Goal: Task Accomplishment & Management: Manage account settings

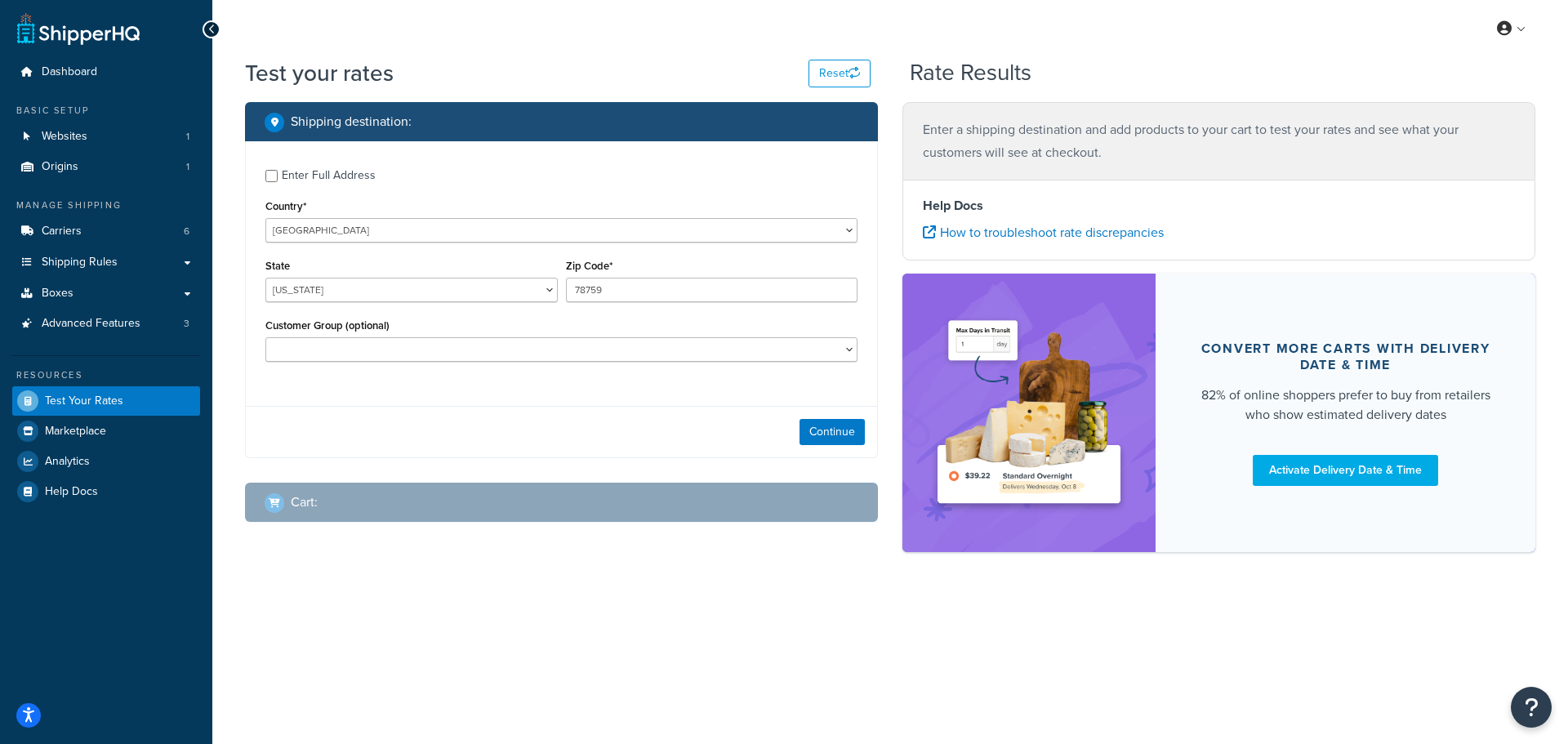
select select "[GEOGRAPHIC_DATA]"
click at [818, 428] on button "Continue" at bounding box center [832, 431] width 66 height 26
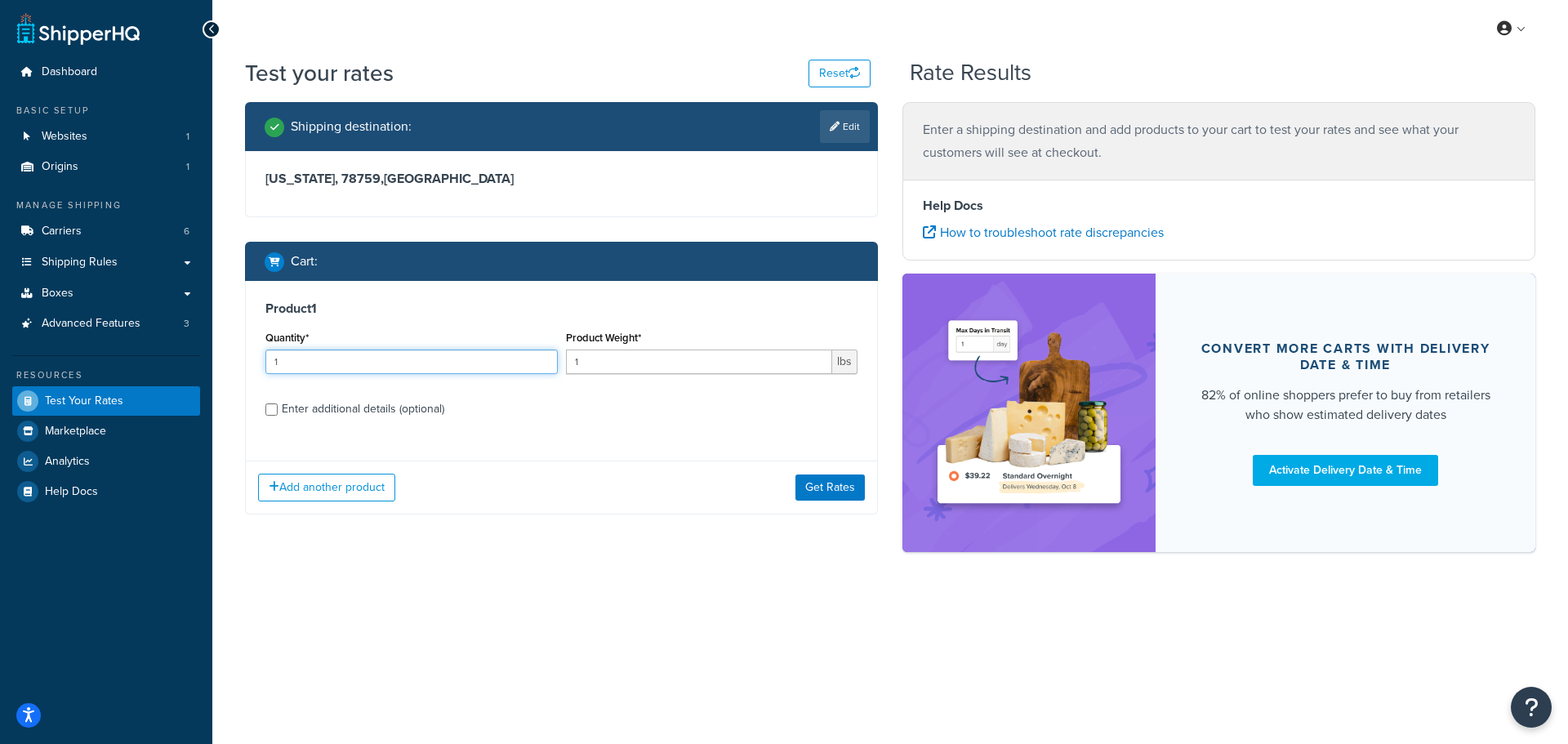
drag, startPoint x: 160, startPoint y: 379, endPoint x: 14, endPoint y: 376, distance: 146.0
click at [25, 376] on div "Dashboard Basic Setup Websites 1 Origins 1 Manage Shipping Carriers 6 Shipping …" at bounding box center [784, 372] width 1568 height 744
type input "5"
drag, startPoint x: 593, startPoint y: 364, endPoint x: 346, endPoint y: 364, distance: 247.0
click at [398, 364] on div "Quantity* 5 Product Weight* 1 lbs" at bounding box center [562, 356] width 600 height 60
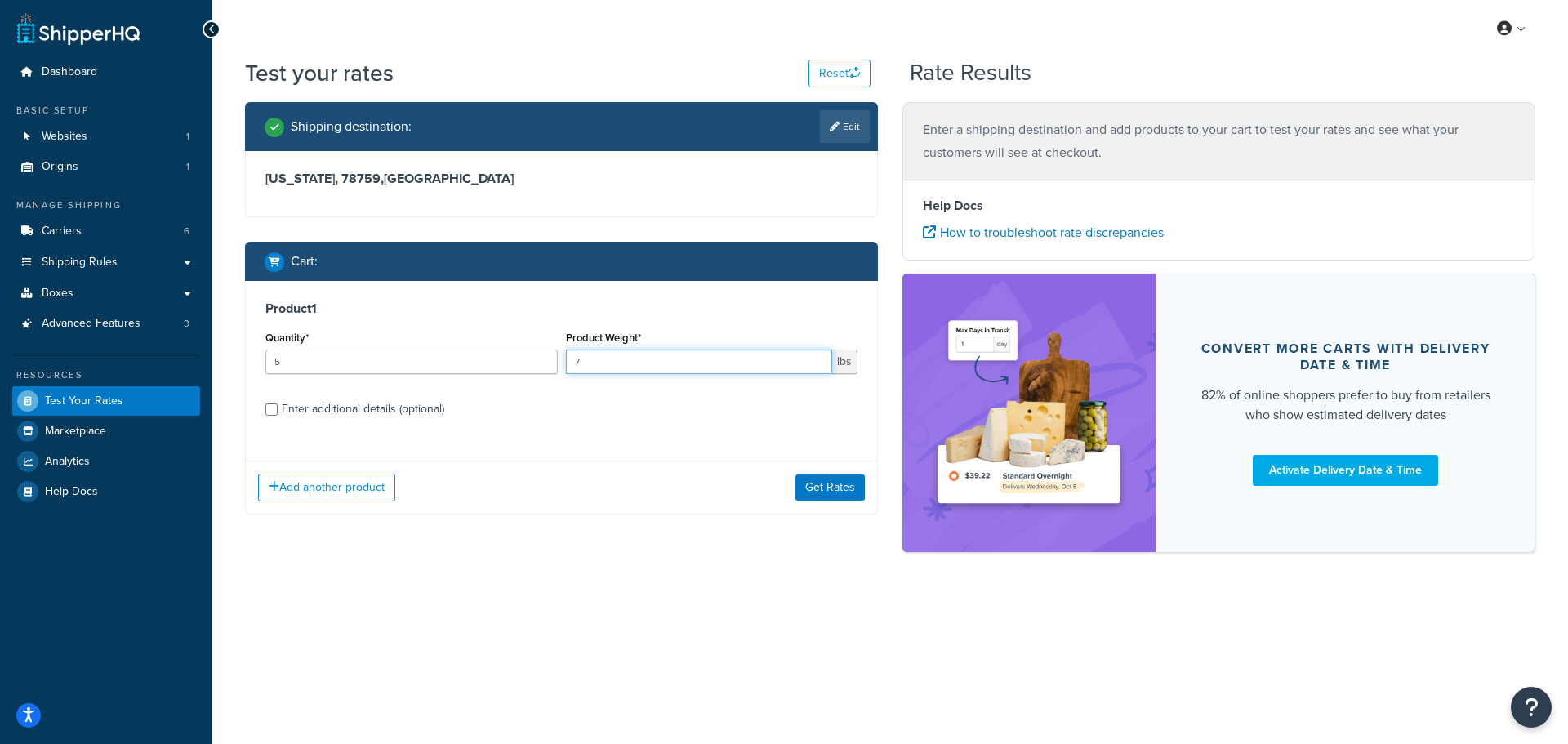
type input "7"
click at [315, 412] on div "Enter additional details (optional)" at bounding box center [363, 409] width 162 height 23
click at [278, 412] on input "Enter additional details (optional)" at bounding box center [271, 409] width 13 height 13
checkbox input "true"
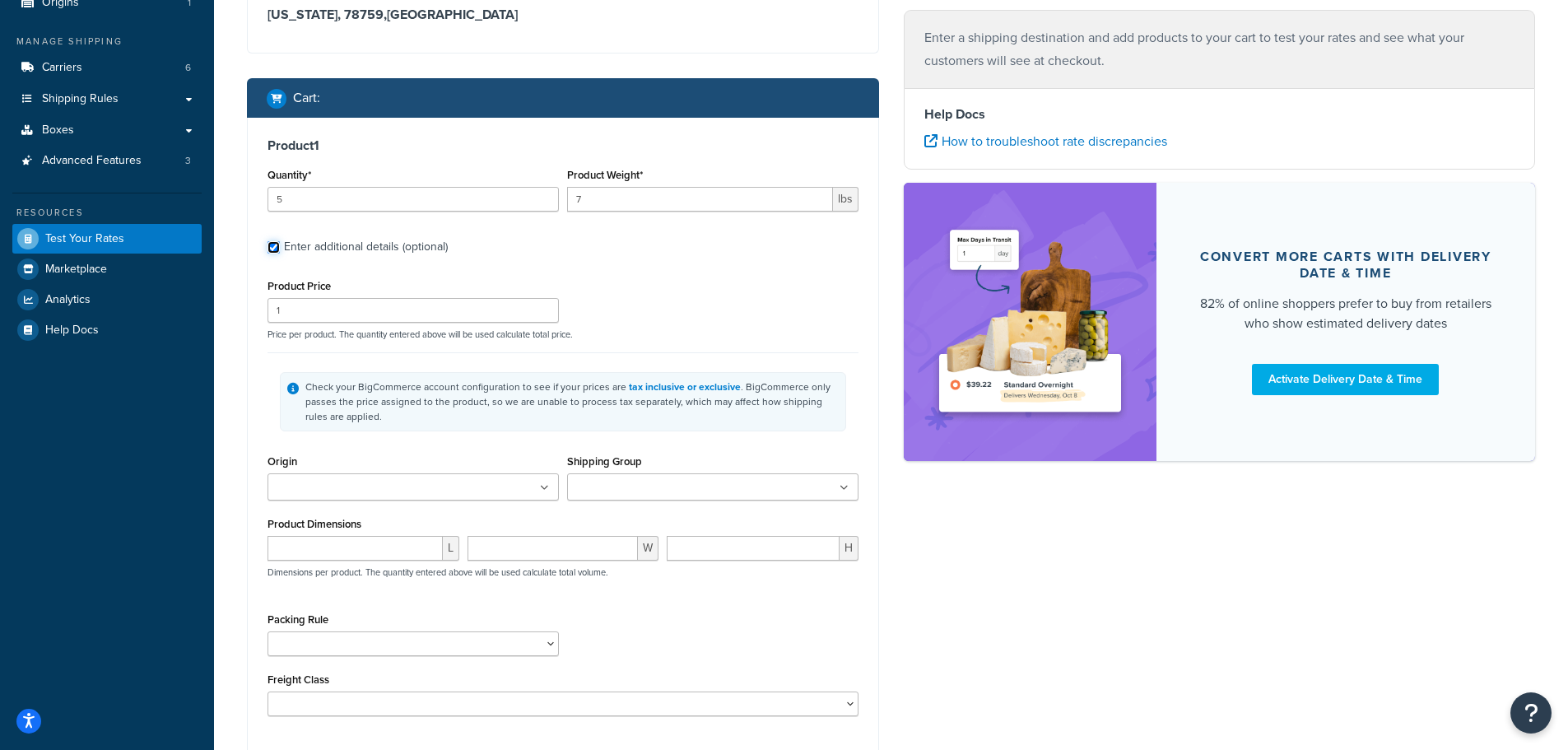
scroll to position [329, 0]
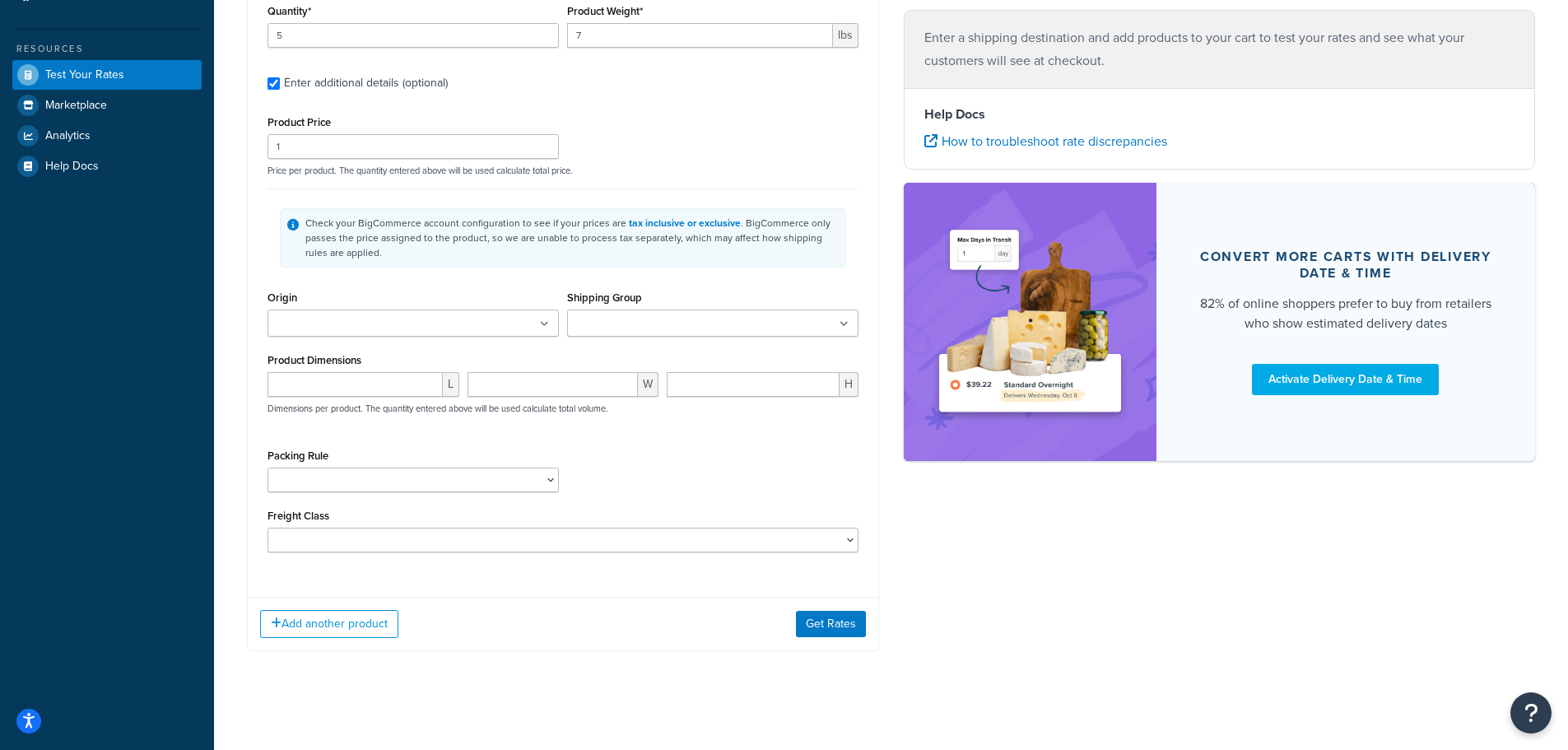
click at [350, 327] on input "Origin" at bounding box center [345, 324] width 146 height 18
click at [630, 324] on input "Shipping Group" at bounding box center [645, 324] width 146 height 18
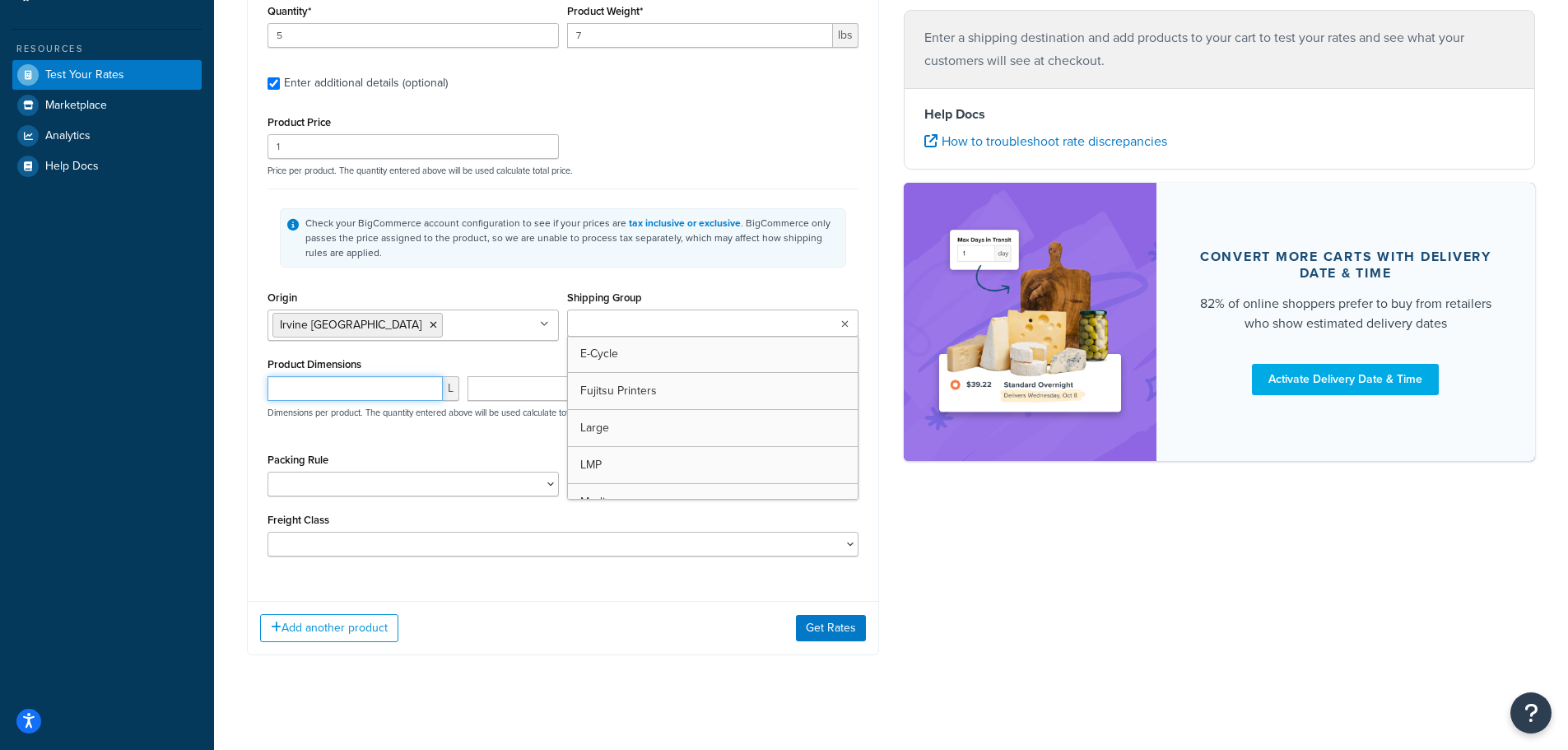
click at [329, 392] on input "number" at bounding box center [355, 388] width 175 height 24
type input "22"
click at [524, 406] on div "W" at bounding box center [563, 395] width 200 height 37
click at [532, 398] on input "number" at bounding box center [553, 388] width 171 height 24
type input "8"
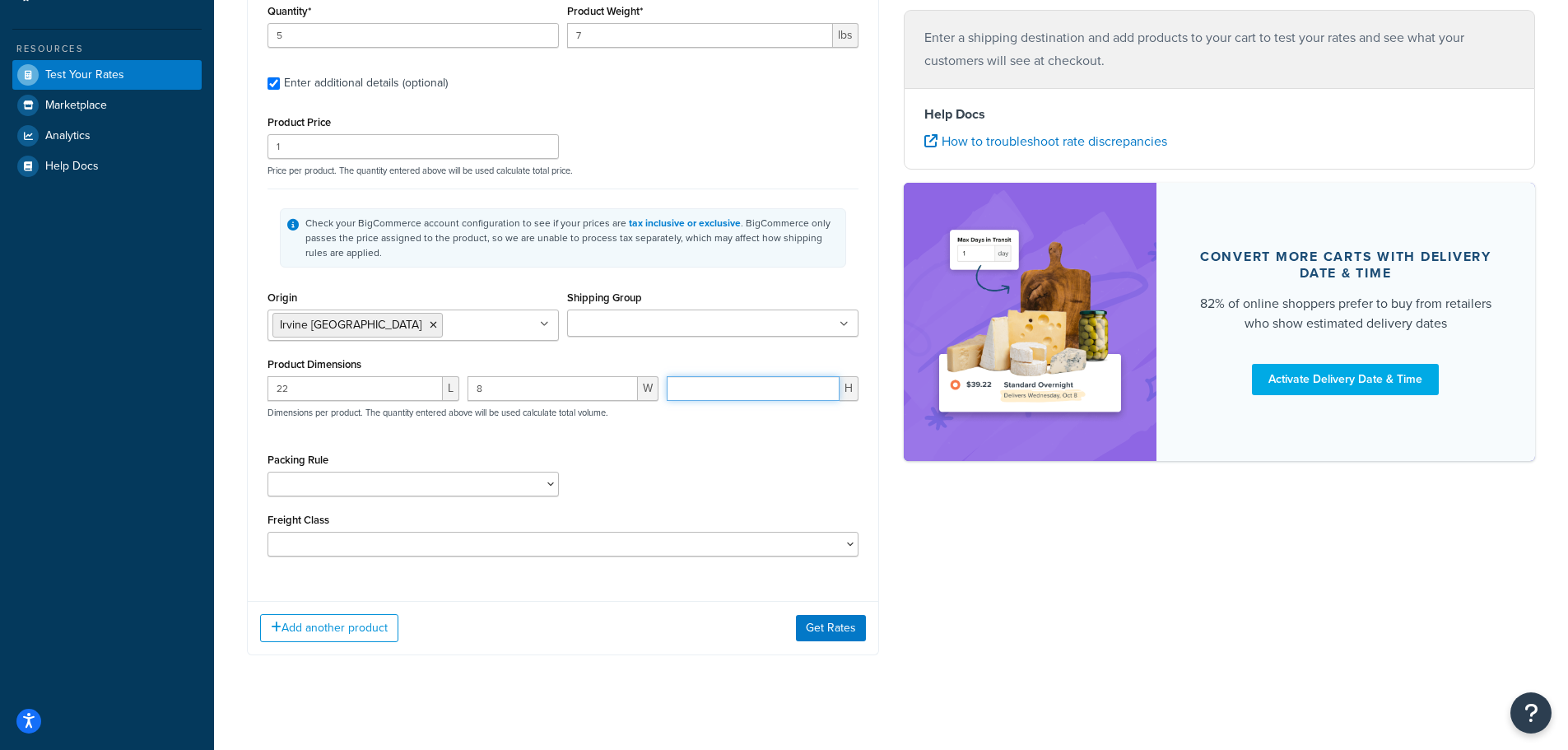
click at [709, 390] on input "number" at bounding box center [753, 388] width 173 height 24
type input "9"
click at [361, 484] on select "Kent Test Pack Separately Test Test (V 22x8x9)" at bounding box center [413, 483] width 292 height 24
select select "86028"
click at [267, 474] on select "Kent Test Pack Separately Test Test (V 22x8x9)" at bounding box center [413, 483] width 292 height 24
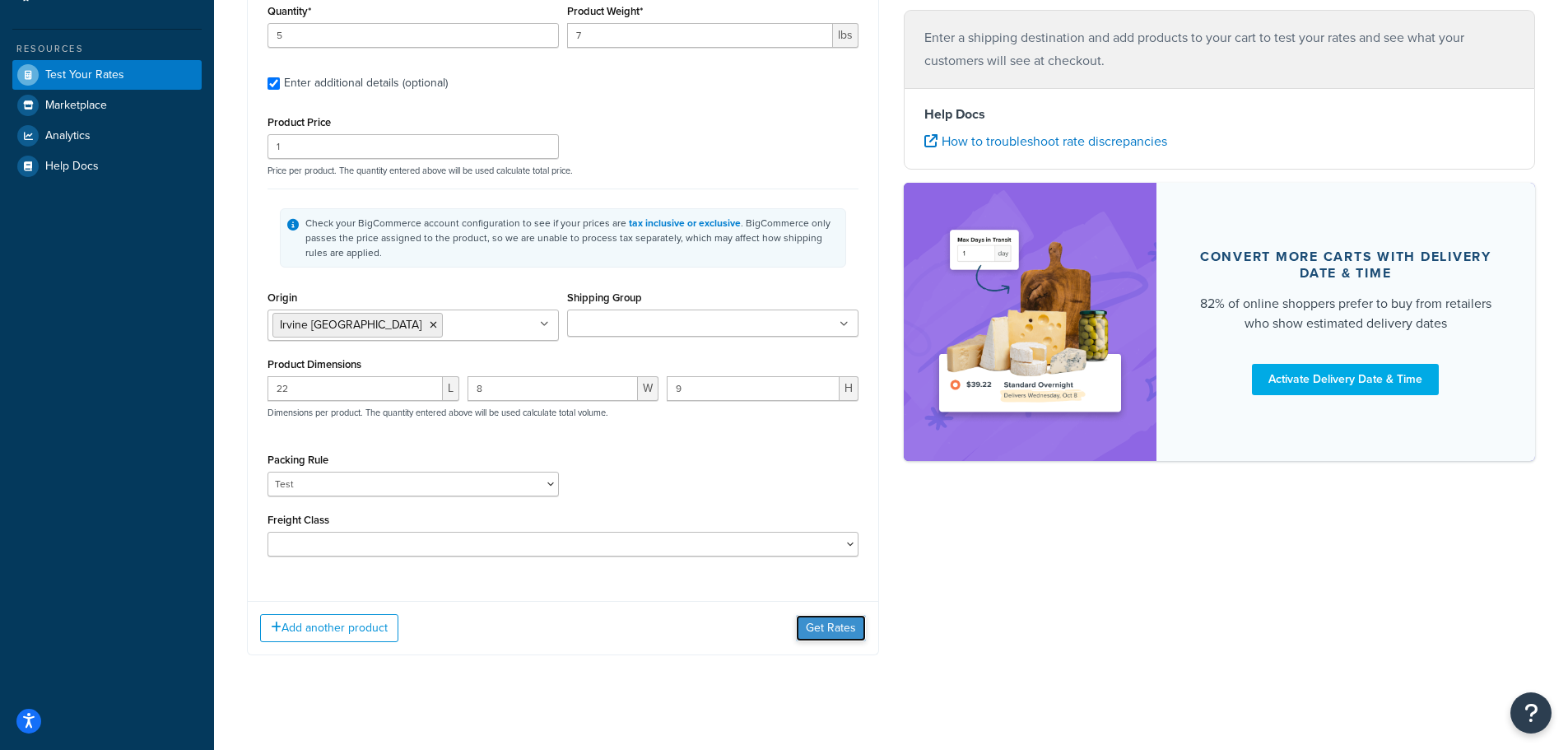
click at [821, 631] on button "Get Rates" at bounding box center [831, 627] width 70 height 26
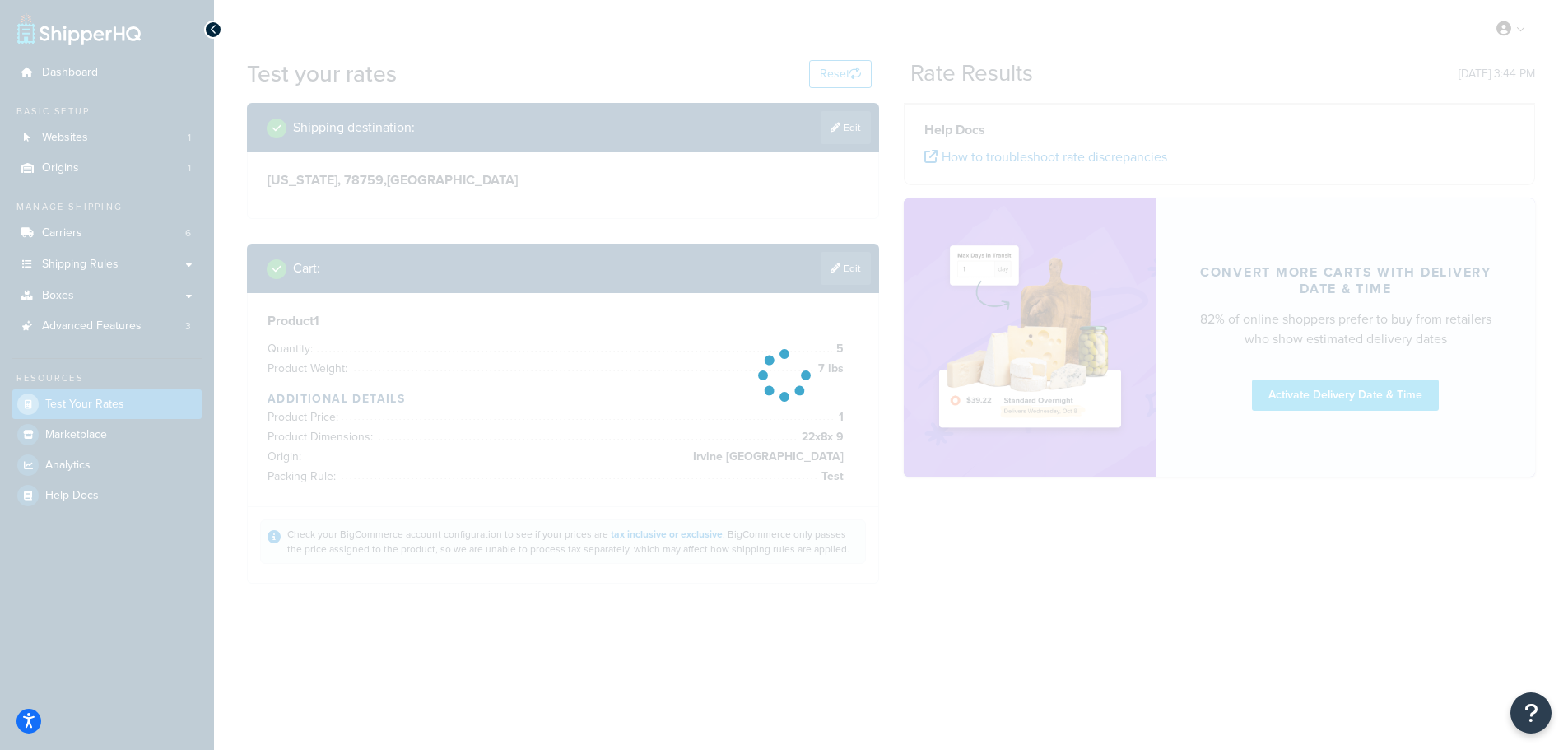
scroll to position [0, 0]
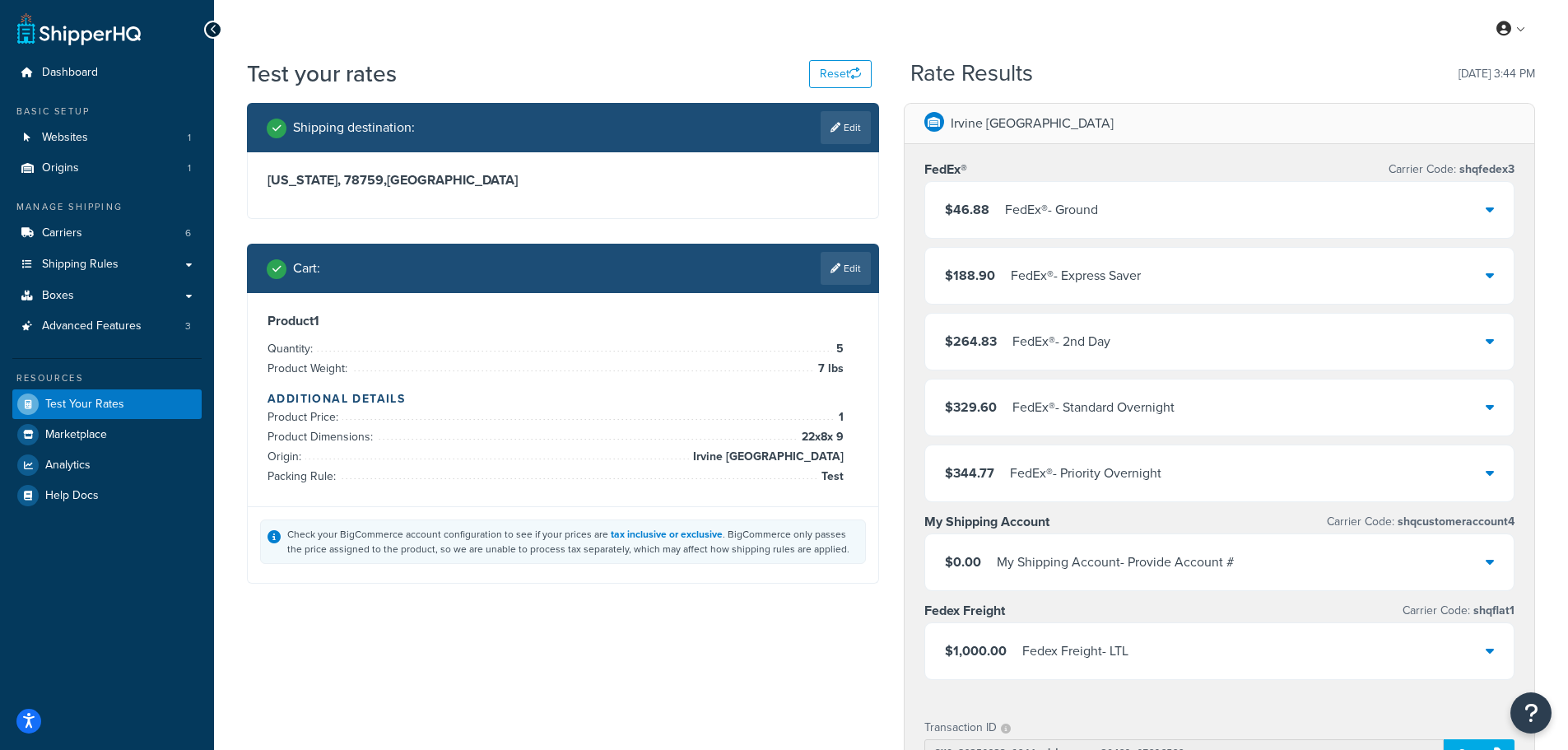
click at [1169, 222] on div "$46.88 FedEx® - Ground" at bounding box center [1220, 210] width 589 height 56
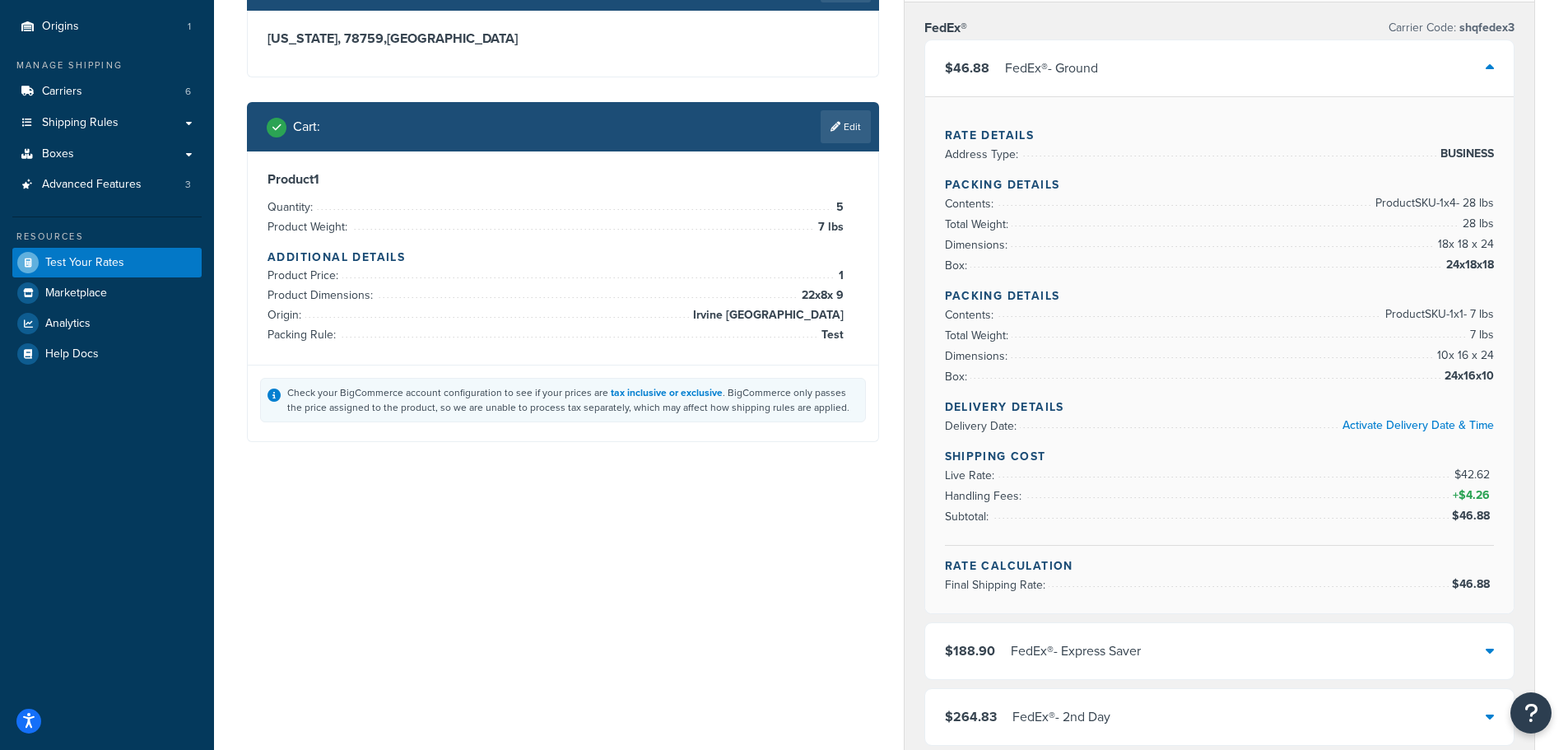
scroll to position [164, 0]
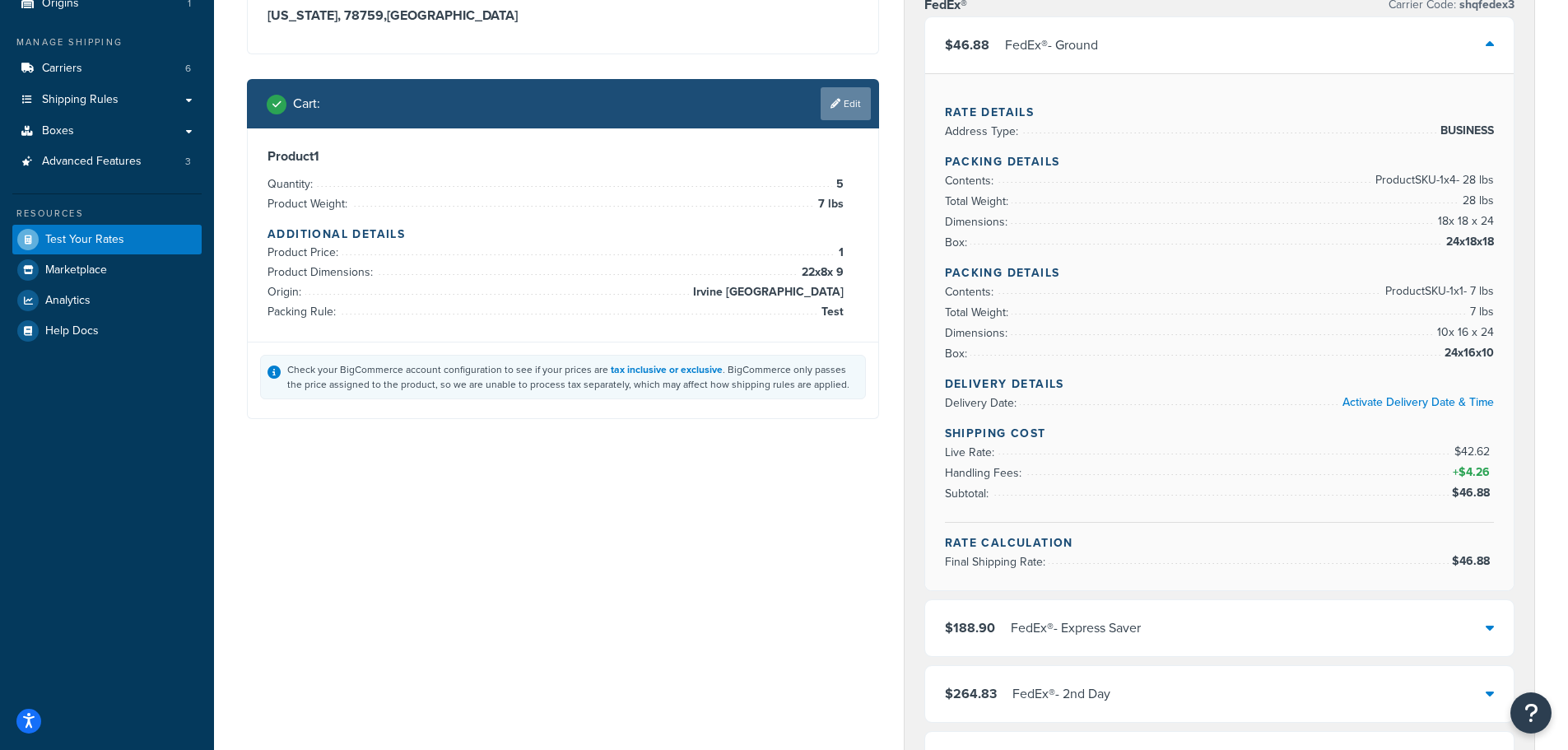
click at [838, 110] on link "Edit" at bounding box center [846, 104] width 51 height 33
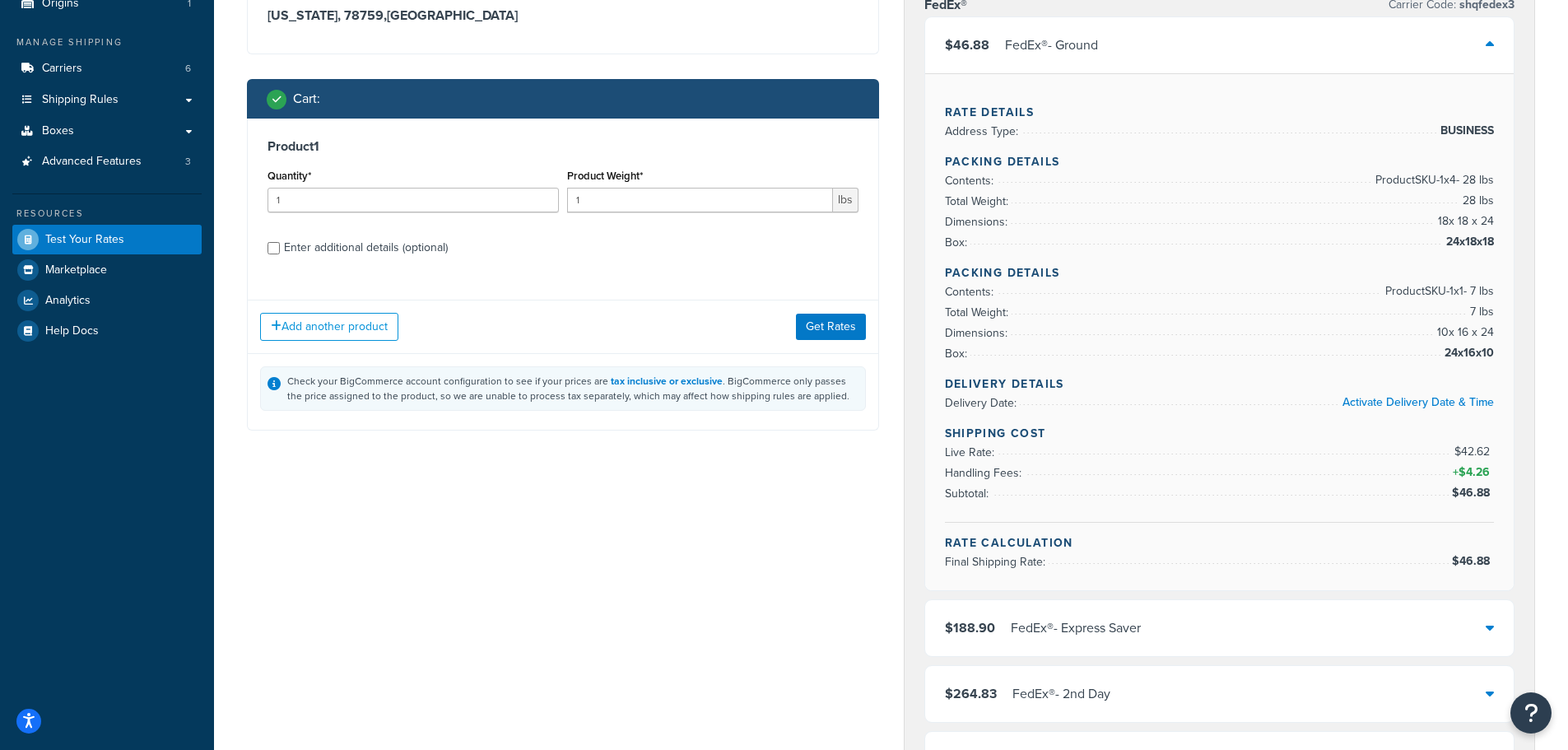
click at [410, 242] on div "Enter additional details (optional)" at bounding box center [366, 248] width 163 height 23
click at [280, 242] on input "Enter additional details (optional)" at bounding box center [273, 248] width 13 height 13
checkbox input "true"
select select "86028"
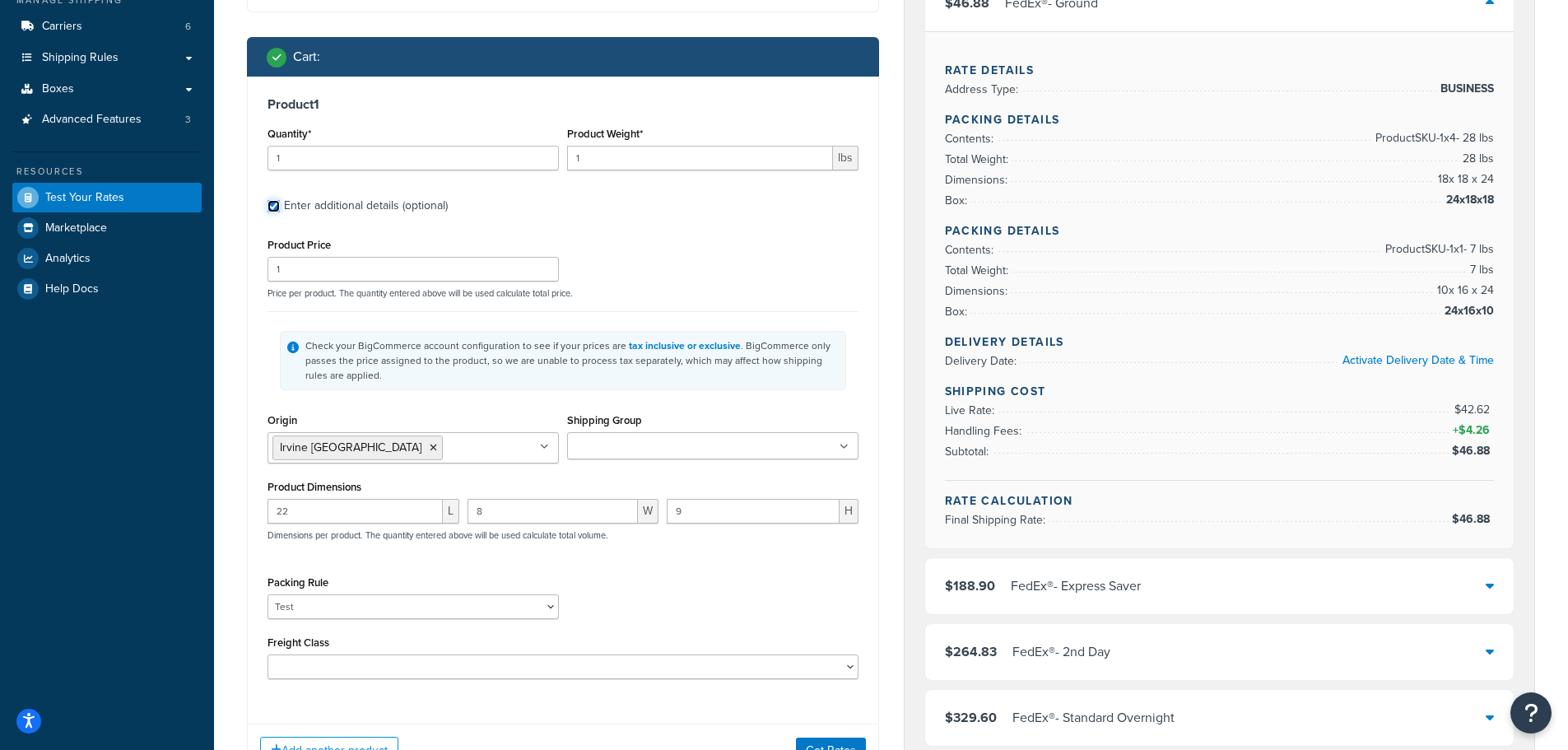
scroll to position [247, 0]
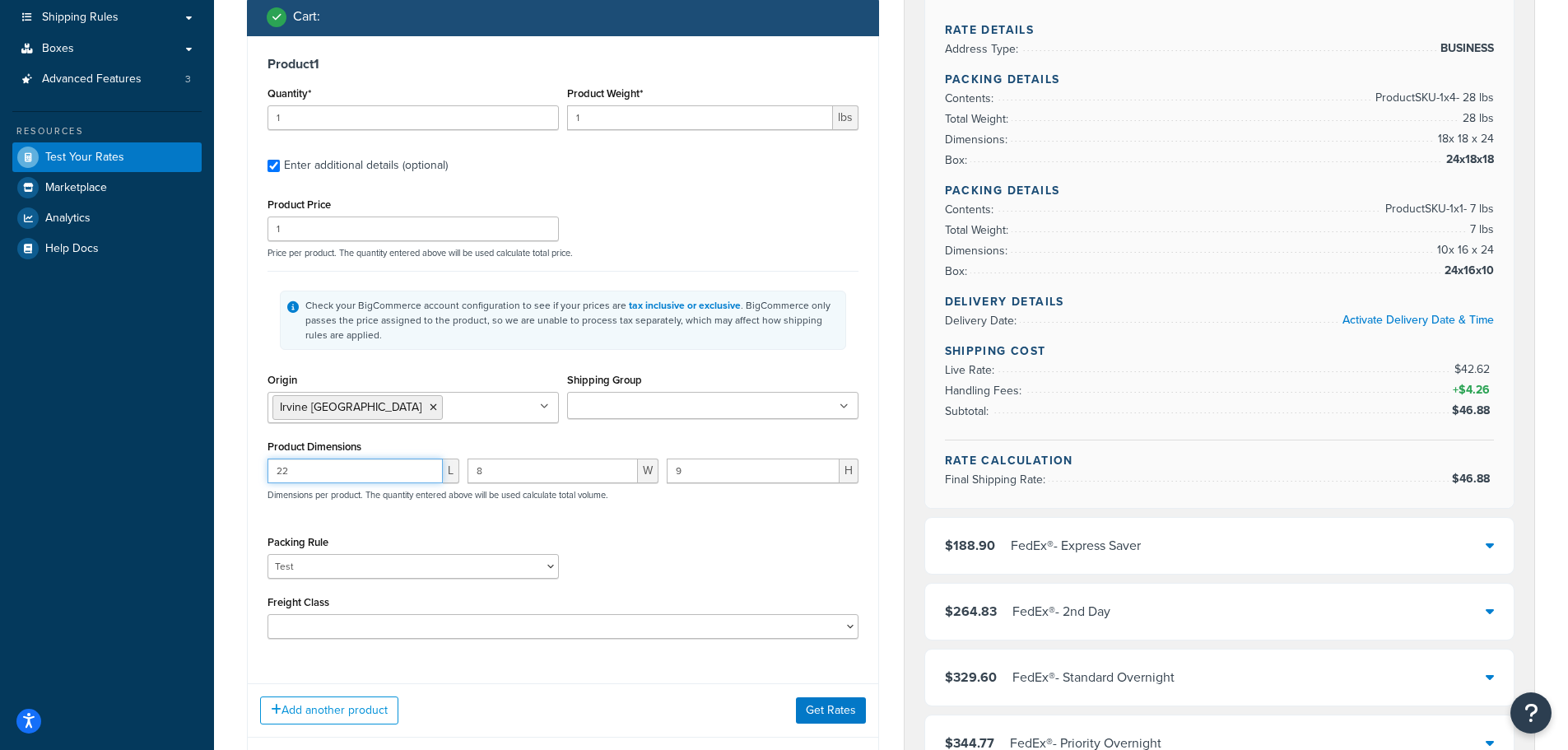
drag, startPoint x: 310, startPoint y: 474, endPoint x: 179, endPoint y: 475, distance: 131.0
click at [179, 475] on div "Dashboard Basic Setup Websites 1 Origins 1 Manage Shipping Carriers 6 Shipping …" at bounding box center [784, 637] width 1568 height 1769
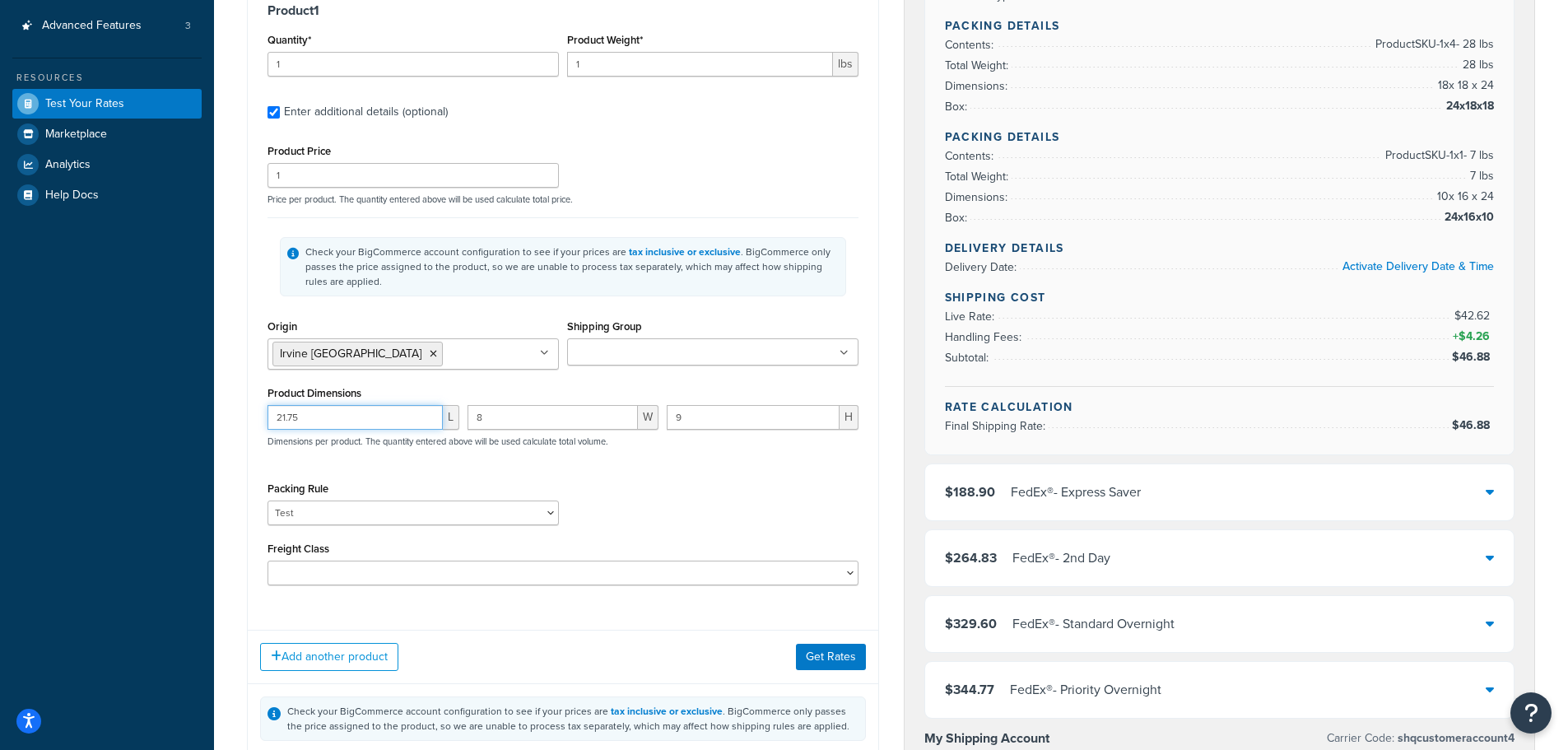
scroll to position [329, 0]
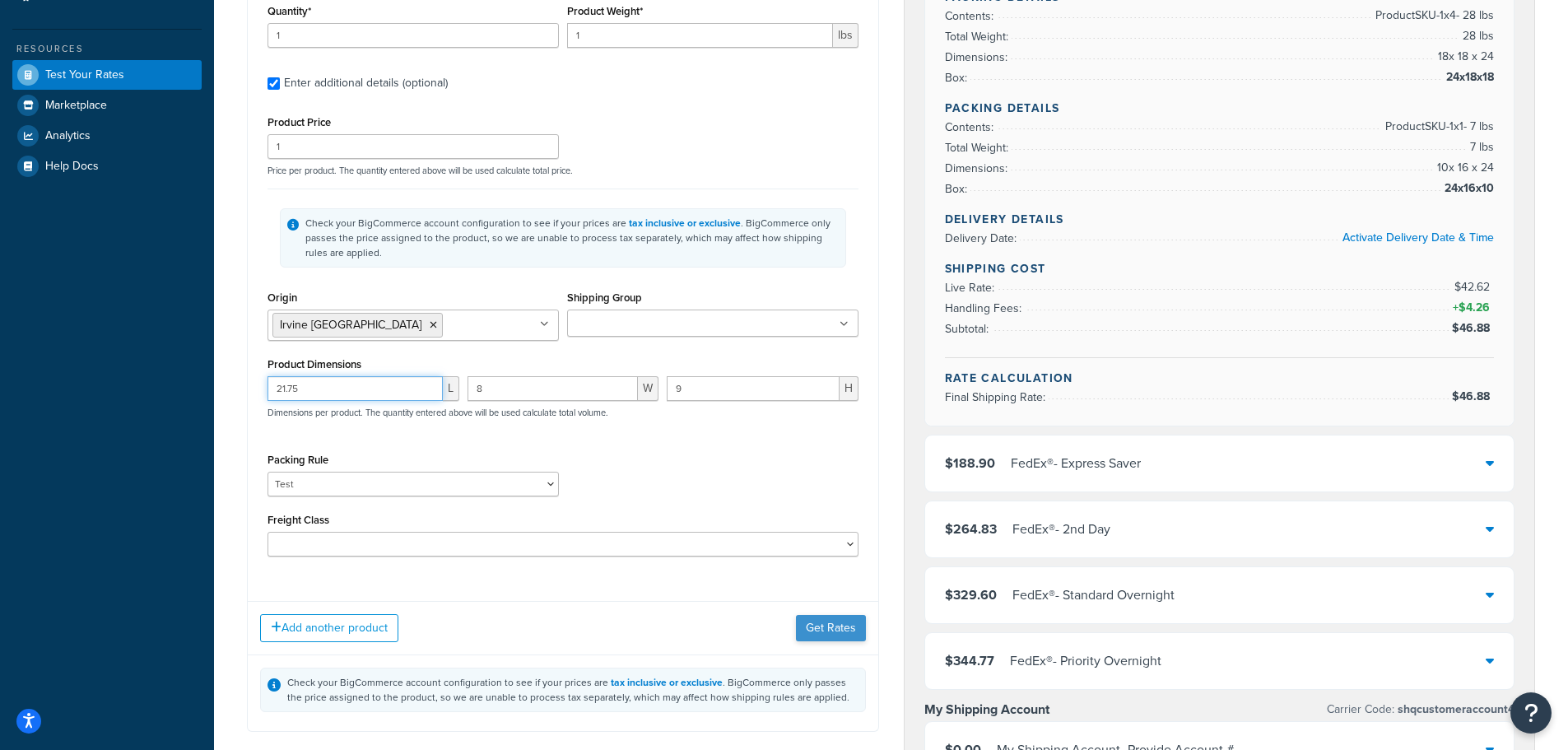
type input "21.75"
click at [834, 640] on button "Get Rates" at bounding box center [831, 627] width 70 height 26
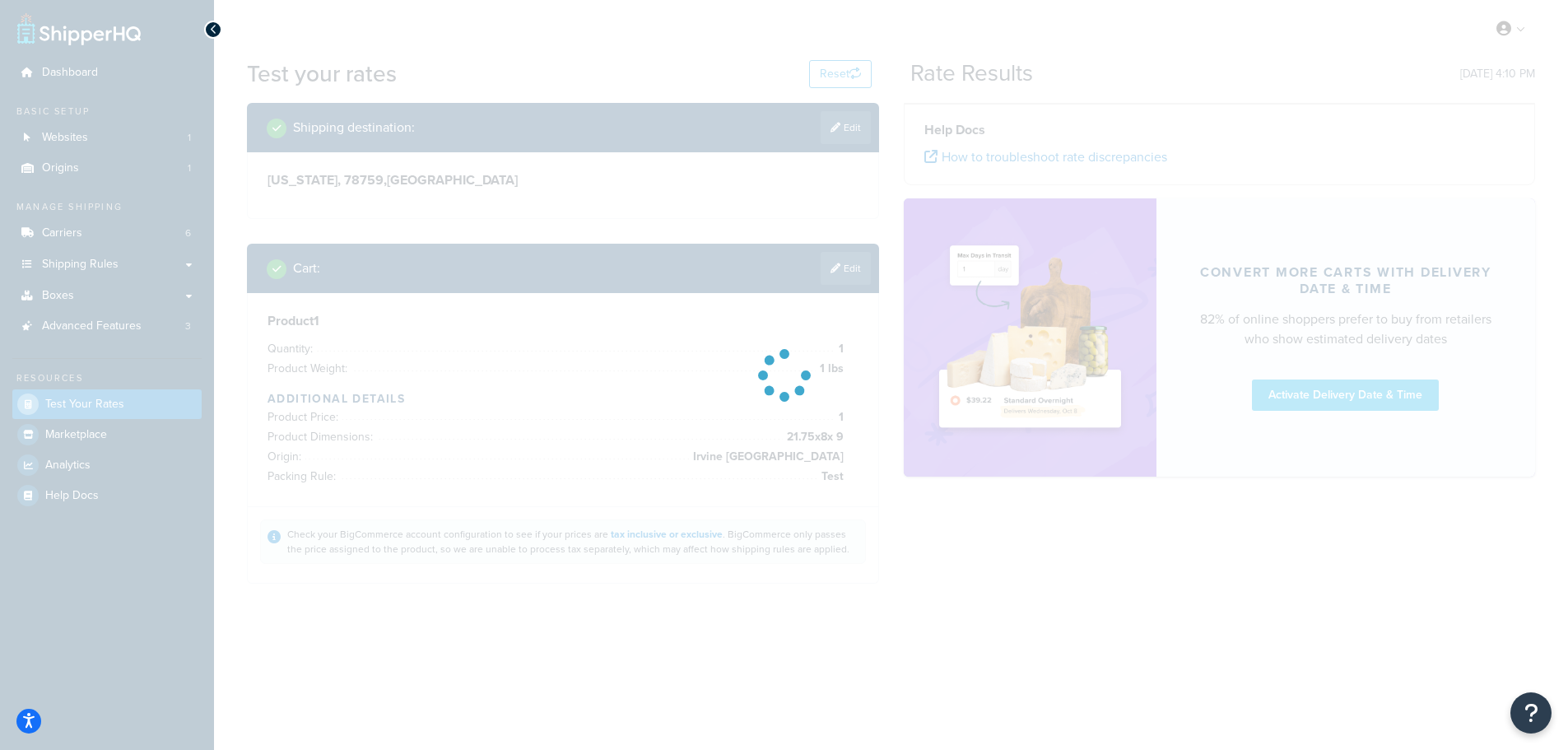
scroll to position [0, 0]
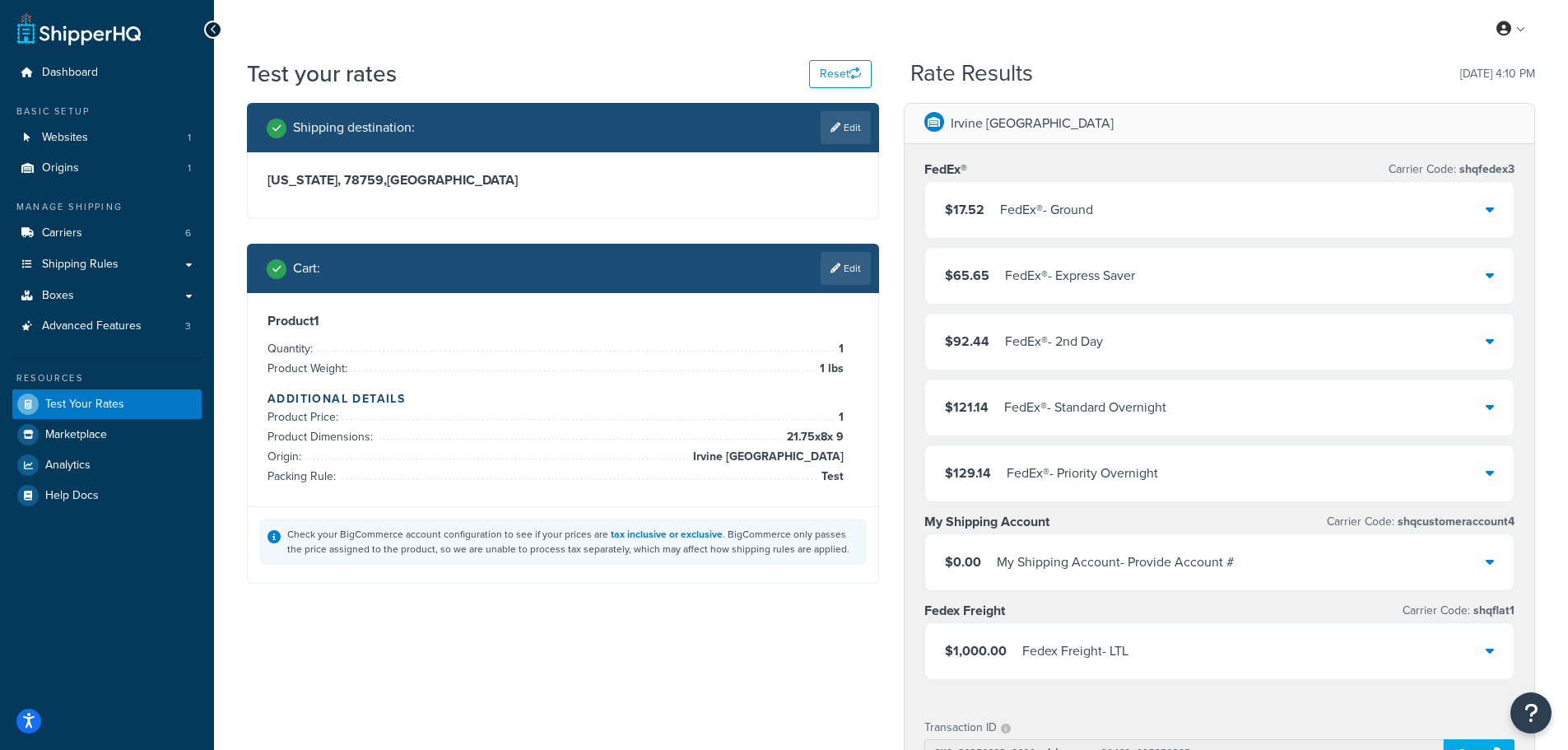
click at [1185, 192] on div "$17.52 FedEx® - Ground" at bounding box center [1220, 210] width 589 height 56
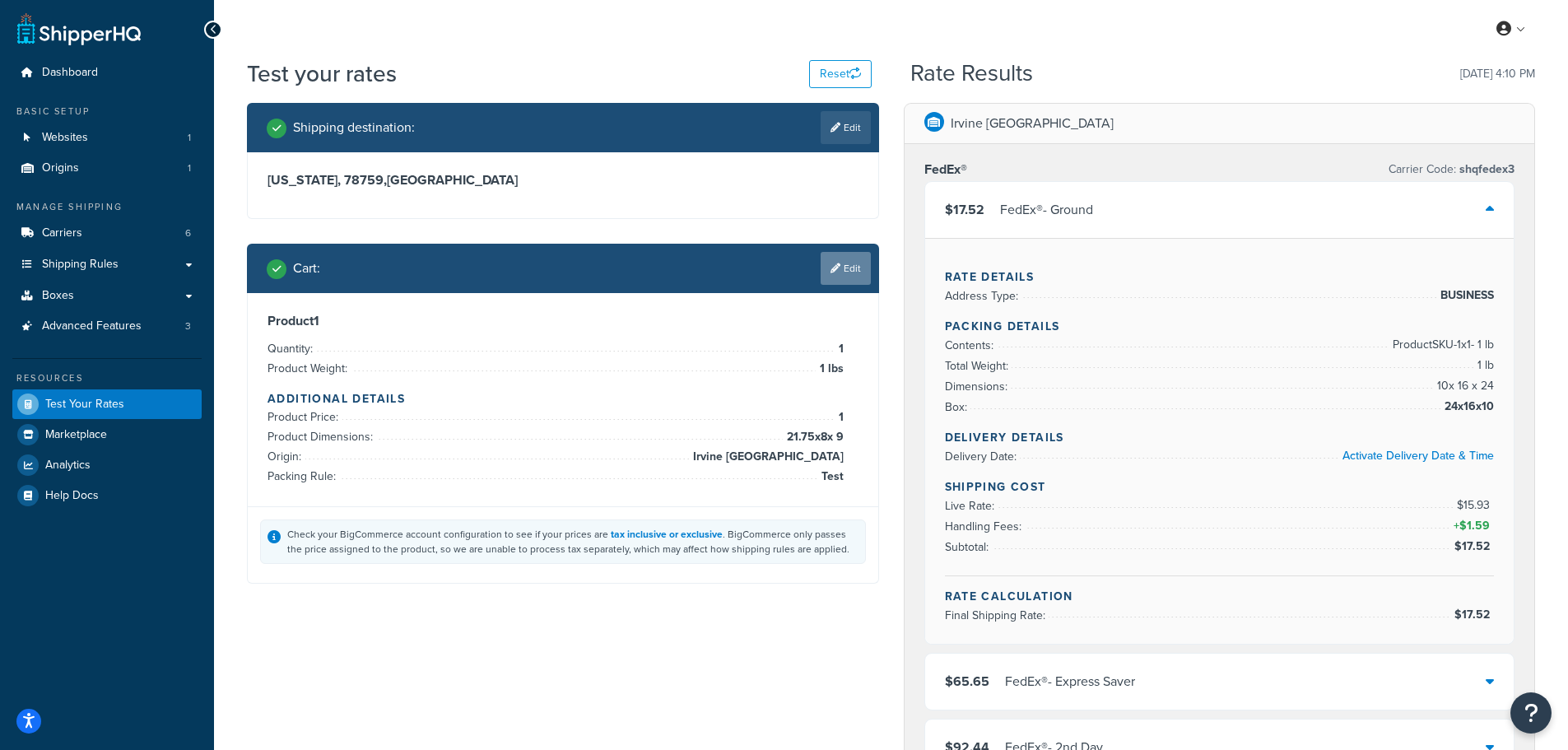
click at [848, 260] on link "Edit" at bounding box center [846, 268] width 51 height 33
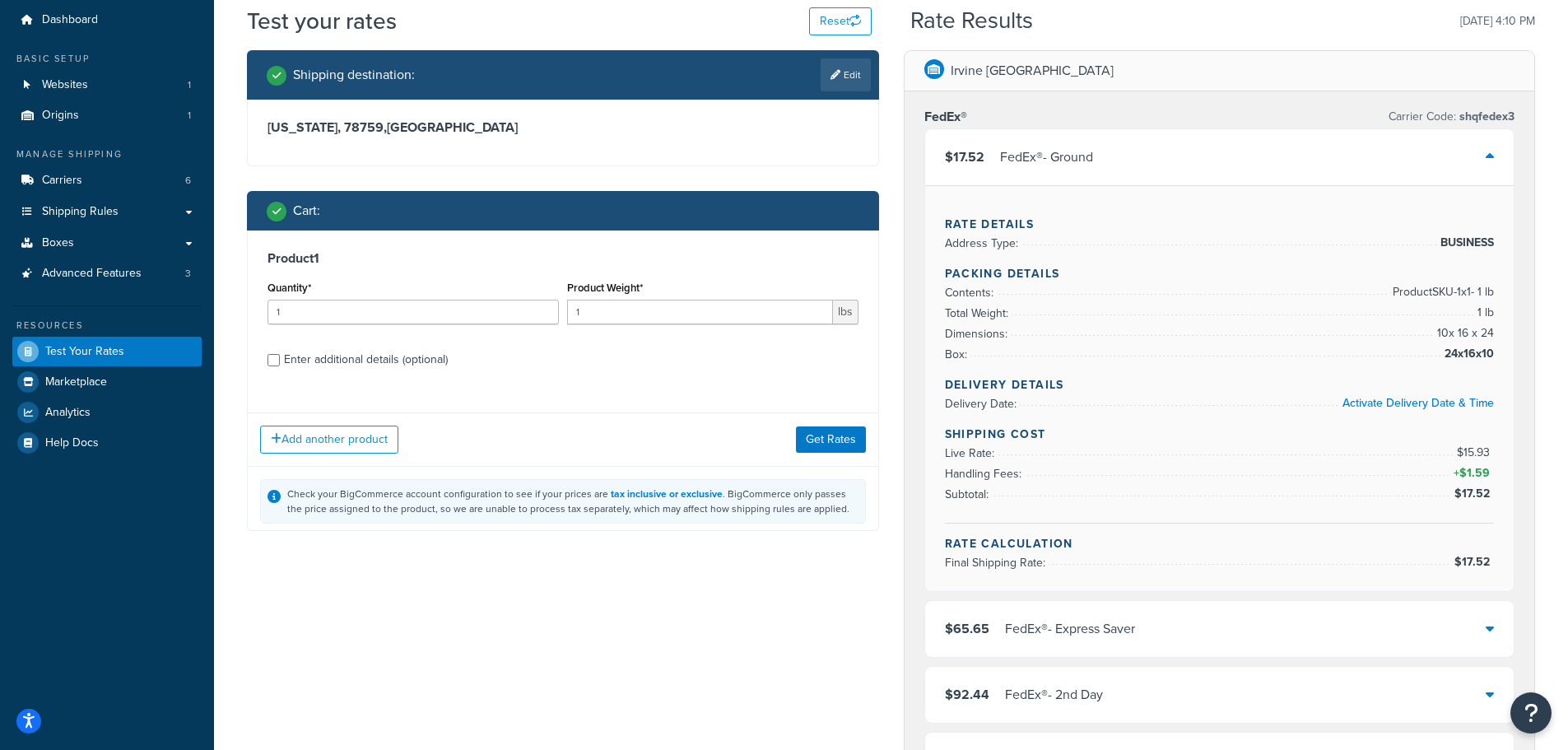
scroll to position [83, 0]
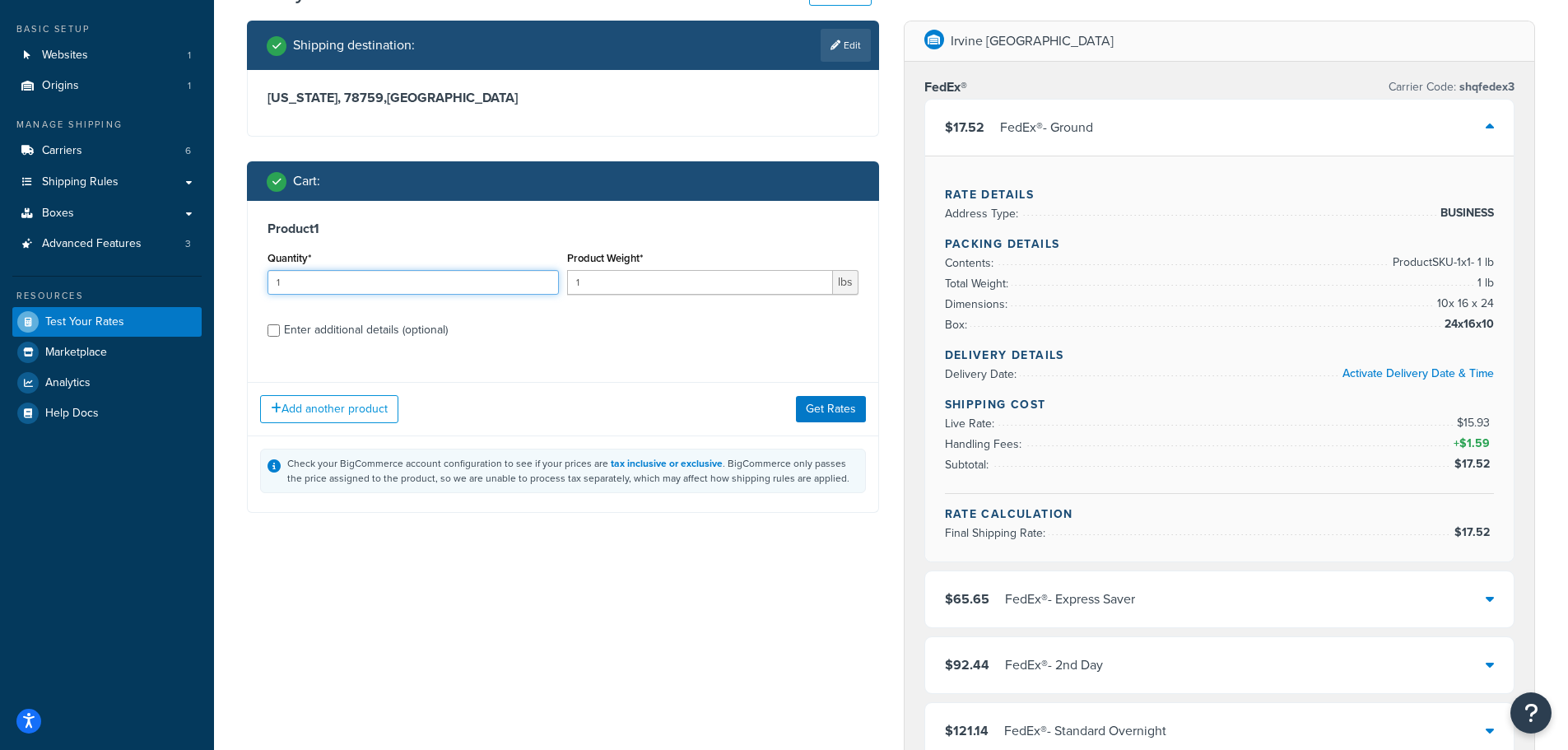
drag, startPoint x: 303, startPoint y: 280, endPoint x: 18, endPoint y: 268, distance: 285.3
click at [130, 278] on div "Dashboard Basic Setup Websites 1 Origins 1 Manage Shipping Carriers 6 Shipping …" at bounding box center [784, 746] width 1568 height 1659
type input "7"
type input "5"
drag, startPoint x: 639, startPoint y: 282, endPoint x: 382, endPoint y: 281, distance: 257.0
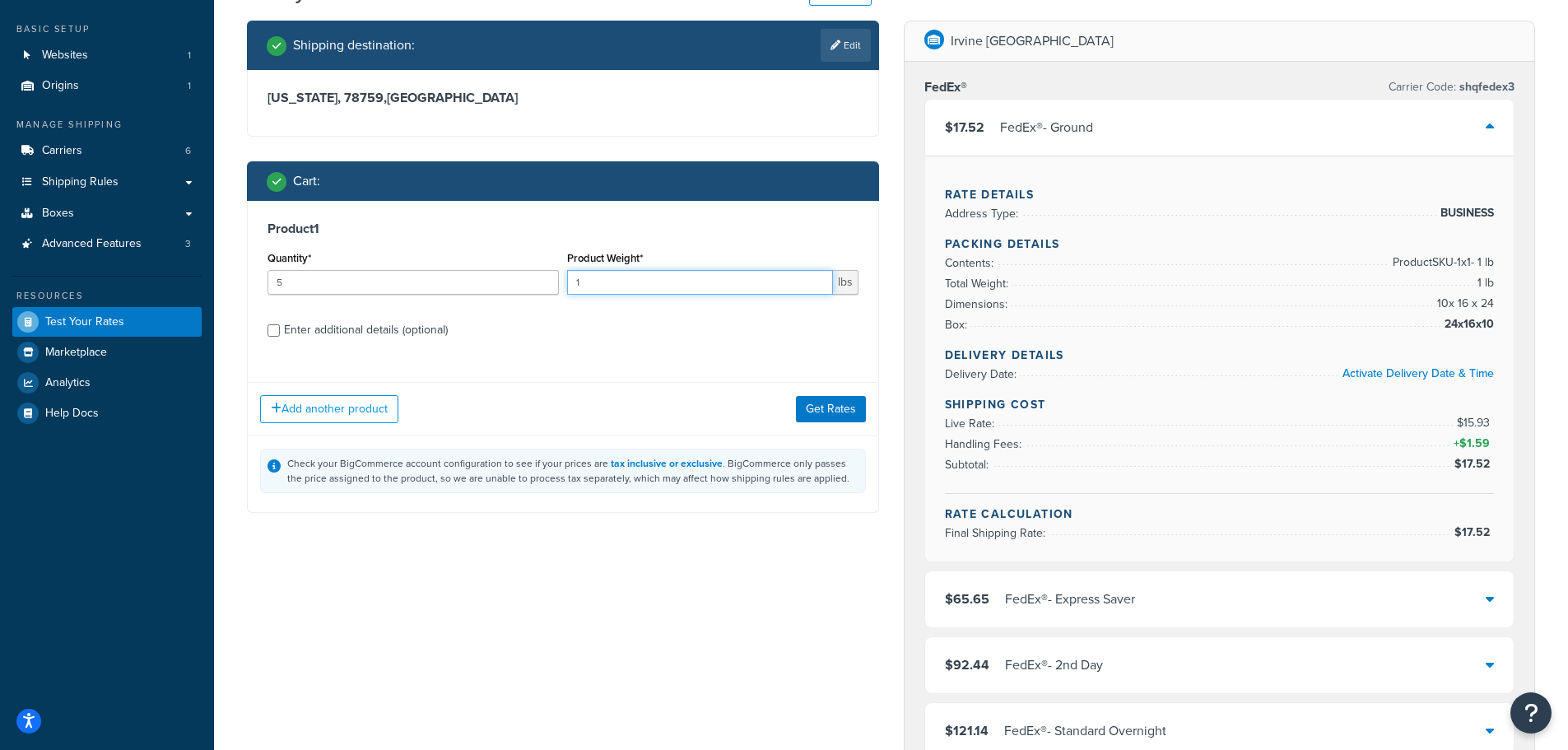
click at [386, 281] on div "Quantity* 5 Product Weight* 1 lbs" at bounding box center [563, 277] width 599 height 60
type input "7"
click at [425, 324] on div "Enter additional details (optional)" at bounding box center [366, 330] width 163 height 23
click at [280, 324] on input "Enter additional details (optional)" at bounding box center [273, 330] width 13 height 13
checkbox input "true"
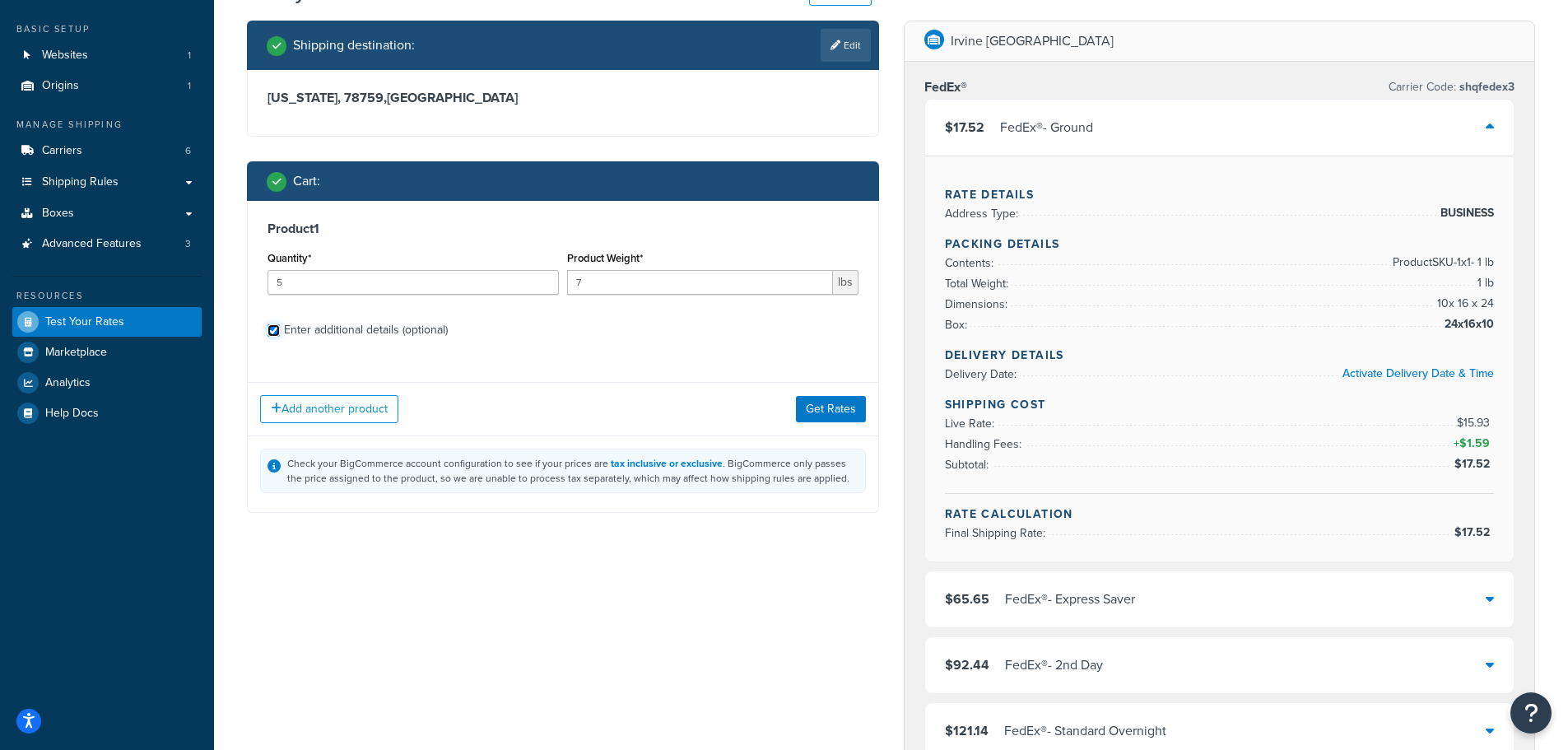
select select "86028"
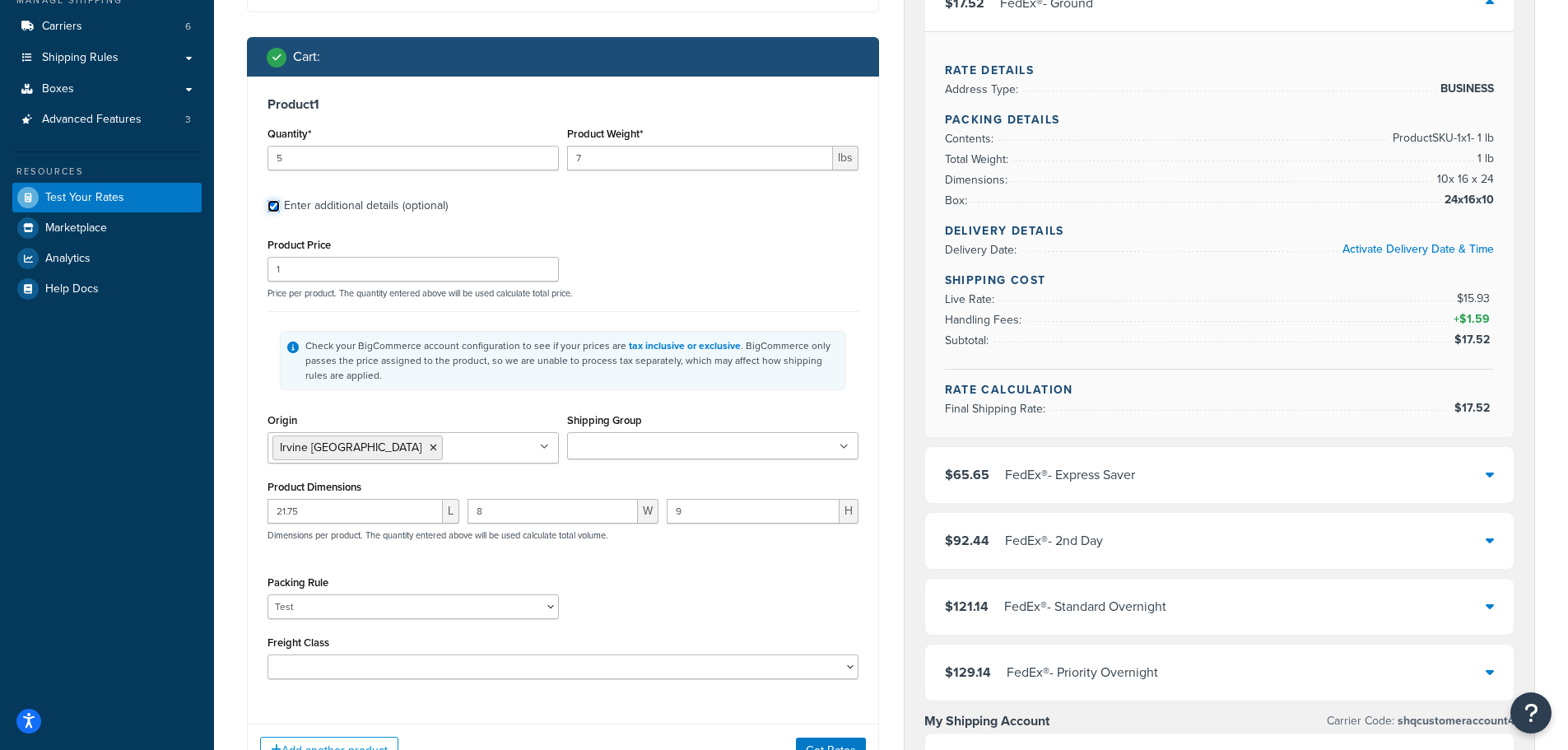
scroll to position [247, 0]
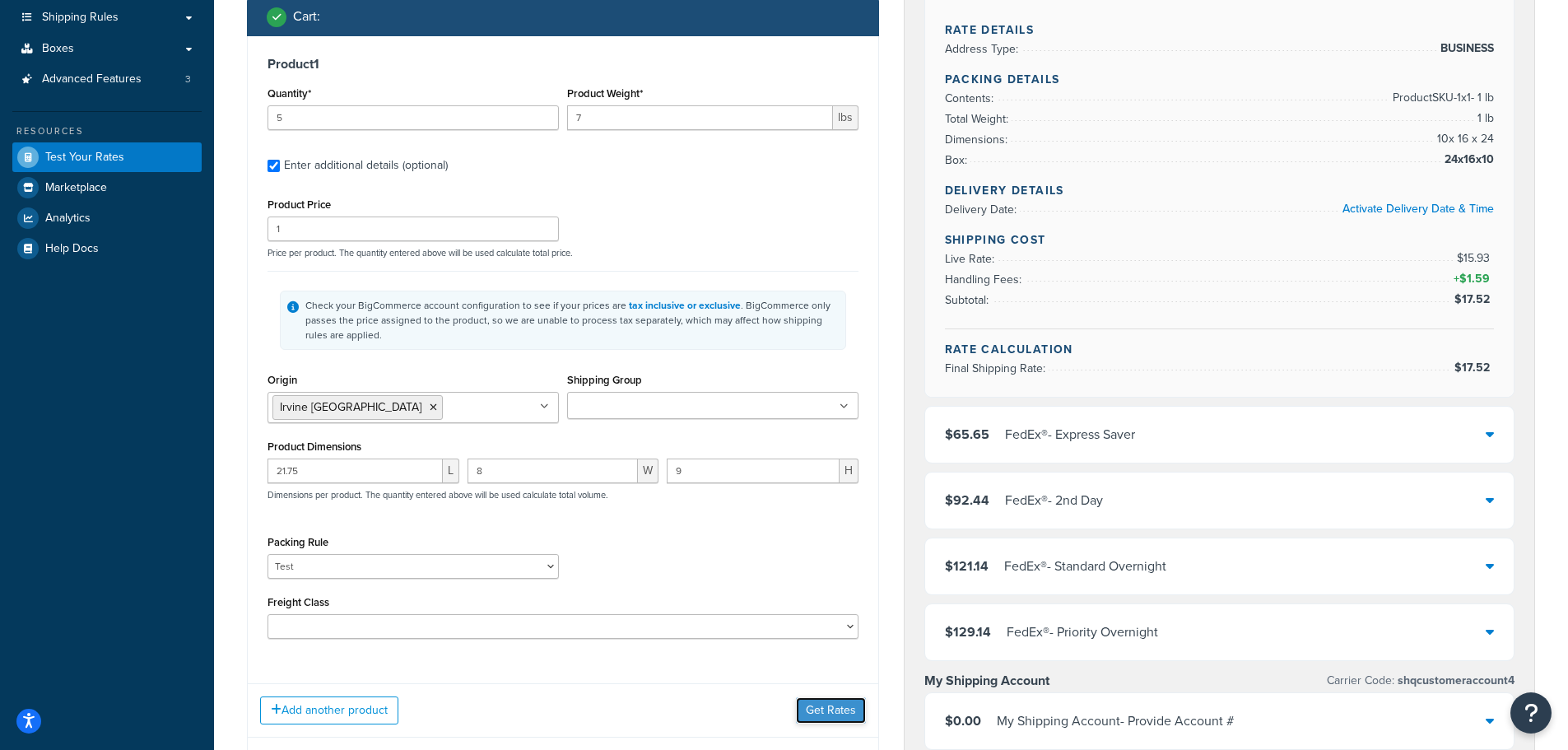
click at [832, 716] on button "Get Rates" at bounding box center [831, 710] width 70 height 26
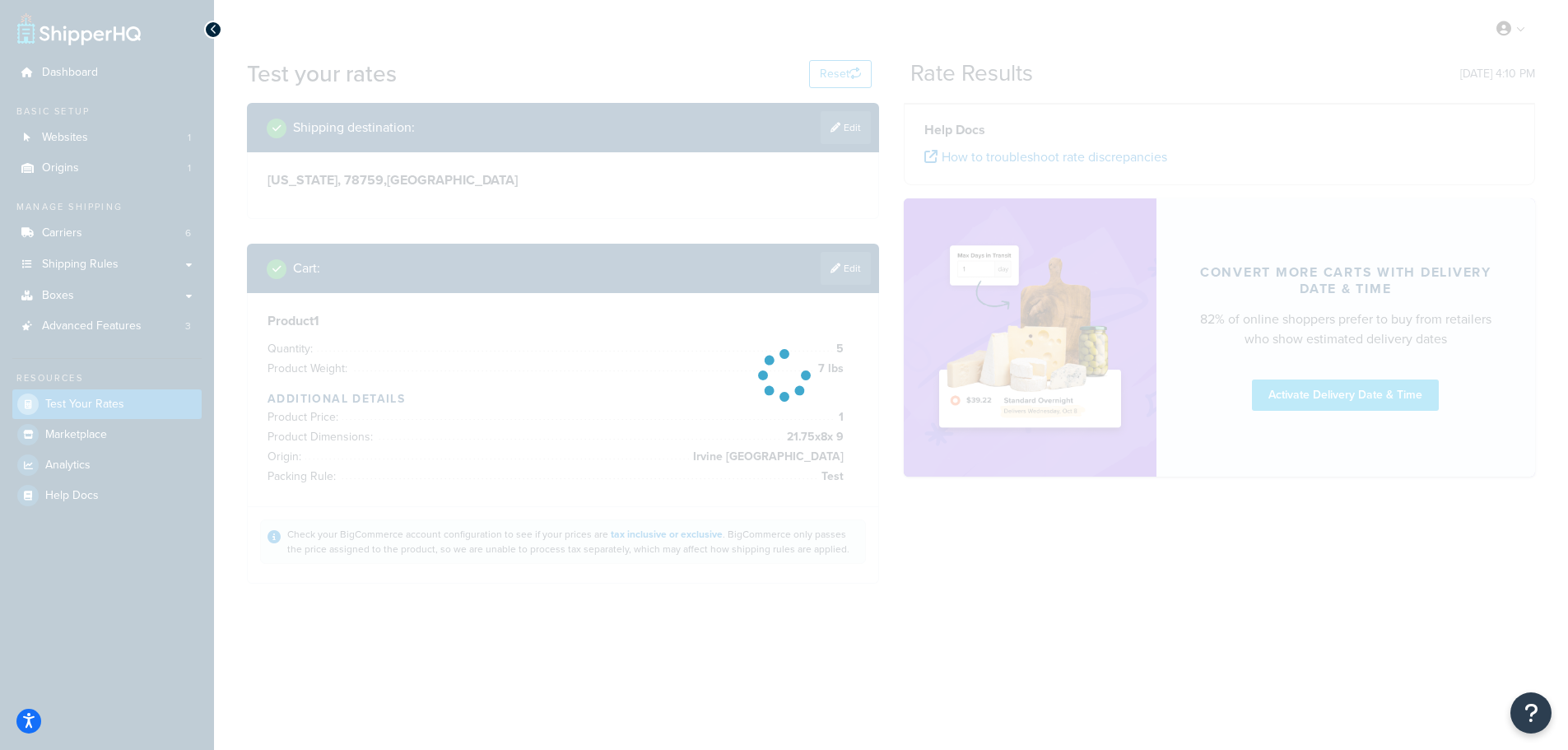
scroll to position [0, 0]
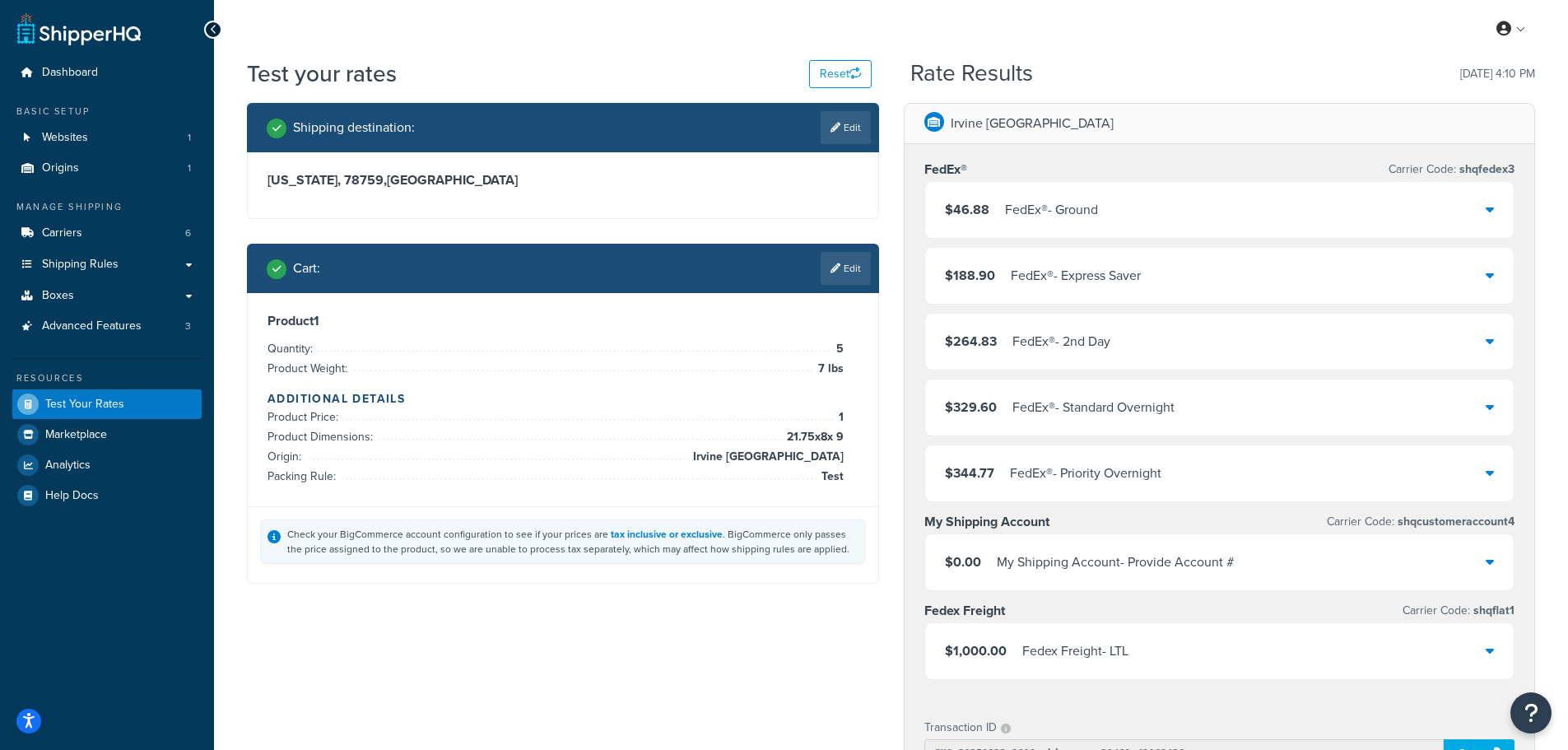
click at [1302, 214] on div "$46.88 FedEx® - Ground" at bounding box center [1220, 210] width 589 height 56
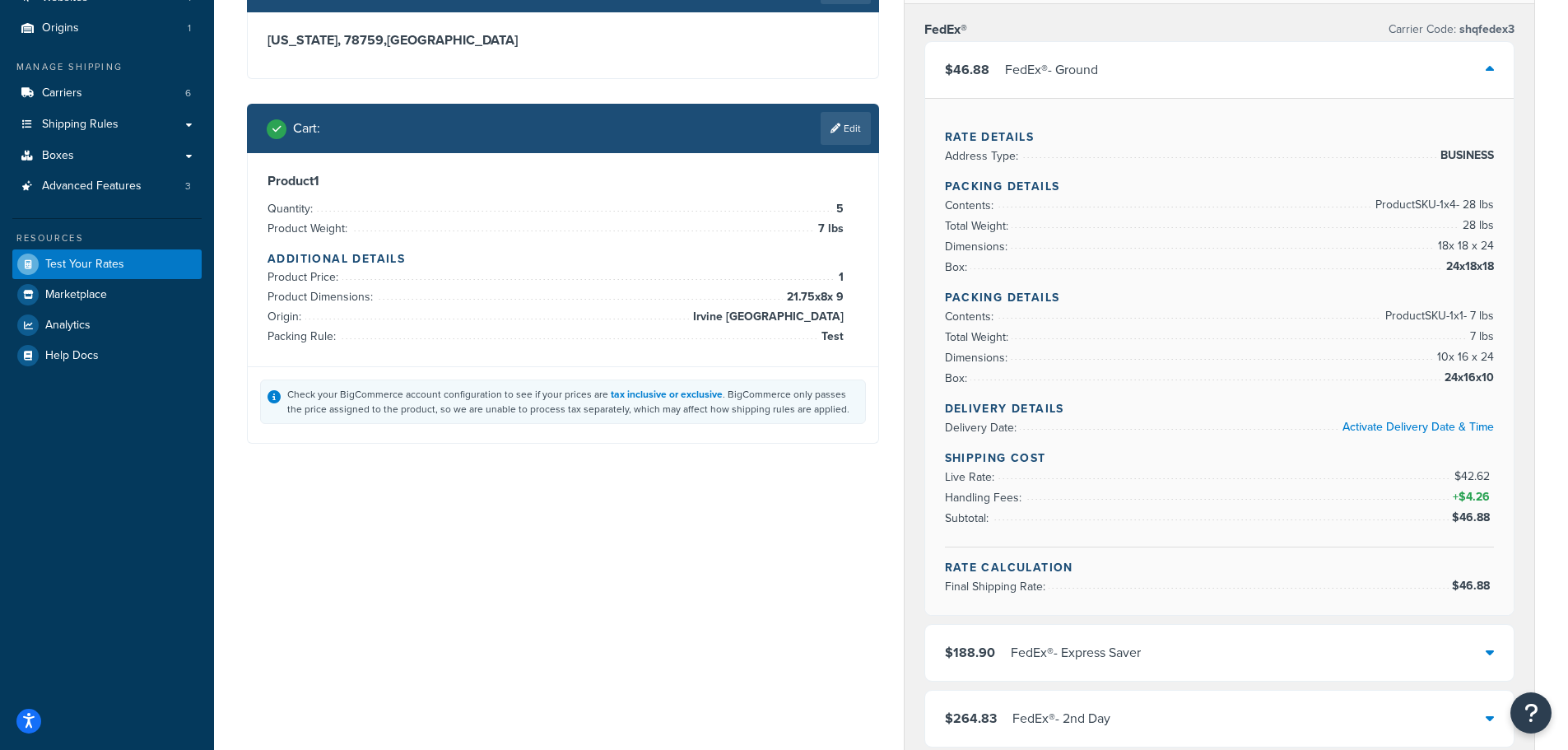
scroll to position [164, 0]
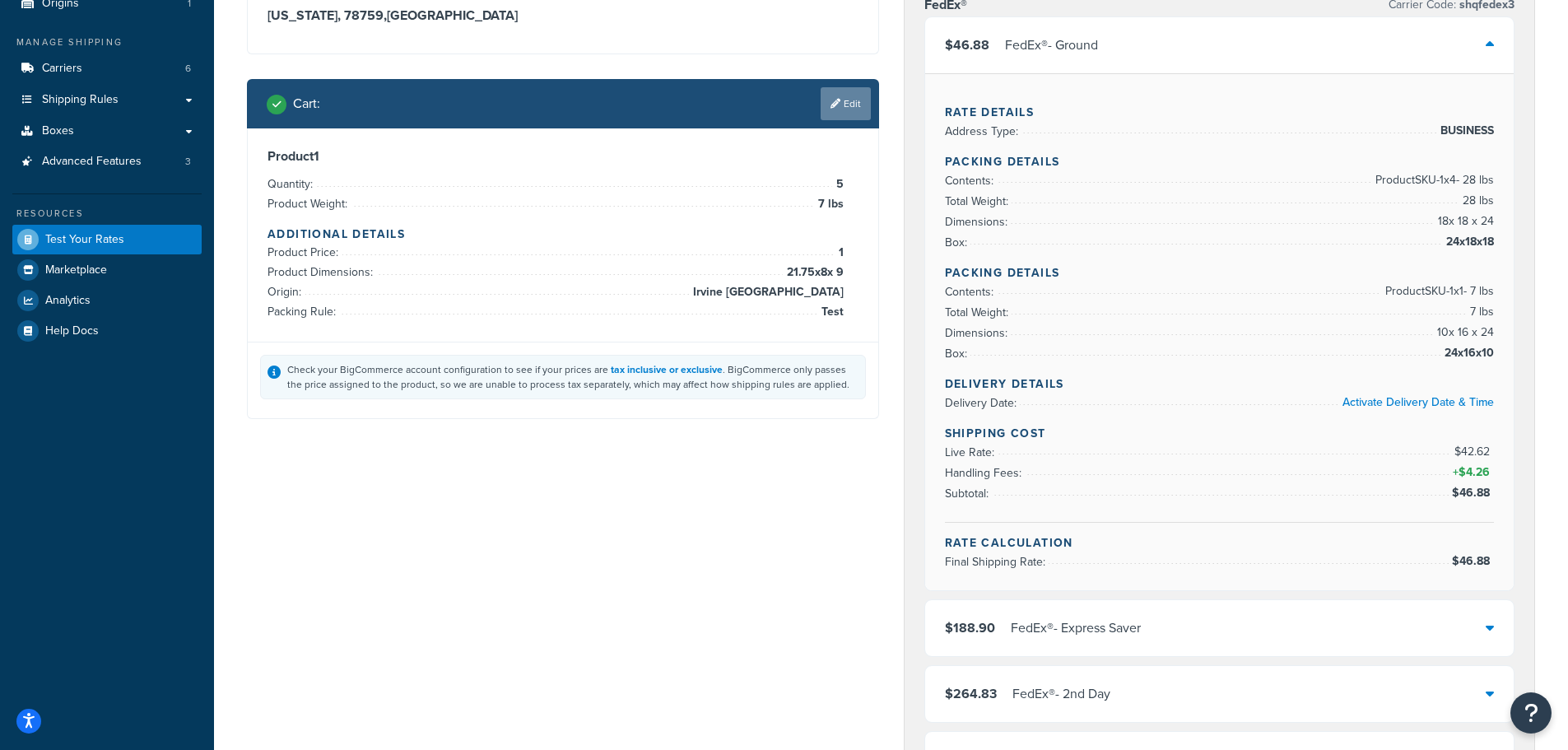
drag, startPoint x: 810, startPoint y: 97, endPoint x: 827, endPoint y: 104, distance: 18.4
click at [810, 97] on div "Cart : Edit" at bounding box center [568, 104] width 604 height 33
click at [827, 104] on link "Edit" at bounding box center [846, 104] width 51 height 33
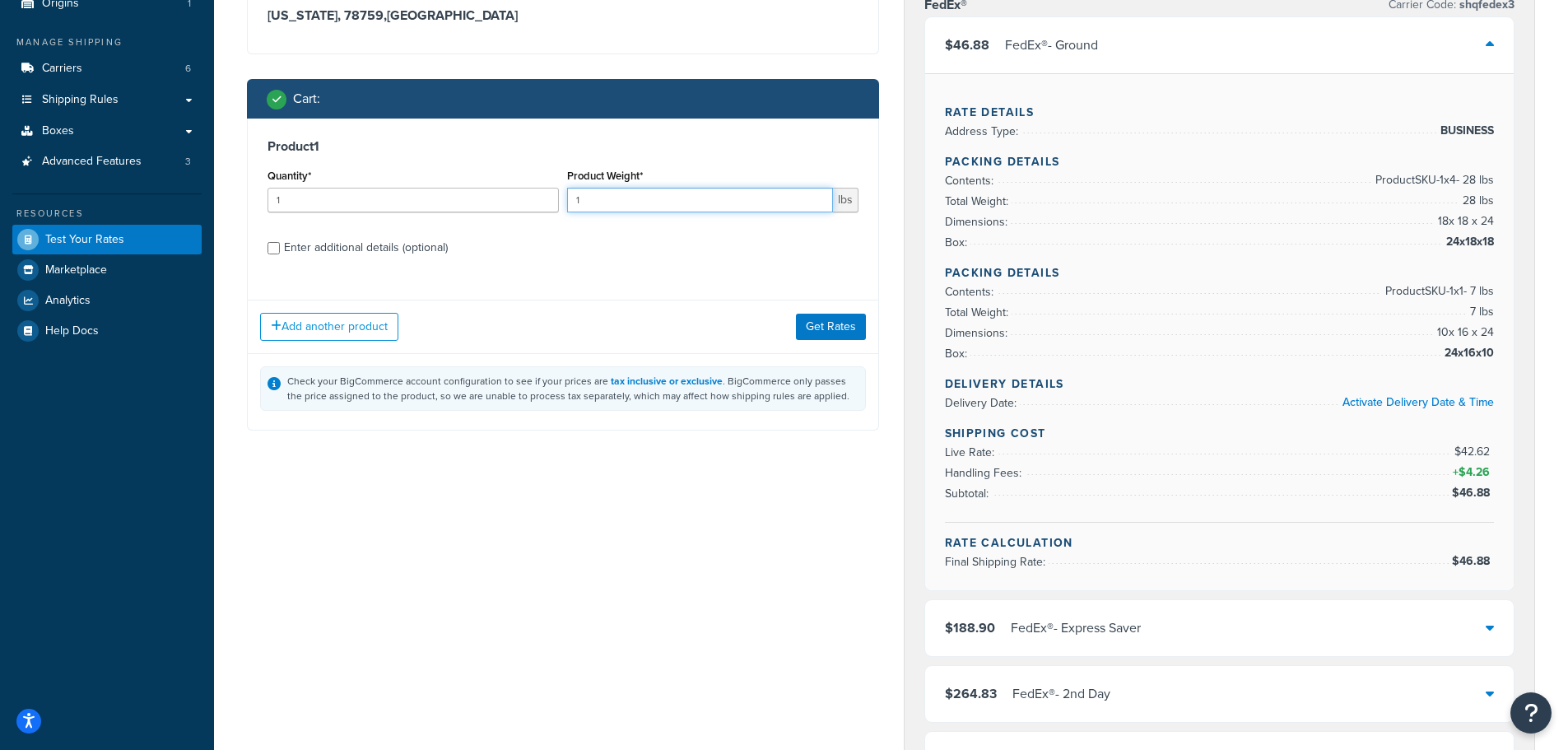
click at [650, 194] on input "1" at bounding box center [699, 199] width 266 height 24
drag, startPoint x: 645, startPoint y: 196, endPoint x: 452, endPoint y: 186, distance: 193.3
click at [480, 186] on div "Quantity* 1 Product Weight* 1 lbs" at bounding box center [563, 195] width 599 height 60
type input "7"
click at [849, 328] on button "Get Rates" at bounding box center [831, 326] width 70 height 26
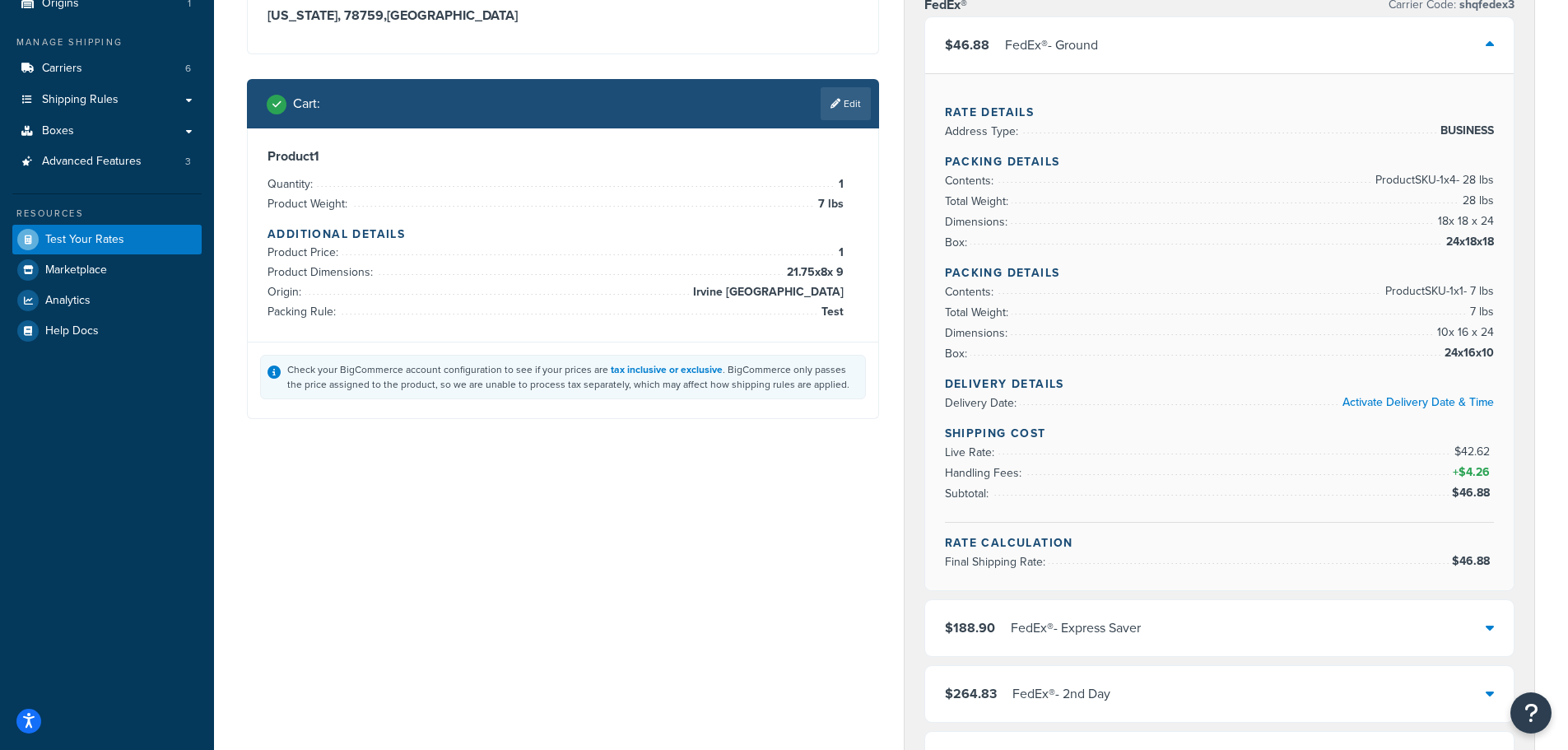
scroll to position [0, 0]
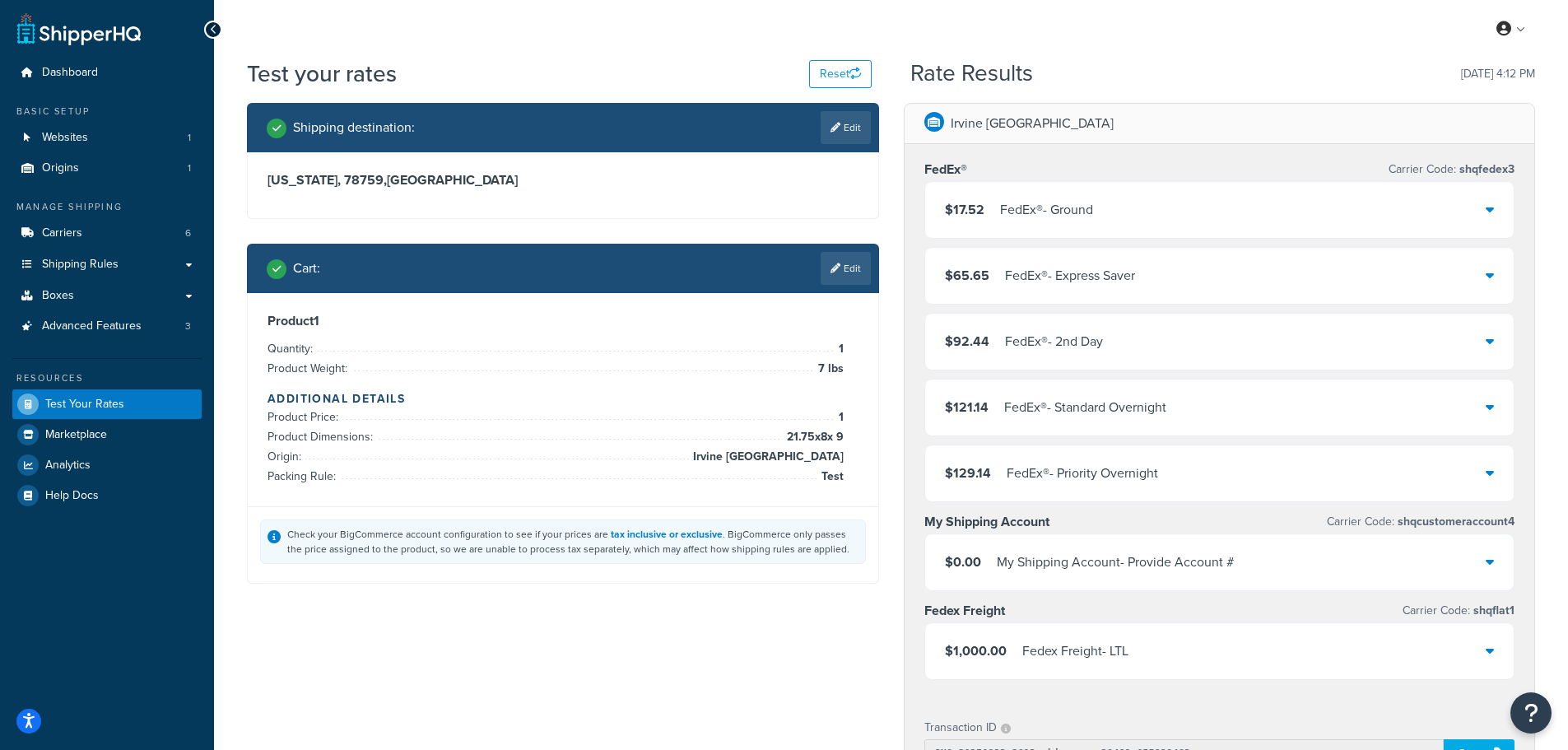
click at [1454, 218] on div "$17.52 FedEx® - Ground" at bounding box center [1220, 210] width 589 height 56
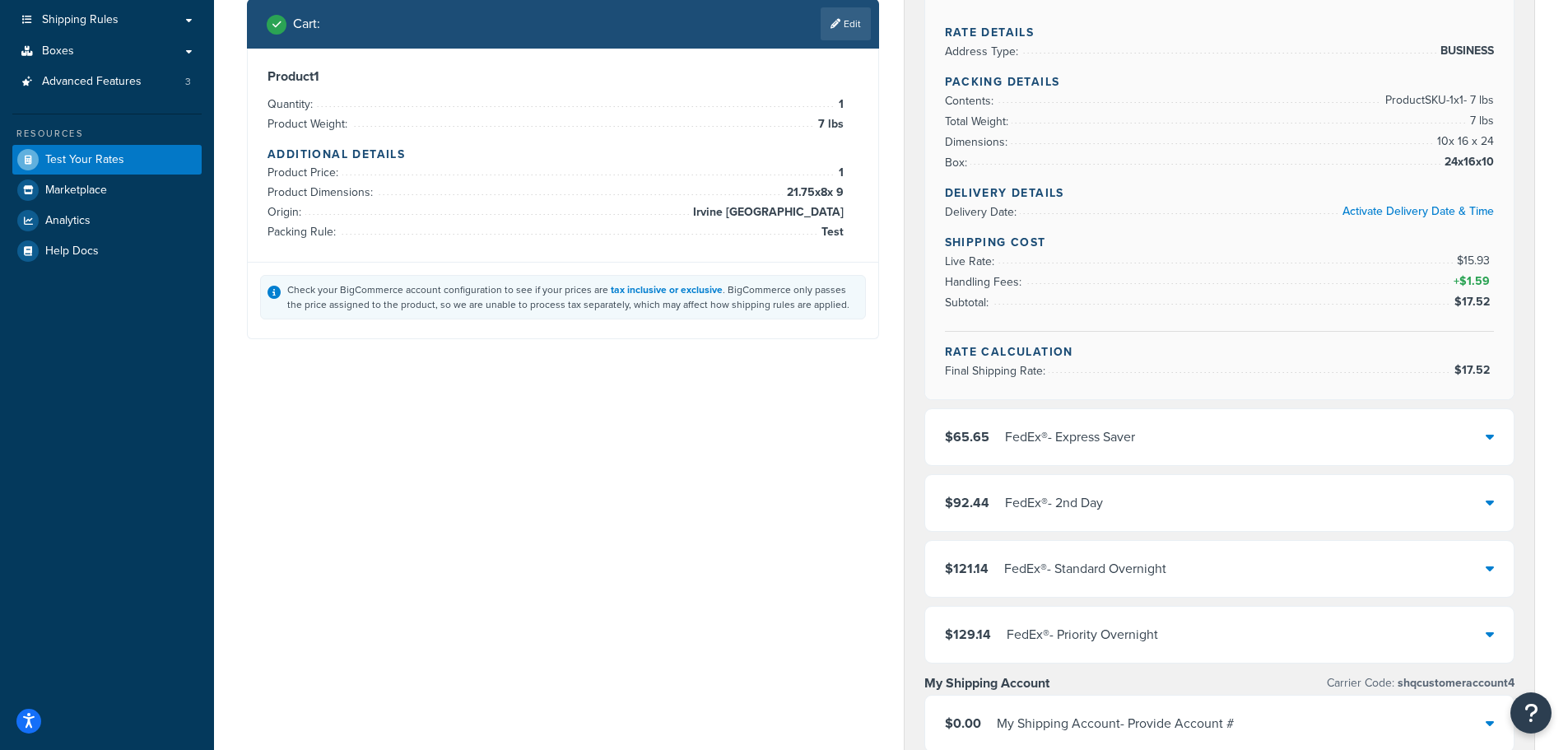
scroll to position [164, 0]
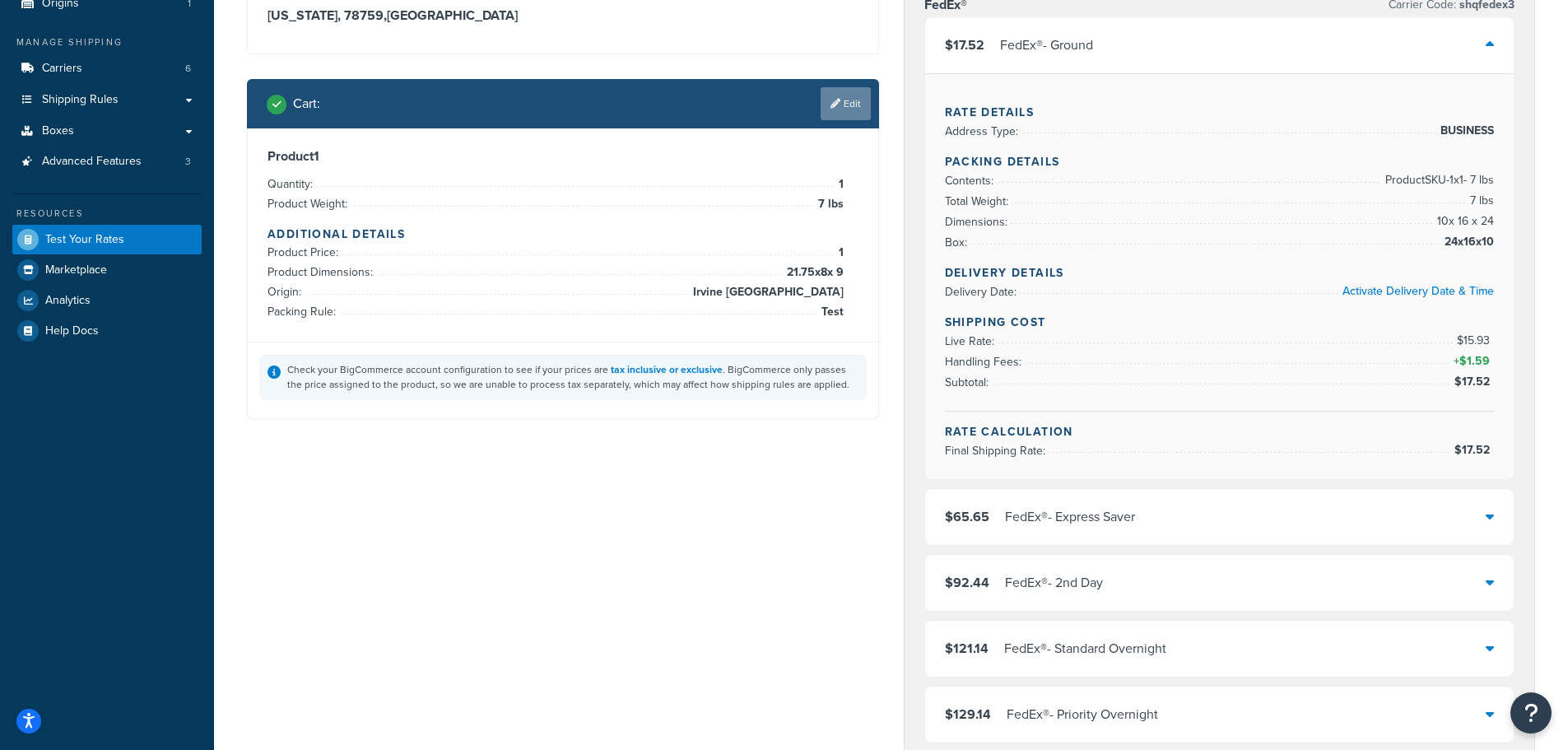
click at [849, 101] on link "Edit" at bounding box center [846, 104] width 51 height 33
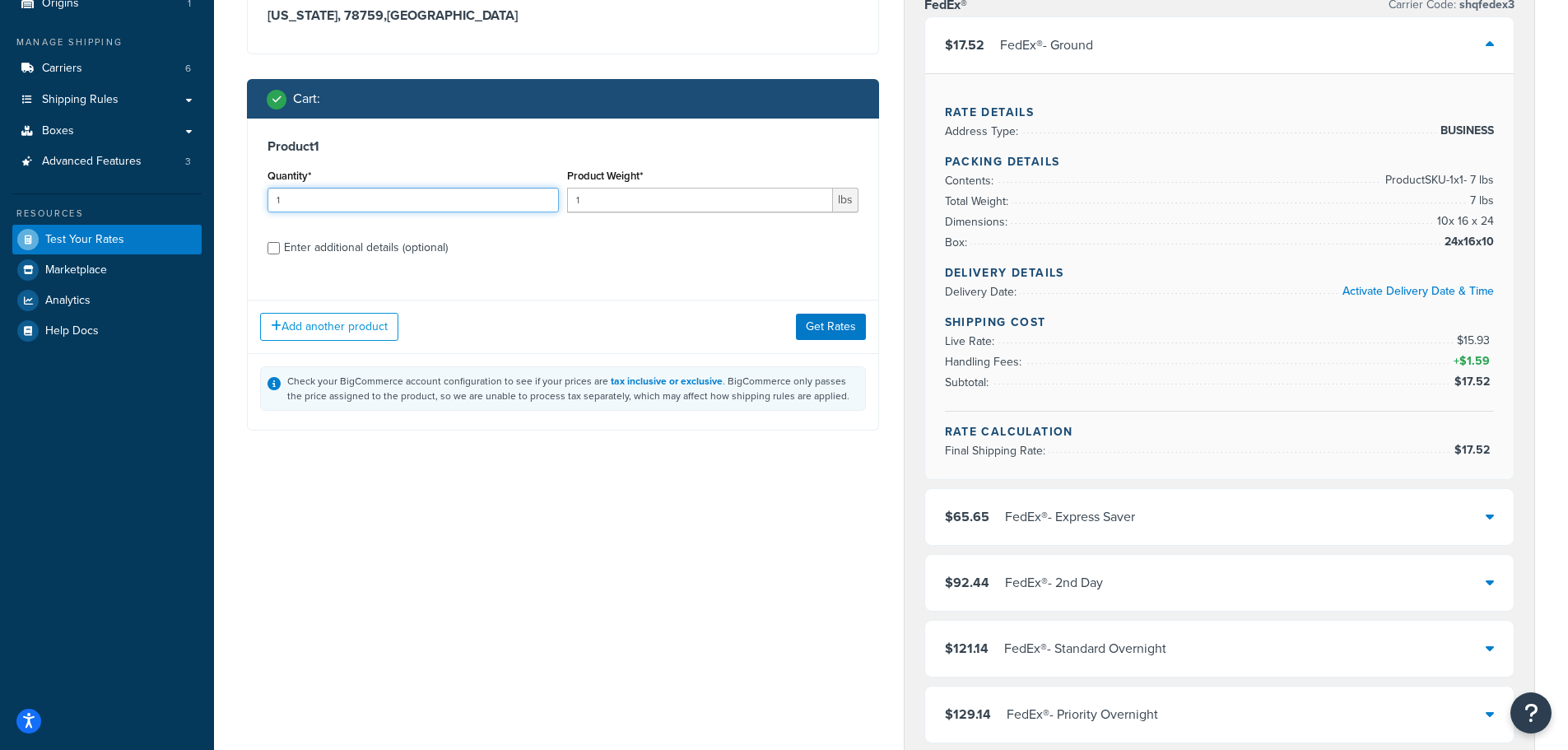
drag, startPoint x: 294, startPoint y: 212, endPoint x: 16, endPoint y: 217, distance: 278.0
click at [88, 217] on div "Dashboard Basic Setup Websites 1 Origins 1 Manage Shipping Carriers 6 Shipping …" at bounding box center [784, 664] width 1568 height 1659
type input "6"
drag, startPoint x: 602, startPoint y: 200, endPoint x: 439, endPoint y: 183, distance: 163.9
click at [445, 185] on div "Quantity* 6 Product Weight* 1 lbs" at bounding box center [563, 195] width 599 height 60
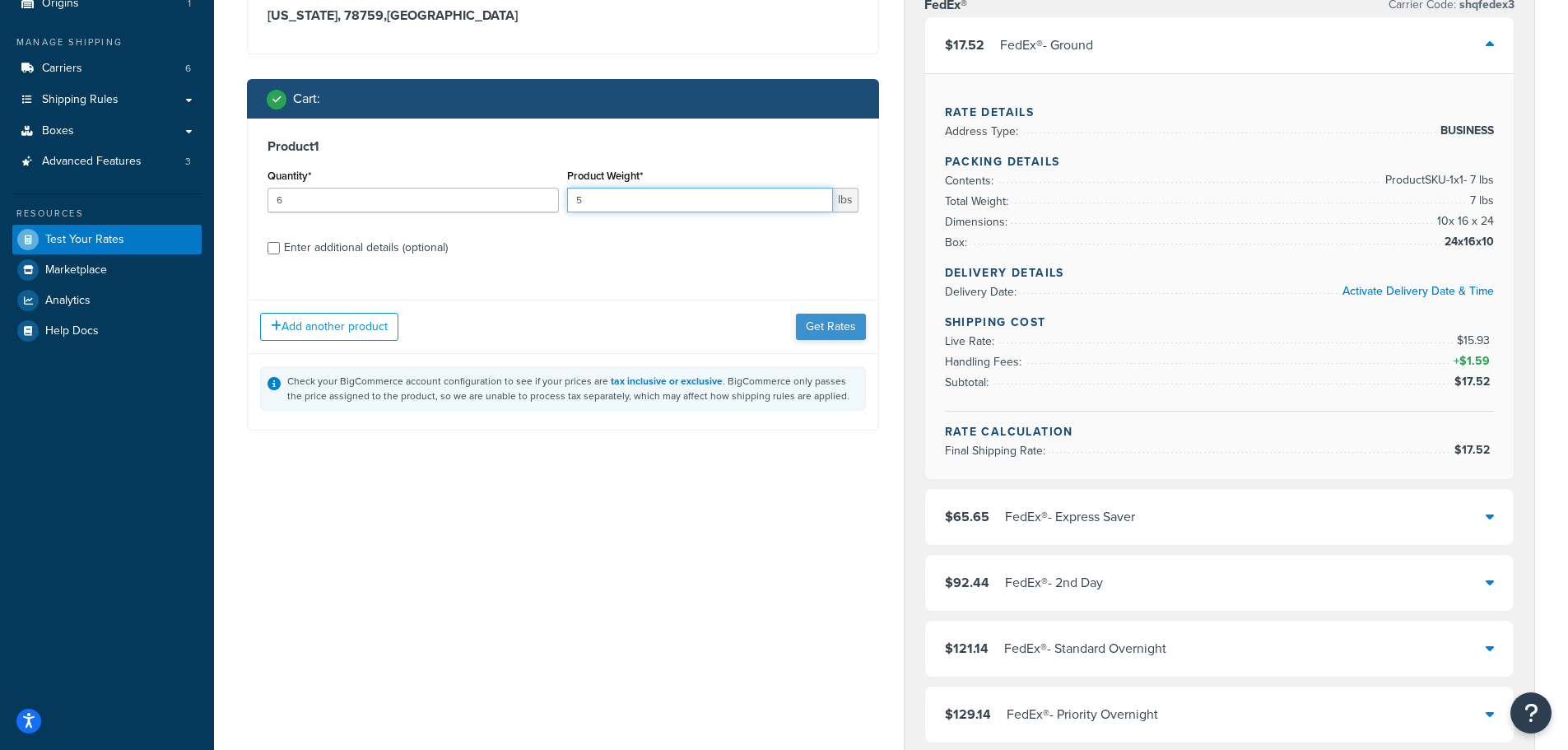
type input "5"
click at [836, 336] on button "Get Rates" at bounding box center [831, 326] width 70 height 26
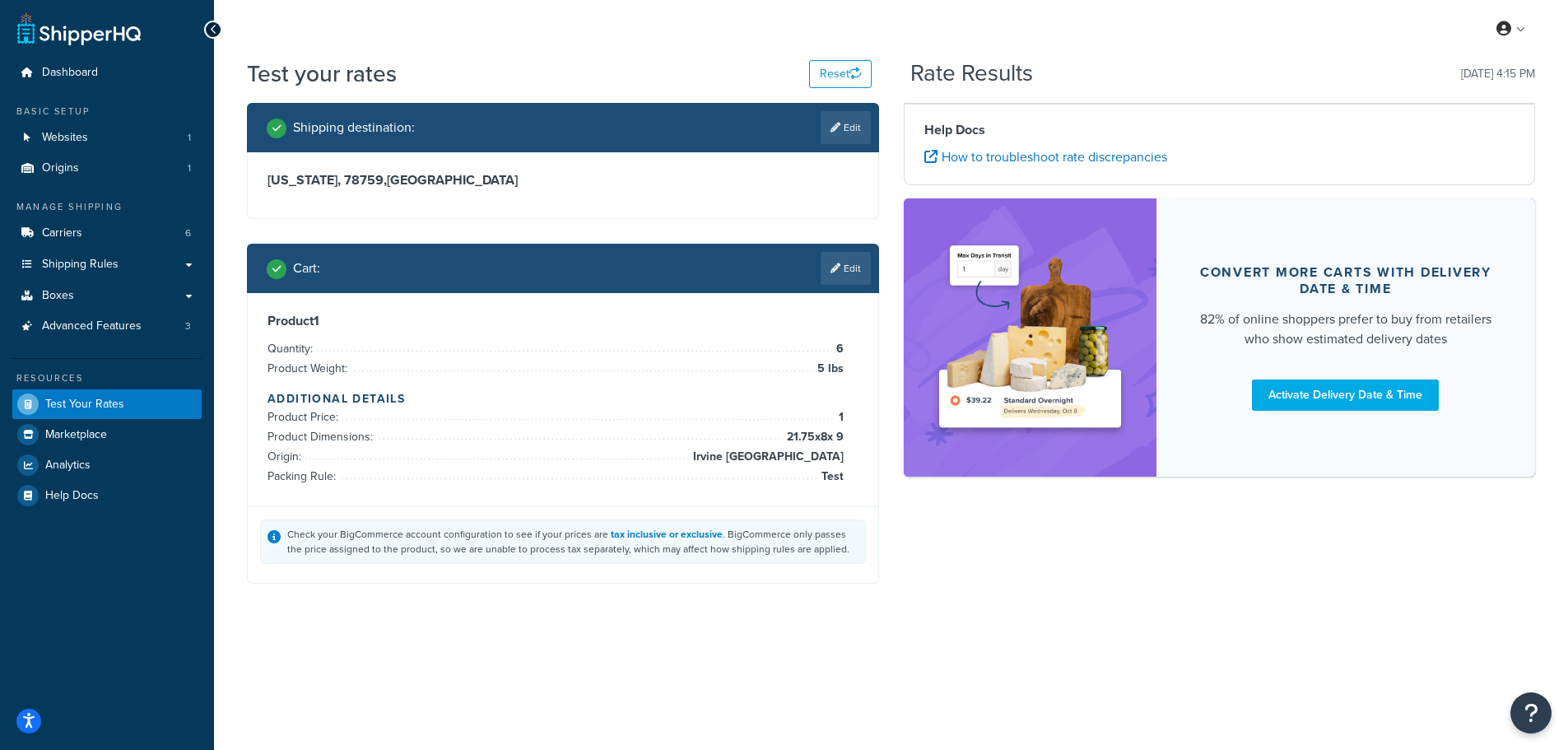
scroll to position [0, 0]
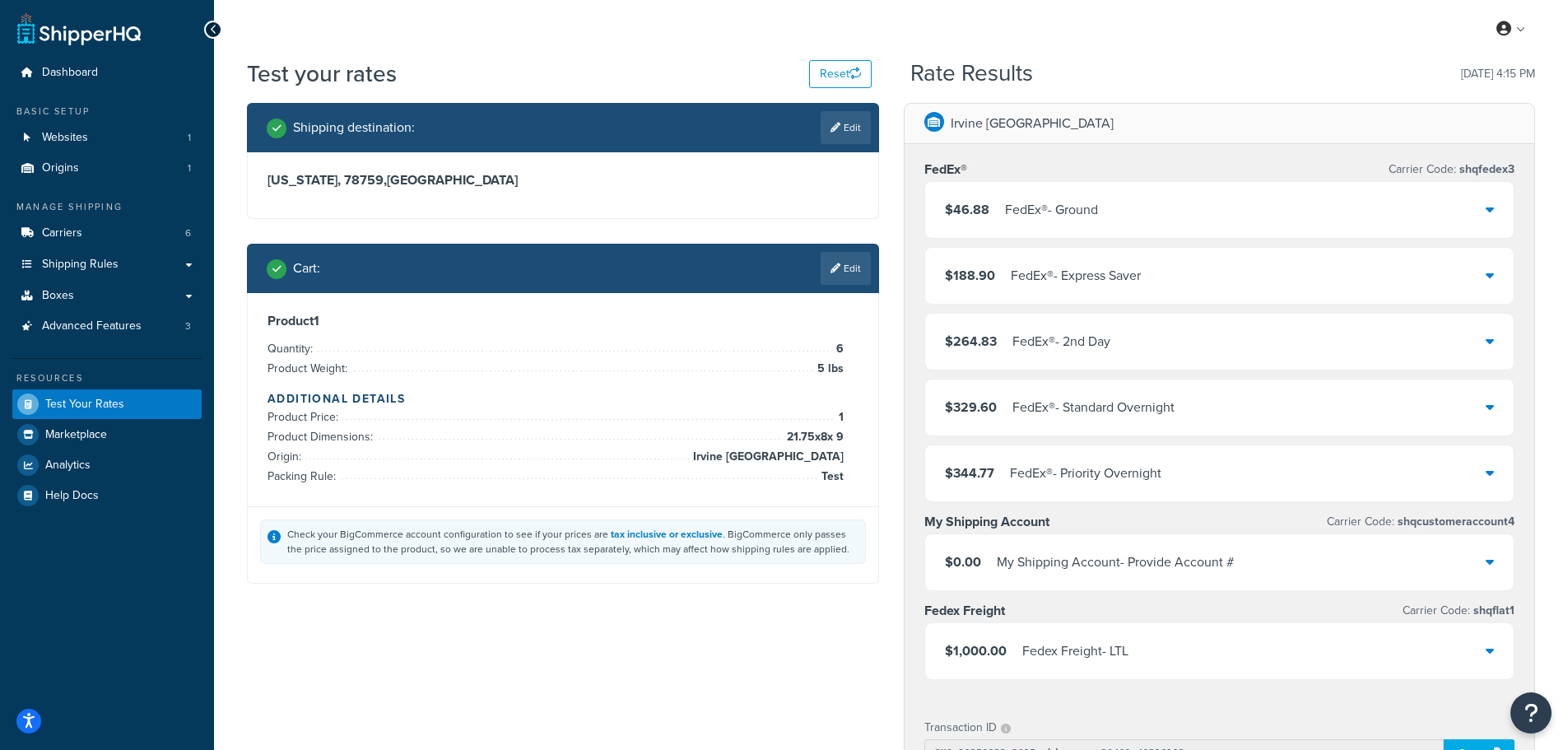
click at [1111, 211] on div "$46.88 FedEx® - Ground" at bounding box center [1220, 210] width 589 height 56
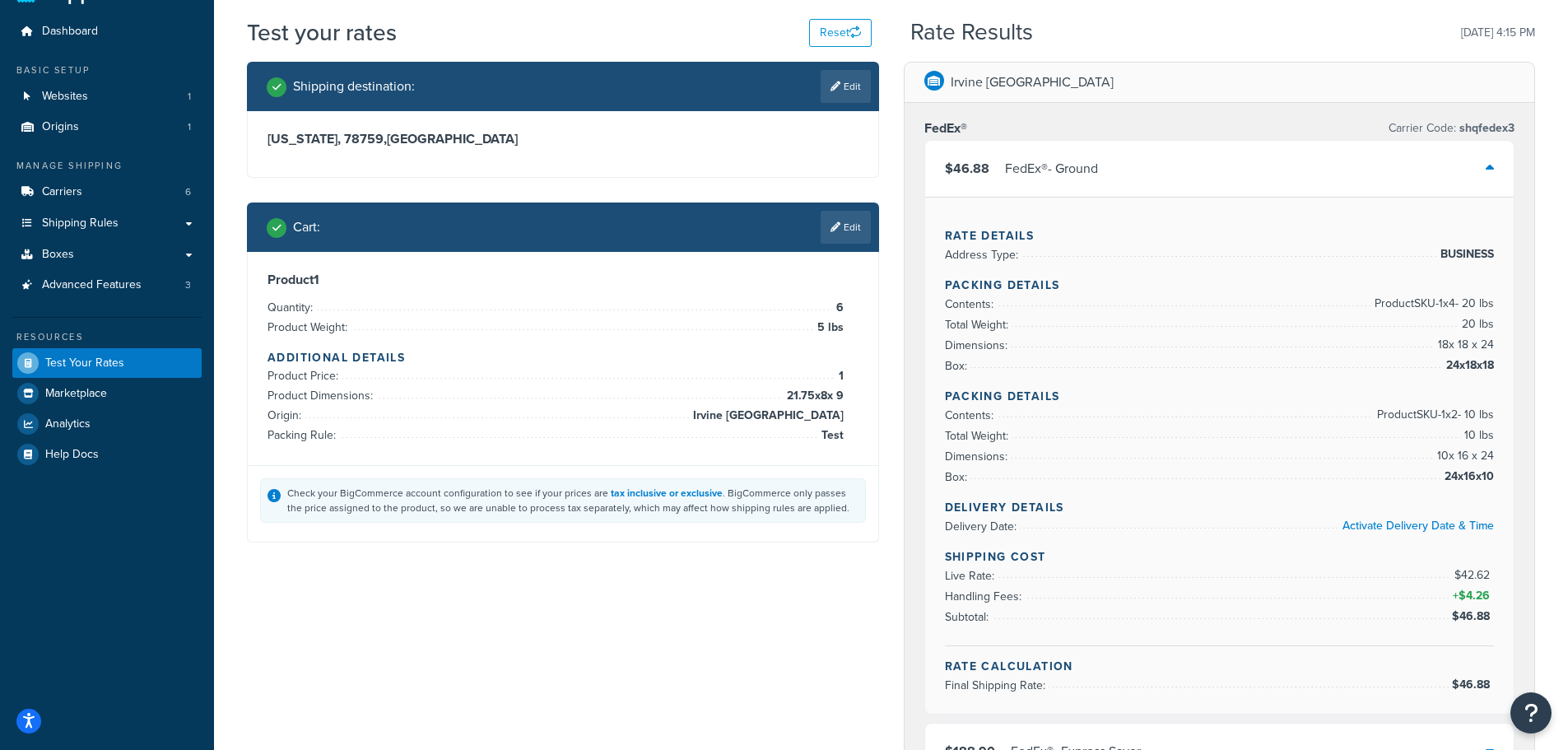
scroll to position [83, 0]
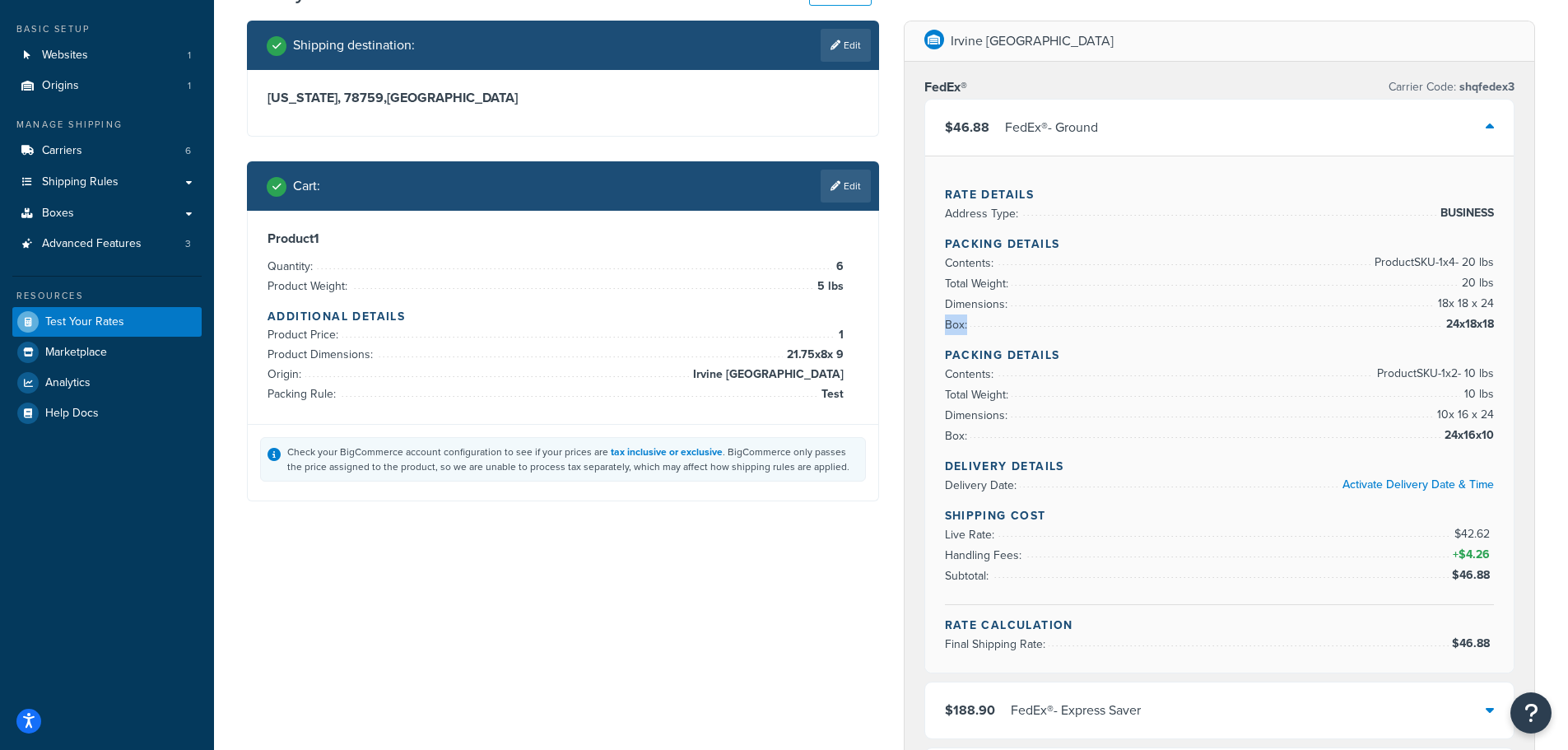
drag, startPoint x: 1441, startPoint y: 324, endPoint x: 1494, endPoint y: 324, distance: 53.0
click at [1494, 324] on div "Rate Details Address Type: BUSINESS Packing Details Contents: Product SKU-1 x 4…" at bounding box center [1220, 413] width 589 height 517
click at [853, 186] on link "Edit" at bounding box center [846, 186] width 51 height 33
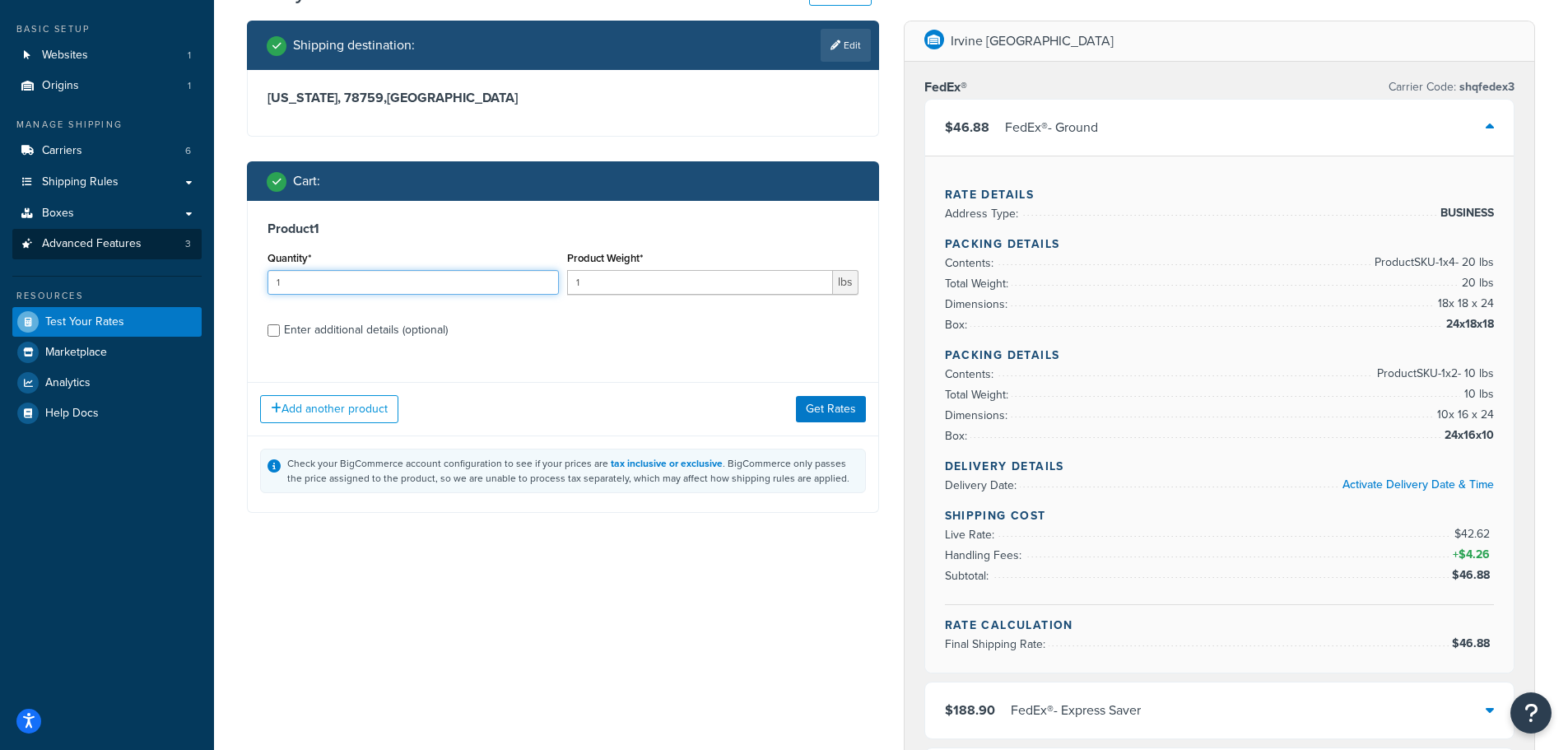
drag, startPoint x: 384, startPoint y: 286, endPoint x: 47, endPoint y: 259, distance: 338.1
type input "7"
drag, startPoint x: 567, startPoint y: 281, endPoint x: 243, endPoint y: 241, distance: 326.5
click at [277, 249] on div "Quantity* 7 Product Weight* 1 lbs" at bounding box center [563, 277] width 599 height 60
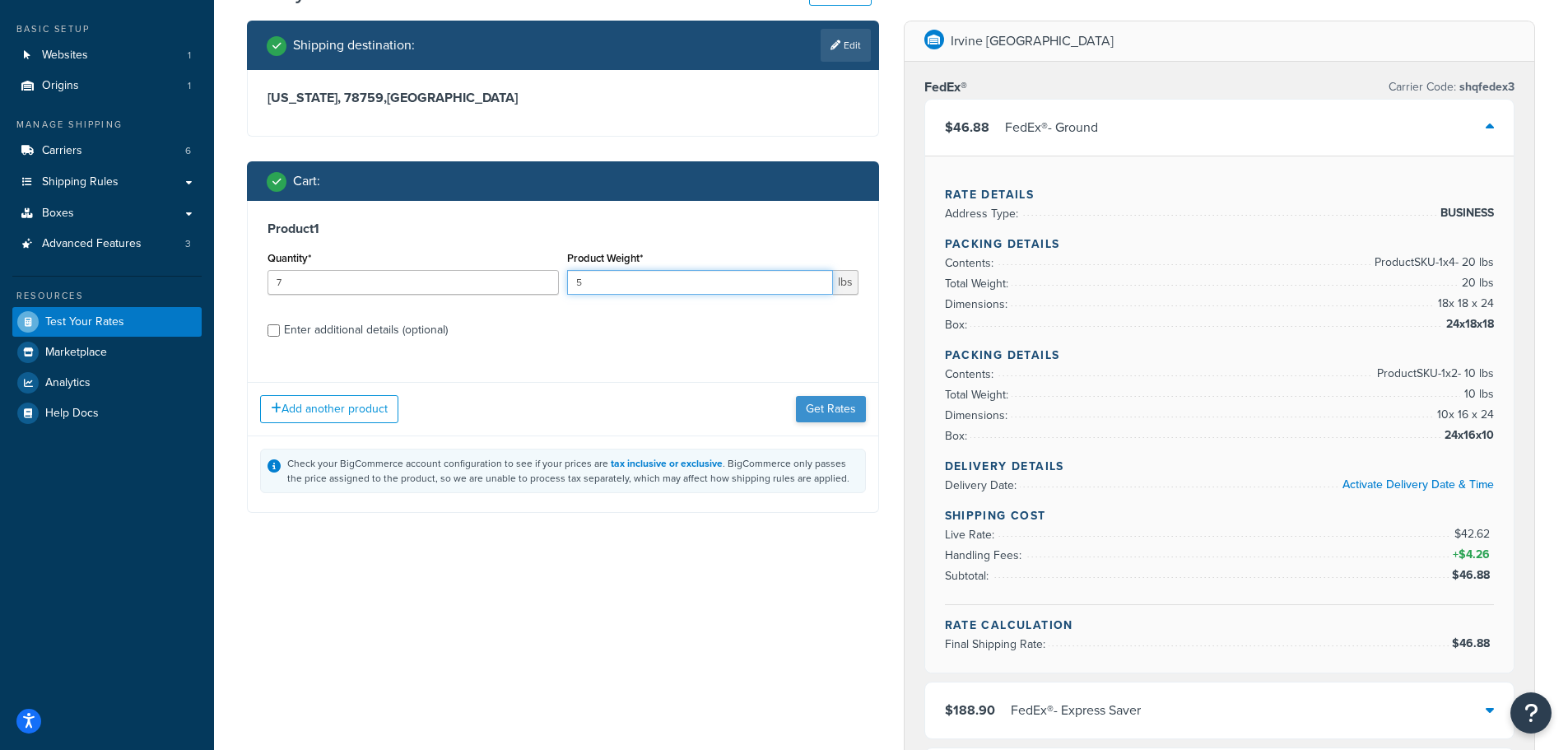
type input "5"
click at [830, 413] on button "Get Rates" at bounding box center [831, 409] width 70 height 26
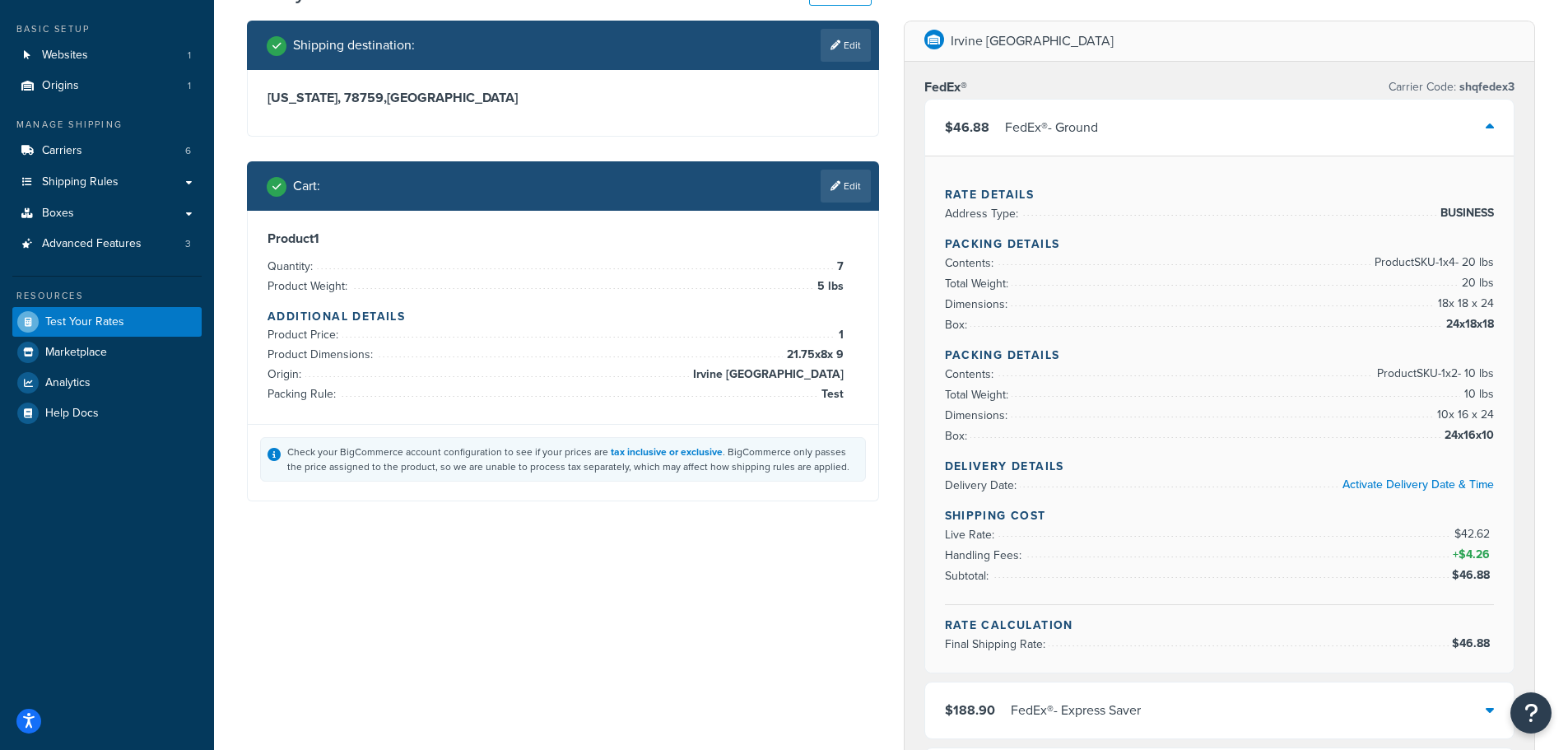
scroll to position [0, 0]
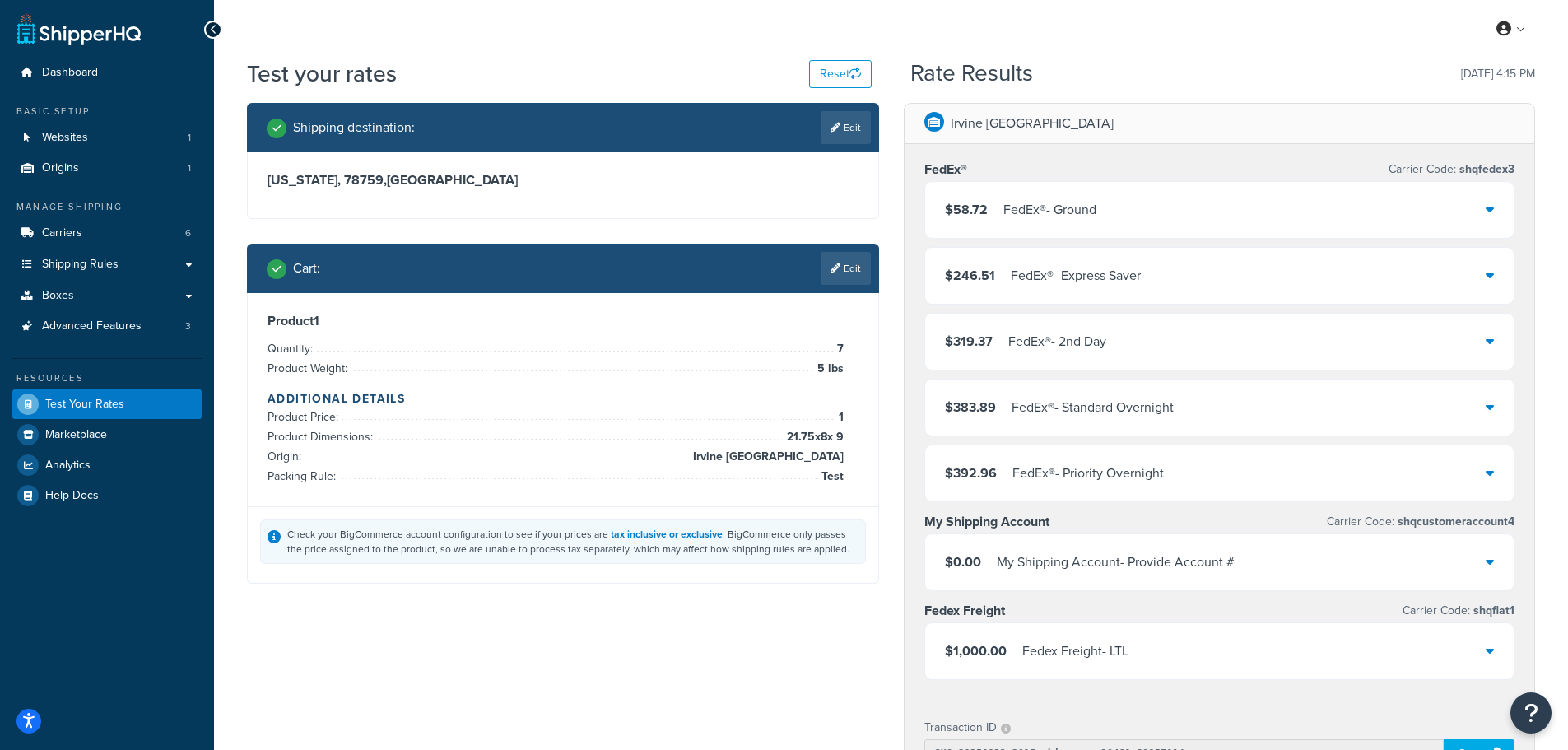
click at [1214, 203] on div "$58.72 FedEx® - Ground" at bounding box center [1220, 210] width 589 height 56
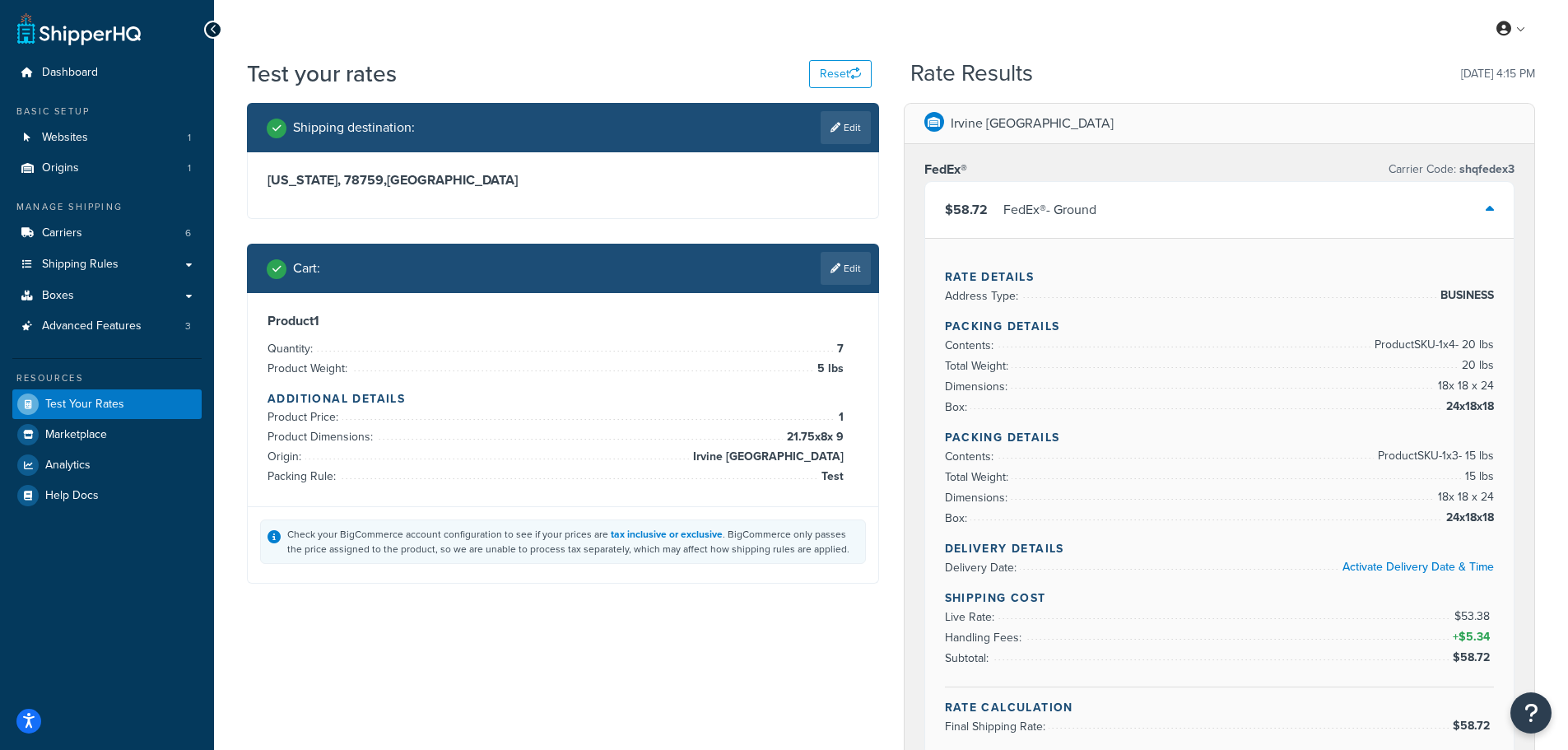
scroll to position [83, 0]
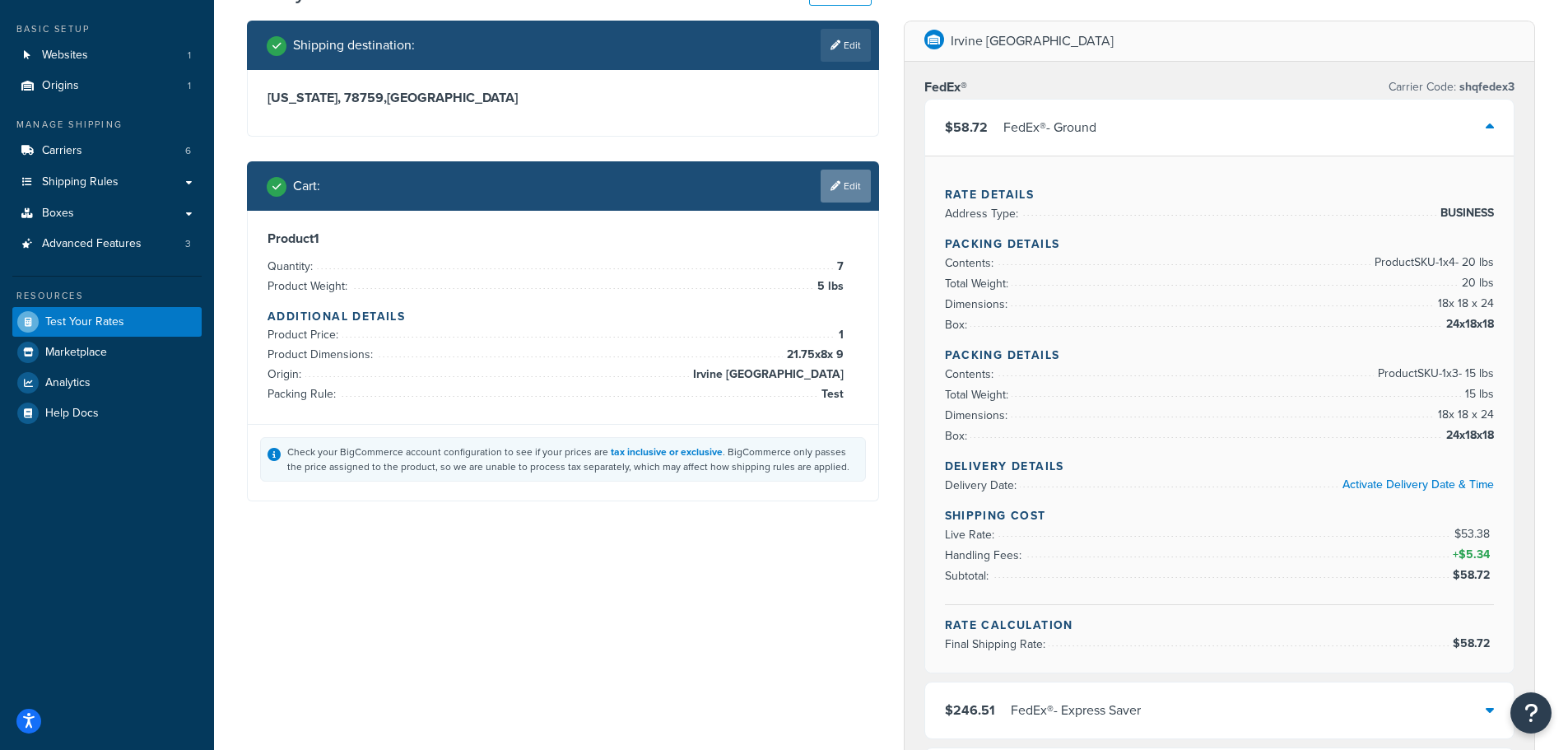
click at [854, 179] on link "Edit" at bounding box center [846, 186] width 51 height 33
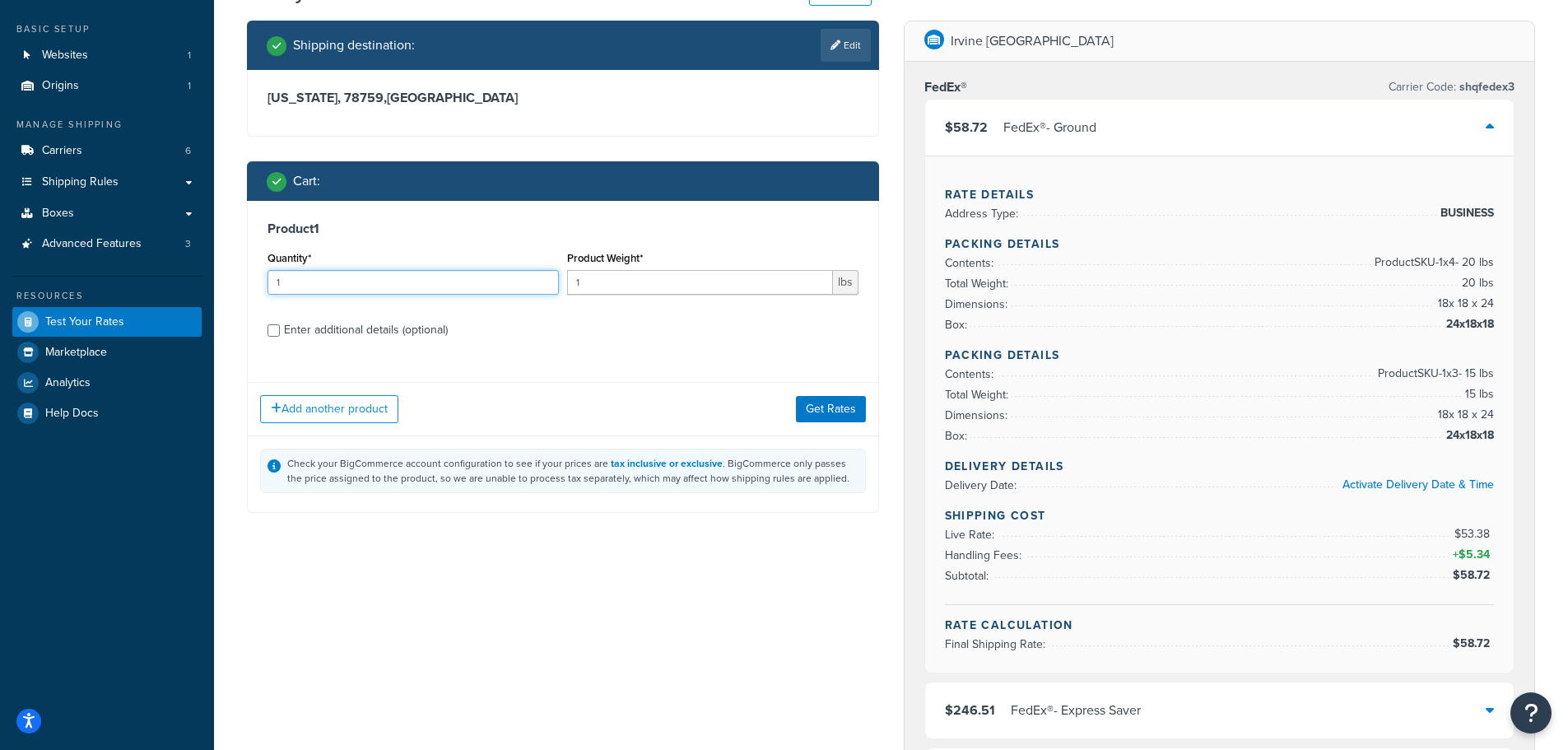
drag, startPoint x: 287, startPoint y: 282, endPoint x: 196, endPoint y: 275, distance: 91.3
type input "8"
drag, startPoint x: 613, startPoint y: 286, endPoint x: 313, endPoint y: 263, distance: 300.9
click at [321, 265] on div "Quantity* 8 Product Weight* 1 lbs" at bounding box center [563, 277] width 599 height 60
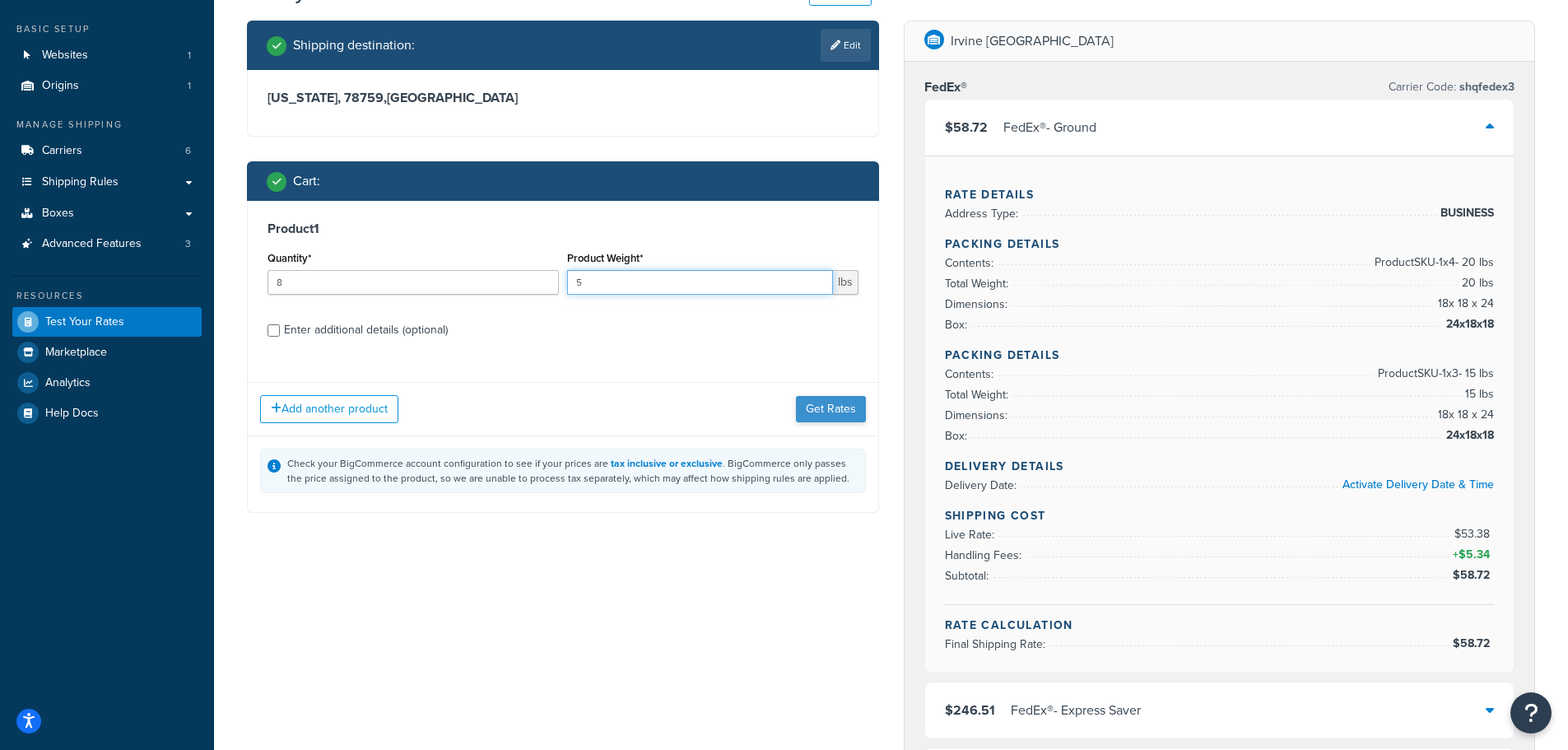
type input "5"
click at [834, 409] on button "Get Rates" at bounding box center [831, 409] width 70 height 26
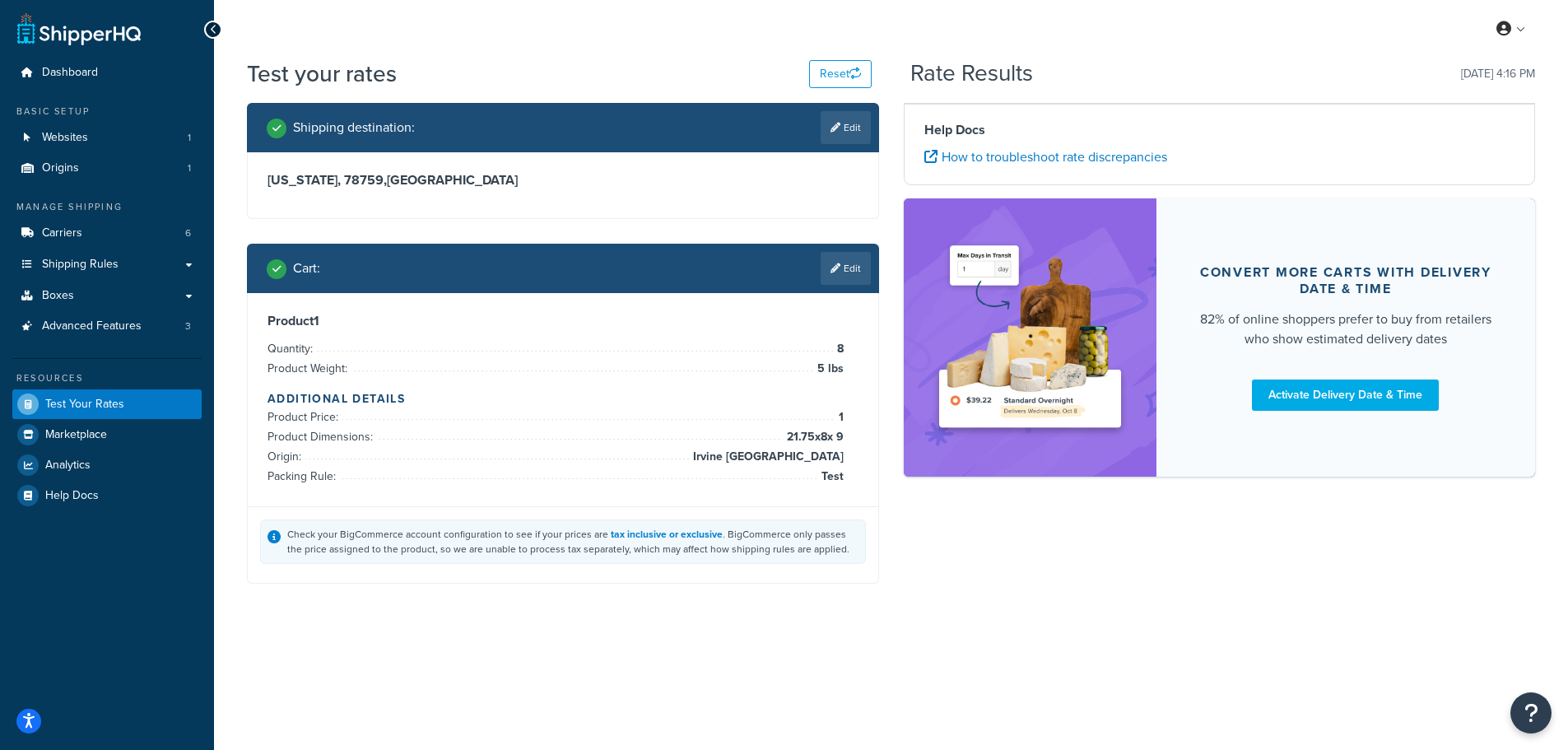
scroll to position [0, 0]
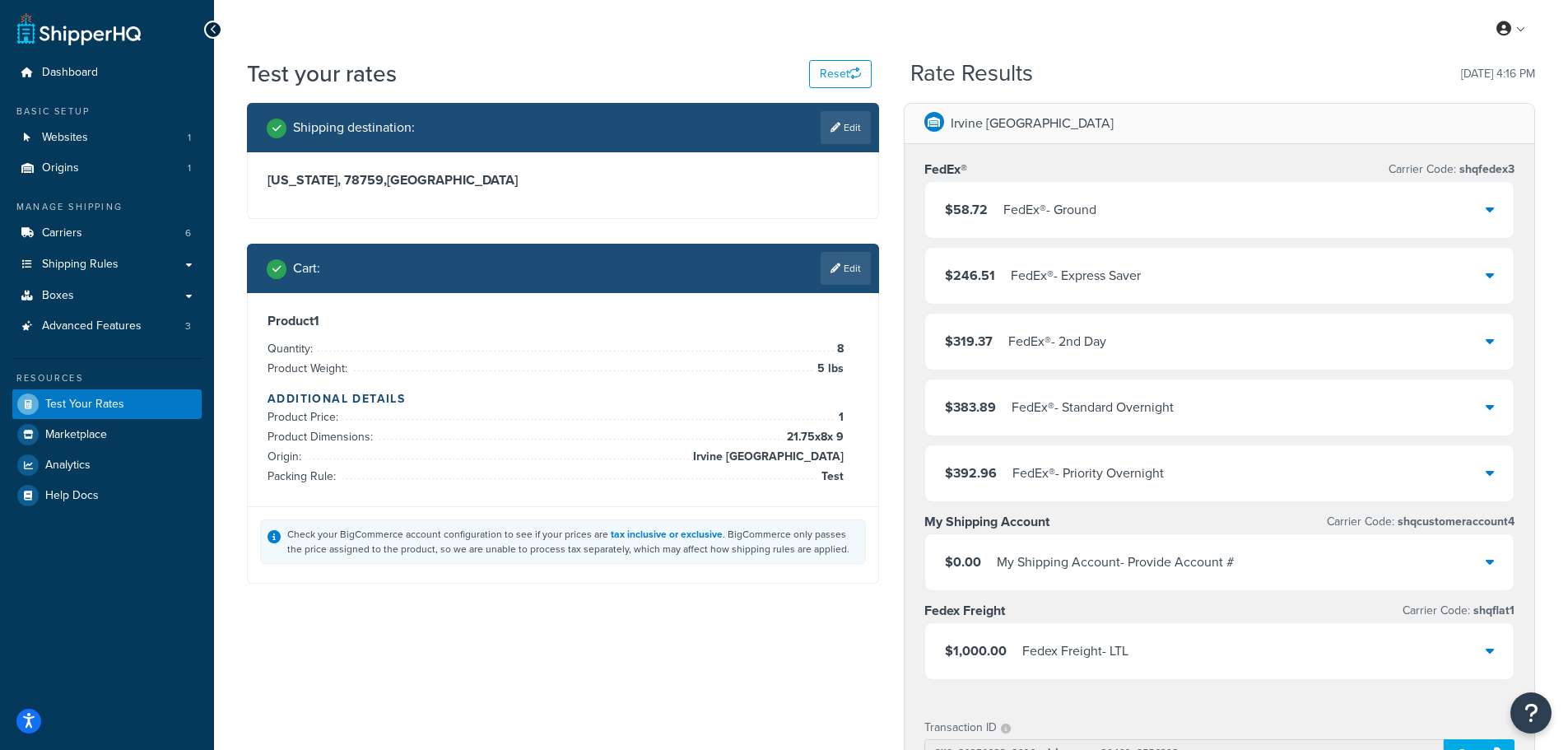
click at [1089, 199] on div "FedEx® - Ground" at bounding box center [1050, 210] width 93 height 23
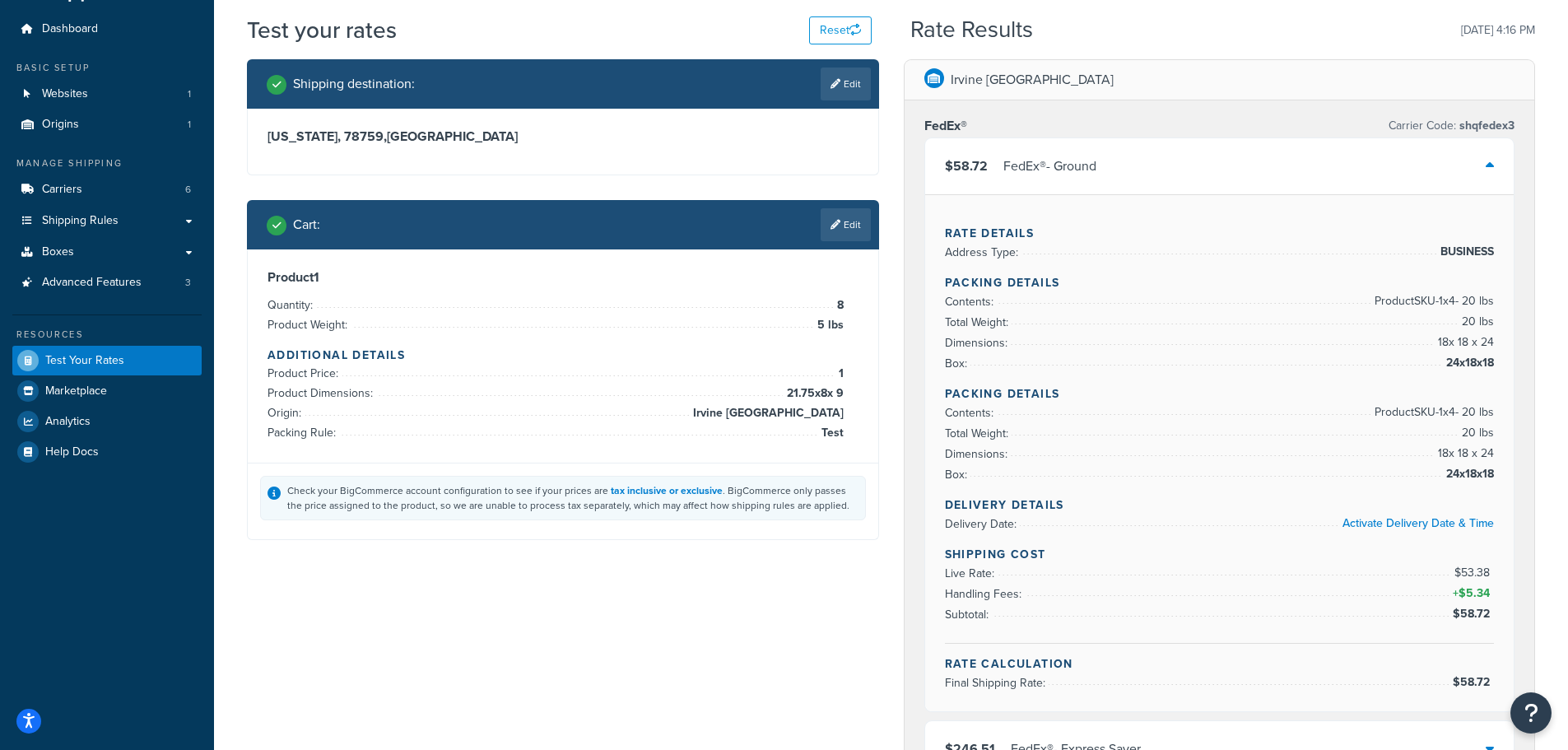
scroll to position [83, 0]
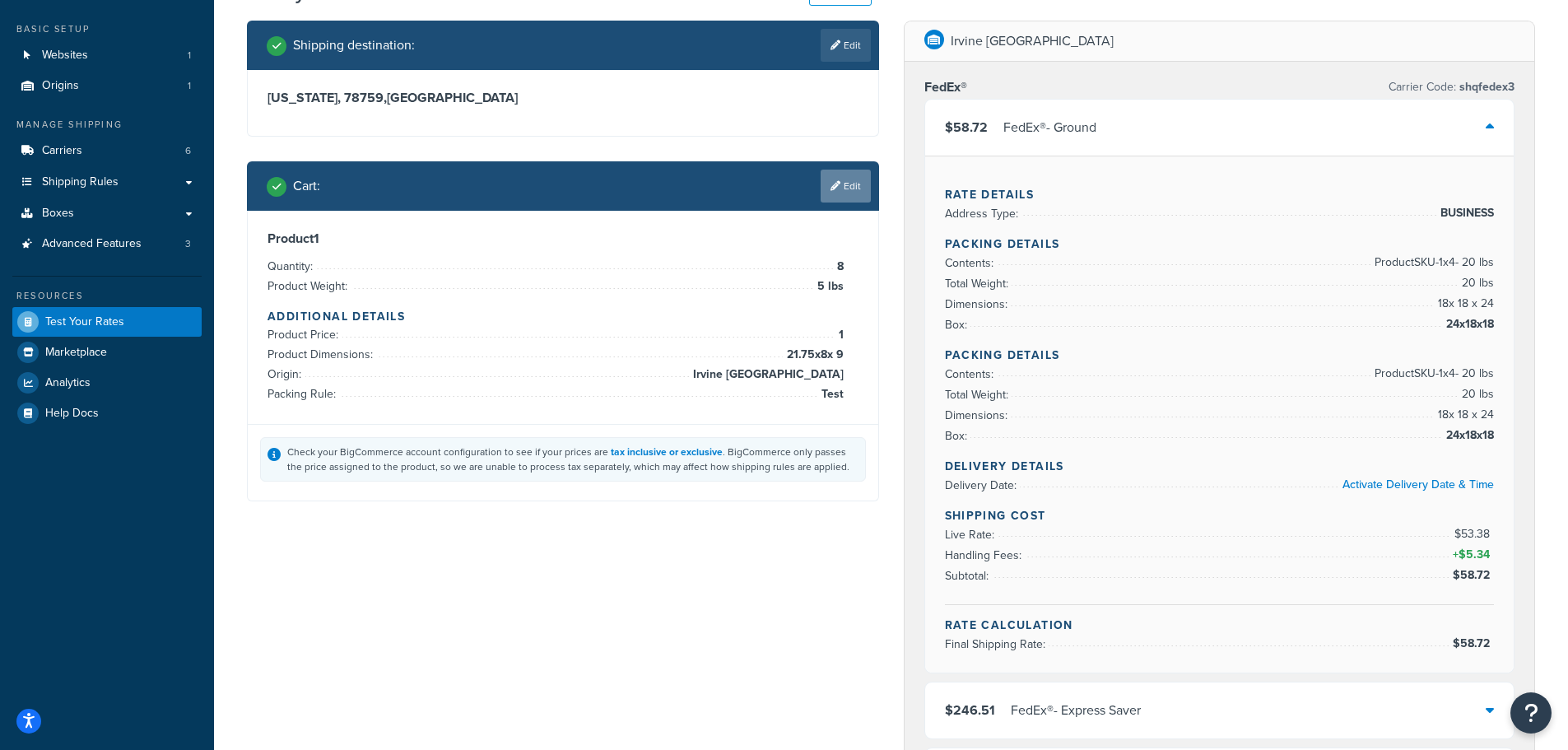
click at [848, 199] on link "Edit" at bounding box center [846, 186] width 51 height 33
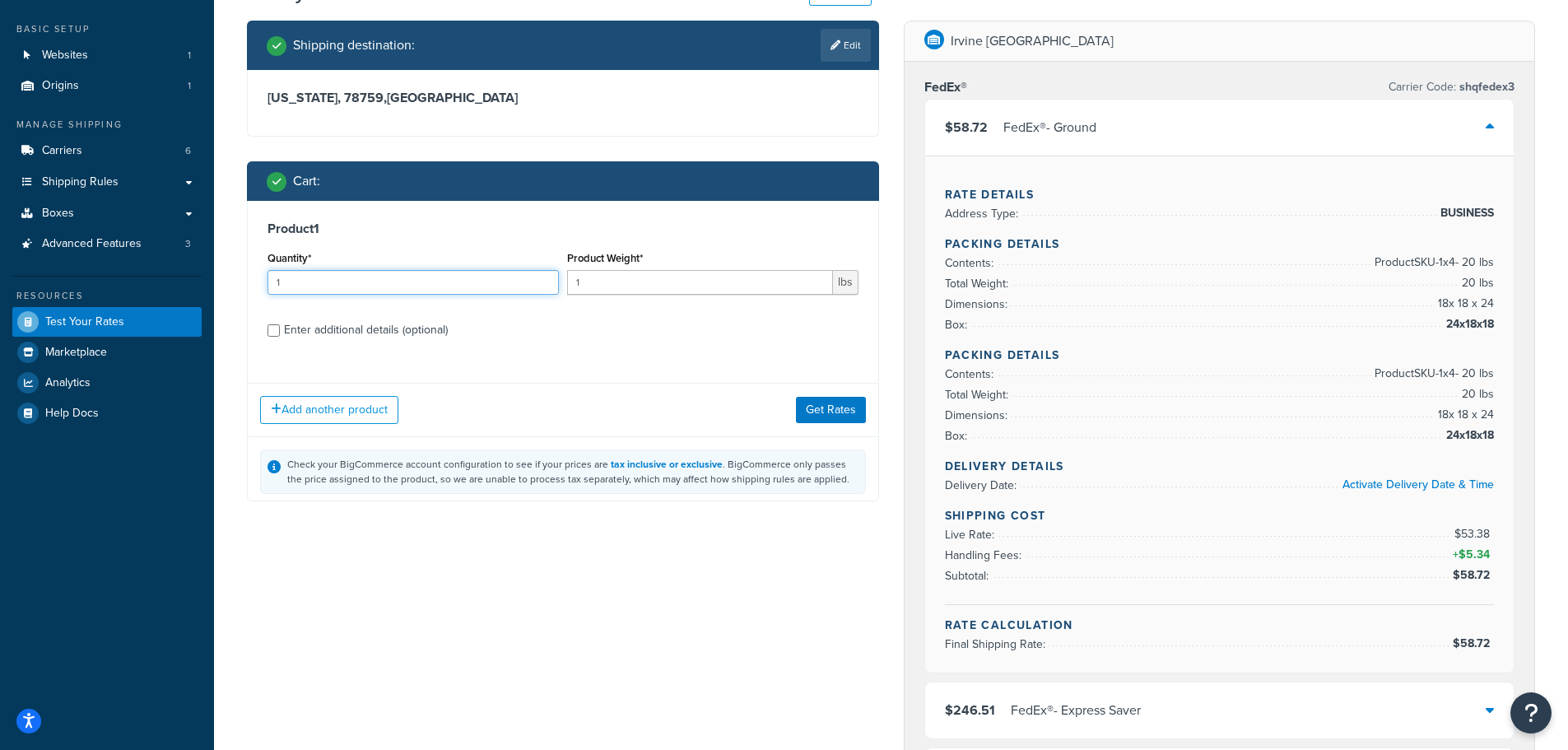
drag, startPoint x: 291, startPoint y: 273, endPoint x: 79, endPoint y: 265, distance: 212.2
type input "9"
drag, startPoint x: 631, startPoint y: 283, endPoint x: 421, endPoint y: 272, distance: 210.3
click at [445, 268] on div "Quantity* 9 Product Weight* 1 lbs" at bounding box center [563, 277] width 599 height 60
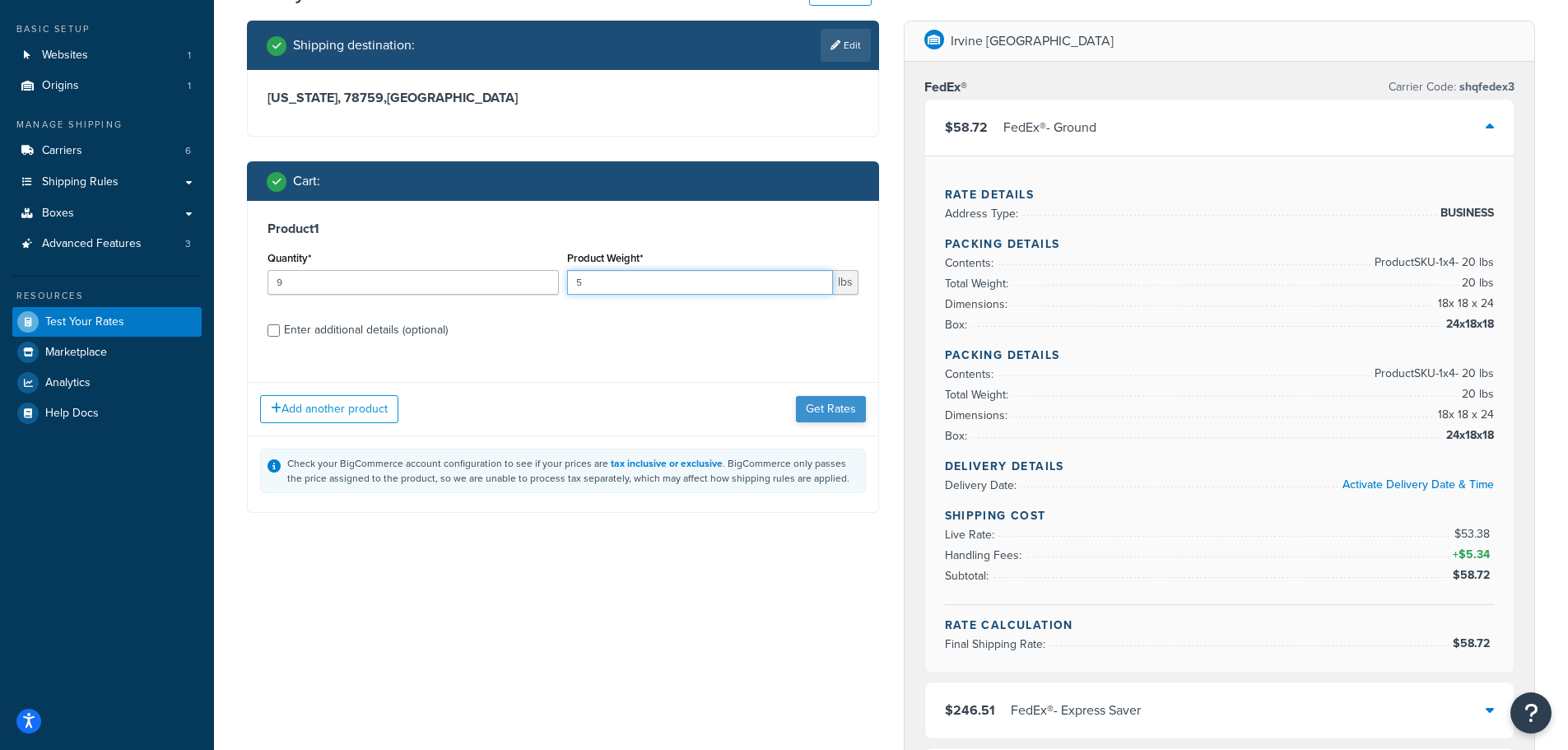
type input "5"
click at [850, 412] on button "Get Rates" at bounding box center [831, 409] width 70 height 26
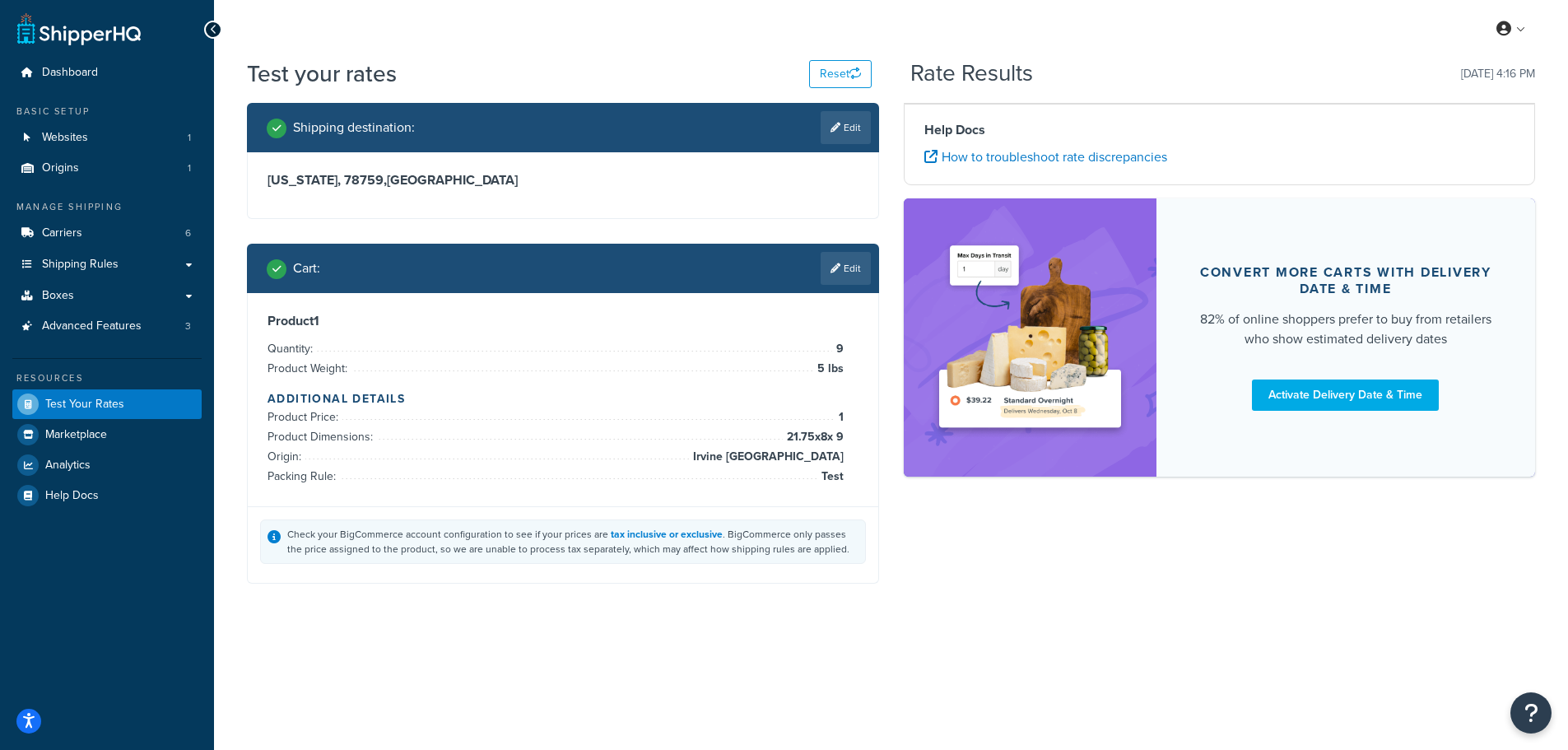
scroll to position [0, 0]
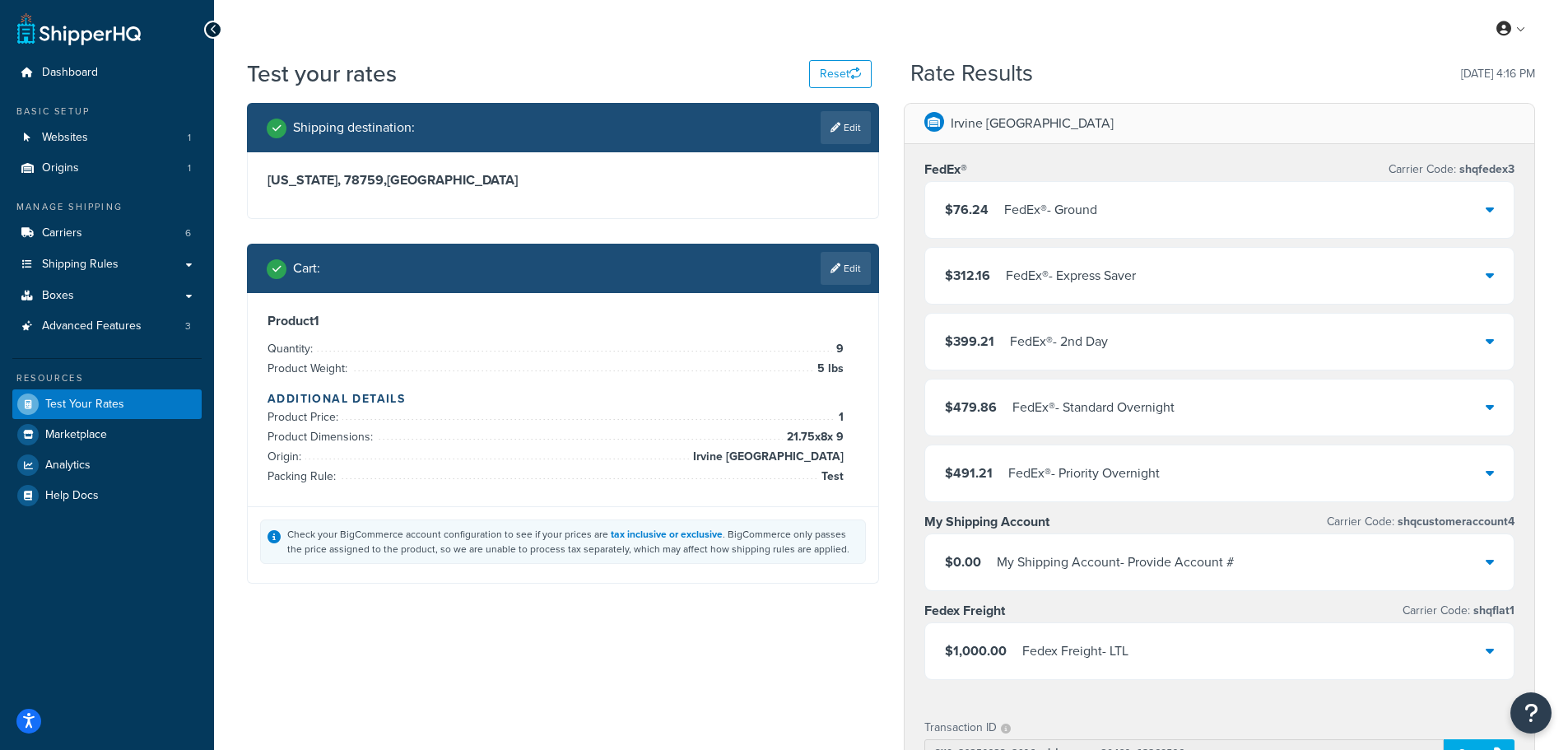
click at [1449, 205] on div "$76.24 FedEx® - Ground" at bounding box center [1220, 210] width 589 height 56
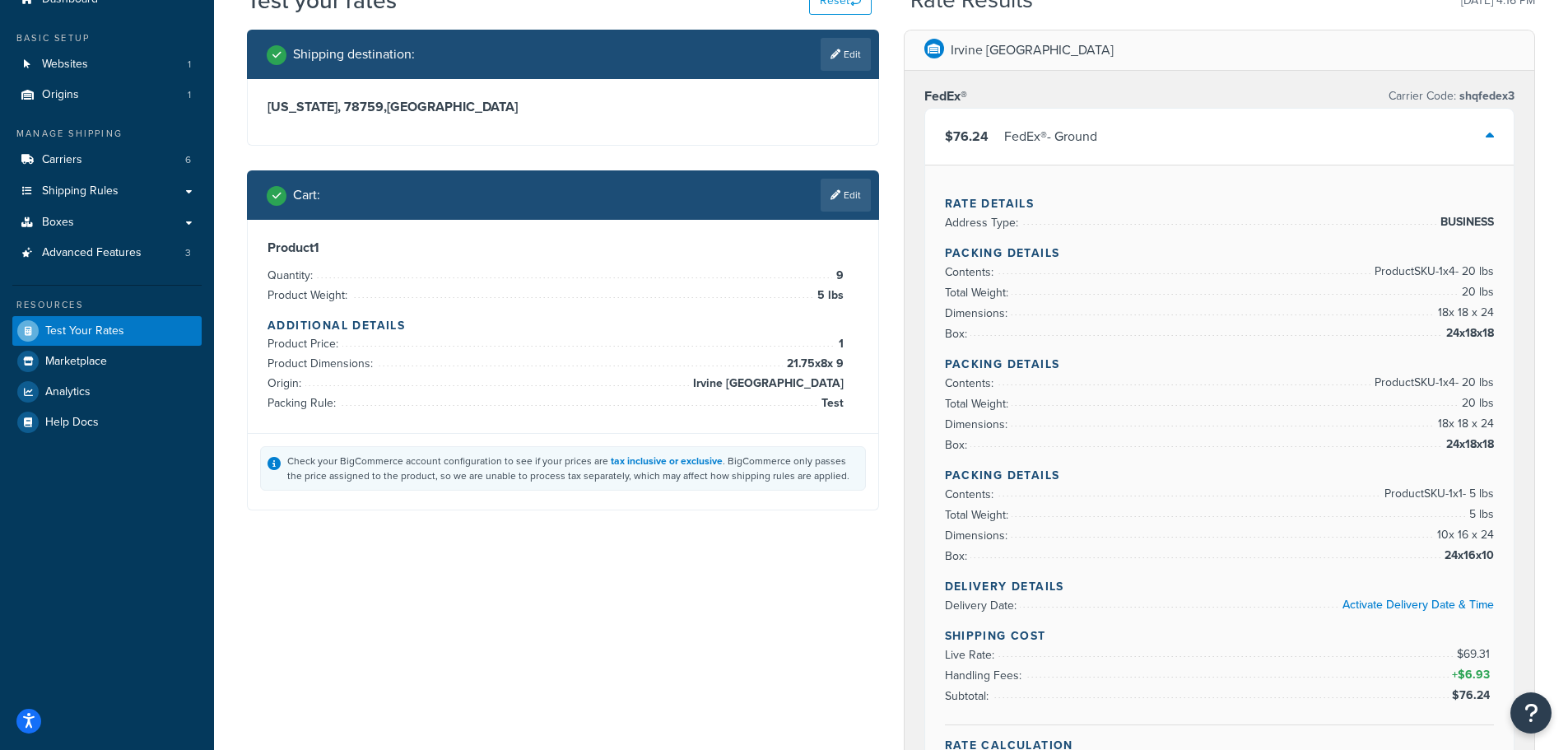
scroll to position [164, 0]
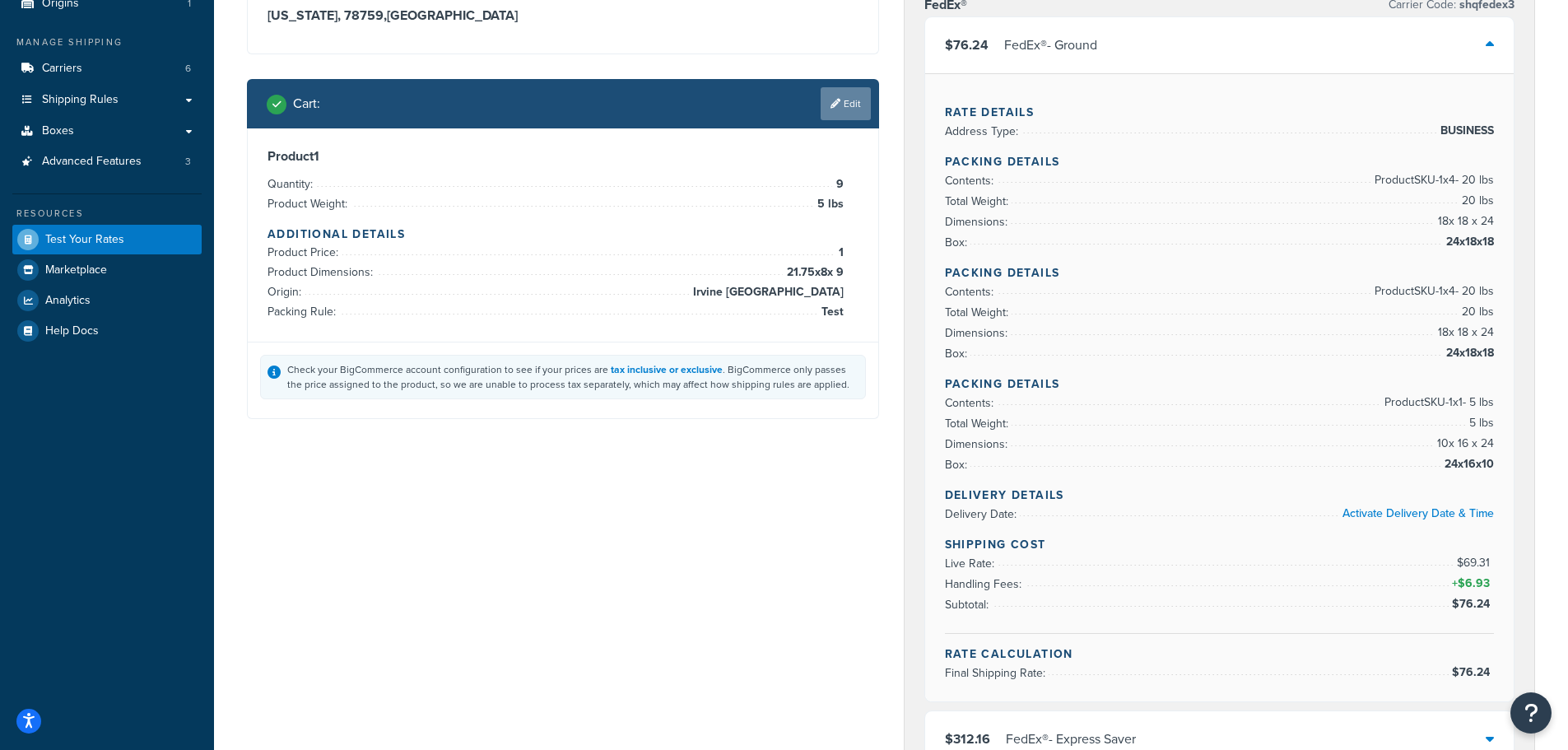
click at [852, 104] on link "Edit" at bounding box center [846, 104] width 51 height 33
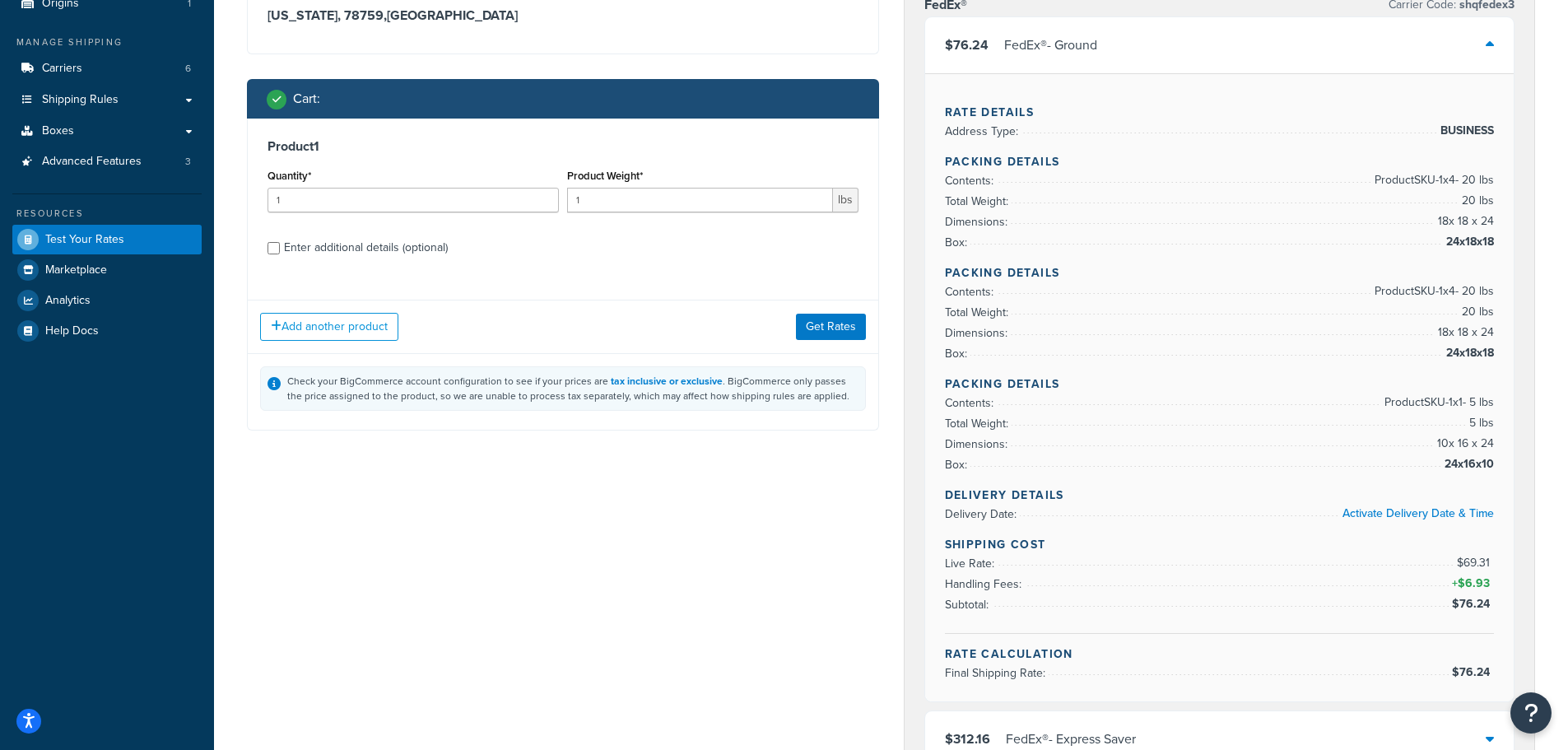
click at [372, 259] on div "Enter additional details (optional)" at bounding box center [366, 248] width 163 height 23
click at [280, 254] on input "Enter additional details (optional)" at bounding box center [273, 248] width 13 height 13
checkbox input "true"
select select "86028"
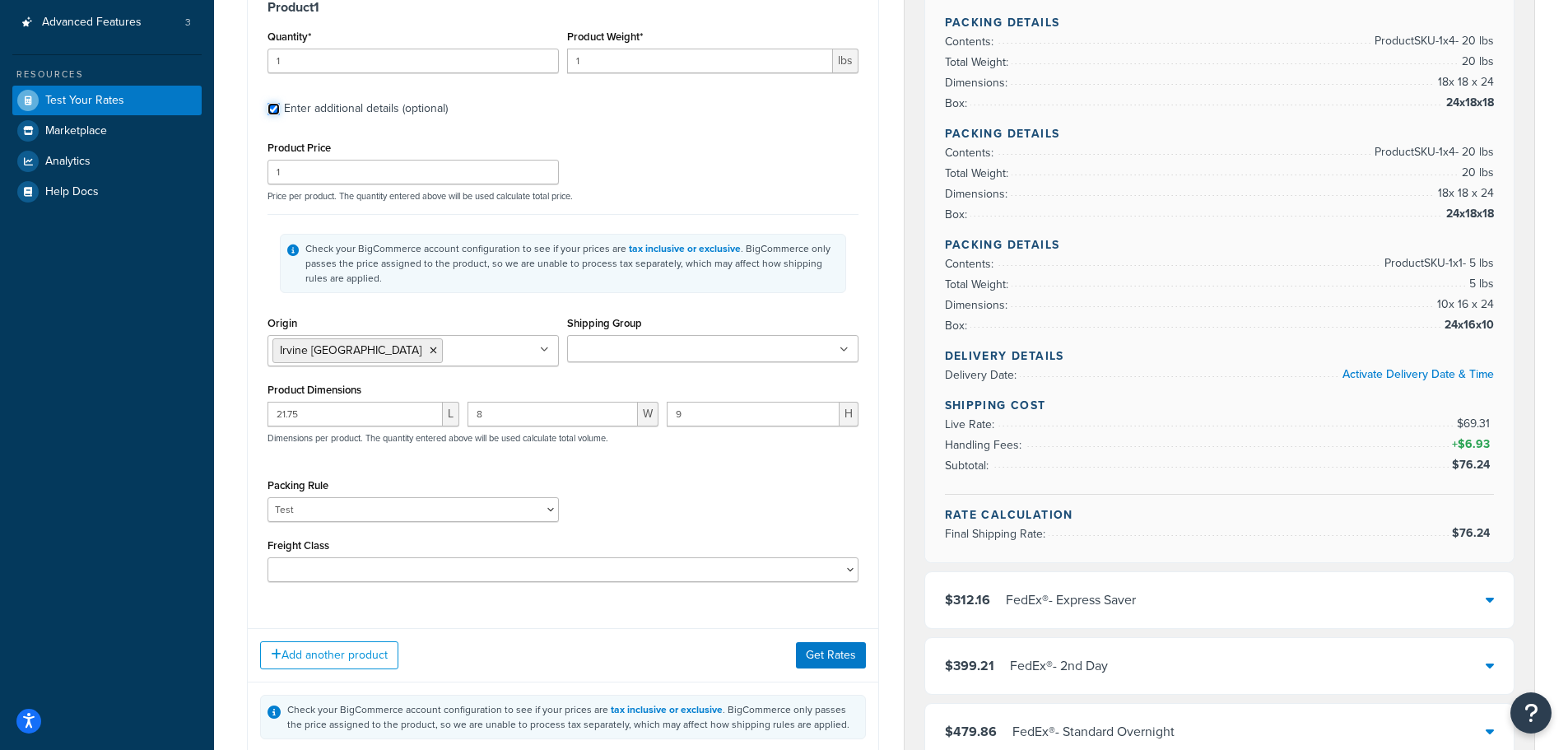
scroll to position [329, 0]
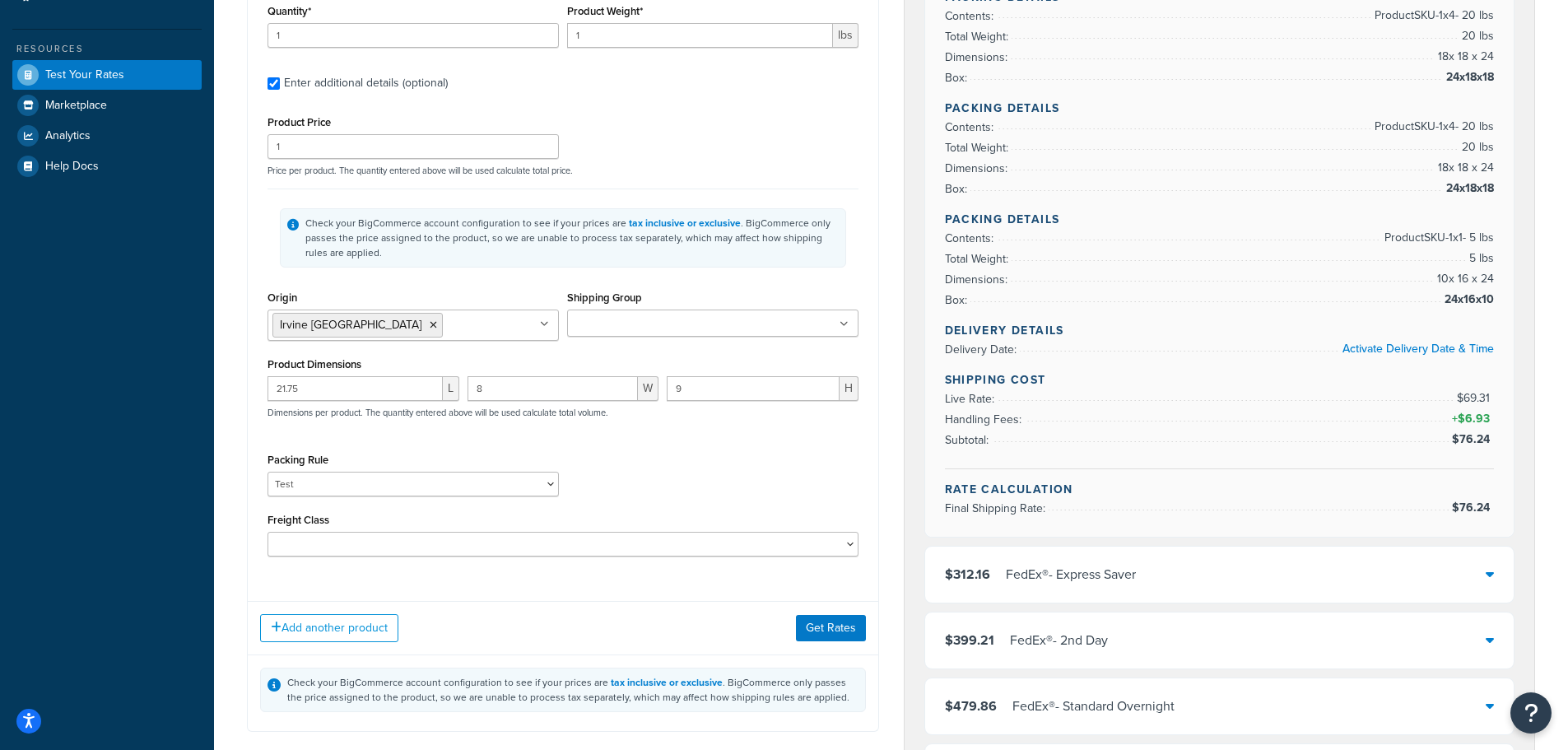
click at [585, 314] on ul at bounding box center [713, 323] width 292 height 27
click at [767, 138] on div "Product Price 1 Price per product. The quantity entered above will be used calc…" at bounding box center [563, 143] width 599 height 65
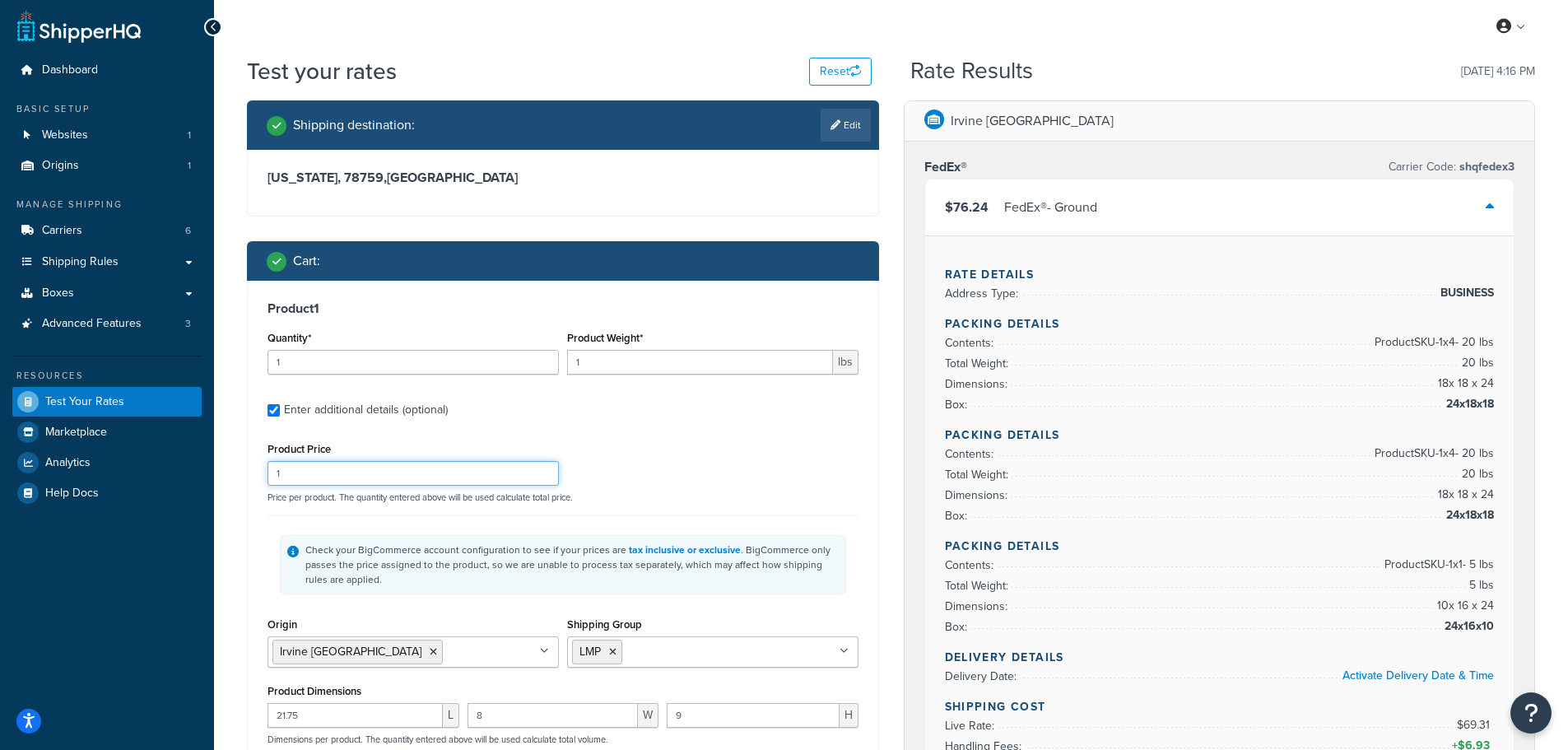
scroll to position [0, 0]
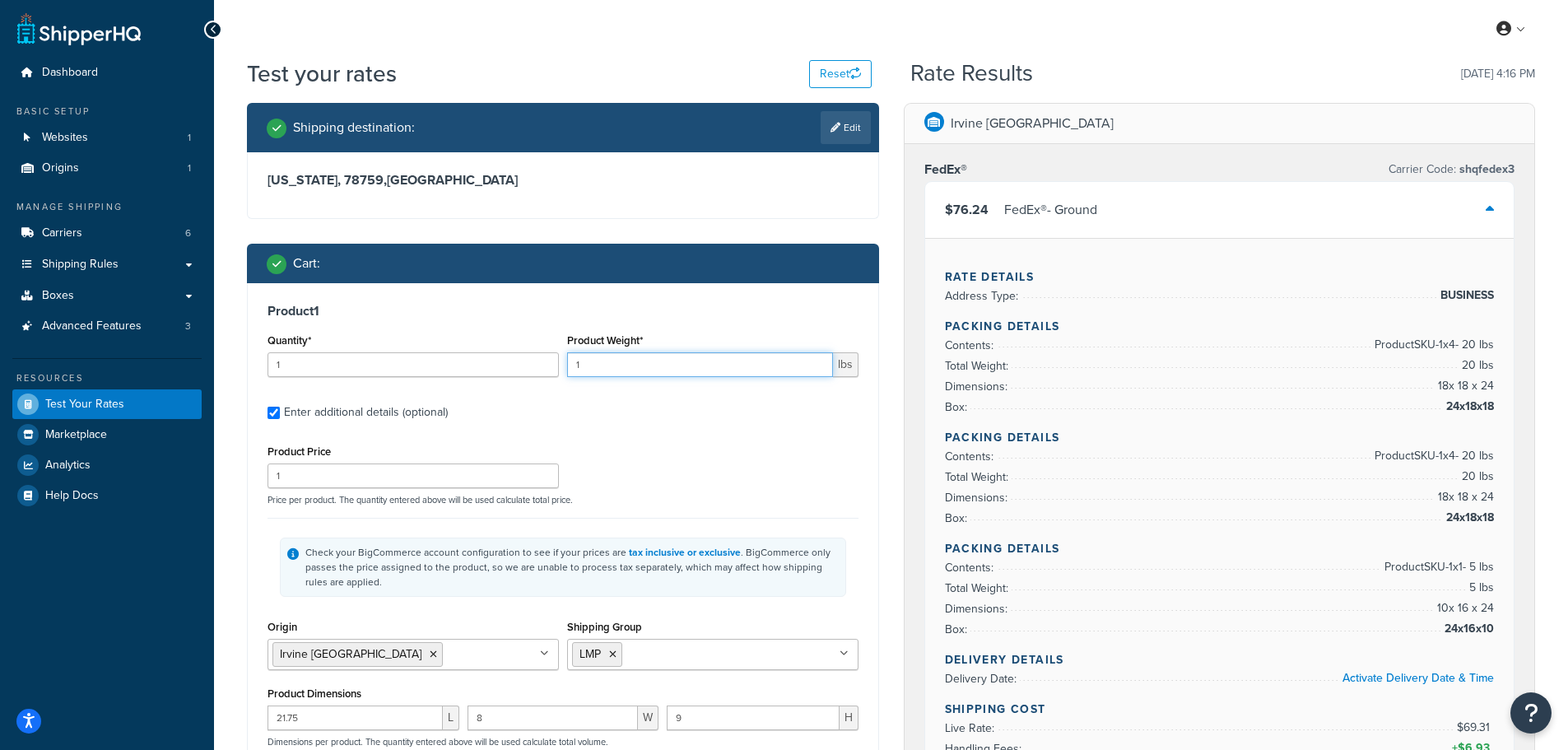
drag, startPoint x: 599, startPoint y: 366, endPoint x: 422, endPoint y: 354, distance: 177.4
click at [425, 358] on div "Quantity* 1 Product Weight* 1 lbs" at bounding box center [563, 359] width 599 height 60
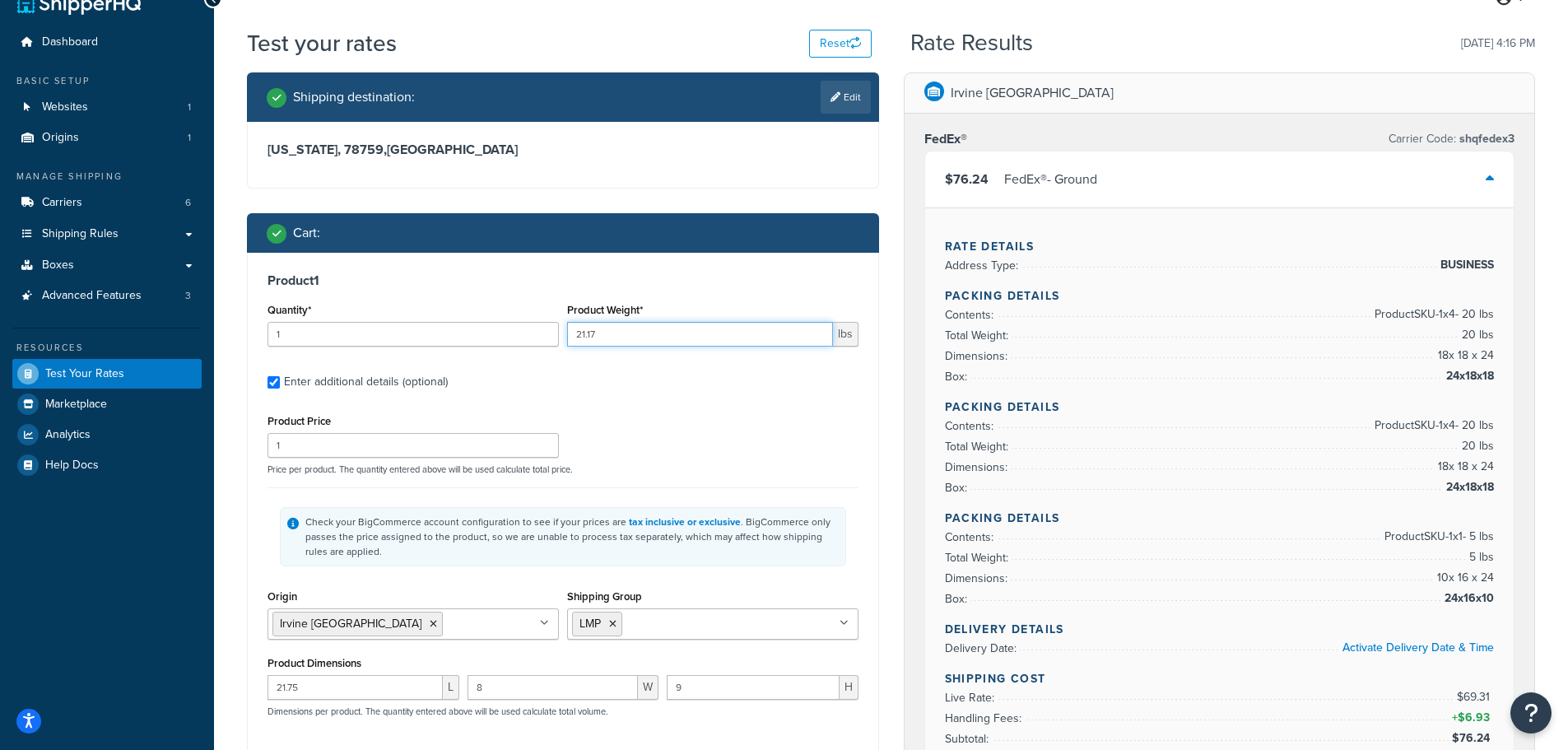
scroll to position [83, 0]
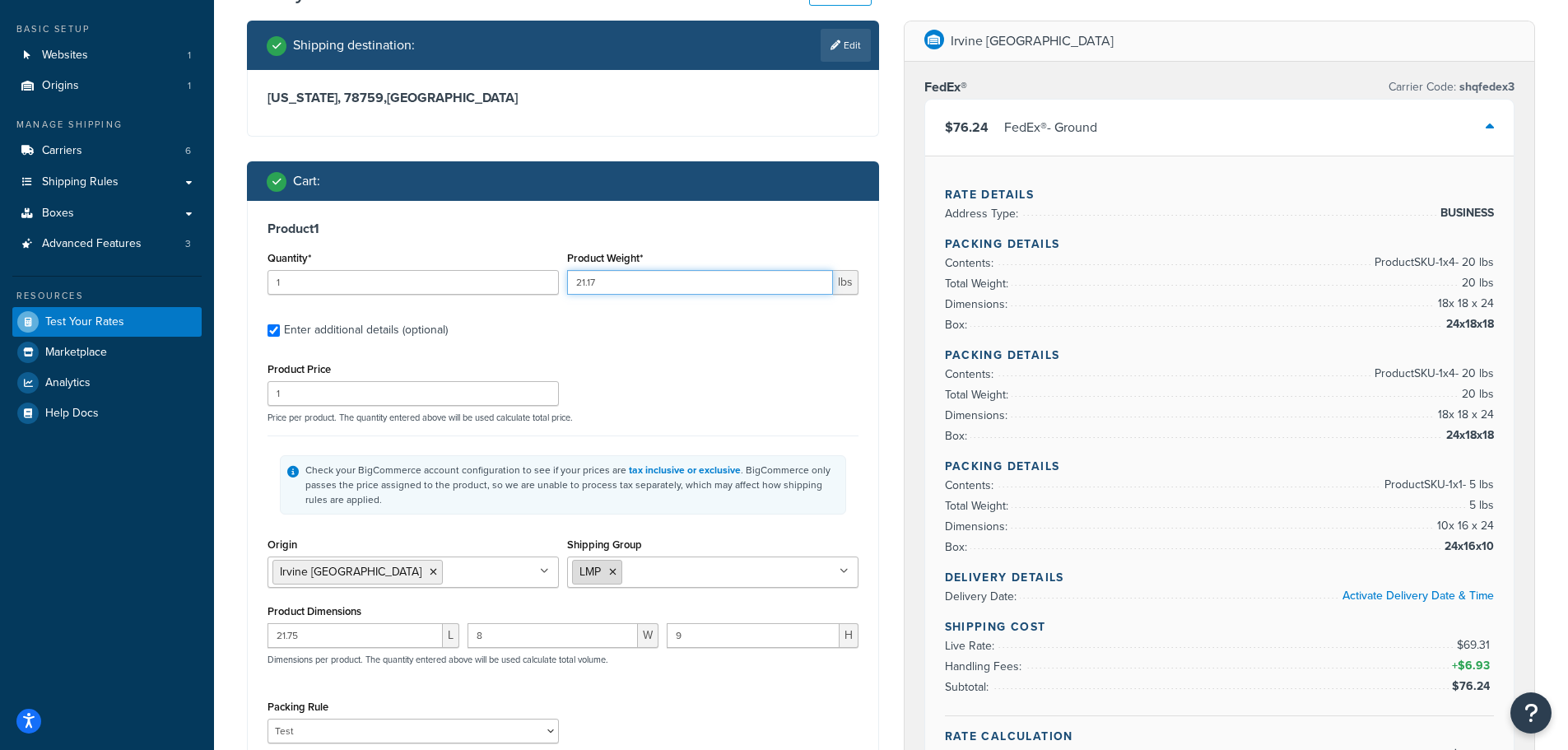
type input "21.17"
click at [618, 574] on li "LMP" at bounding box center [597, 571] width 51 height 24
click at [614, 572] on icon at bounding box center [613, 572] width 8 height 10
click at [630, 572] on input "Shipping Group" at bounding box center [645, 571] width 146 height 18
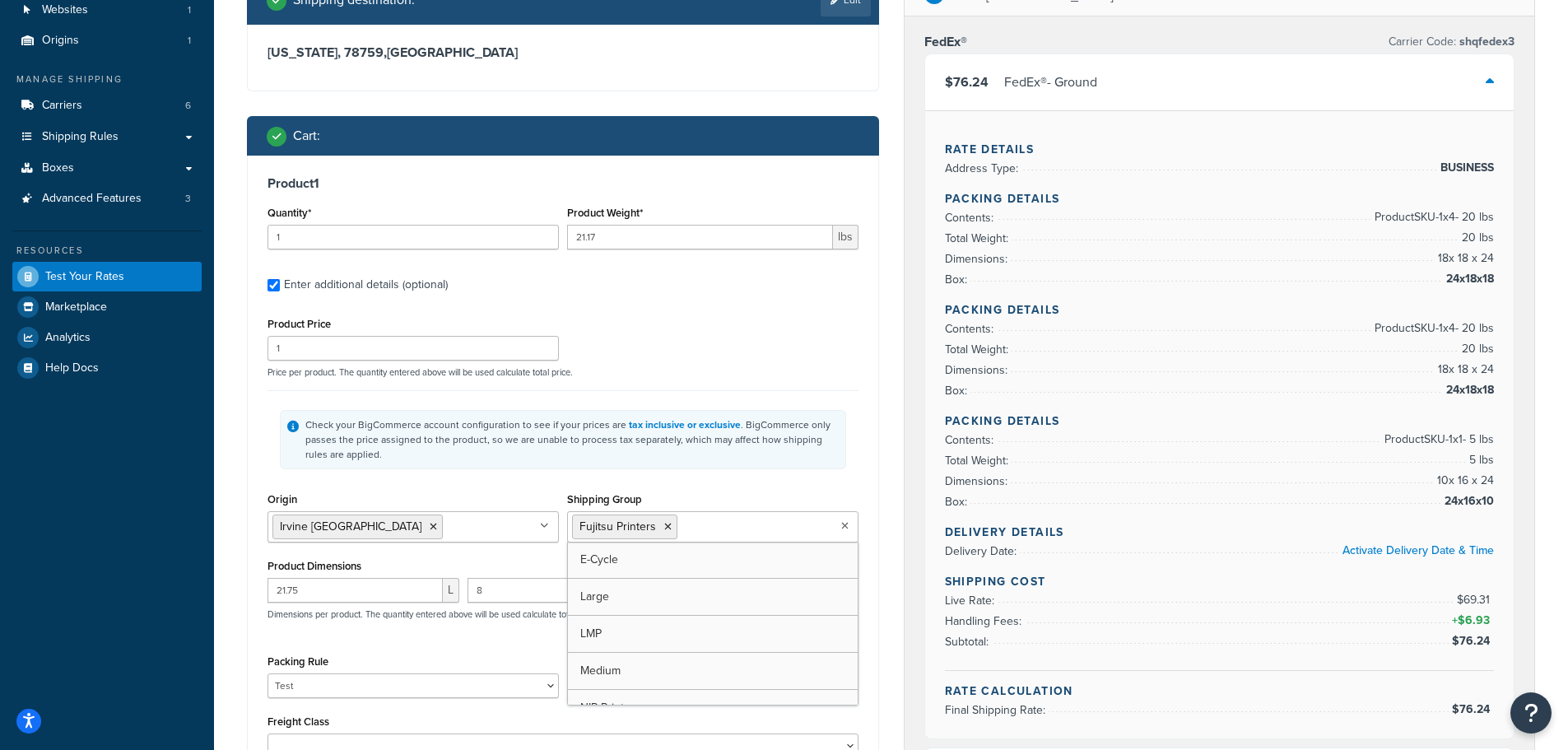
scroll to position [164, 0]
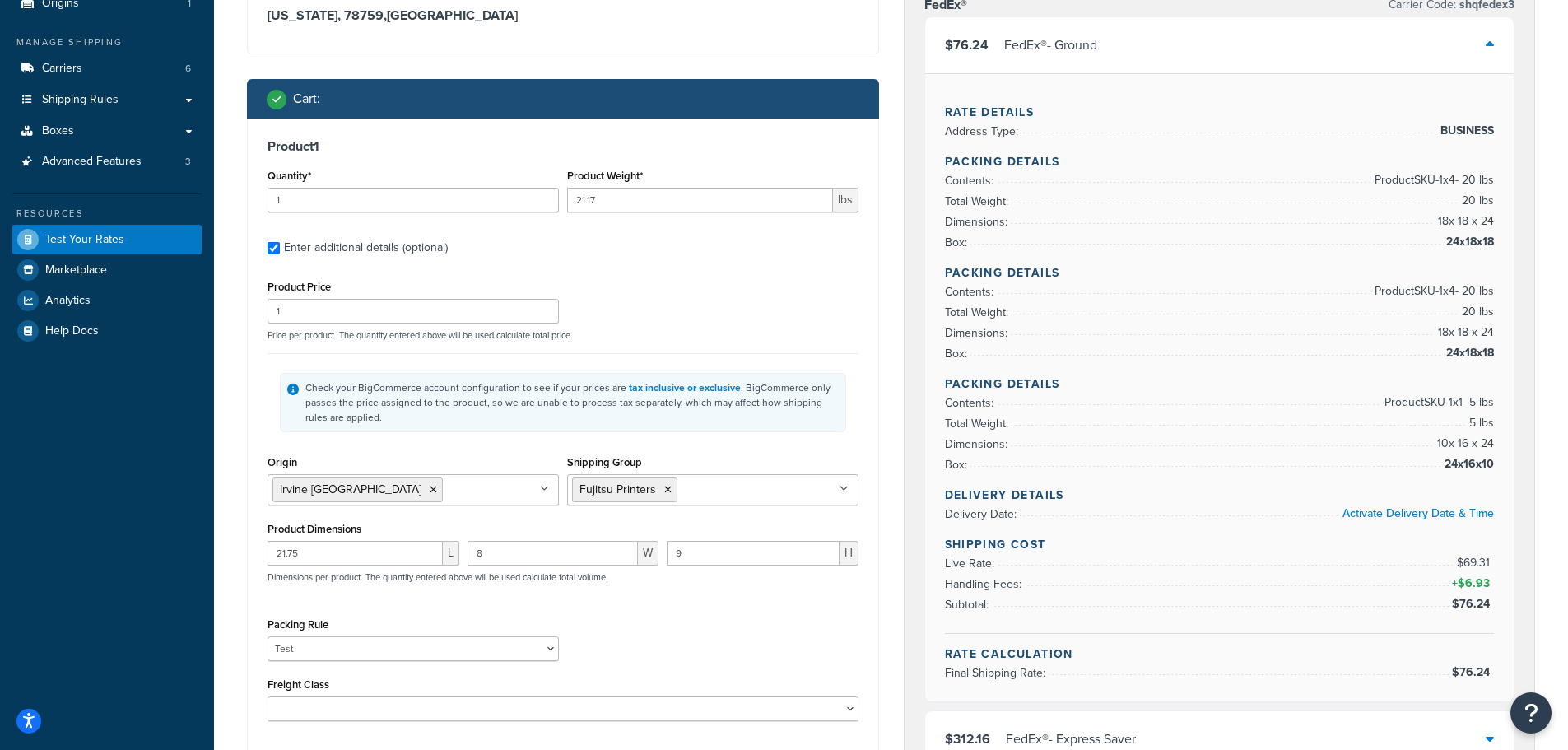
click at [602, 440] on div "Check your BigCommerce account configuration to see if your prices are tax incl…" at bounding box center [563, 402] width 591 height 98
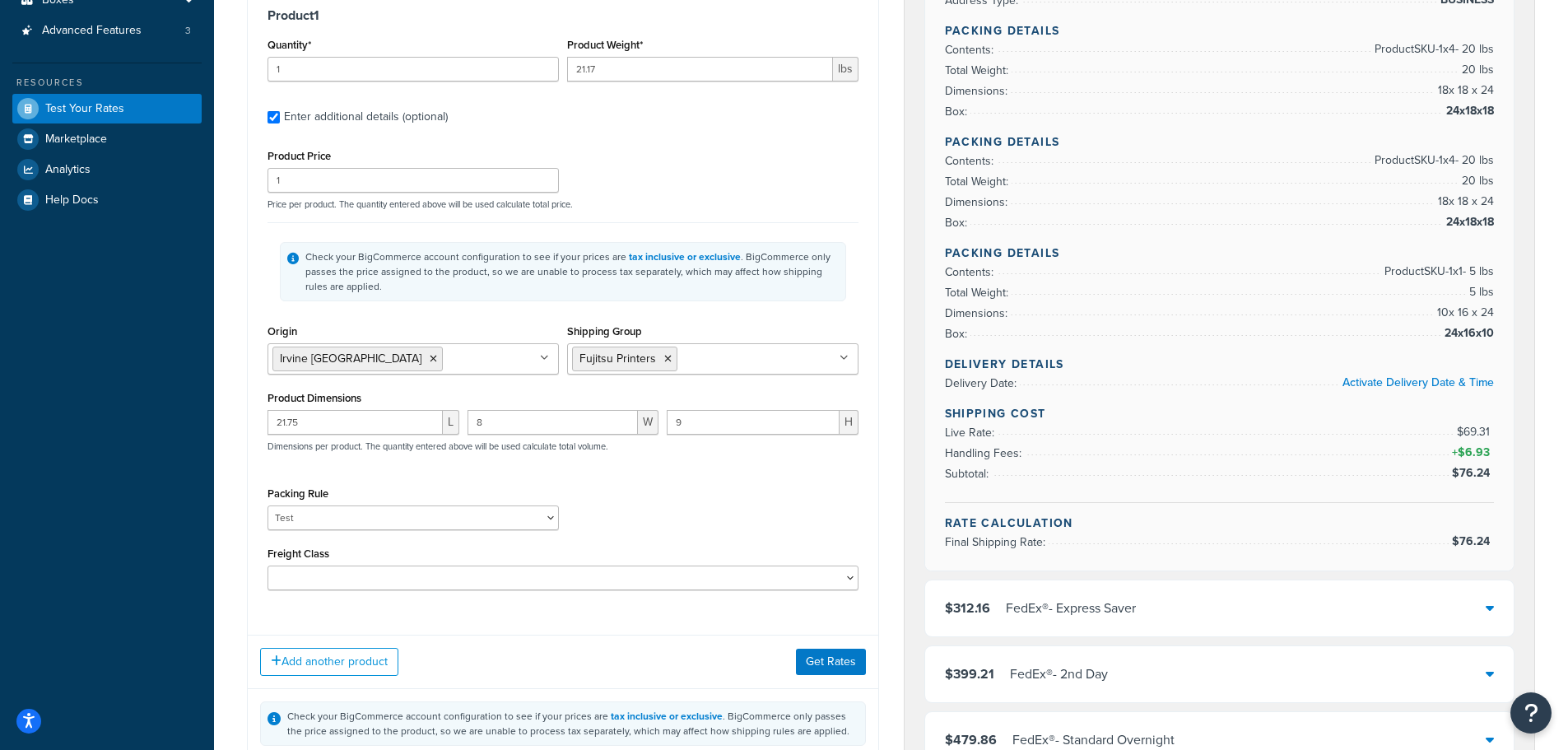
scroll to position [329, 0]
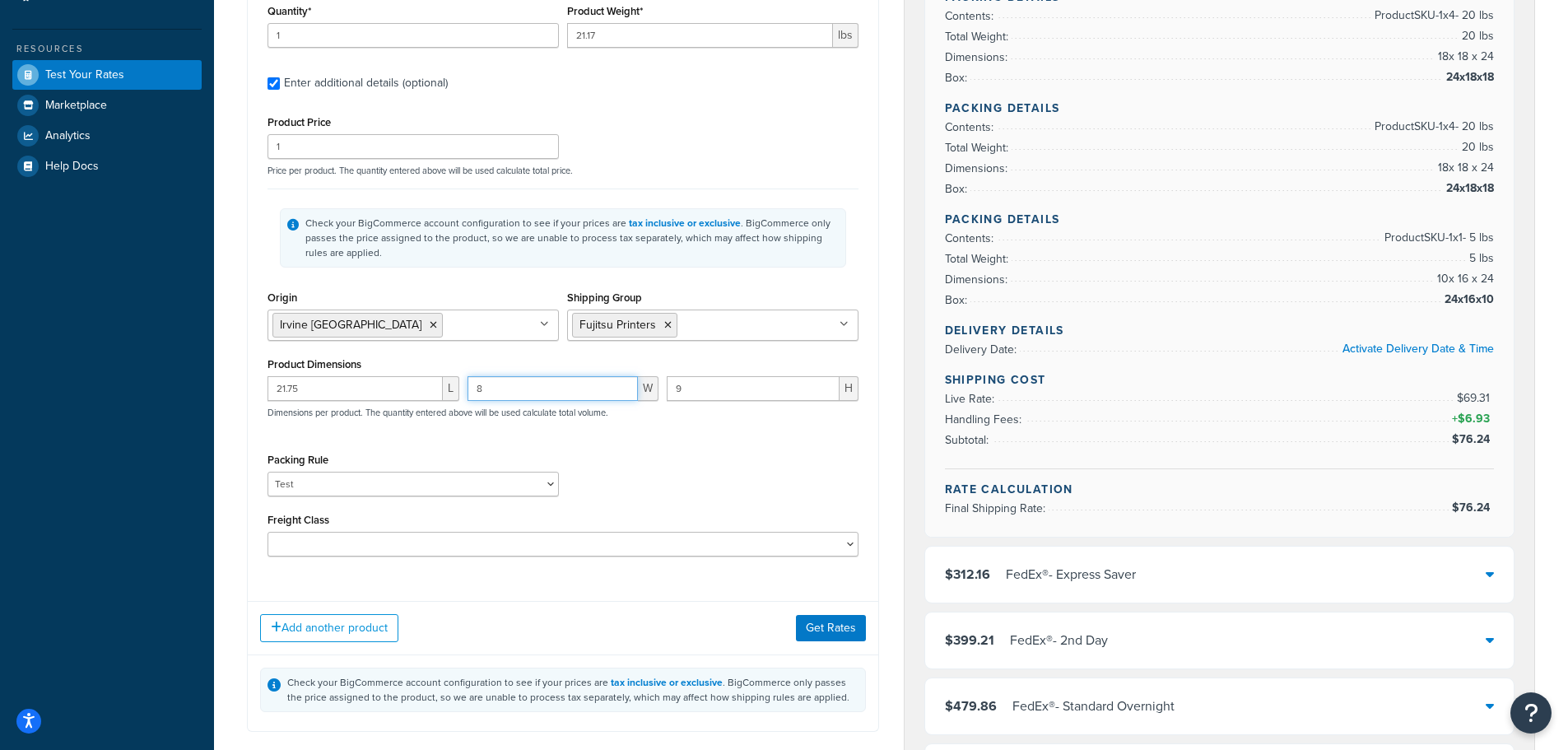
click at [596, 385] on input "8" at bounding box center [553, 388] width 171 height 24
paste input "17.72"
type input "17.72"
click at [693, 386] on input "9" at bounding box center [753, 388] width 173 height 24
paste input "27.95"
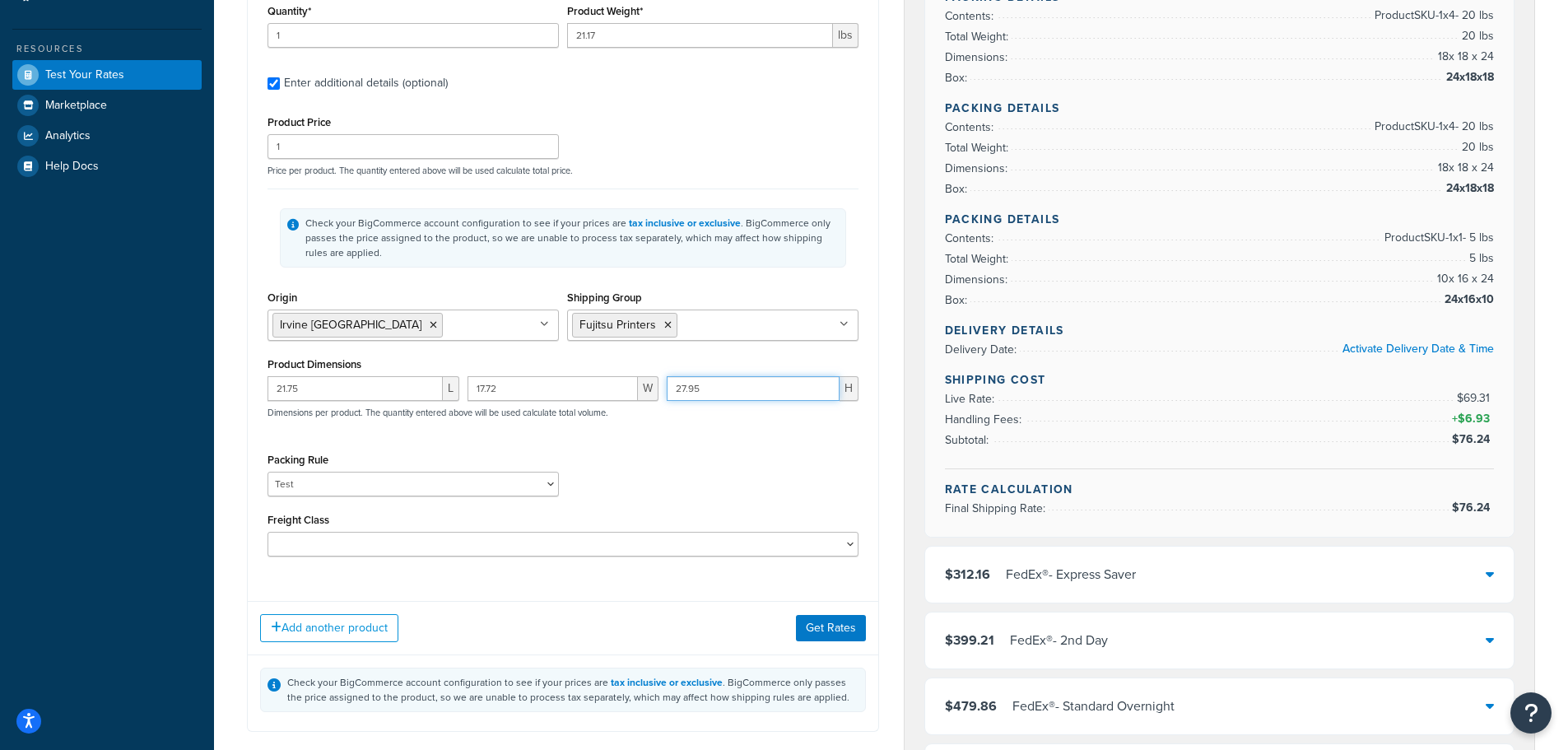
type input "27.95"
click at [323, 384] on input "21.75" at bounding box center [355, 388] width 175 height 24
paste input "9.92"
drag, startPoint x: 323, startPoint y: 384, endPoint x: 484, endPoint y: 436, distance: 169.2
click at [458, 431] on div "9.92 L 17.72 W 27.95 H Dimensions per product. The quantity entered above will …" at bounding box center [563, 407] width 599 height 60
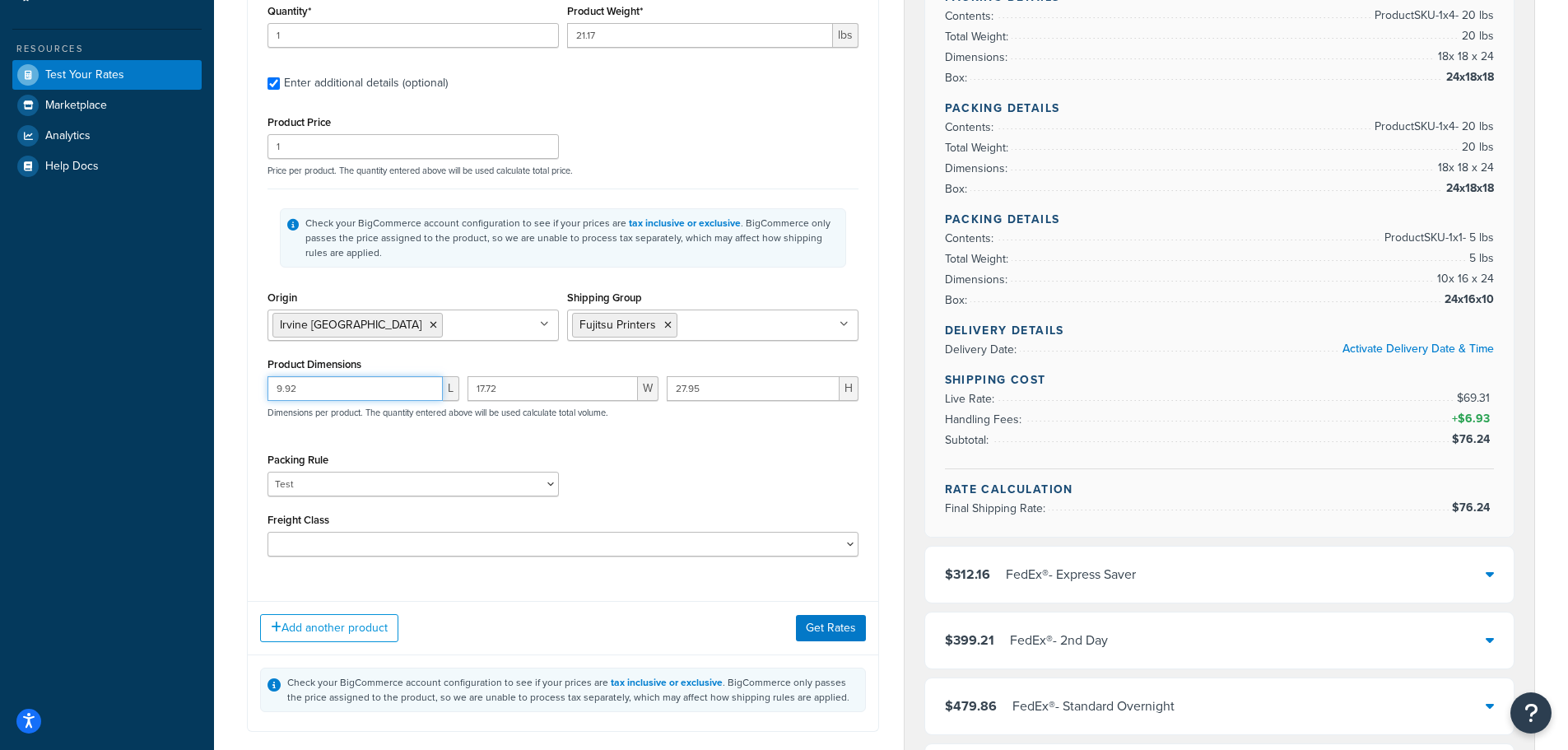
type input "9.92"
click at [659, 446] on div "Product Price 1 Price per product. The quantity entered above will be used calc…" at bounding box center [563, 334] width 591 height 446
click at [836, 628] on button "Get Rates" at bounding box center [831, 627] width 70 height 26
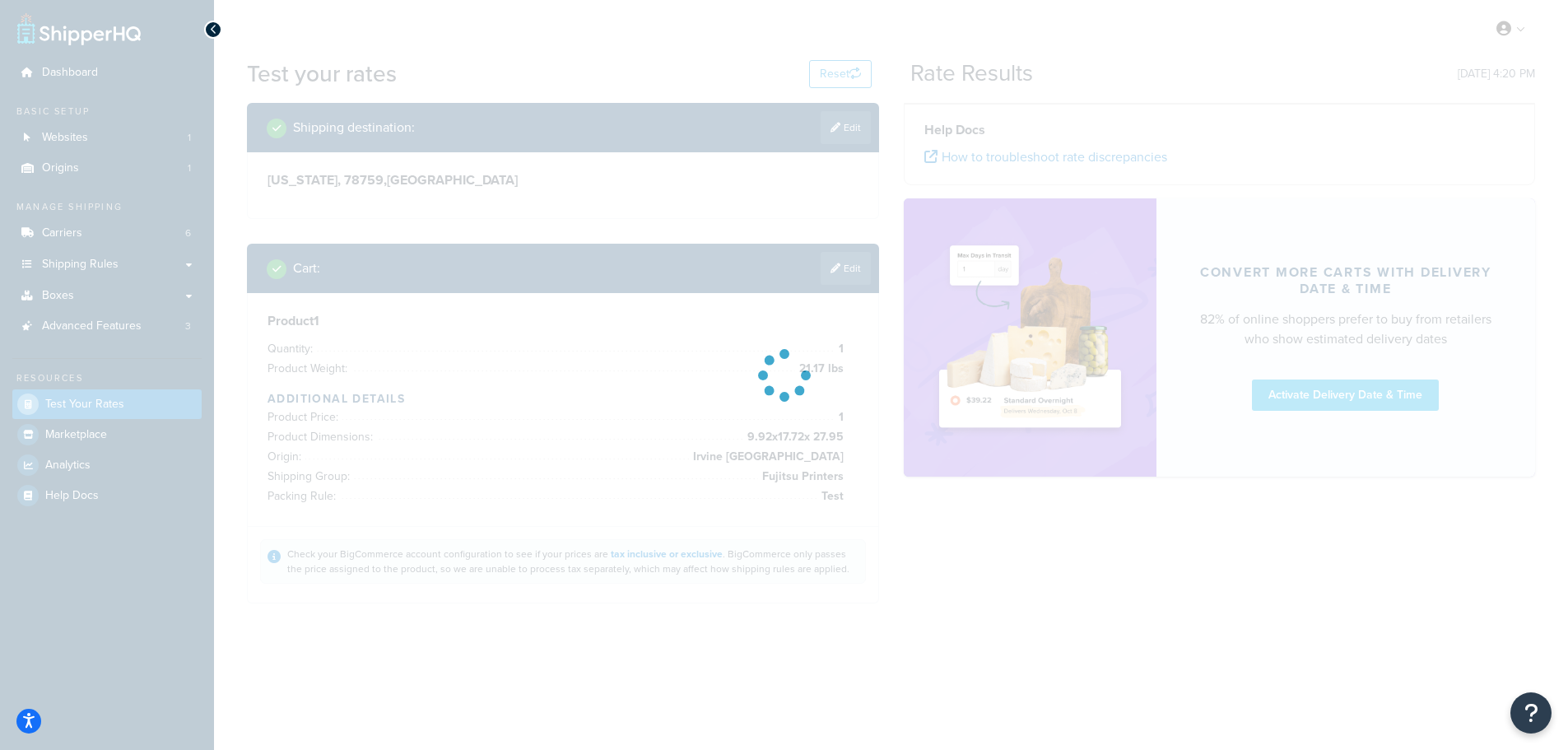
scroll to position [0, 0]
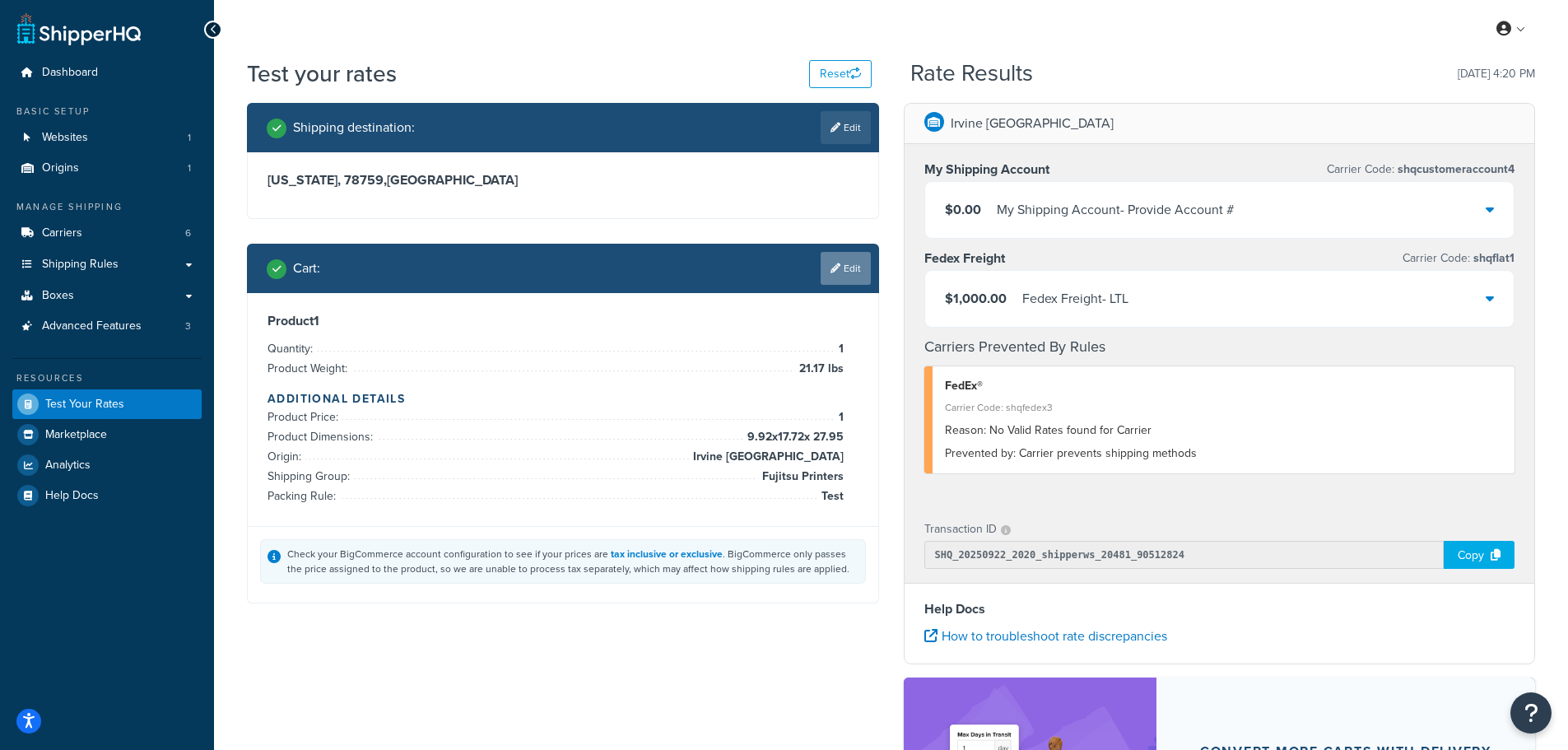
click at [862, 275] on link "Edit" at bounding box center [846, 268] width 51 height 33
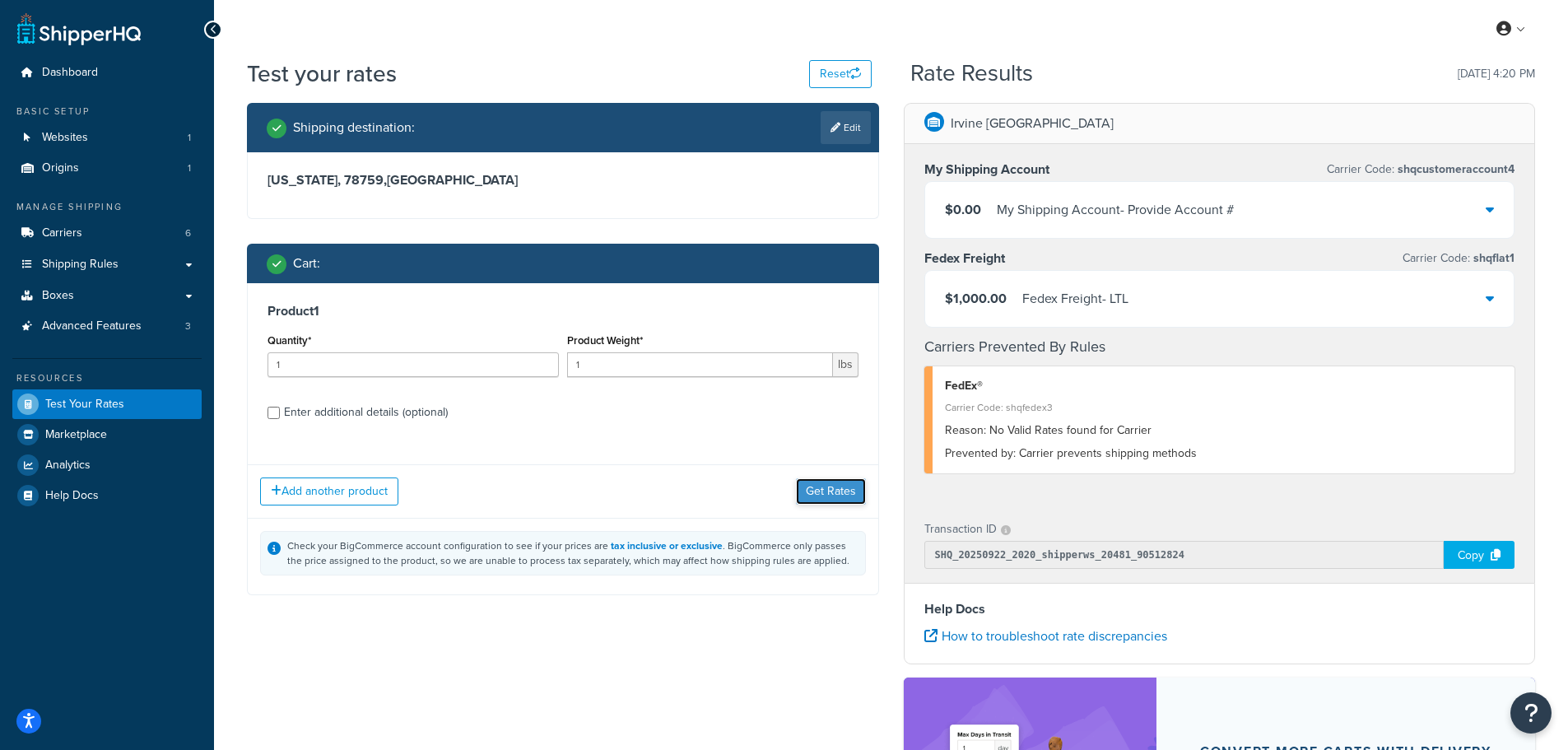
click at [837, 499] on button "Get Rates" at bounding box center [831, 491] width 70 height 26
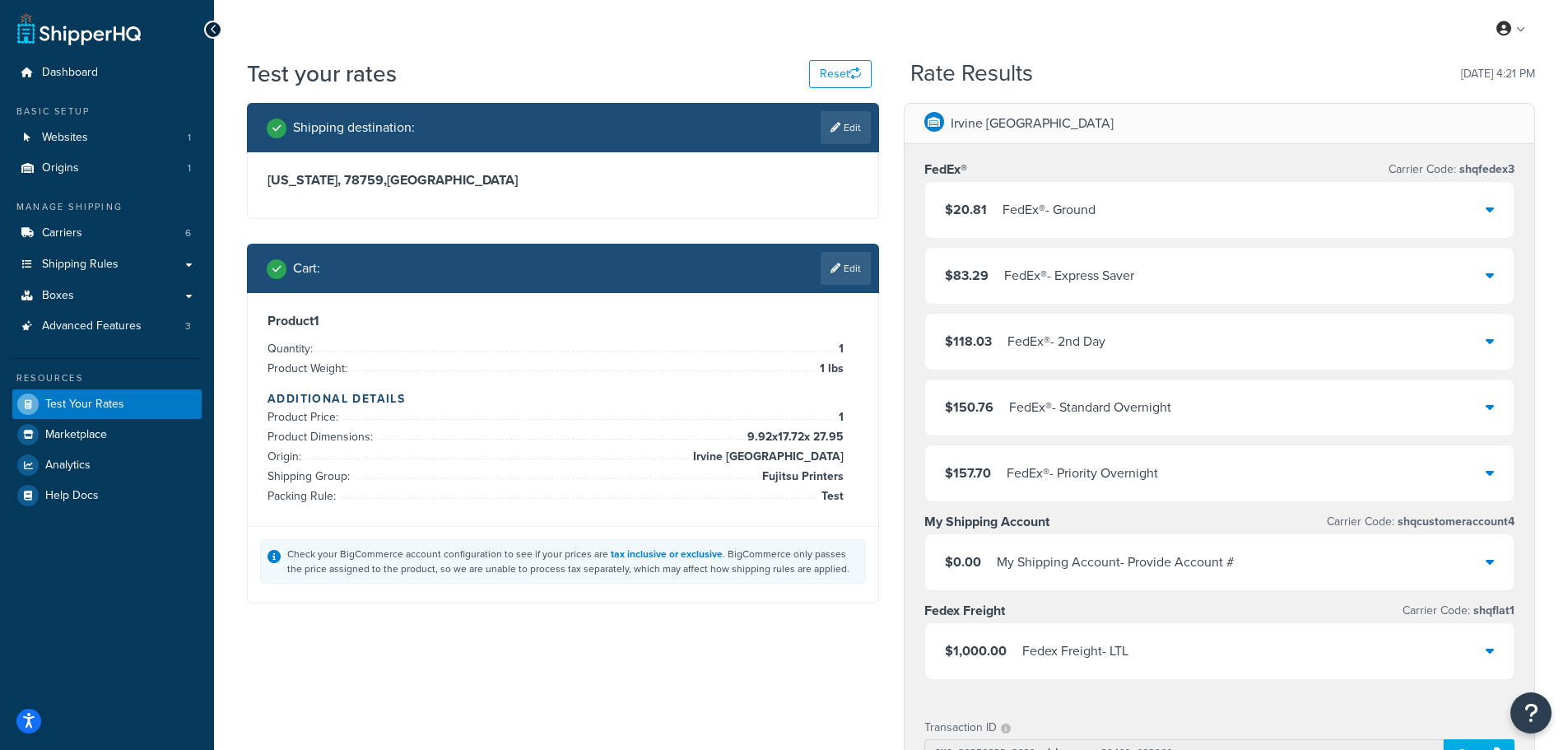
click at [1229, 210] on div "$20.81 FedEx® - Ground" at bounding box center [1220, 210] width 589 height 56
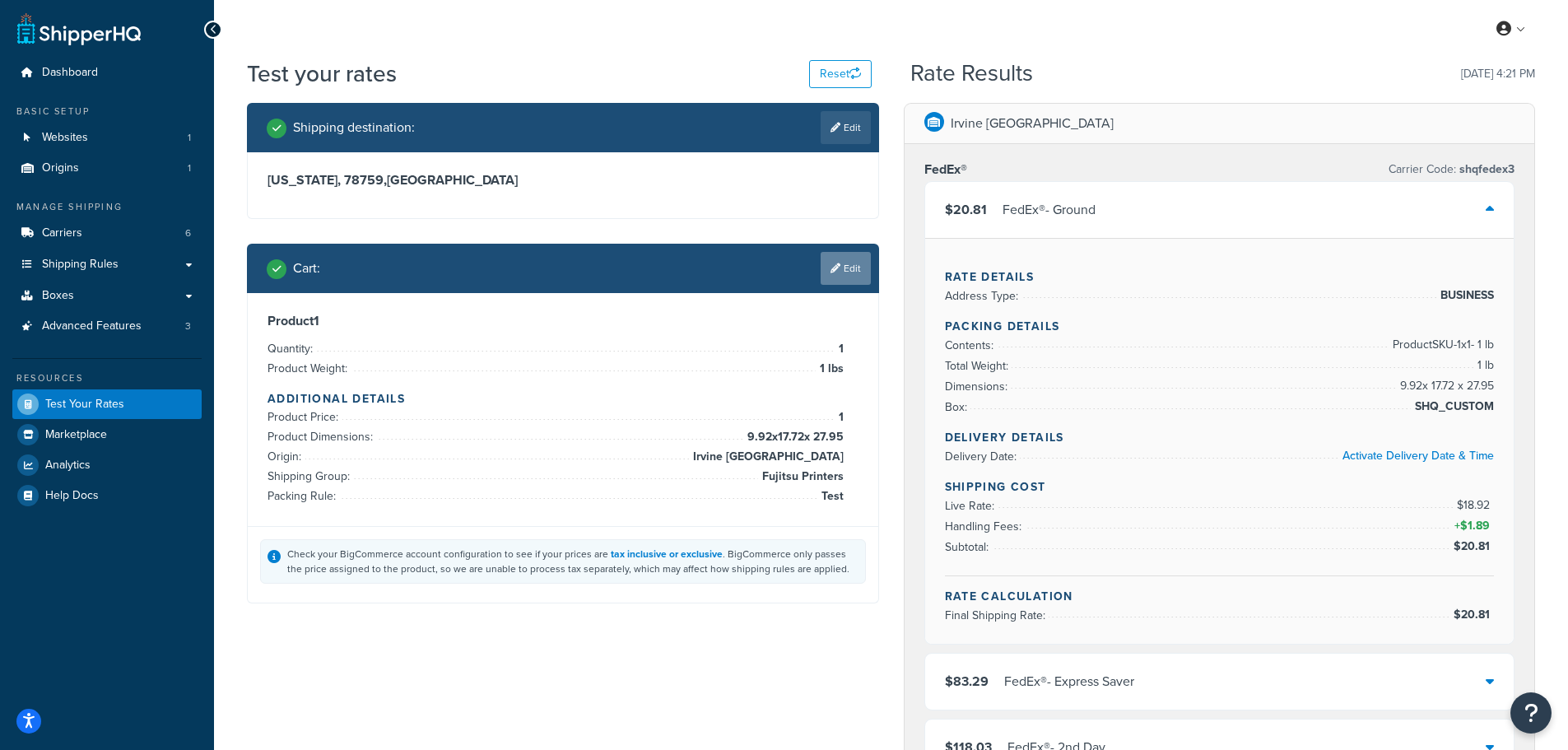
click at [851, 267] on link "Edit" at bounding box center [846, 268] width 51 height 33
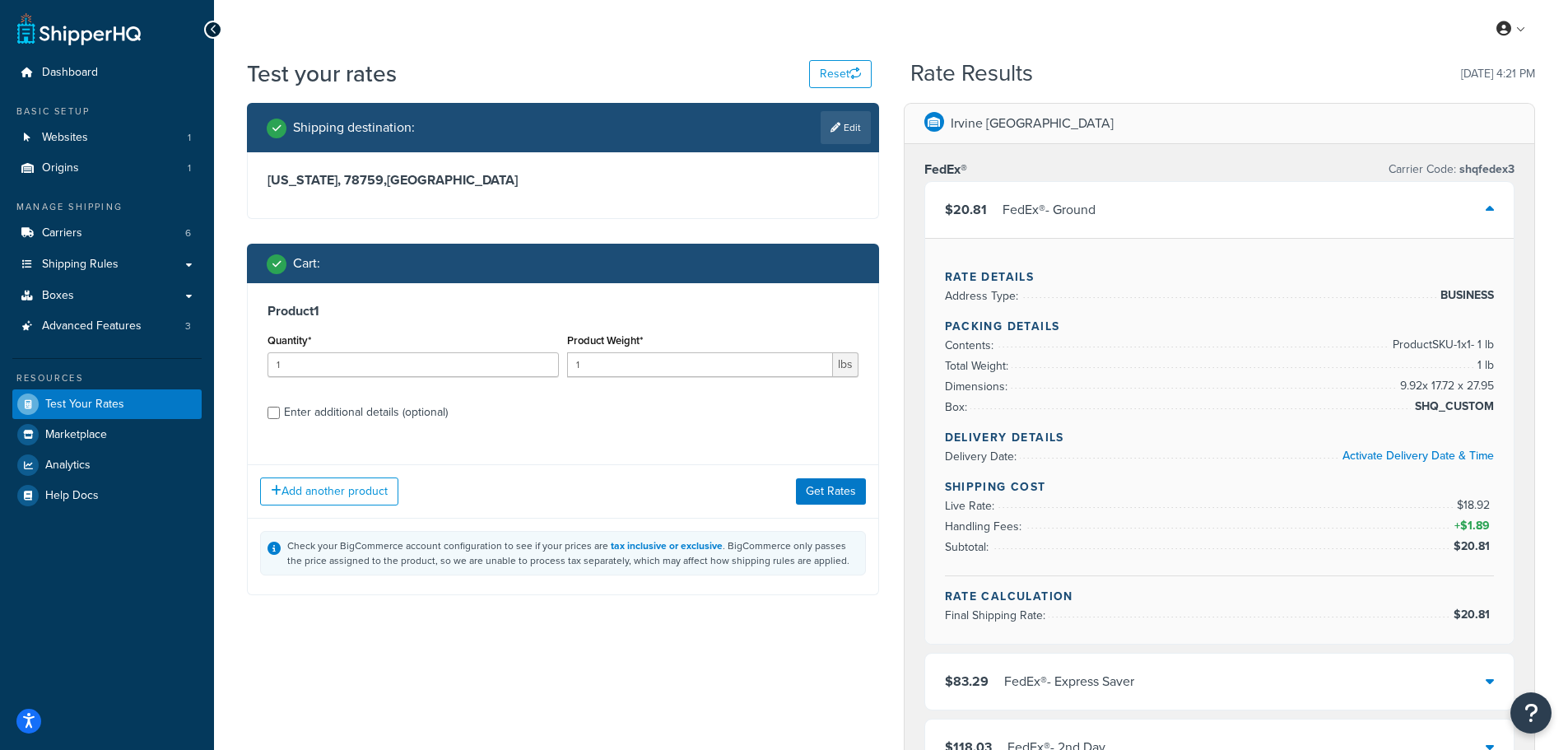
click at [337, 414] on div "Enter additional details (optional)" at bounding box center [366, 412] width 163 height 23
click at [280, 414] on input "Enter additional details (optional)" at bounding box center [273, 412] width 13 height 13
checkbox input "true"
select select "86028"
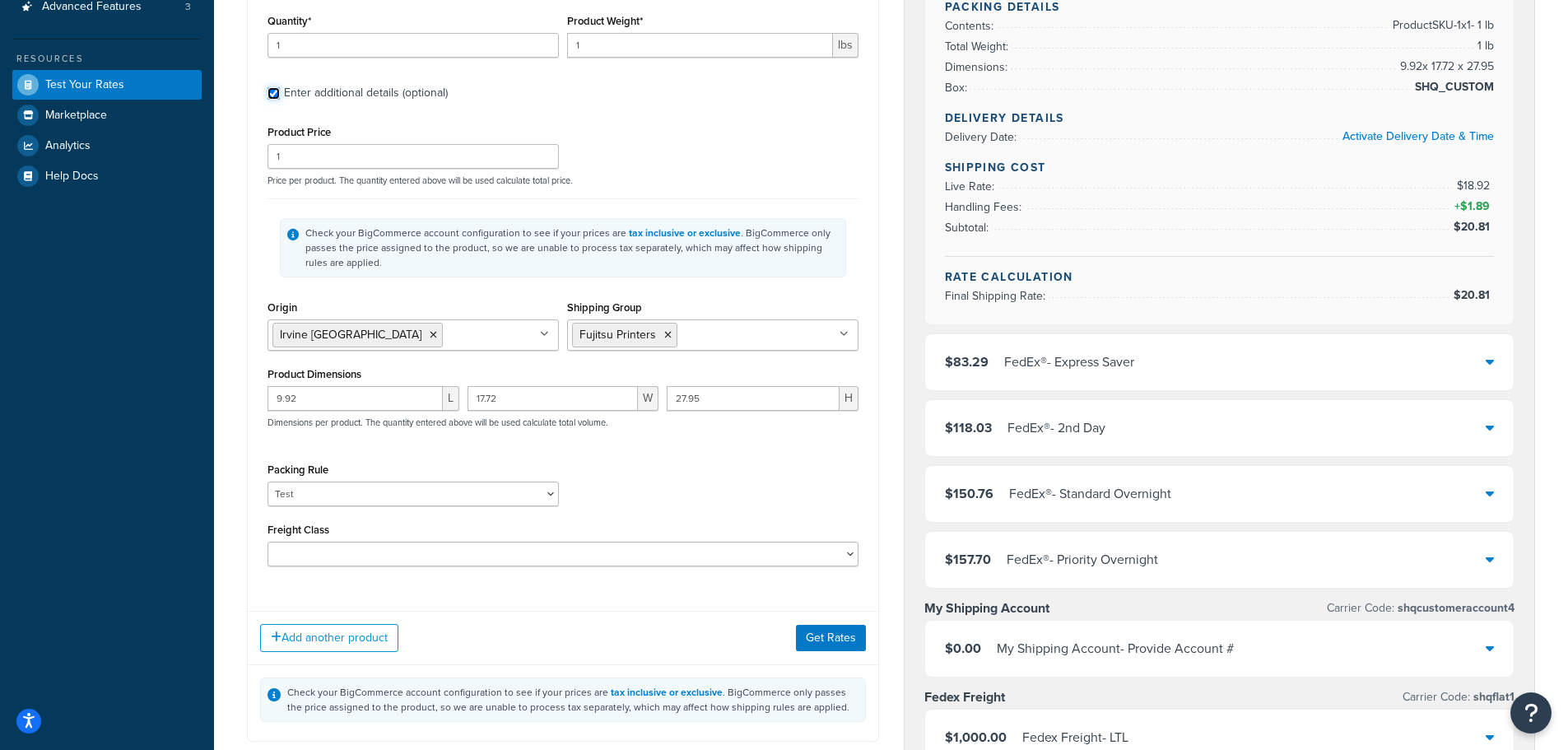
scroll to position [329, 0]
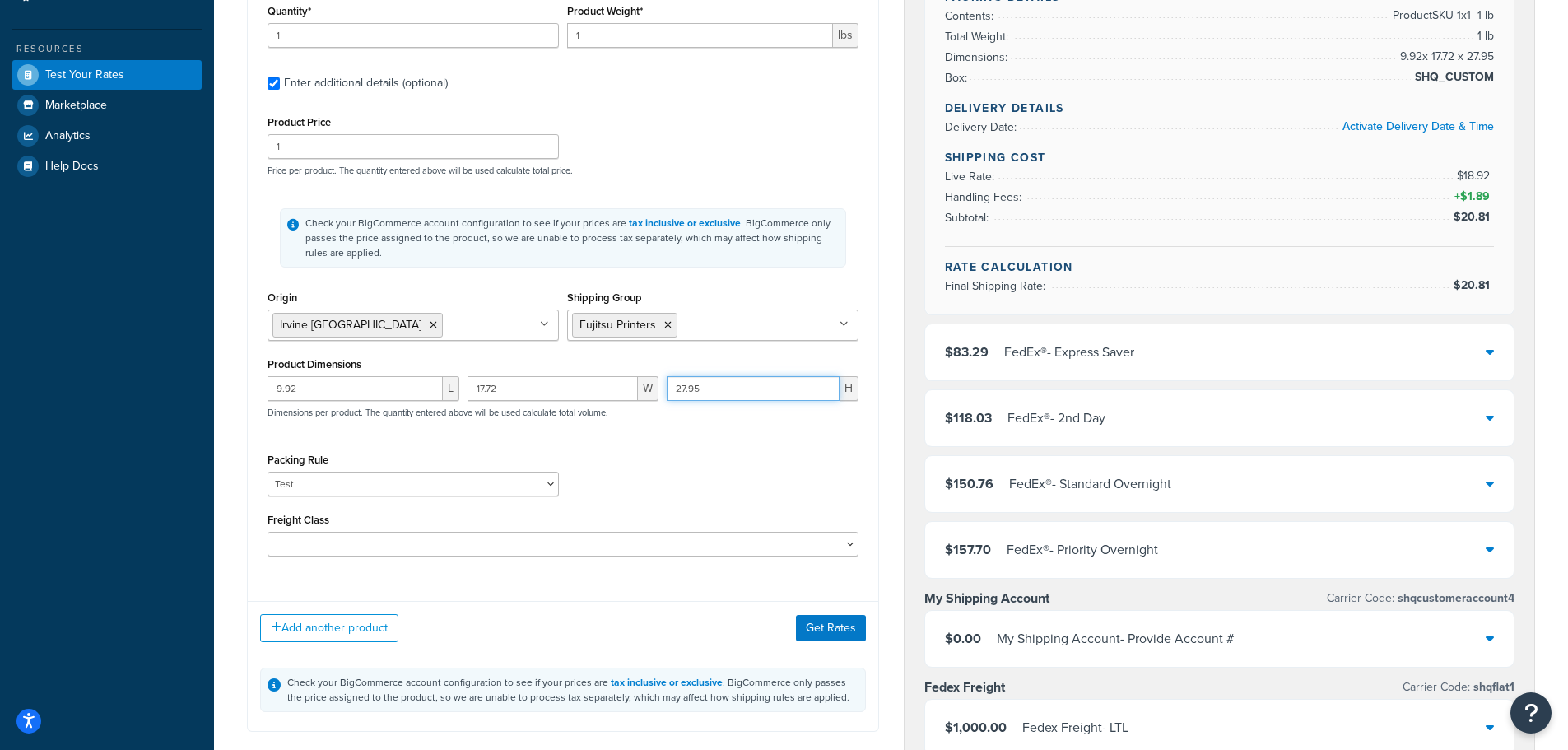
drag, startPoint x: 616, startPoint y: 388, endPoint x: 509, endPoint y: 372, distance: 108.2
click at [544, 378] on div "9.92 L 17.72 W 27.95 H Dimensions per product. The quantity entered above will …" at bounding box center [563, 407] width 599 height 60
type input "24"
click at [834, 633] on button "Get Rates" at bounding box center [831, 627] width 70 height 26
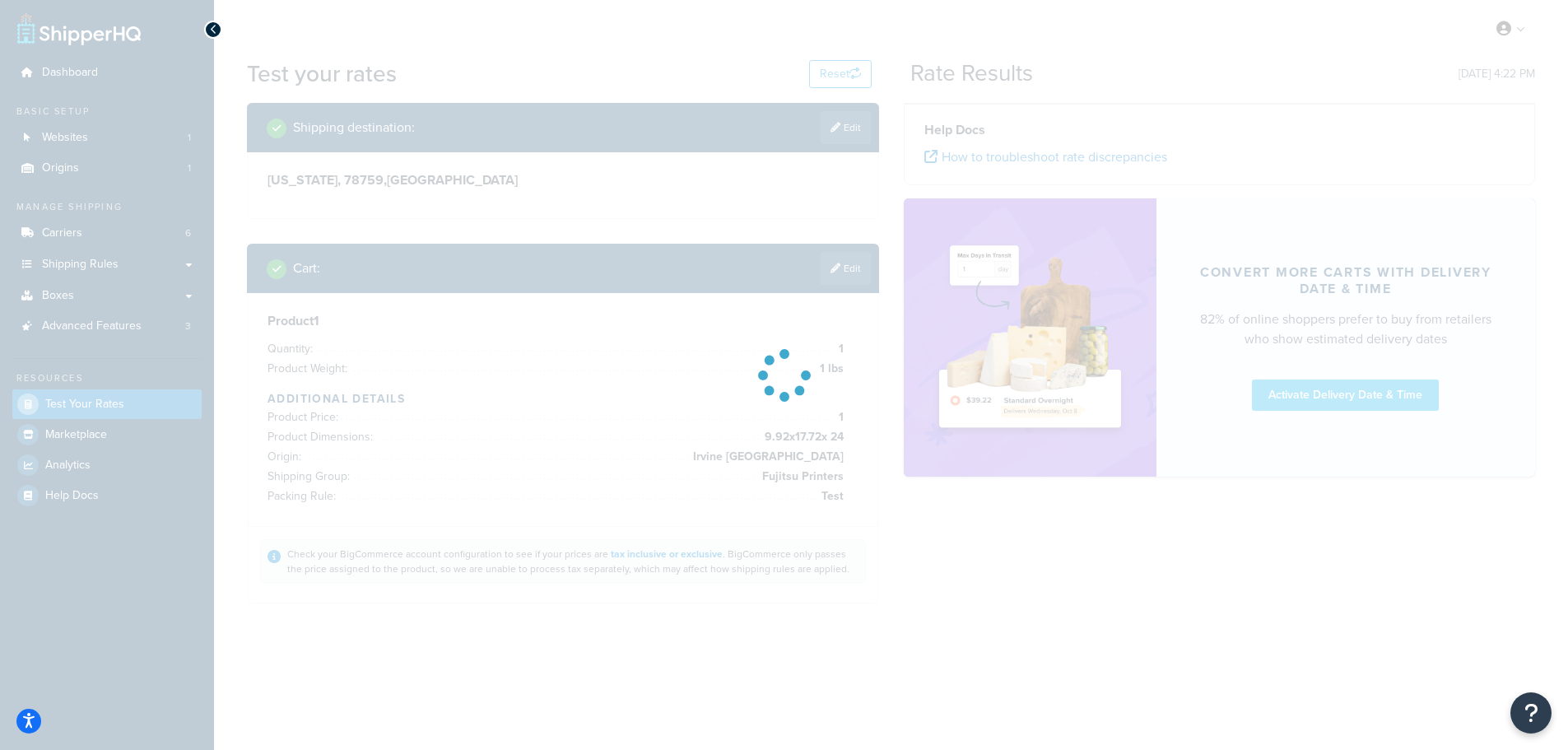
scroll to position [0, 0]
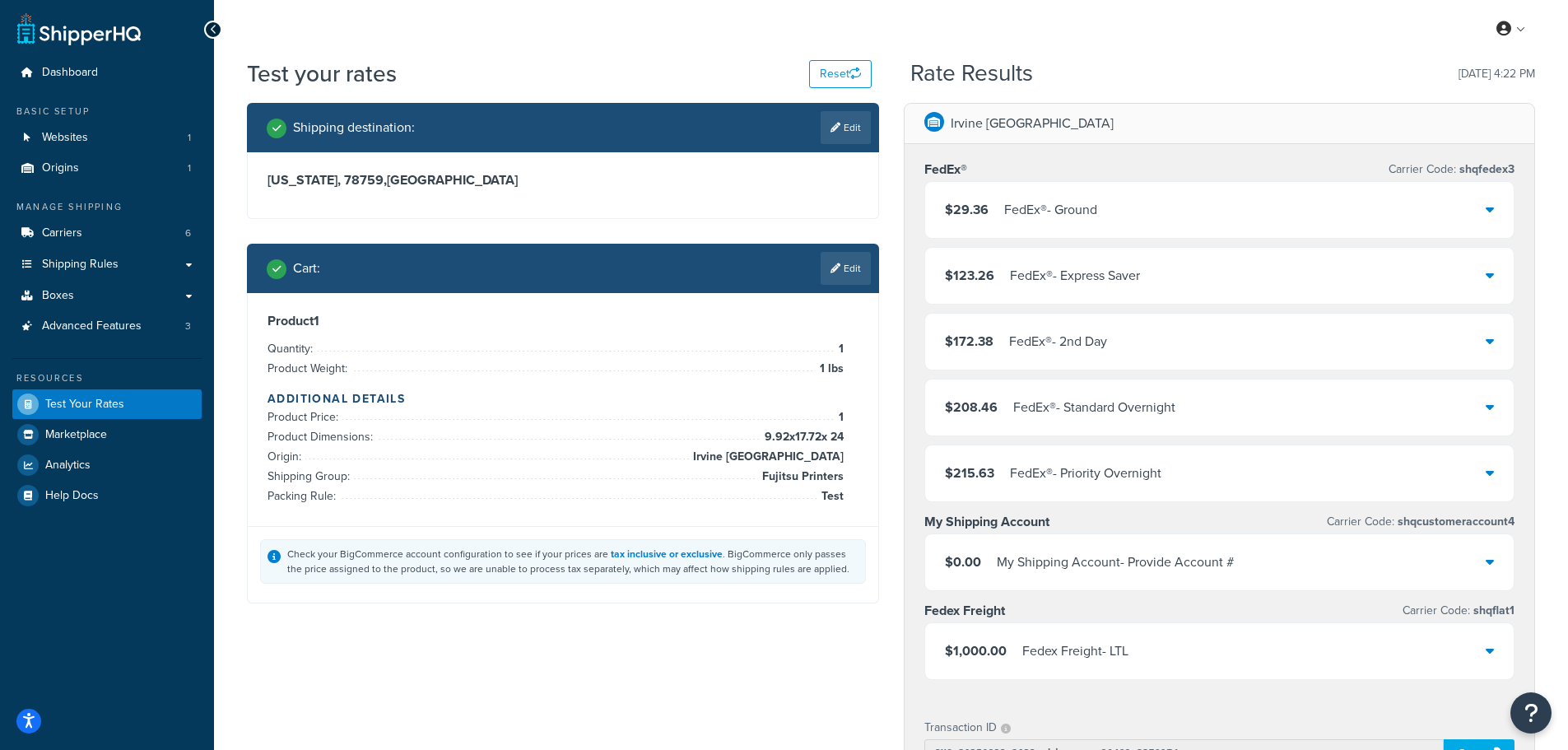
click at [1056, 222] on div "FedEx® - Ground" at bounding box center [1051, 210] width 93 height 23
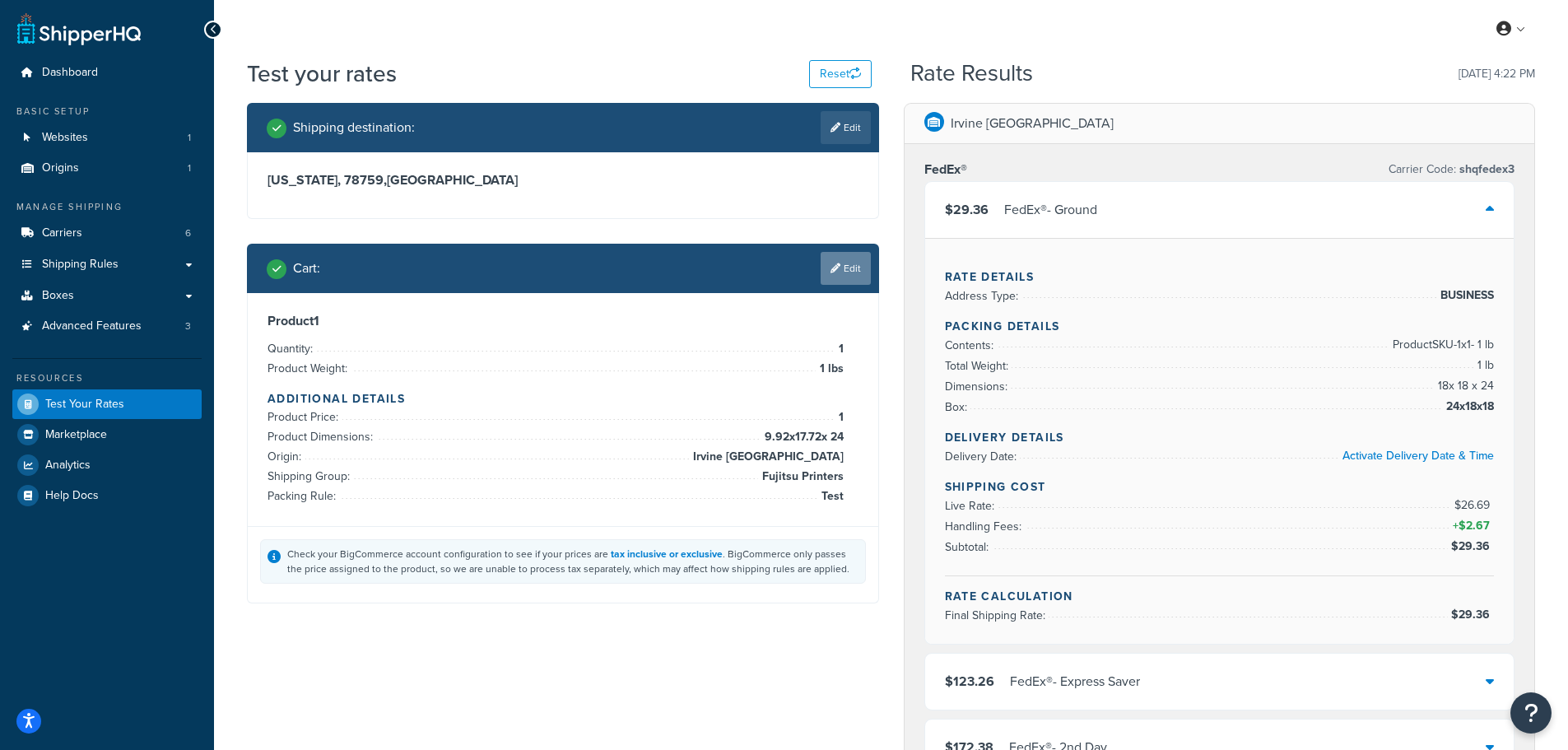
click at [846, 265] on link "Edit" at bounding box center [846, 268] width 51 height 33
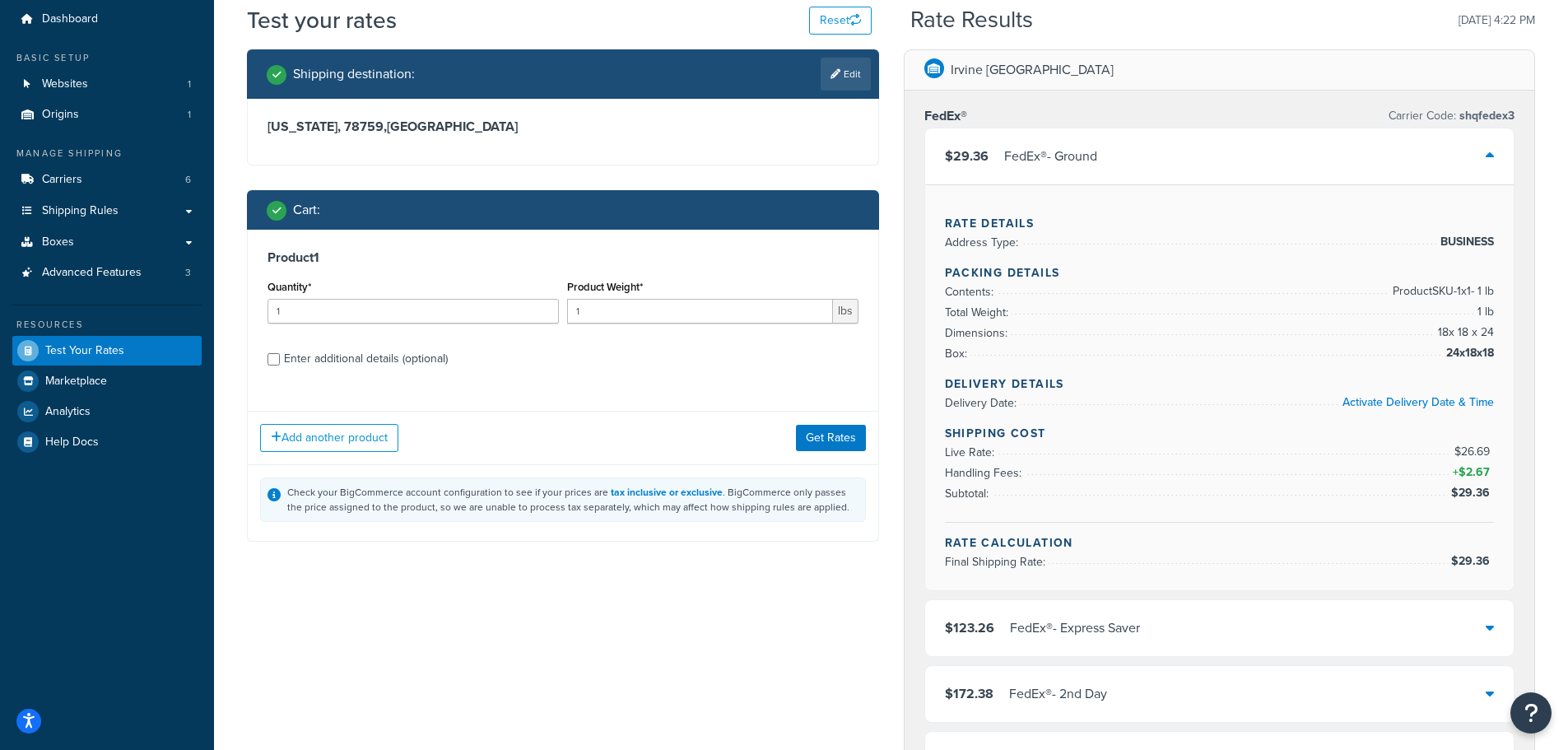
scroll to position [83, 0]
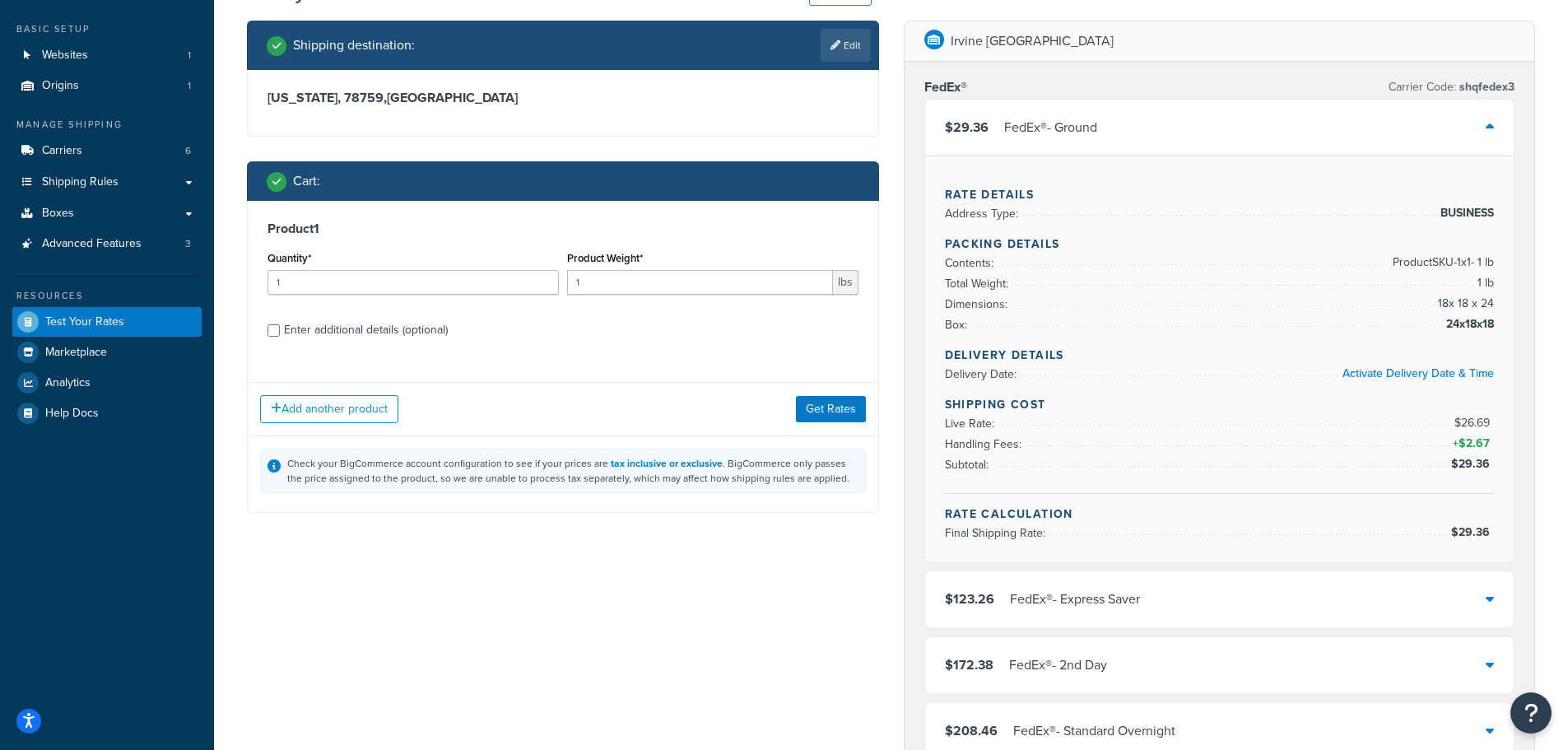
click at [322, 331] on div "Enter additional details (optional)" at bounding box center [366, 330] width 163 height 23
click at [280, 331] on input "Enter additional details (optional)" at bounding box center [273, 330] width 13 height 13
checkbox input "true"
select select "86028"
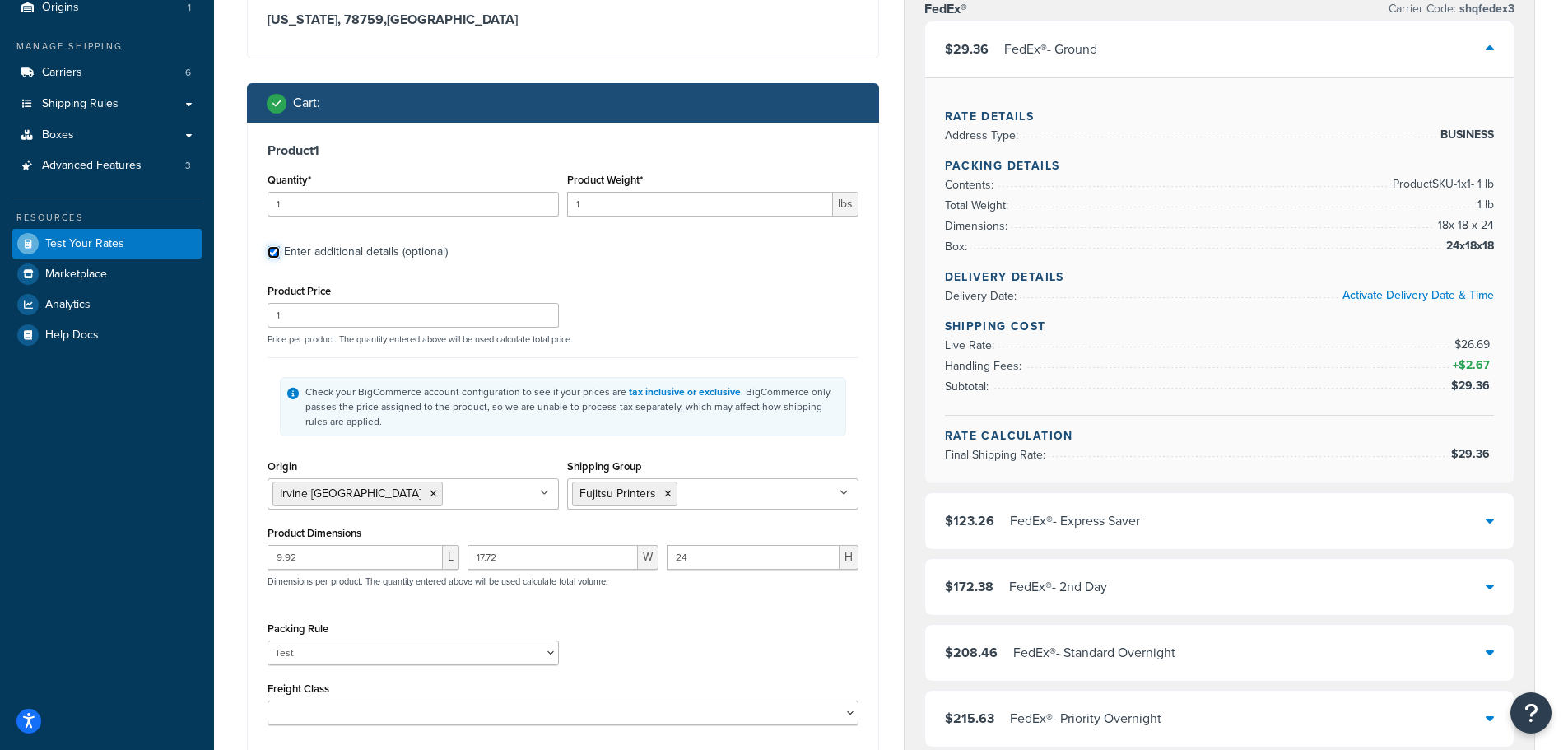
scroll to position [247, 0]
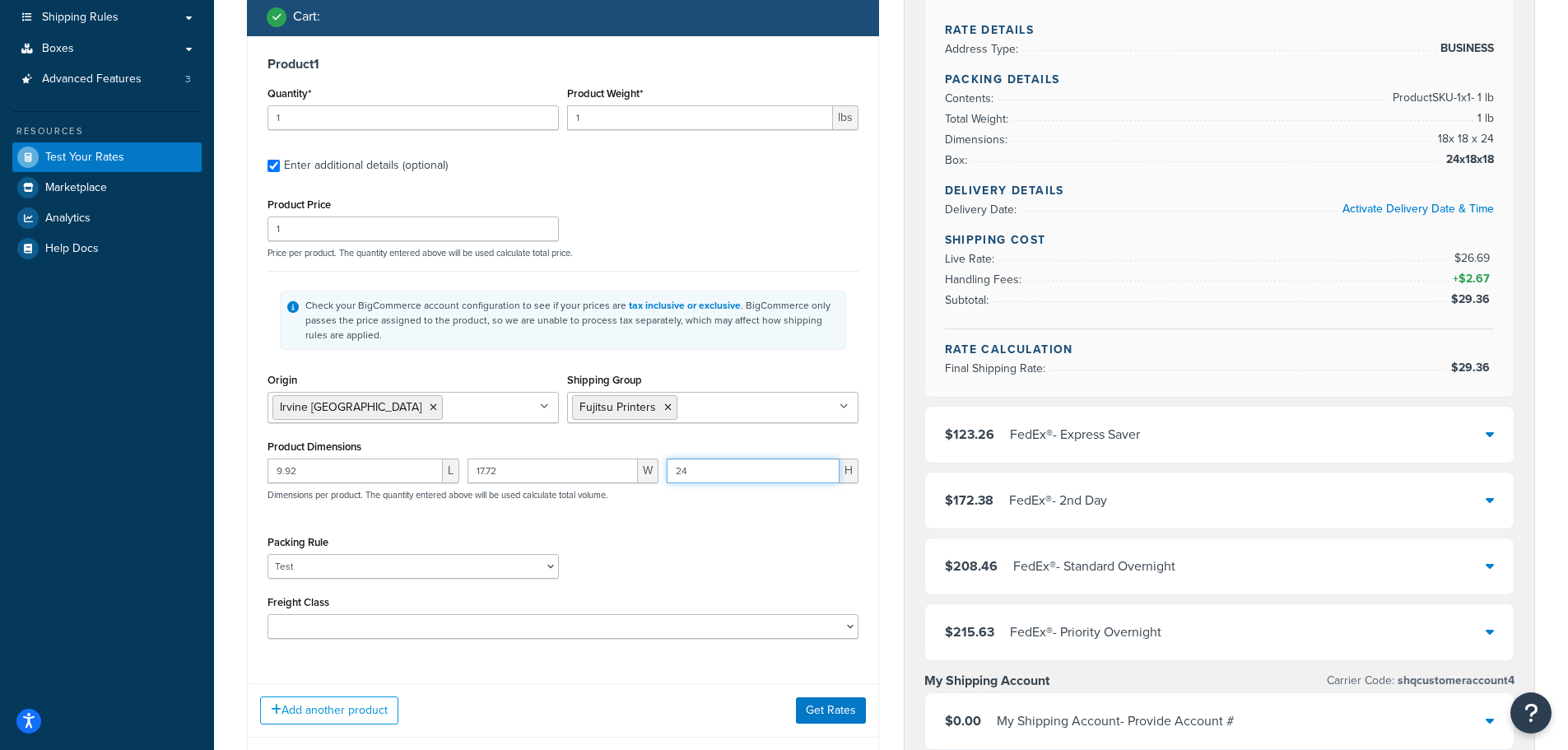
drag, startPoint x: 699, startPoint y: 475, endPoint x: 393, endPoint y: 476, distance: 306.0
click at [463, 476] on div "9.92 L 17.72 W 24 H Dimensions per product. The quantity entered above will be …" at bounding box center [563, 488] width 599 height 60
click at [738, 476] on input "24" at bounding box center [753, 470] width 173 height 24
click at [714, 472] on input "24" at bounding box center [753, 470] width 173 height 24
paste input "7.95"
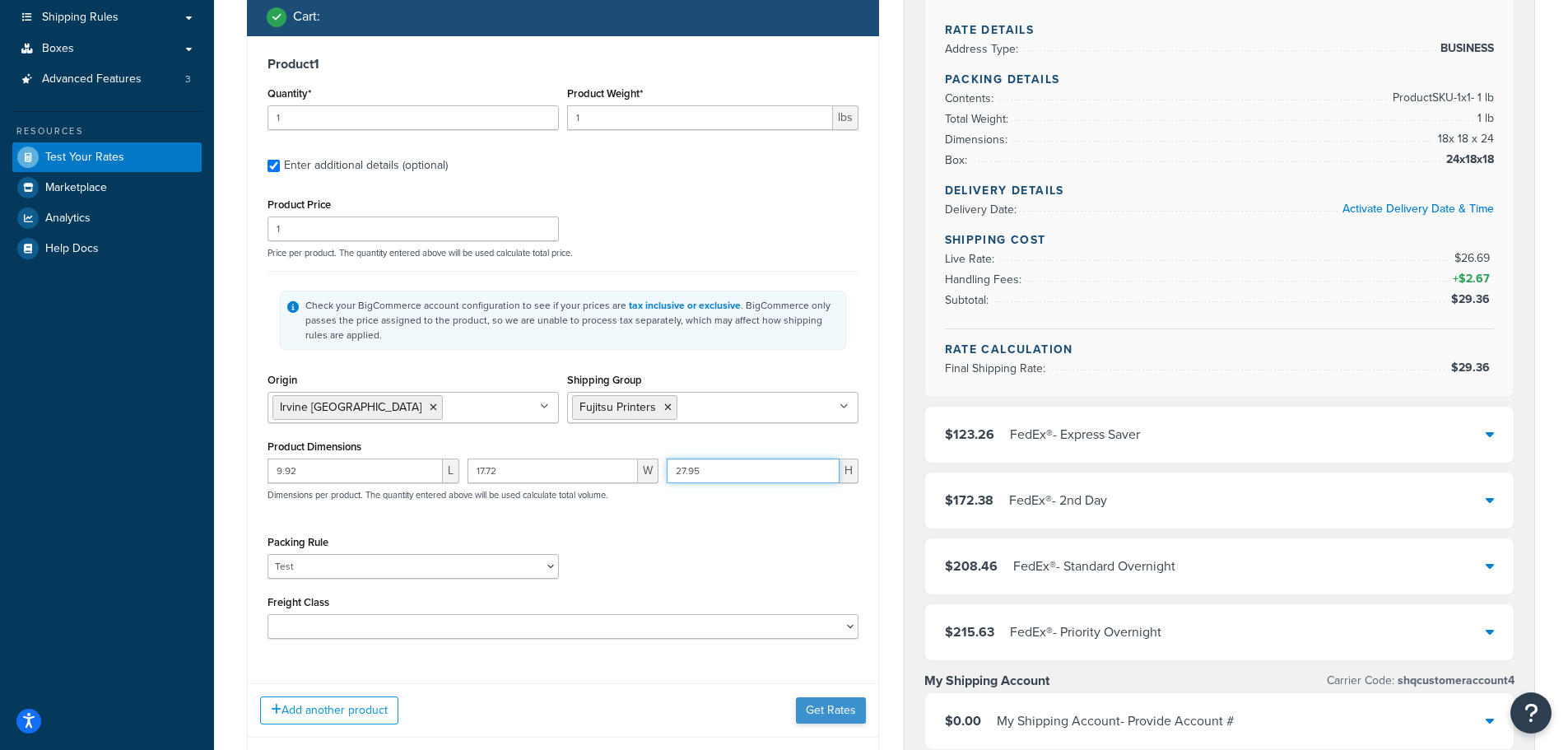
type input "27.95"
click at [827, 700] on button "Get Rates" at bounding box center [831, 710] width 70 height 26
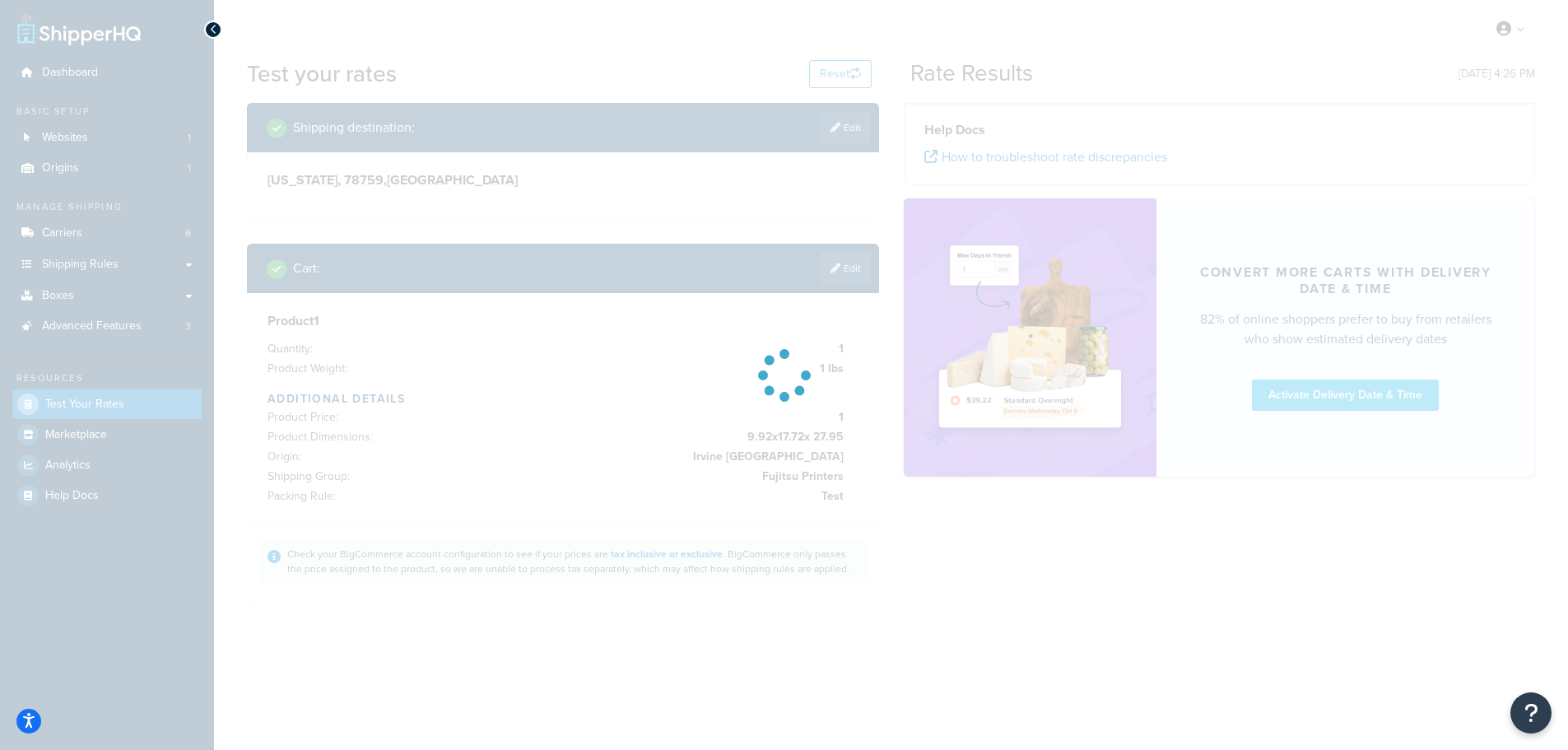
scroll to position [0, 0]
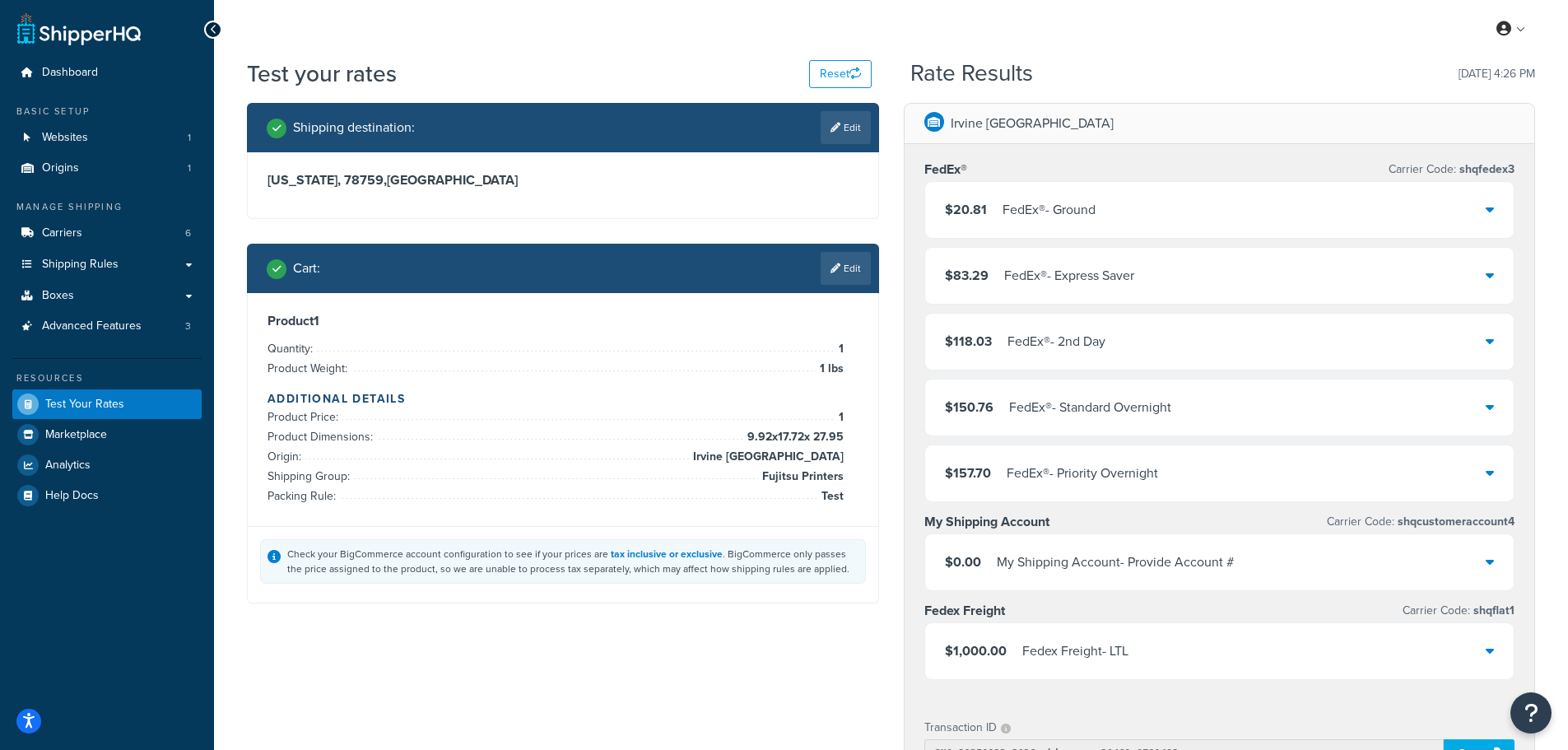
click at [1056, 227] on div "$20.81 FedEx® - Ground" at bounding box center [1220, 210] width 589 height 56
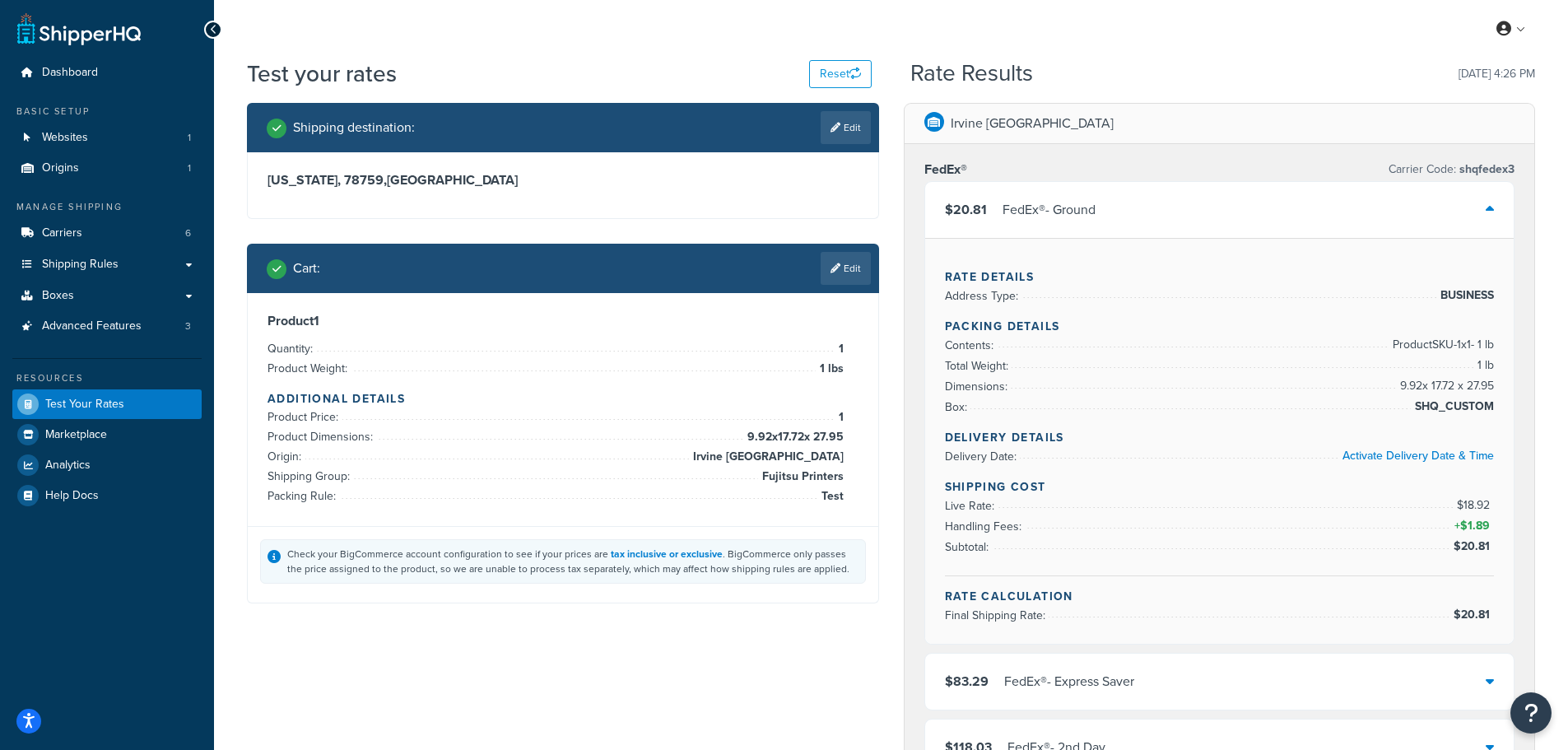
click at [1060, 222] on div "FedEx® - Ground" at bounding box center [1050, 210] width 93 height 23
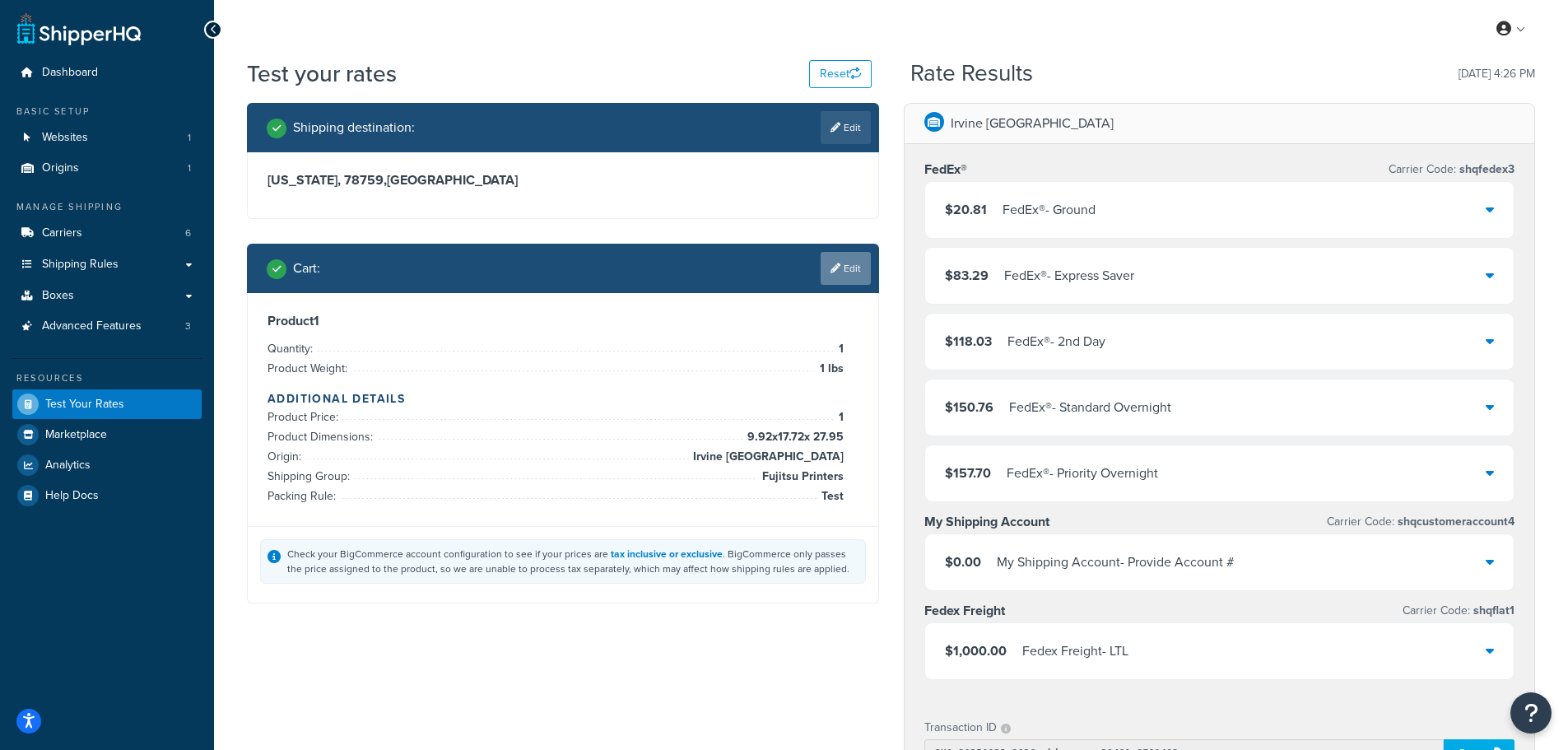
click at [837, 275] on link "Edit" at bounding box center [846, 268] width 51 height 33
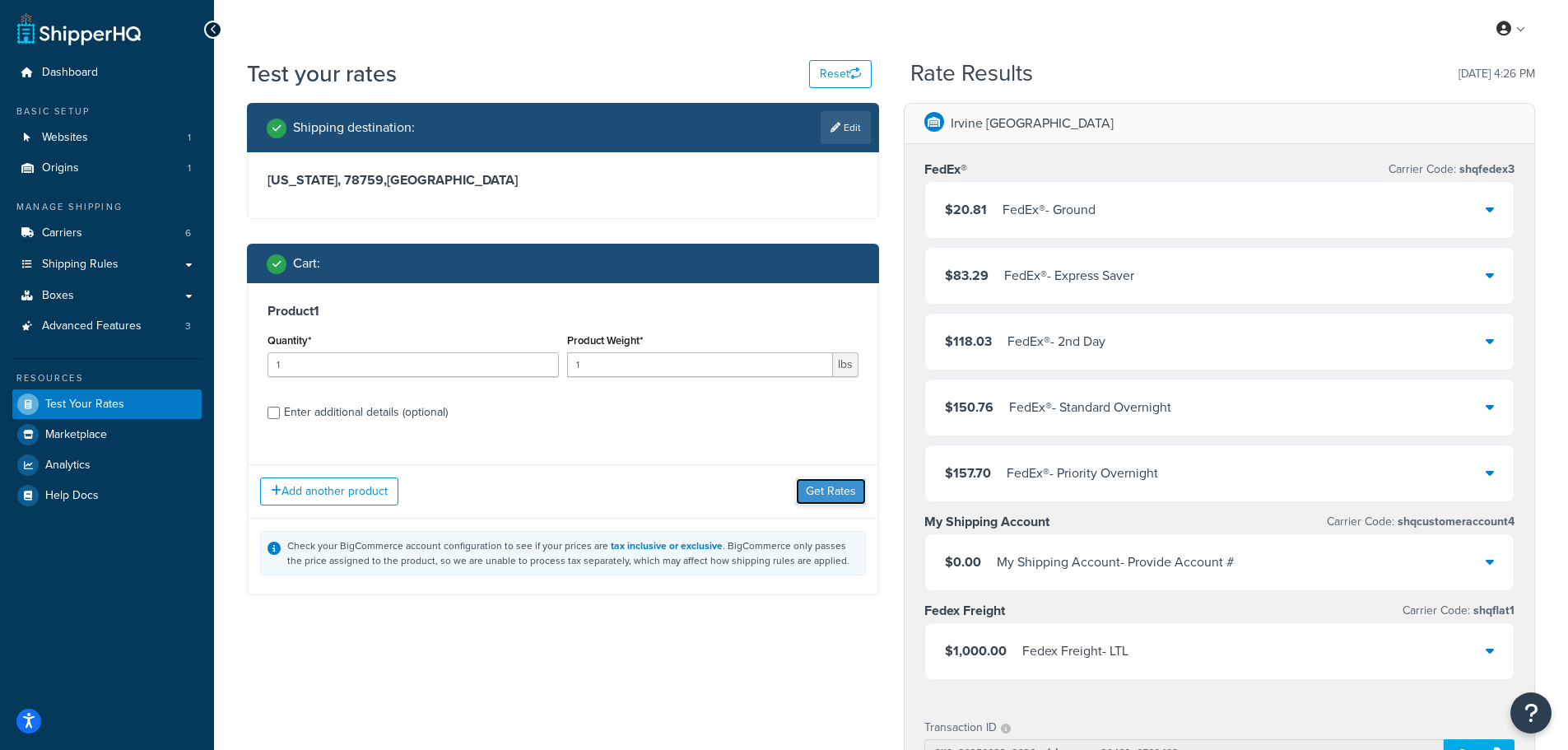
click at [848, 498] on button "Get Rates" at bounding box center [831, 491] width 70 height 26
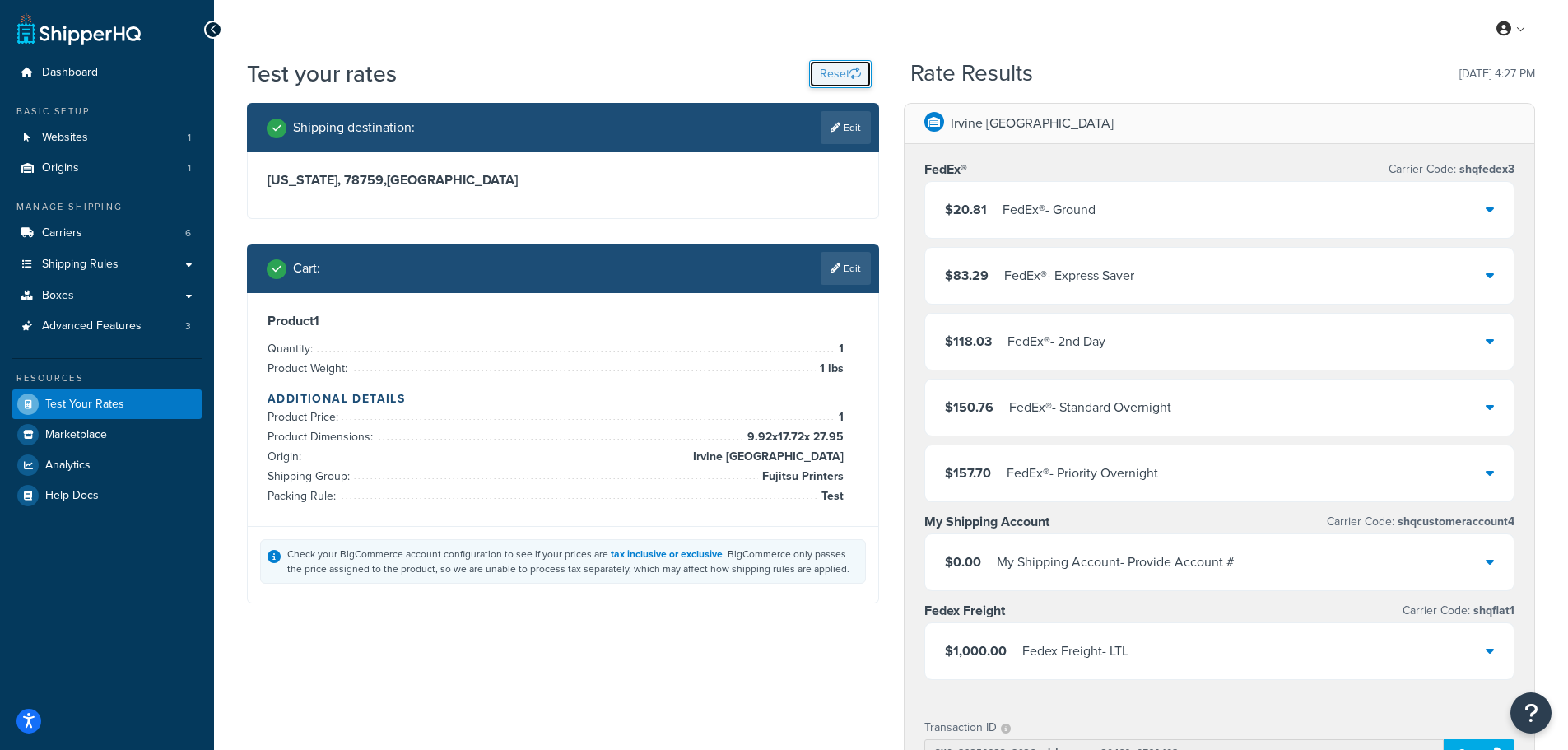
click at [841, 69] on button "Reset" at bounding box center [840, 74] width 62 height 28
select select "TX"
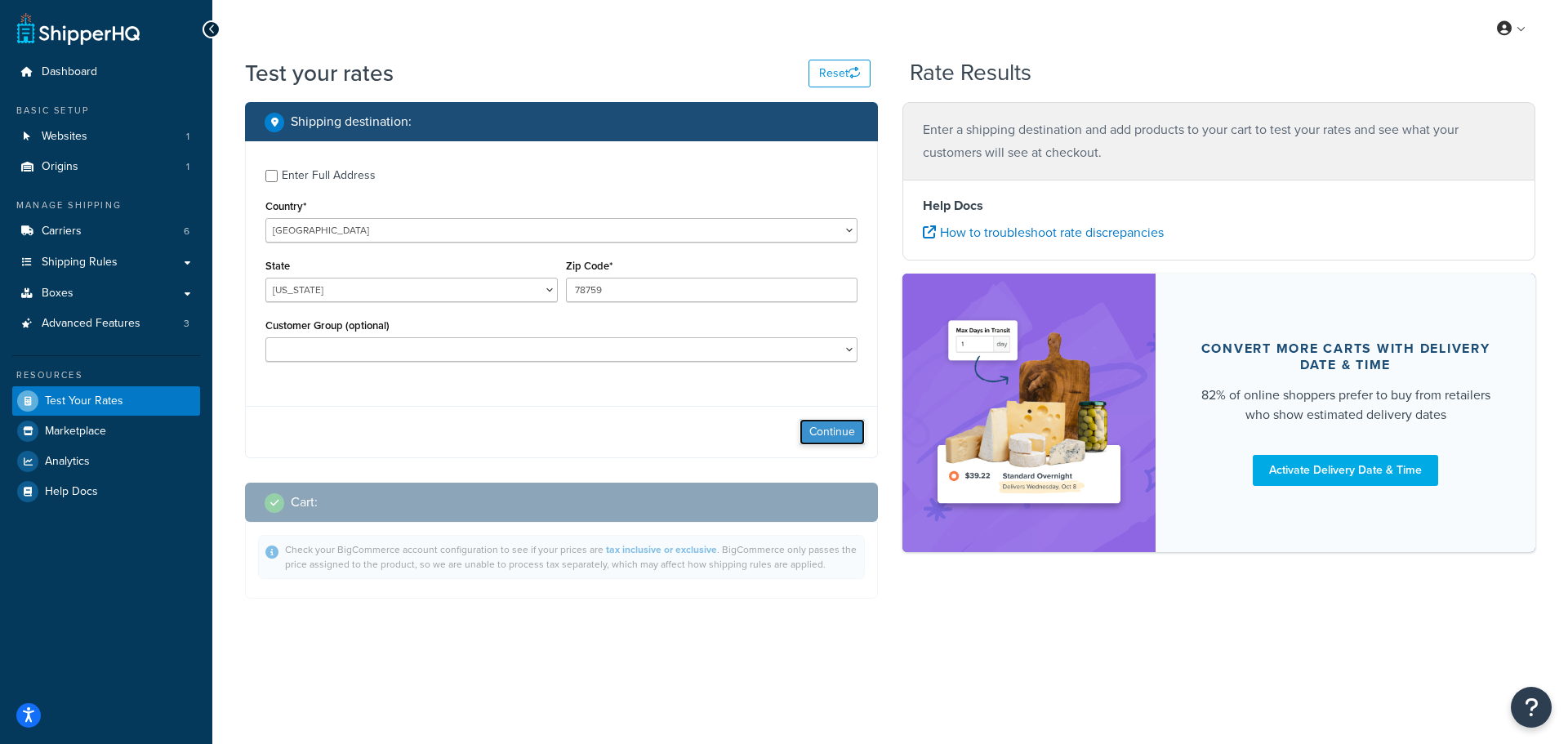
click at [858, 443] on button "Continue" at bounding box center [832, 431] width 66 height 26
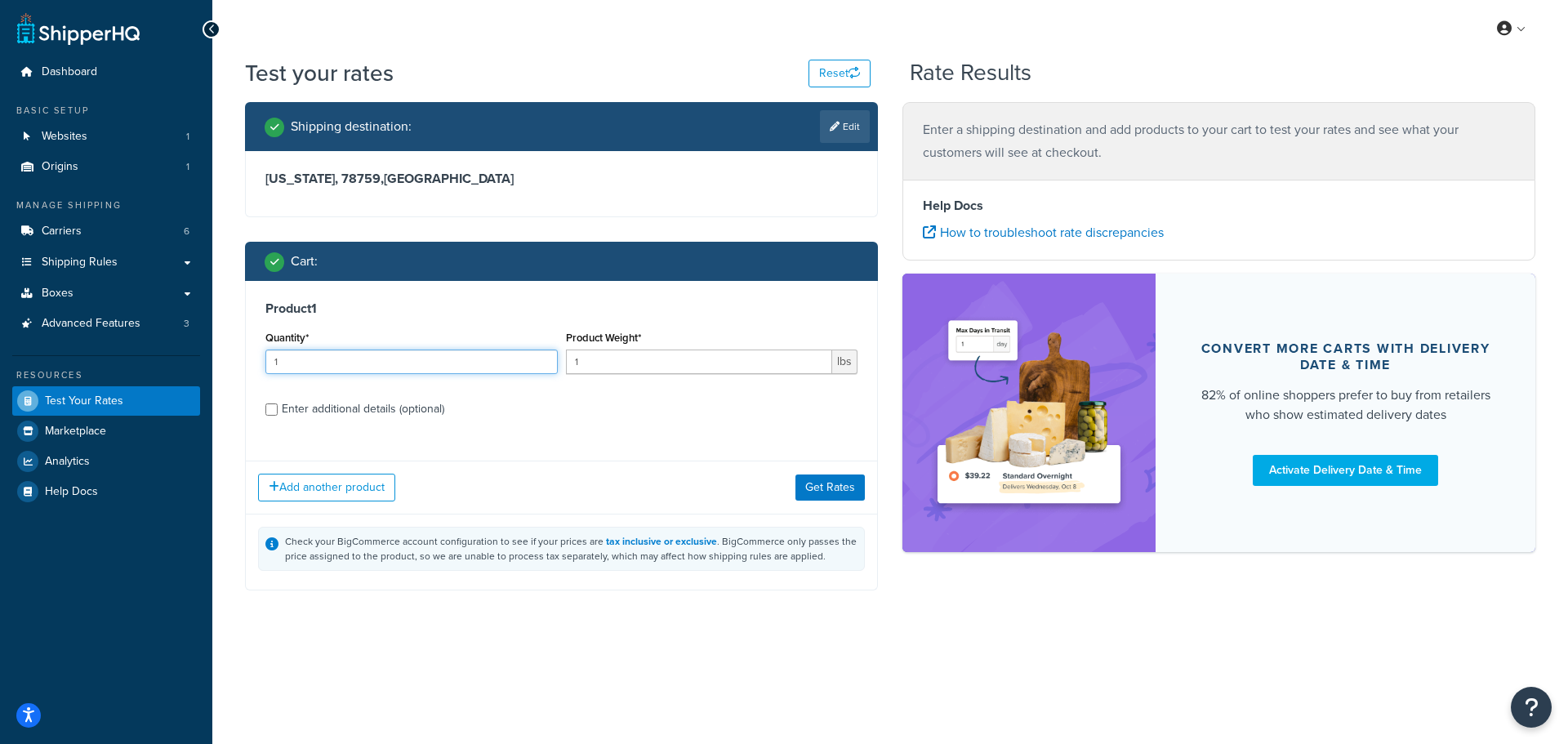
click at [341, 361] on input "1" at bounding box center [411, 361] width 292 height 24
click at [347, 414] on div "Enter additional details (optional)" at bounding box center [363, 409] width 162 height 23
click at [278, 414] on input "Enter additional details (optional)" at bounding box center [271, 409] width 13 height 13
checkbox input "true"
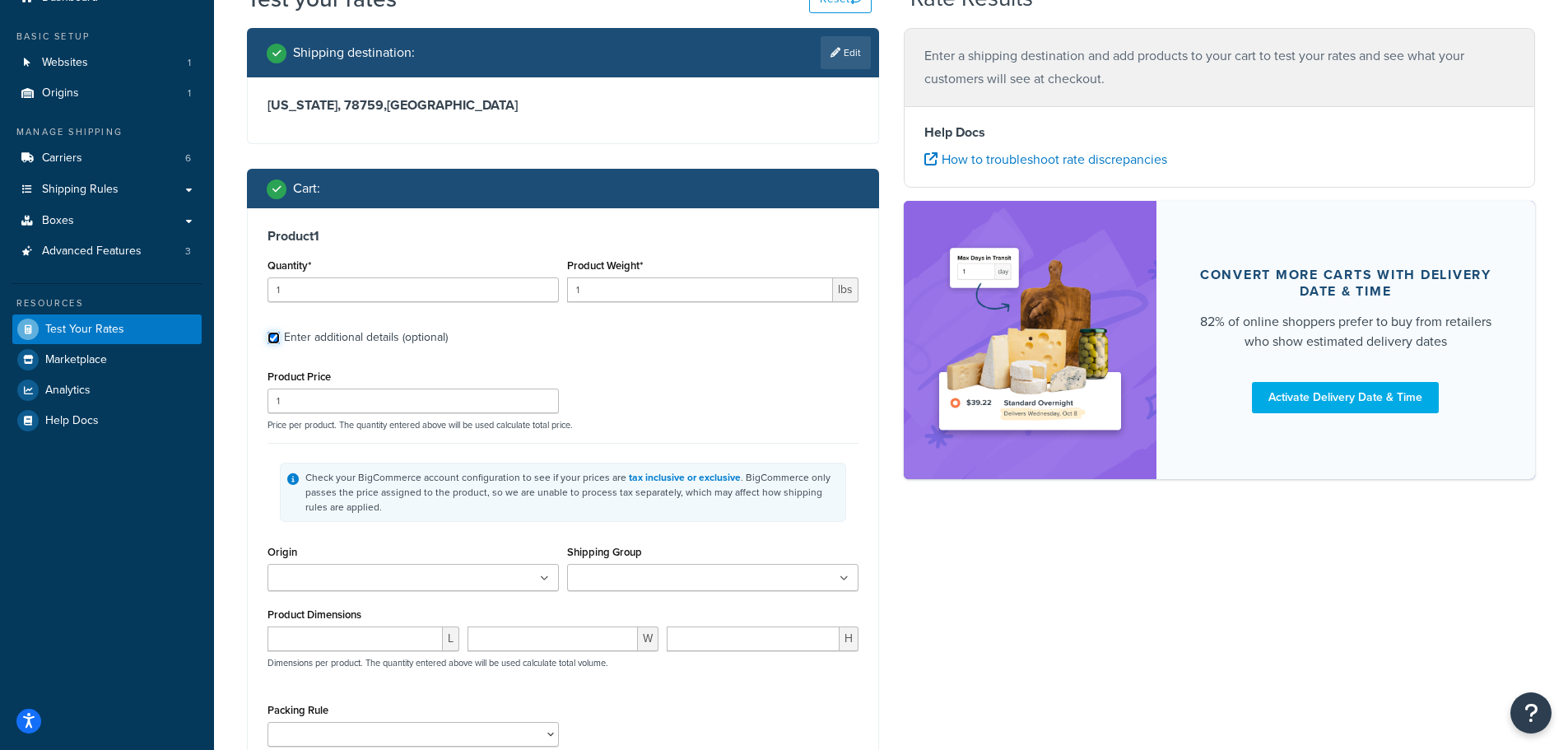
scroll to position [164, 0]
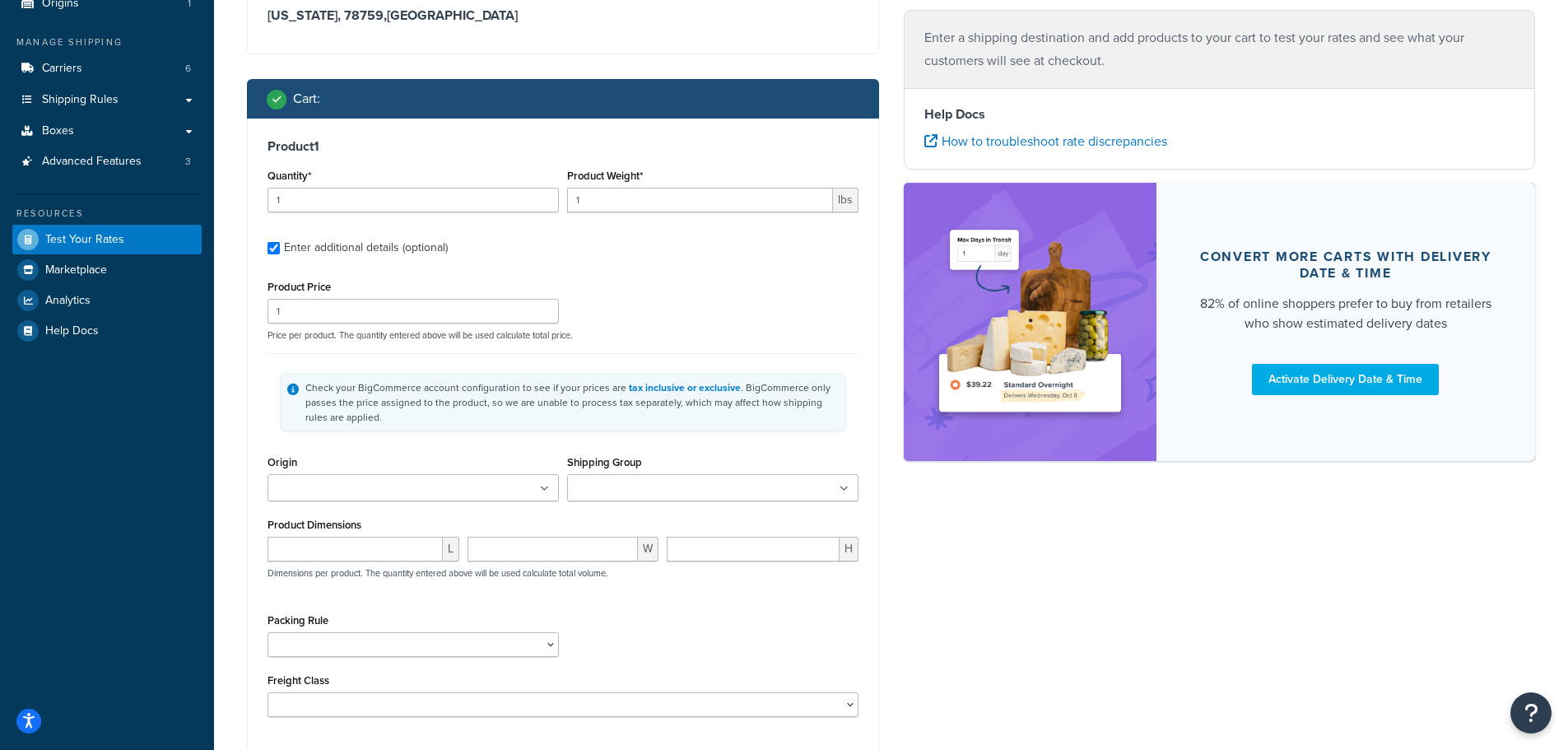
click at [471, 498] on ul at bounding box center [413, 487] width 292 height 27
click at [673, 485] on input "Shipping Group" at bounding box center [645, 488] width 146 height 18
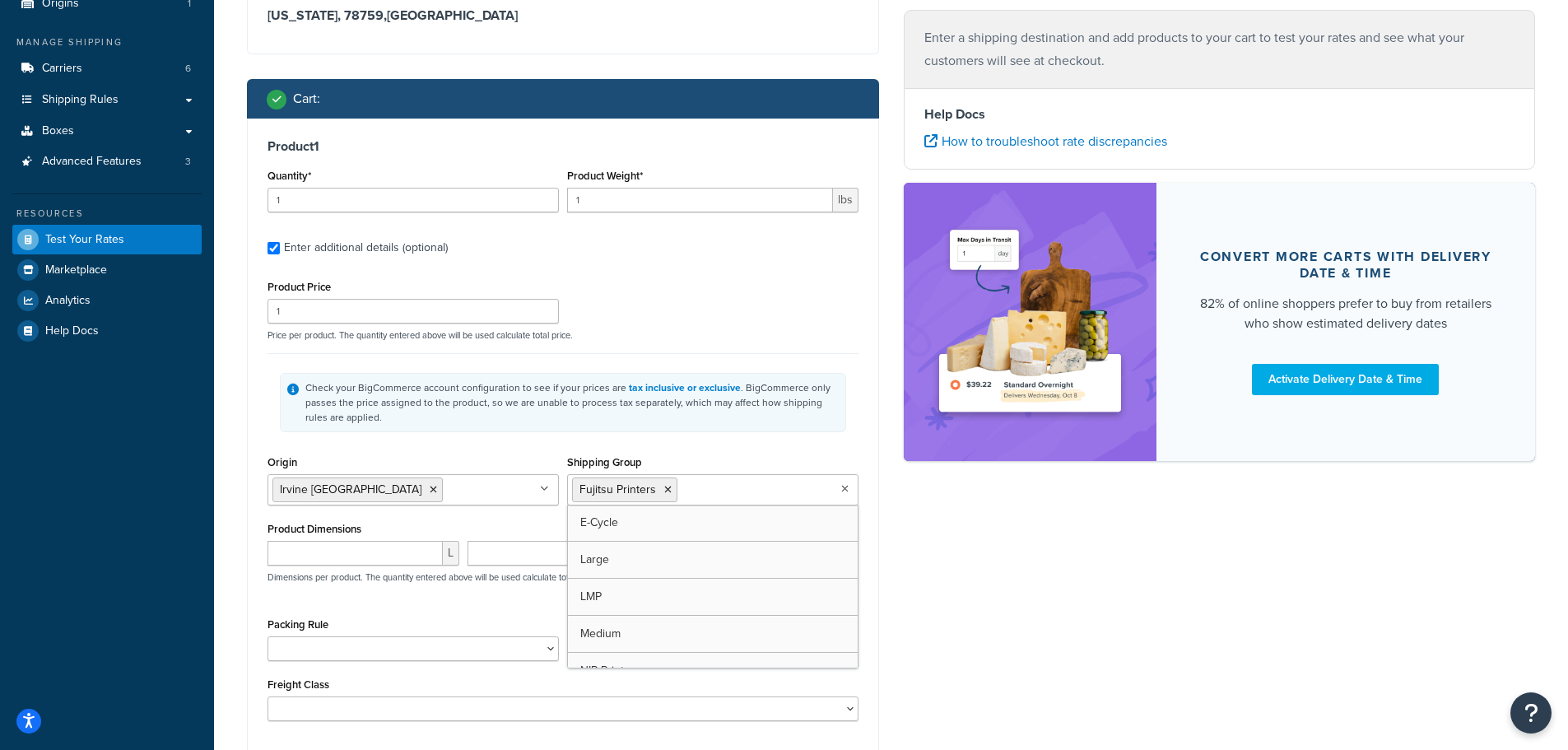
drag, startPoint x: 632, startPoint y: 556, endPoint x: 680, endPoint y: 477, distance: 92.4
click at [610, 205] on input "1" at bounding box center [699, 199] width 266 height 24
paste input "21.17"
type input "21.17"
click at [379, 554] on input "number" at bounding box center [355, 553] width 175 height 24
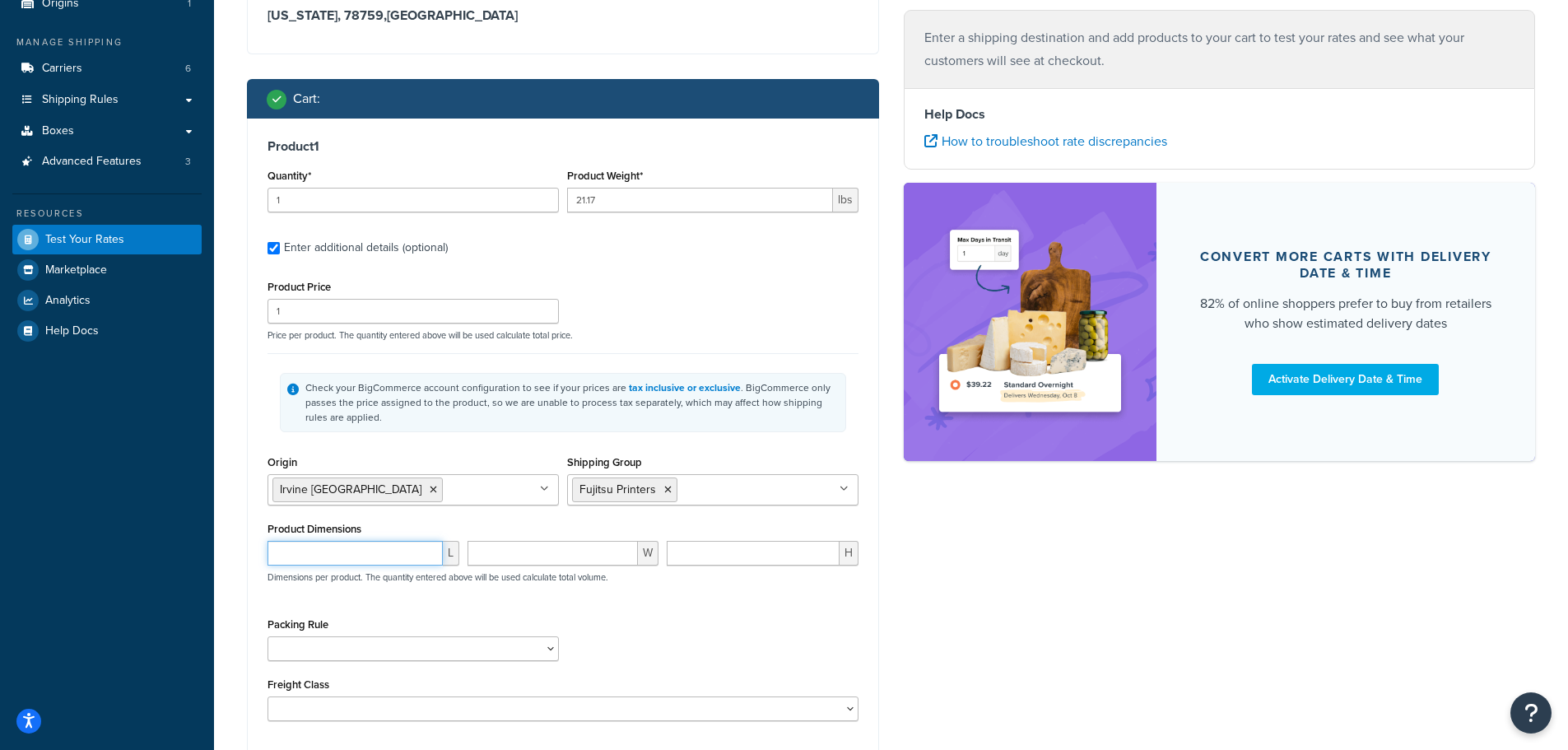
paste input "17.72"
type input "17.72"
click at [756, 552] on input "number" at bounding box center [753, 553] width 173 height 24
paste input "27.95"
type input "27.95"
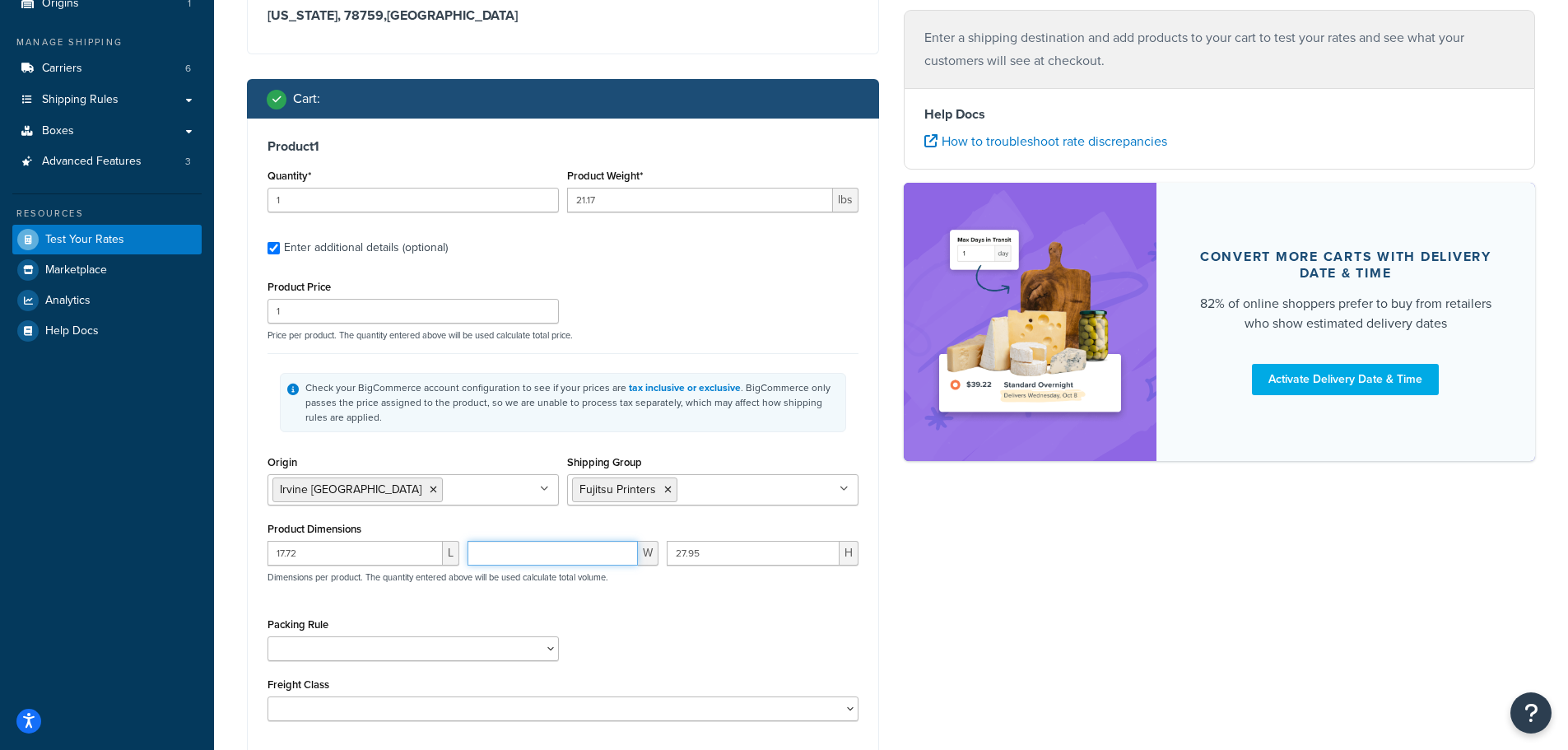
click at [602, 549] on input "number" at bounding box center [553, 553] width 171 height 24
paste input "17.72"
type input "17.72"
click at [341, 553] on input "17.72" at bounding box center [355, 553] width 175 height 24
paste input "9.9"
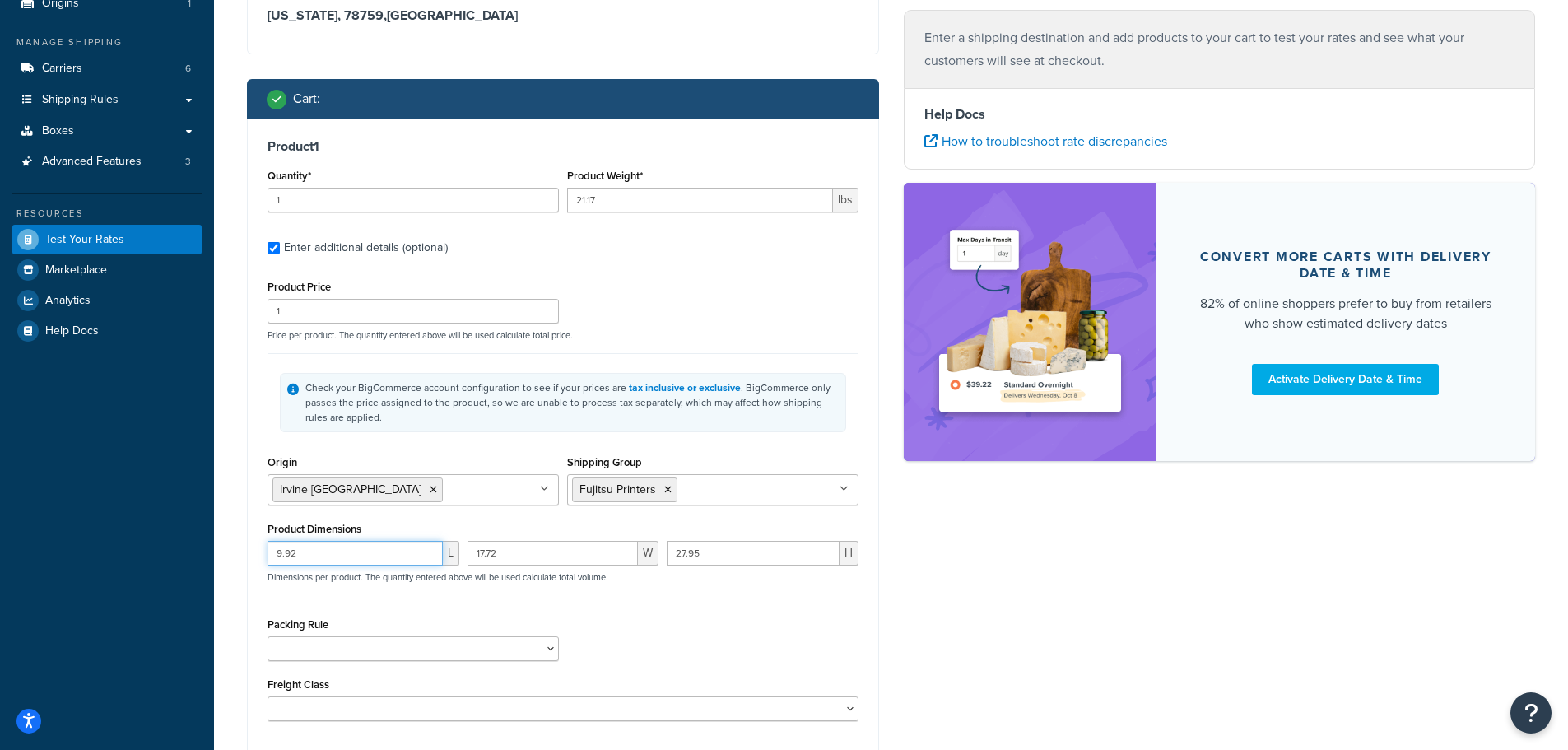
type input "9.92"
click at [1035, 554] on div "Shipping destination : Edit Texas, 78759 , United States Cart : Product 1 Quant…" at bounding box center [891, 430] width 1313 height 982
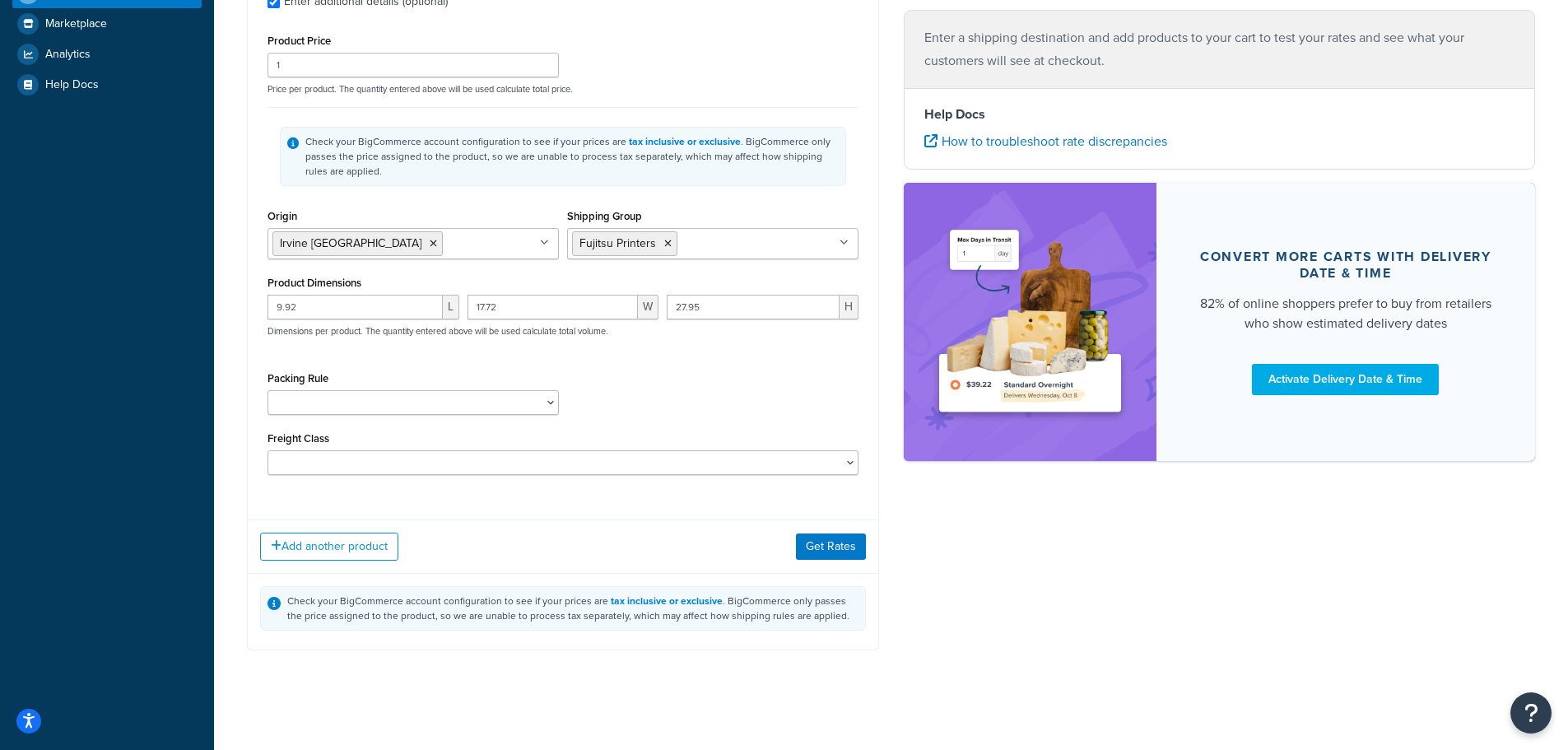
scroll to position [420, 0]
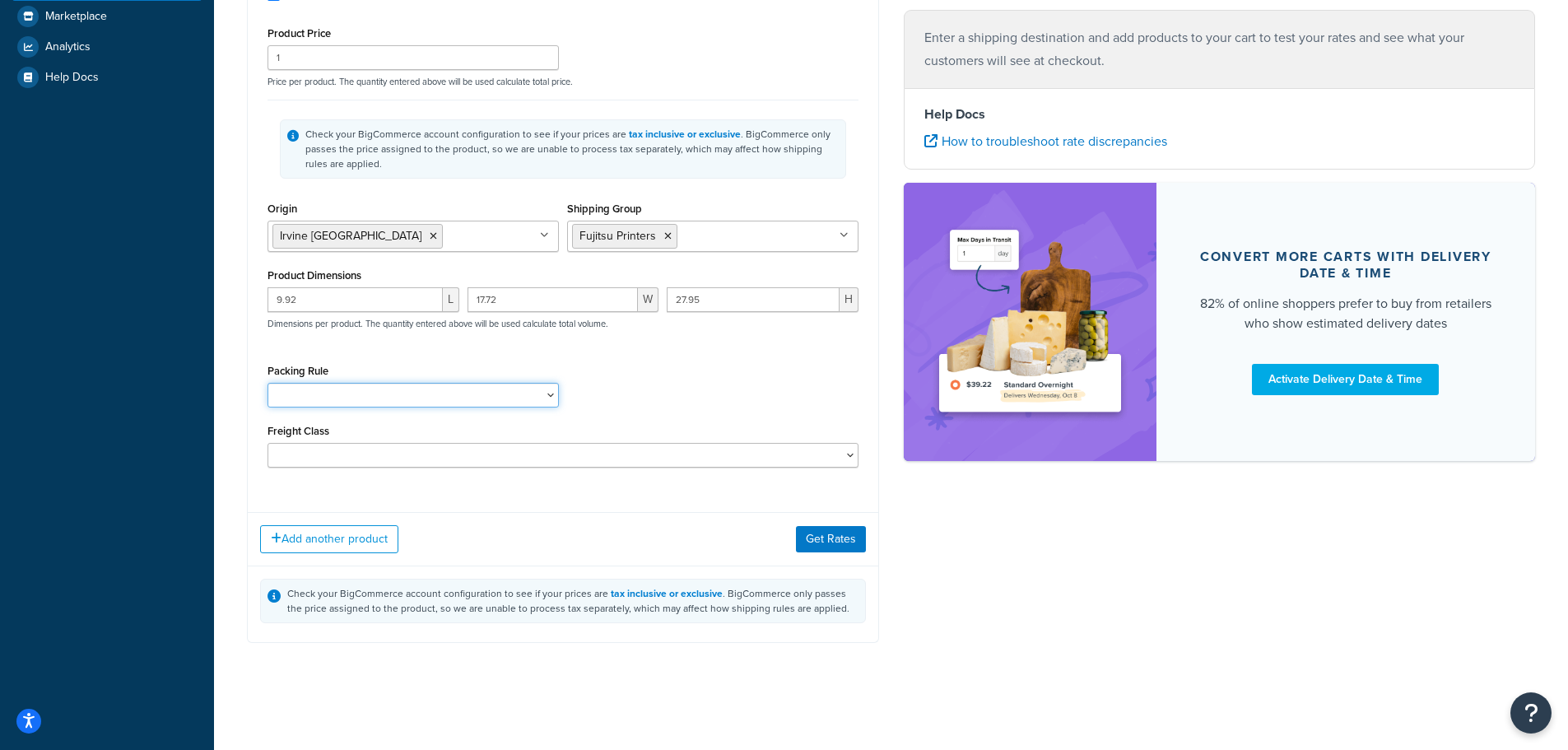
click at [519, 393] on select "Kent Test Pack Separately Test Test (V 22x8x9)" at bounding box center [413, 394] width 292 height 24
select select "86028"
click at [267, 382] on select "Kent Test Pack Separately Test Test (V 22x8x9)" at bounding box center [413, 394] width 292 height 24
click at [1087, 490] on div "Shipping destination : Edit Texas, 78759 , United States Cart : Product 1 Quant…" at bounding box center [891, 176] width 1313 height 982
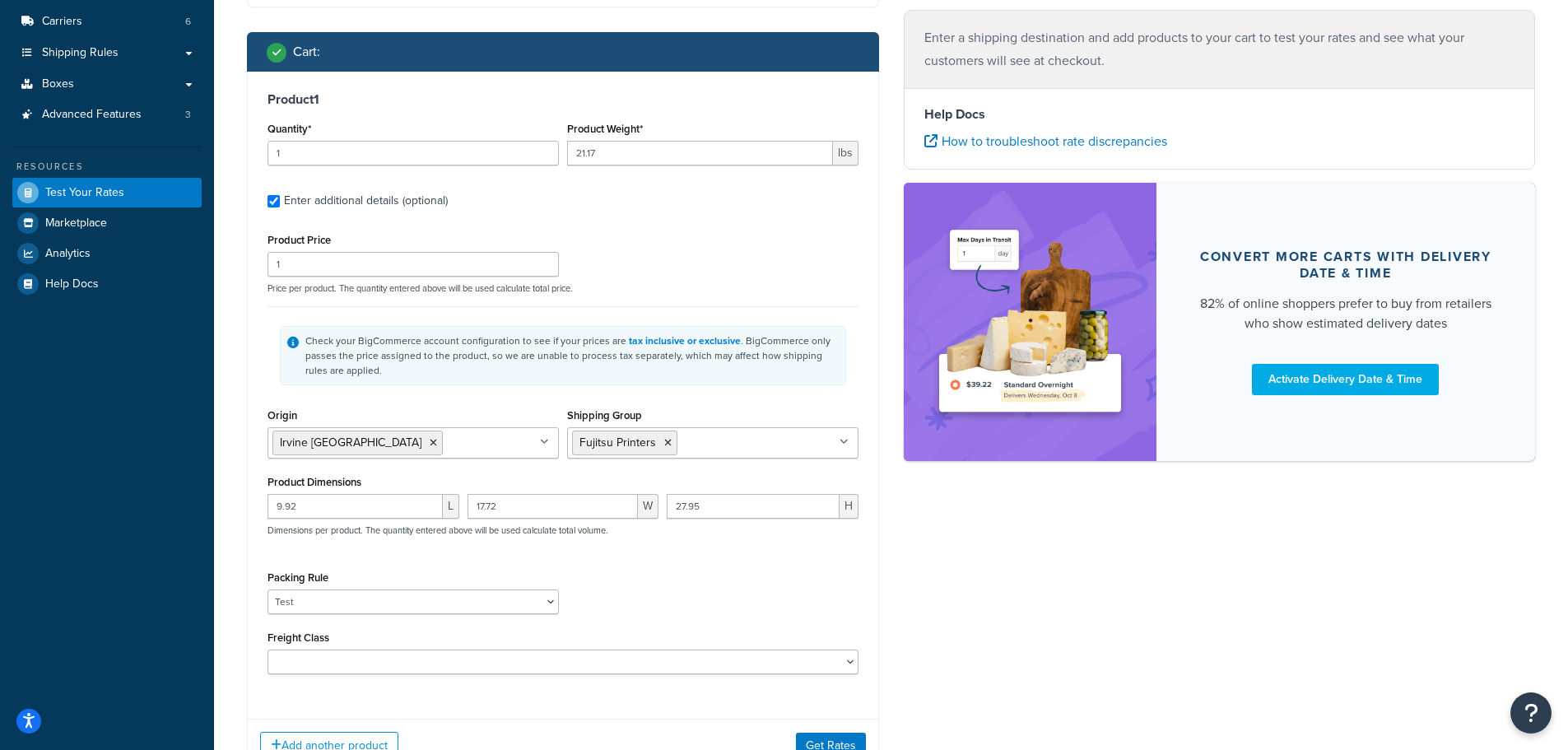
scroll to position [174, 0]
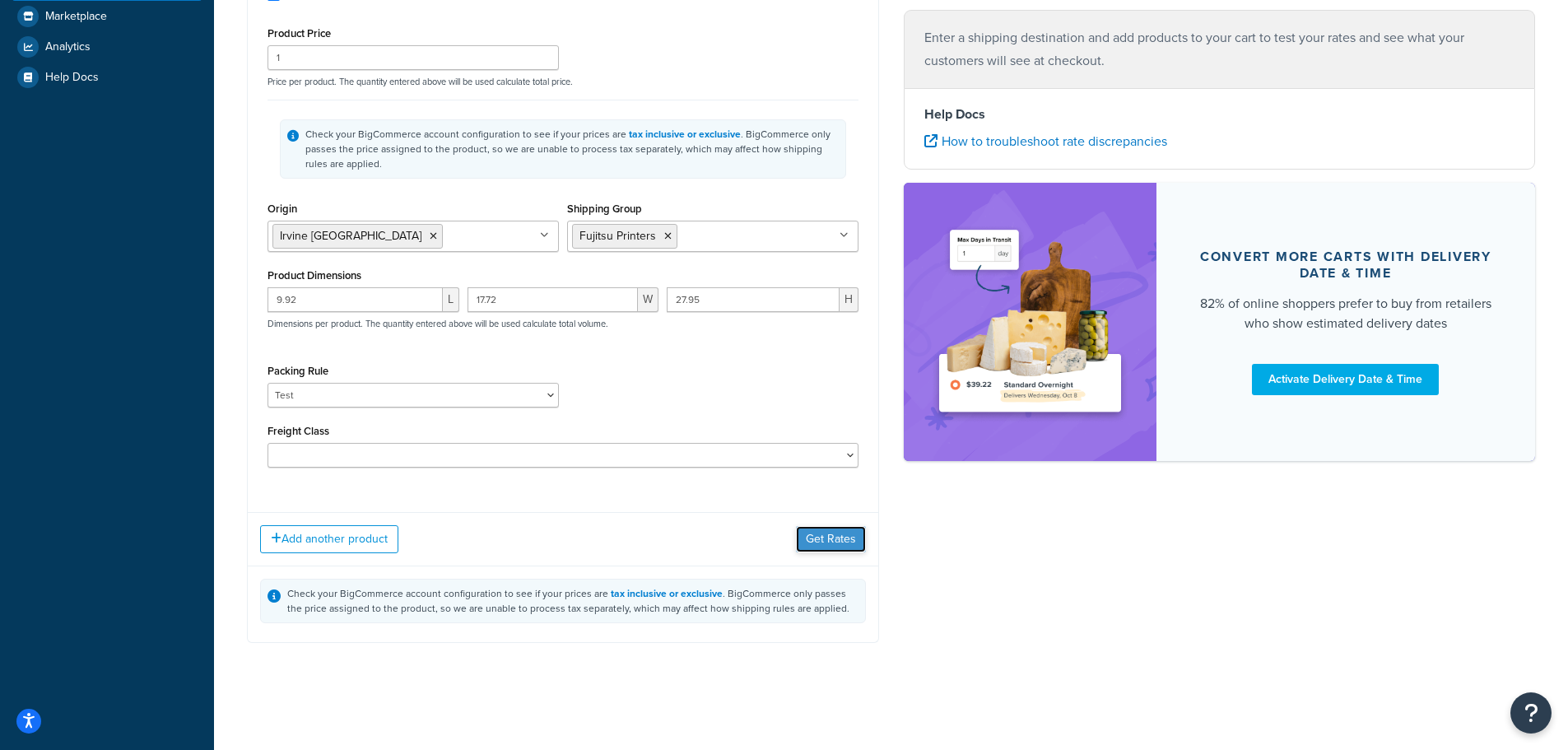
click at [840, 538] on button "Get Rates" at bounding box center [831, 539] width 70 height 26
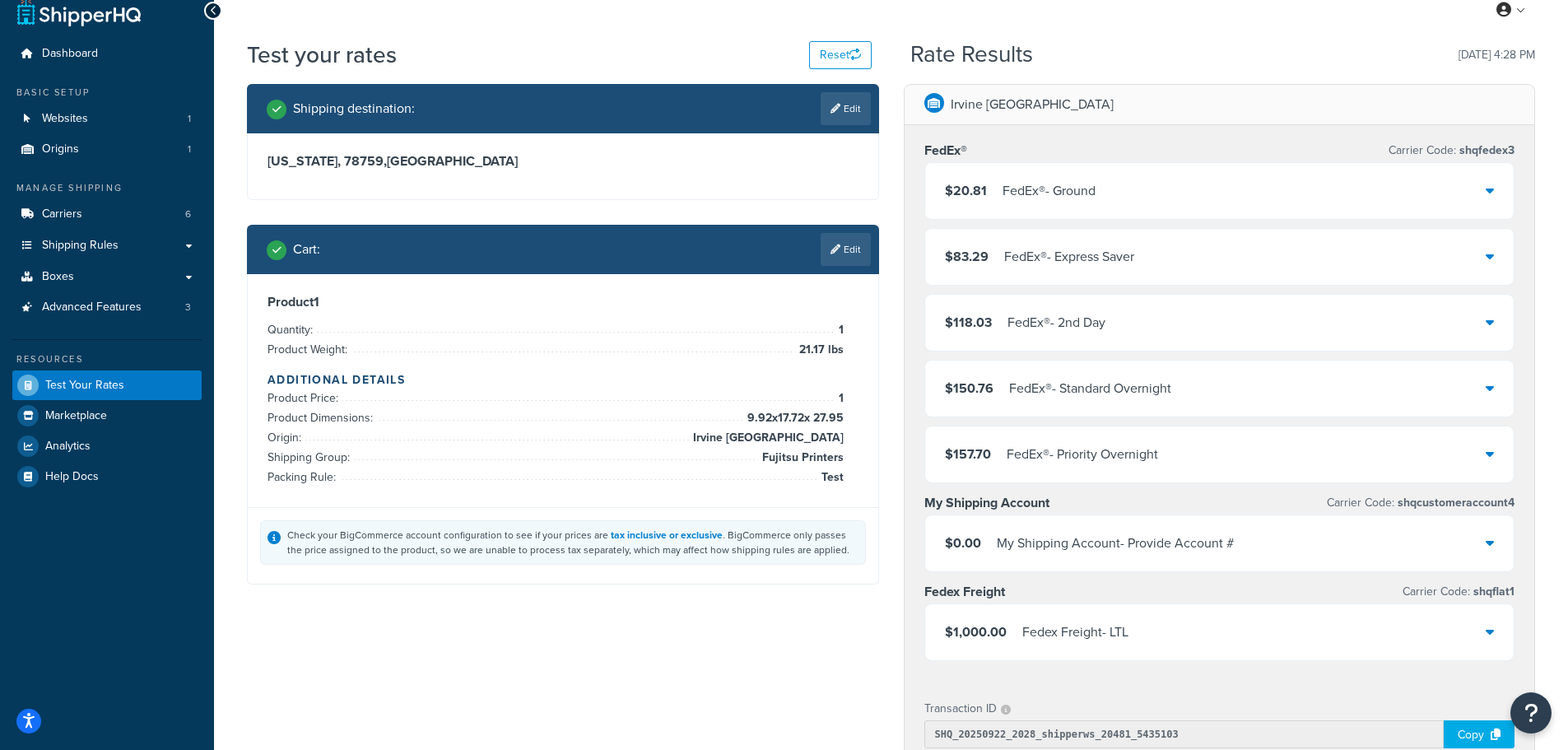
scroll to position [0, 0]
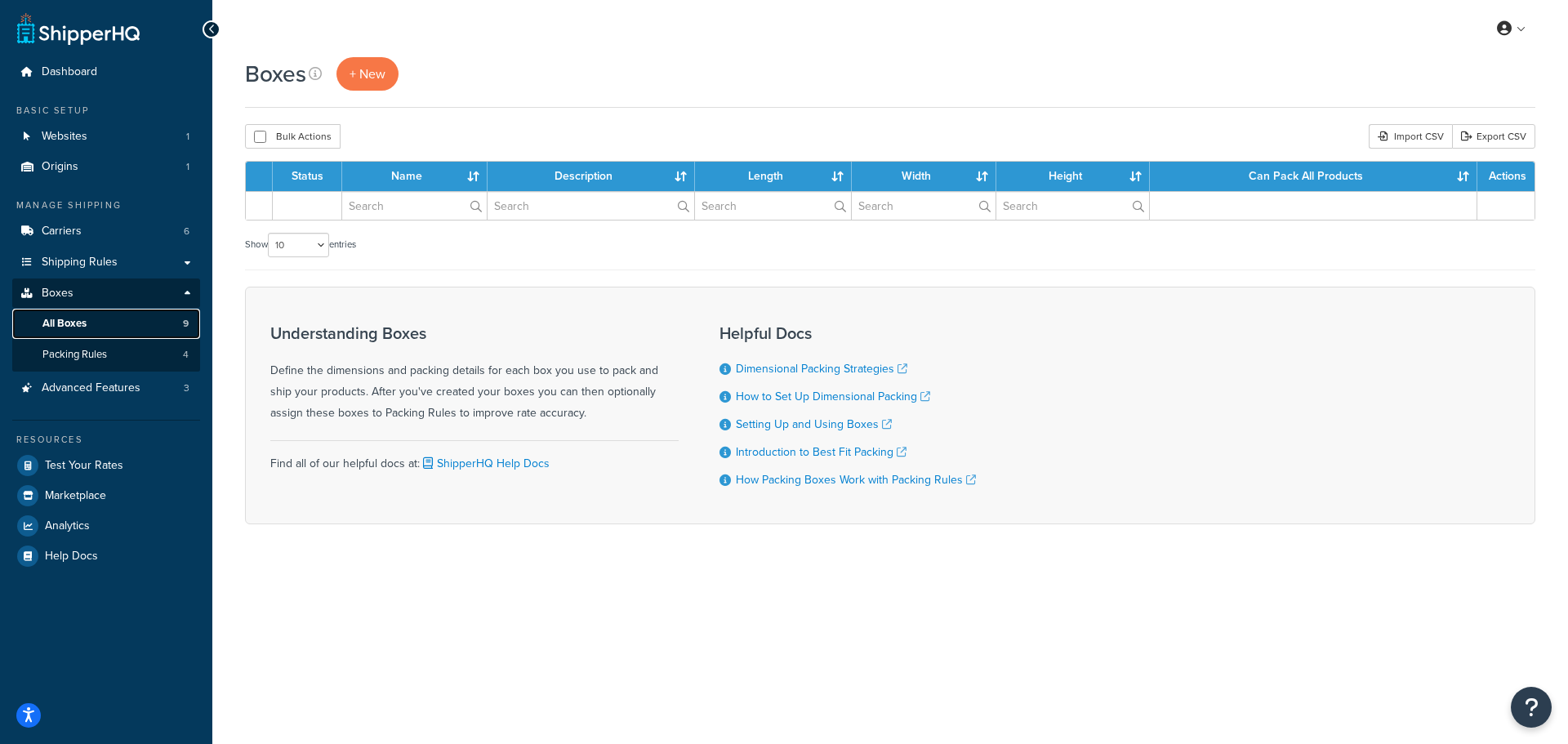
click at [69, 320] on span "All Boxes" at bounding box center [65, 323] width 44 height 14
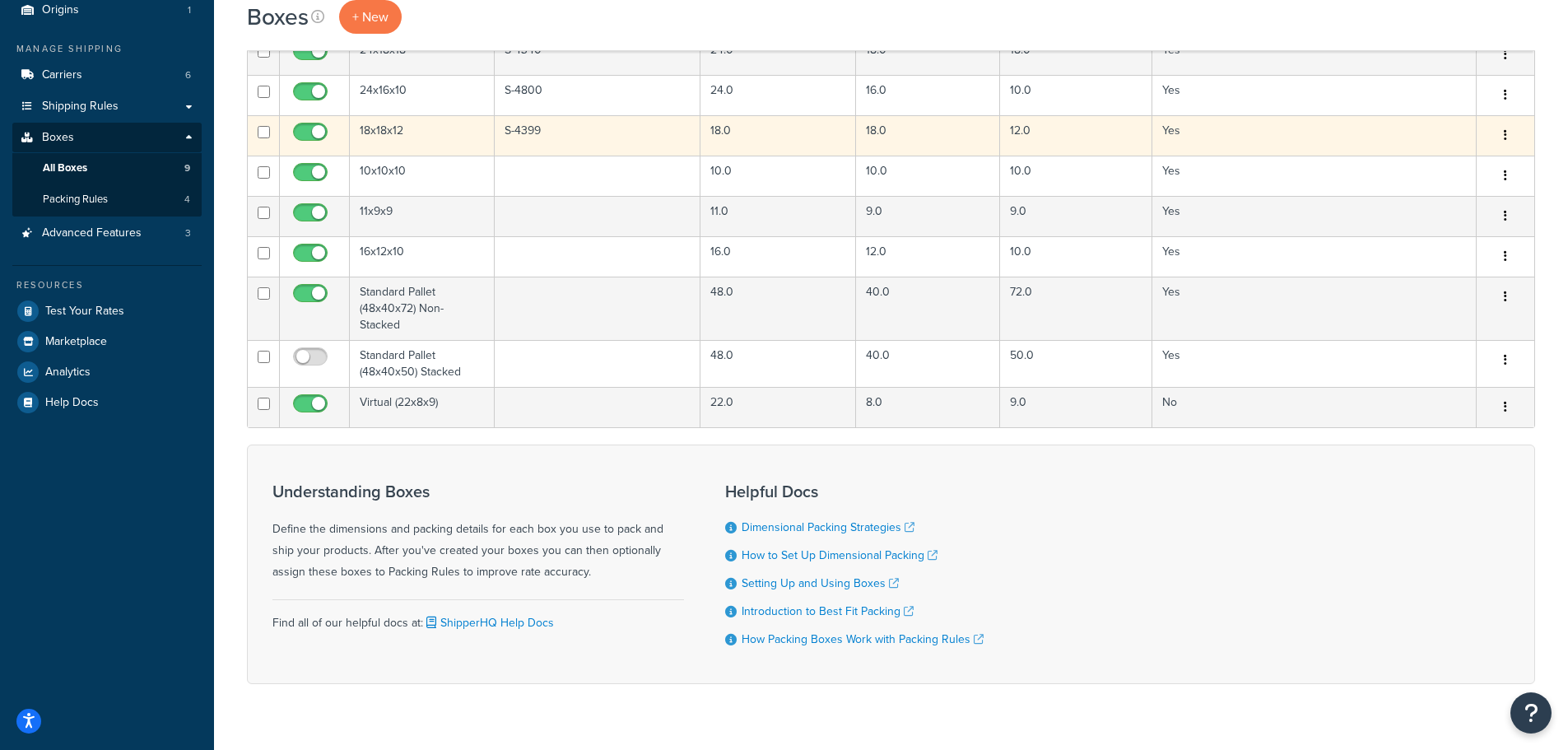
scroll to position [164, 0]
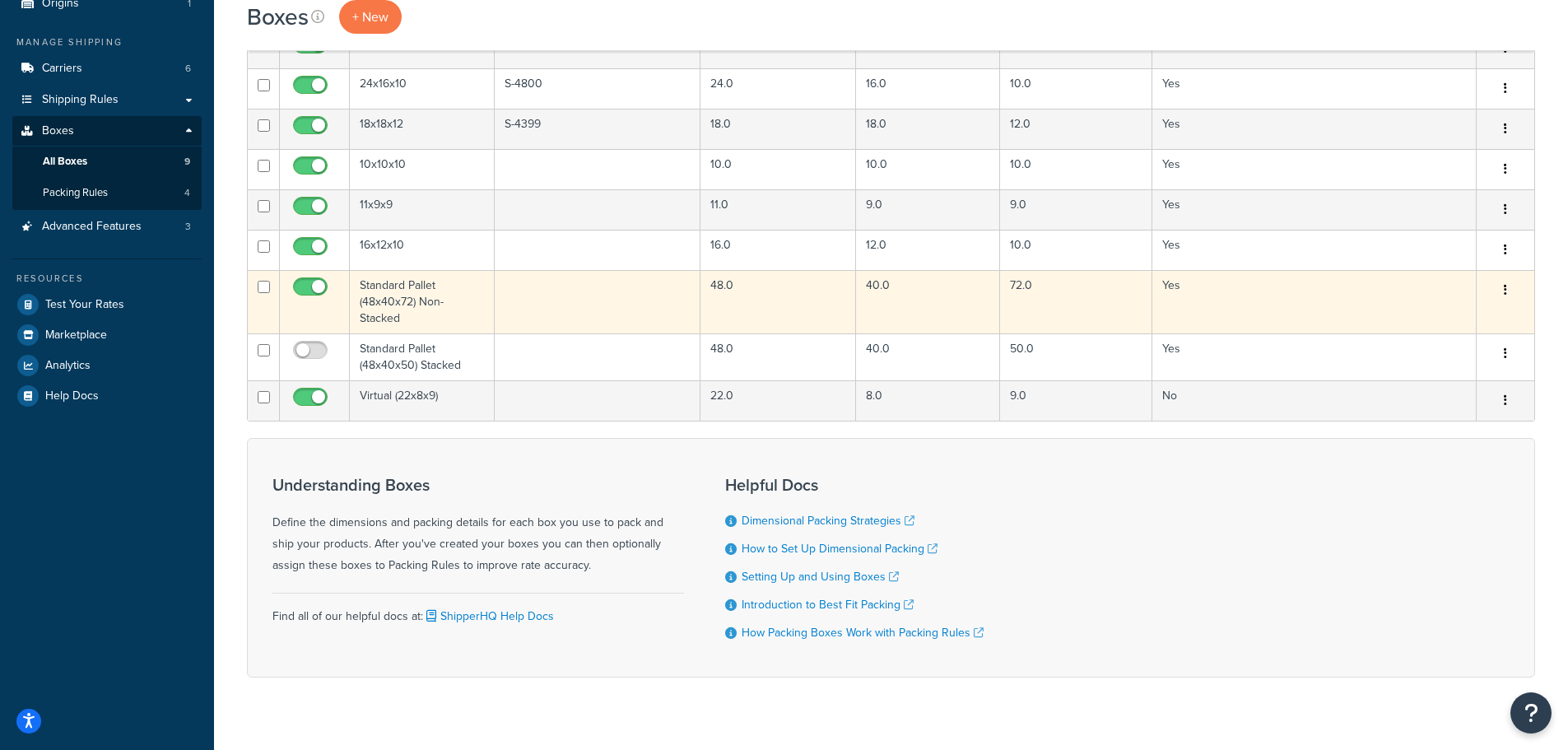
click at [310, 290] on input "checkbox" at bounding box center [312, 291] width 46 height 20
checkbox input "false"
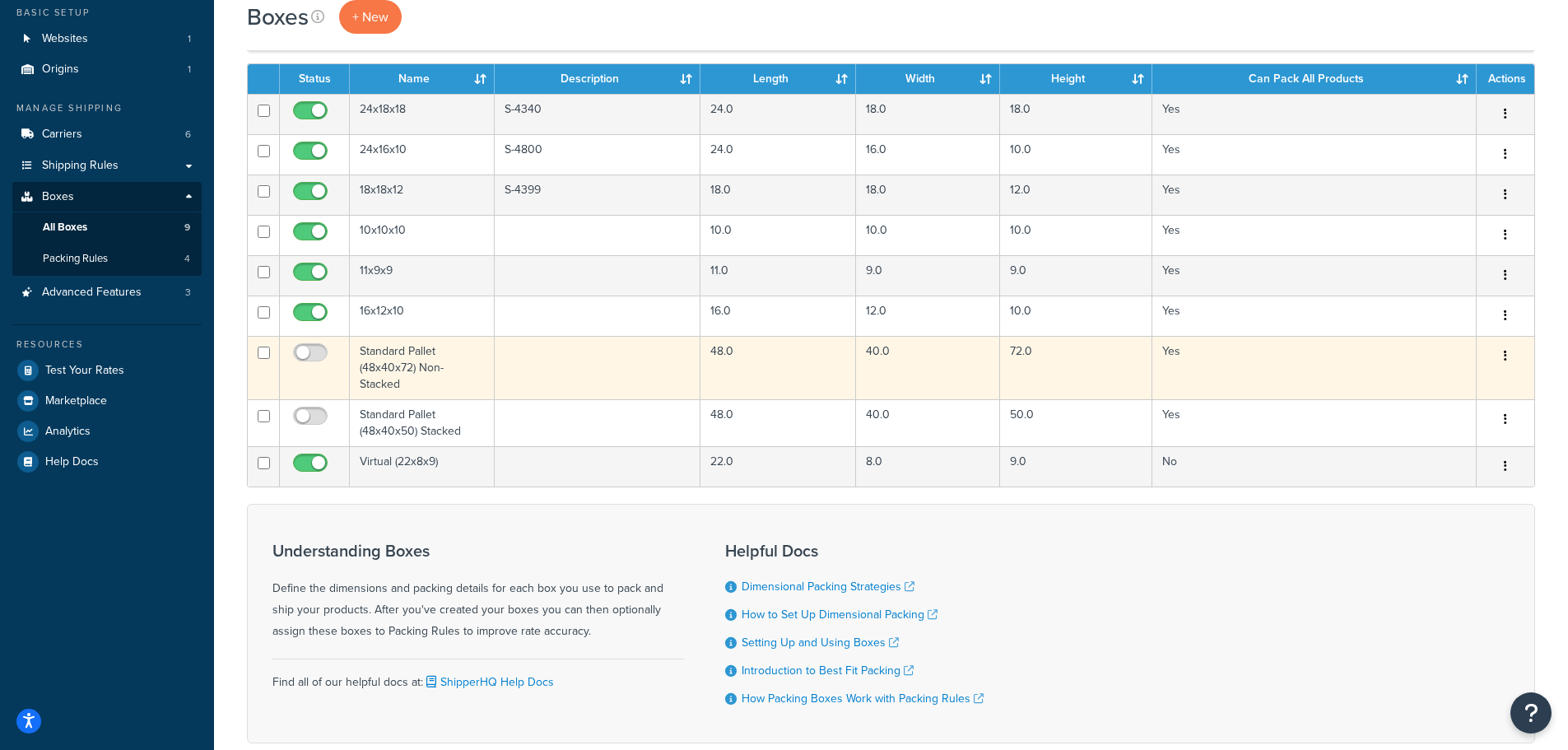
scroll to position [0, 0]
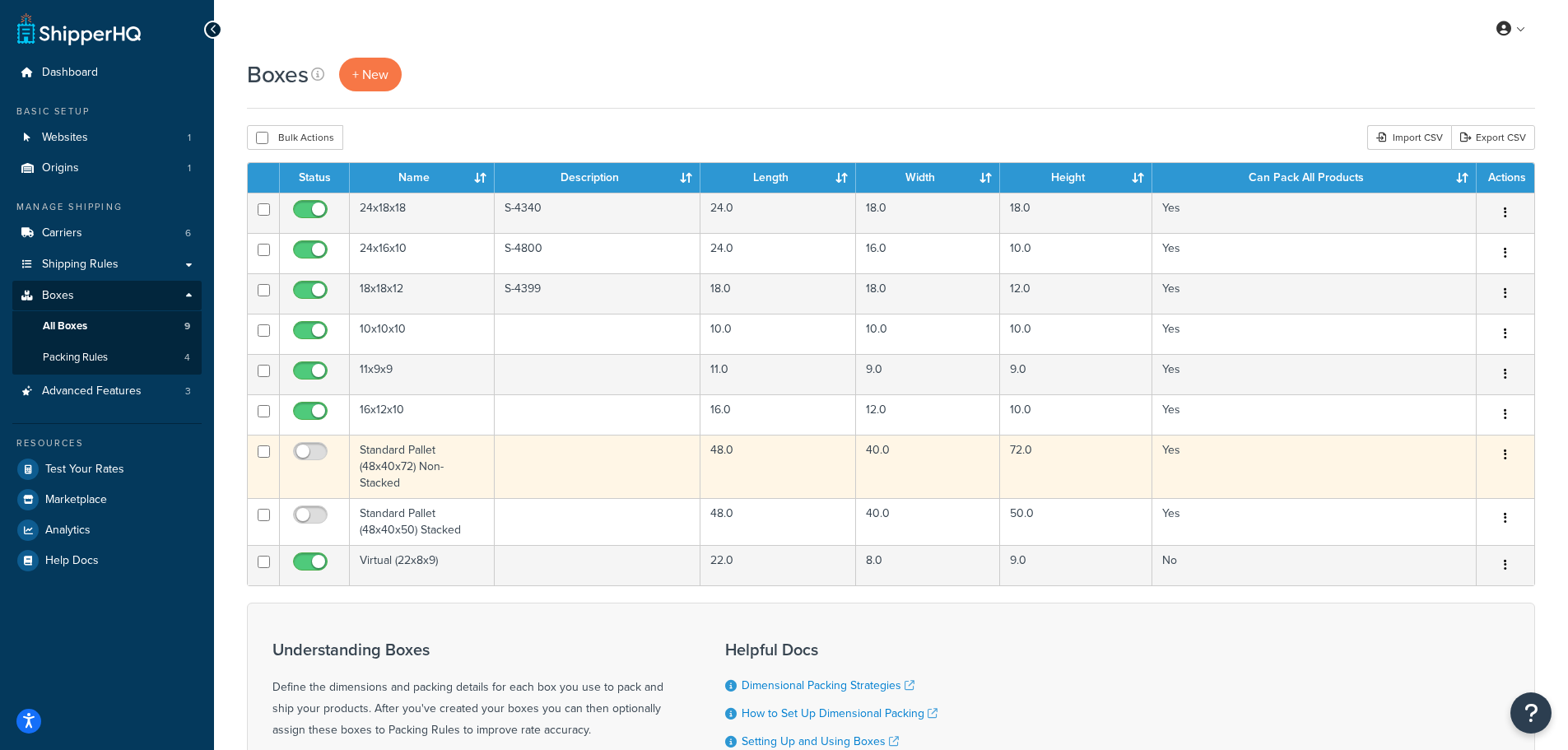
click at [408, 463] on td "Standard Pallet (48x40x72) Non-Stacked" at bounding box center [422, 466] width 145 height 63
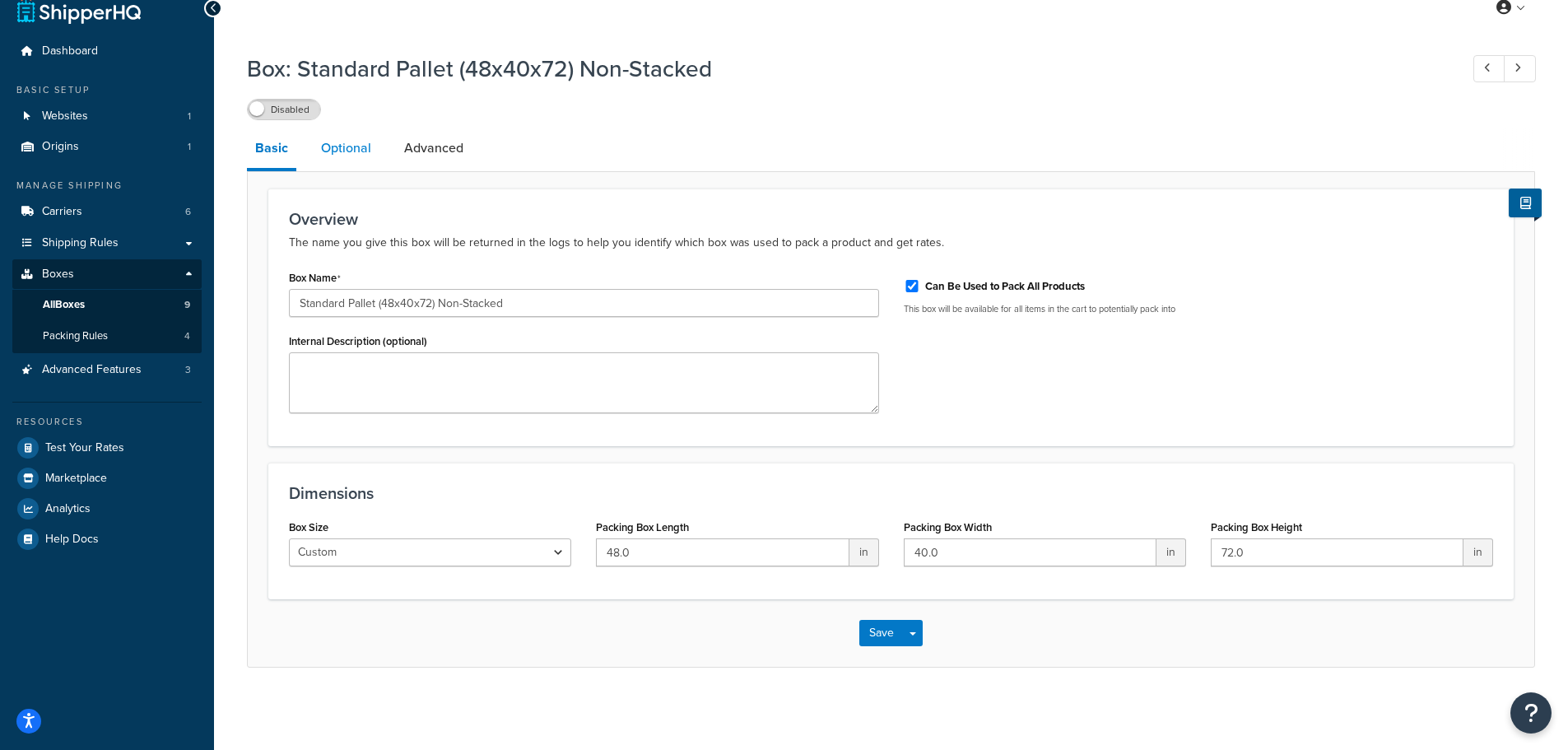
click at [351, 147] on link "Optional" at bounding box center [346, 148] width 67 height 40
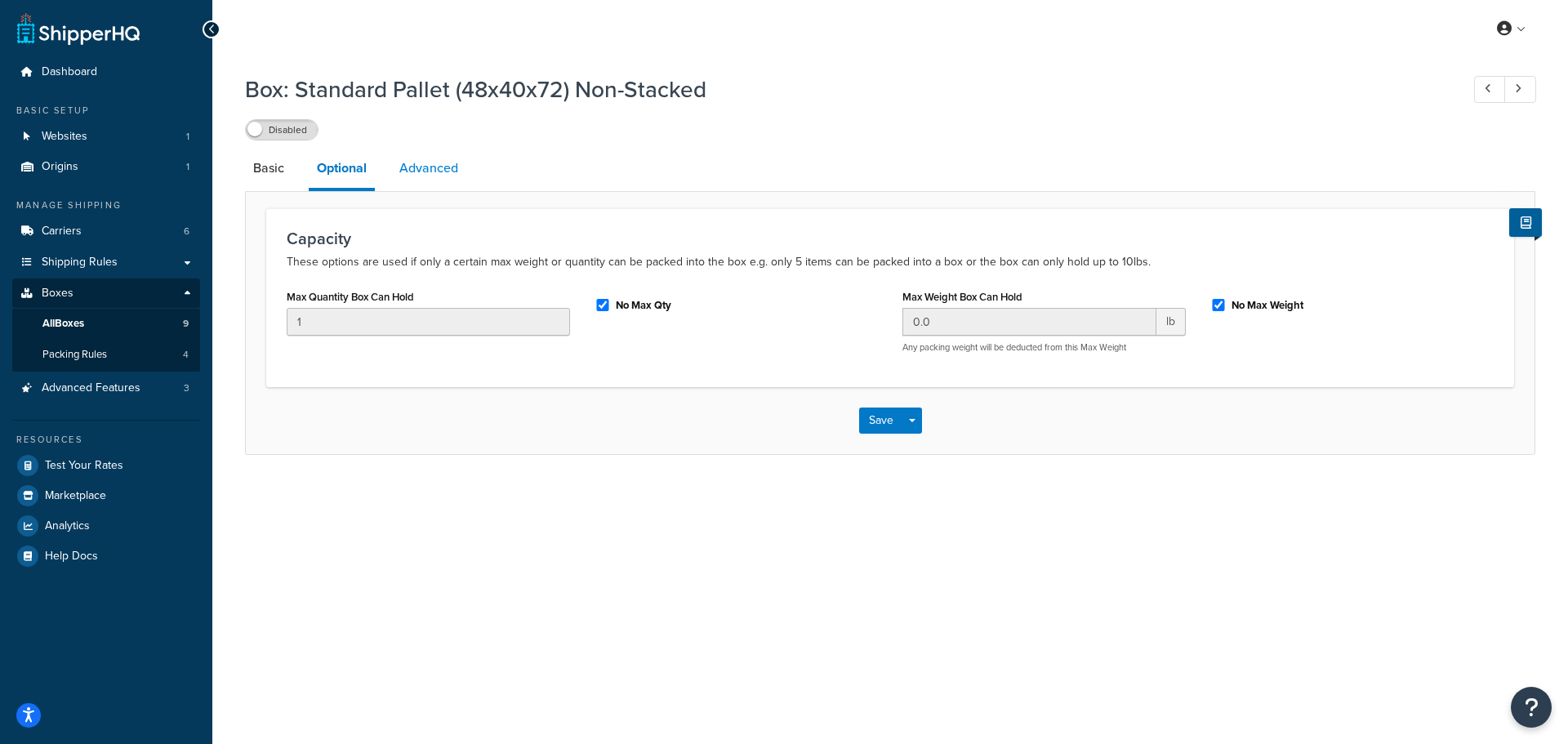
click at [434, 172] on link "Advanced" at bounding box center [428, 168] width 75 height 40
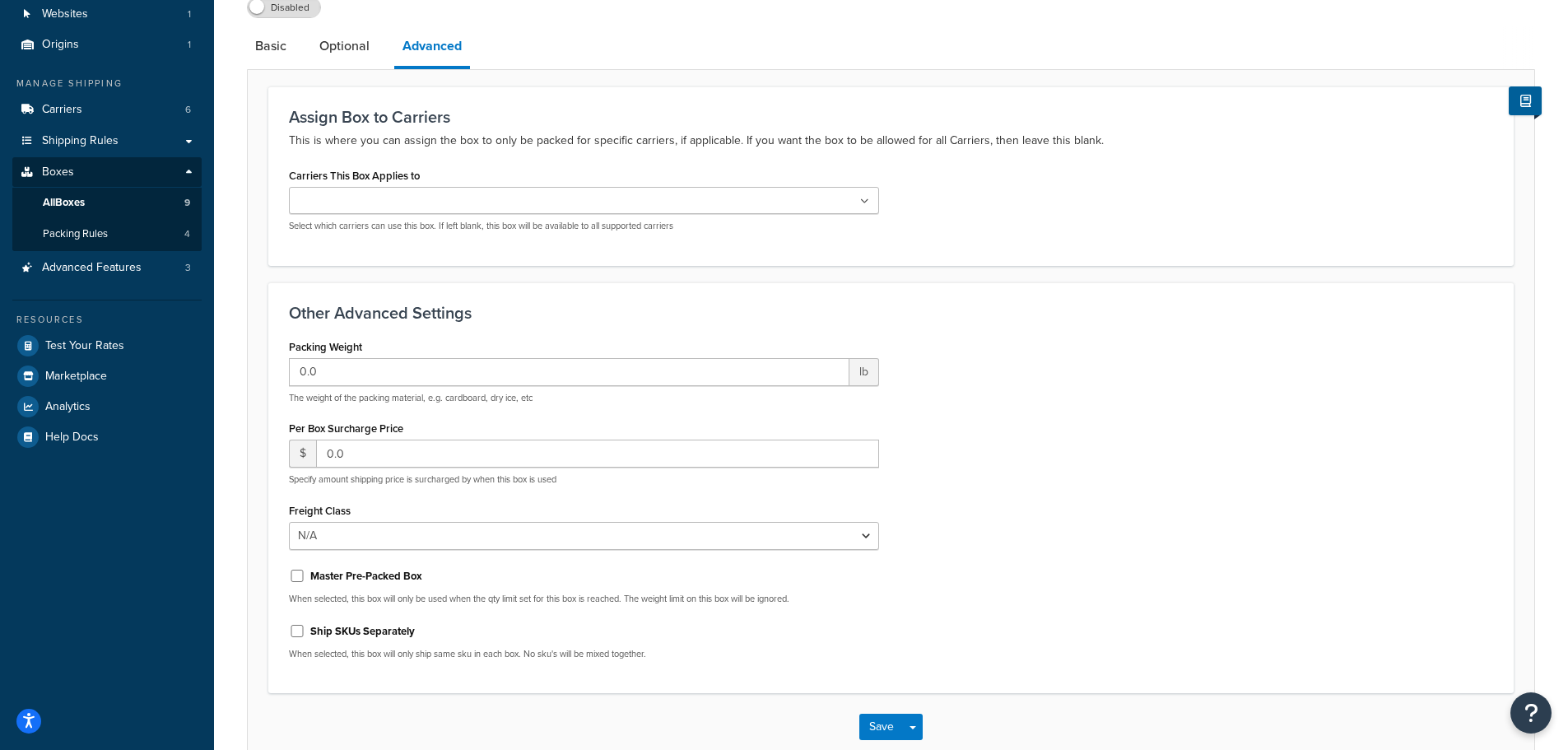
scroll to position [164, 0]
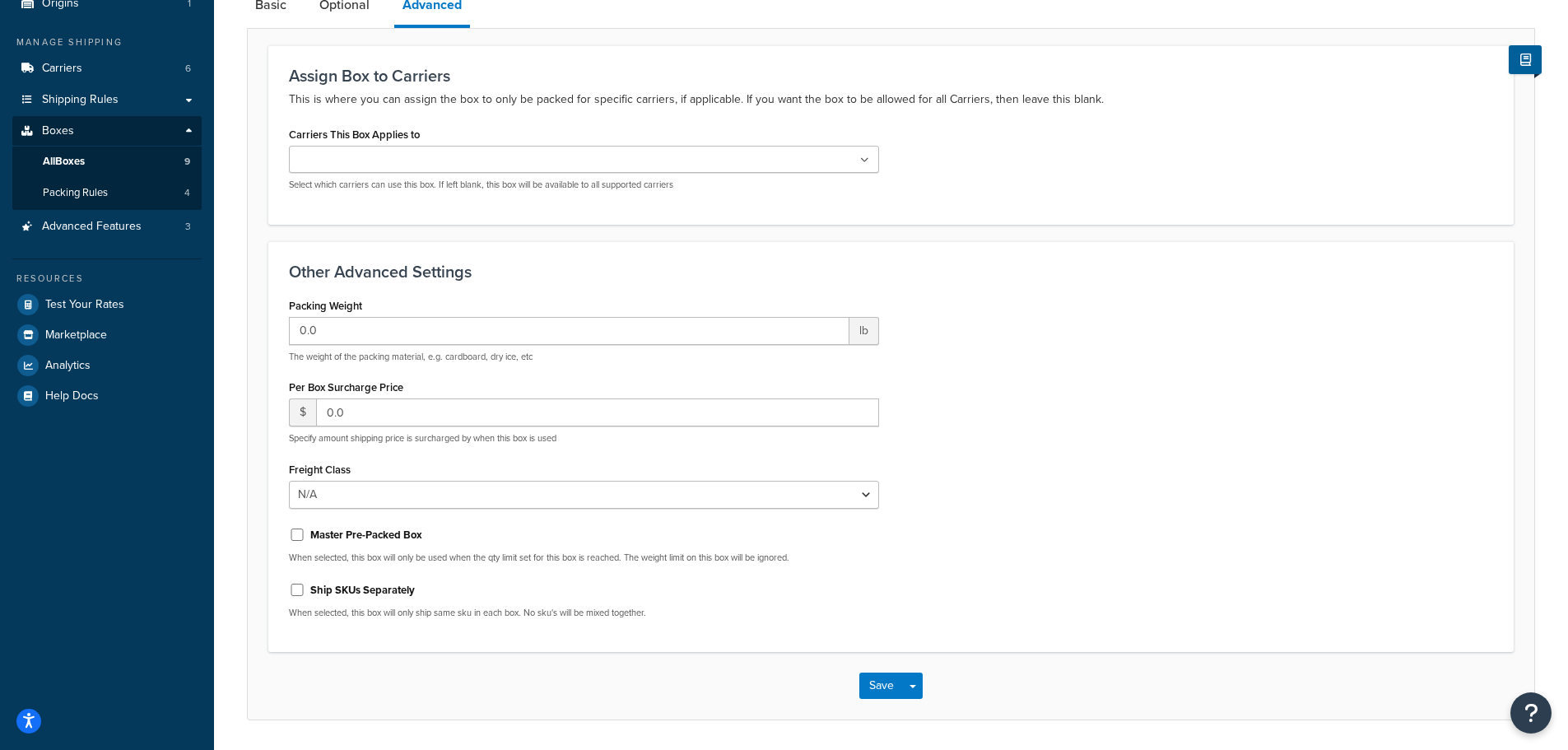
click at [374, 162] on input "Carriers This Box Applies to" at bounding box center [367, 161] width 146 height 18
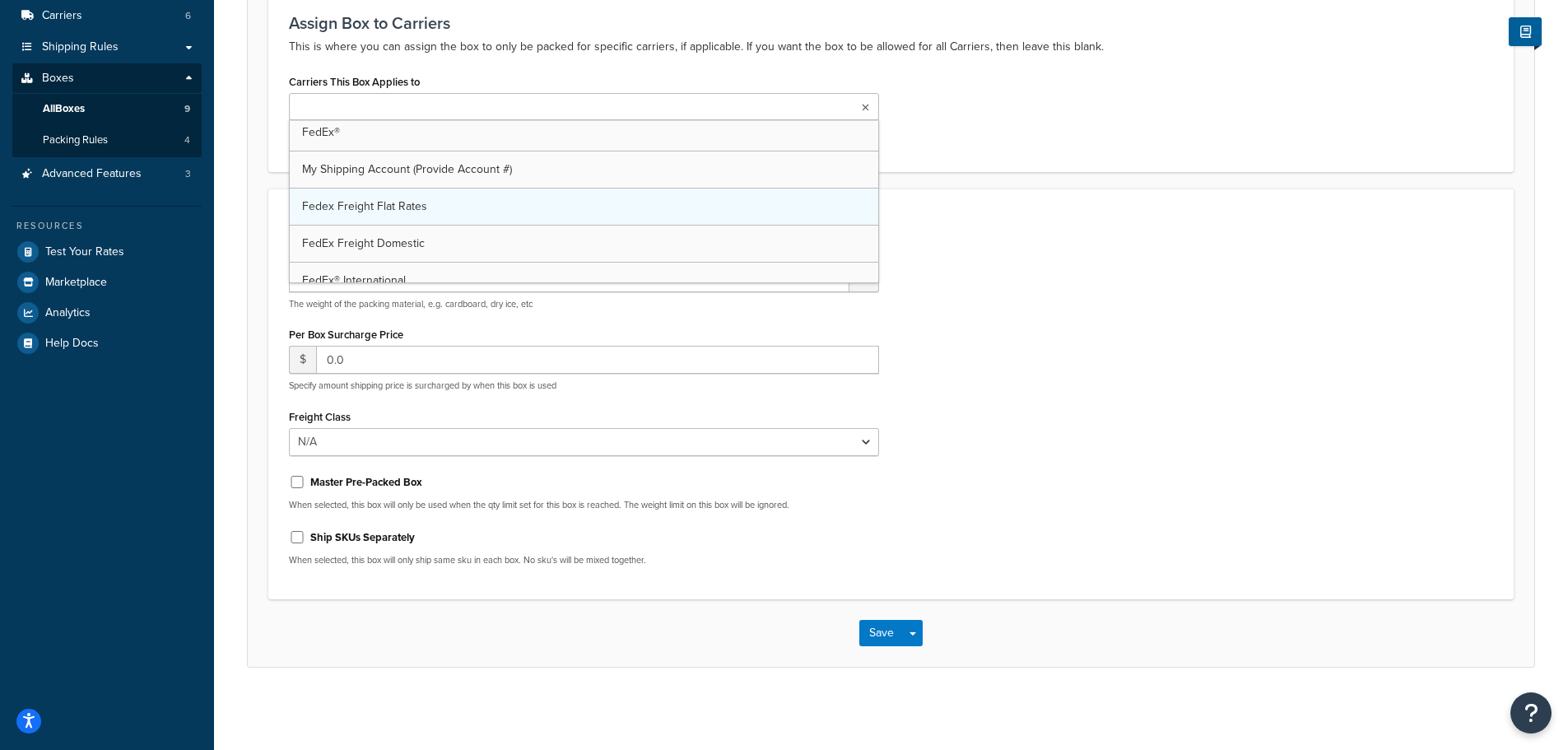
scroll to position [0, 0]
click at [1085, 110] on div "Carriers This Box Applies to FedEx Freight Domestic FedEx® My Shipping Account …" at bounding box center [890, 109] width 1229 height 85
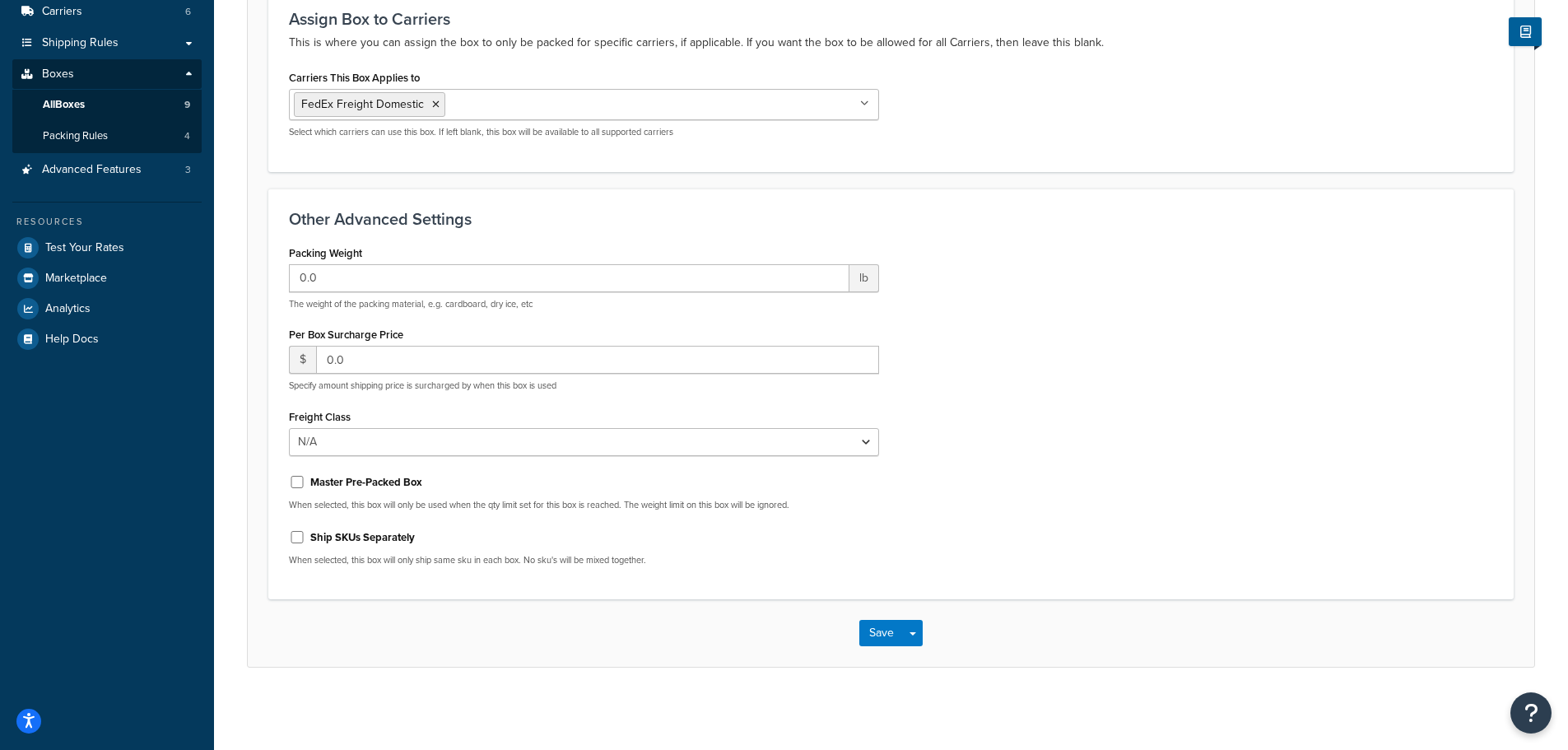
scroll to position [224, 0]
click at [875, 636] on button "Save" at bounding box center [881, 632] width 45 height 26
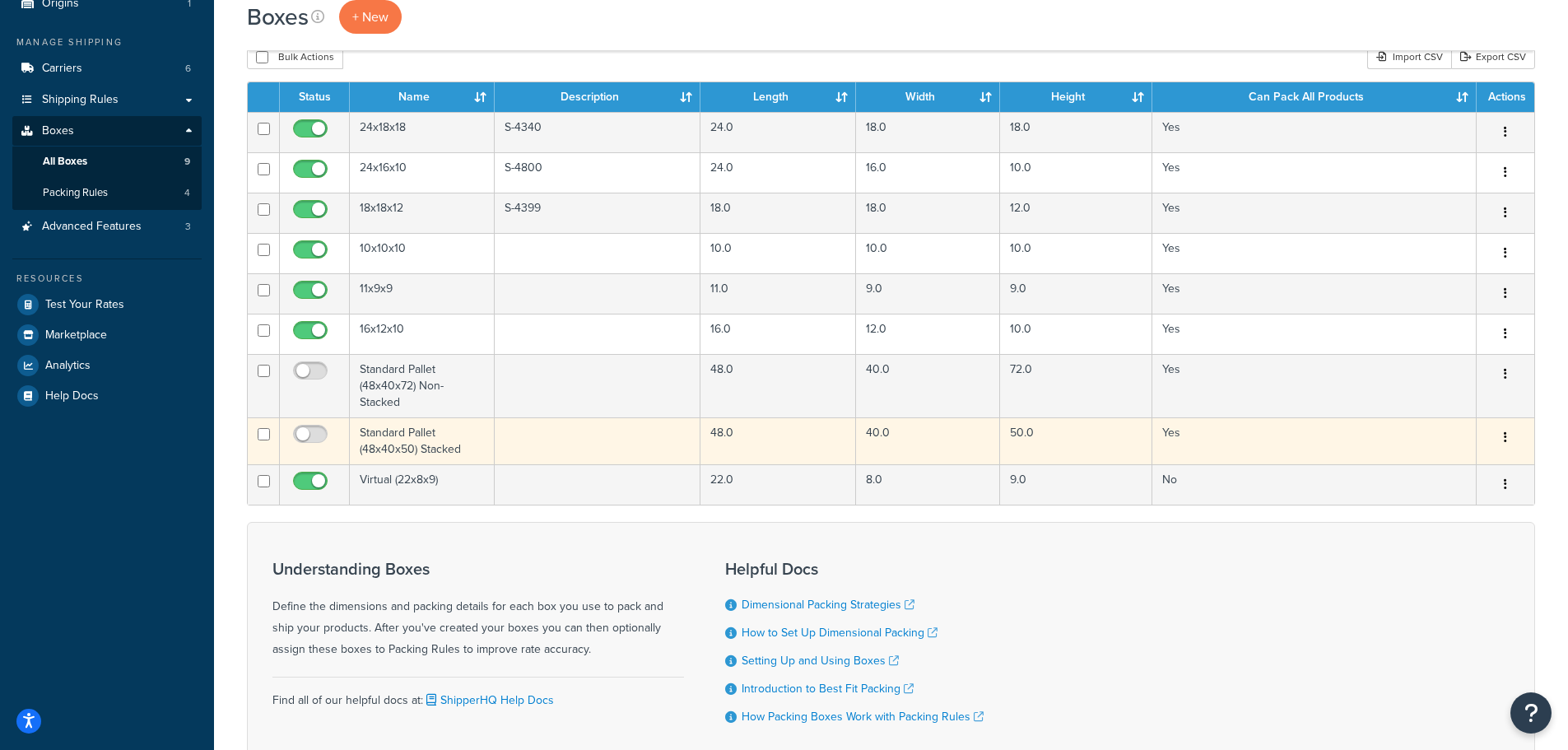
click at [393, 445] on td "Standard Pallet (48x40x50) Stacked" at bounding box center [422, 441] width 145 height 47
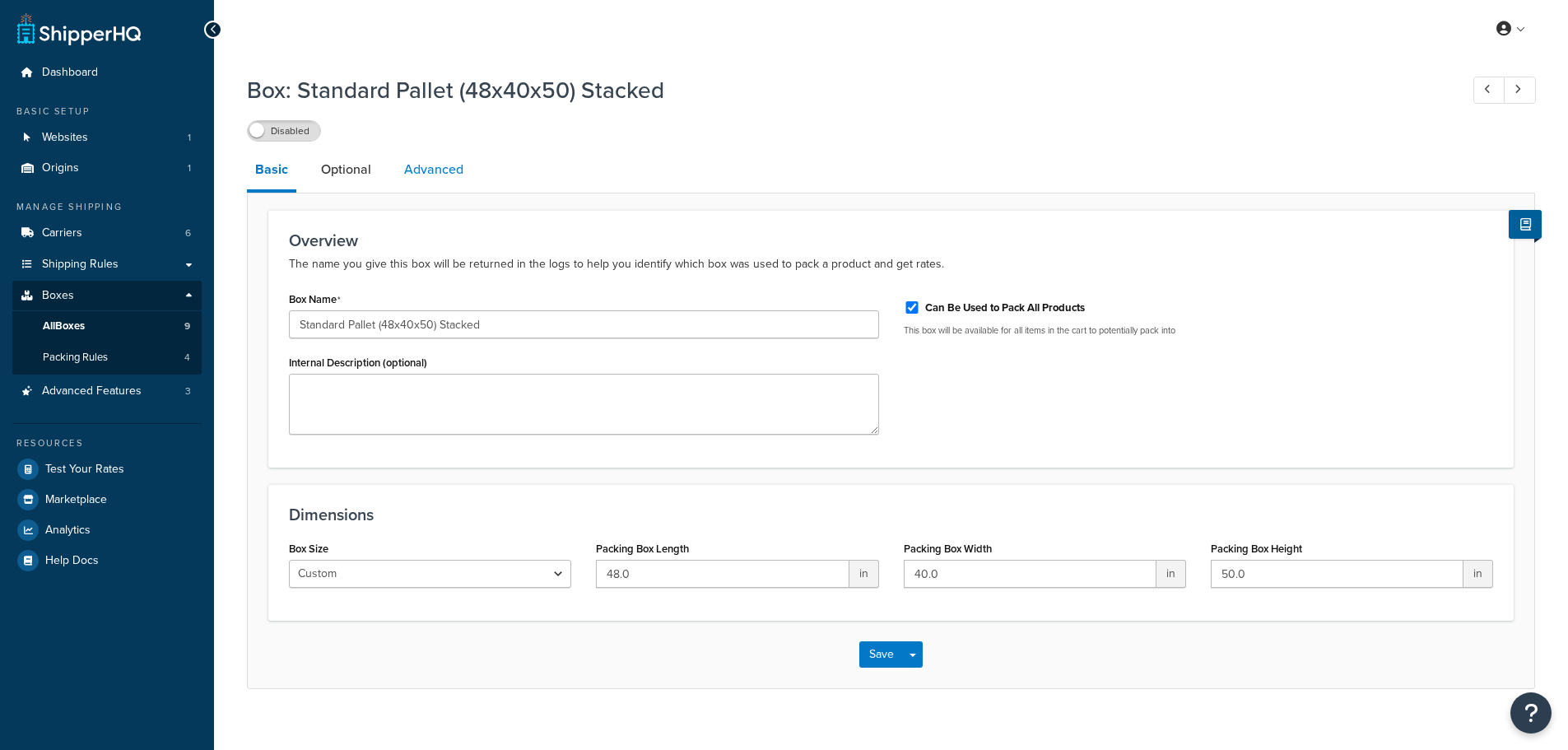
click at [430, 167] on link "Advanced" at bounding box center [434, 169] width 76 height 40
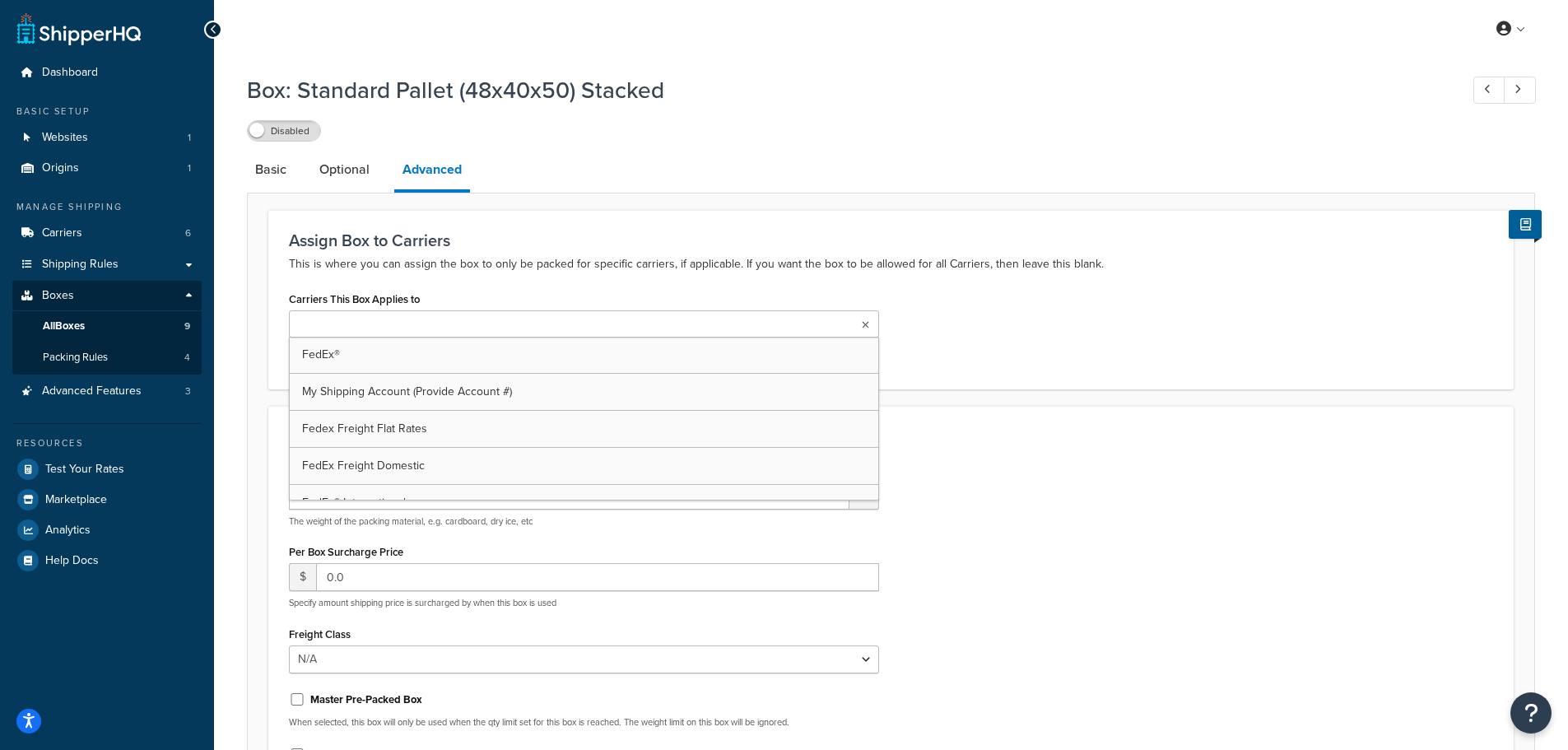
click at [381, 330] on input "Carriers This Box Applies to" at bounding box center [367, 325] width 146 height 18
click at [1082, 472] on div "Packing Weight 0.0 lb The weight of the packing material, e.g. cardboard, dry i…" at bounding box center [890, 632] width 1229 height 339
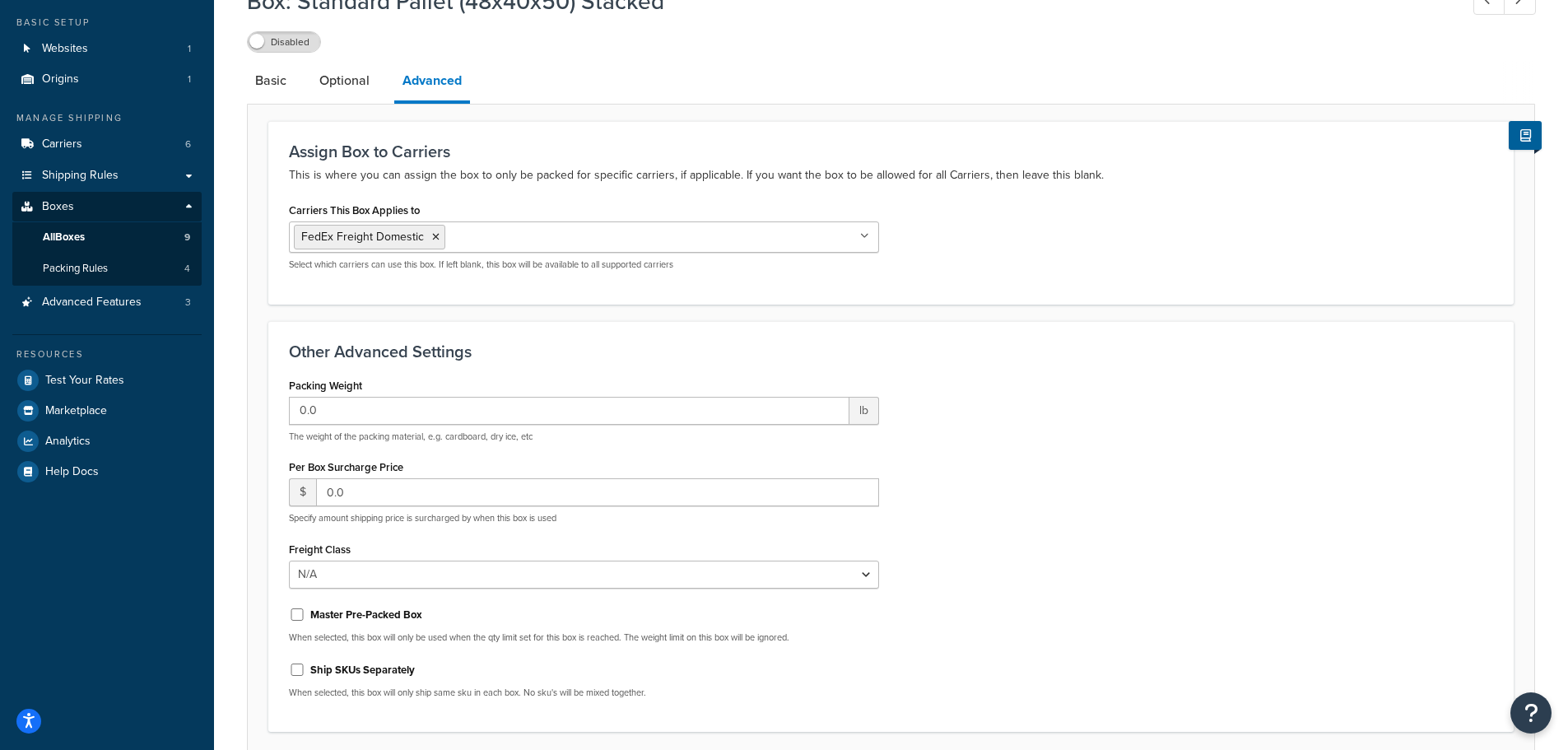
scroll to position [224, 0]
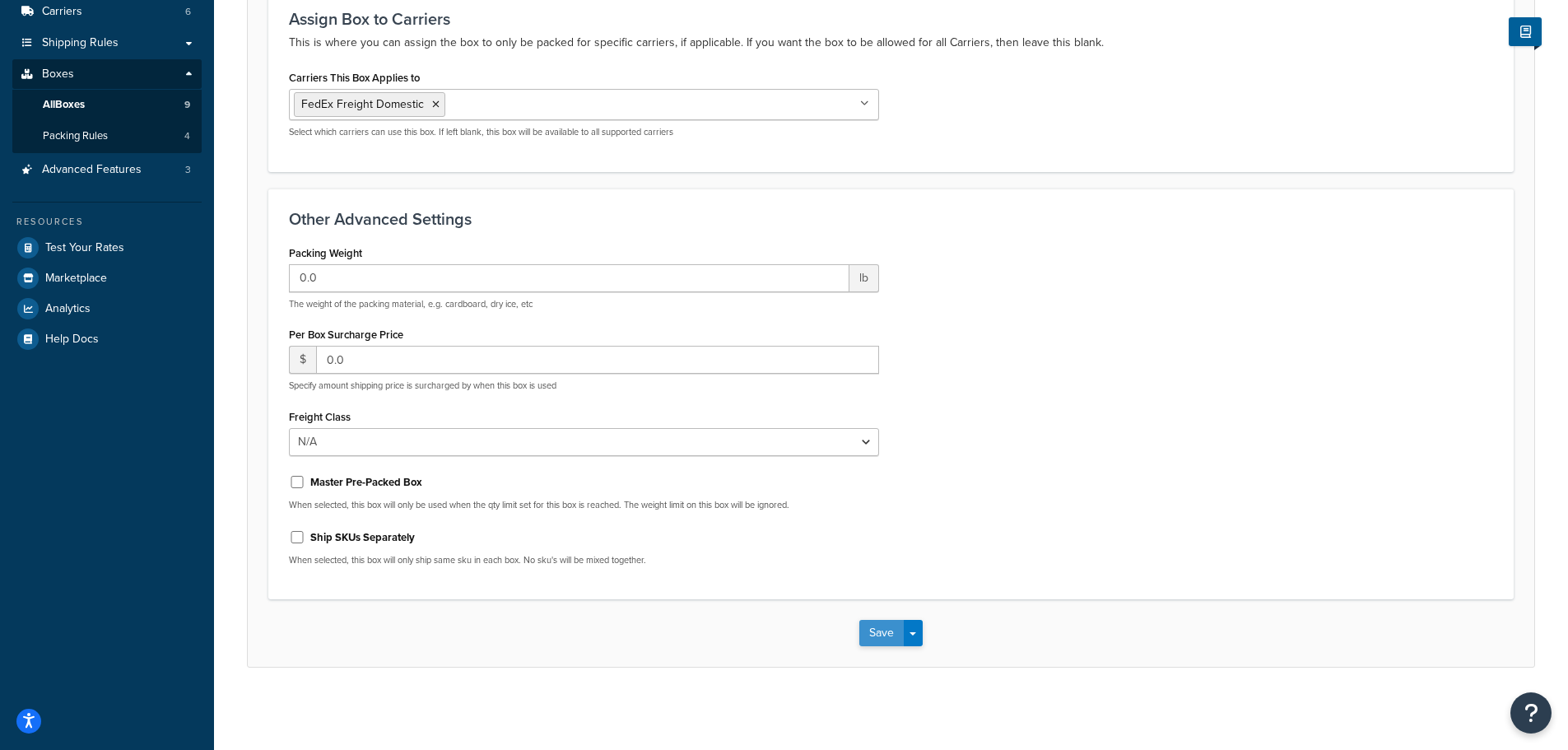
click at [883, 630] on button "Save" at bounding box center [881, 632] width 45 height 26
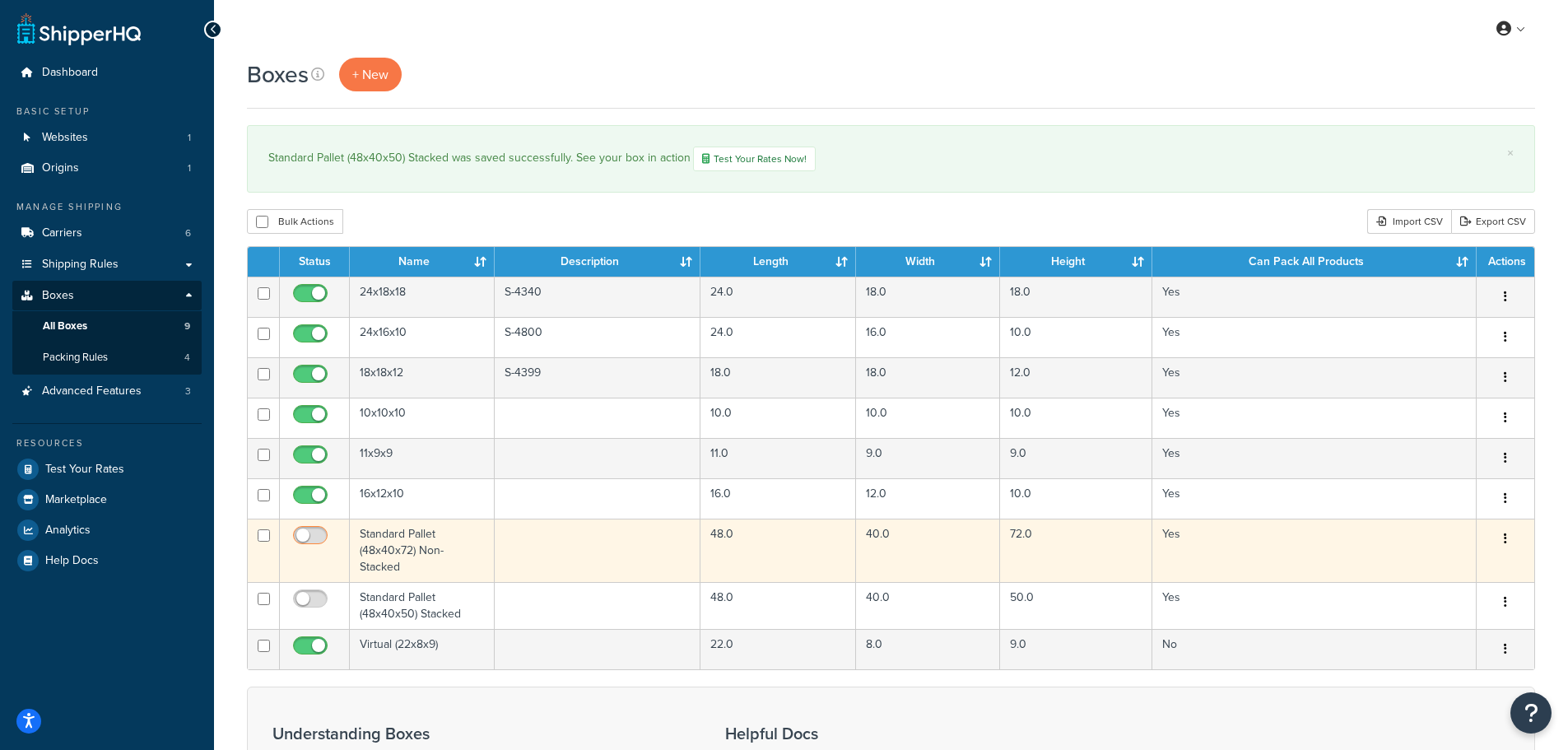
click at [316, 536] on input "checkbox" at bounding box center [312, 539] width 46 height 20
checkbox input "true"
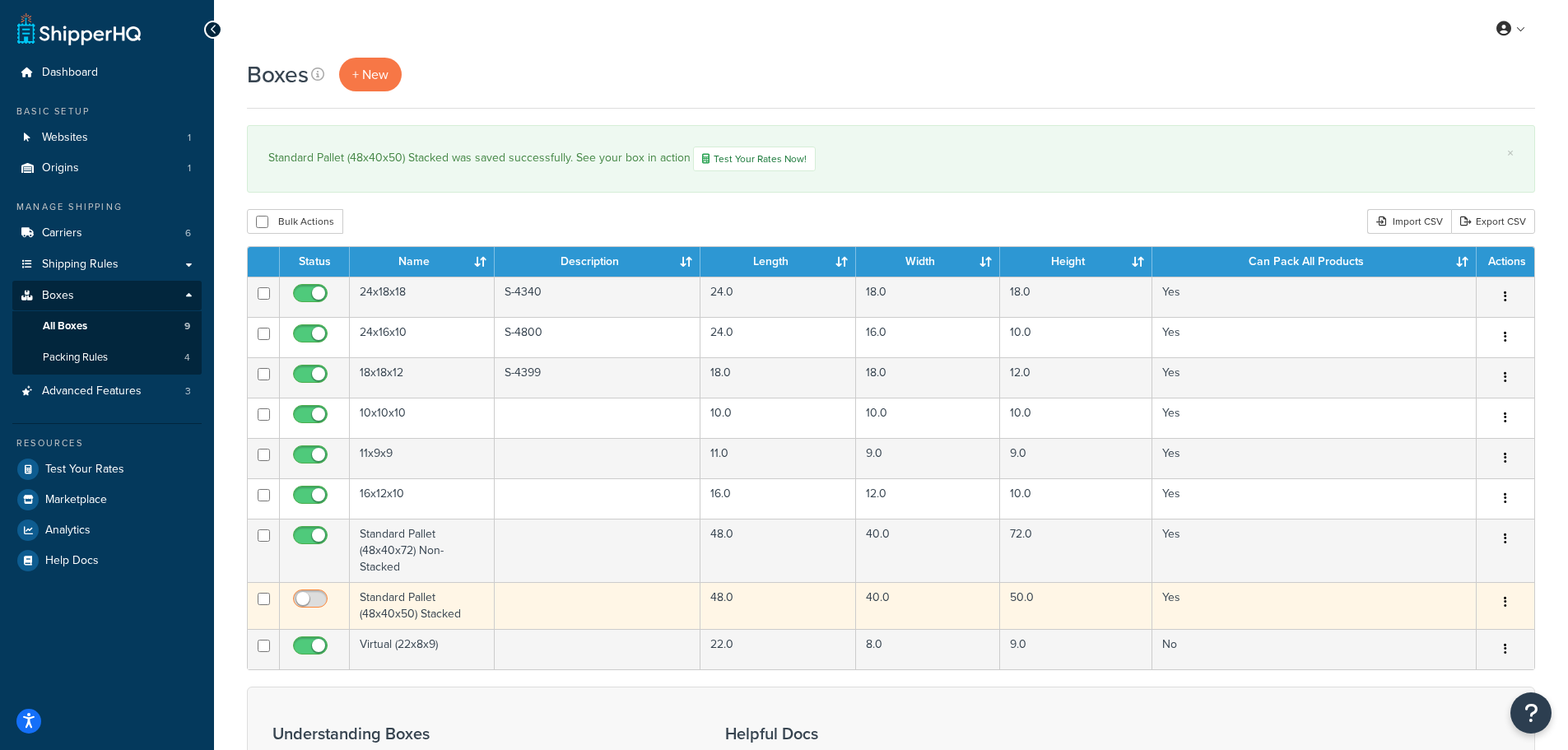
click at [312, 602] on input "checkbox" at bounding box center [312, 602] width 46 height 20
checkbox input "true"
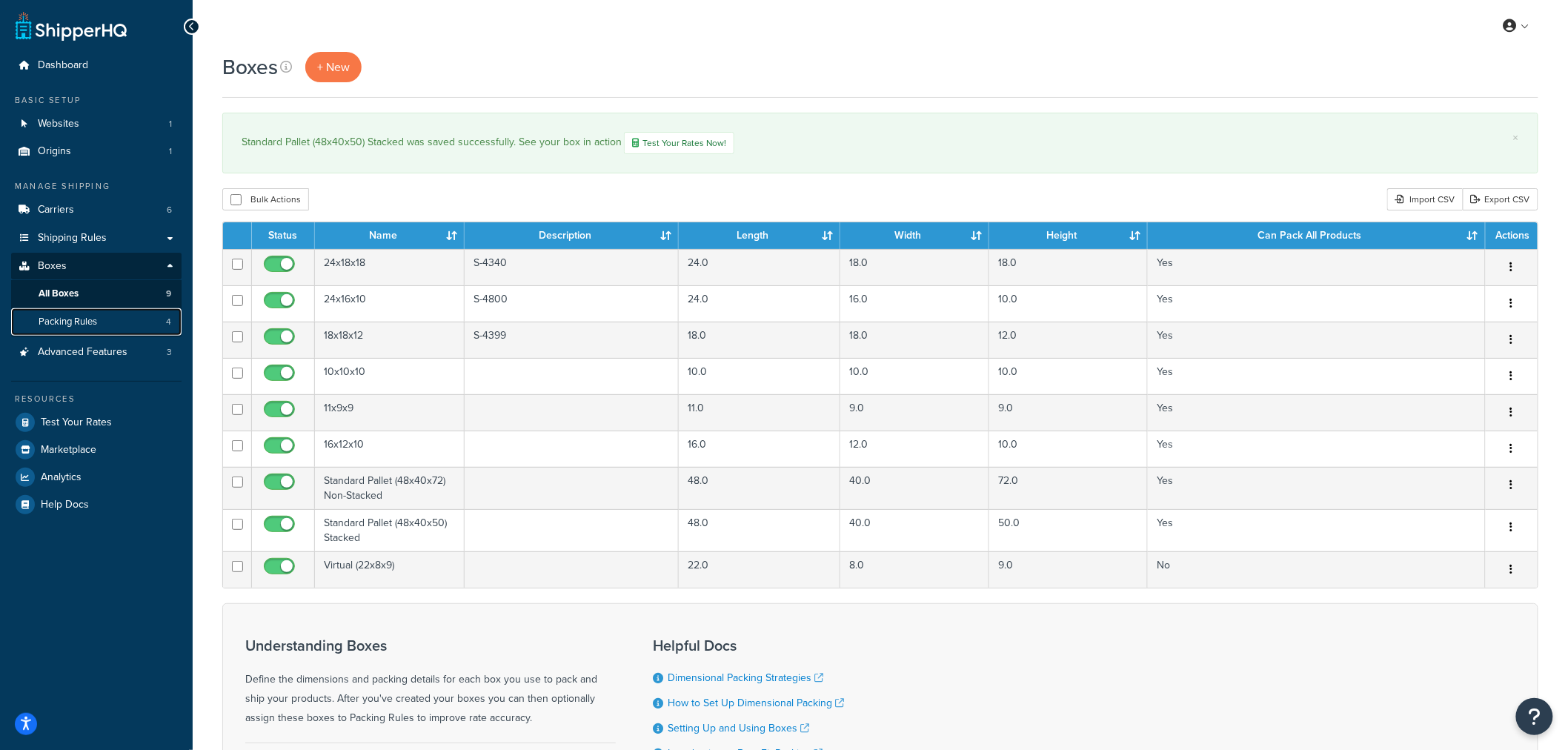
click at [87, 315] on span "Packing Rules" at bounding box center [67, 322] width 59 height 12
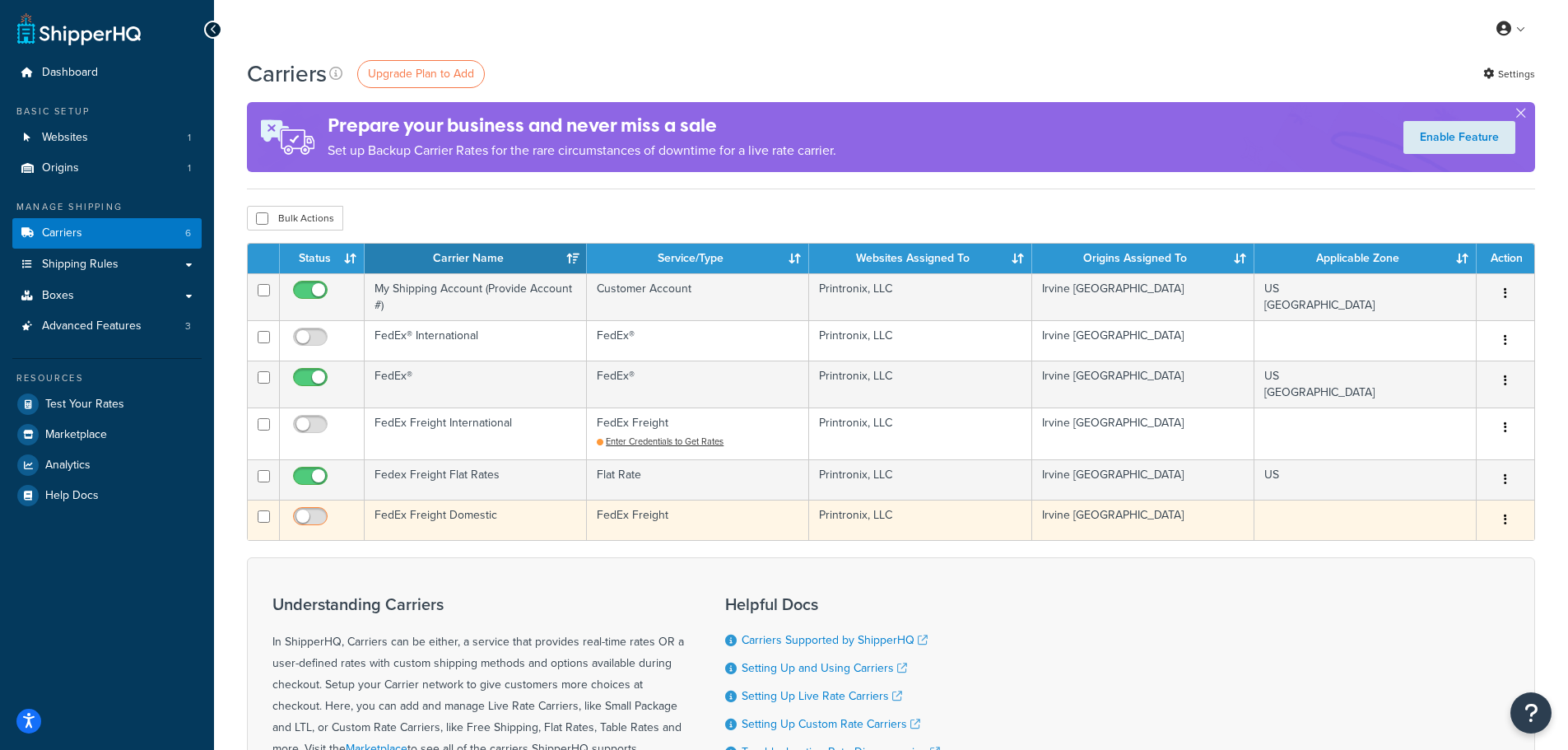
click at [305, 517] on input "checkbox" at bounding box center [312, 520] width 46 height 20
checkbox input "true"
click at [463, 521] on td "FedEx Freight Domestic" at bounding box center [476, 519] width 222 height 40
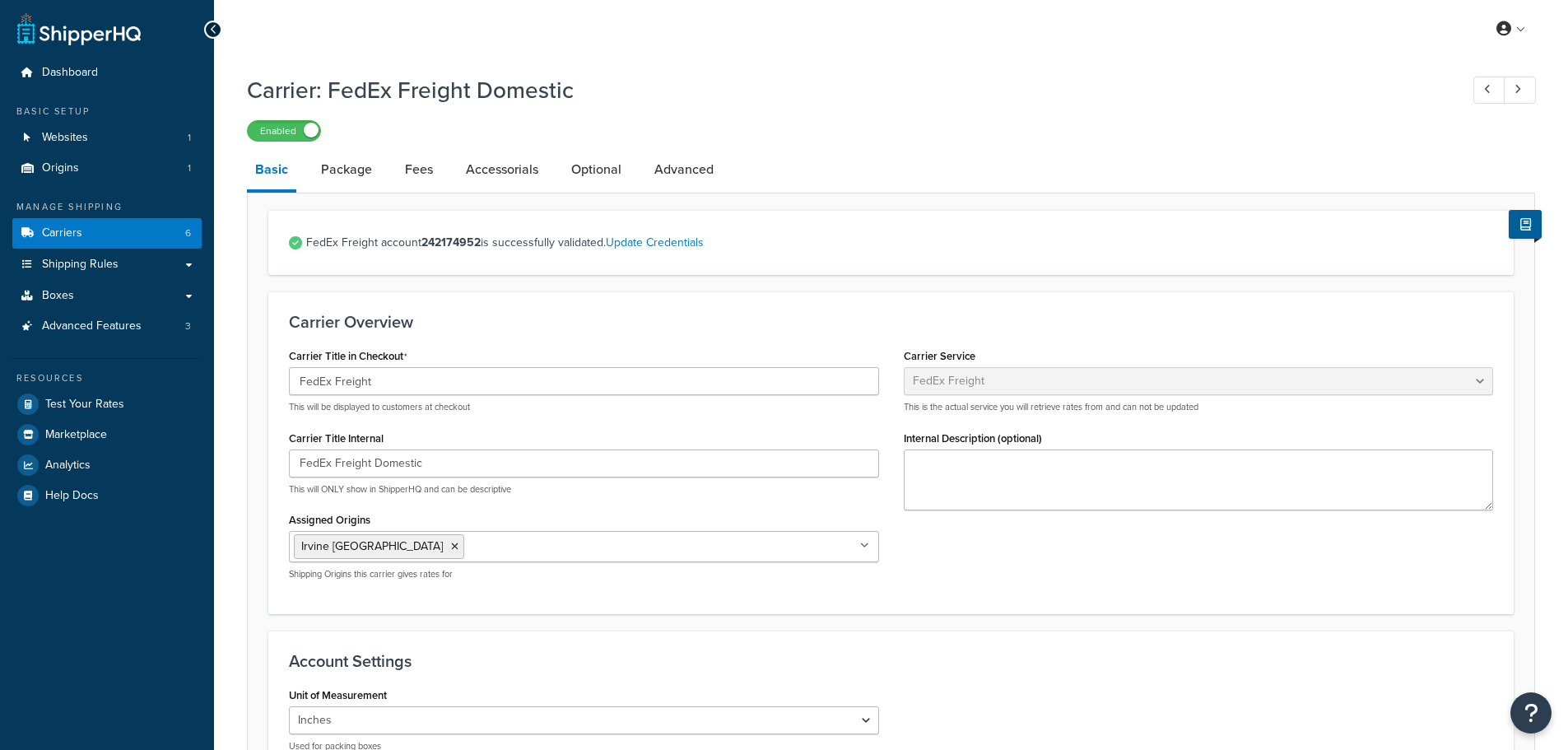
select select "fedExFreight"
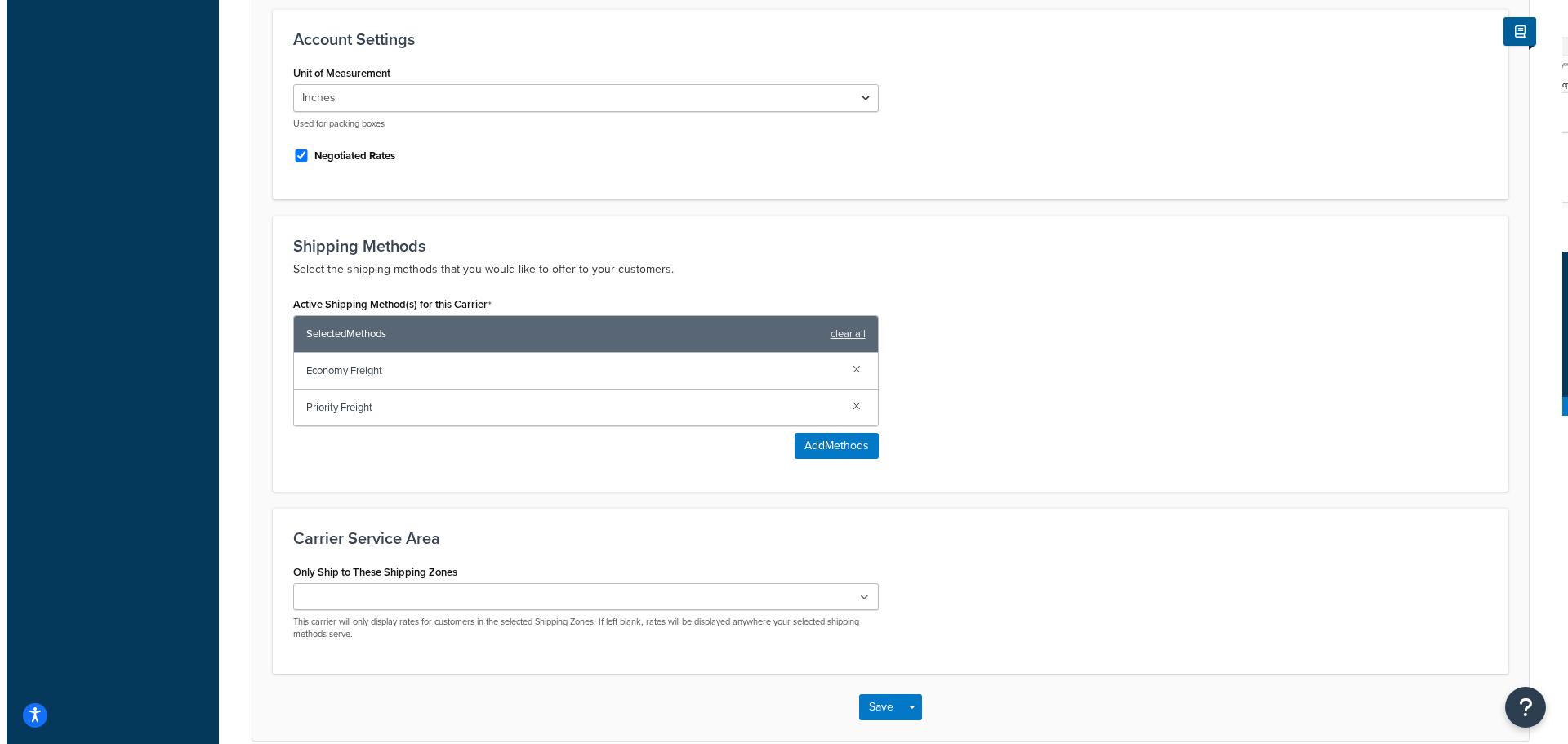
scroll to position [653, 0]
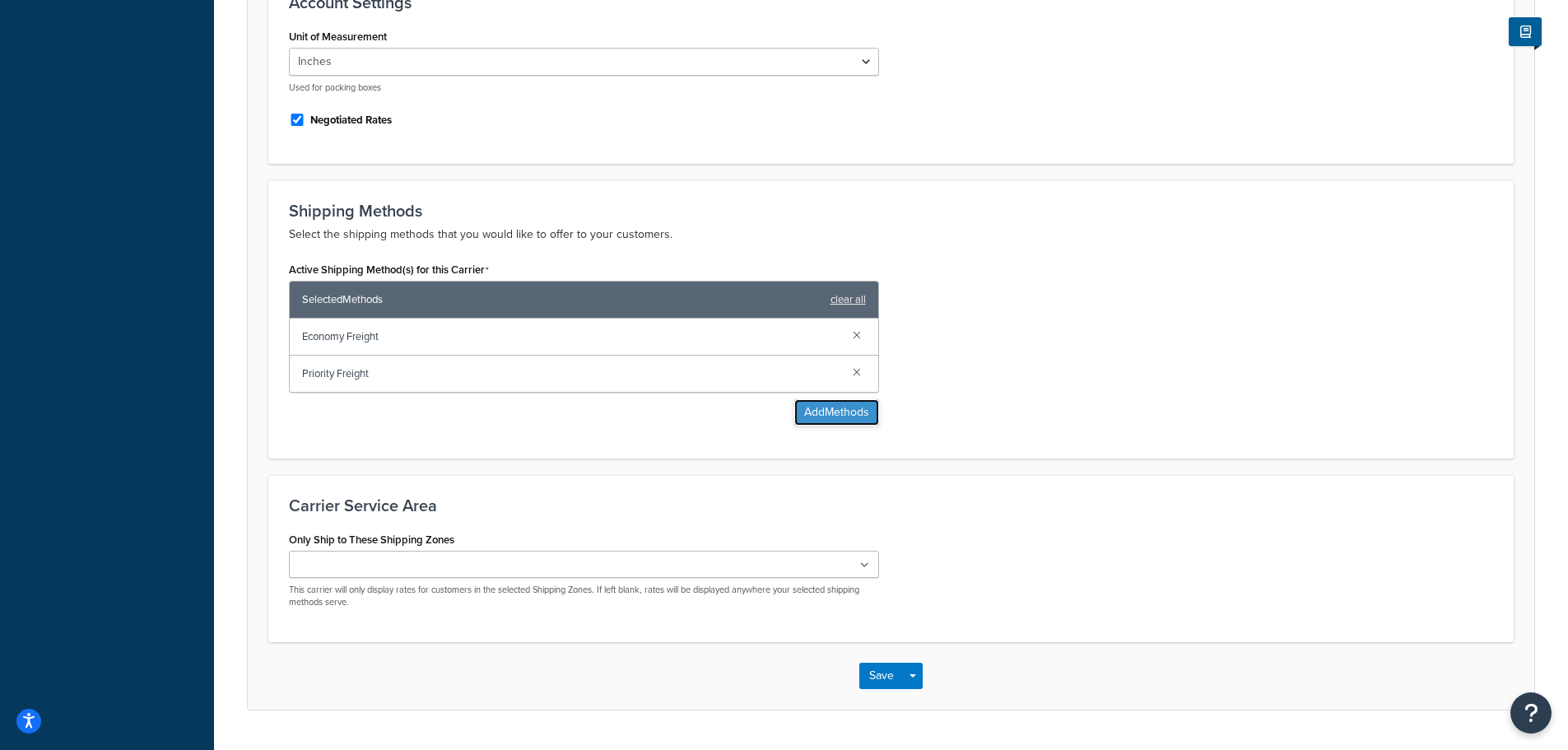
click at [825, 423] on button "Add Methods" at bounding box center [837, 411] width 85 height 26
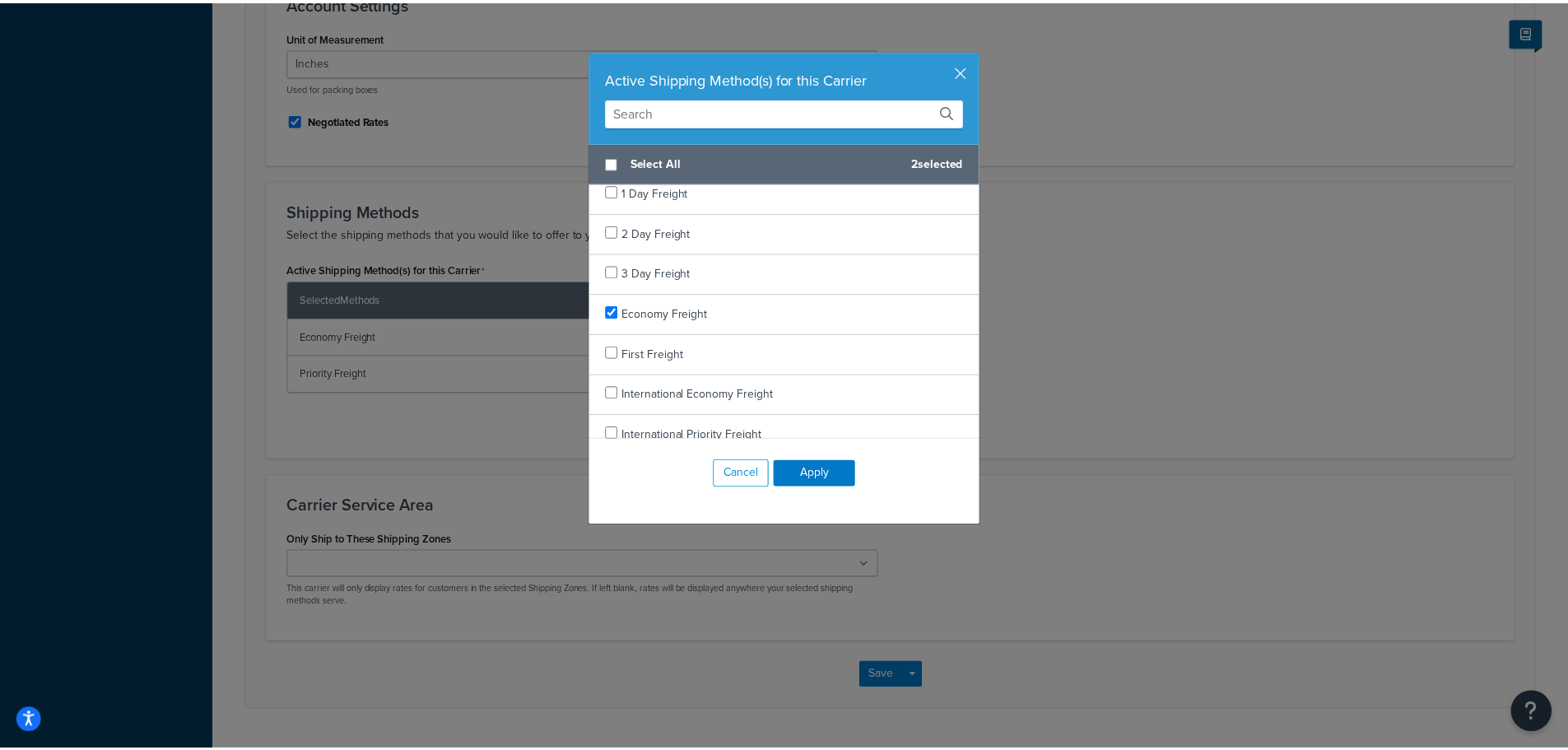
scroll to position [0, 0]
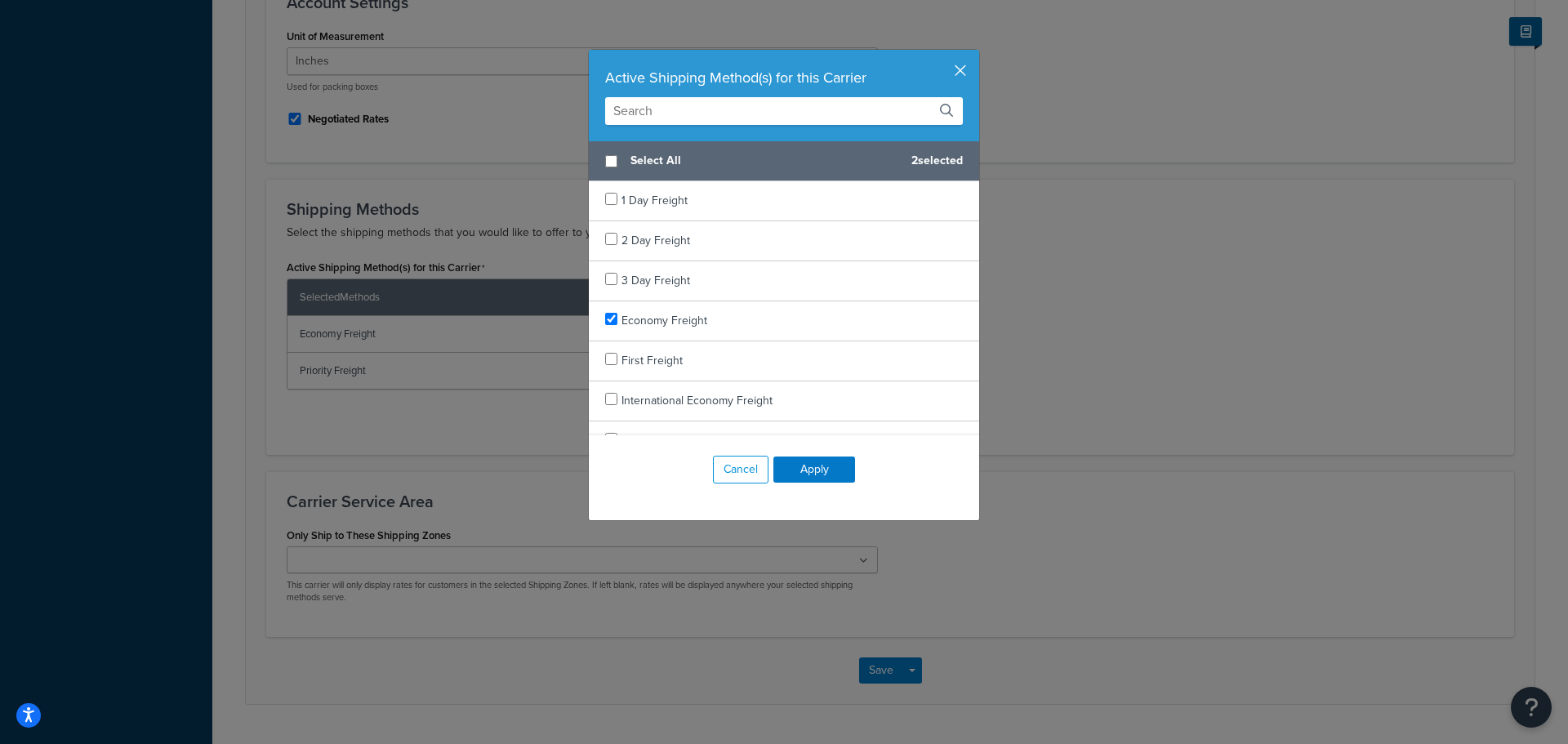
click at [975, 54] on button "button" at bounding box center [977, 52] width 4 height 4
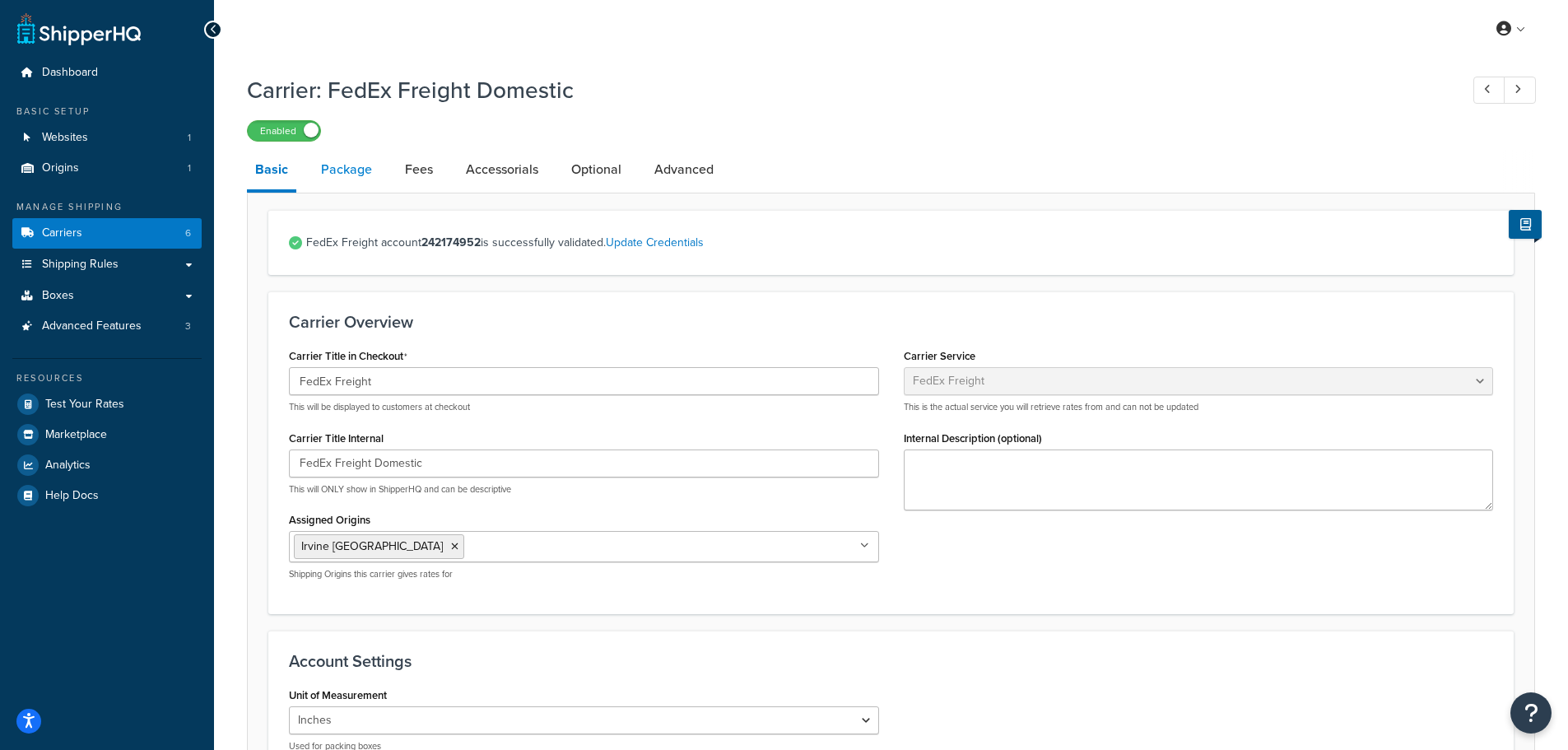
click at [345, 177] on link "Package" at bounding box center [346, 169] width 67 height 40
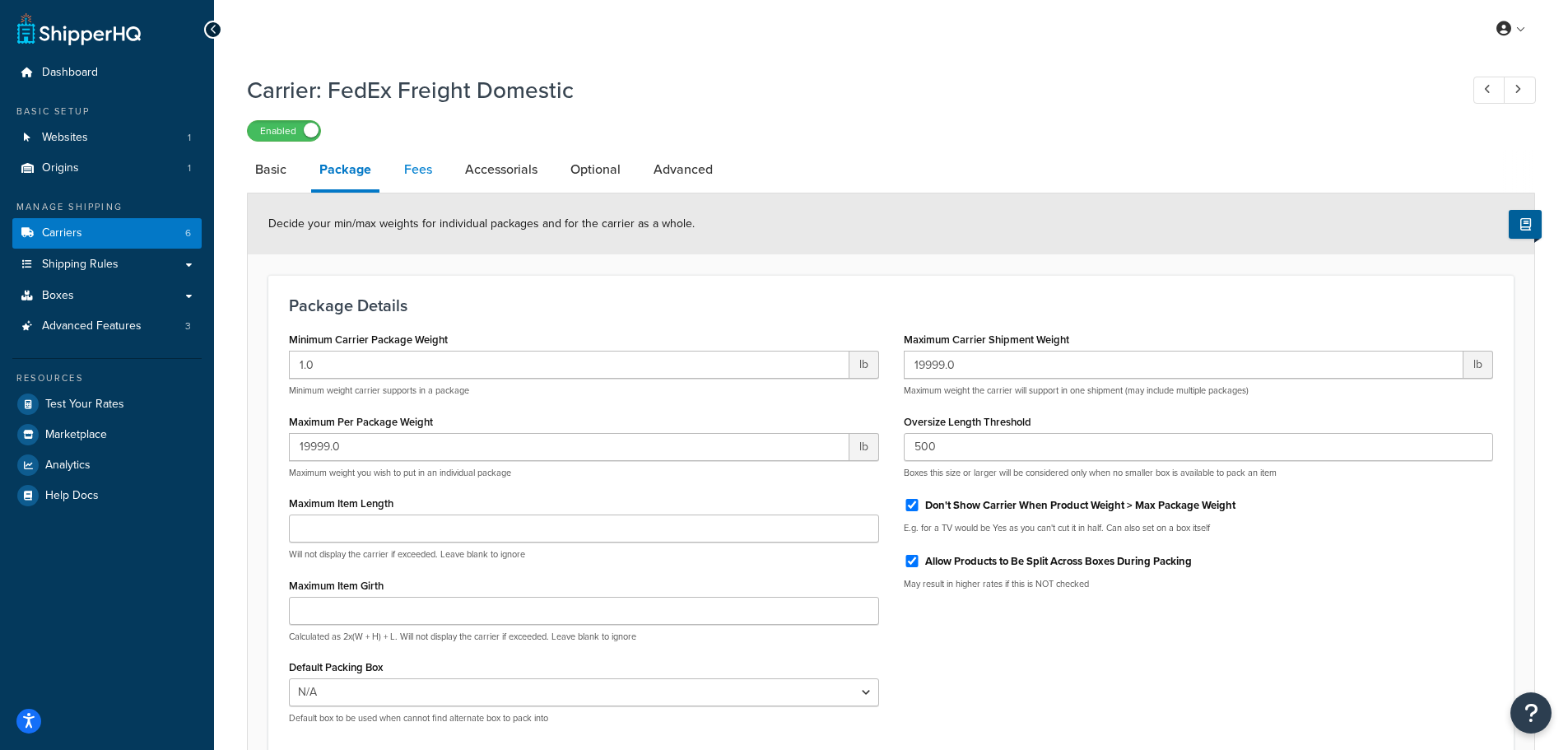
click at [411, 181] on link "Fees" at bounding box center [418, 169] width 45 height 40
select select "AFTER"
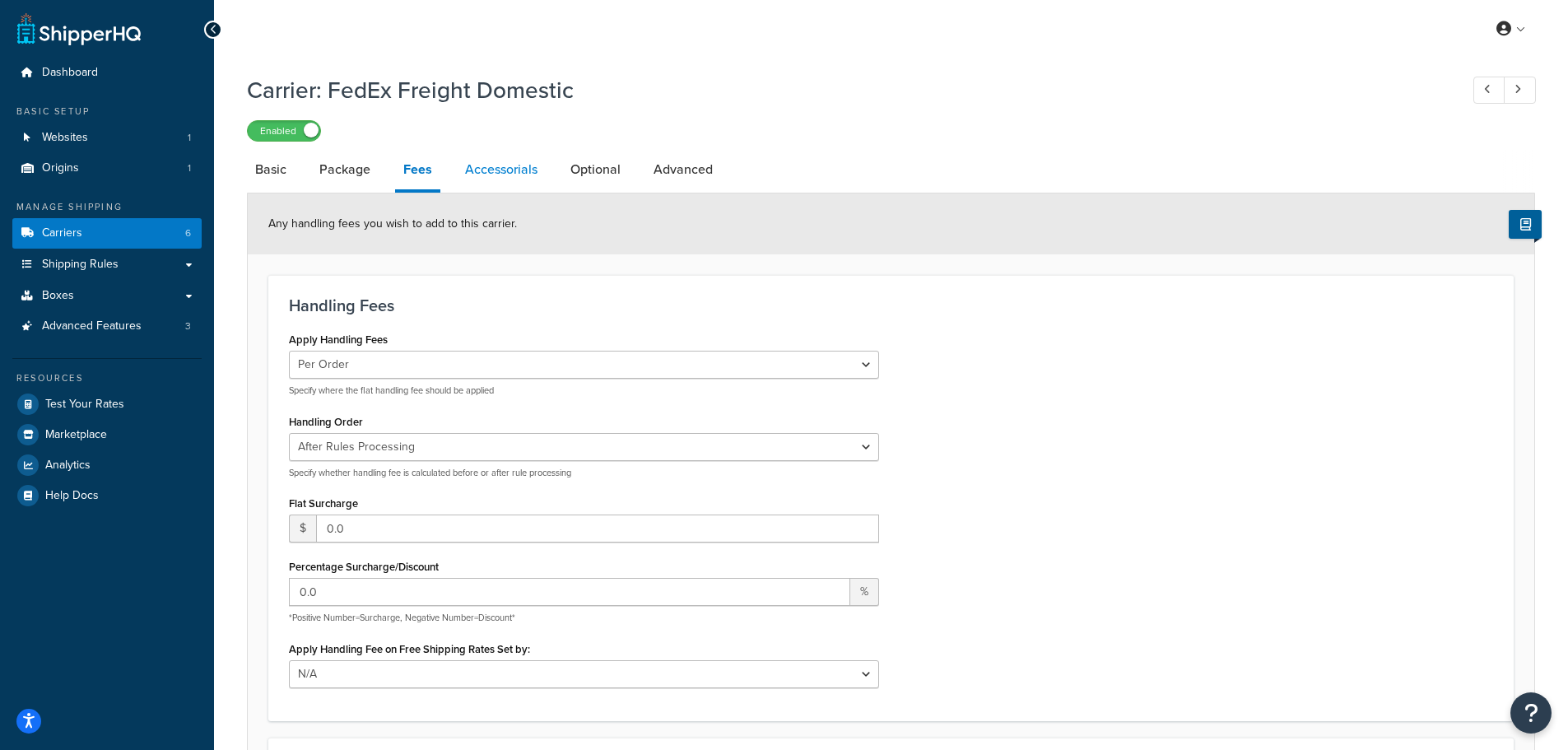
click at [506, 174] on link "Accessorials" at bounding box center [501, 169] width 89 height 40
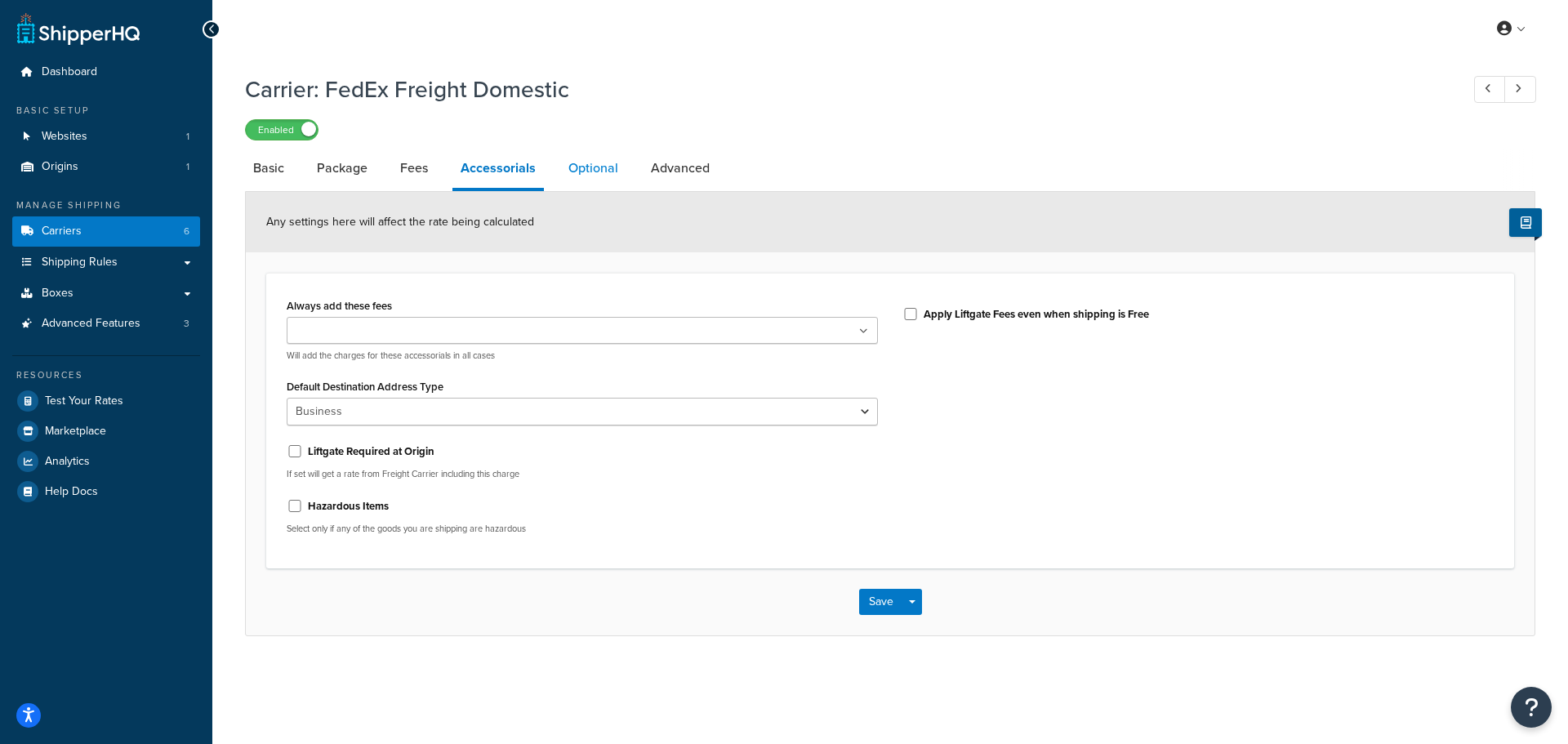
click at [597, 173] on link "Optional" at bounding box center [592, 168] width 67 height 40
select select "125"
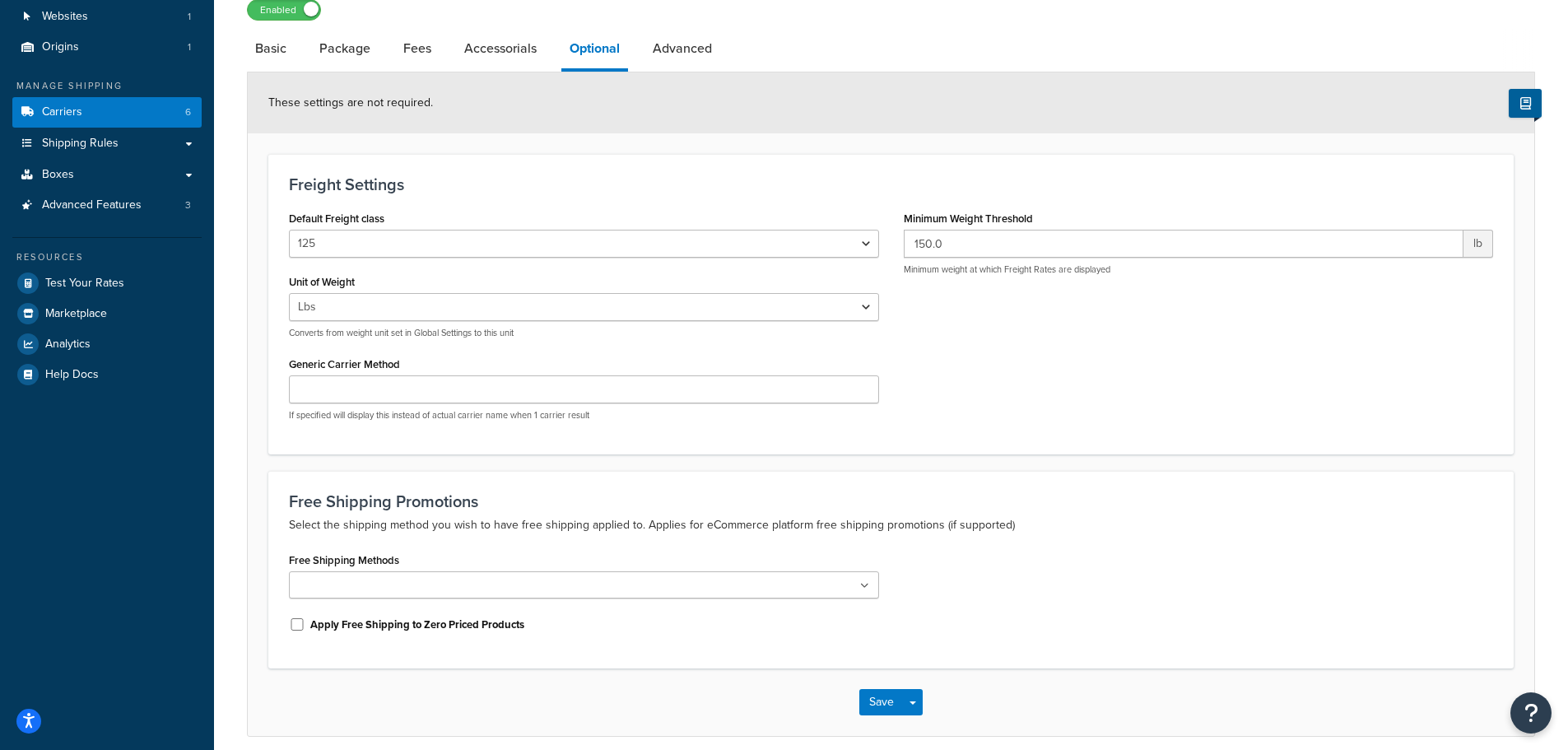
scroll to position [83, 0]
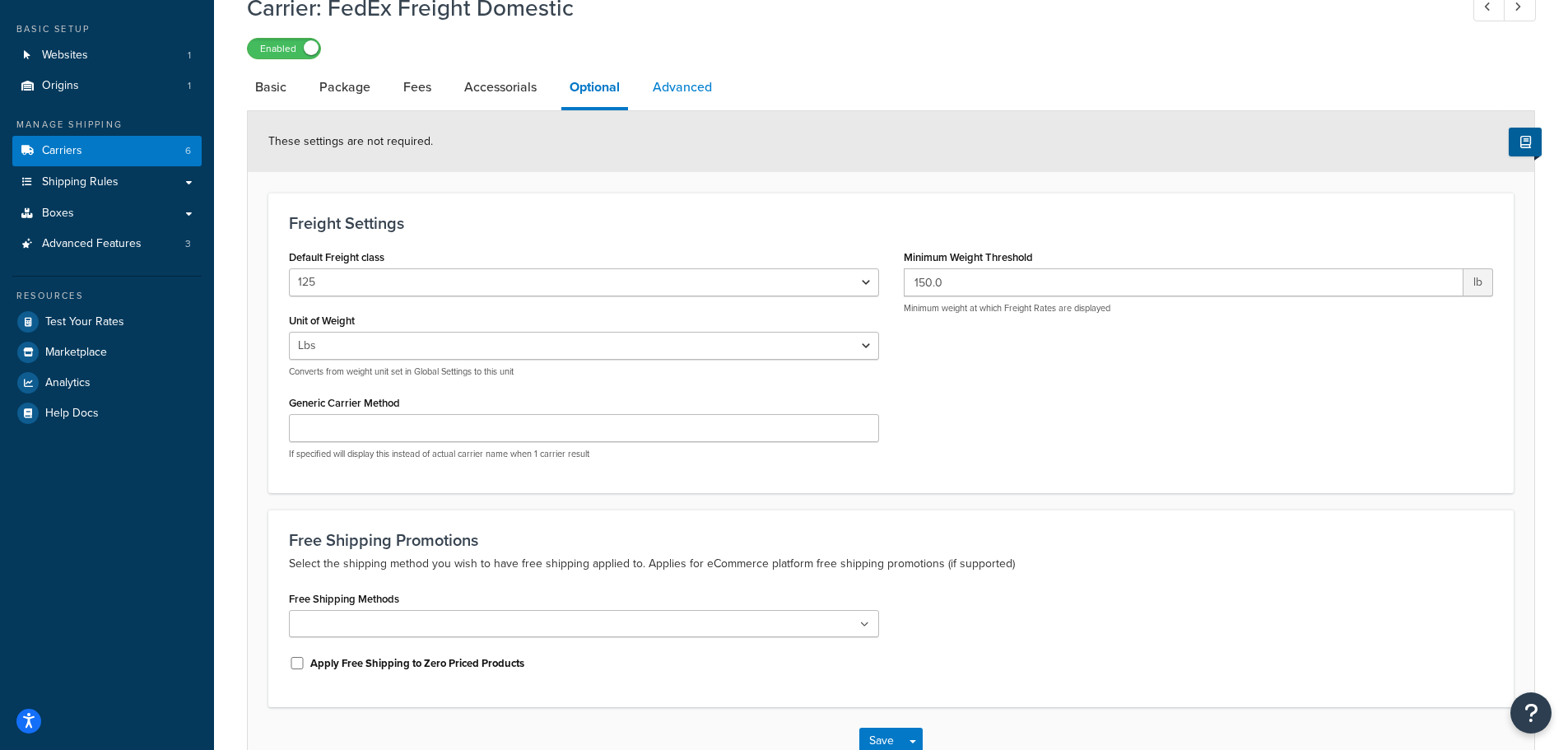
click at [681, 101] on link "Advanced" at bounding box center [683, 87] width 76 height 40
select select "false"
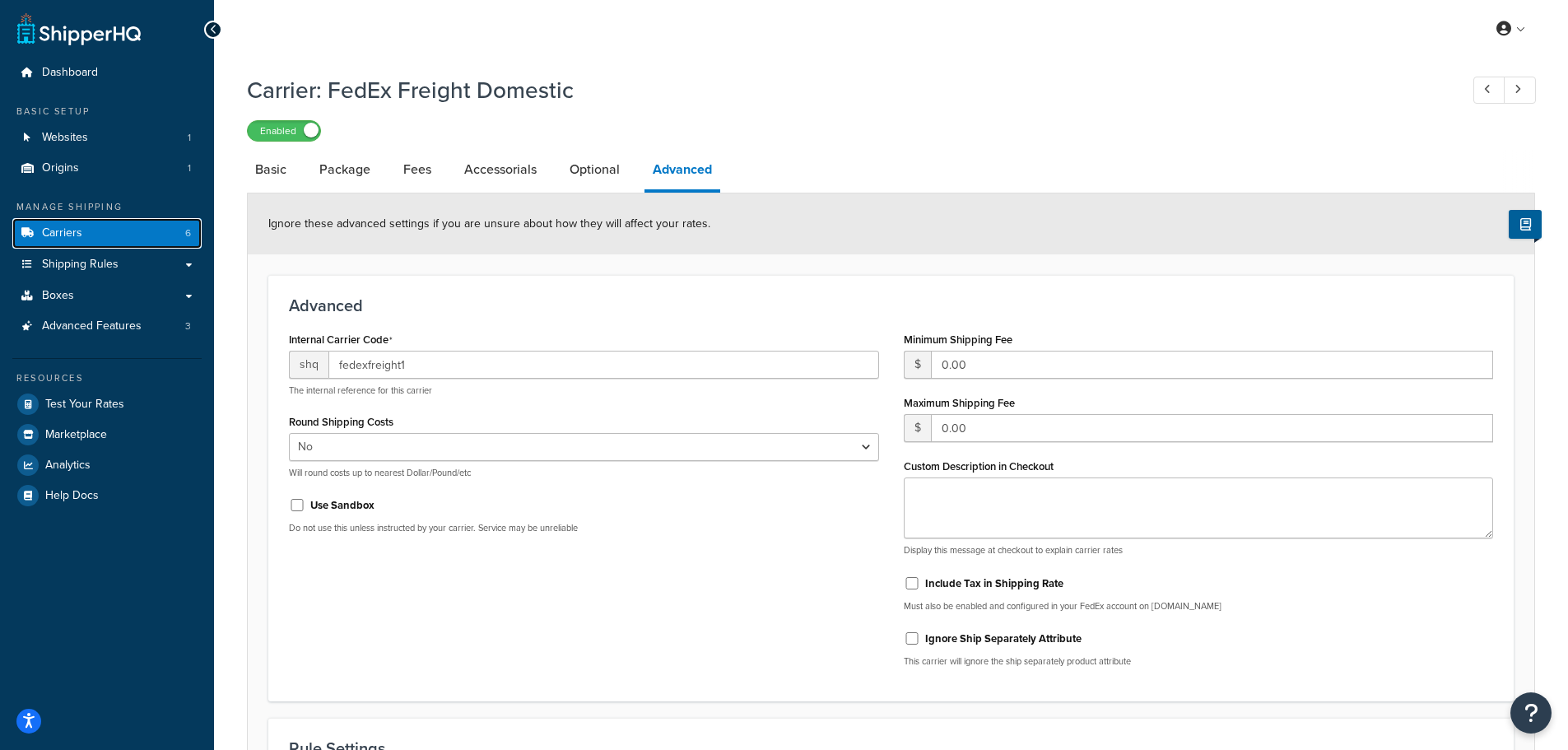
click at [99, 240] on link "Carriers 6" at bounding box center [107, 232] width 190 height 30
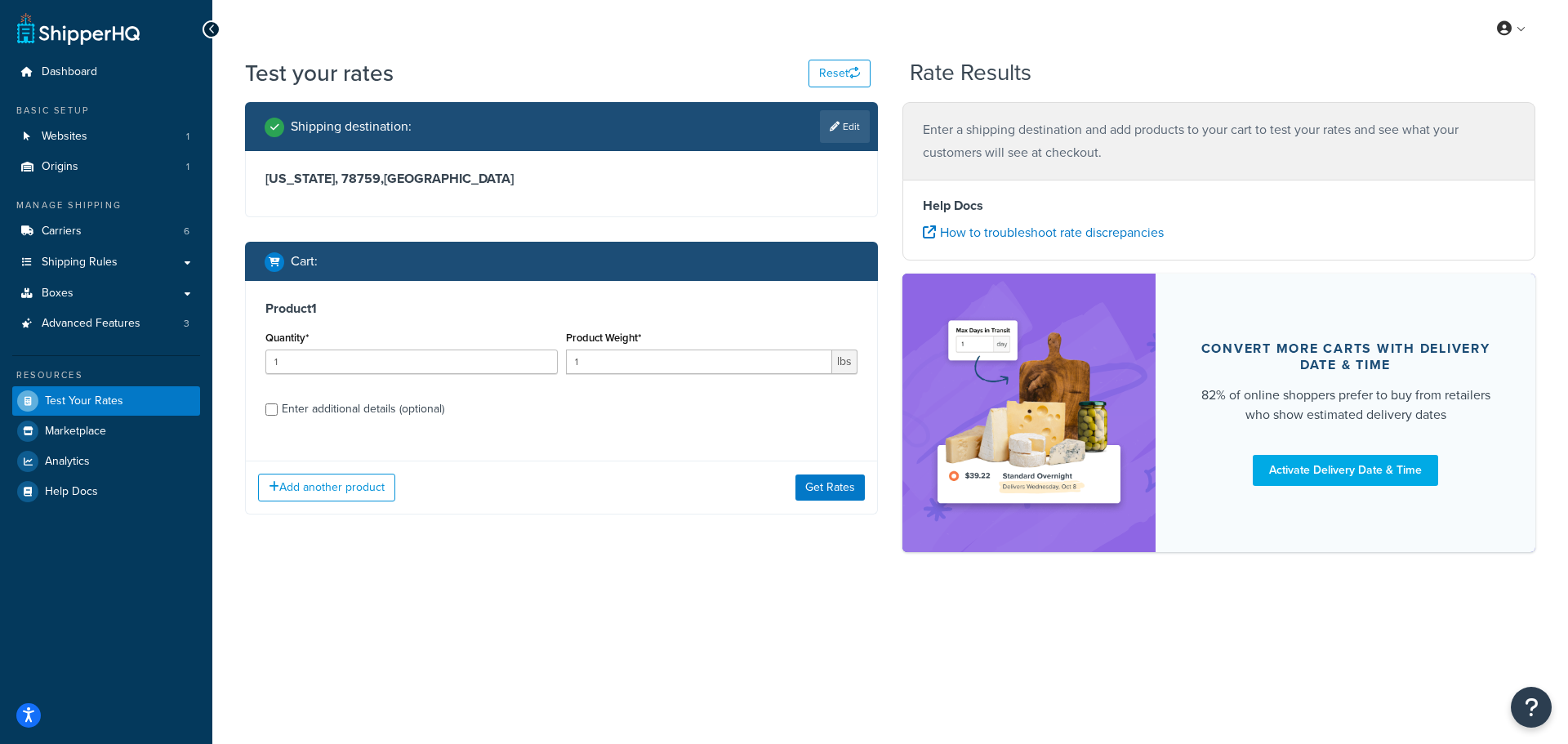
drag, startPoint x: 426, startPoint y: 410, endPoint x: 436, endPoint y: 419, distance: 13.5
click at [426, 410] on div "Enter additional details (optional)" at bounding box center [363, 409] width 162 height 23
click at [278, 410] on input "Enter additional details (optional)" at bounding box center [271, 409] width 13 height 13
checkbox input "true"
select select "86028"
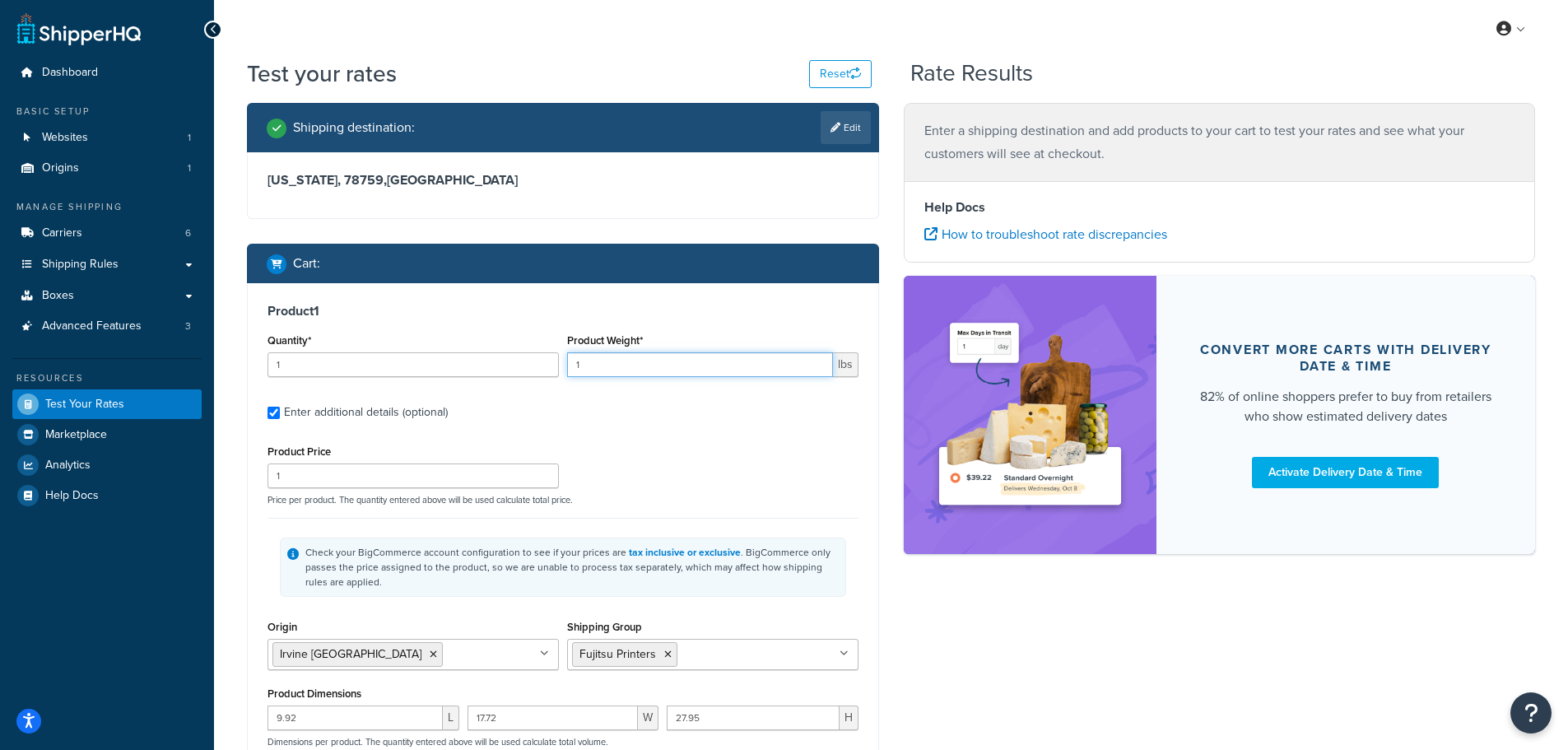
click at [599, 361] on input "1" at bounding box center [699, 364] width 266 height 24
paste input "21.17"
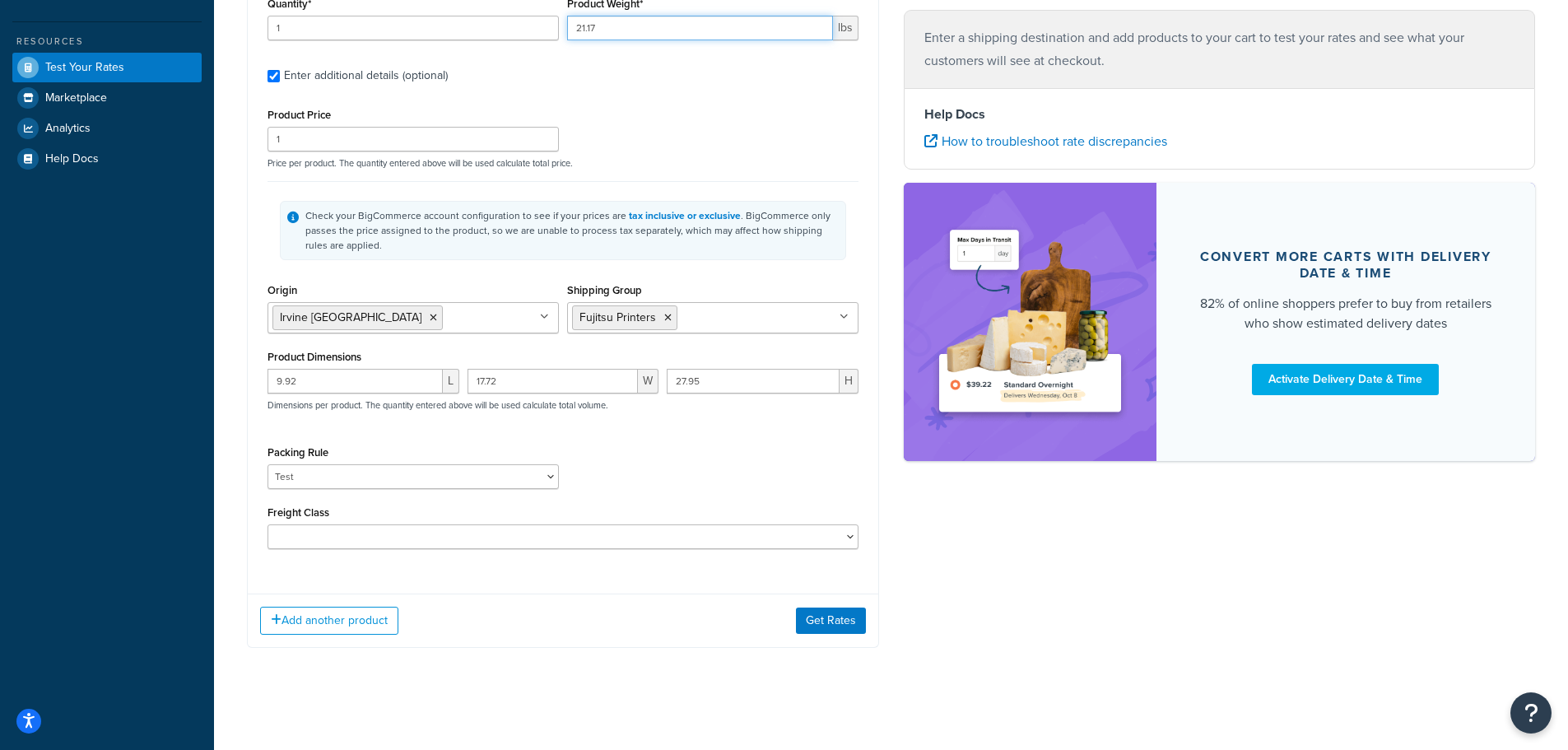
scroll to position [344, 0]
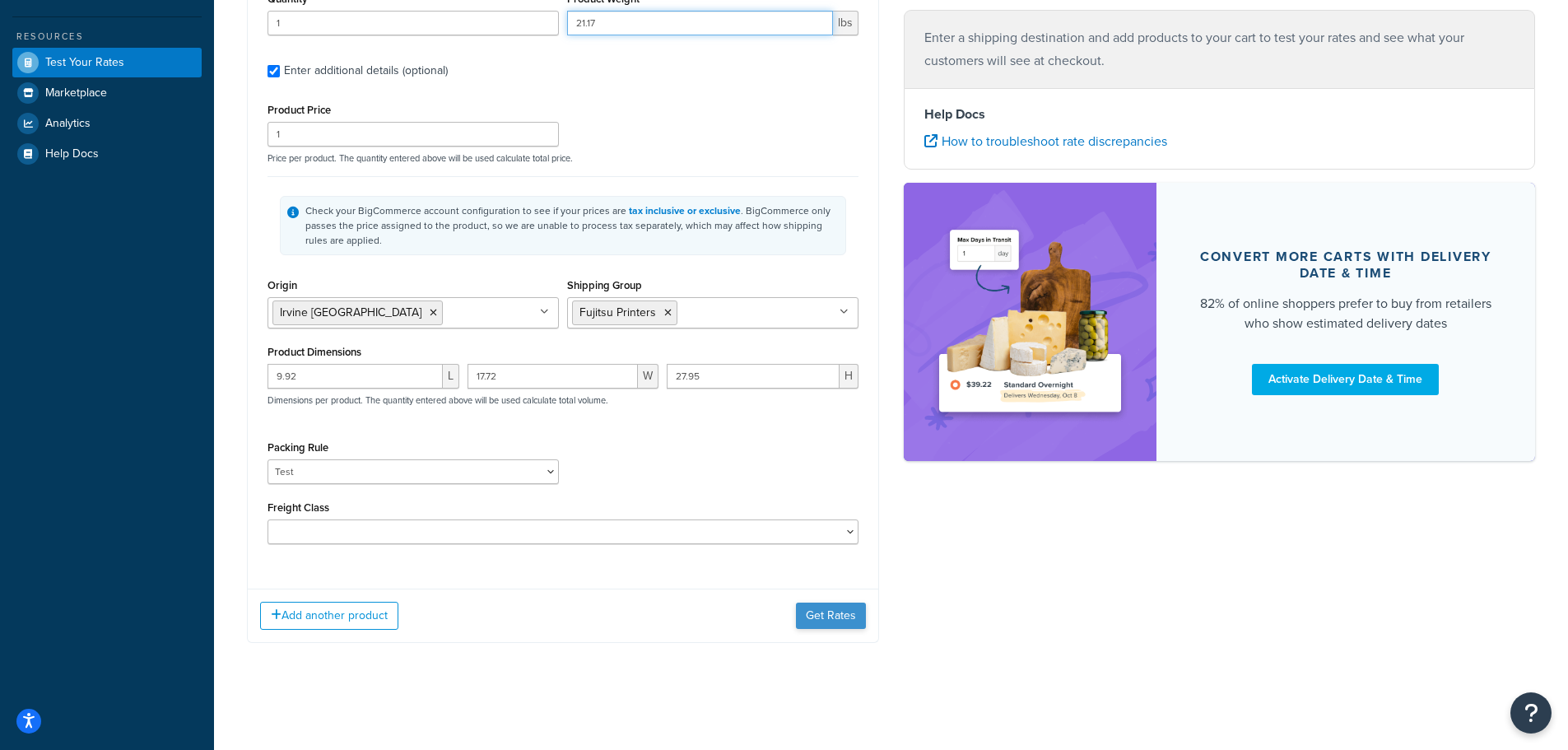
type input "21.17"
click at [829, 618] on button "Get Rates" at bounding box center [831, 615] width 70 height 26
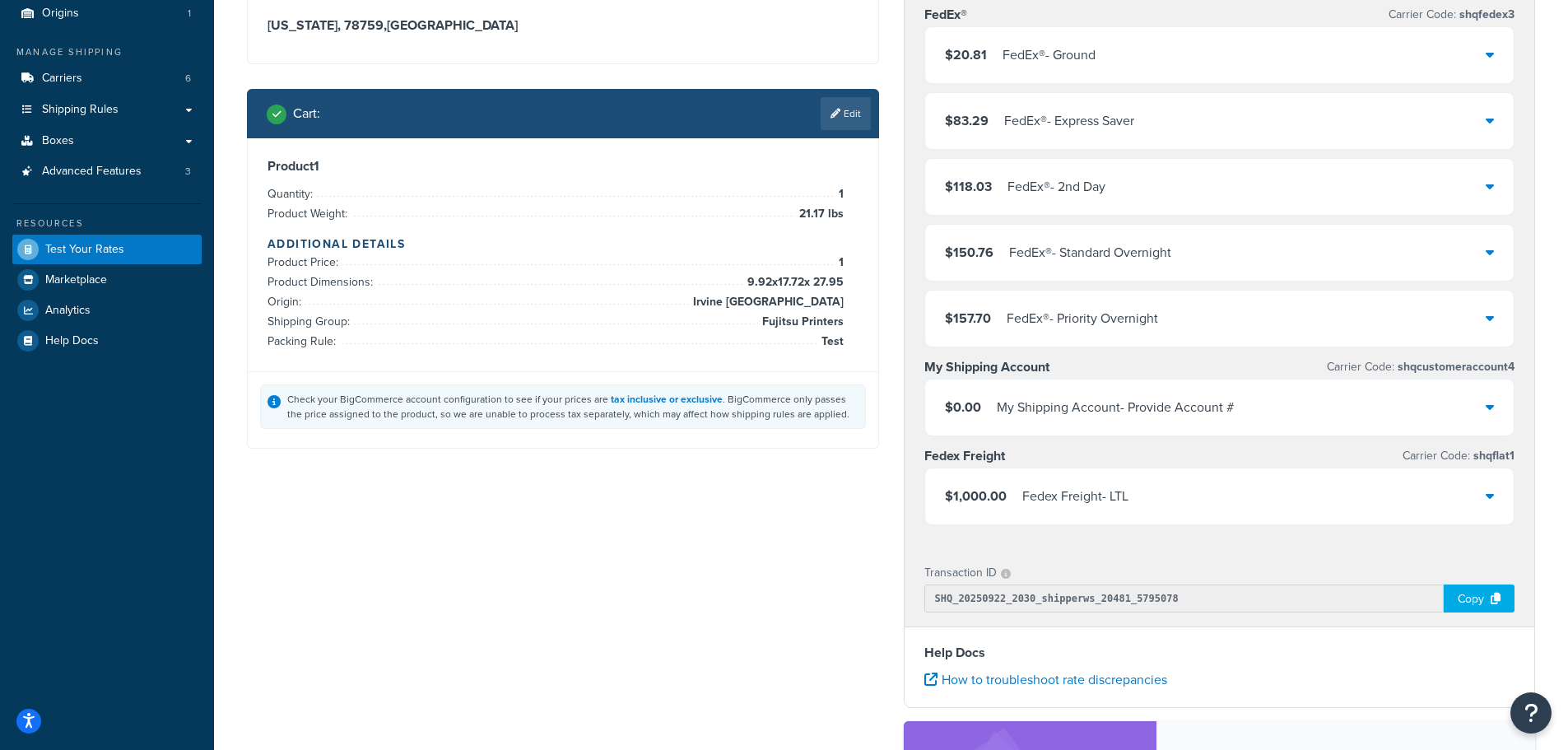
scroll to position [164, 0]
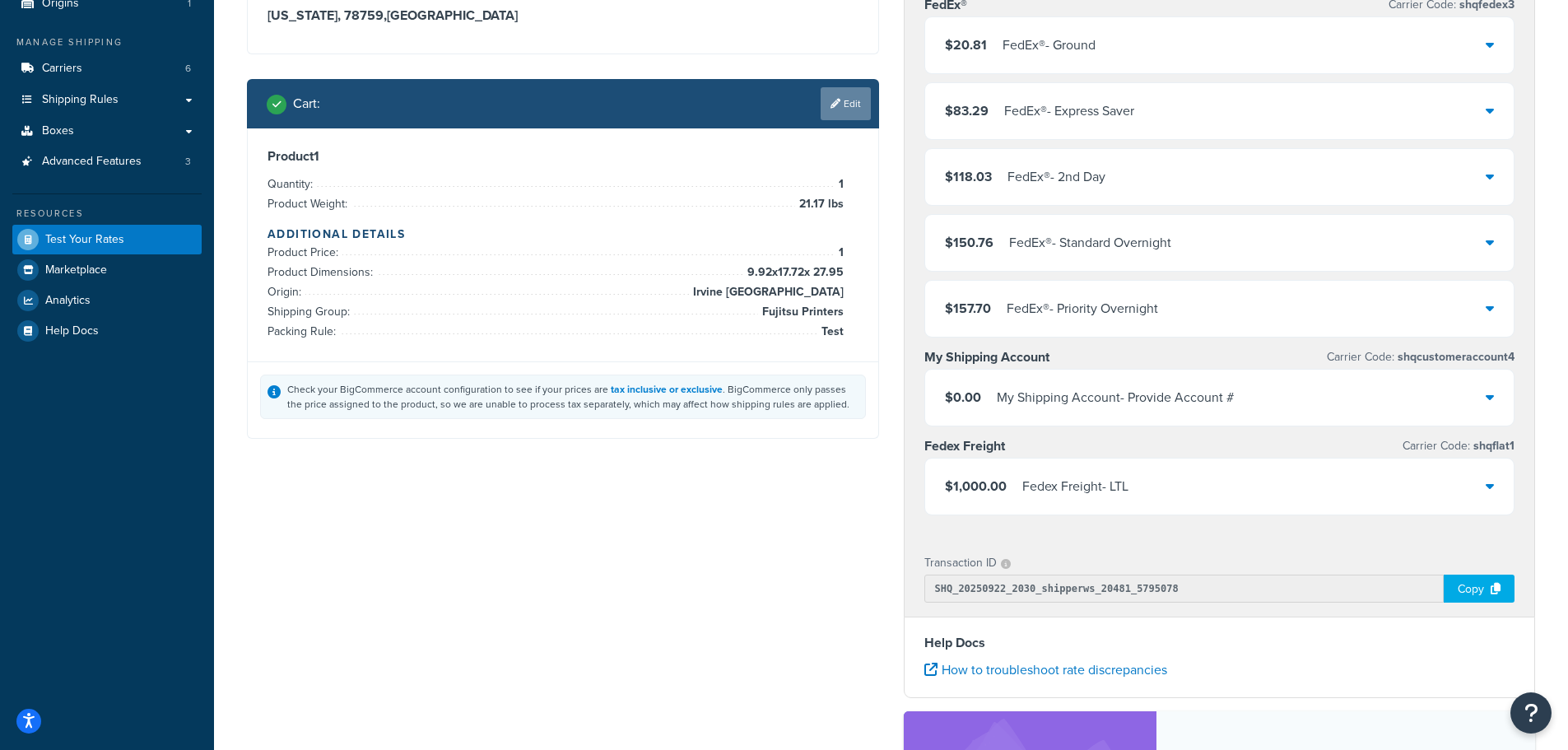
click at [848, 94] on link "Edit" at bounding box center [846, 104] width 51 height 33
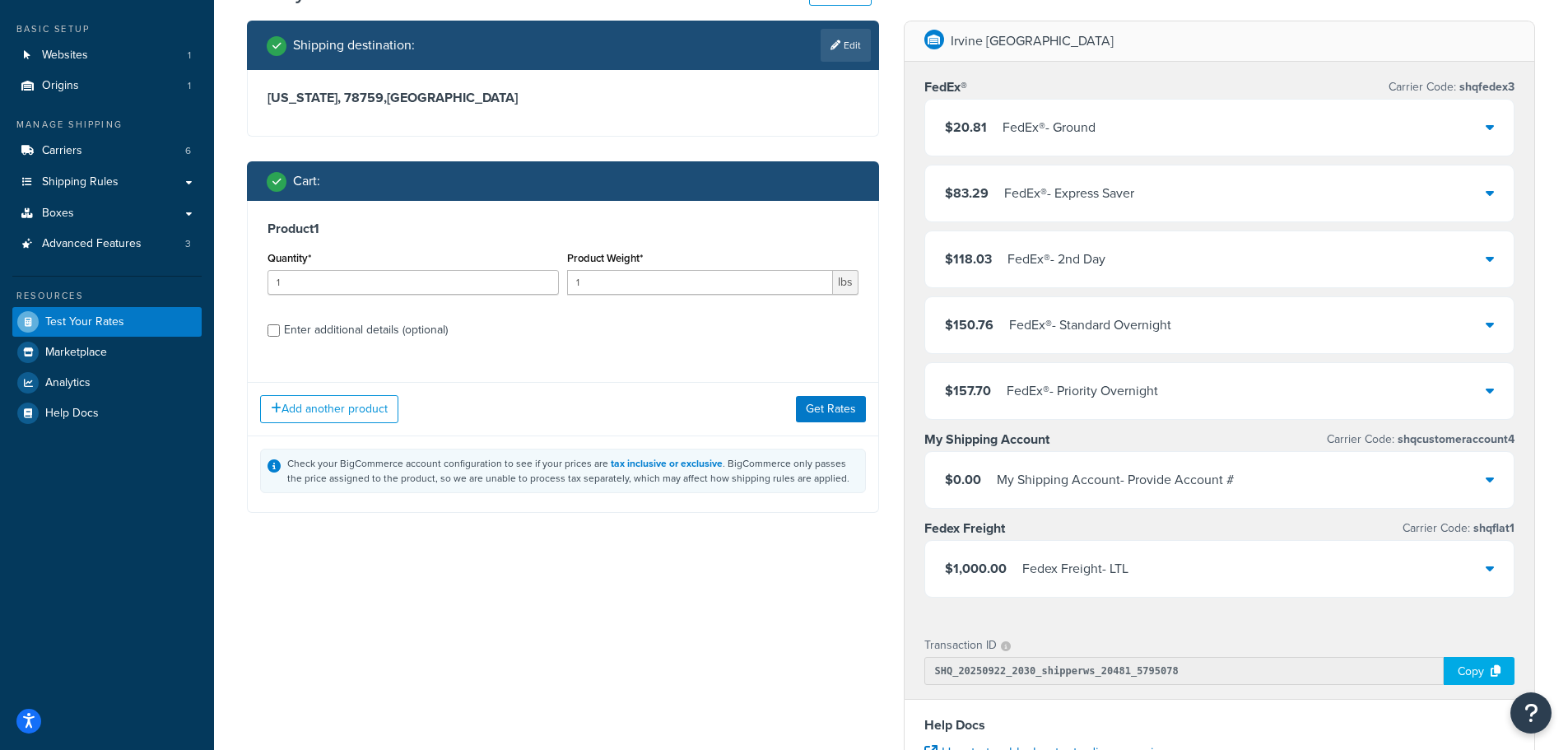
click at [373, 335] on div "Enter additional details (optional)" at bounding box center [366, 330] width 163 height 23
click at [280, 335] on input "Enter additional details (optional)" at bounding box center [273, 330] width 13 height 13
checkbox input "true"
select select "86028"
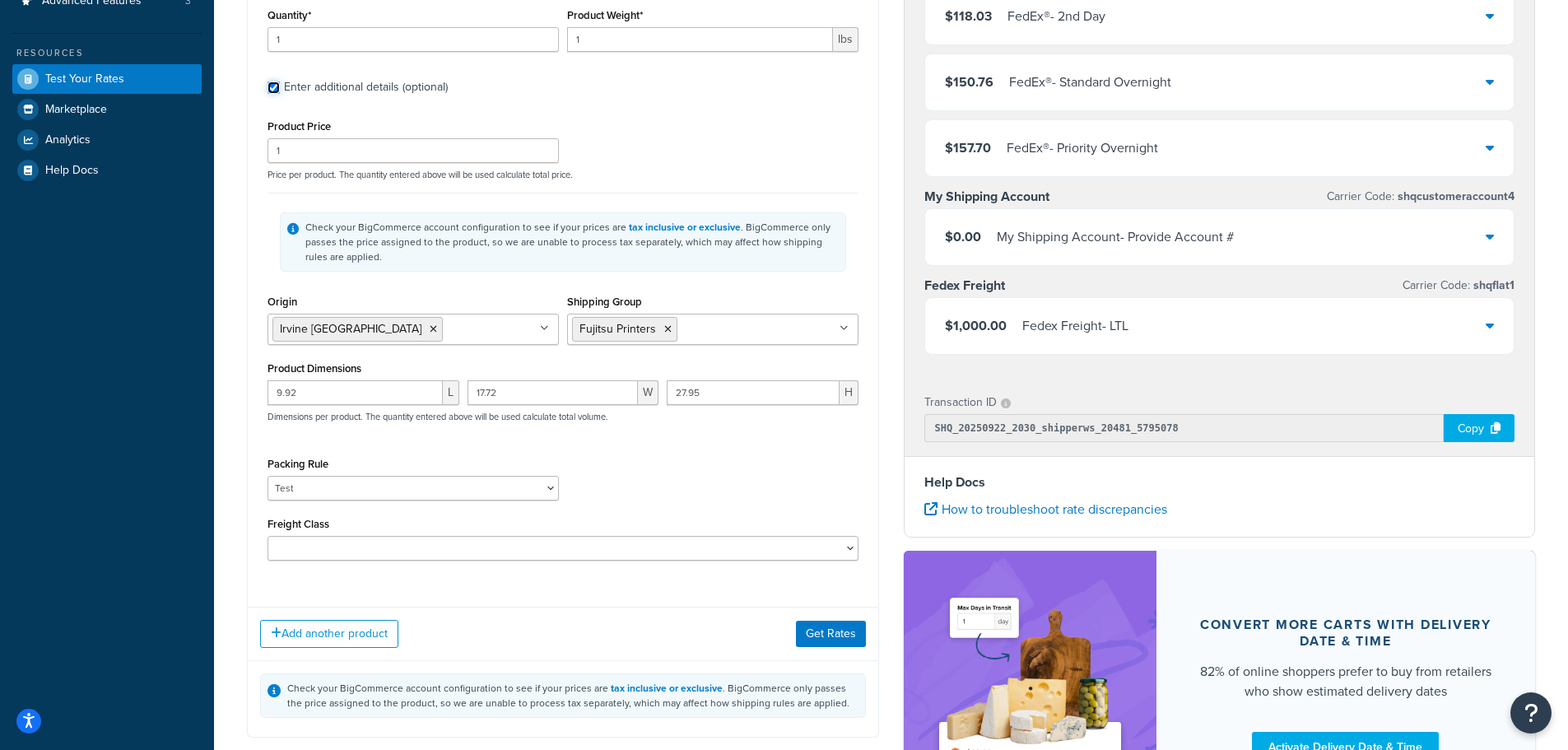
scroll to position [329, 0]
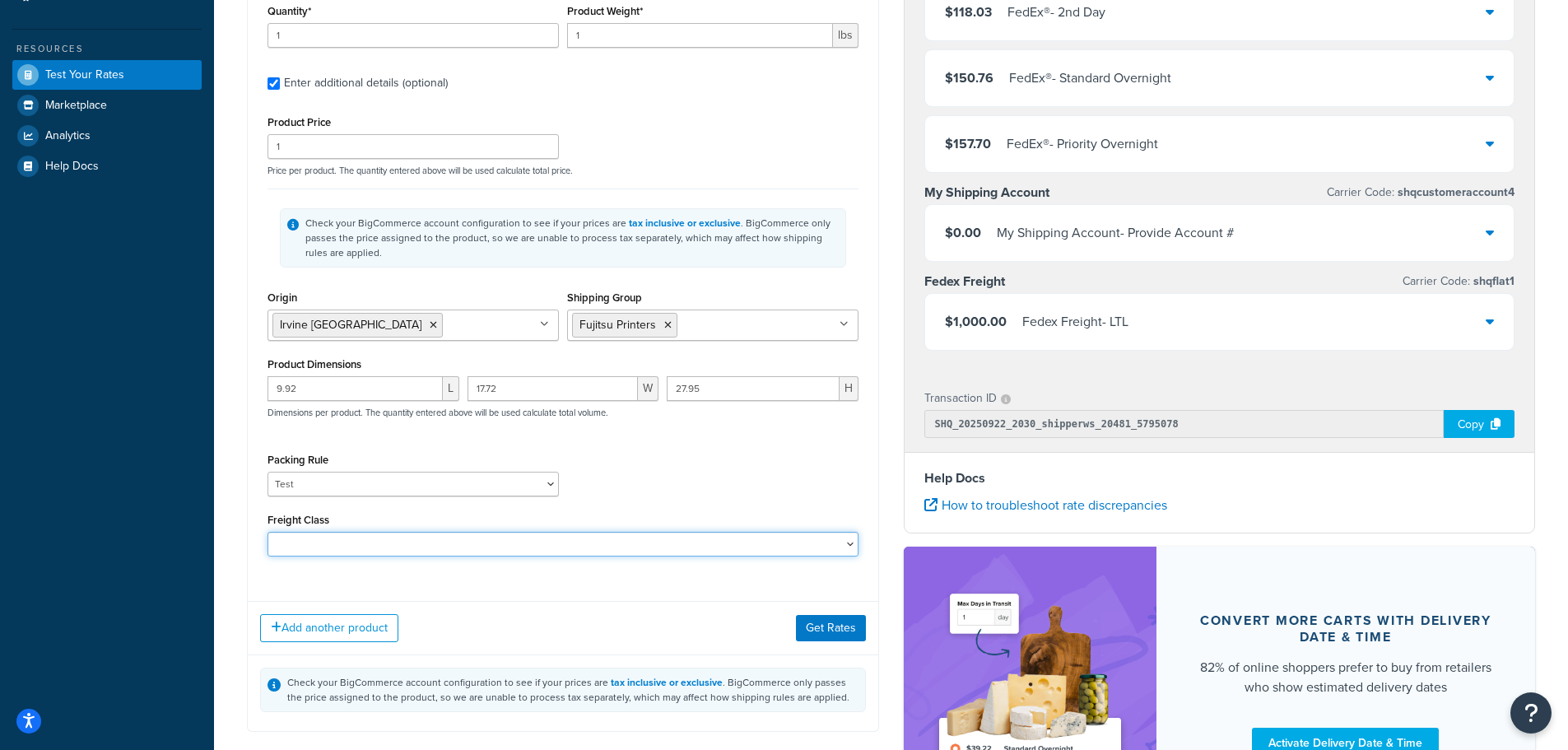
click at [369, 554] on select "50 55 60 65 70 77.5 85 92.5 100 110 125 150 175 200 250 300 400 500" at bounding box center [563, 544] width 591 height 24
select select "150"
click at [267, 533] on select "50 55 60 65 70 77.5 85 92.5 100 110 125 150 175 200 250 300 400 500" at bounding box center [563, 544] width 591 height 24
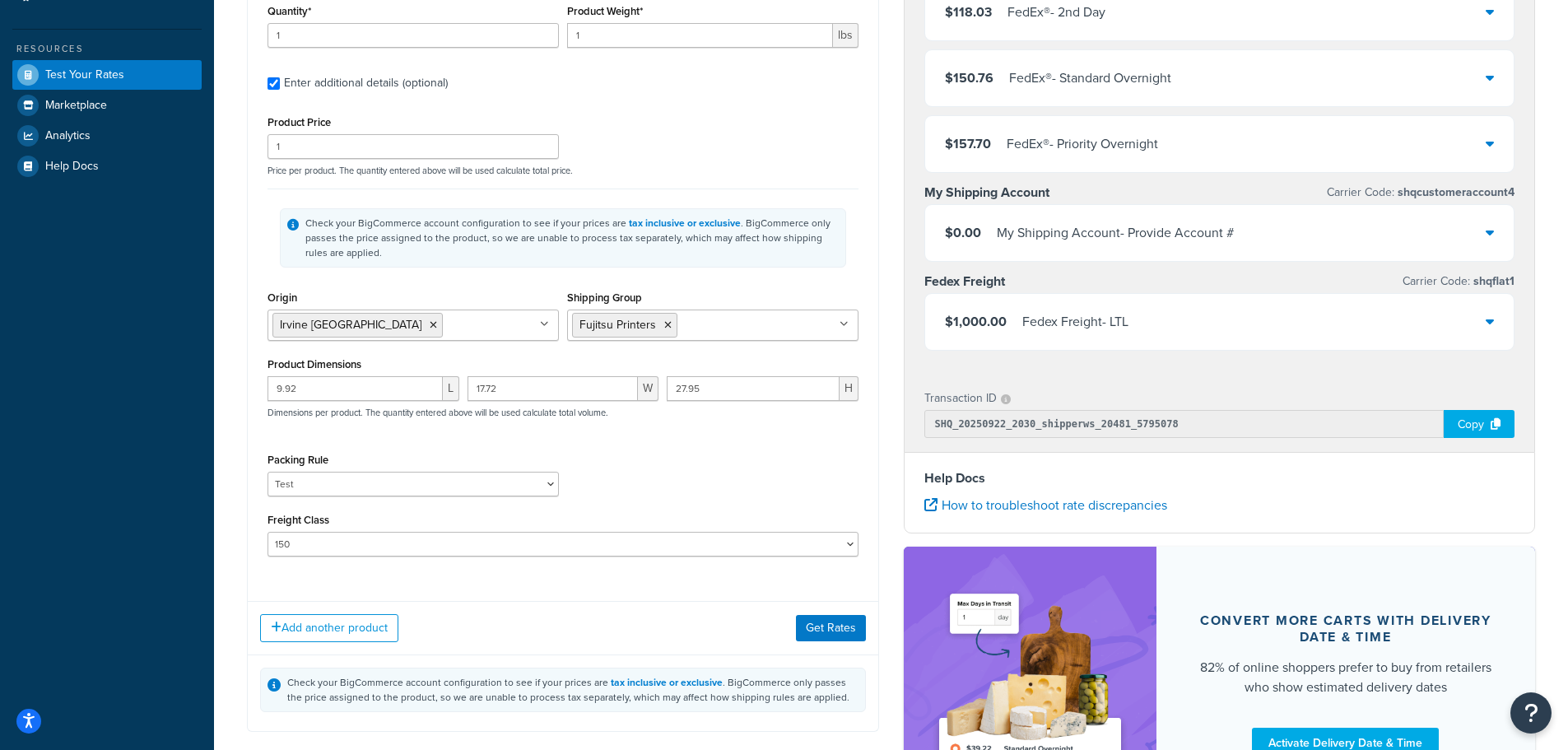
click at [733, 564] on div "Product 1 Quantity* 1 Product Weight* 1 lbs Enter additional details (optional)…" at bounding box center [563, 271] width 630 height 634
click at [843, 632] on button "Get Rates" at bounding box center [831, 627] width 70 height 26
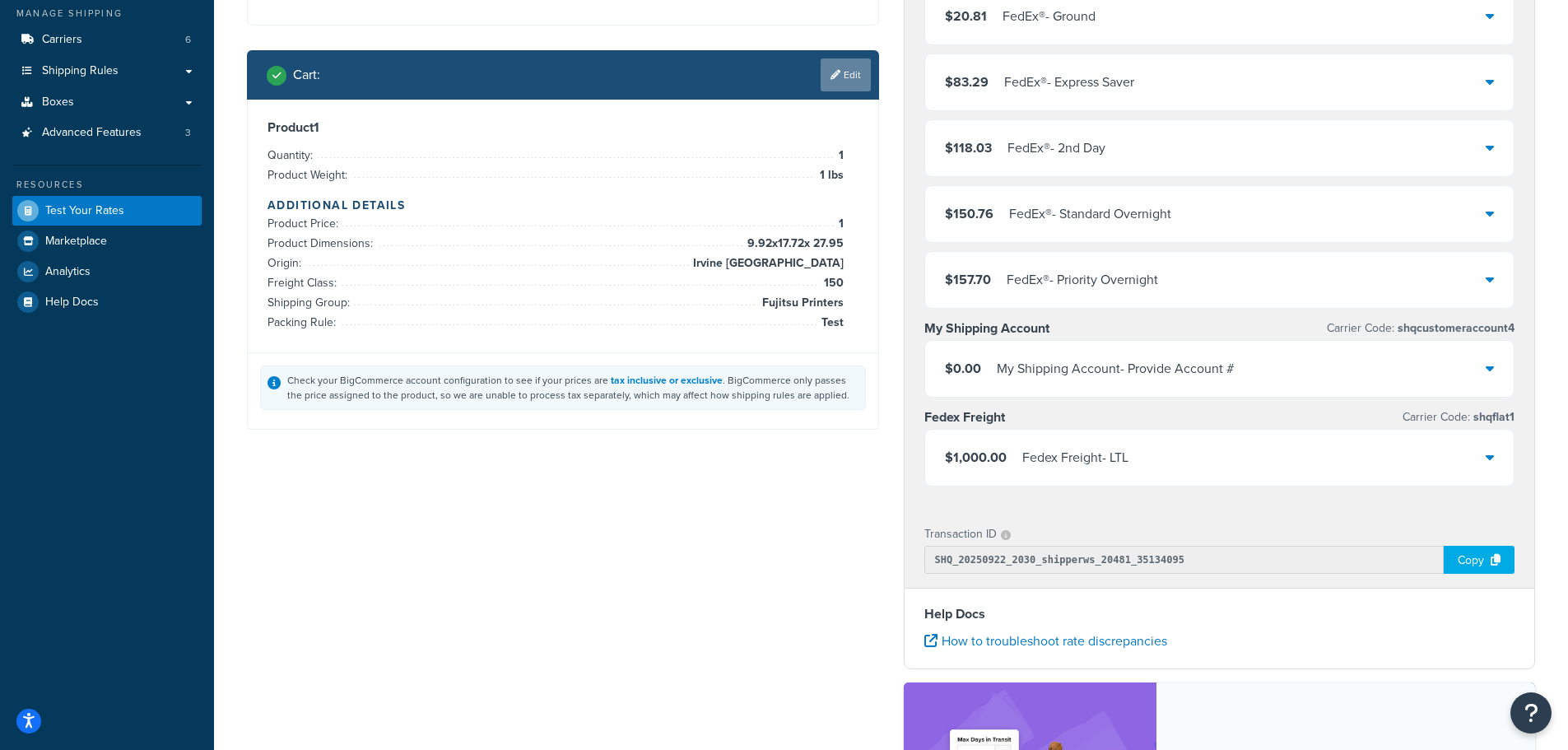
scroll to position [164, 0]
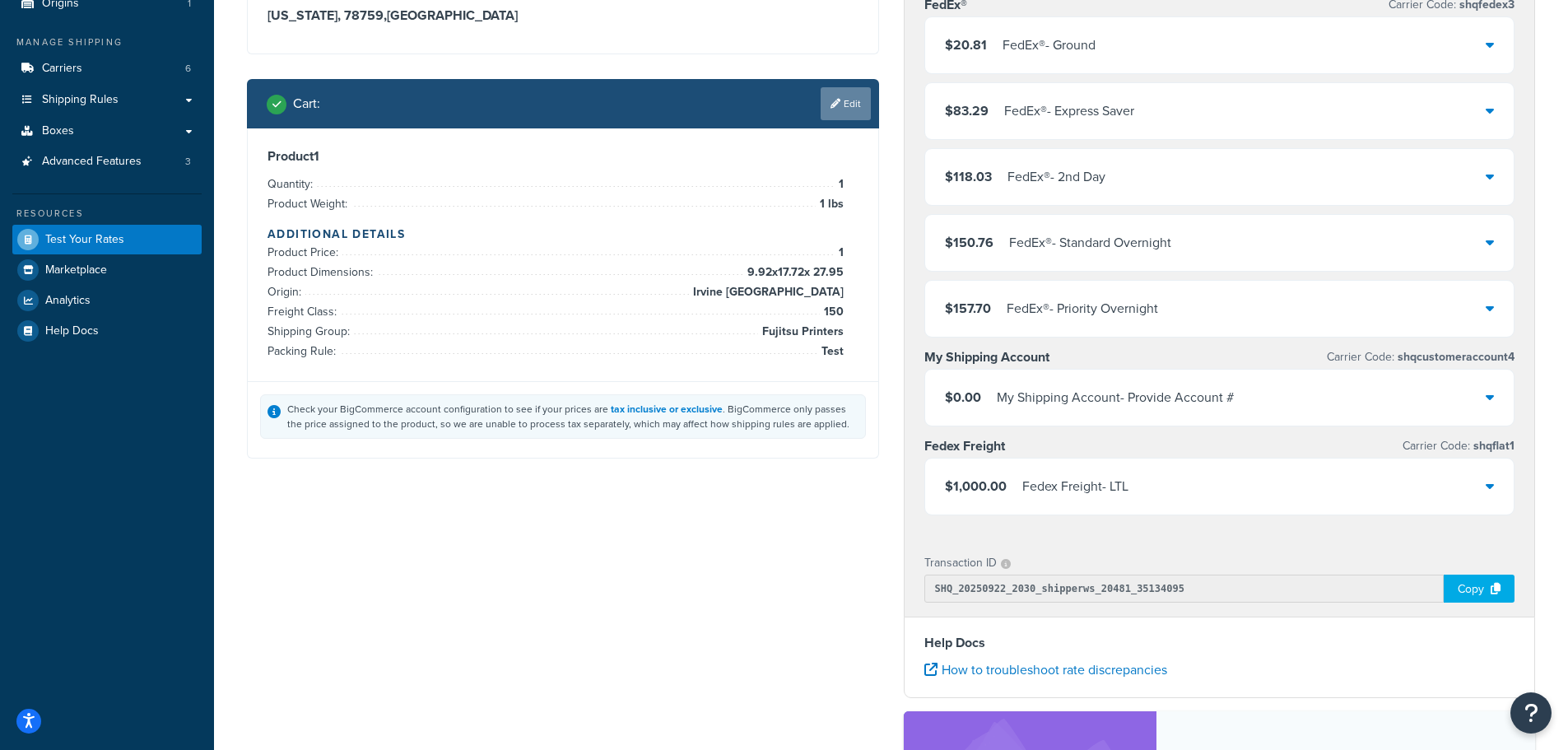
click at [857, 107] on link "Edit" at bounding box center [846, 104] width 51 height 33
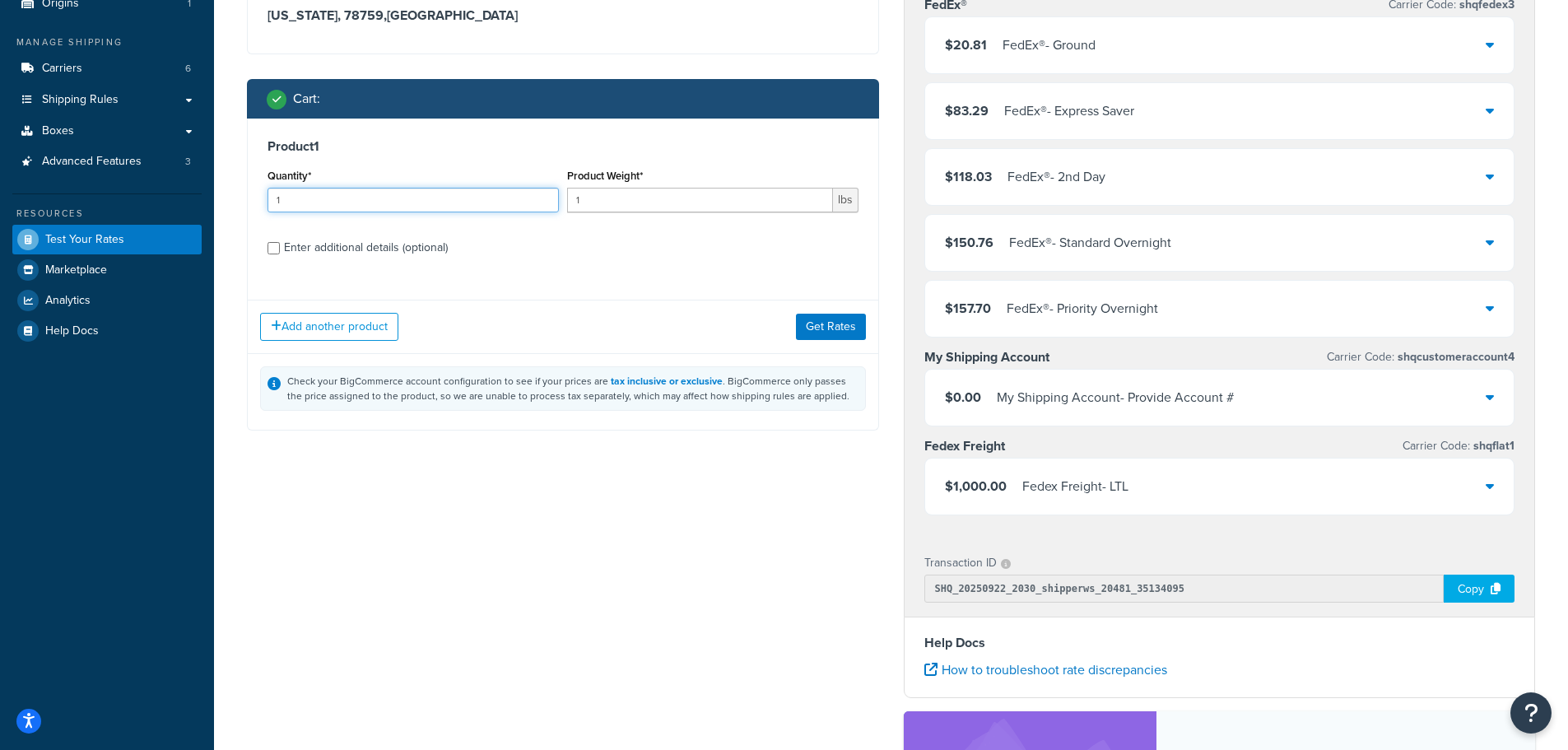
drag, startPoint x: 325, startPoint y: 202, endPoint x: 89, endPoint y: 196, distance: 236.1
click at [103, 196] on div "Dashboard Basic Setup Websites 1 Origins 1 Manage Shipping Carriers 6 Shipping …" at bounding box center [784, 462] width 1568 height 1253
type input "2"
click at [827, 322] on button "Get Rates" at bounding box center [831, 326] width 70 height 26
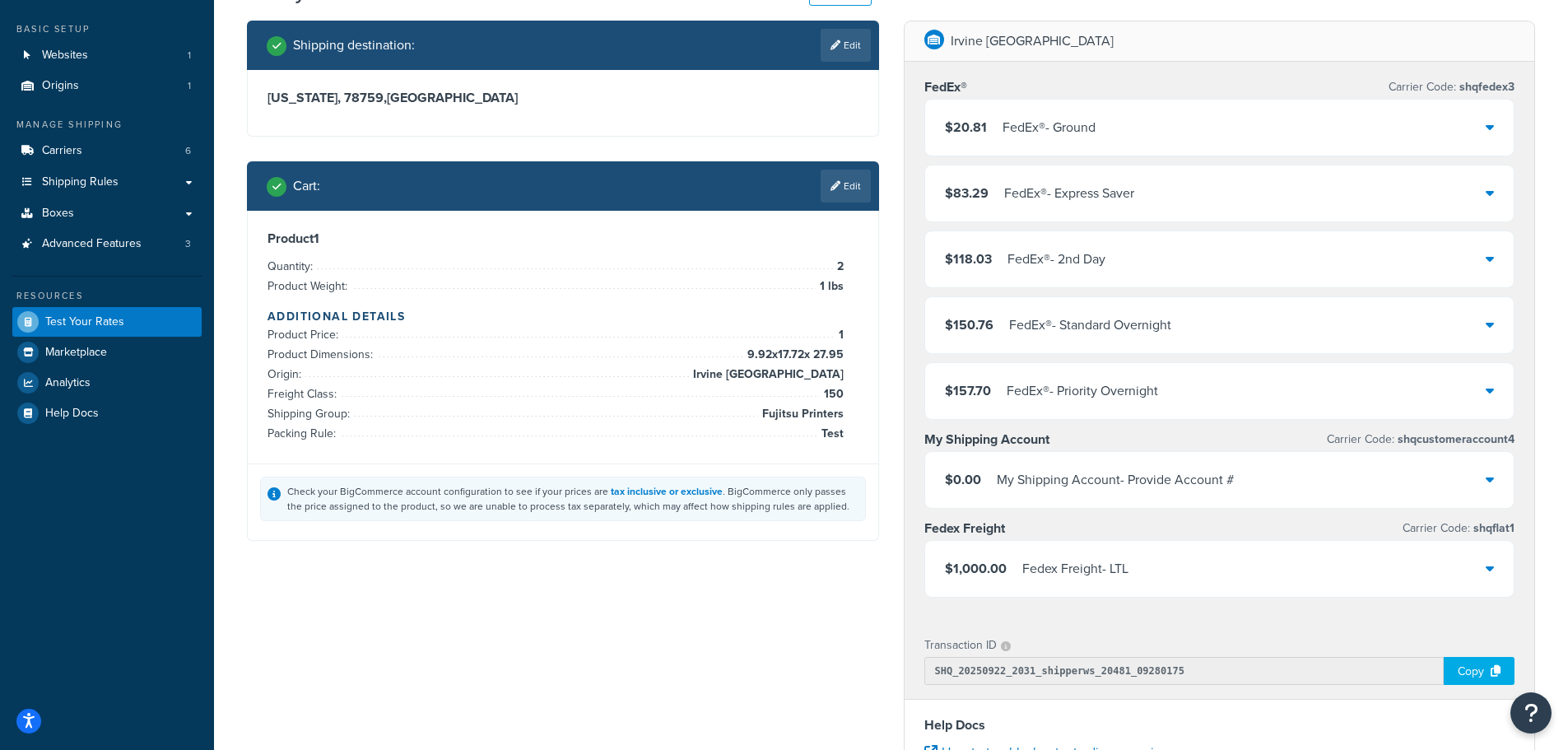
scroll to position [0, 0]
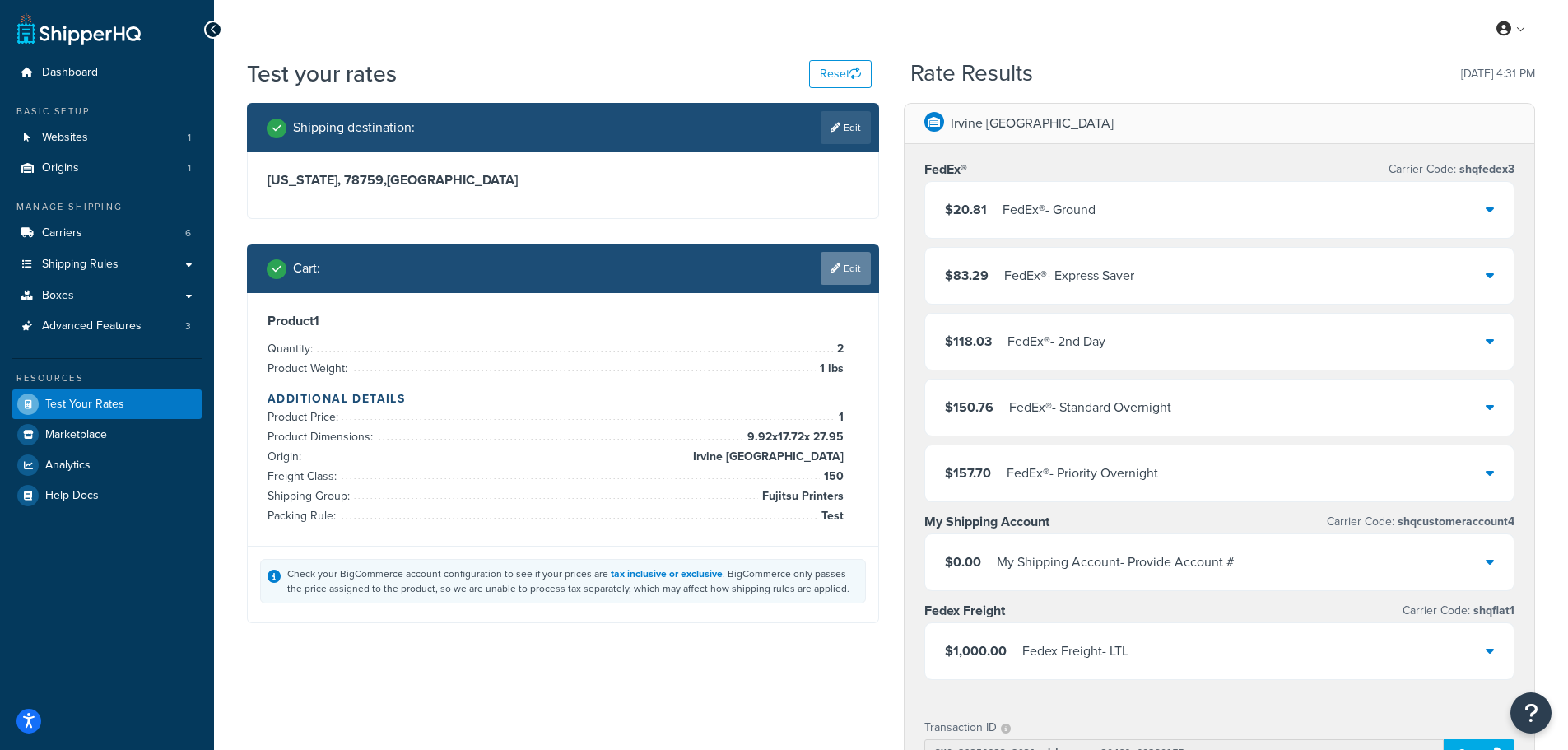
click at [839, 273] on link "Edit" at bounding box center [846, 268] width 51 height 33
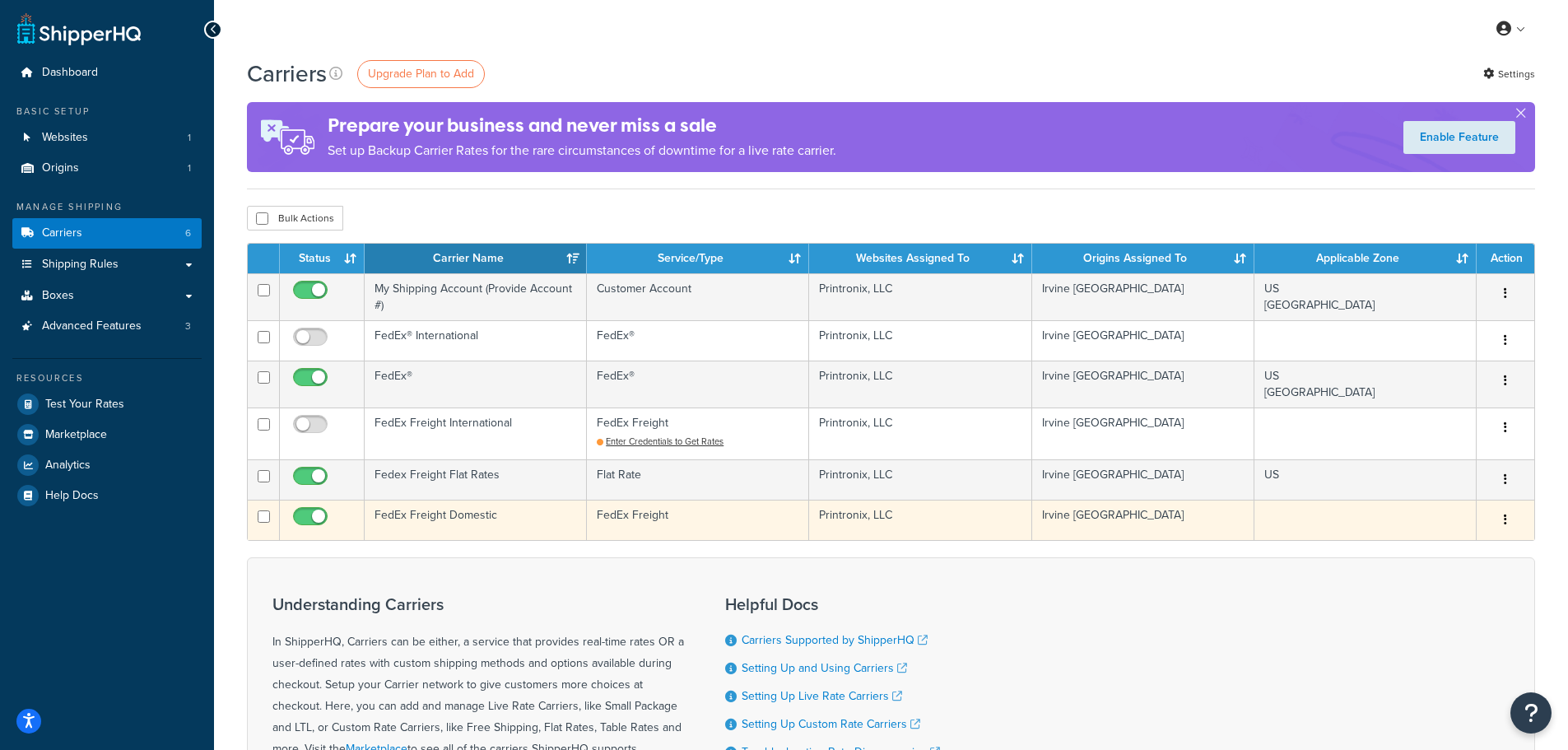
click at [1272, 521] on td at bounding box center [1366, 519] width 222 height 40
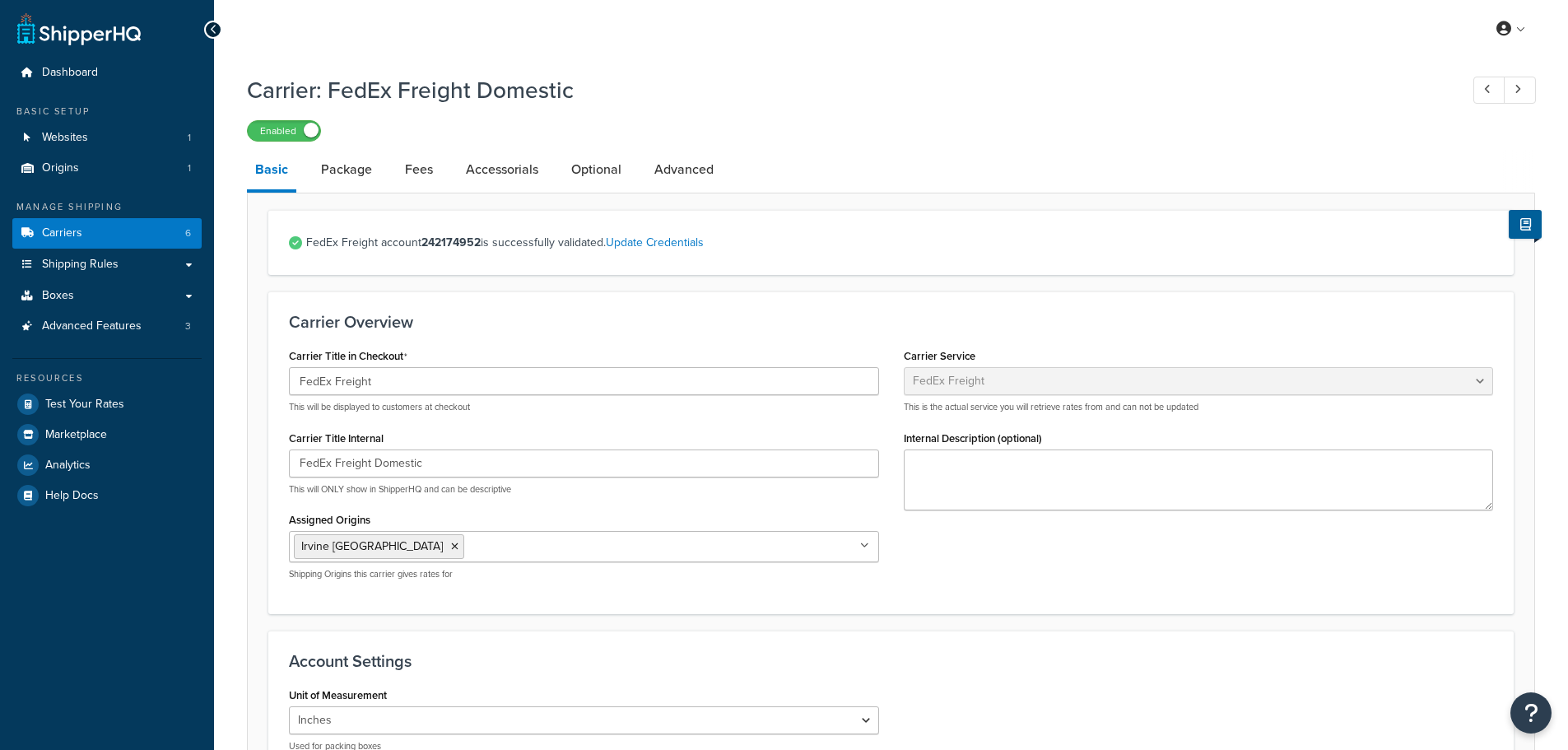
select select "fedExFreight"
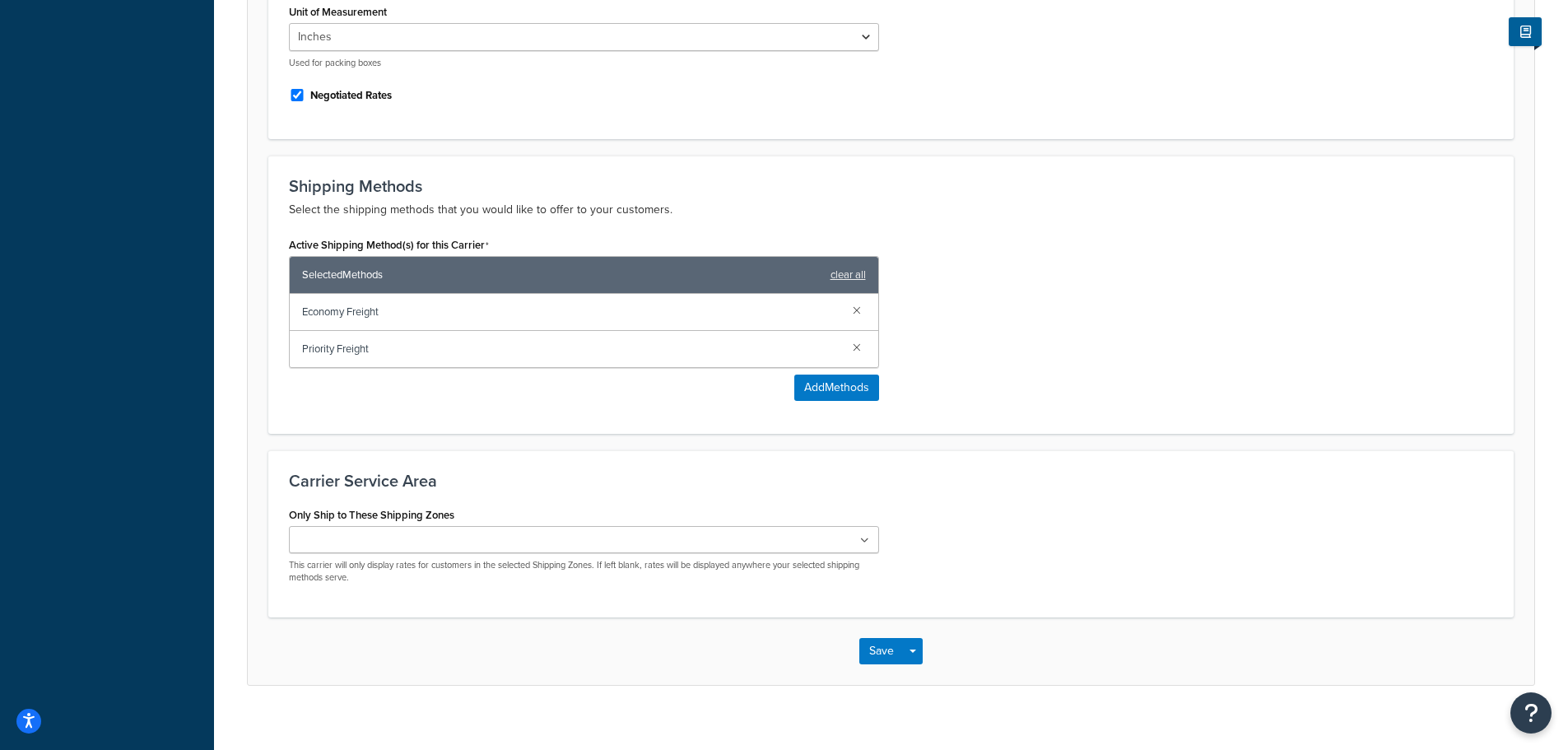
scroll to position [703, 0]
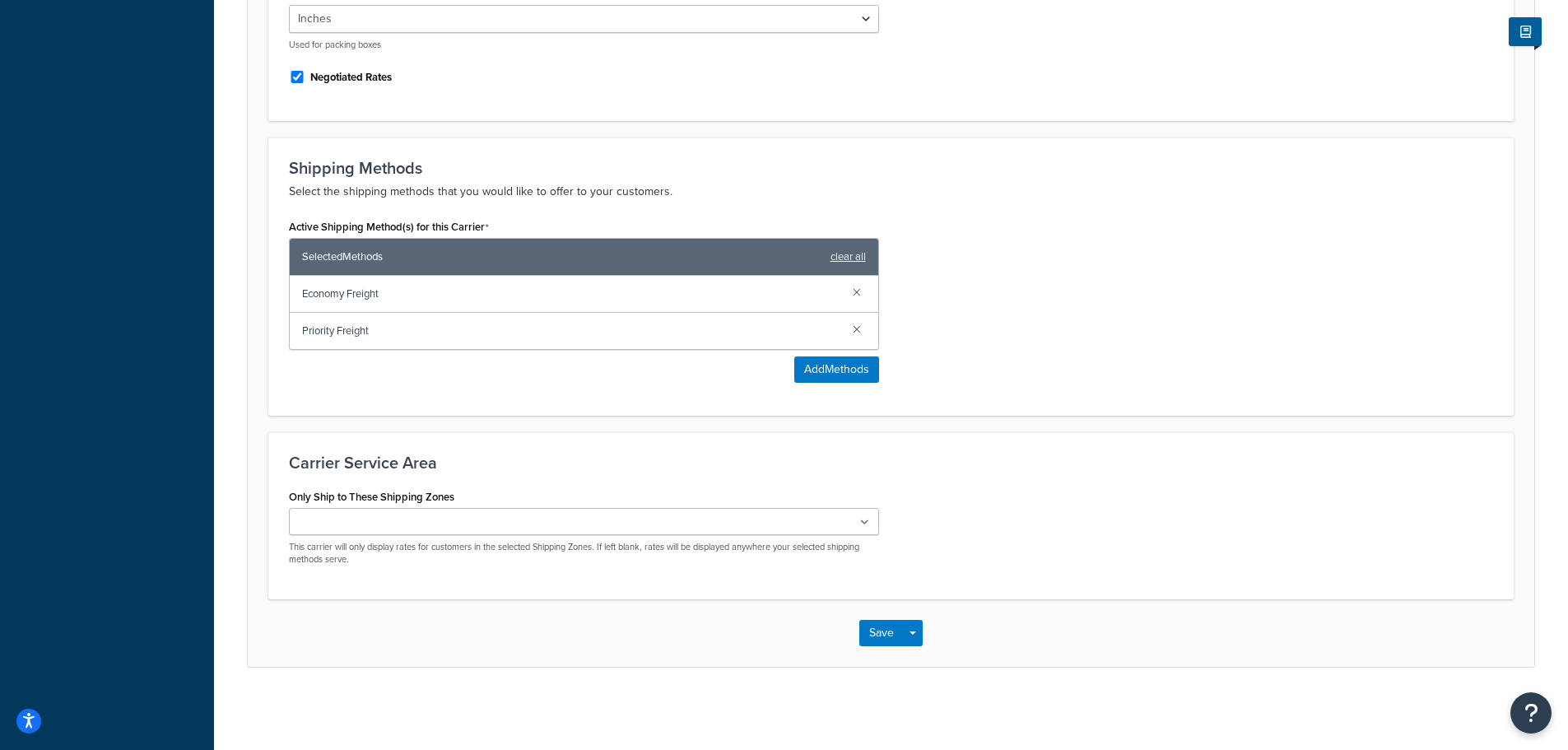
click at [382, 520] on input "Only Ship to These Shipping Zones" at bounding box center [367, 522] width 146 height 18
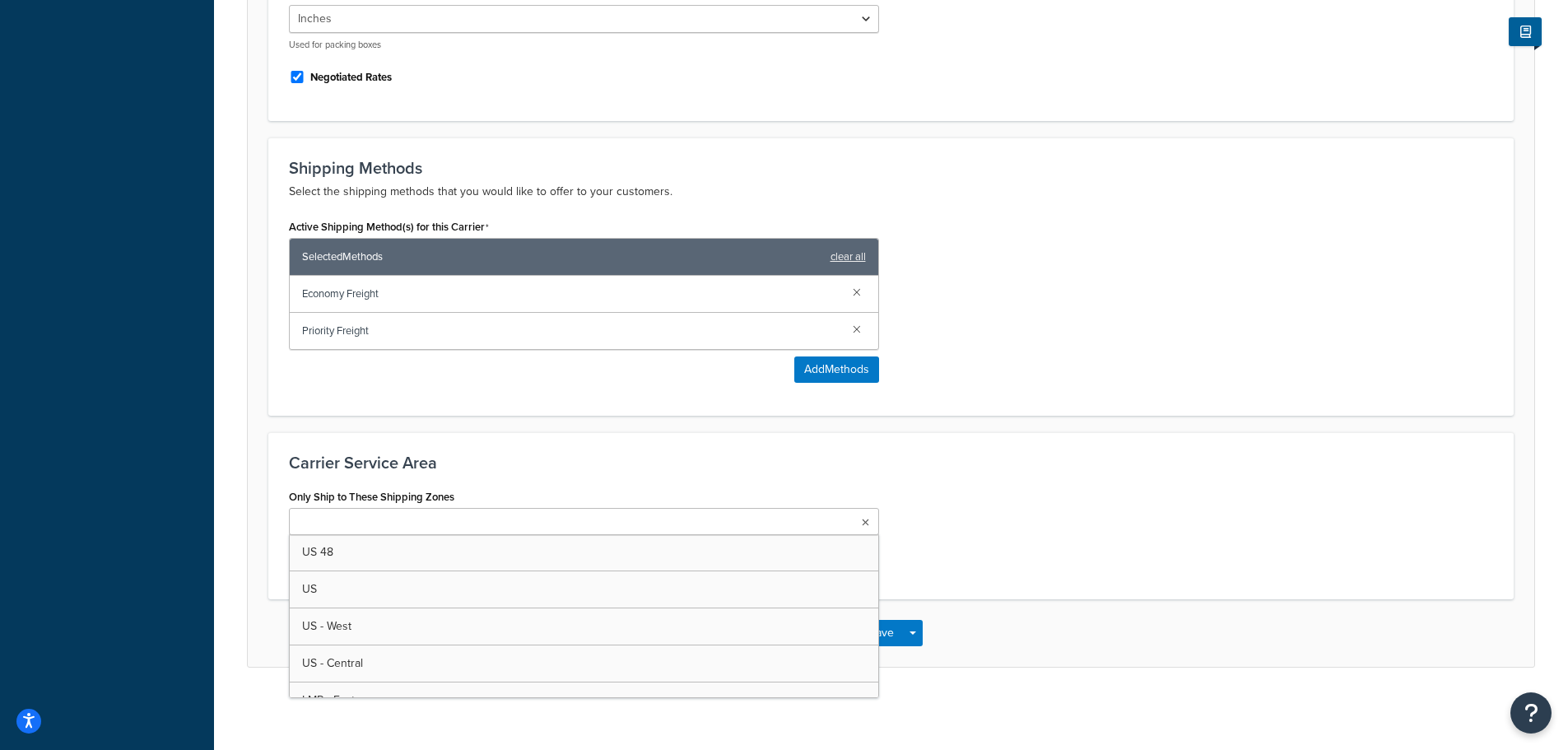
click at [935, 489] on div "Only Ship to These Shipping Zones [GEOGRAPHIC_DATA] 48 [GEOGRAPHIC_DATA] [GEOGR…" at bounding box center [890, 531] width 1229 height 93
click at [361, 513] on ul at bounding box center [584, 521] width 590 height 27
type input "us"
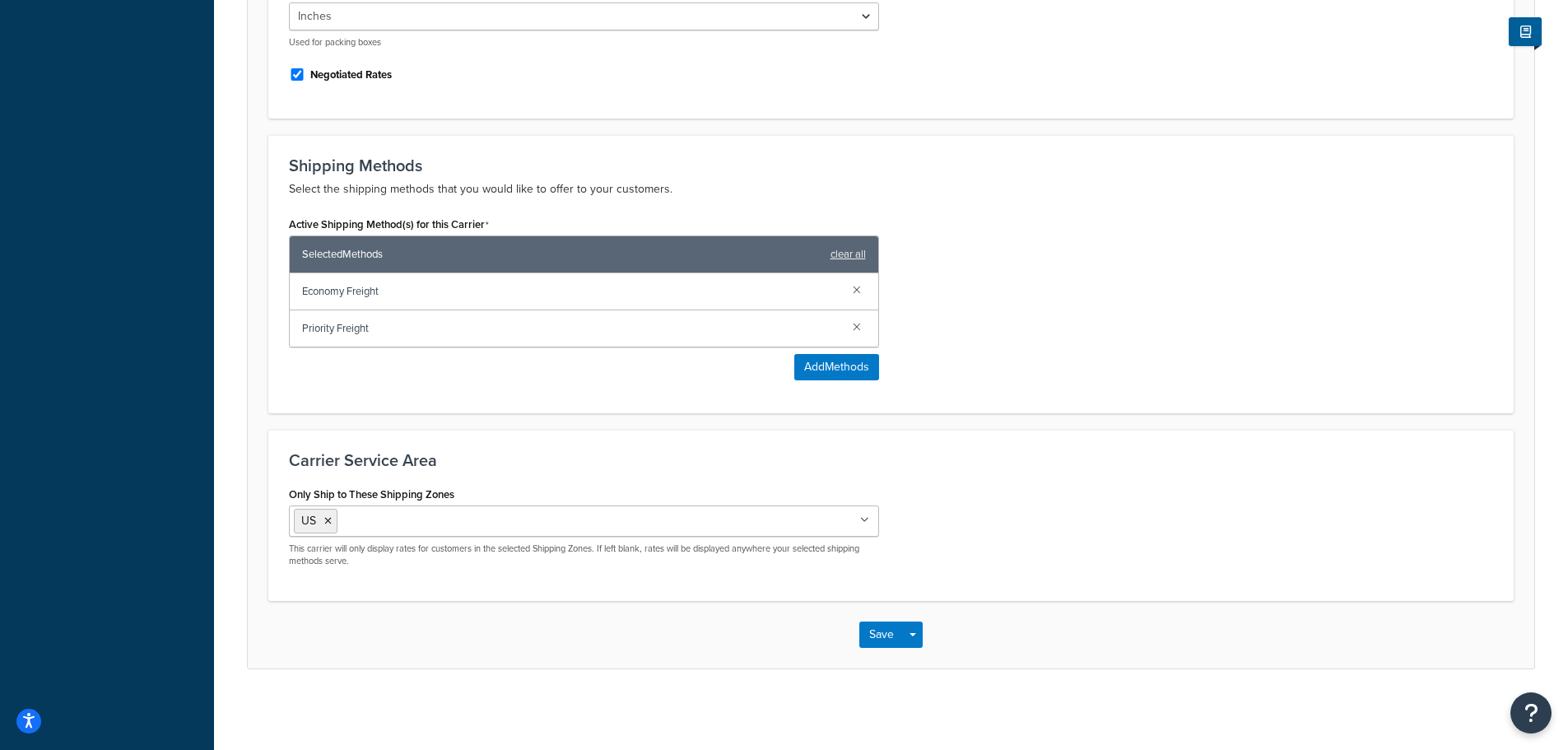
click at [243, 470] on div "Carrier: FedEx Freight Domestic Enabled Basic Package Fees Accessorials Optiona…" at bounding box center [891, 36] width 1354 height 1348
click at [882, 639] on button "Save" at bounding box center [881, 634] width 45 height 26
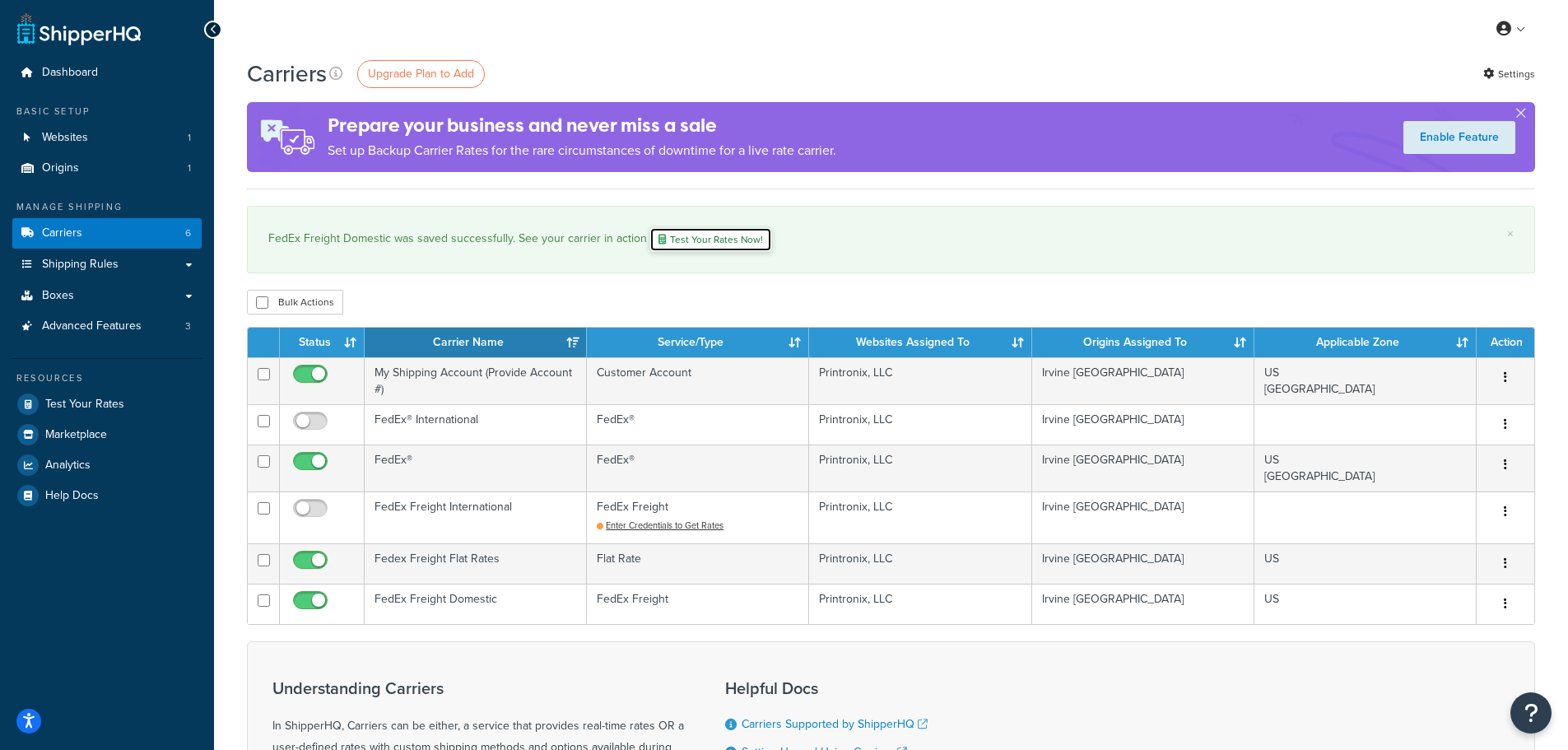
click at [693, 242] on link "Test Your Rates Now!" at bounding box center [711, 239] width 123 height 24
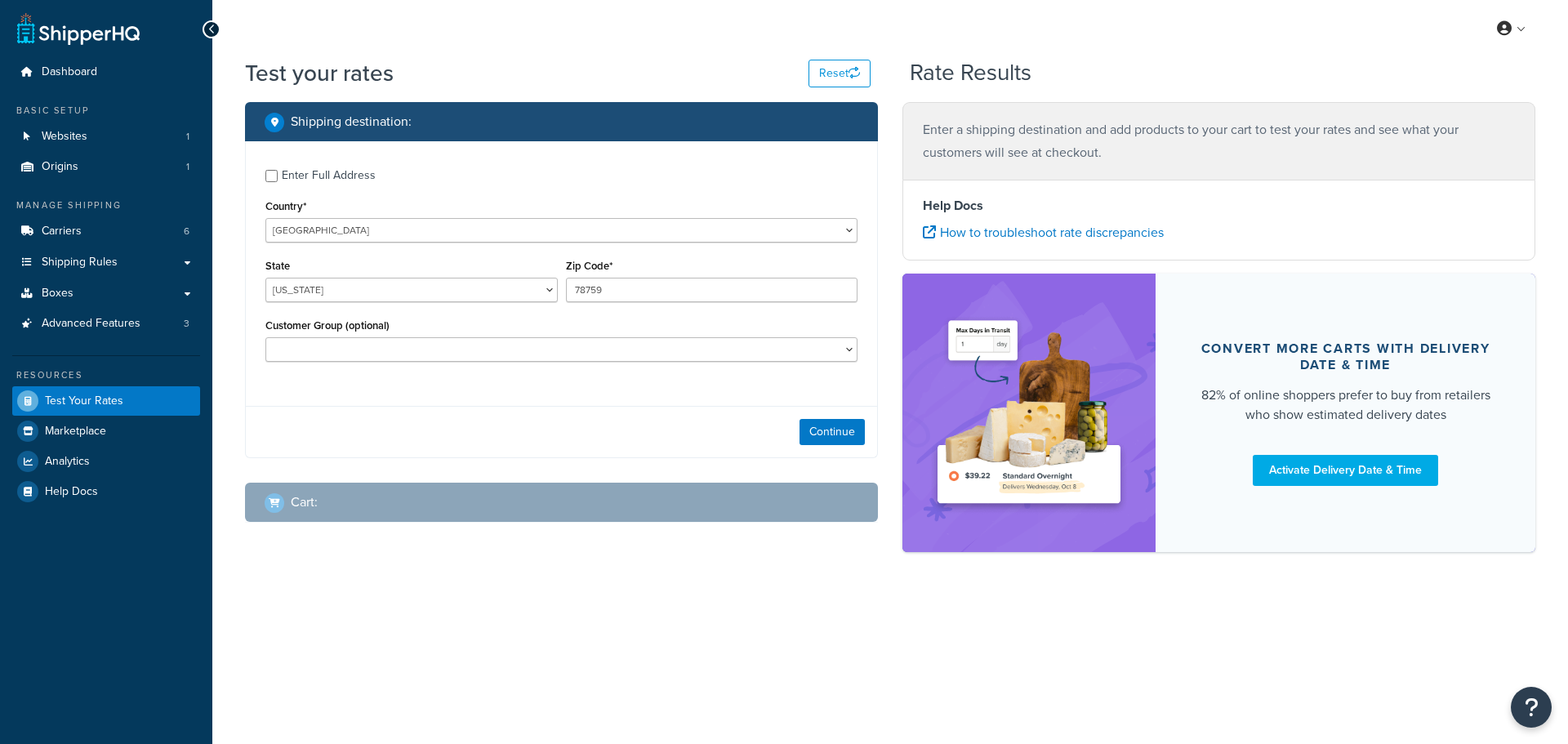
select select "[GEOGRAPHIC_DATA]"
click at [812, 445] on button "Continue" at bounding box center [832, 431] width 66 height 26
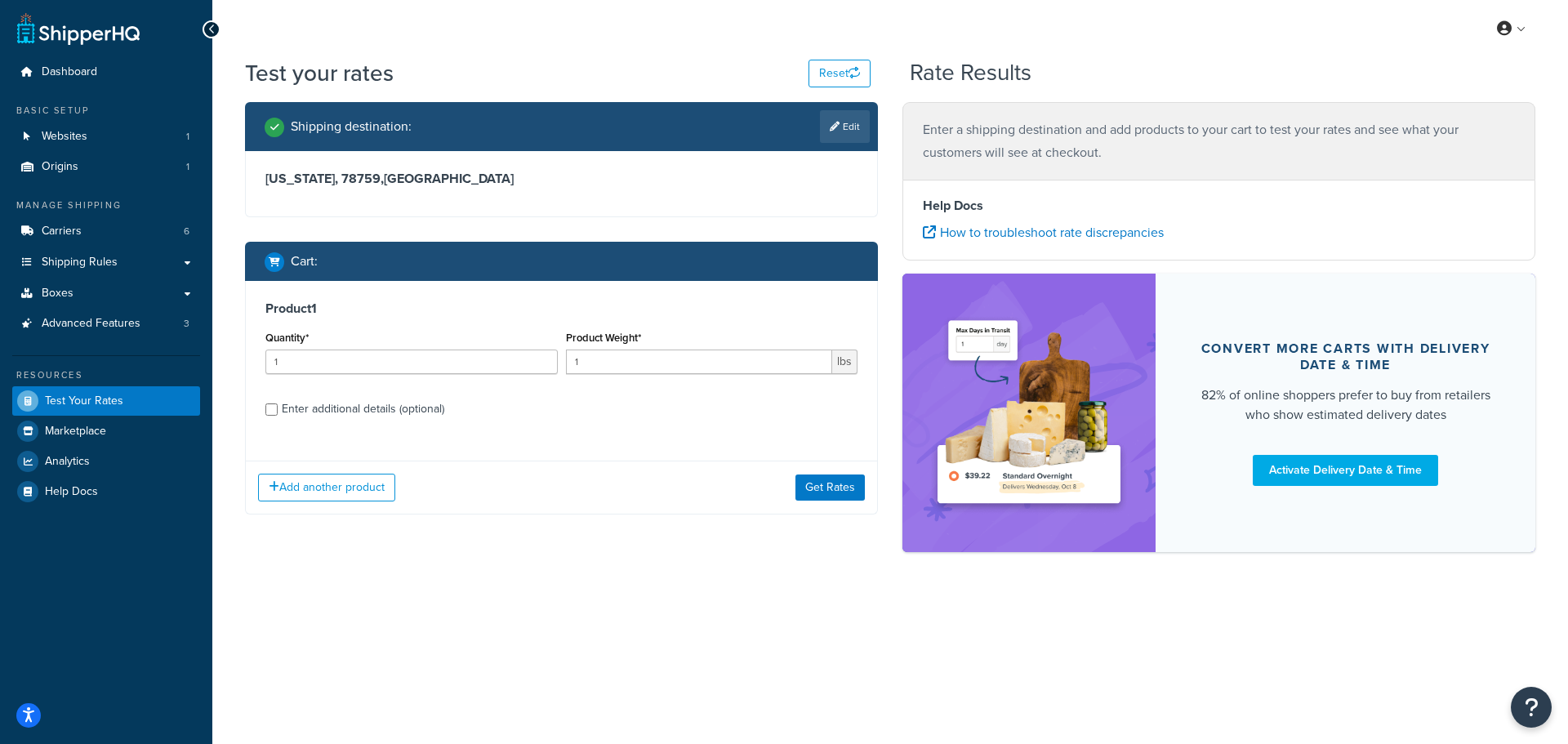
click at [323, 411] on div "Enter additional details (optional)" at bounding box center [363, 409] width 162 height 23
click at [278, 411] on input "Enter additional details (optional)" at bounding box center [271, 409] width 13 height 13
checkbox input "true"
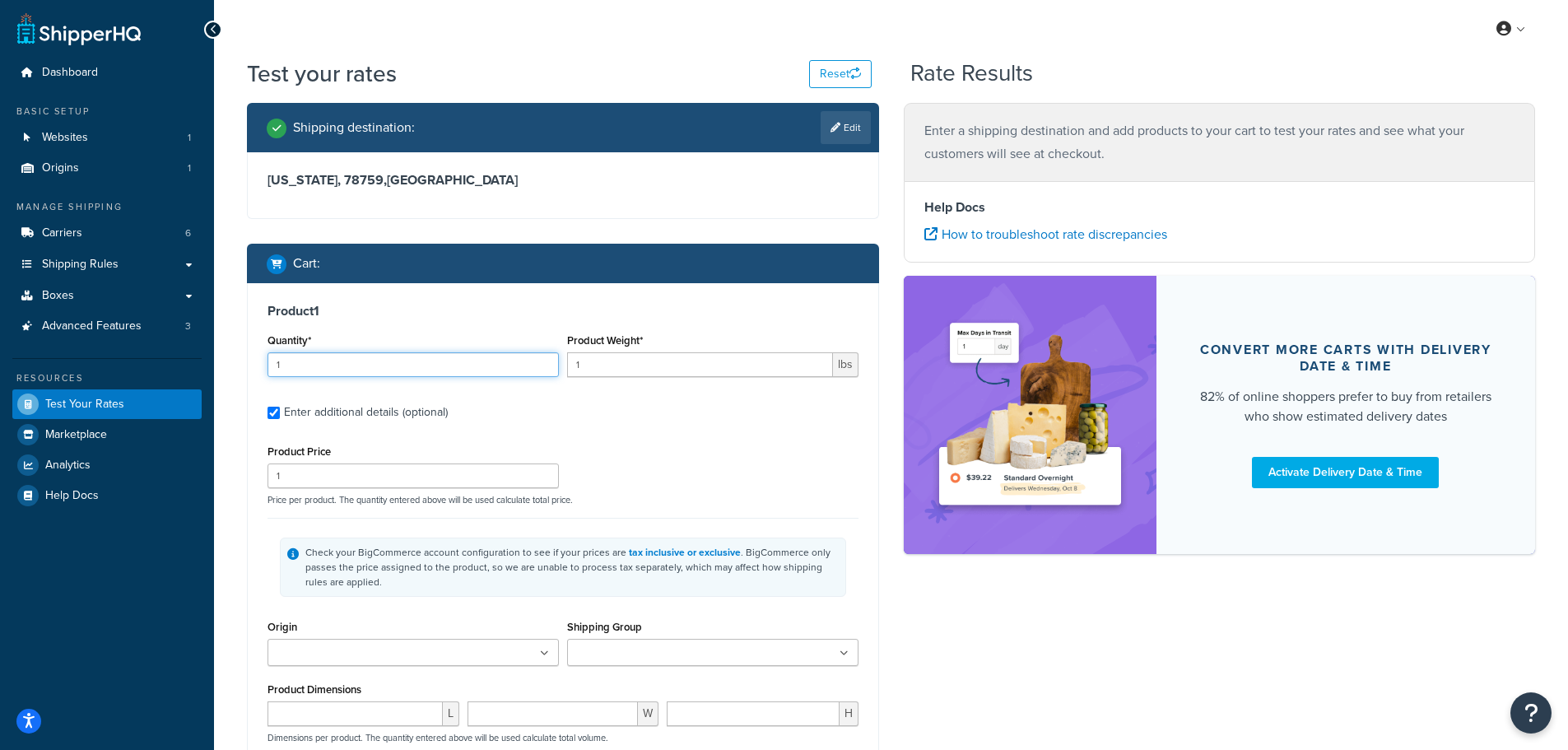
drag, startPoint x: 283, startPoint y: 371, endPoint x: -168, endPoint y: 367, distance: 451.0
click at [0, 367] on html "Accessibility Screen-Reader Guide, Feedback, and Issue Reporting | New window S…" at bounding box center [784, 544] width 1568 height 1088
type input "6"
click at [592, 366] on input "1" at bounding box center [699, 364] width 266 height 24
paste input "21.17"
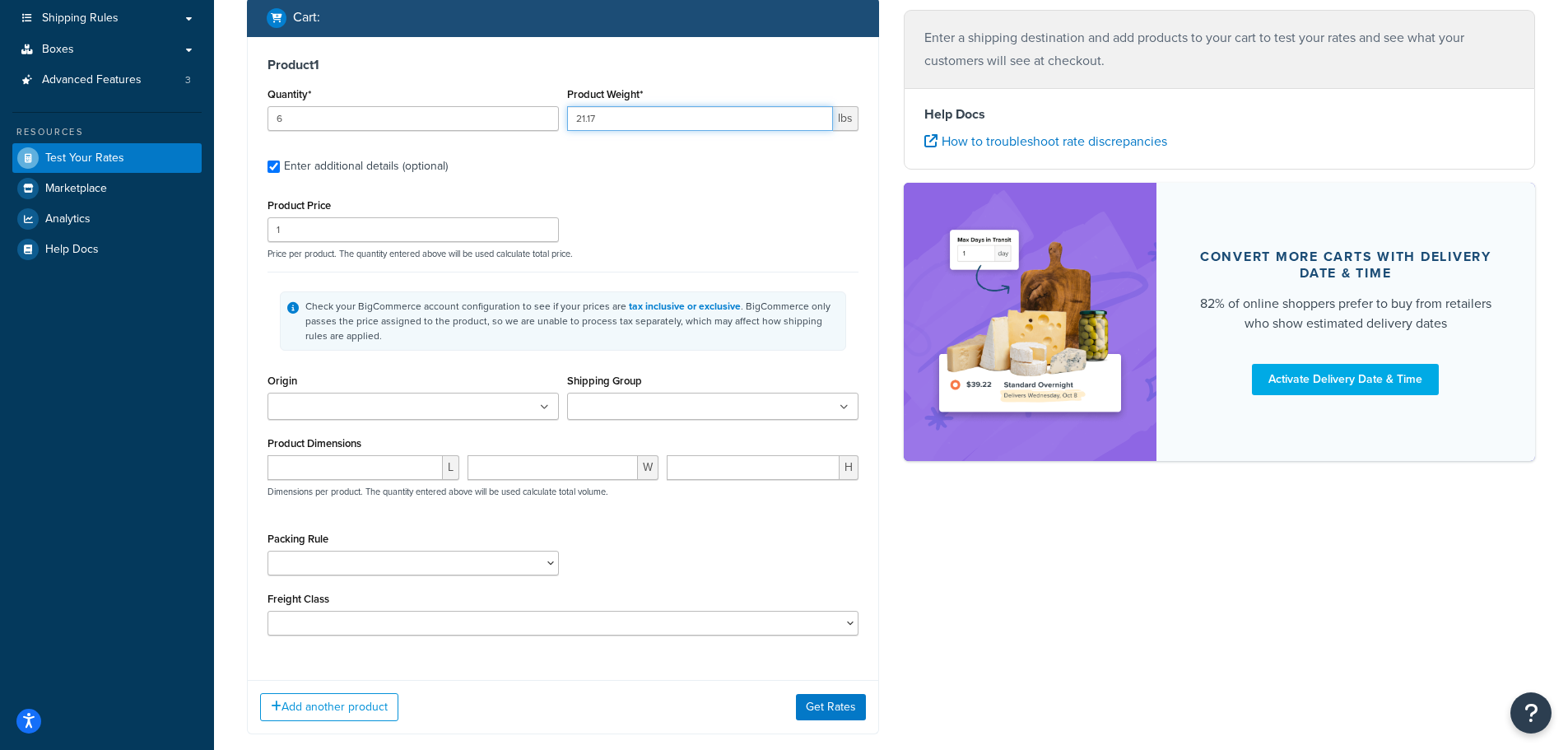
scroll to position [247, 0]
type input "21.17"
click at [336, 405] on input "Origin" at bounding box center [345, 407] width 146 height 18
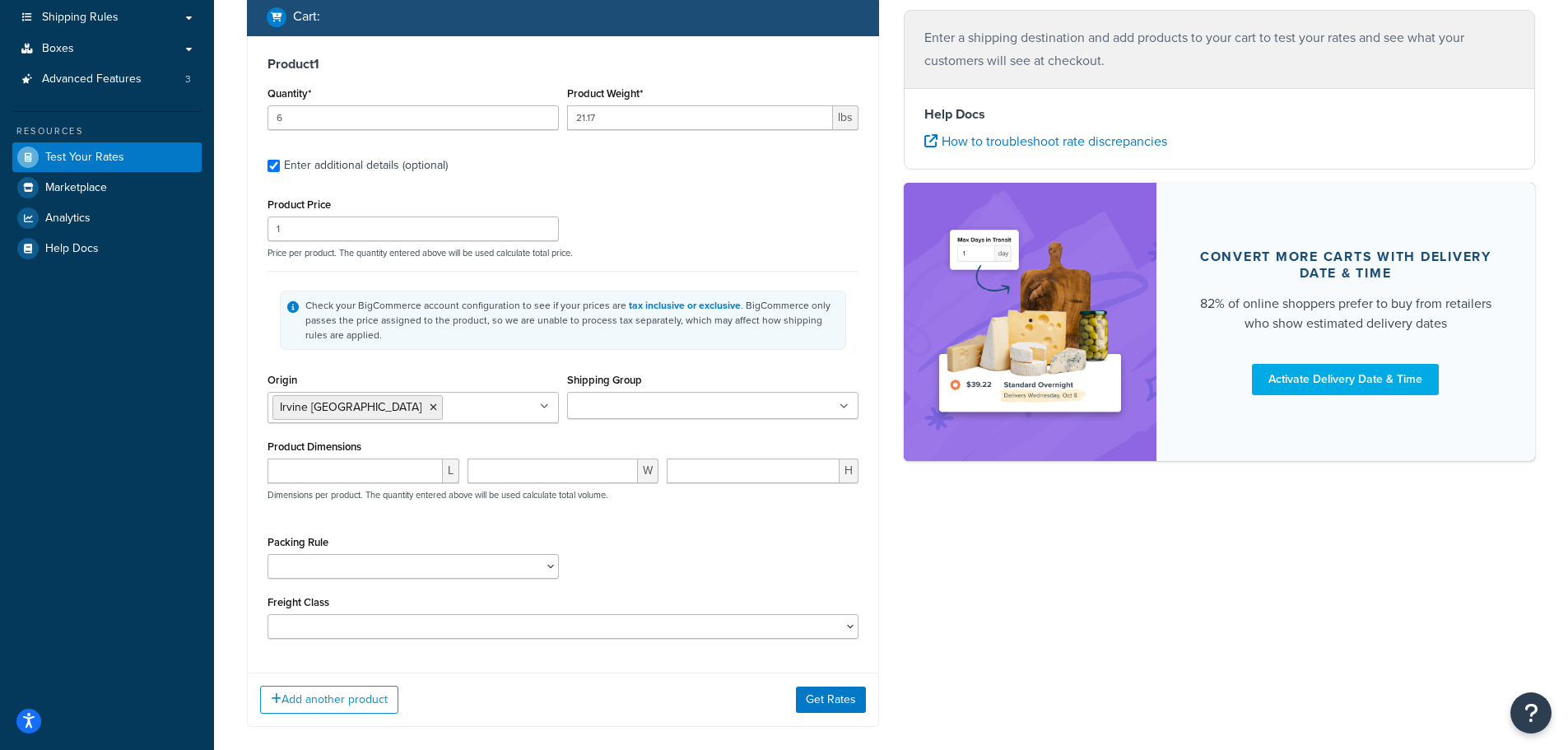
click at [598, 403] on input "Shipping Group" at bounding box center [645, 407] width 146 height 18
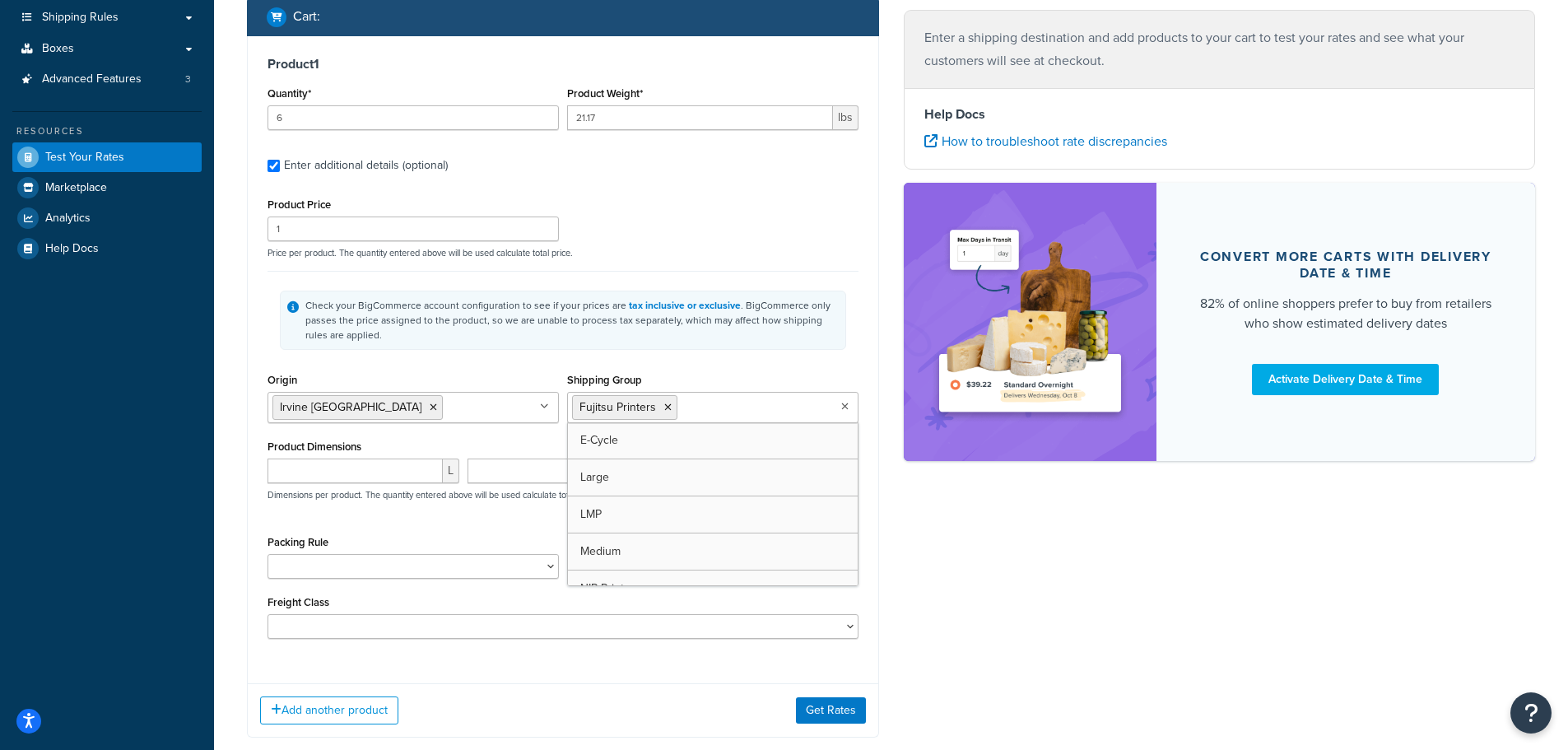
click at [956, 529] on div "Shipping destination : Edit Texas, 78759 , United States Cart : Product 1 Quant…" at bounding box center [891, 309] width 1313 height 907
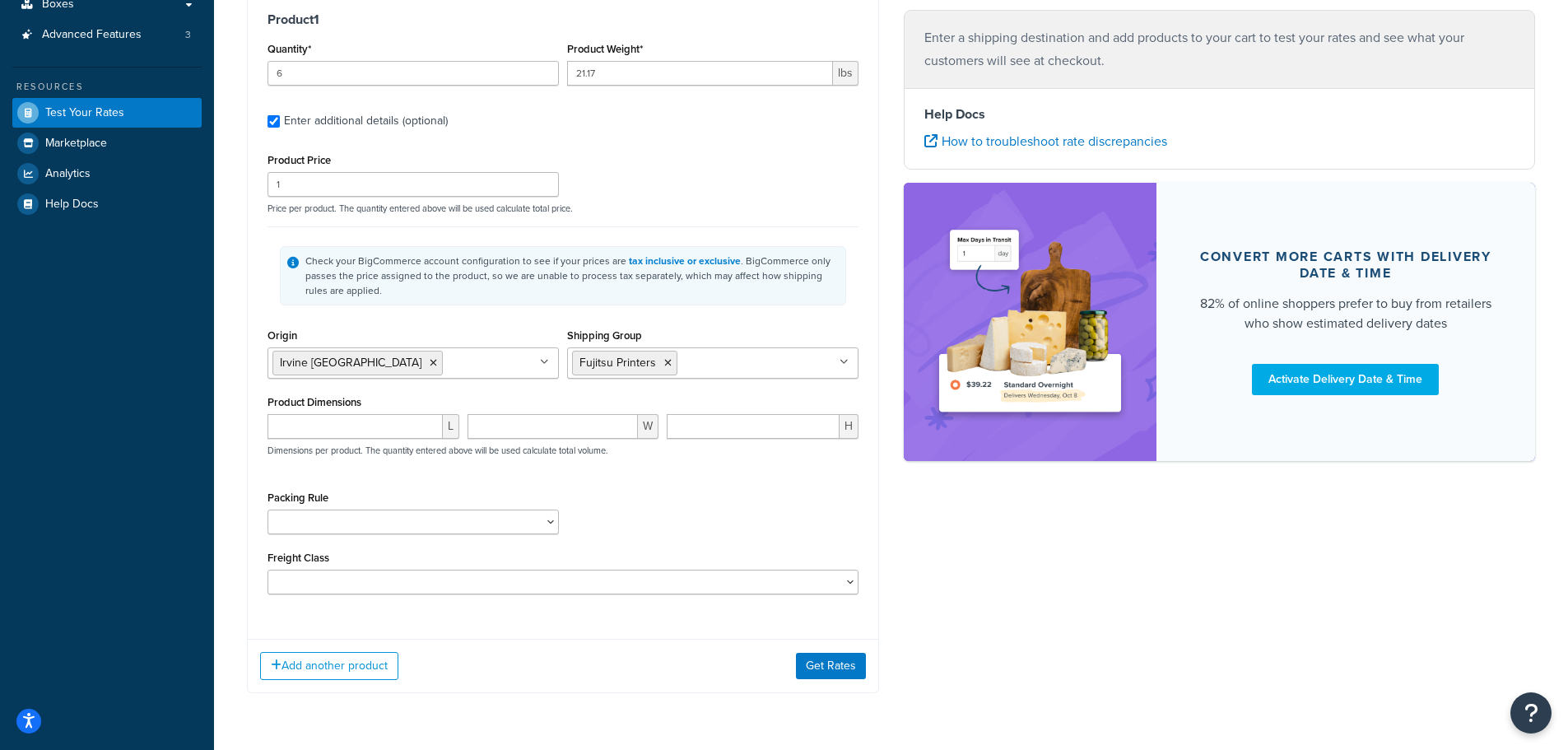
scroll to position [329, 0]
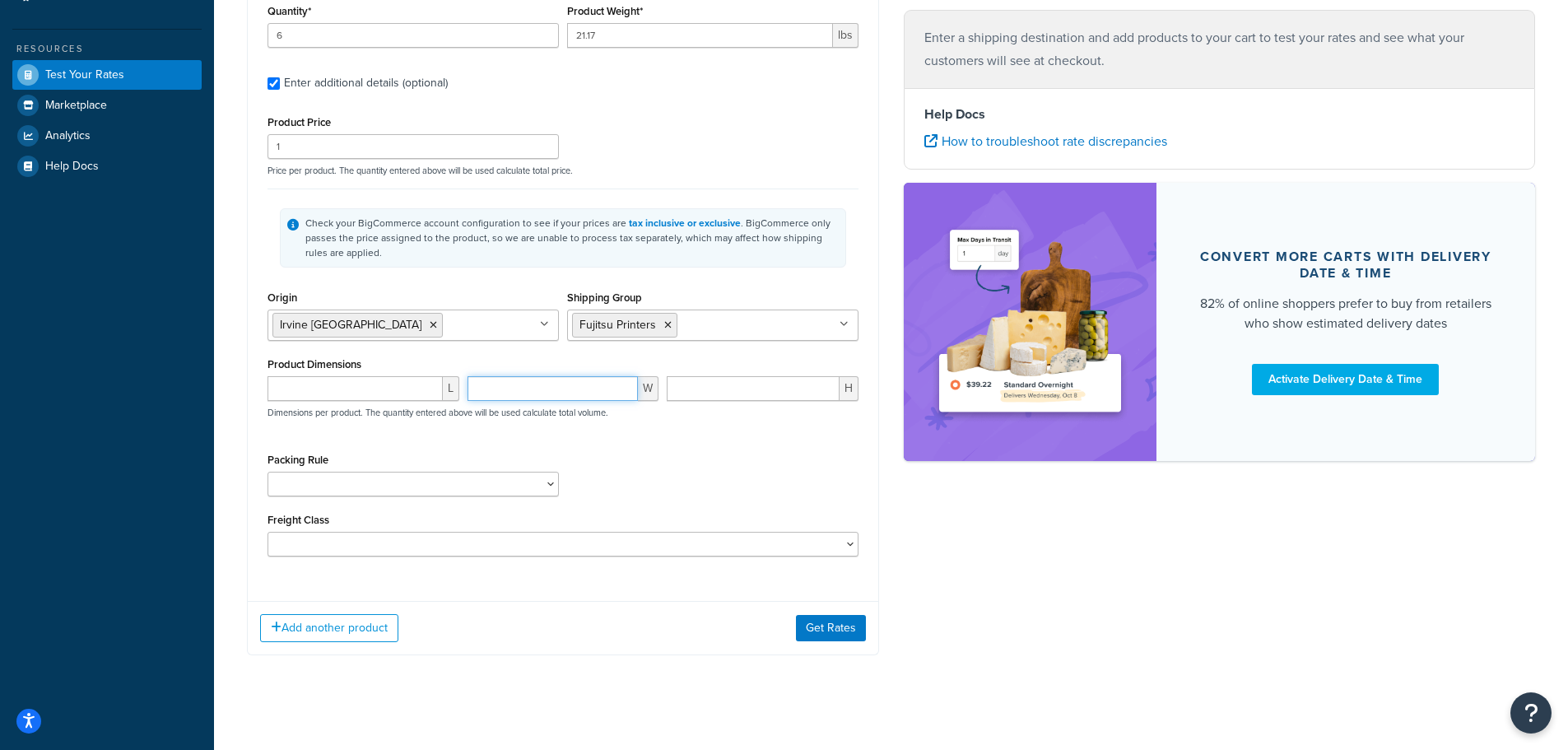
drag, startPoint x: 584, startPoint y: 382, endPoint x: 589, endPoint y: 343, distance: 39.3
click at [583, 382] on input "number" at bounding box center [553, 388] width 171 height 24
paste input "17.72"
type input "17.72"
click at [729, 385] on input "number" at bounding box center [753, 388] width 173 height 24
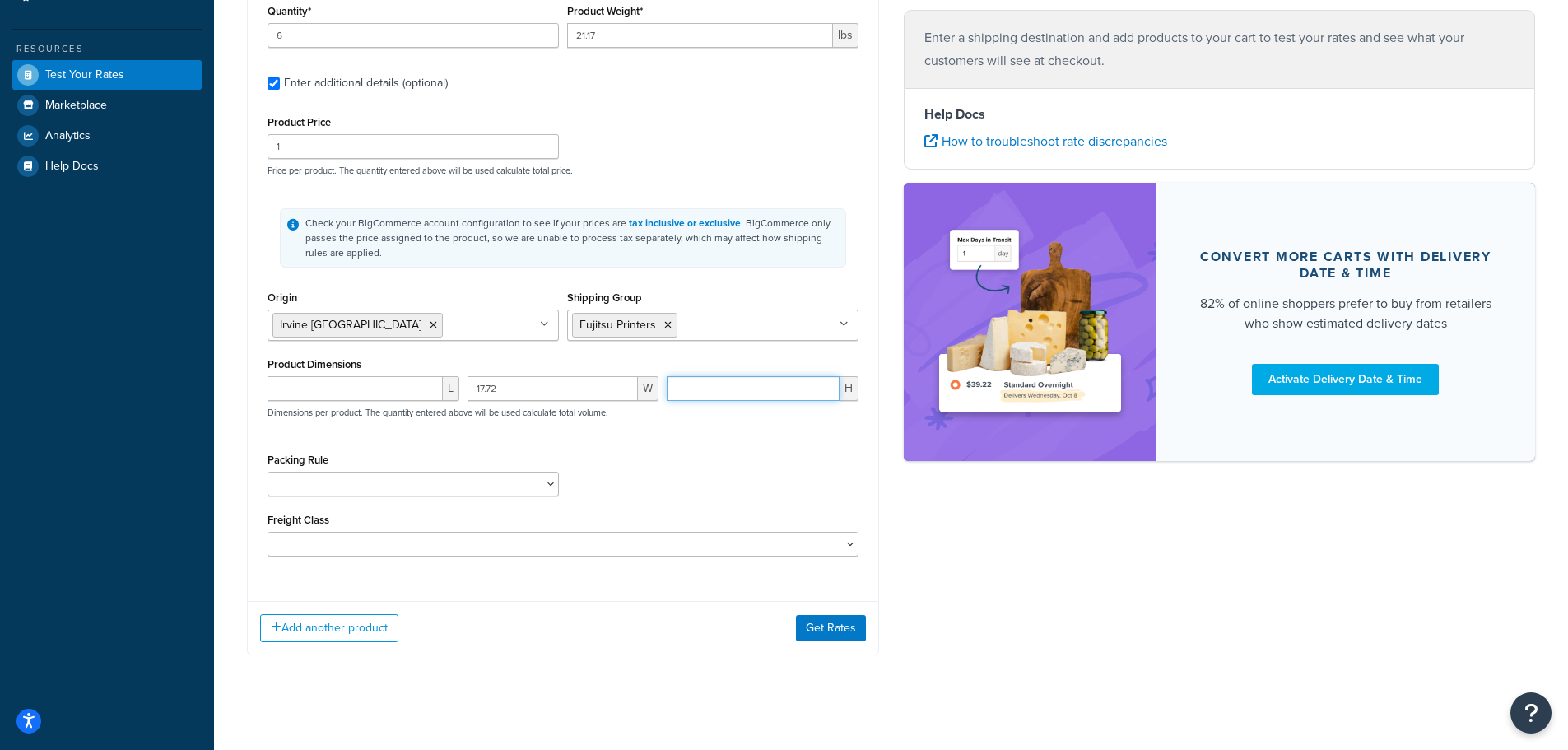
paste input "27.95"
type input "27.95"
click at [383, 391] on input "number" at bounding box center [355, 388] width 175 height 24
type input "10"
click at [414, 479] on select "Kent Test Pack Separately Test Test (V 22x8x9)" at bounding box center [413, 483] width 292 height 24
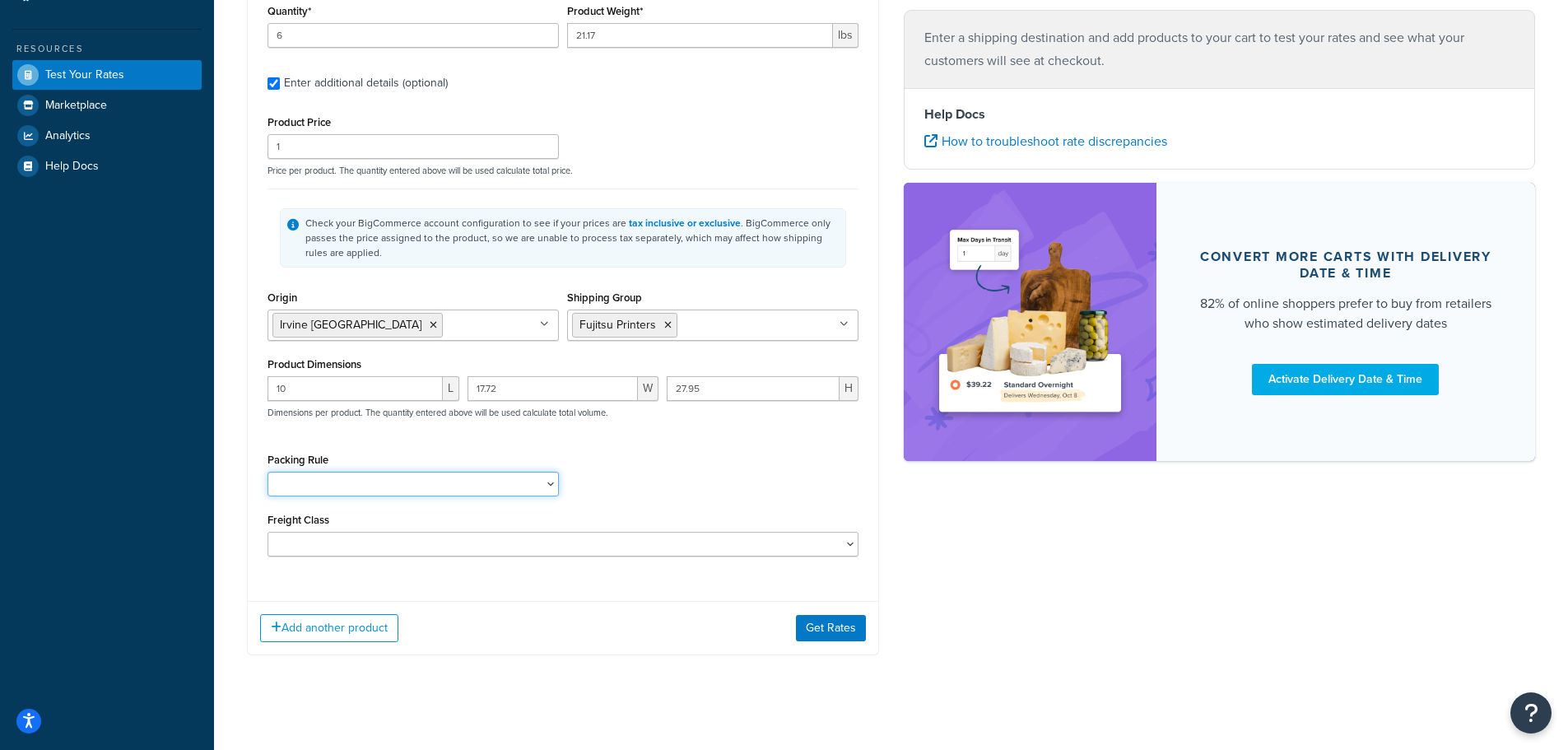
select select "86028"
click at [267, 474] on select "Kent Test Pack Separately Test Test (V 22x8x9)" at bounding box center [413, 483] width 292 height 24
click at [680, 436] on div "10 L 17.72 W 27.95 H Dimensions per product. The quantity entered above will be…" at bounding box center [563, 407] width 599 height 60
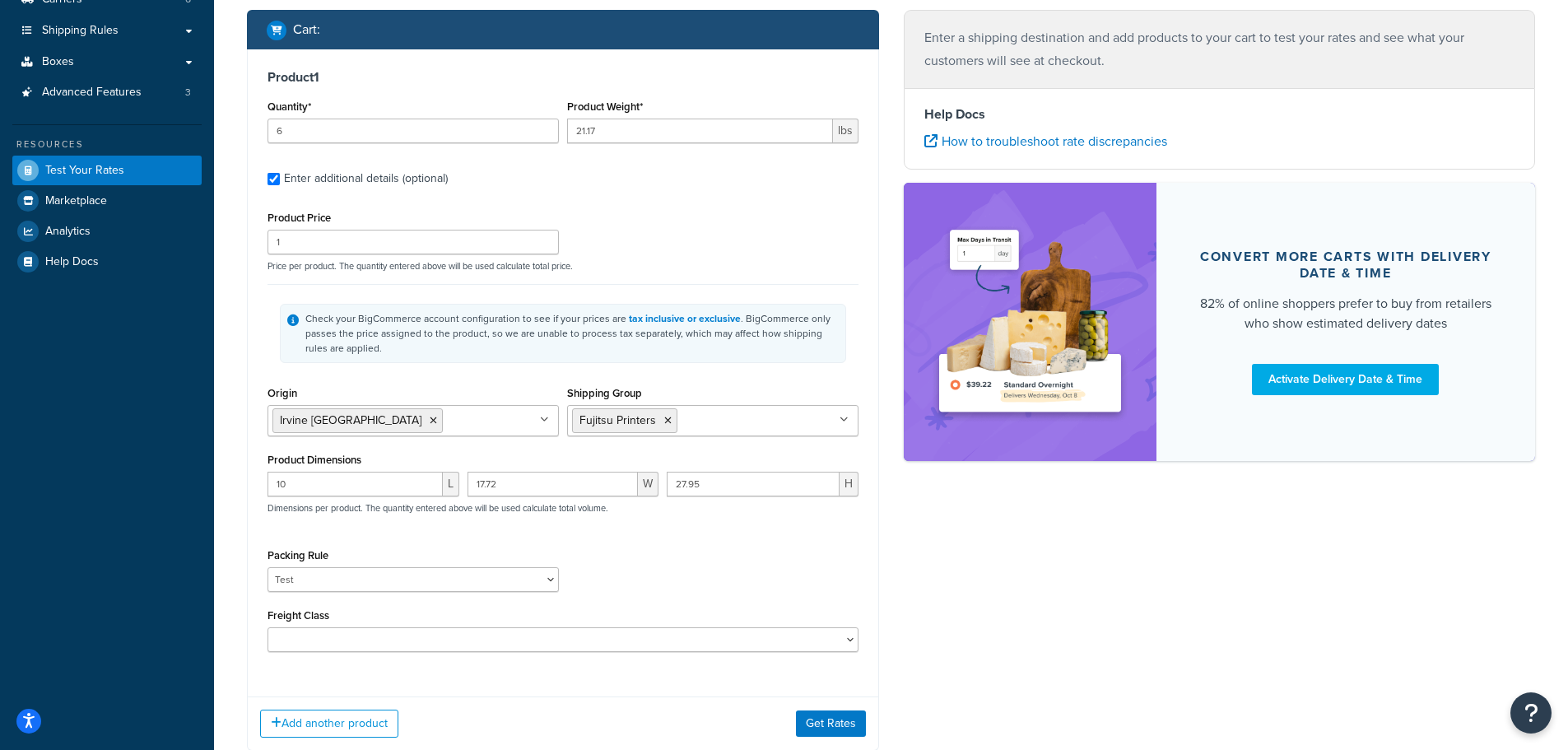
scroll to position [247, 0]
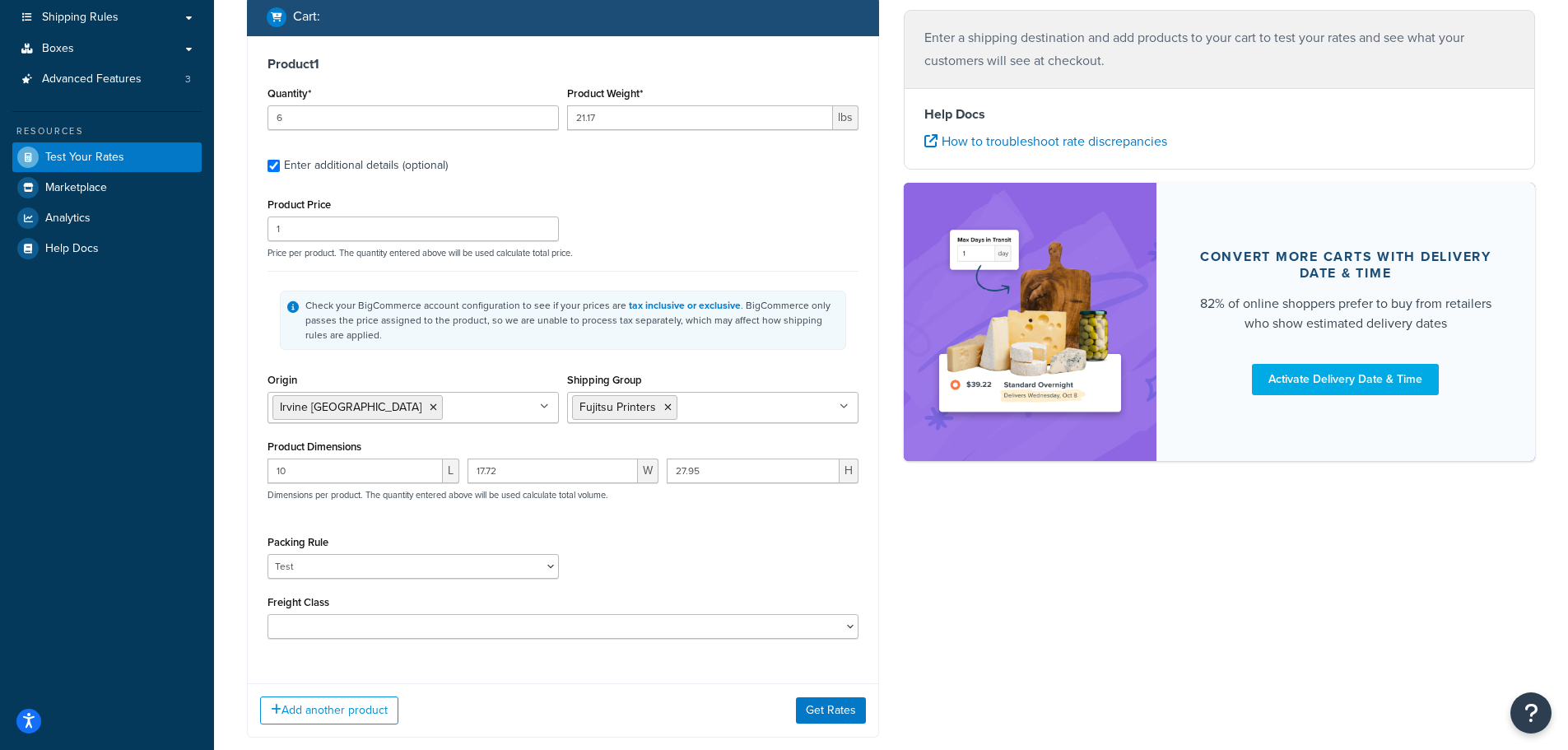
click at [620, 644] on div "Product 1 Quantity* 6 Product Weight* 21.17 lbs Enter additional details (optio…" at bounding box center [563, 353] width 630 height 634
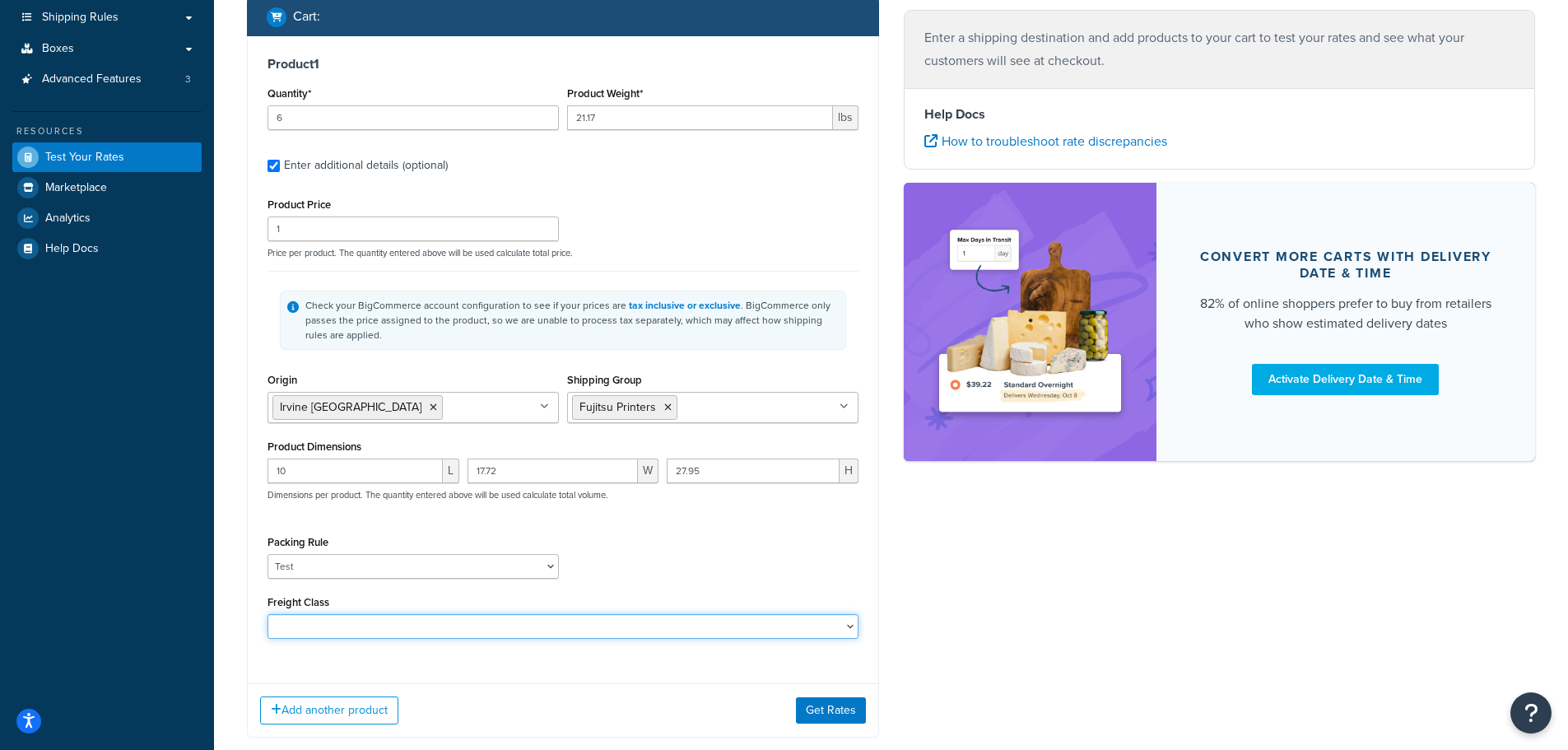
click at [623, 628] on select "50 55 60 65 70 77.5 85 92.5 100 110 125 150 175 200 250 300 400 500" at bounding box center [563, 625] width 591 height 24
select select "150"
click at [267, 616] on select "50 55 60 65 70 77.5 85 92.5 100 110 125 150 175 200 250 300 400 500" at bounding box center [563, 625] width 591 height 24
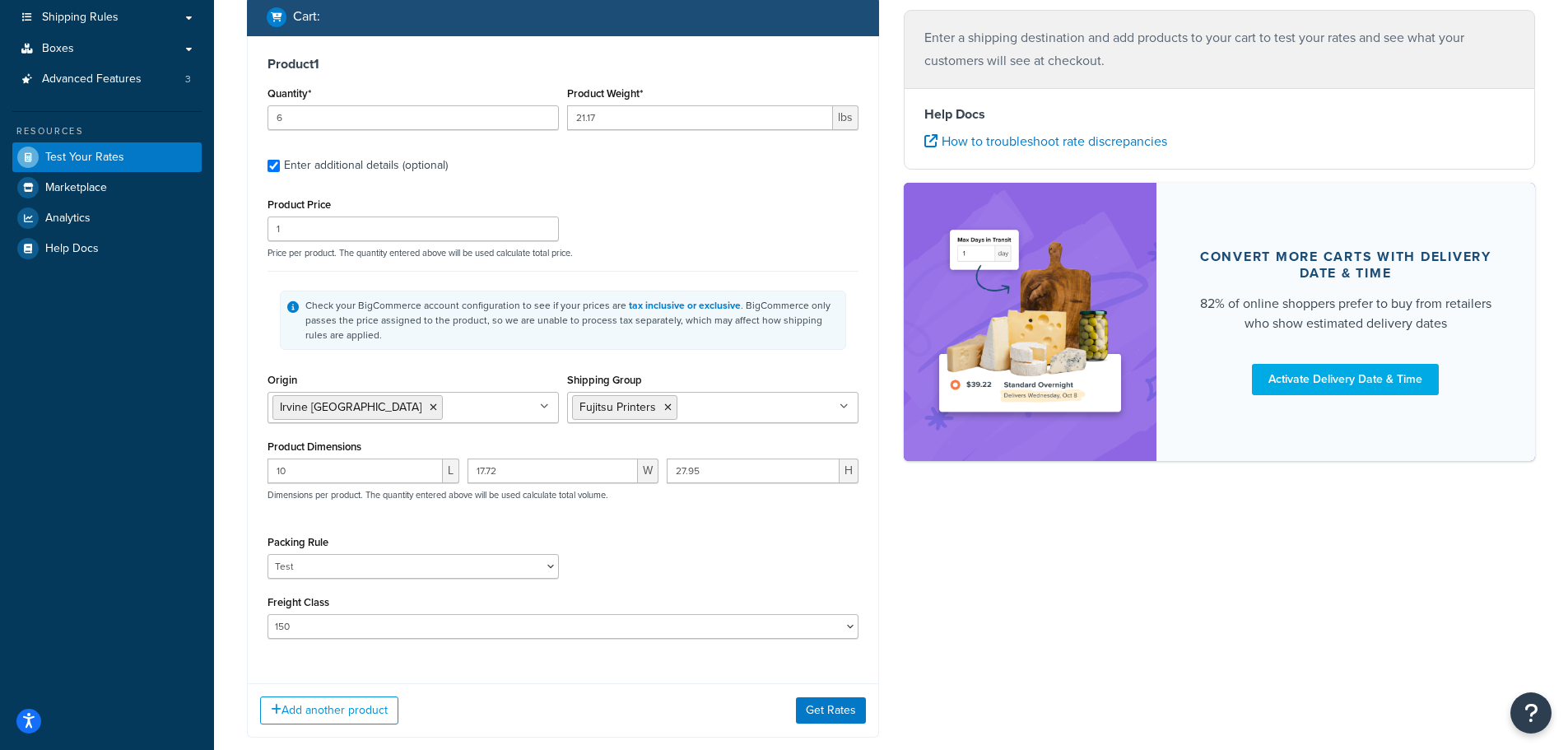
click at [1025, 528] on div "Shipping destination : Edit Texas, 78759 , United States Cart : Product 1 Quant…" at bounding box center [891, 309] width 1313 height 907
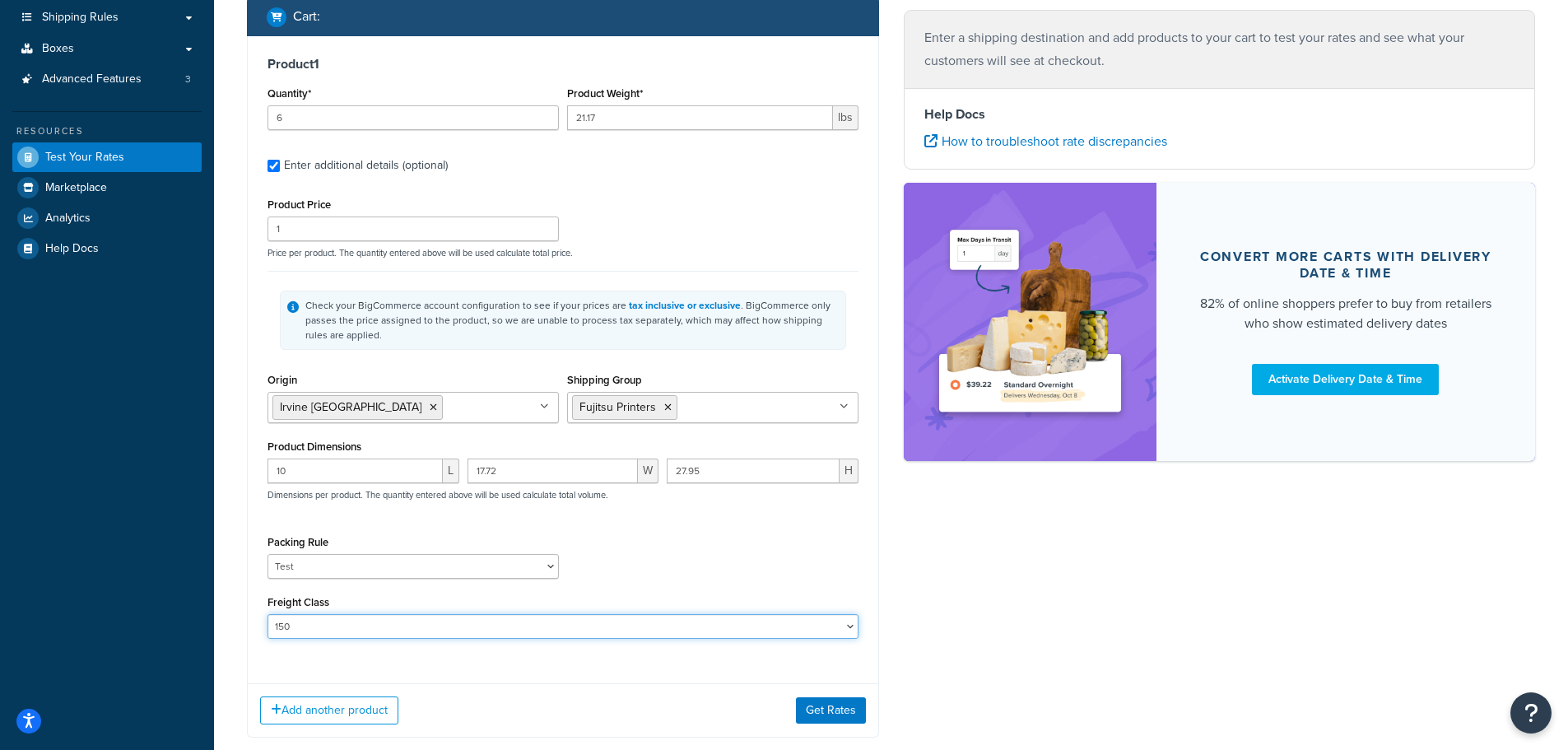
click at [712, 635] on select "50 55 60 65 70 77.5 85 92.5 100 110 125 150 175 200 250 300 400 500" at bounding box center [563, 625] width 591 height 24
select select
click at [267, 616] on select "50 55 60 65 70 77.5 85 92.5 100 110 125 150 175 200 250 300 400 500" at bounding box center [563, 625] width 591 height 24
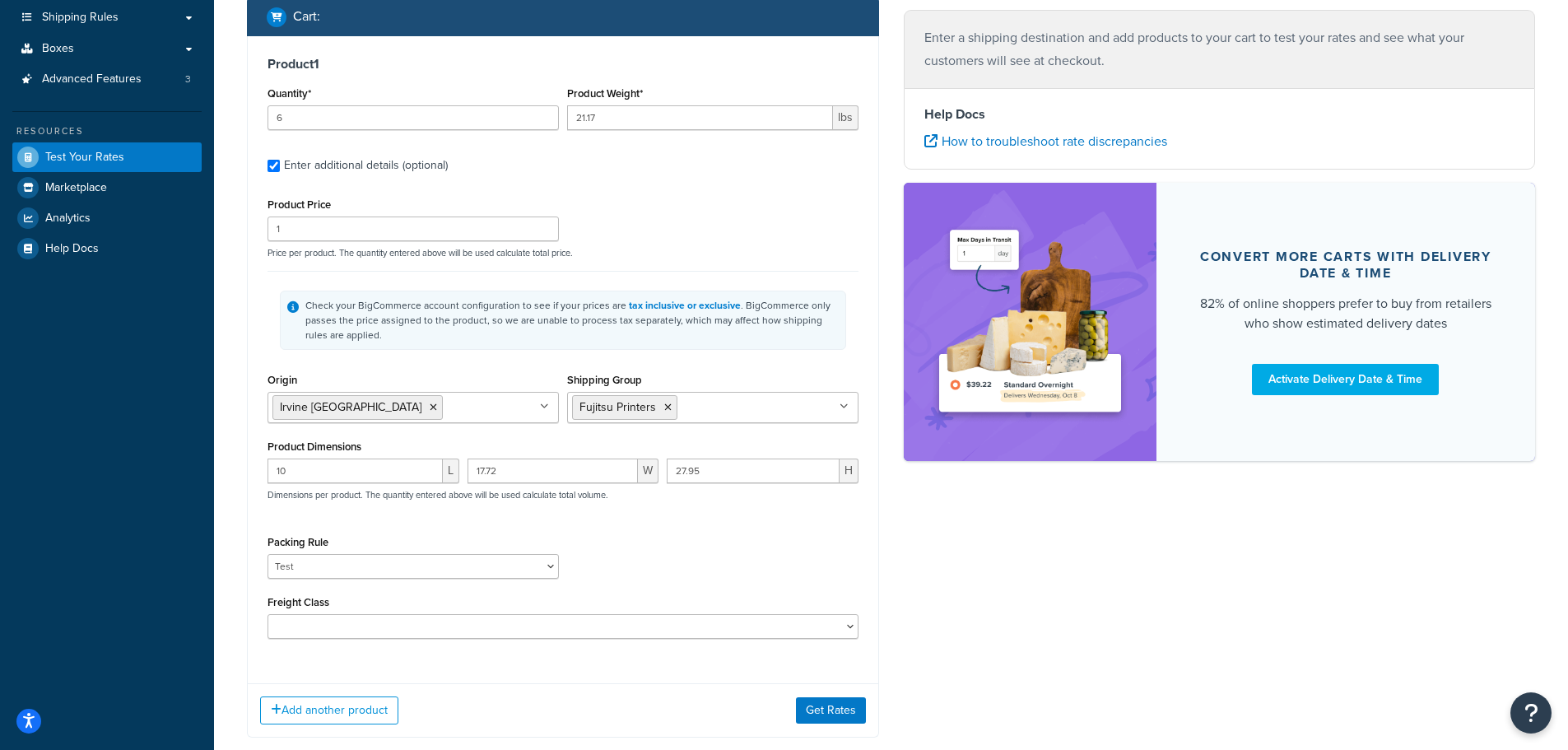
click at [1073, 662] on div "Shipping destination : Edit Texas, 78759 , United States Cart : Product 1 Quant…" at bounding box center [891, 309] width 1313 height 907
click at [842, 710] on button "Get Rates" at bounding box center [831, 710] width 70 height 26
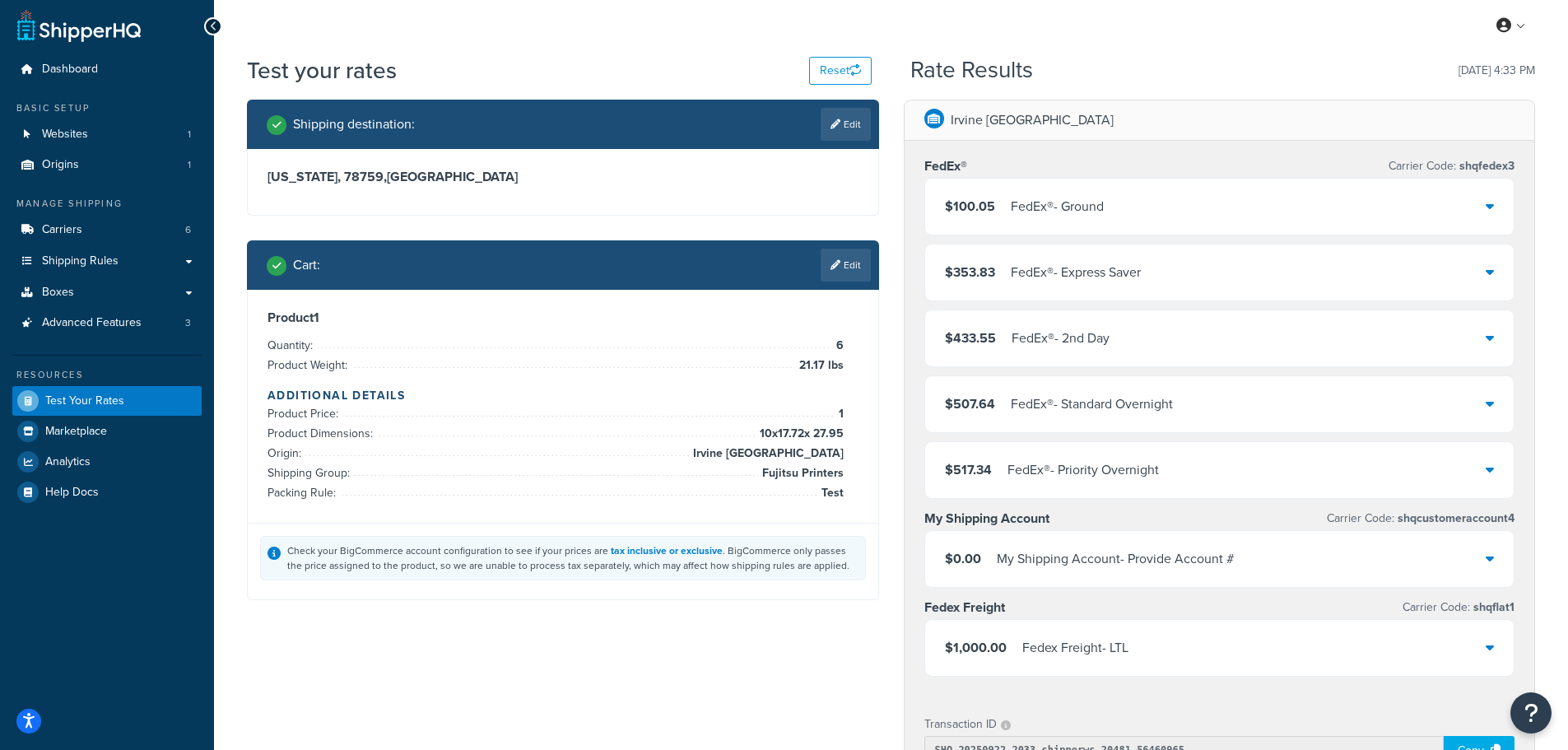
scroll to position [0, 0]
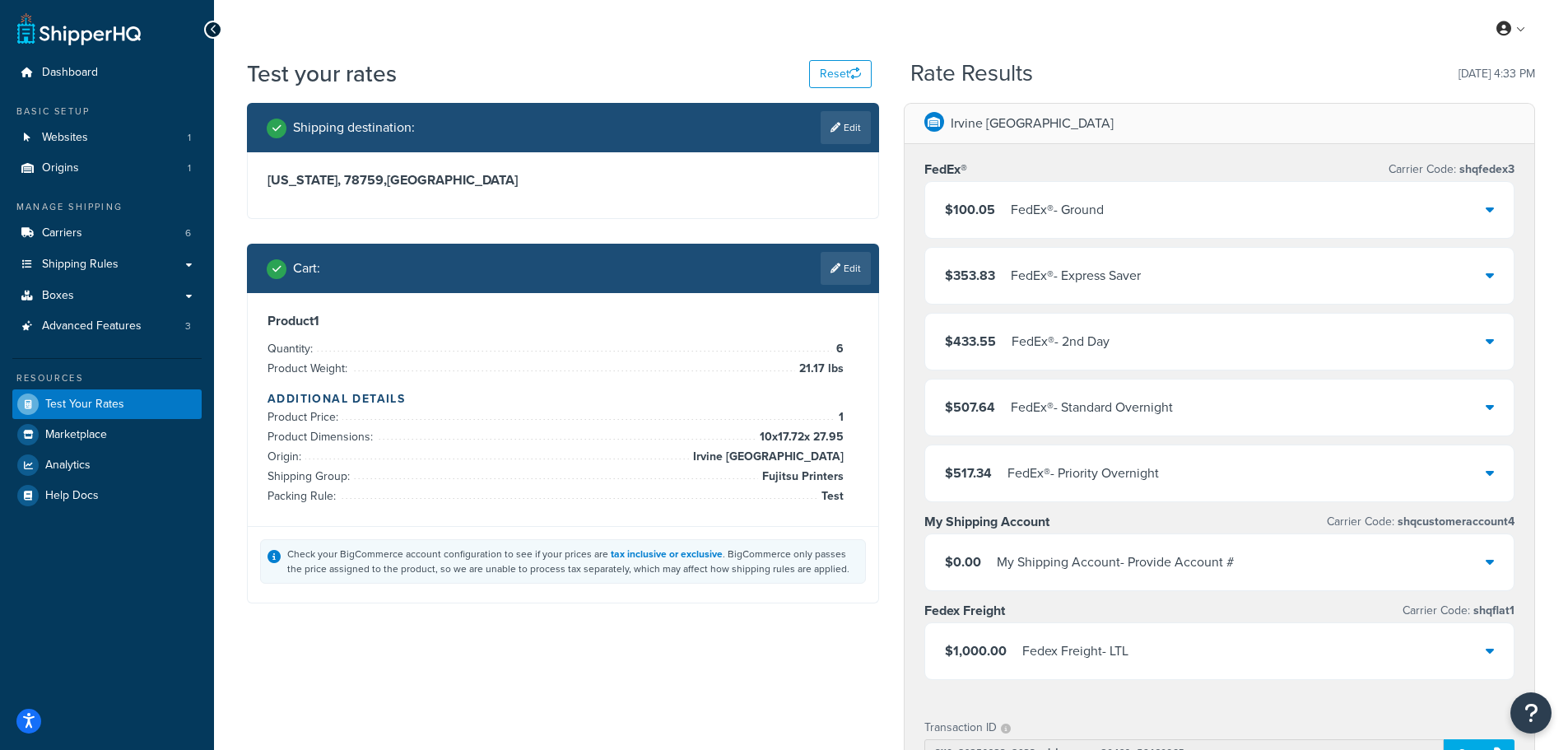
click at [1101, 222] on div "FedEx® - Ground" at bounding box center [1057, 210] width 93 height 23
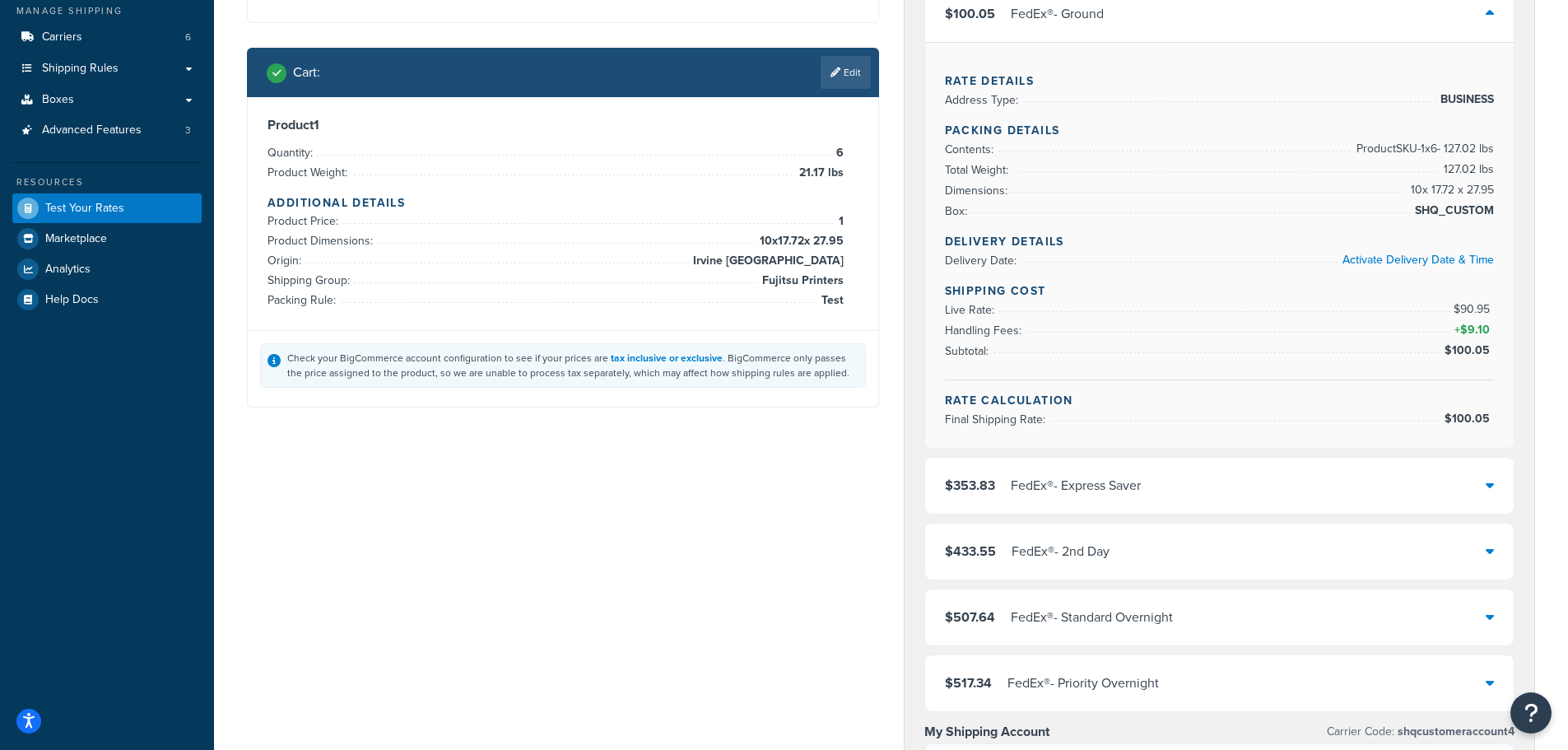
scroll to position [180, 0]
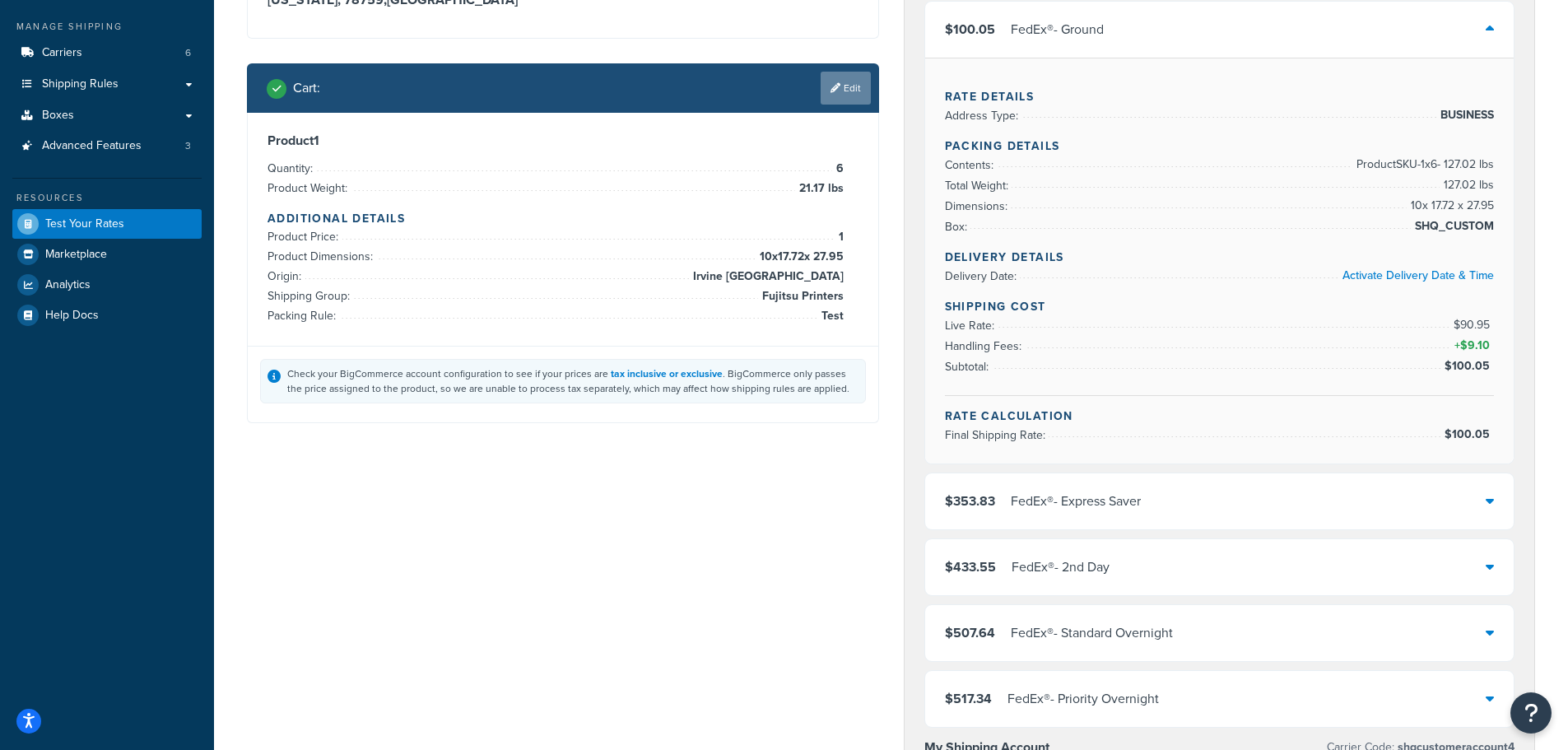
click at [840, 84] on link "Edit" at bounding box center [846, 89] width 51 height 33
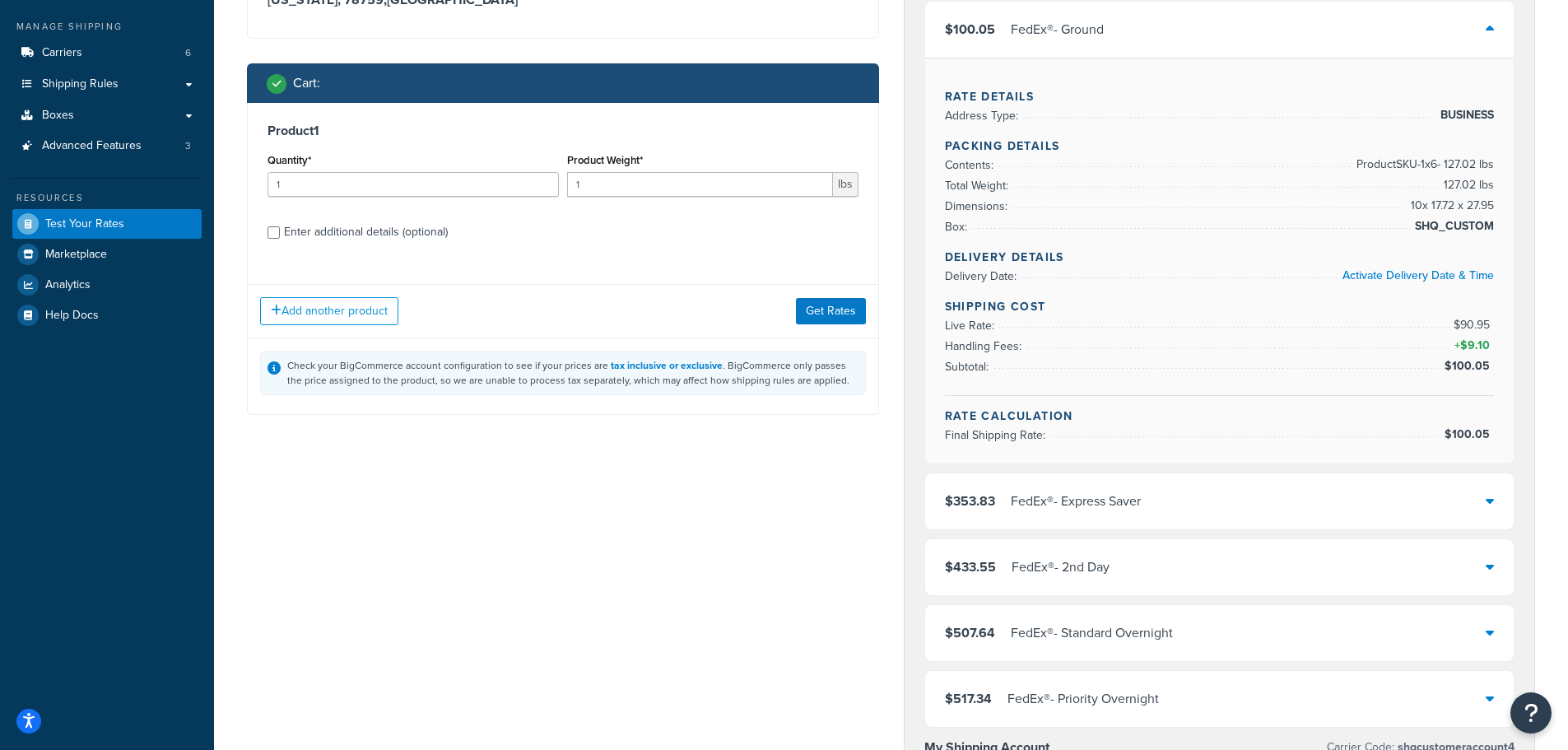
click at [429, 232] on div "Enter additional details (optional)" at bounding box center [366, 232] width 163 height 23
click at [280, 232] on input "Enter additional details (optional)" at bounding box center [273, 232] width 13 height 13
checkbox input "true"
select select "86028"
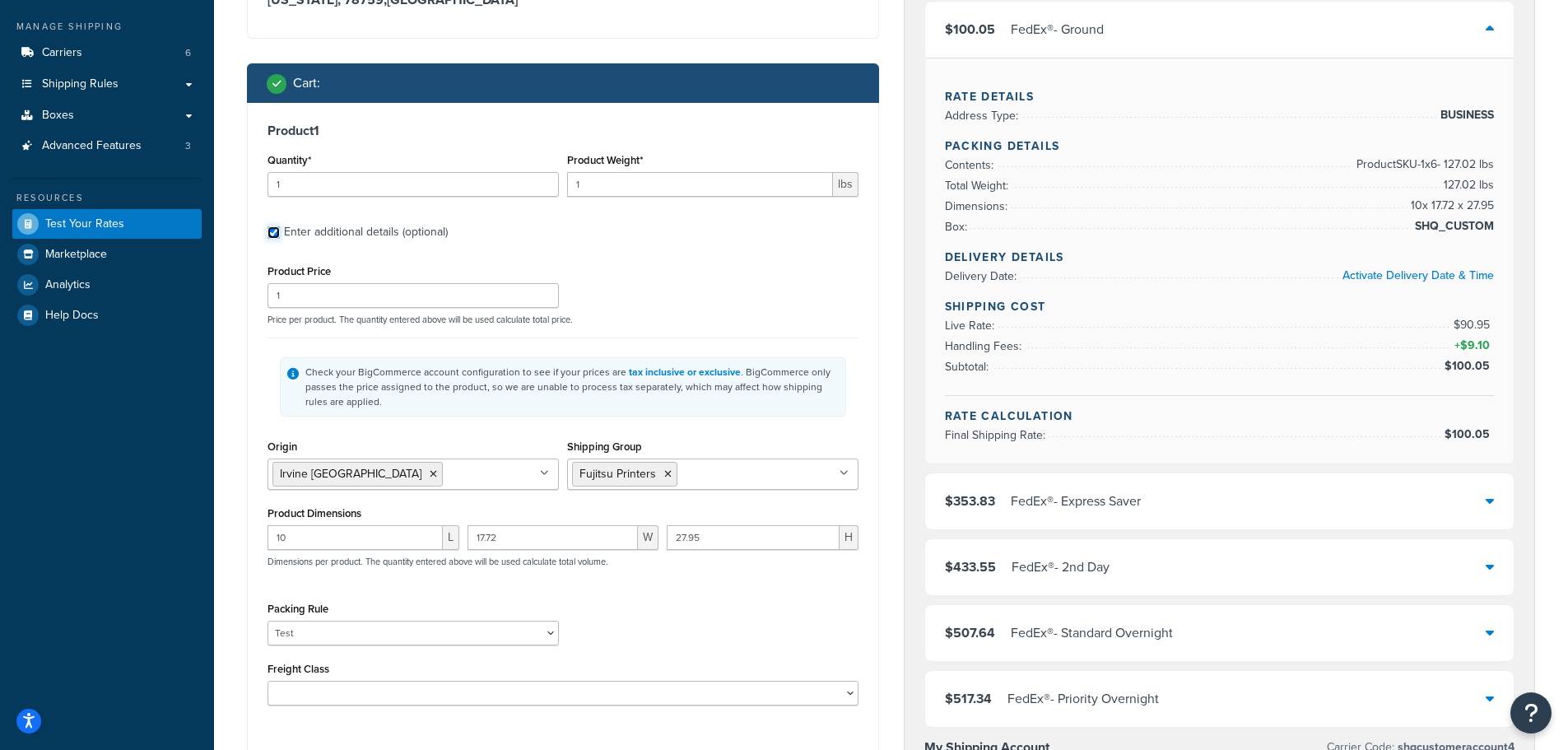
scroll to position [263, 0]
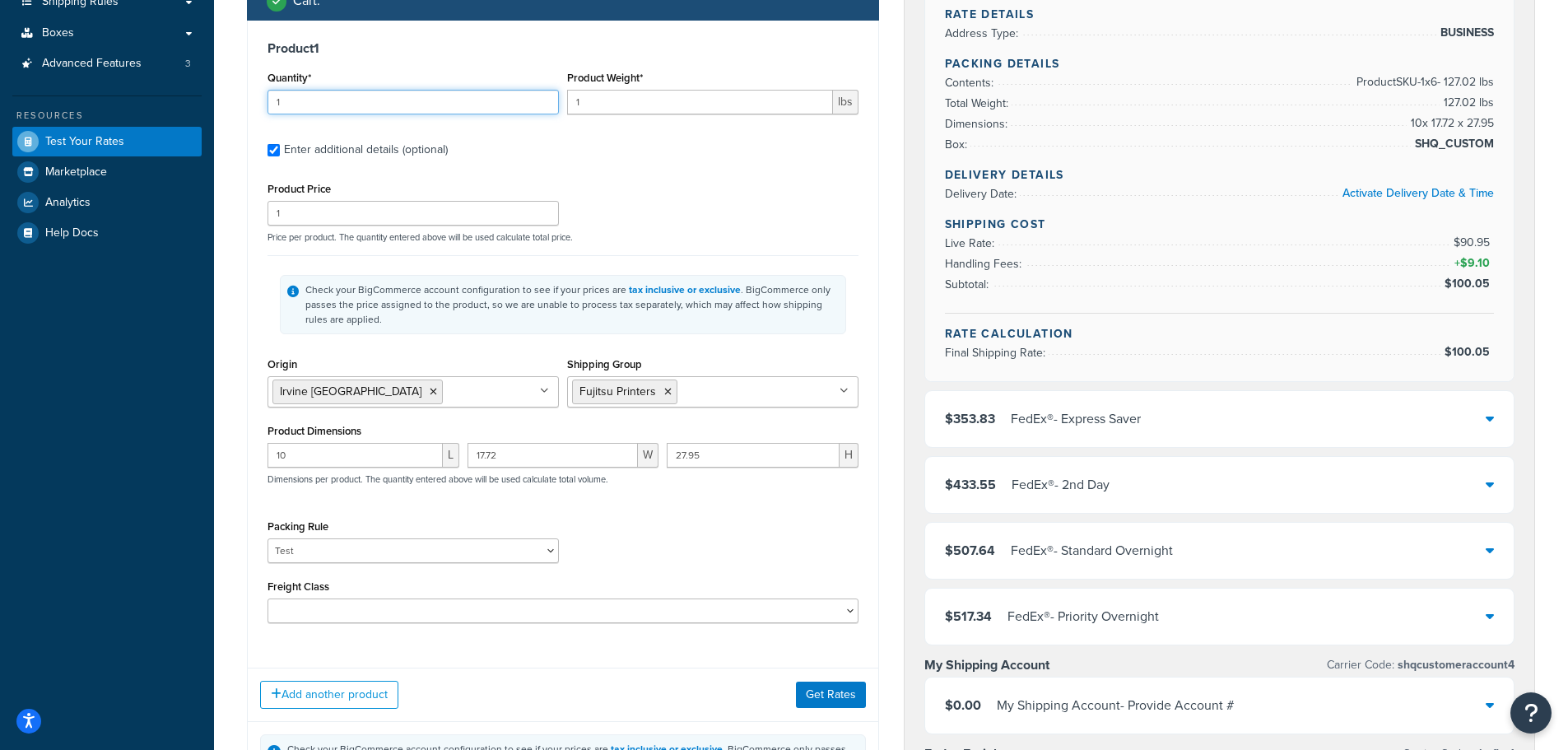
drag, startPoint x: 309, startPoint y: 104, endPoint x: 54, endPoint y: 91, distance: 255.3
click at [136, 93] on div "Dashboard Basic Setup Websites 1 Origins 1 Manage Shipping Carriers 6 Shipping …" at bounding box center [784, 566] width 1568 height 1659
drag, startPoint x: 612, startPoint y: 101, endPoint x: 500, endPoint y: 95, distance: 112.2
click at [500, 95] on div "Quantity* 1 Product Weight* 1 lbs" at bounding box center [563, 97] width 599 height 60
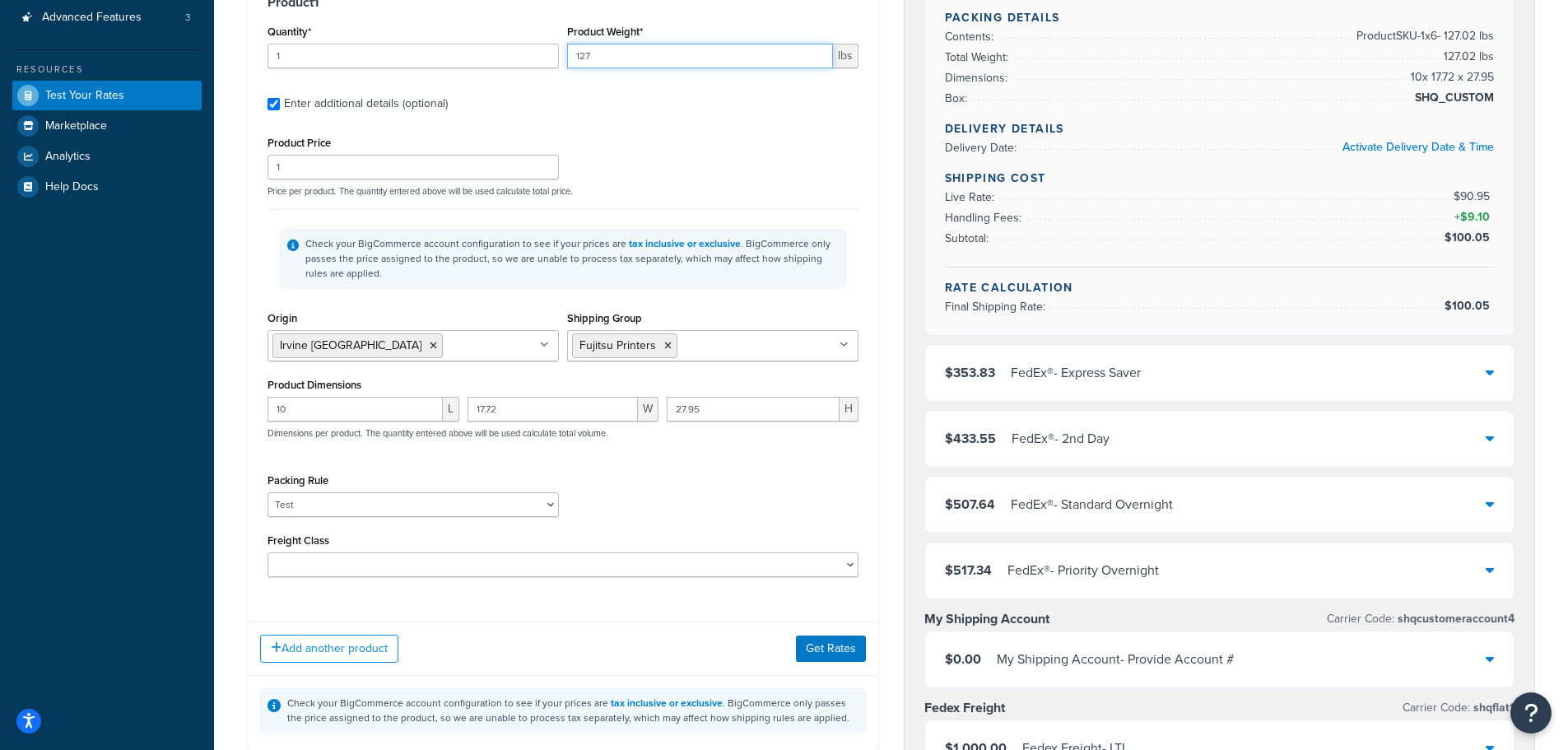
scroll to position [345, 0]
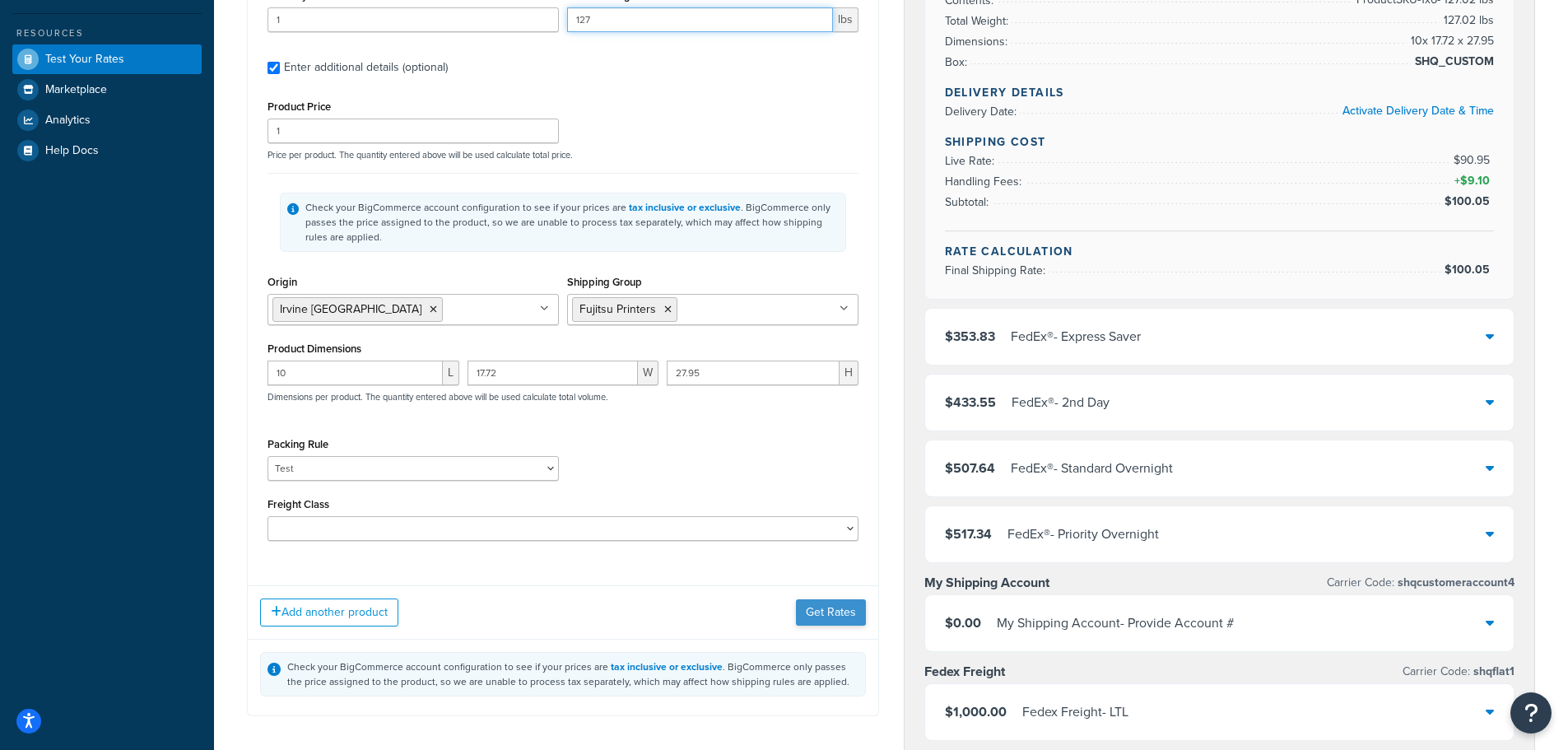
type input "127"
click at [825, 619] on button "Get Rates" at bounding box center [831, 612] width 70 height 26
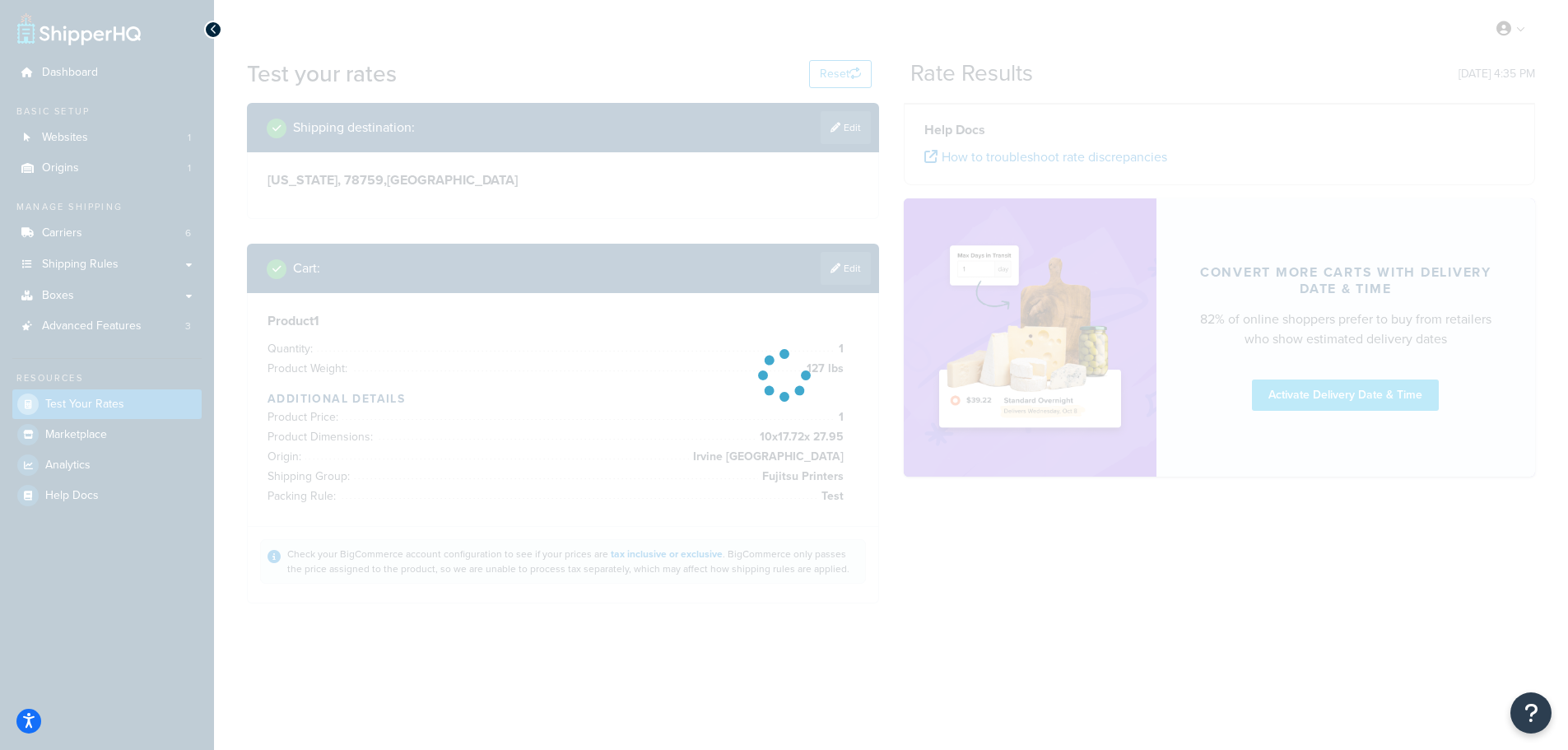
scroll to position [0, 0]
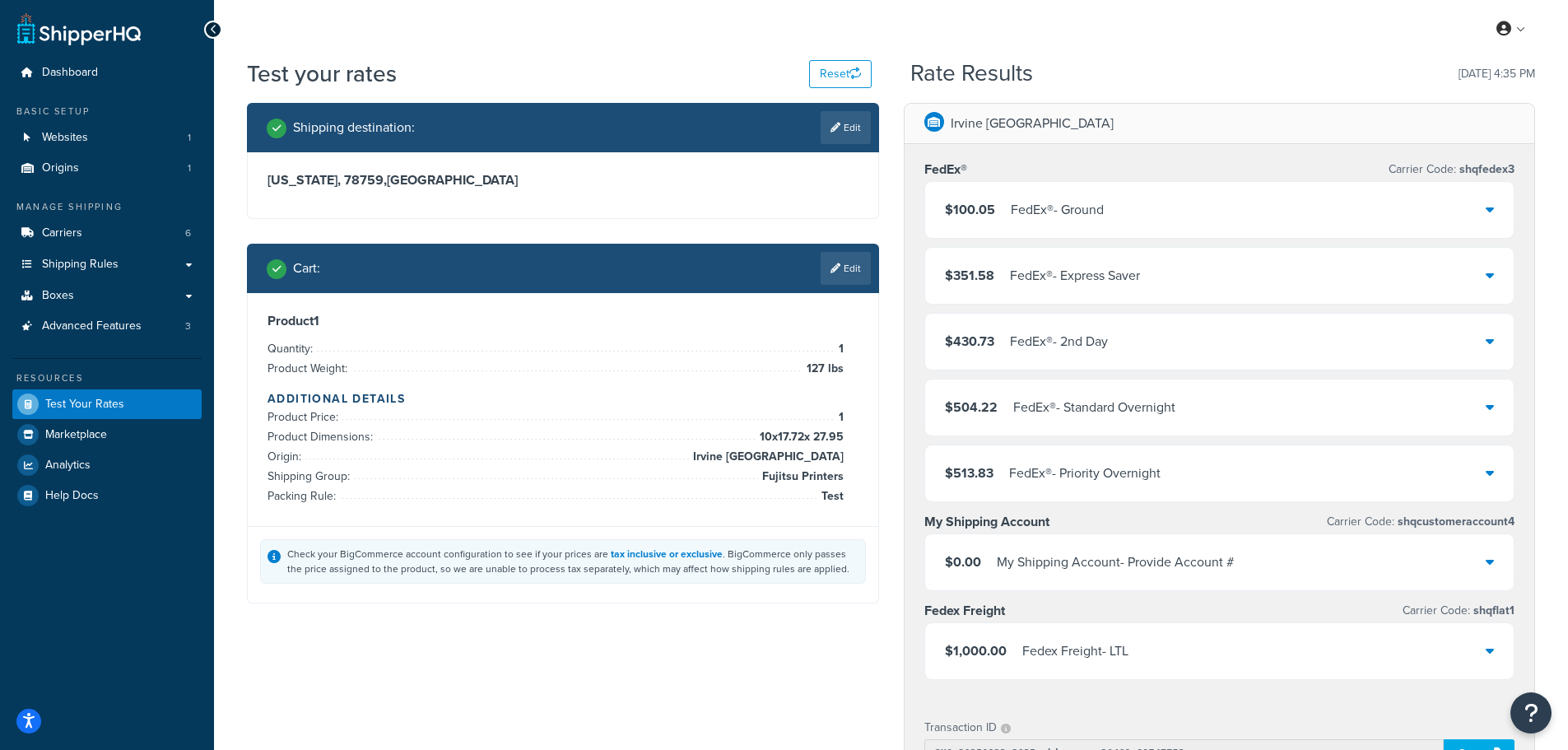
click at [1339, 199] on div "$100.05 FedEx® - Ground" at bounding box center [1220, 210] width 589 height 56
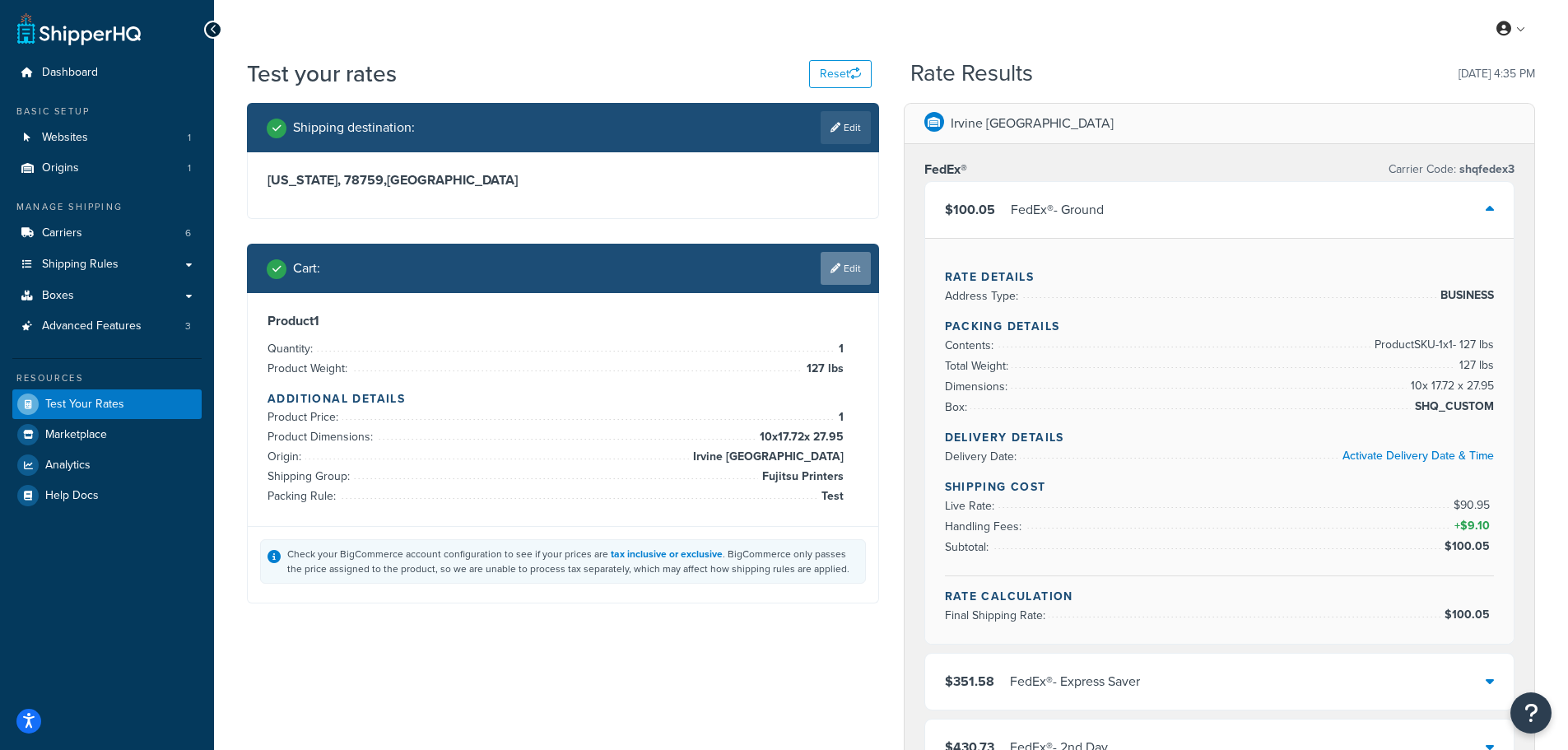
click at [853, 279] on link "Edit" at bounding box center [846, 268] width 51 height 33
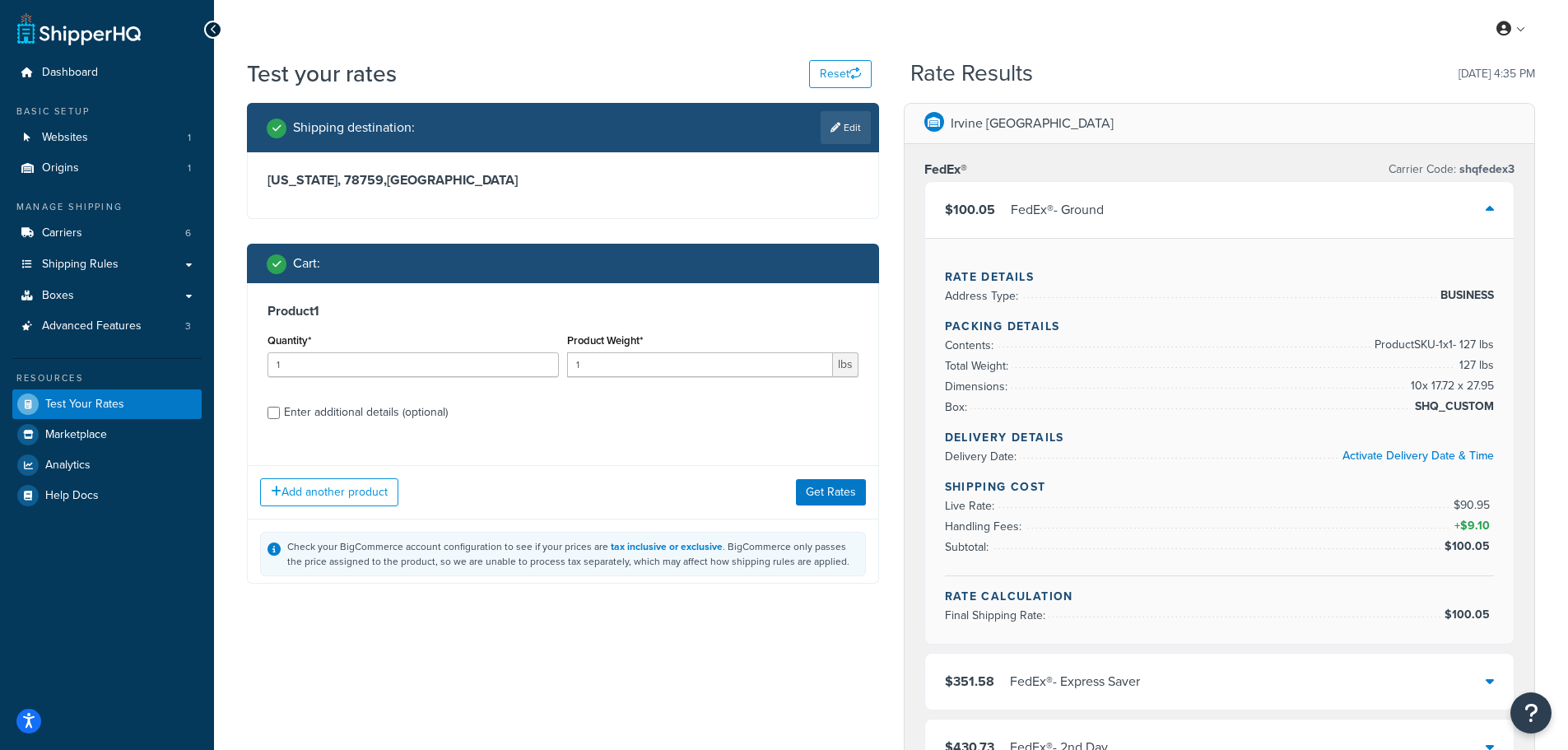
scroll to position [83, 0]
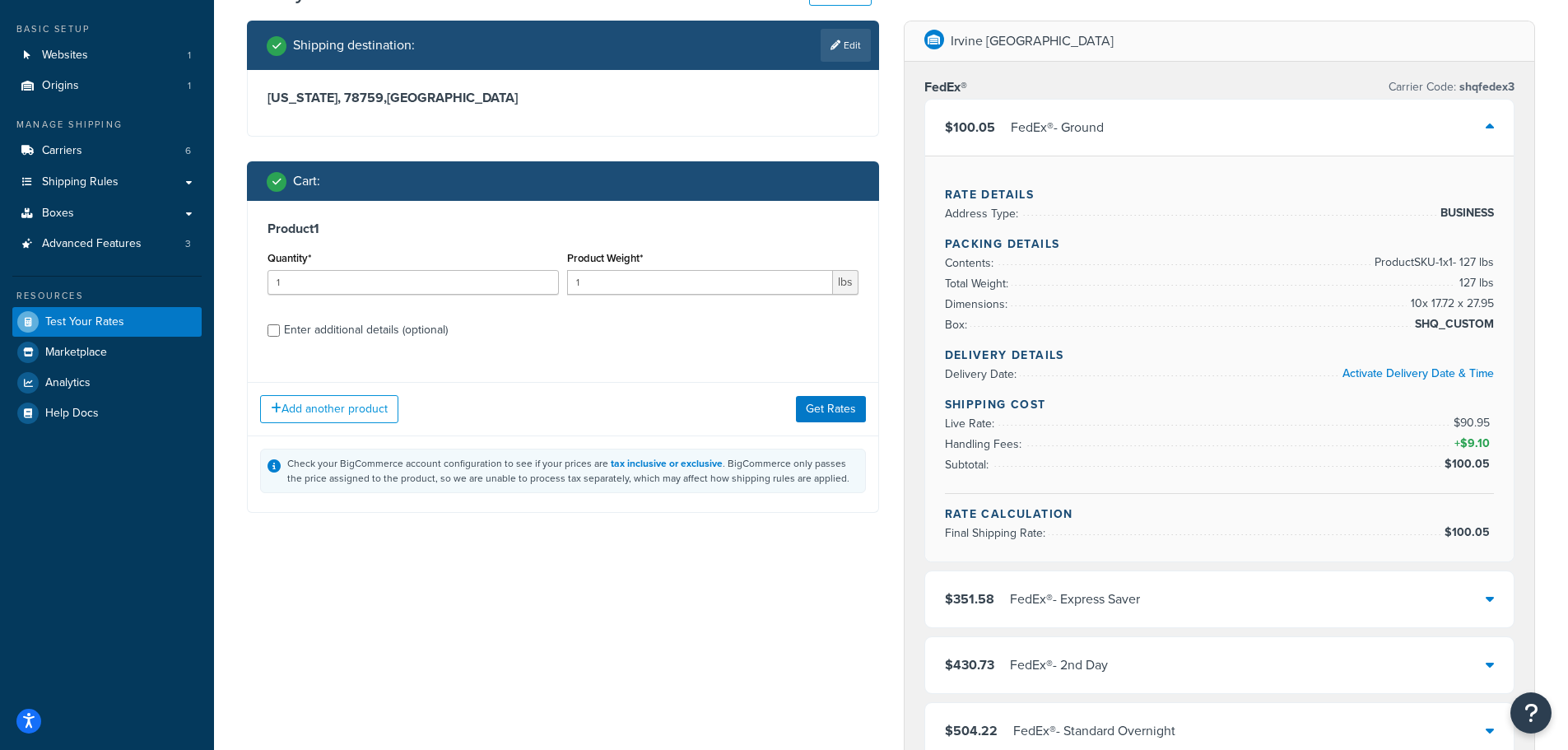
click at [410, 333] on div "Enter additional details (optional)" at bounding box center [366, 330] width 163 height 23
click at [280, 333] on input "Enter additional details (optional)" at bounding box center [273, 330] width 13 height 13
checkbox input "true"
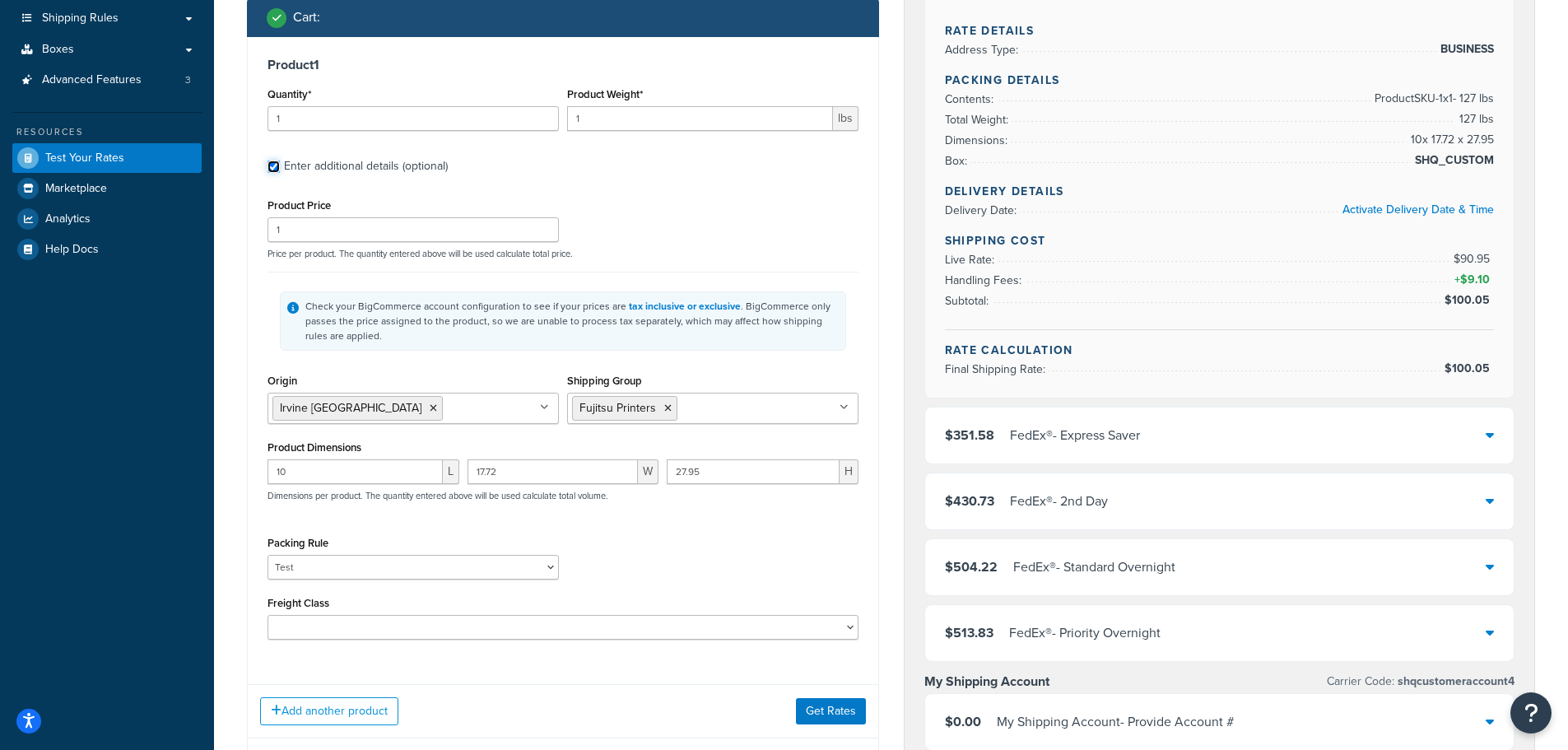
scroll to position [247, 0]
click at [552, 568] on select "Kent Test Pack Separately Test Test (V 22x8x9)" at bounding box center [413, 565] width 292 height 24
click at [267, 555] on select "Kent Test Pack Separately Test Test (V 22x8x9)" at bounding box center [413, 565] width 292 height 24
click at [684, 581] on div "Packing Rule Kent Test Pack Separately Test Test (V 22x8x9)" at bounding box center [563, 561] width 599 height 60
click at [431, 575] on select "Kent Test Pack Separately Test Test (V 22x8x9)" at bounding box center [413, 565] width 292 height 24
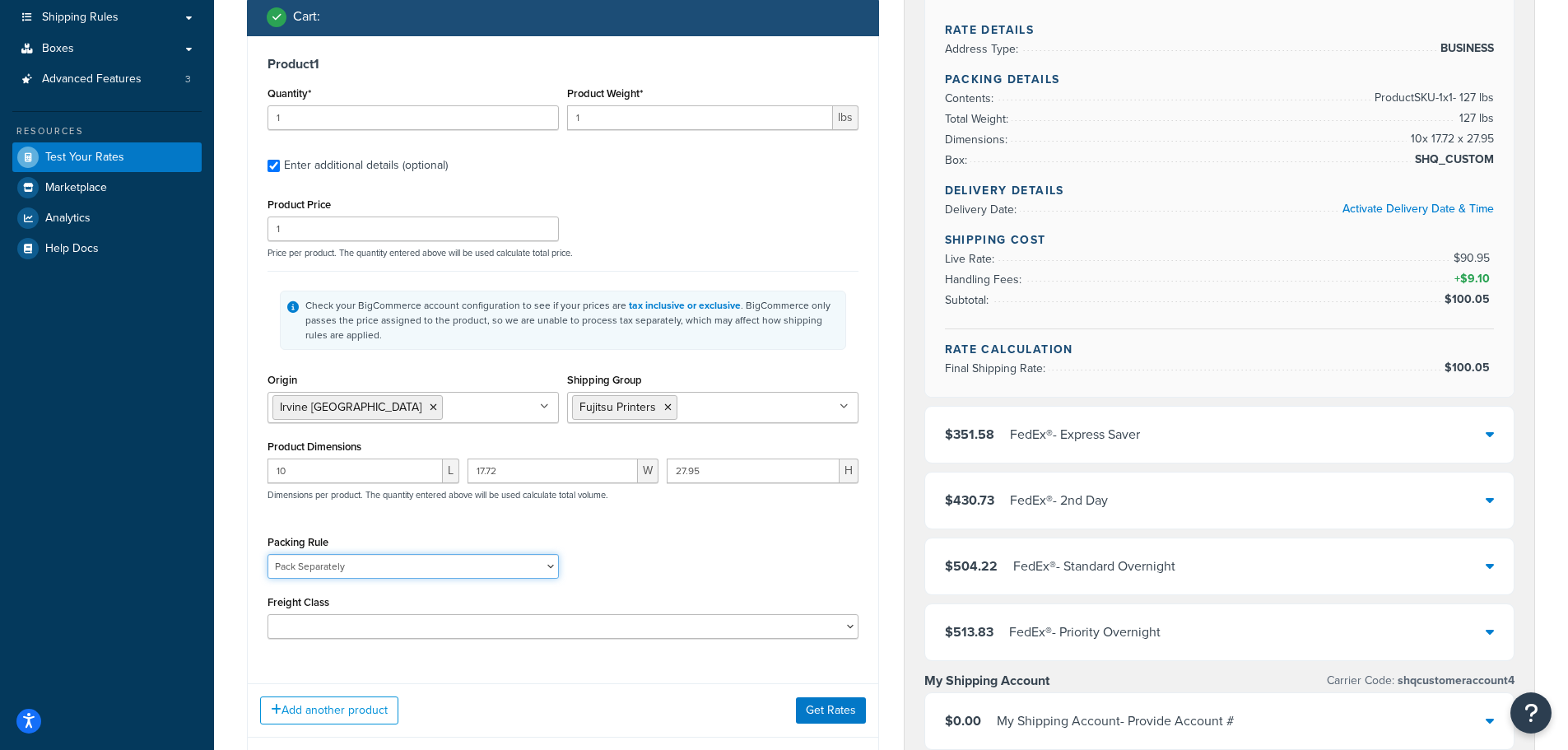
select select "86028"
click at [267, 555] on select "Kent Test Pack Separately Test Test (V 22x8x9)" at bounding box center [413, 565] width 292 height 24
click at [617, 545] on div "Packing Rule Kent Test Pack Separately Test Test (V 22x8x9)" at bounding box center [563, 561] width 599 height 60
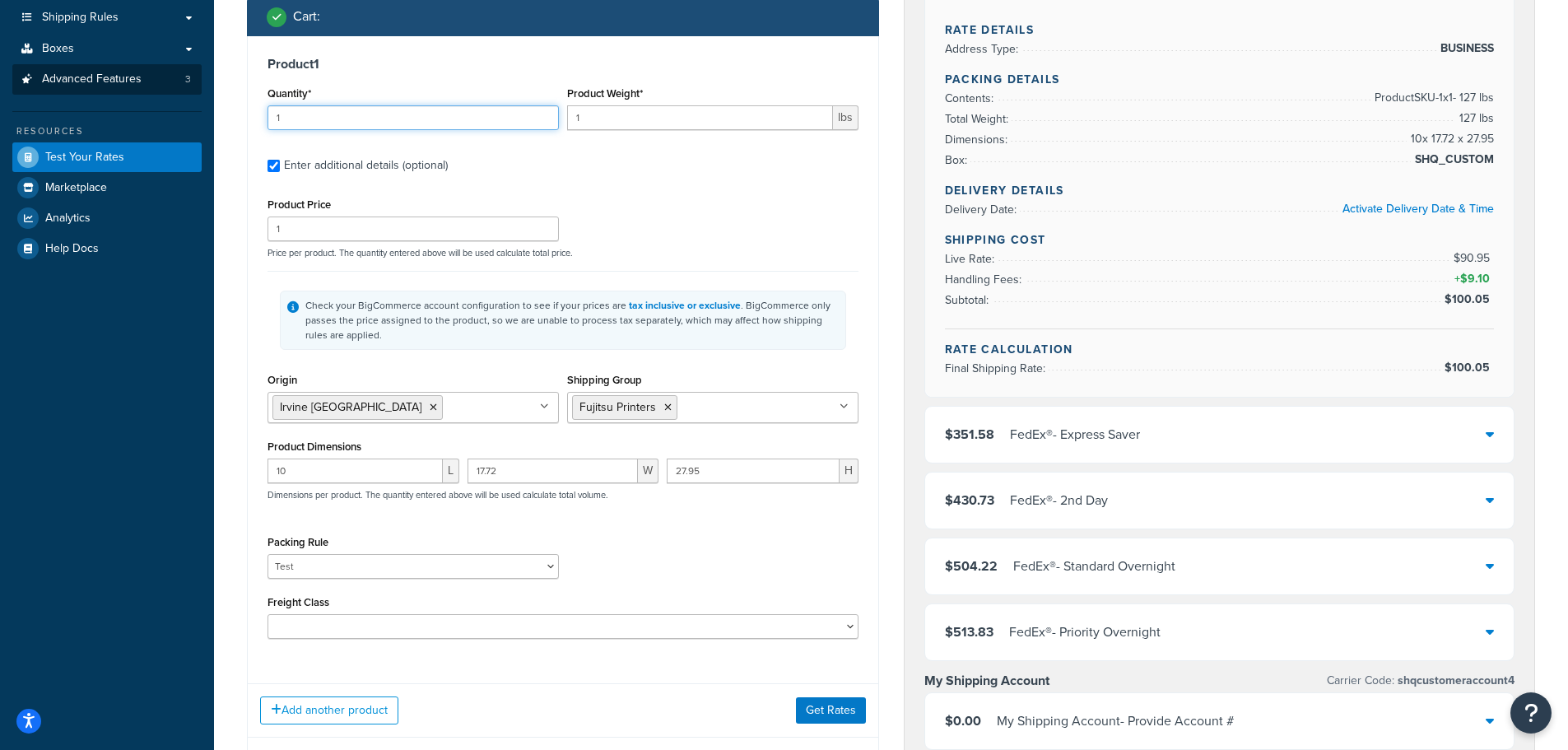
drag, startPoint x: 339, startPoint y: 115, endPoint x: 45, endPoint y: 89, distance: 295.1
click at [76, 96] on div "Dashboard Basic Setup Websites 1 Origins 1 Manage Shipping Carriers 6 Shipping …" at bounding box center [784, 582] width 1568 height 1659
type input "6"
drag, startPoint x: 610, startPoint y: 117, endPoint x: 492, endPoint y: 109, distance: 118.3
click at [496, 110] on div "Quantity* 6 Product Weight* 1 lbs" at bounding box center [563, 113] width 599 height 60
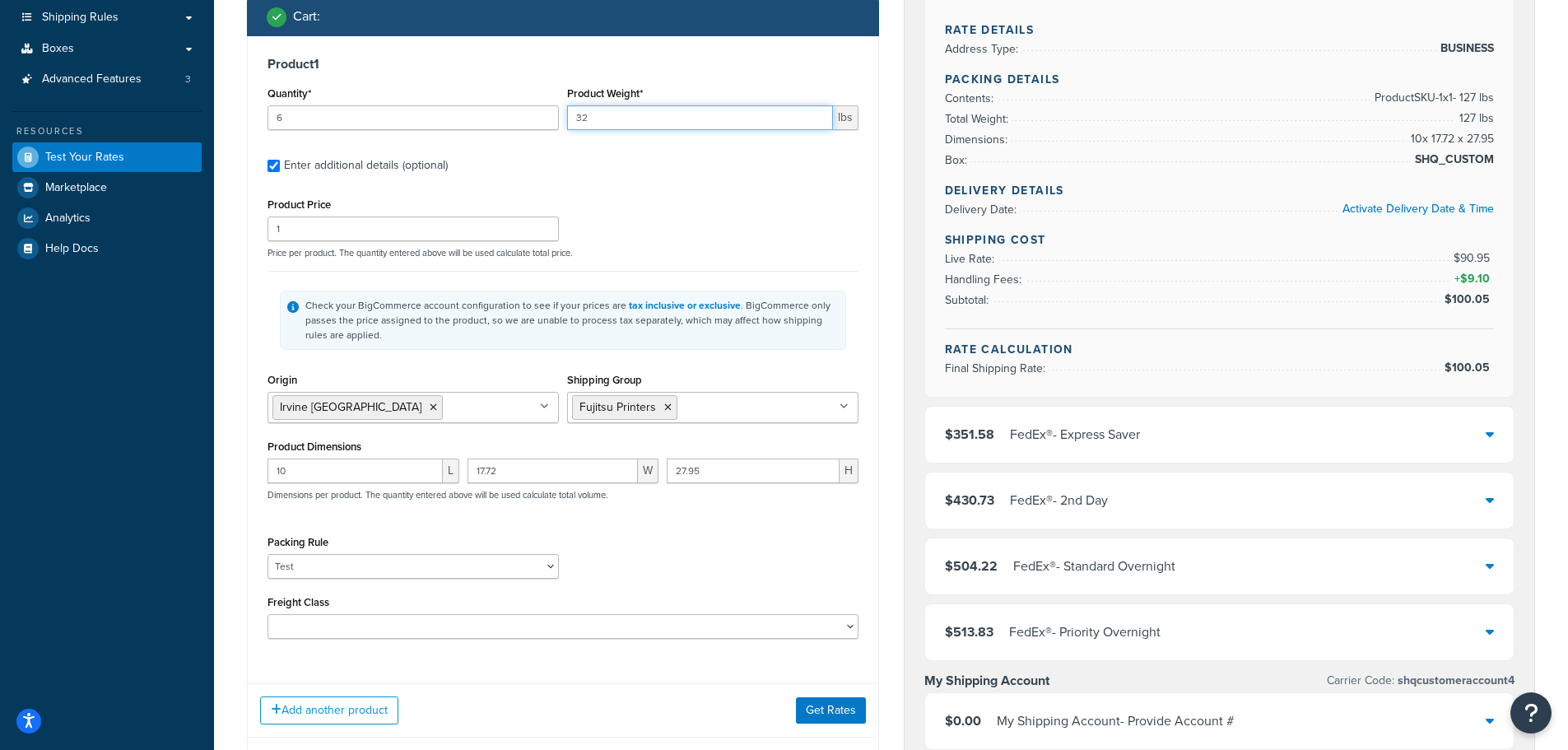
type input "3"
type input "21"
click at [836, 717] on button "Get Rates" at bounding box center [831, 710] width 70 height 26
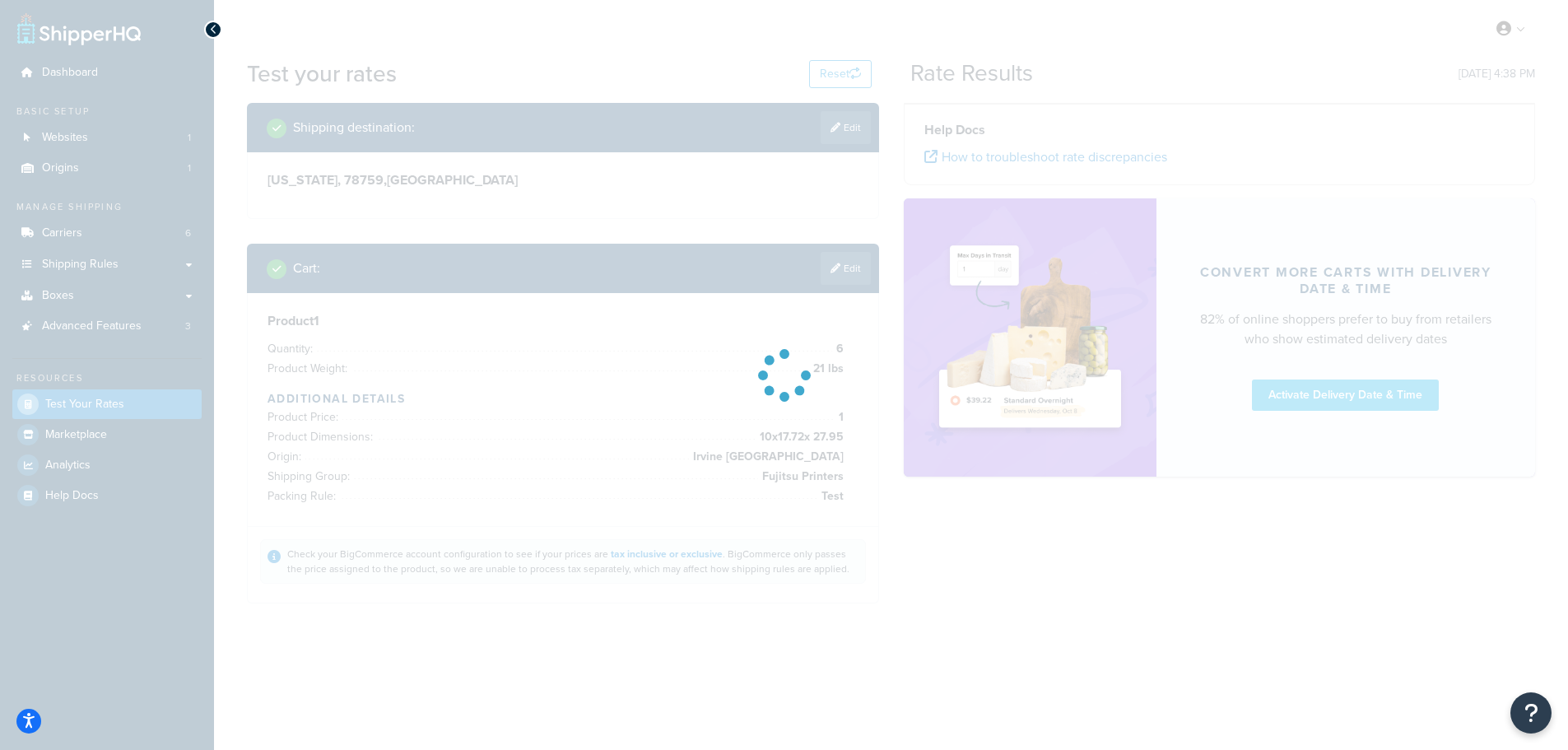
scroll to position [0, 0]
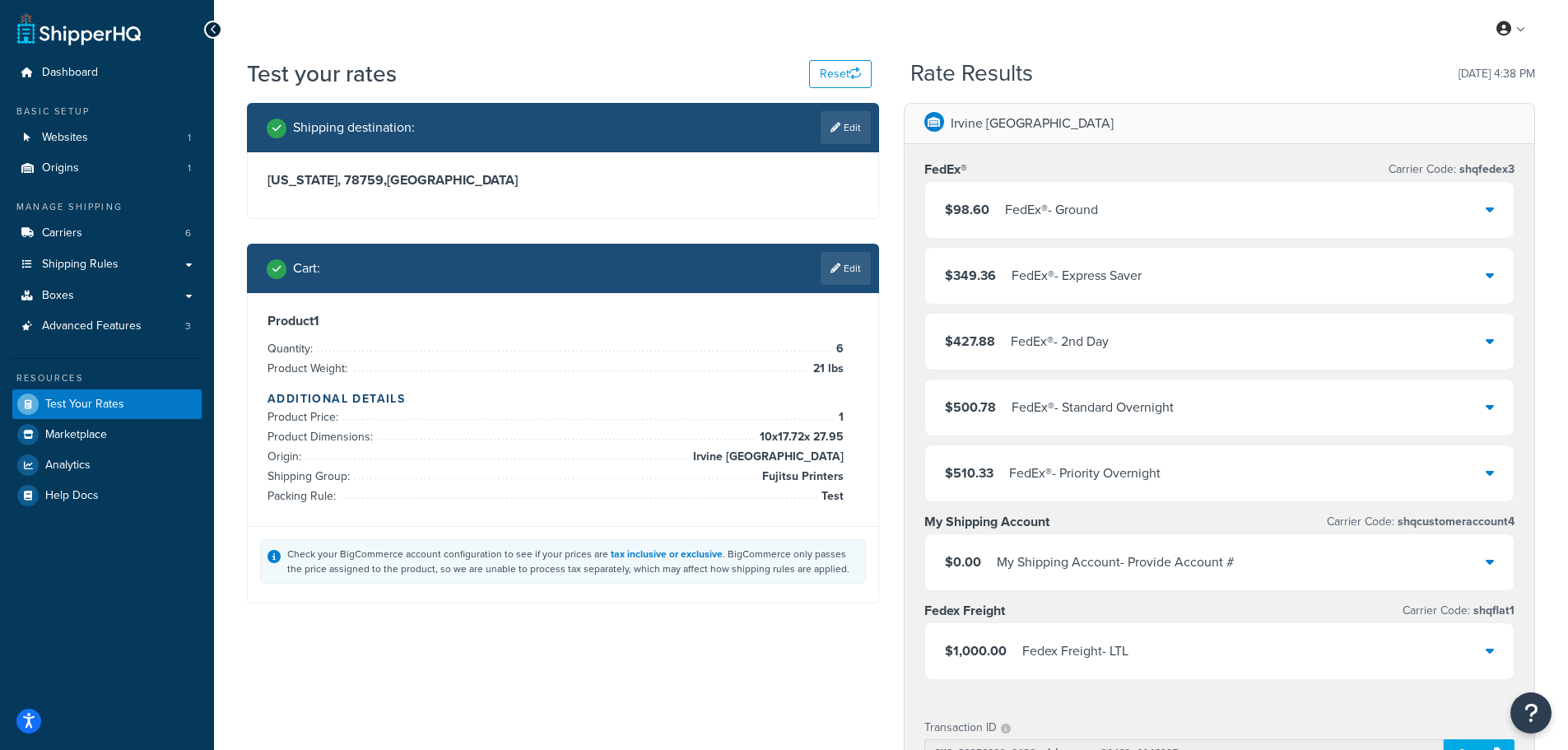
click at [1157, 204] on div "$98.60 FedEx® - Ground" at bounding box center [1220, 210] width 589 height 56
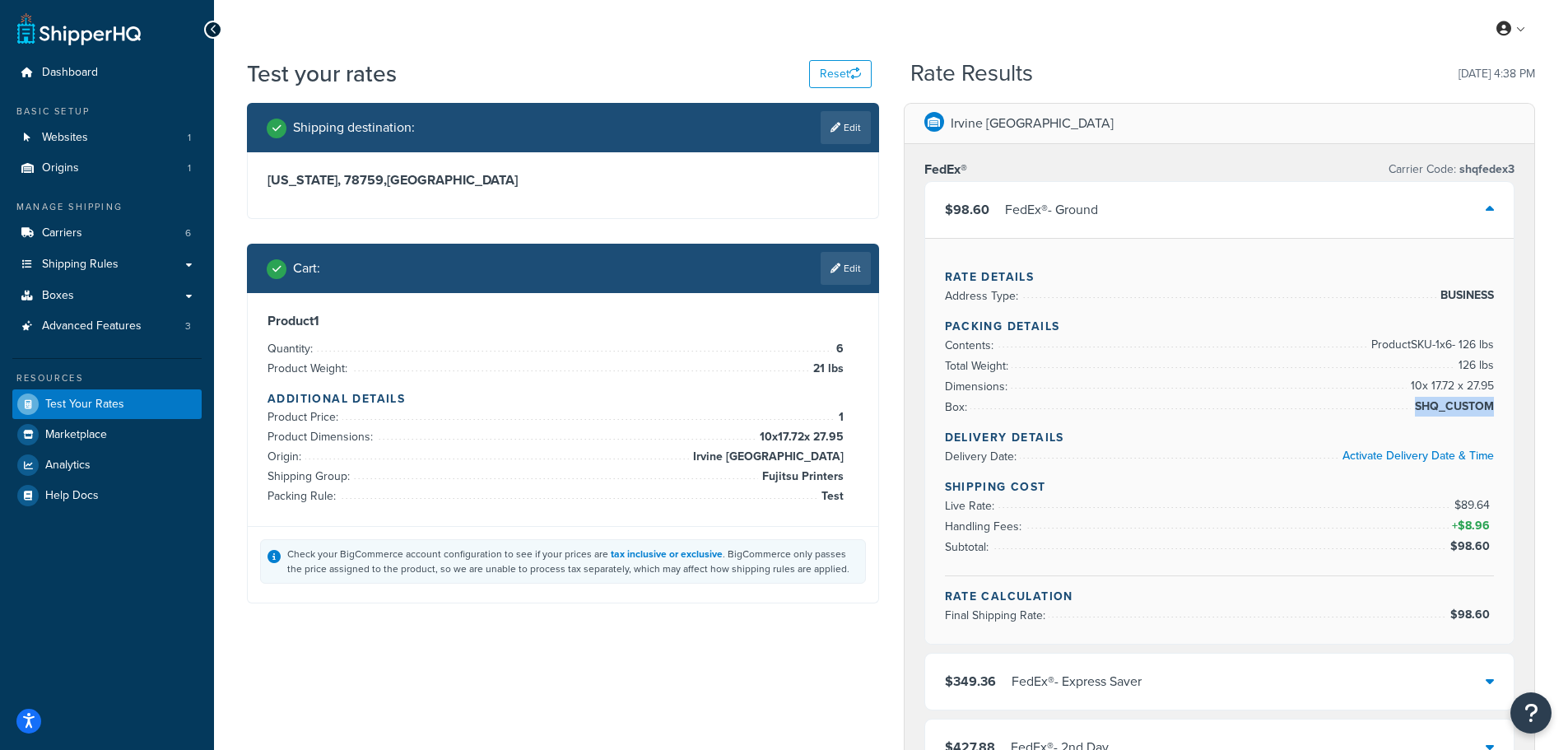
drag, startPoint x: 1490, startPoint y: 408, endPoint x: 1415, endPoint y: 414, distance: 75.2
click at [1415, 414] on span "SHQ_CUSTOM" at bounding box center [1451, 407] width 83 height 19
click at [857, 131] on link "Edit" at bounding box center [846, 127] width 51 height 33
select select "TX"
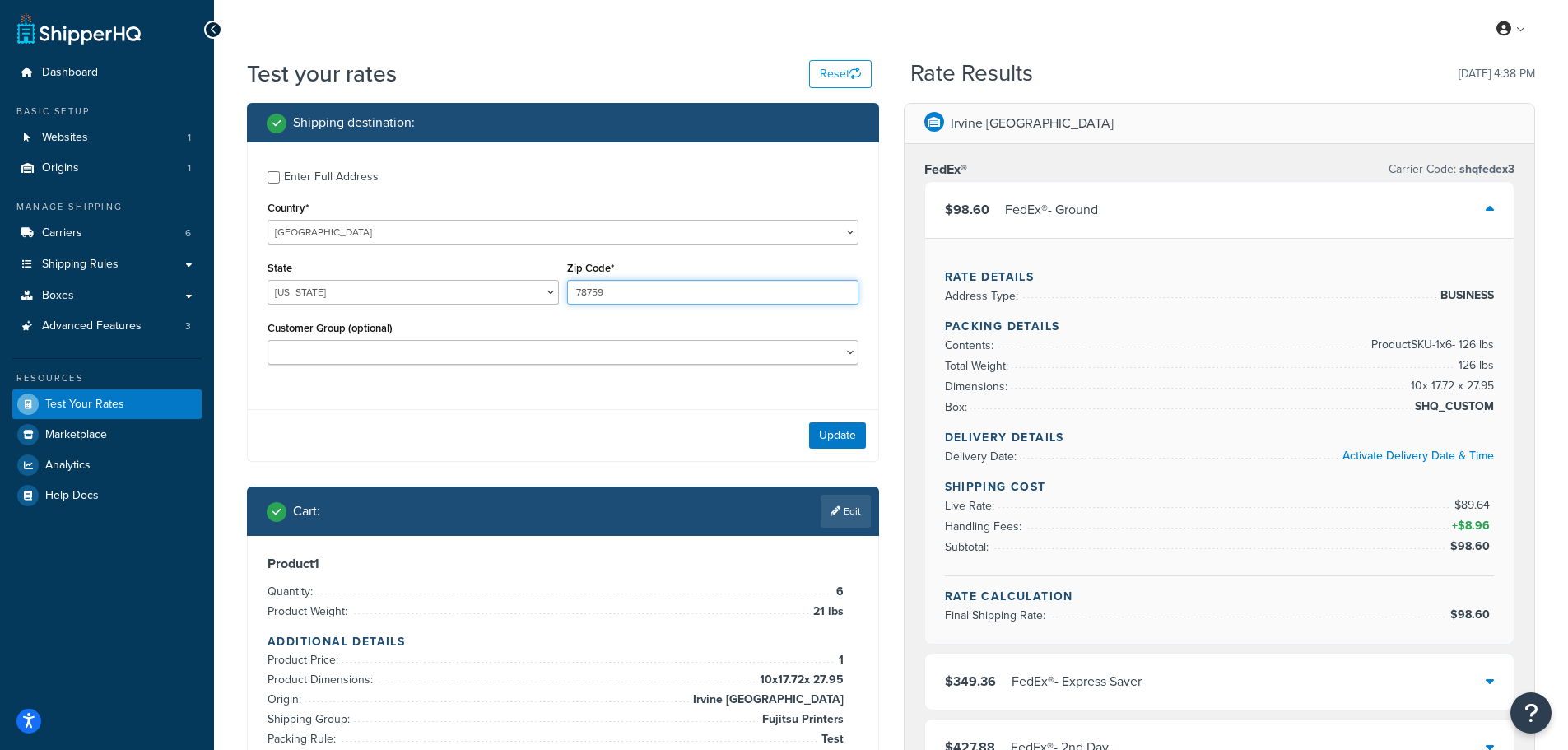
drag, startPoint x: 628, startPoint y: 295, endPoint x: 473, endPoint y: 281, distance: 155.6
click at [480, 296] on div "State Alabama Alaska American Samoa Arizona Arkansas Armed Forces Americas Arme…" at bounding box center [563, 287] width 599 height 60
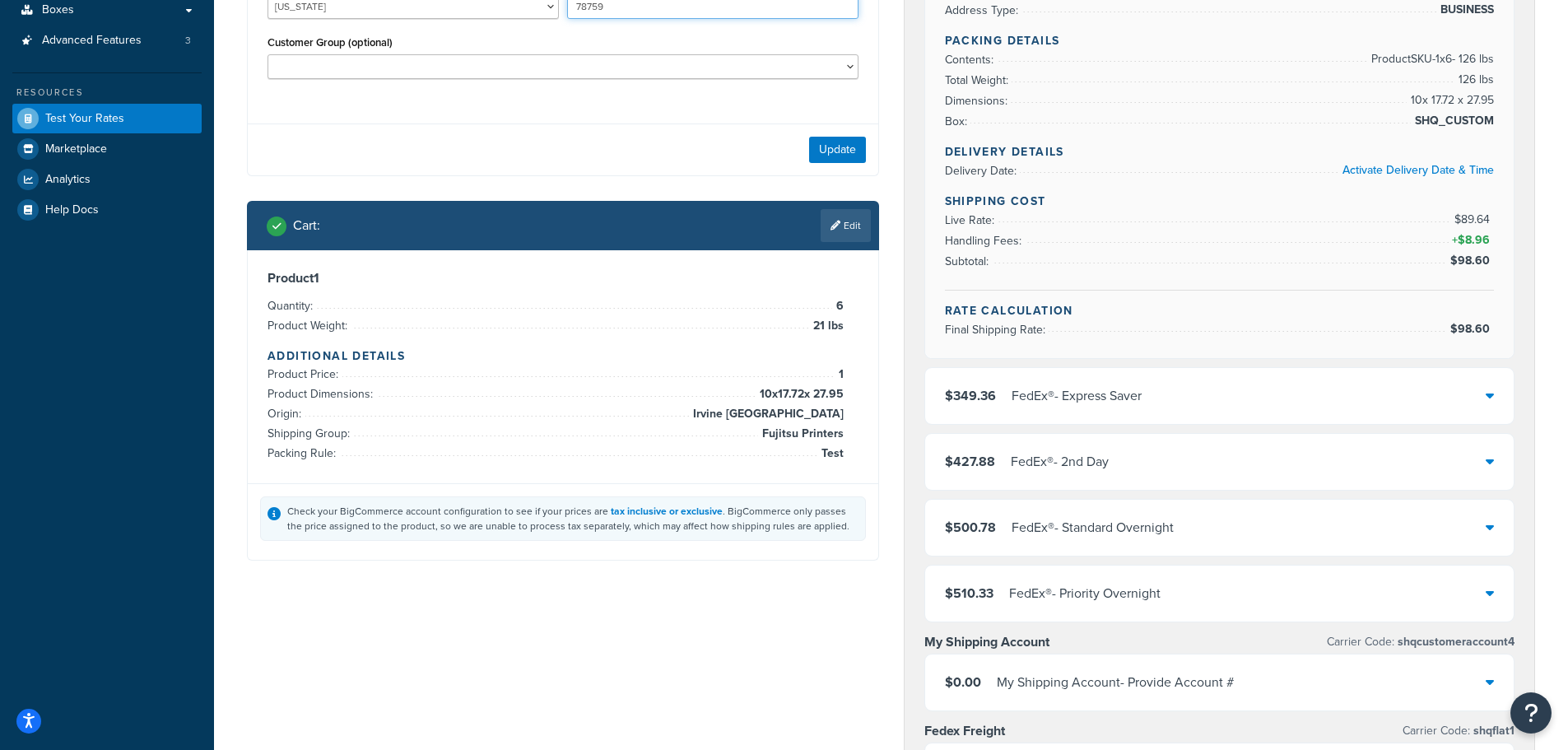
scroll to position [247, 0]
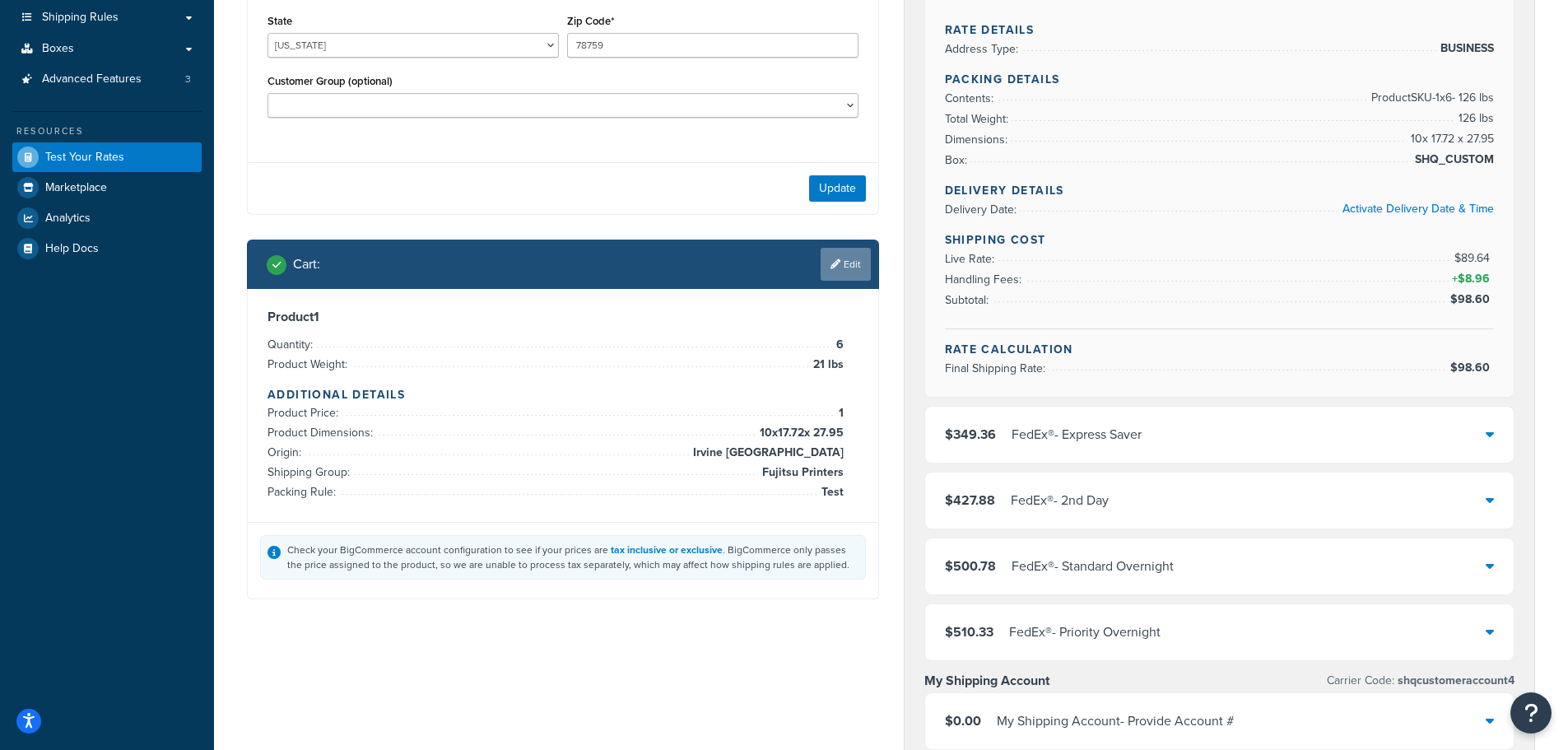
click at [841, 264] on link "Edit" at bounding box center [846, 265] width 51 height 33
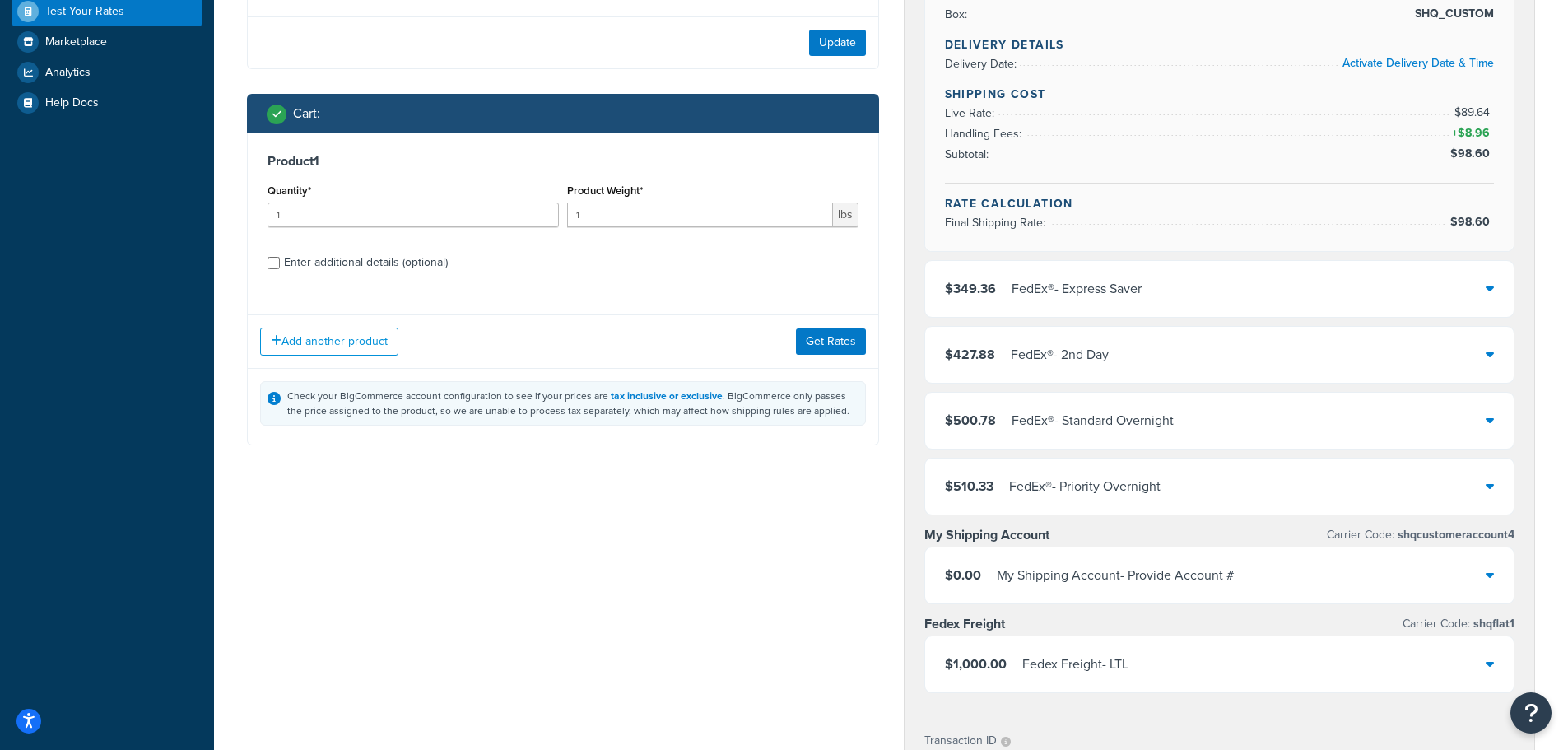
scroll to position [411, 0]
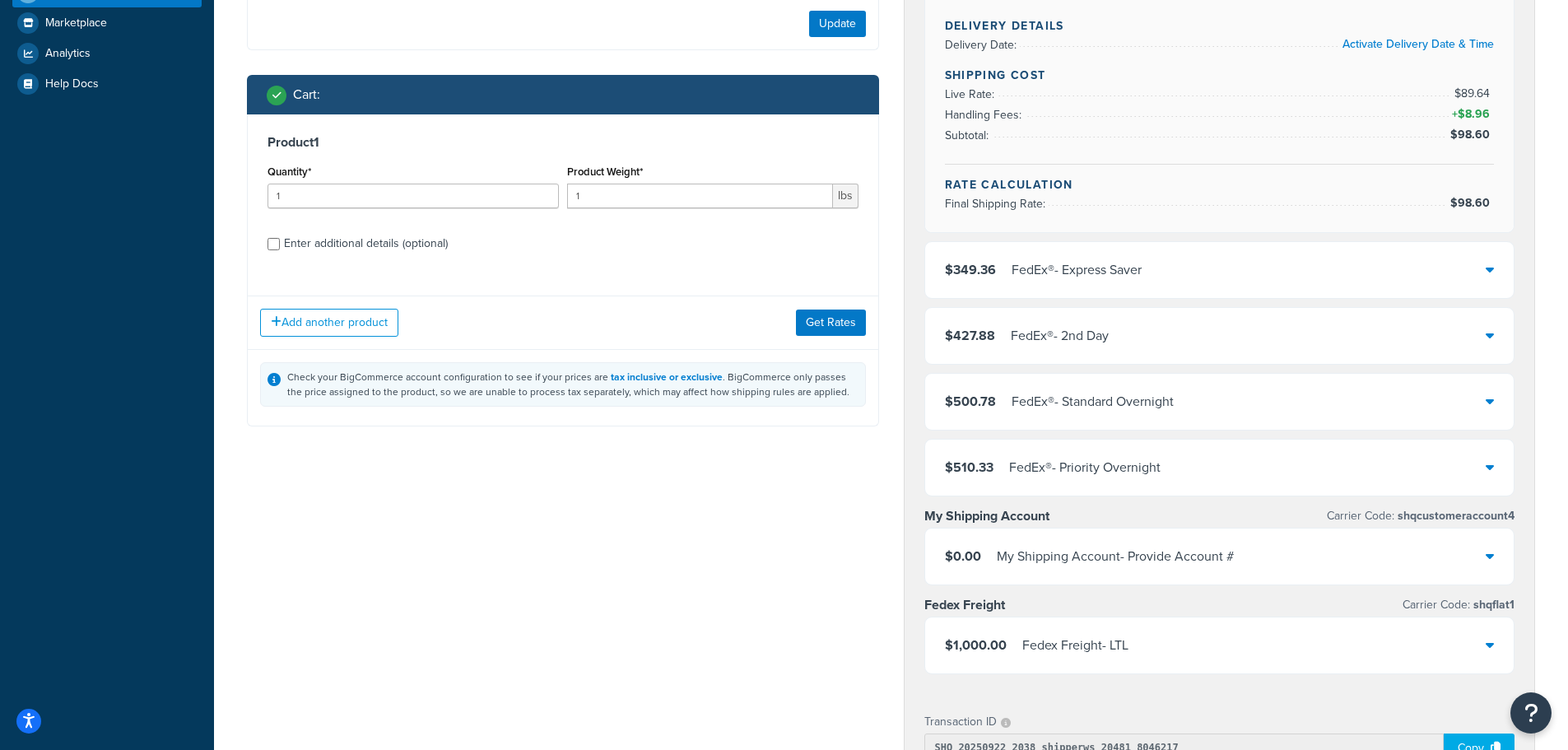
click at [384, 243] on div "Enter additional details (optional)" at bounding box center [366, 244] width 163 height 23
click at [280, 243] on input "Enter additional details (optional)" at bounding box center [273, 244] width 13 height 13
checkbox input "true"
select select "86028"
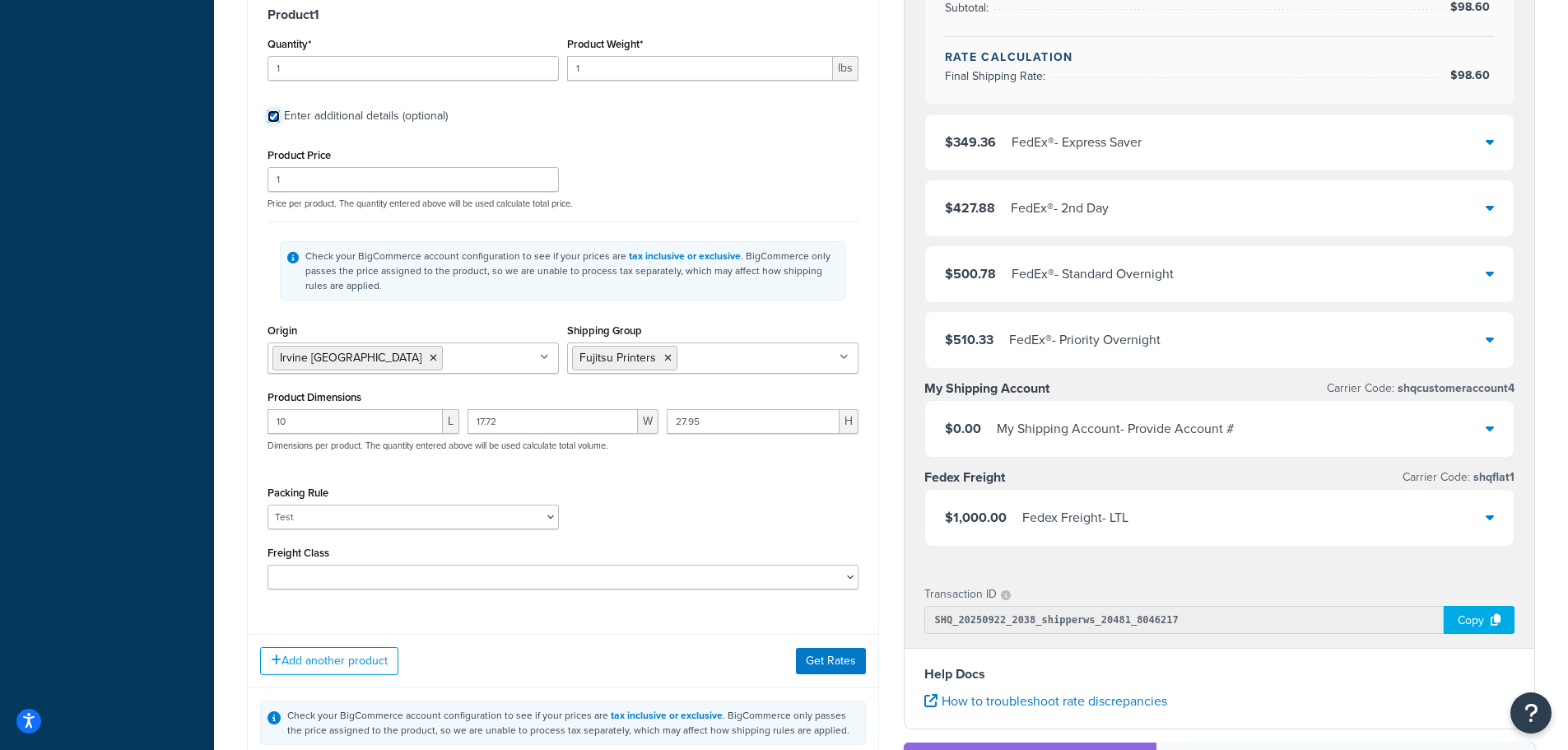
scroll to position [576, 0]
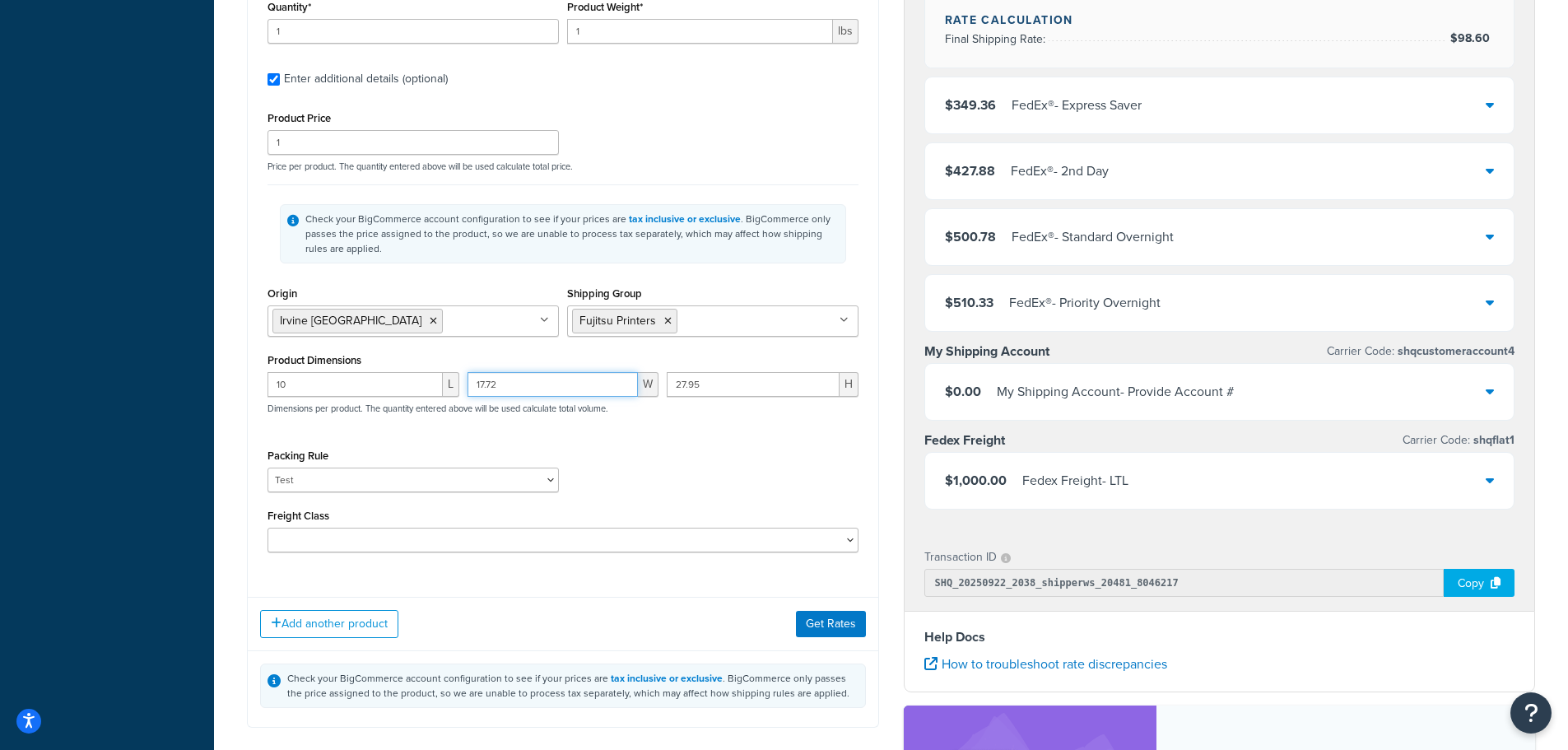
drag, startPoint x: 532, startPoint y: 383, endPoint x: 270, endPoint y: 352, distance: 263.8
click at [276, 354] on div "Product Dimensions 10 L 17.72 W 27.95 H Dimensions per product. The quantity en…" at bounding box center [563, 390] width 591 height 83
type input "18"
type input "28"
drag, startPoint x: 313, startPoint y: 375, endPoint x: 50, endPoint y: 365, distance: 263.2
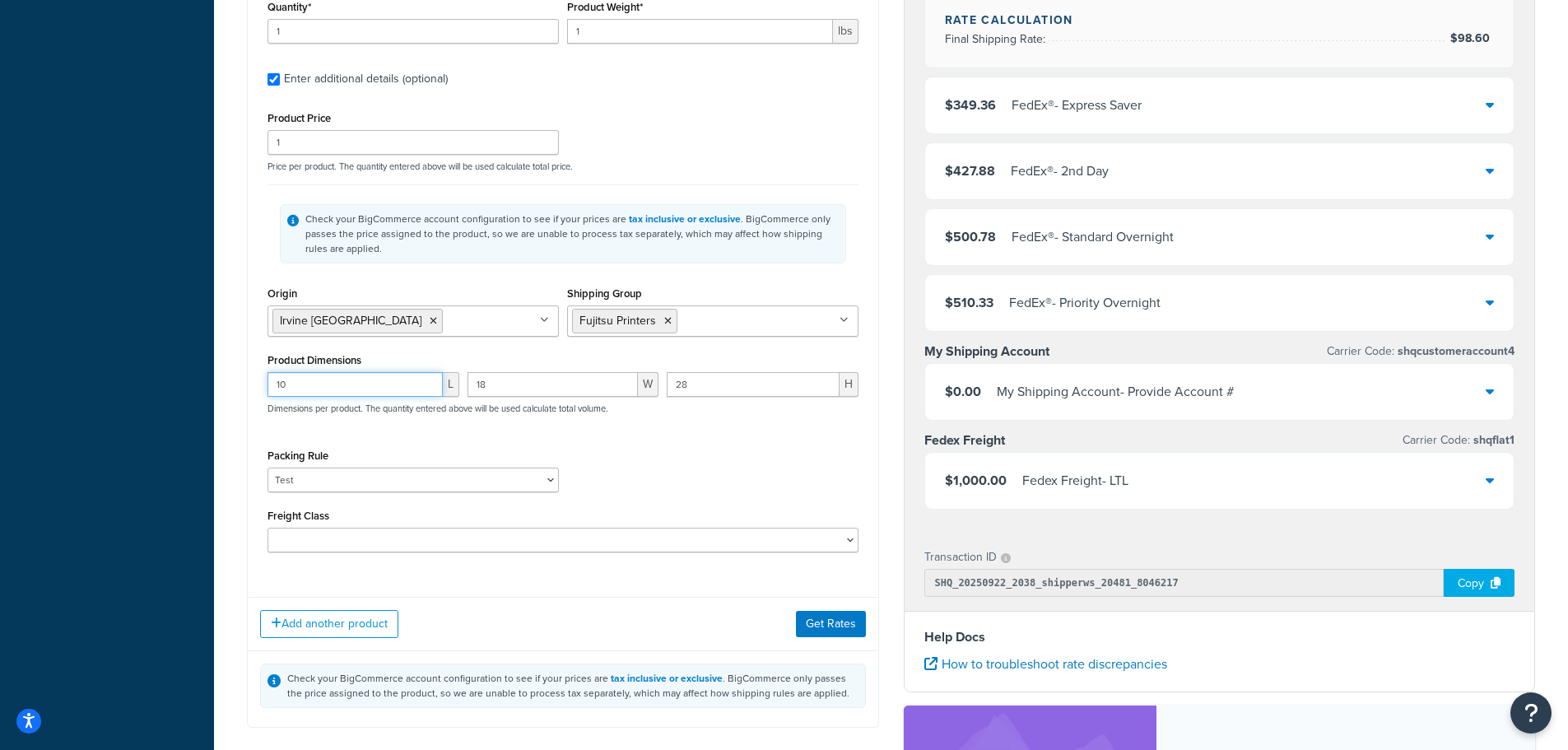
click at [99, 369] on div "Dashboard Basic Setup Websites 1 Origins 1 Manage Shipping Carriers 6 Shipping …" at bounding box center [784, 253] width 1568 height 1659
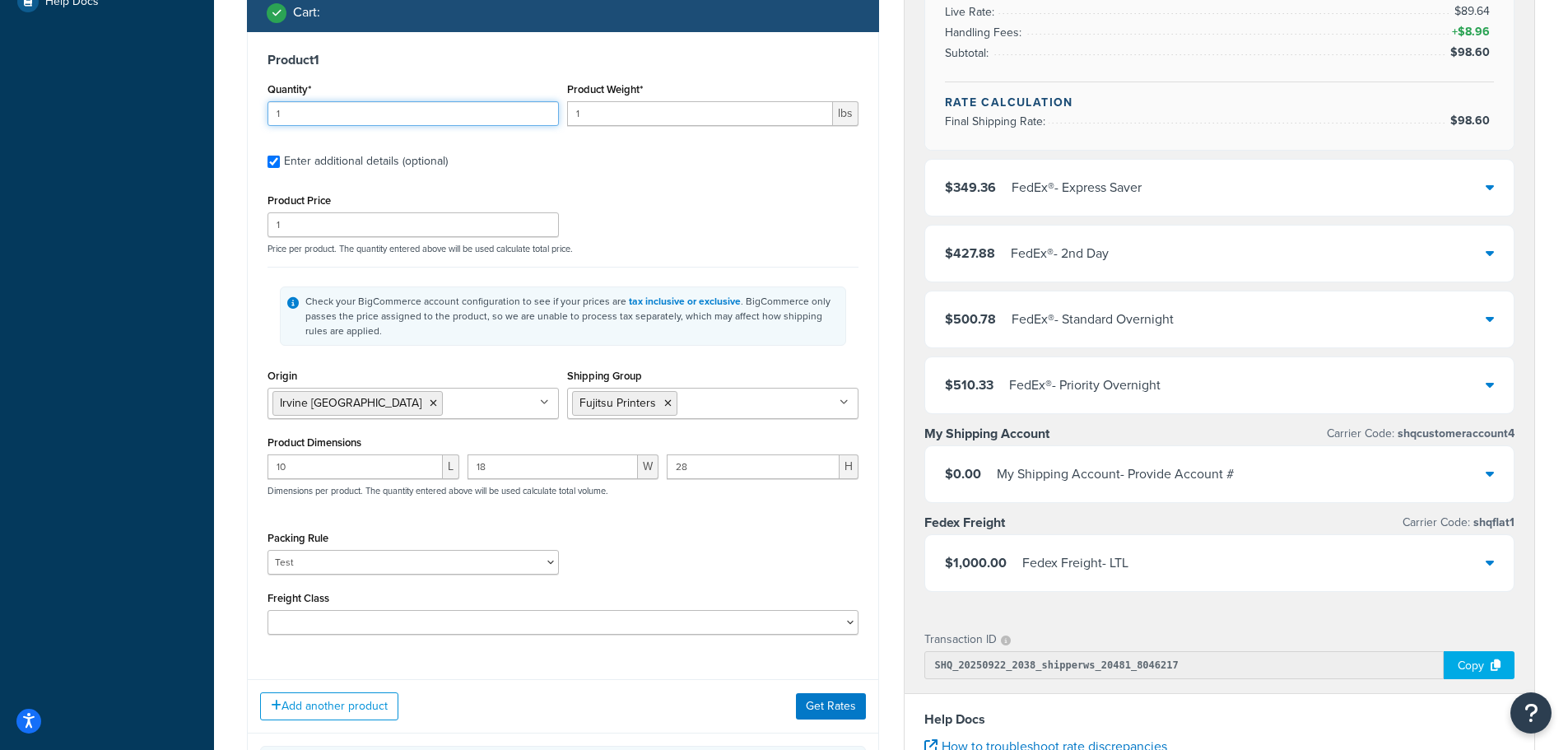
drag, startPoint x: 287, startPoint y: 120, endPoint x: 152, endPoint y: 116, distance: 135.1
click at [170, 117] on div "Dashboard Basic Setup Websites 1 Origins 1 Manage Shipping Carriers 6 Shipping …" at bounding box center [784, 335] width 1568 height 1659
type input "6"
drag, startPoint x: 602, startPoint y: 127, endPoint x: 303, endPoint y: 110, distance: 299.5
click at [395, 113] on div "Quantity* 6 Product Weight* 1 lbs" at bounding box center [563, 108] width 599 height 60
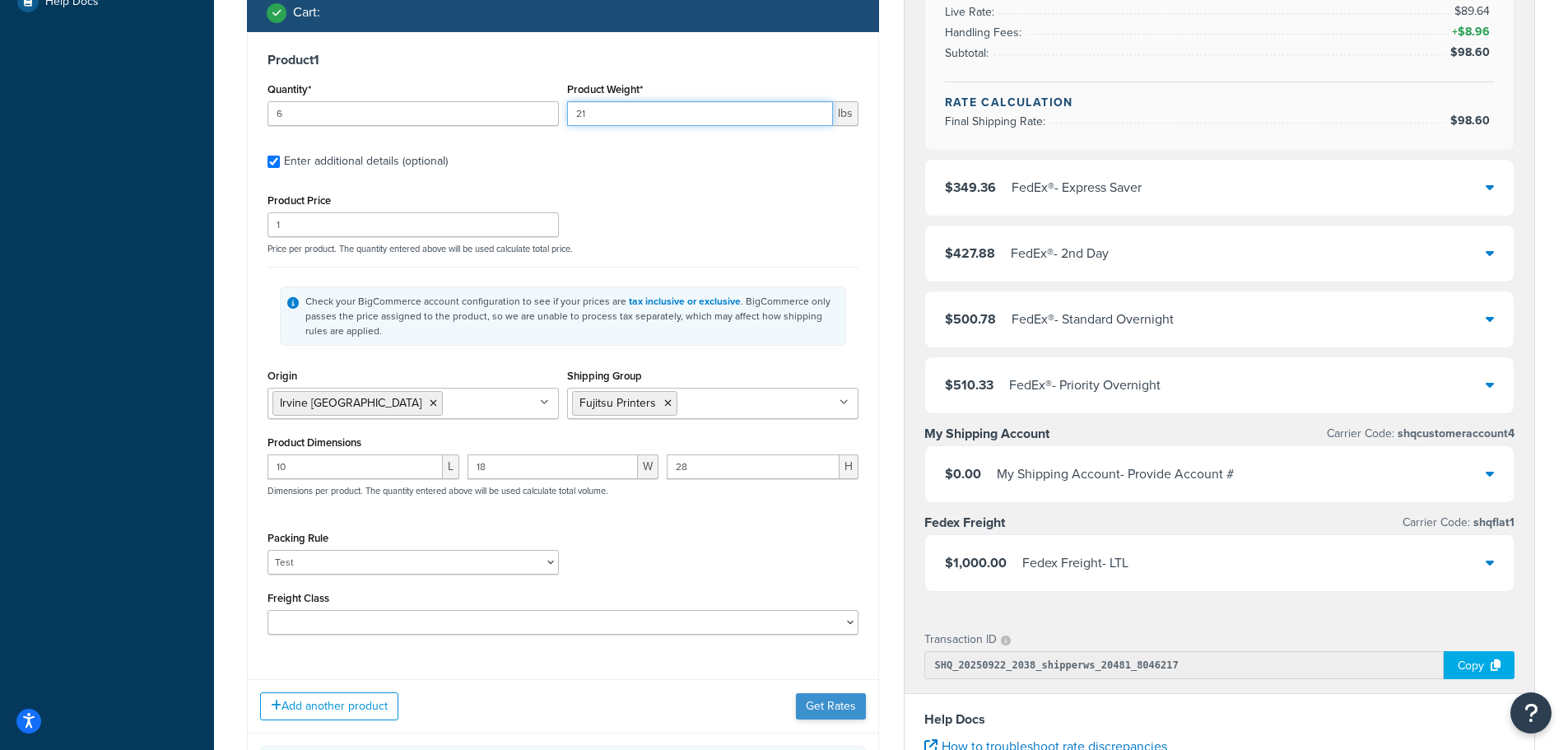
type input "21"
click at [842, 712] on button "Get Rates" at bounding box center [831, 705] width 70 height 26
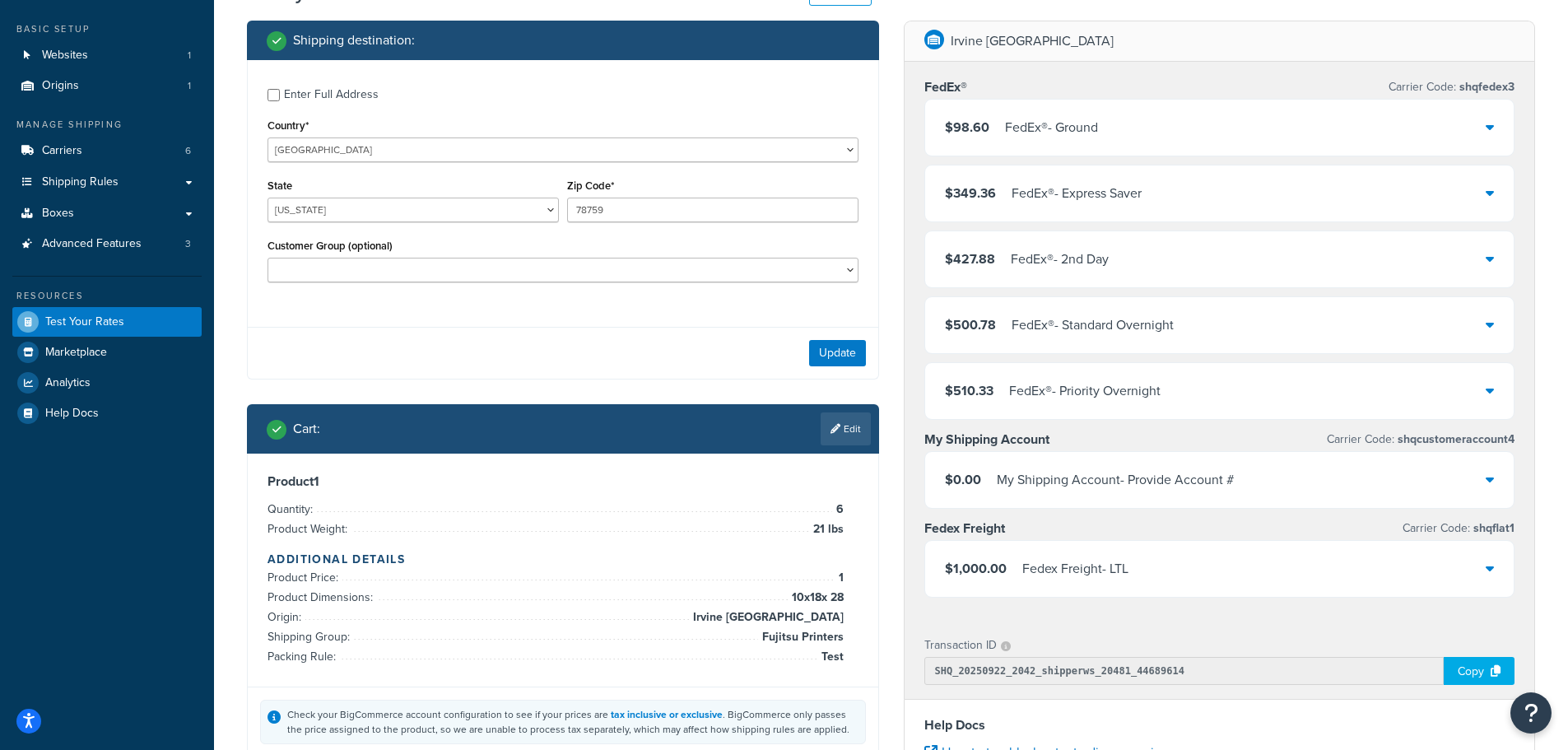
scroll to position [0, 0]
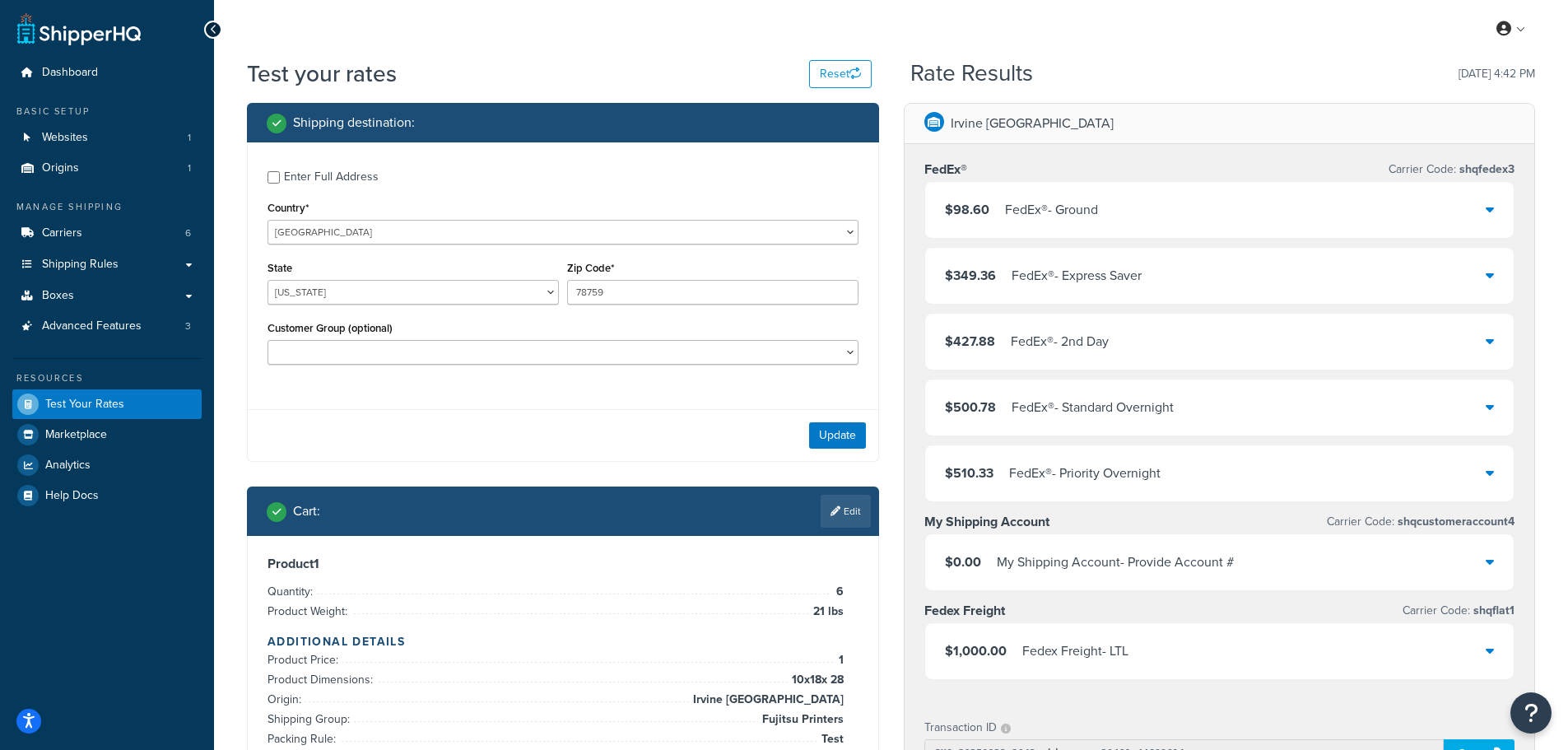
click at [1140, 217] on div "$98.60 FedEx® - Ground" at bounding box center [1220, 210] width 589 height 56
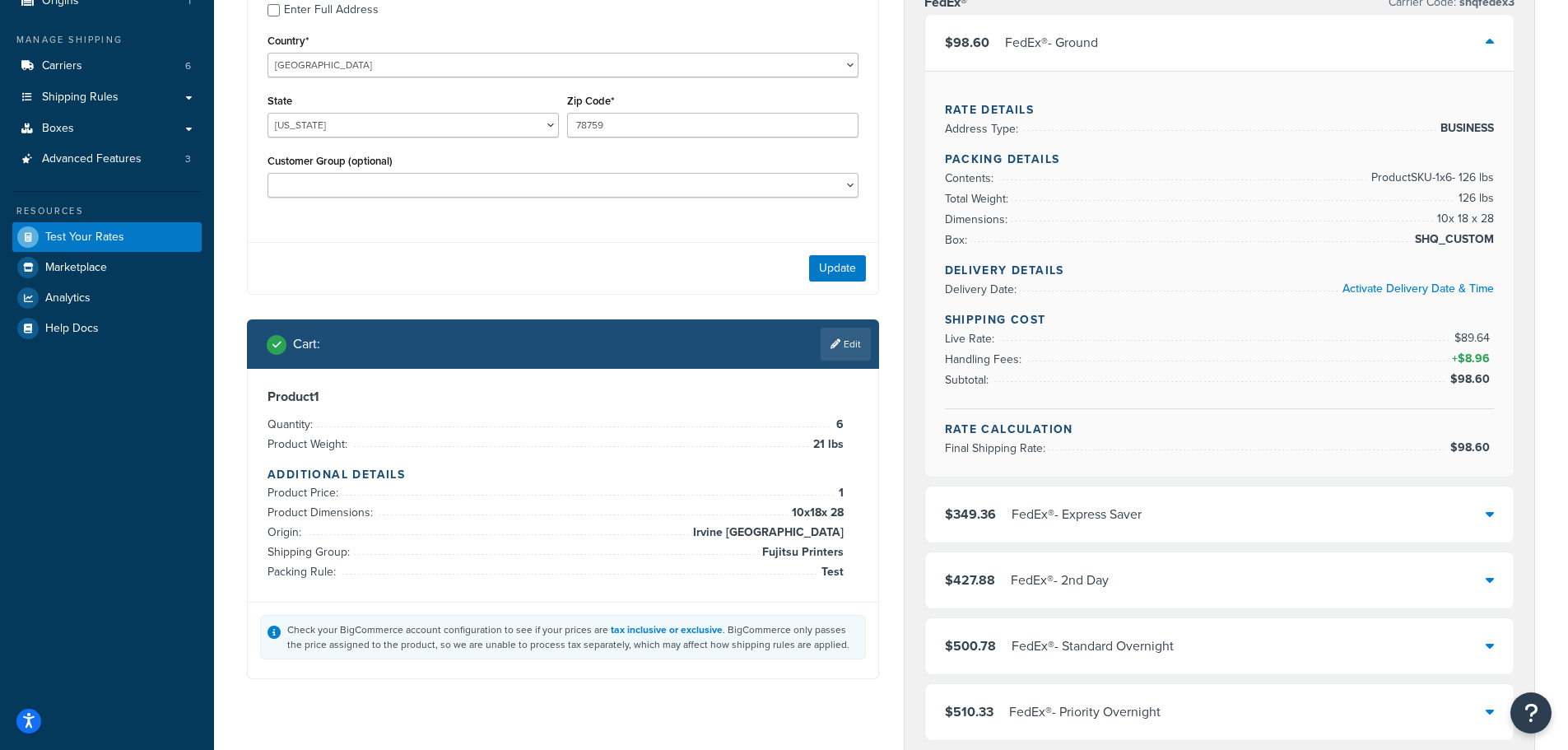
scroll to position [247, 0]
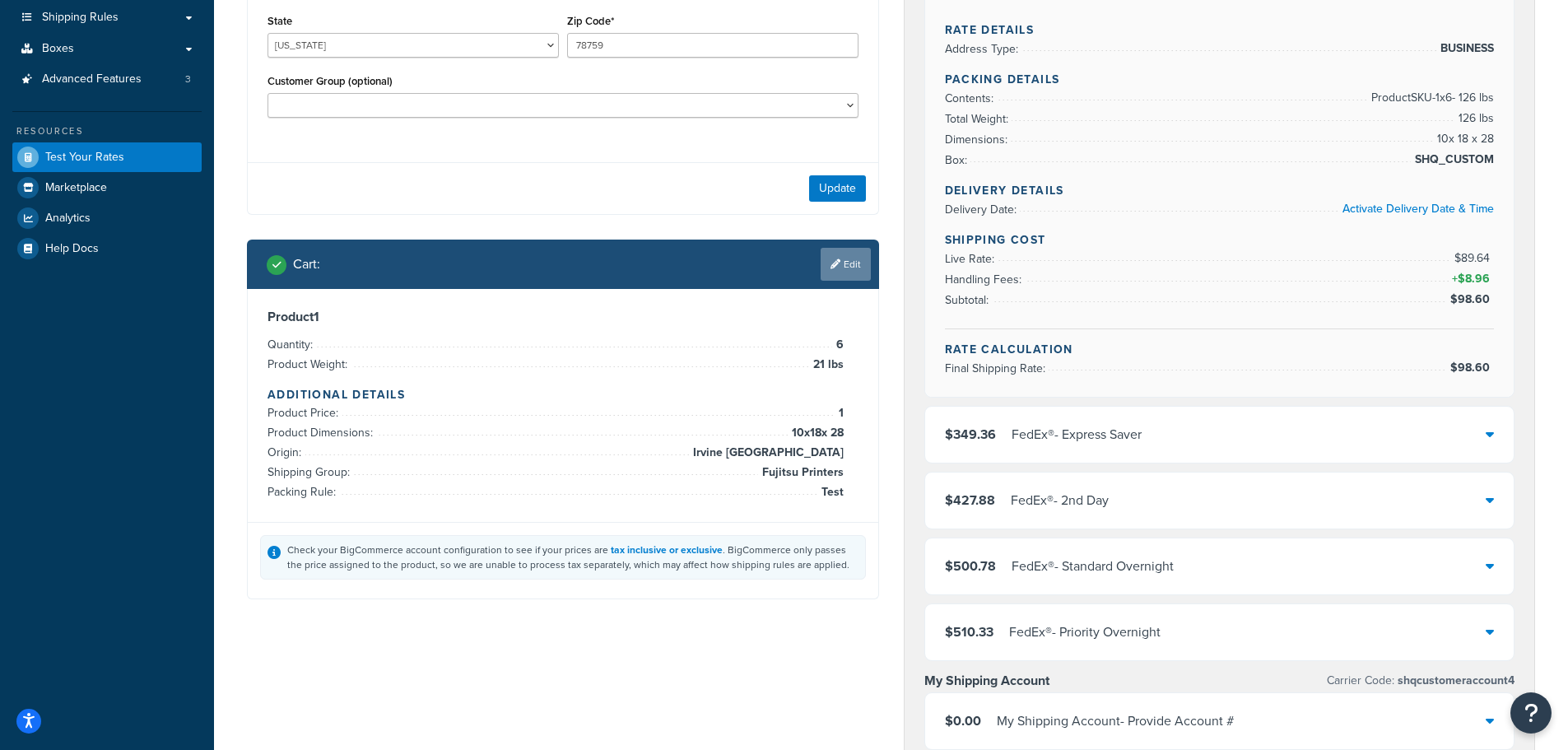
click at [846, 269] on link "Edit" at bounding box center [846, 265] width 51 height 33
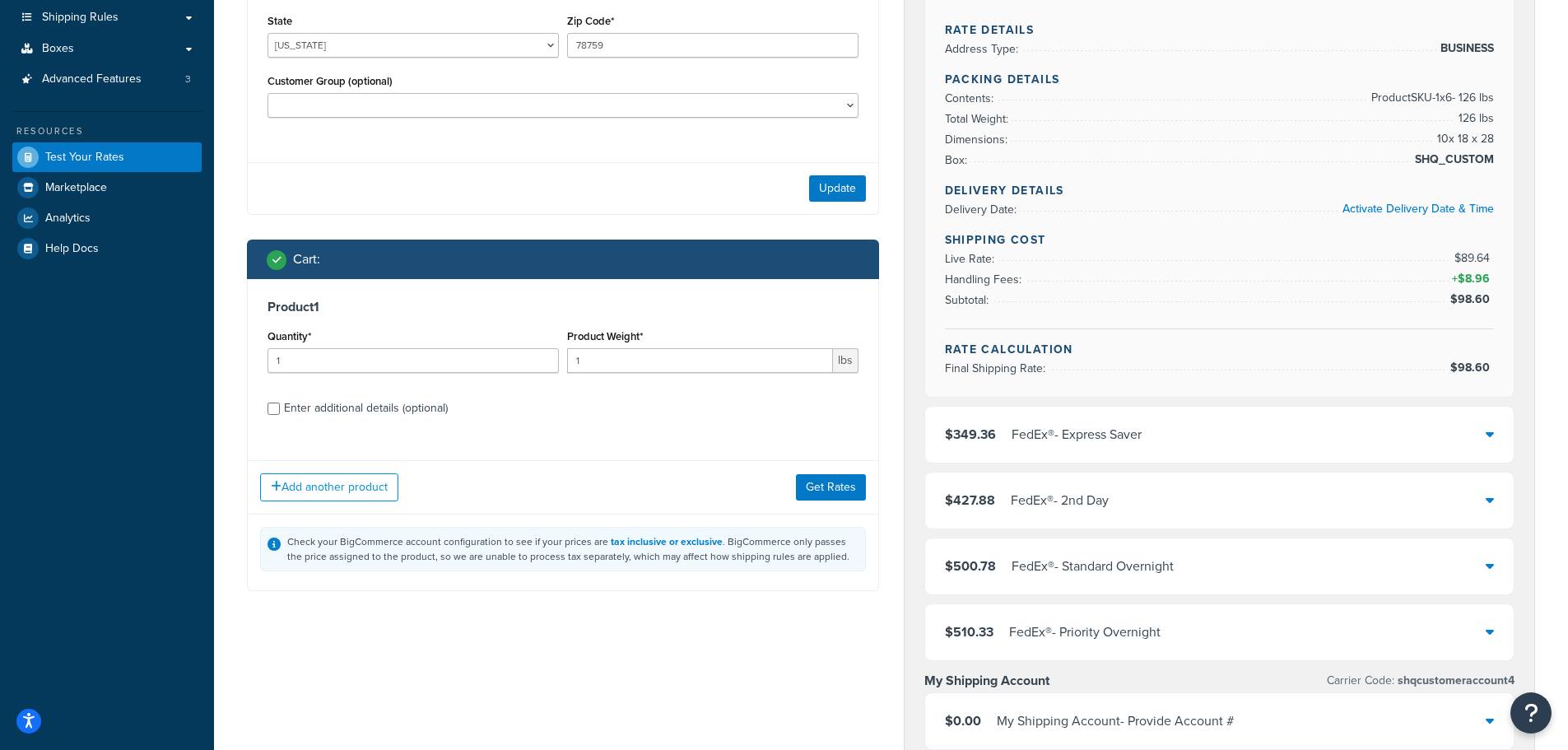
click at [416, 411] on div "Enter additional details (optional)" at bounding box center [366, 409] width 163 height 23
click at [280, 411] on input "Enter additional details (optional)" at bounding box center [273, 409] width 13 height 13
checkbox input "true"
select select "86028"
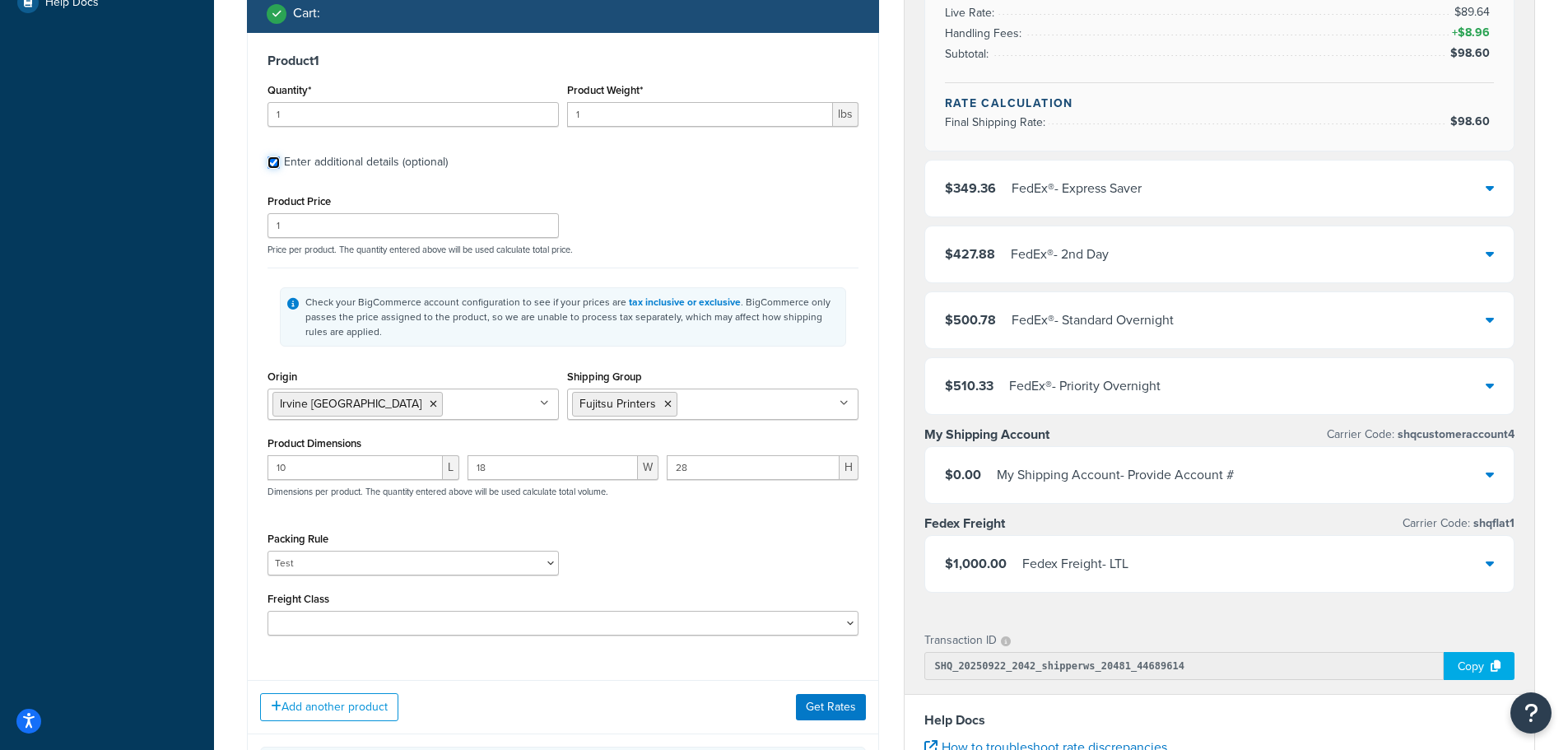
scroll to position [494, 0]
click at [841, 705] on button "Get Rates" at bounding box center [831, 705] width 70 height 26
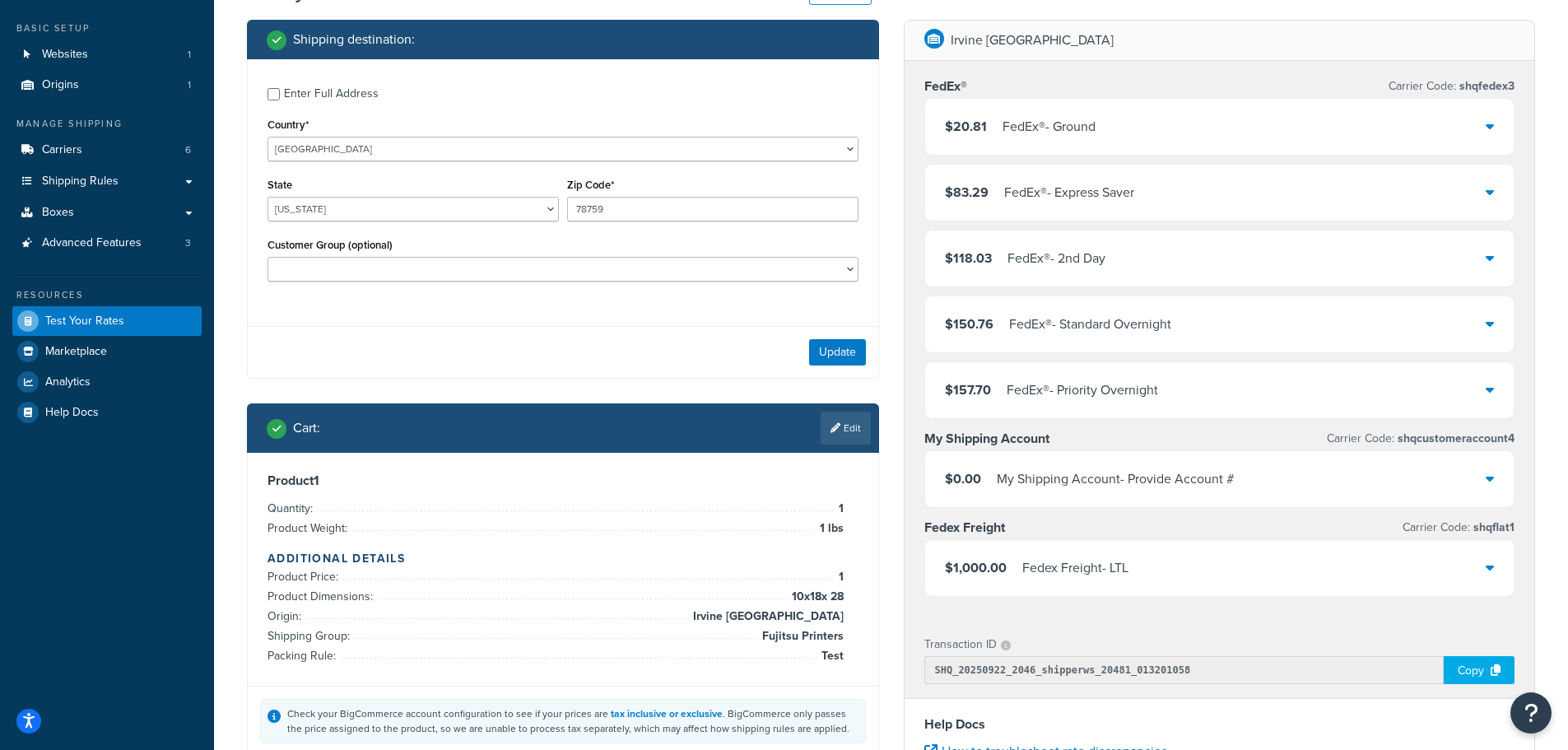
scroll to position [83, 0]
click at [850, 427] on link "Edit" at bounding box center [846, 429] width 51 height 33
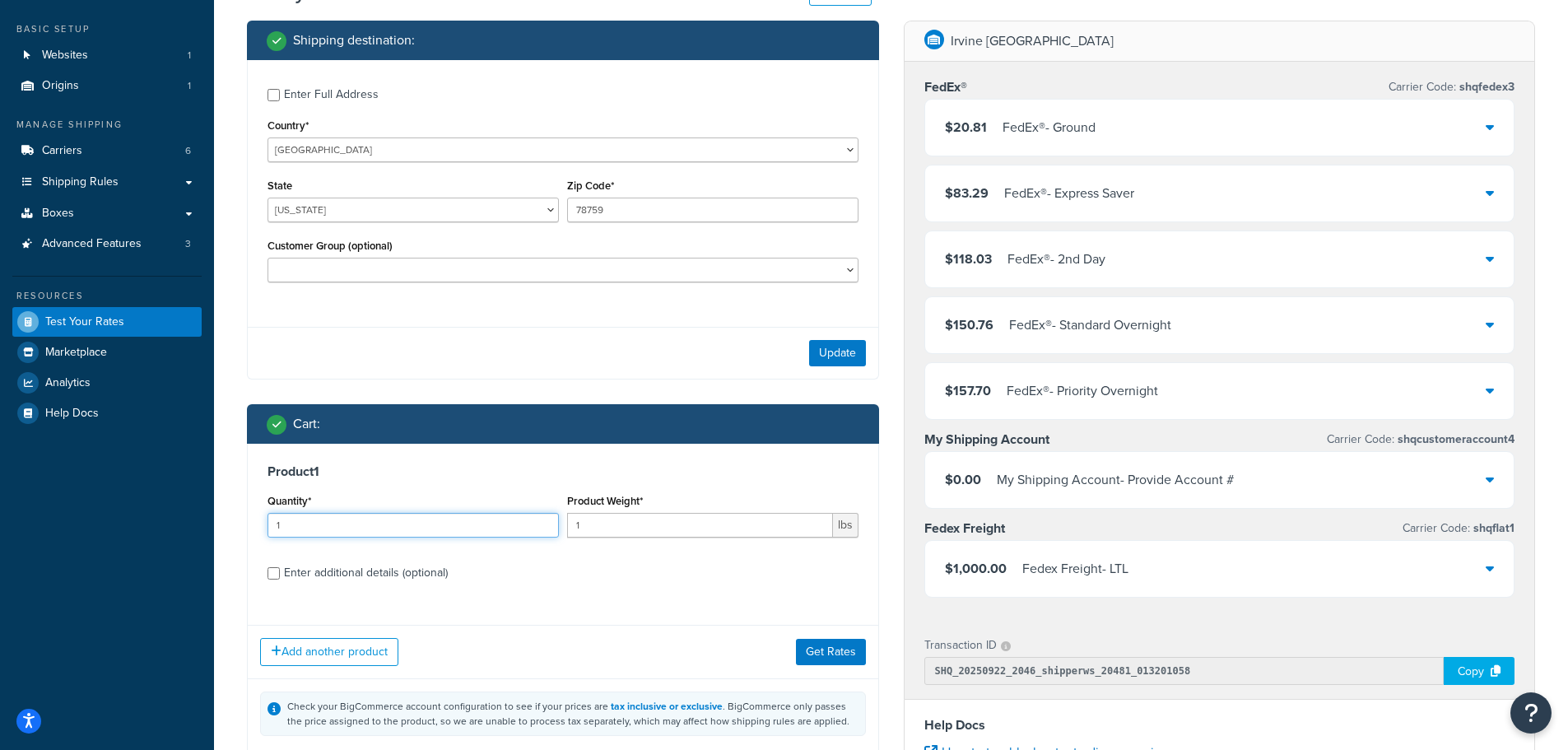
drag, startPoint x: 296, startPoint y: 526, endPoint x: 74, endPoint y: 510, distance: 222.6
click at [84, 514] on div "Dashboard Basic Setup Websites 1 Origins 1 Manage Shipping Carriers 6 Shipping …" at bounding box center [784, 544] width 1568 height 1253
type input "6"
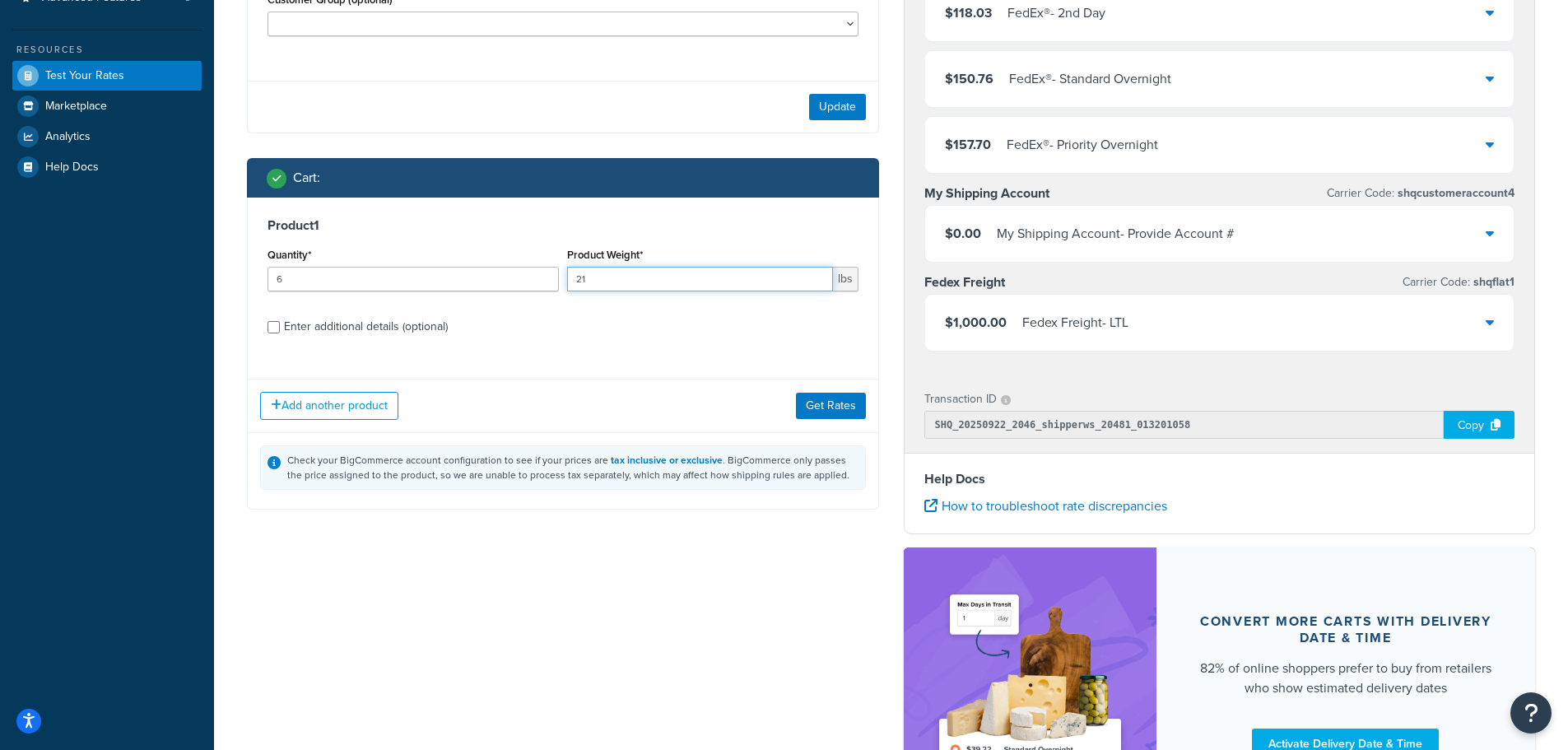
scroll to position [329, 0]
type input "21"
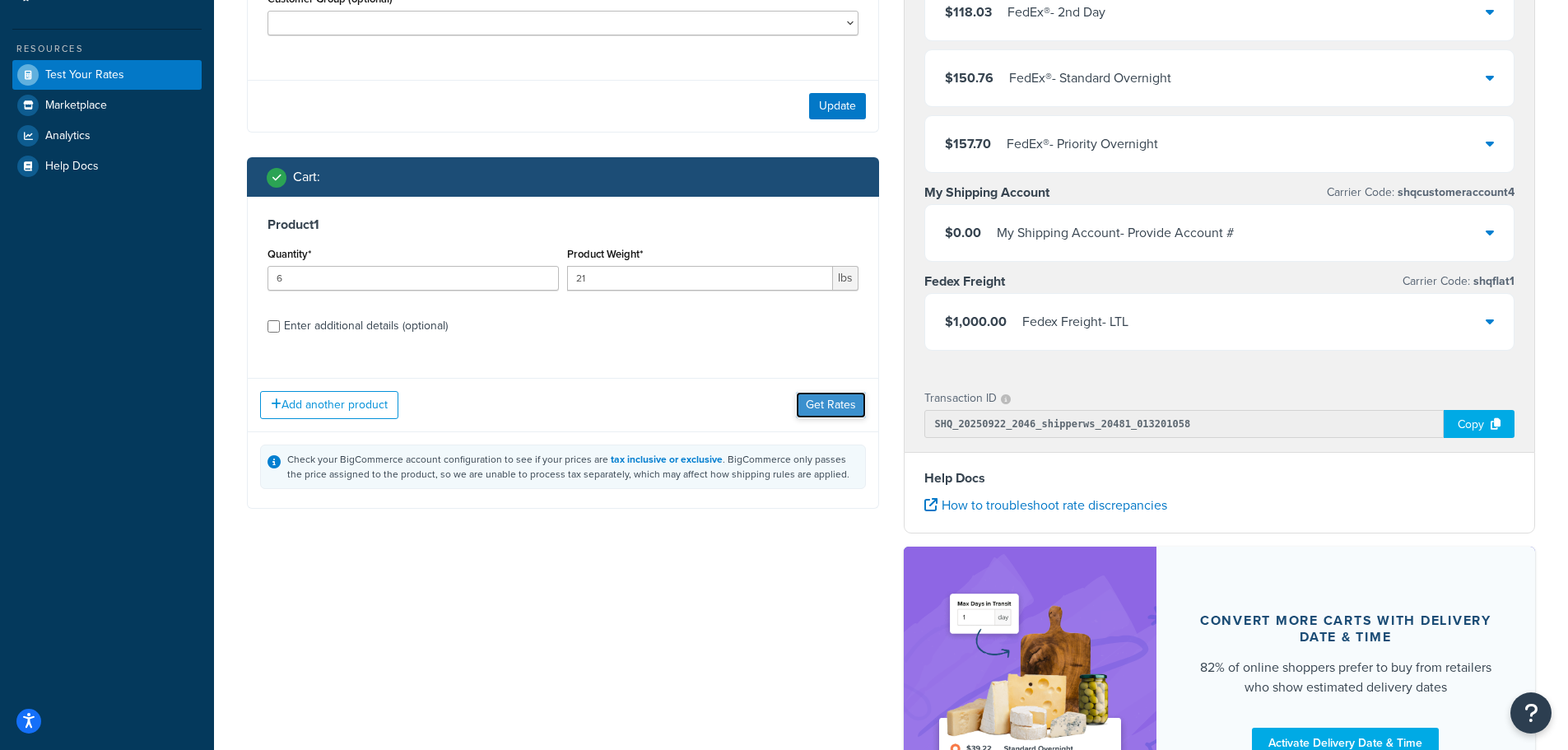
click at [827, 411] on button "Get Rates" at bounding box center [831, 405] width 70 height 26
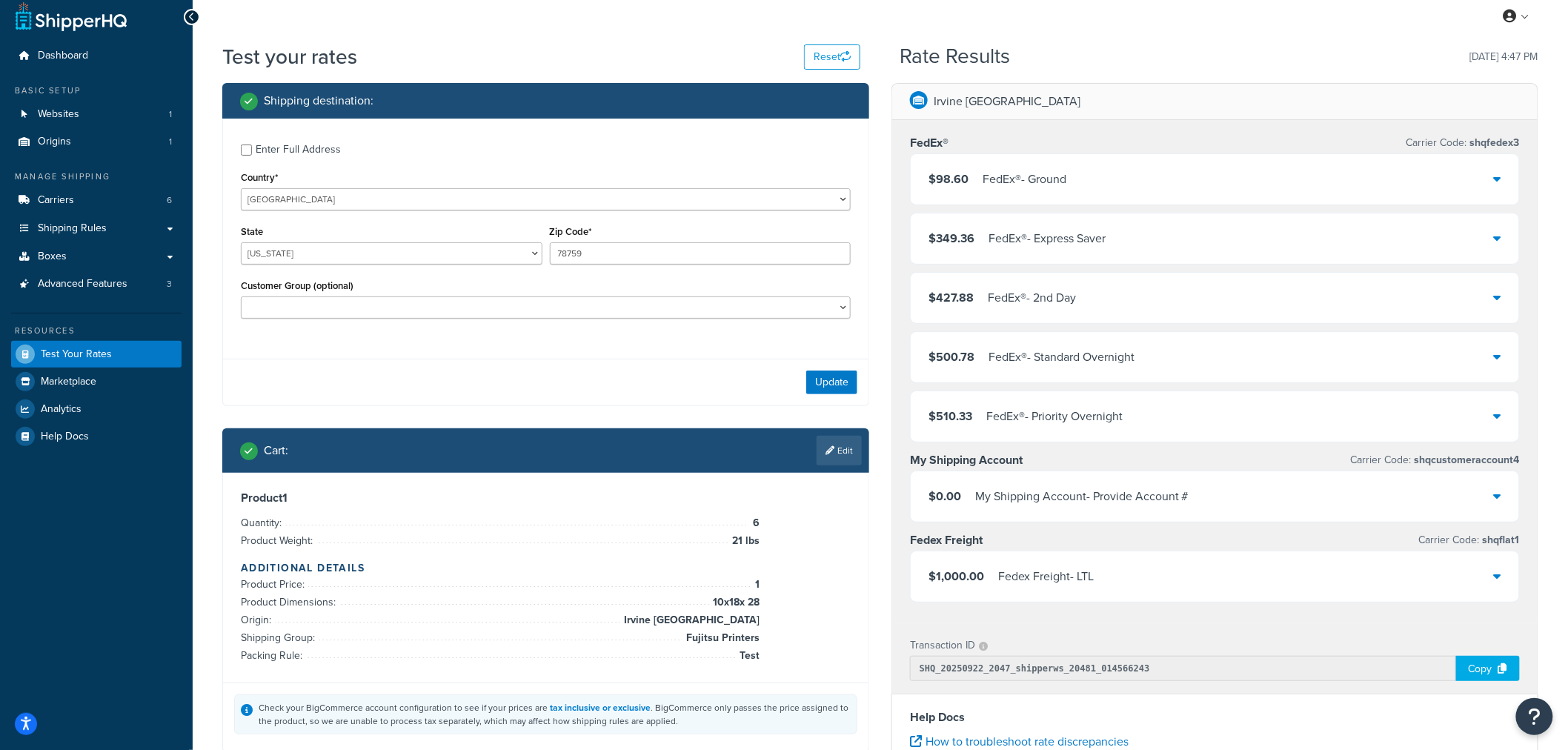
scroll to position [0, 0]
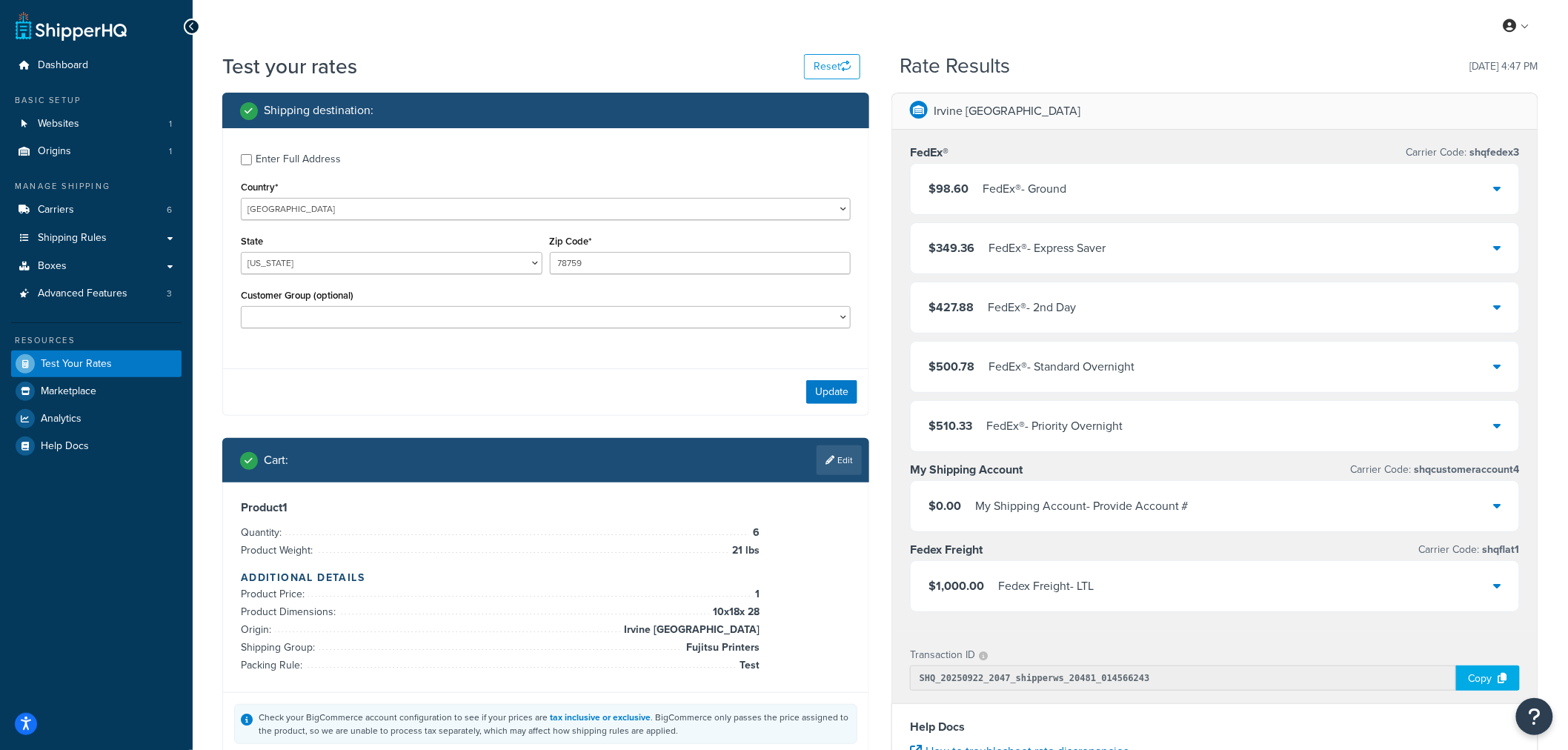
click at [1423, 187] on div "$98.60 FedEx® - Ground" at bounding box center [1215, 189] width 609 height 51
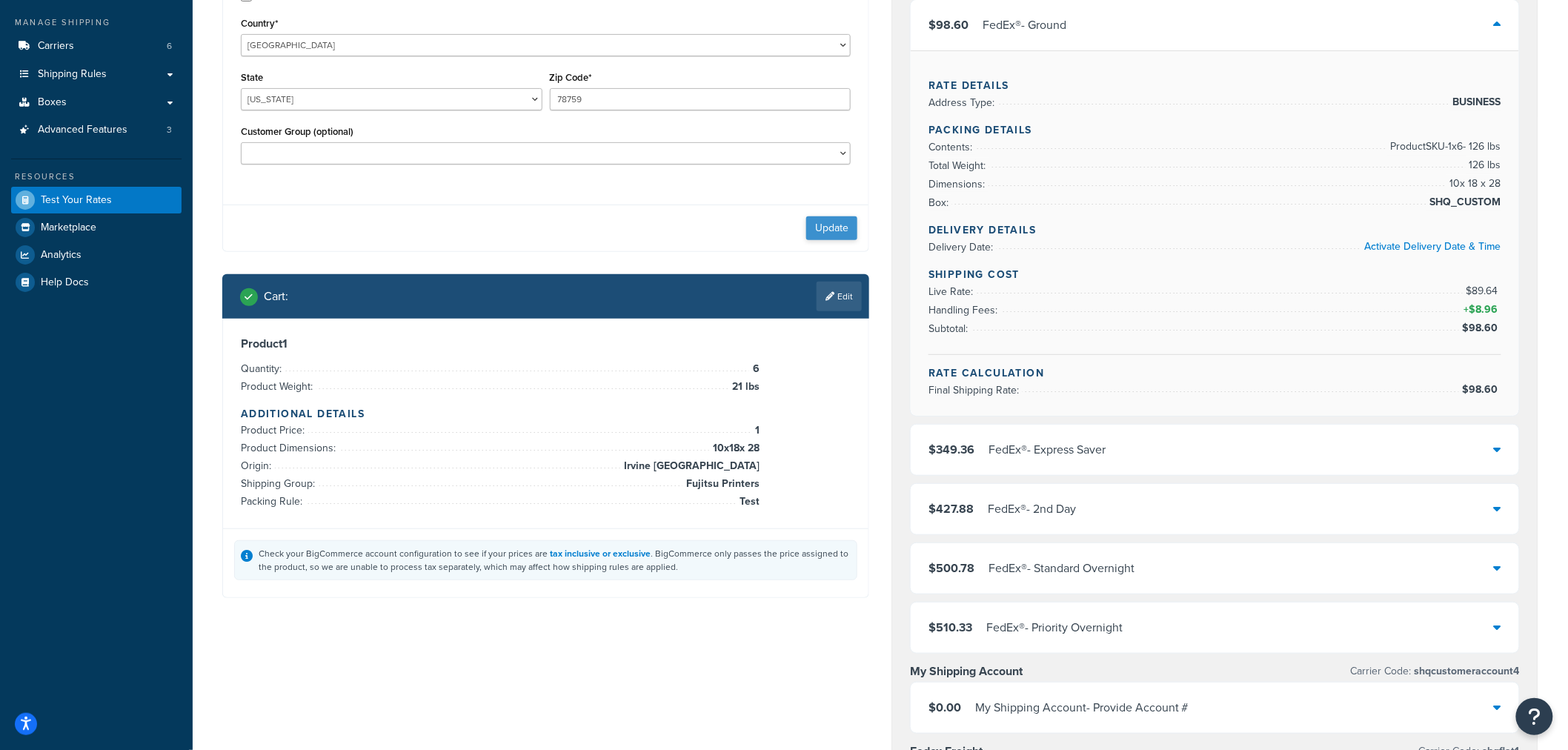
scroll to position [165, 0]
click at [843, 304] on link "Edit" at bounding box center [839, 296] width 46 height 30
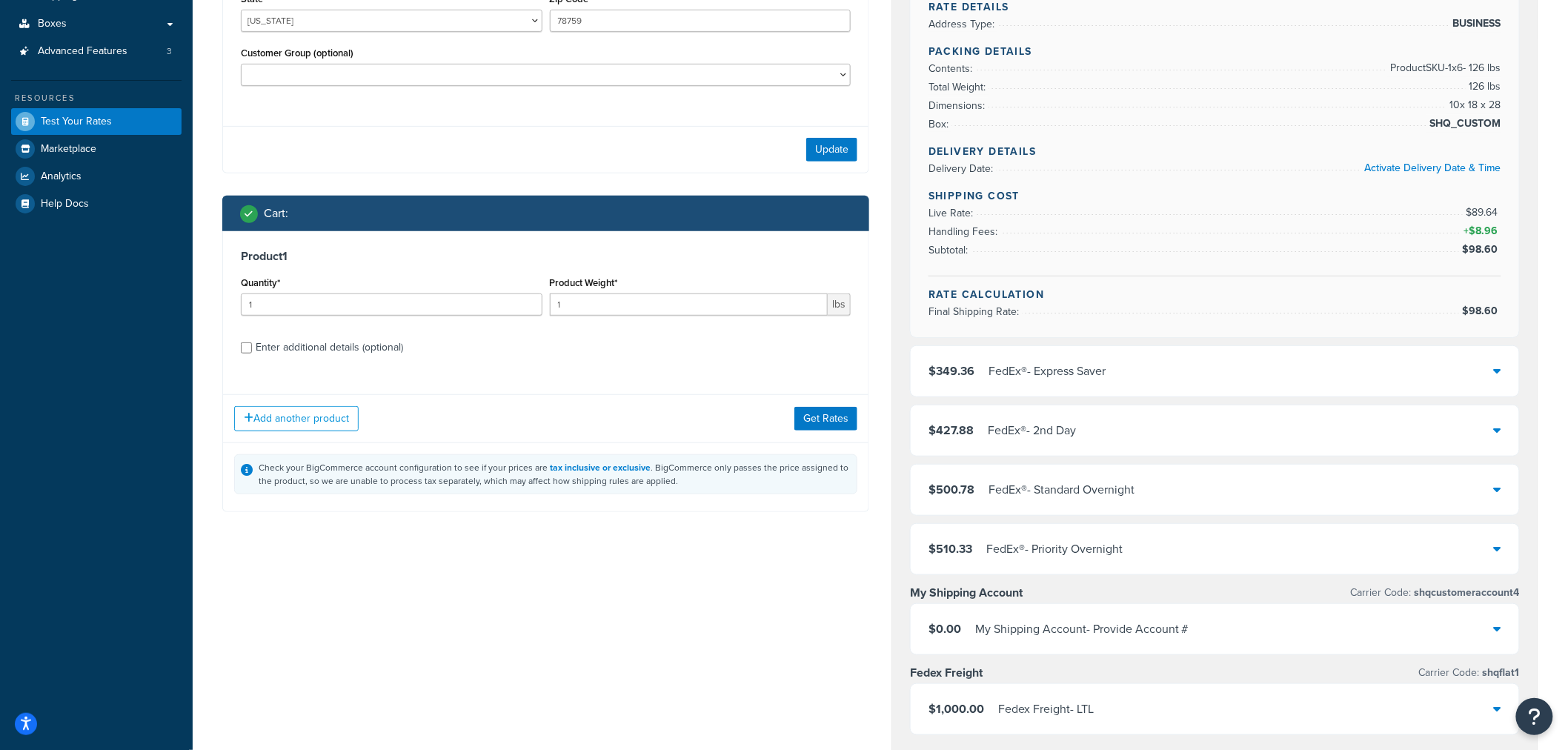
scroll to position [247, 0]
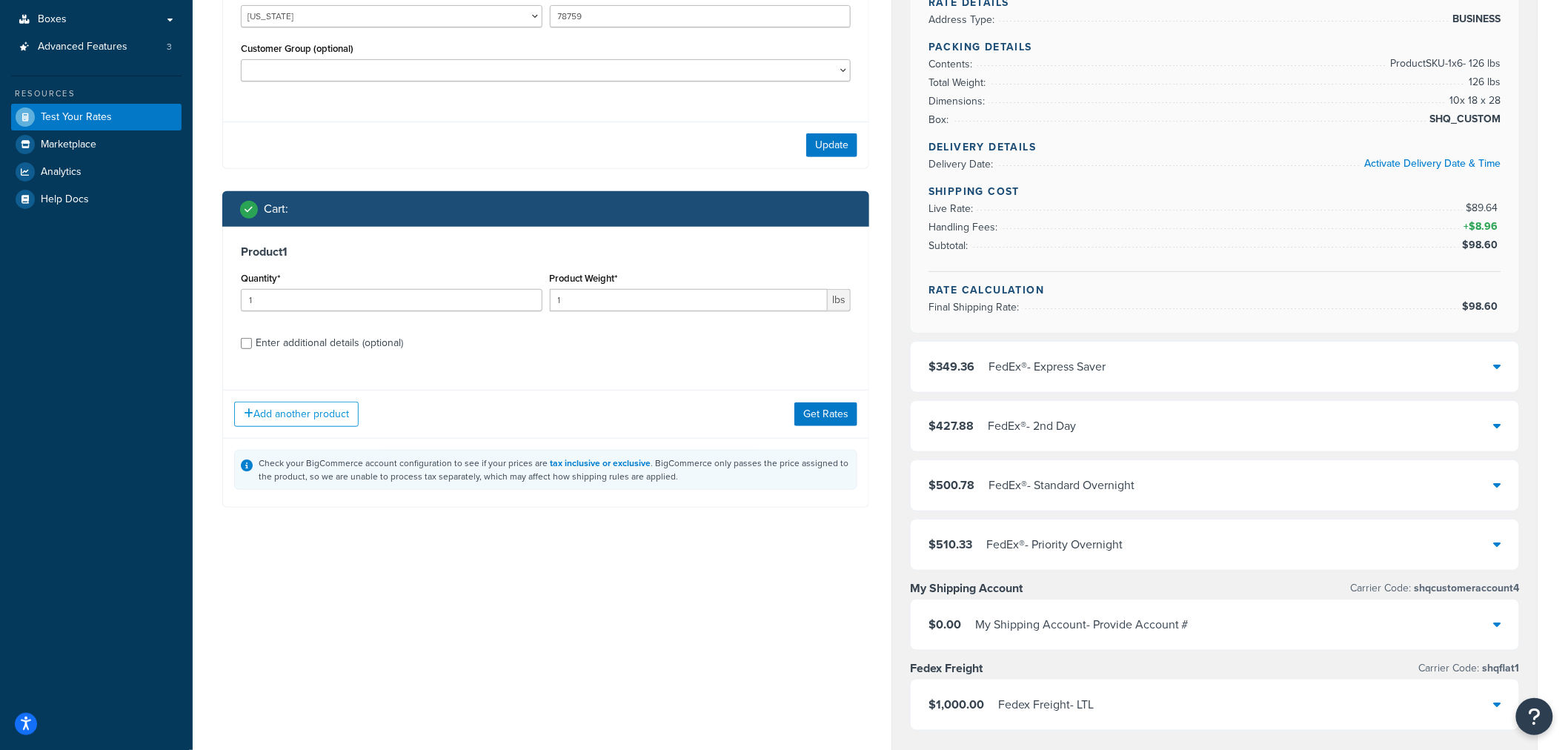
click at [378, 344] on div "Enter additional details (optional)" at bounding box center [329, 343] width 147 height 21
click at [252, 344] on input "Enter additional details (optional)" at bounding box center [246, 343] width 11 height 11
checkbox input "true"
select select "86028"
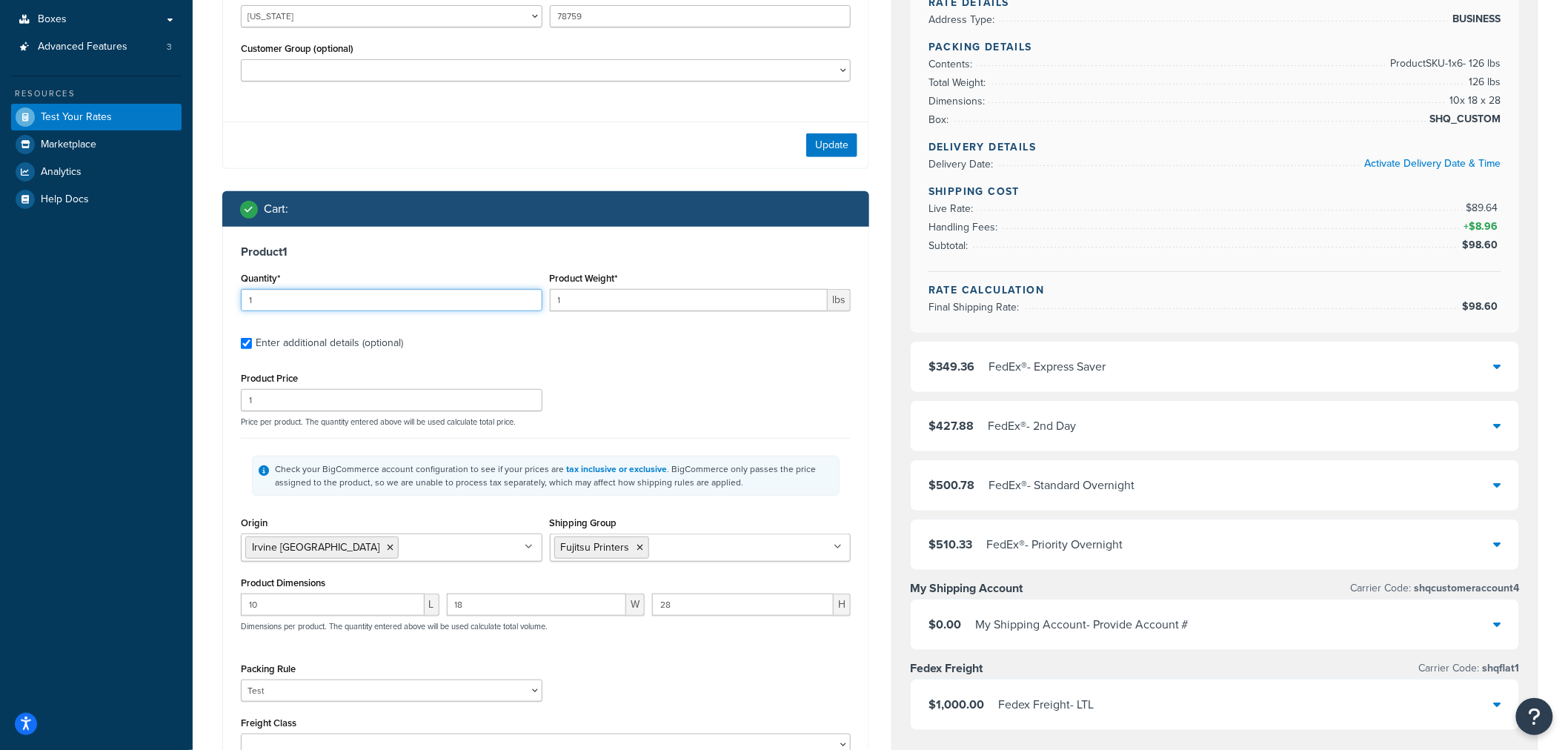
drag, startPoint x: 293, startPoint y: 298, endPoint x: 109, endPoint y: 294, distance: 184.0
click at [111, 294] on div "Dashboard Basic Setup Websites 1 Origins 1 Manage Shipping Carriers 6 Shipping …" at bounding box center [784, 501] width 1568 height 1496
drag, startPoint x: 576, startPoint y: 301, endPoint x: 427, endPoint y: 293, distance: 149.2
click at [427, 293] on div "Quantity* 21 Product Weight* 1 lbs" at bounding box center [546, 295] width 618 height 54
click at [439, 304] on input "21" at bounding box center [392, 300] width 301 height 22
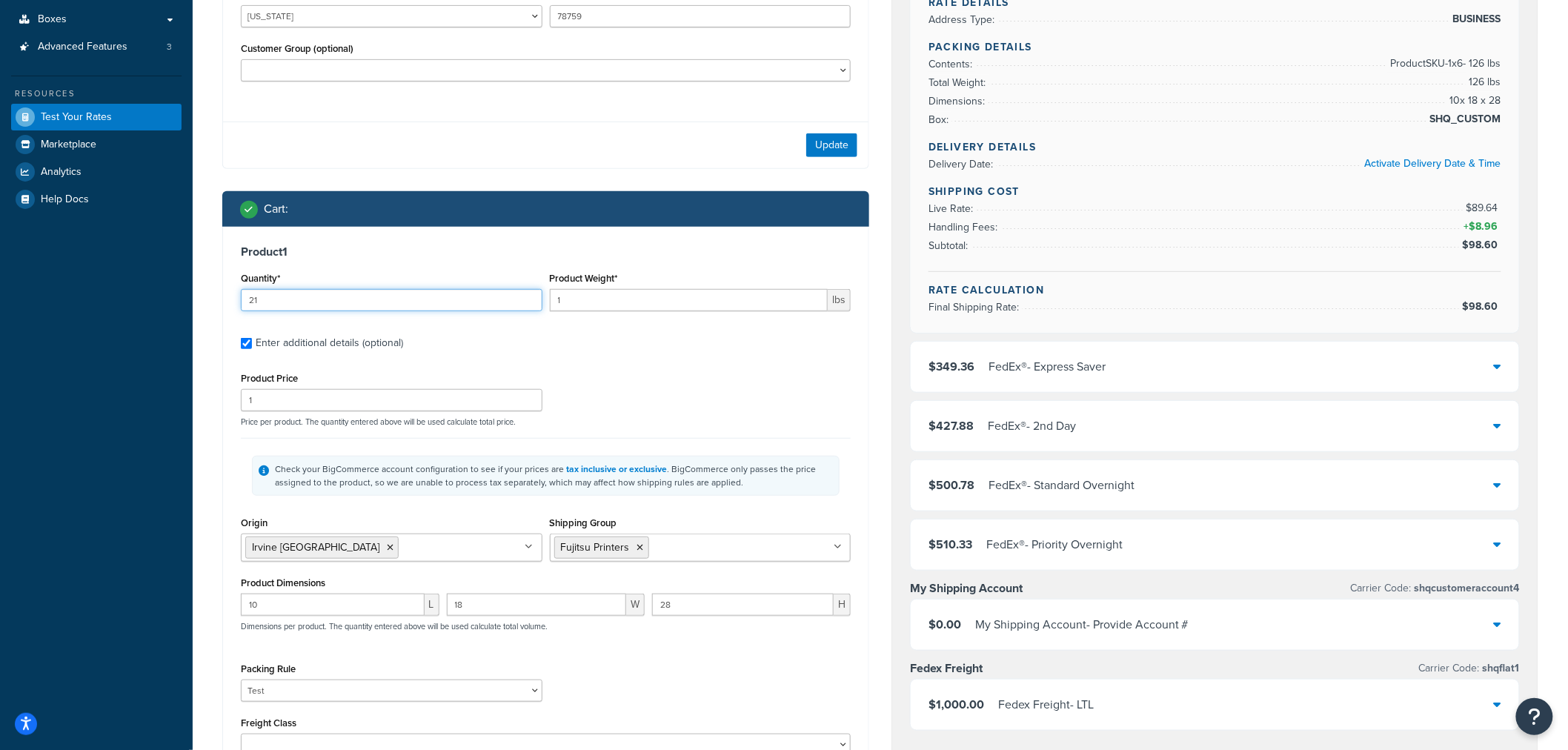
drag, startPoint x: 359, startPoint y: 306, endPoint x: 3, endPoint y: 292, distance: 356.3
click at [4, 292] on div "Dashboard Basic Setup Websites 1 Origins 1 Manage Shipping Carriers 6 Shipping …" at bounding box center [784, 501] width 1568 height 1496
type input "6"
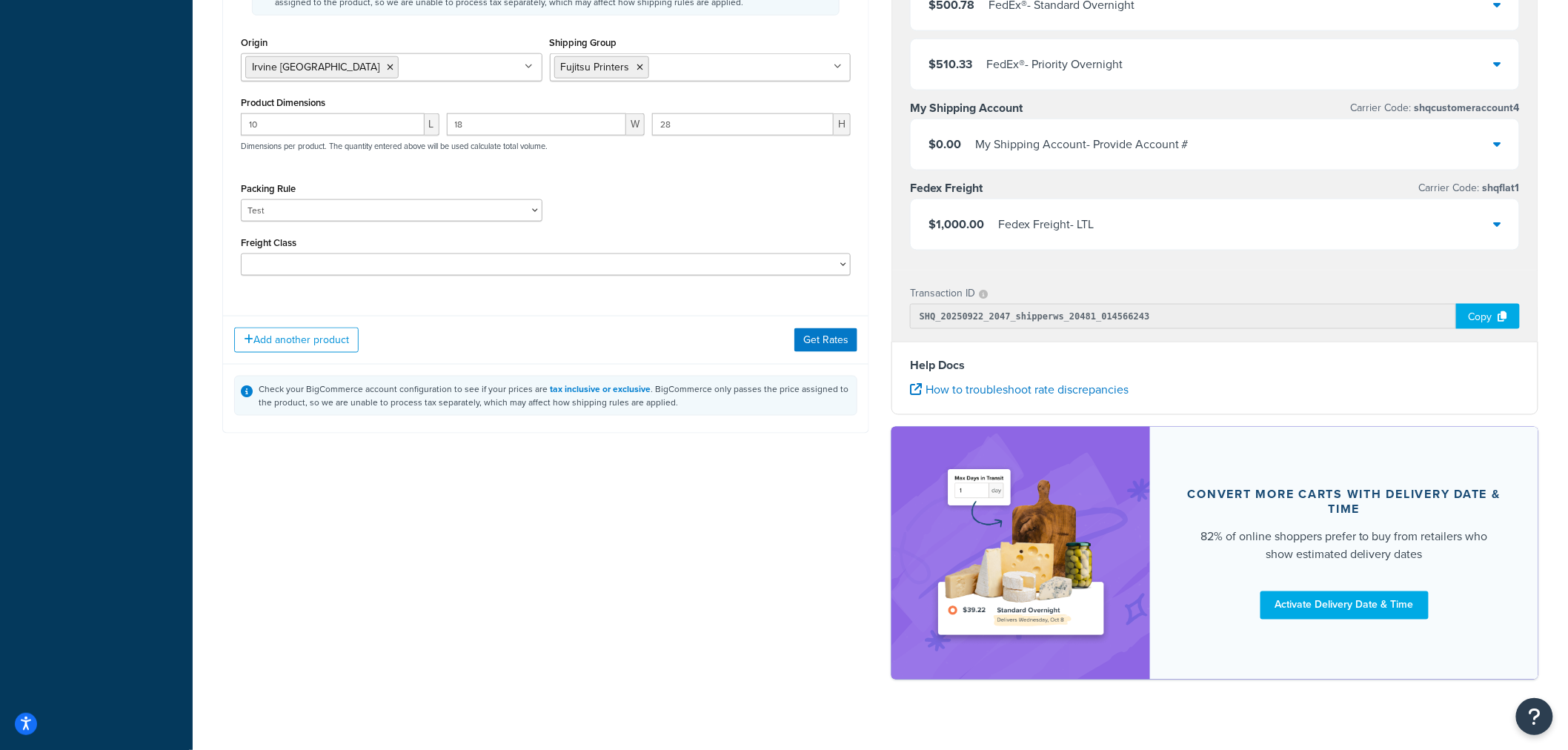
scroll to position [741, 0]
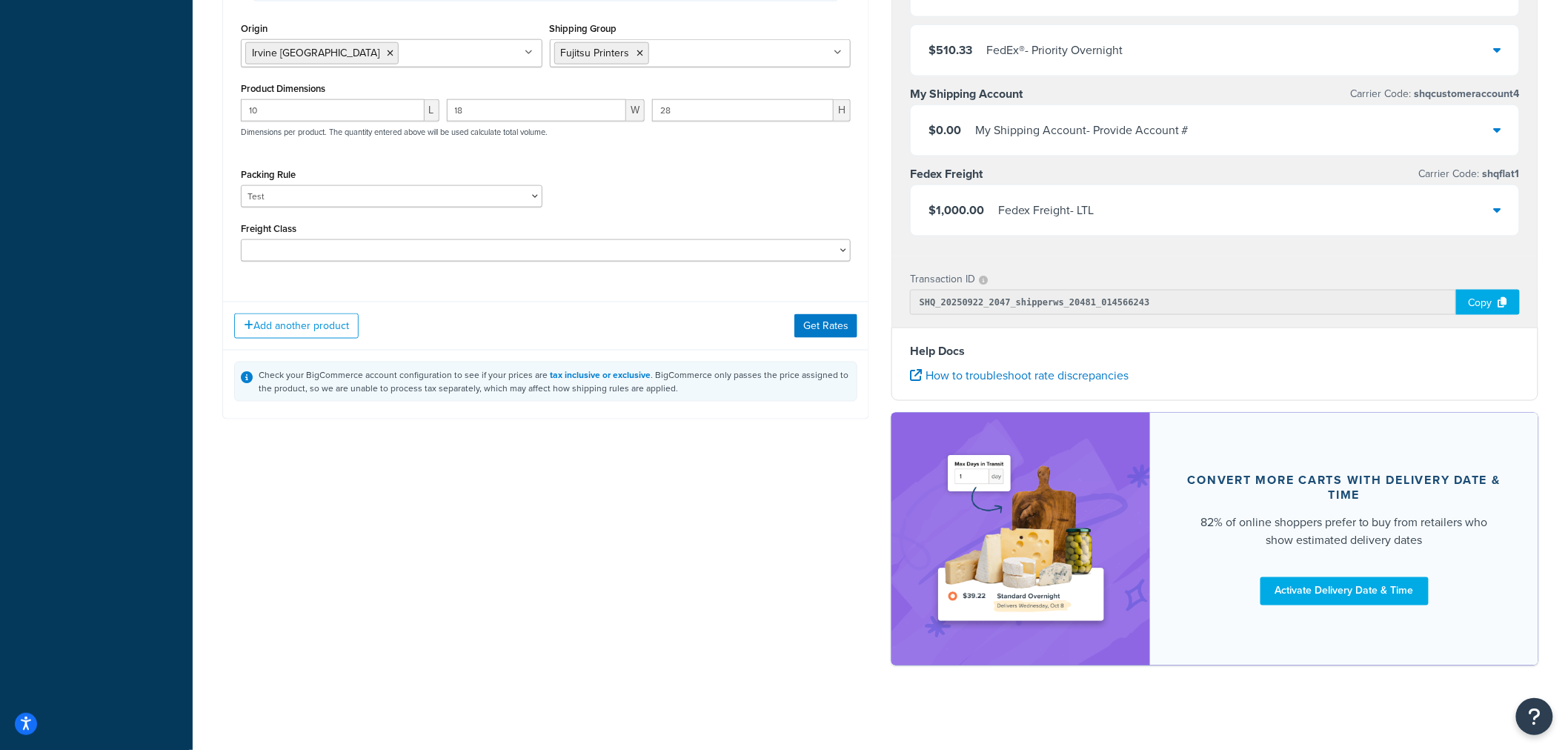
type input "21"
click at [276, 202] on select "Kent Test Pack Separately Test Test (V 22x8x9)" at bounding box center [392, 196] width 301 height 22
select select "63888"
click at [241, 188] on select "Kent Test Pack Separately Test Test (V 22x8x9)" at bounding box center [392, 196] width 301 height 22
click at [516, 322] on div "Add another product Get Rates" at bounding box center [546, 325] width 646 height 48
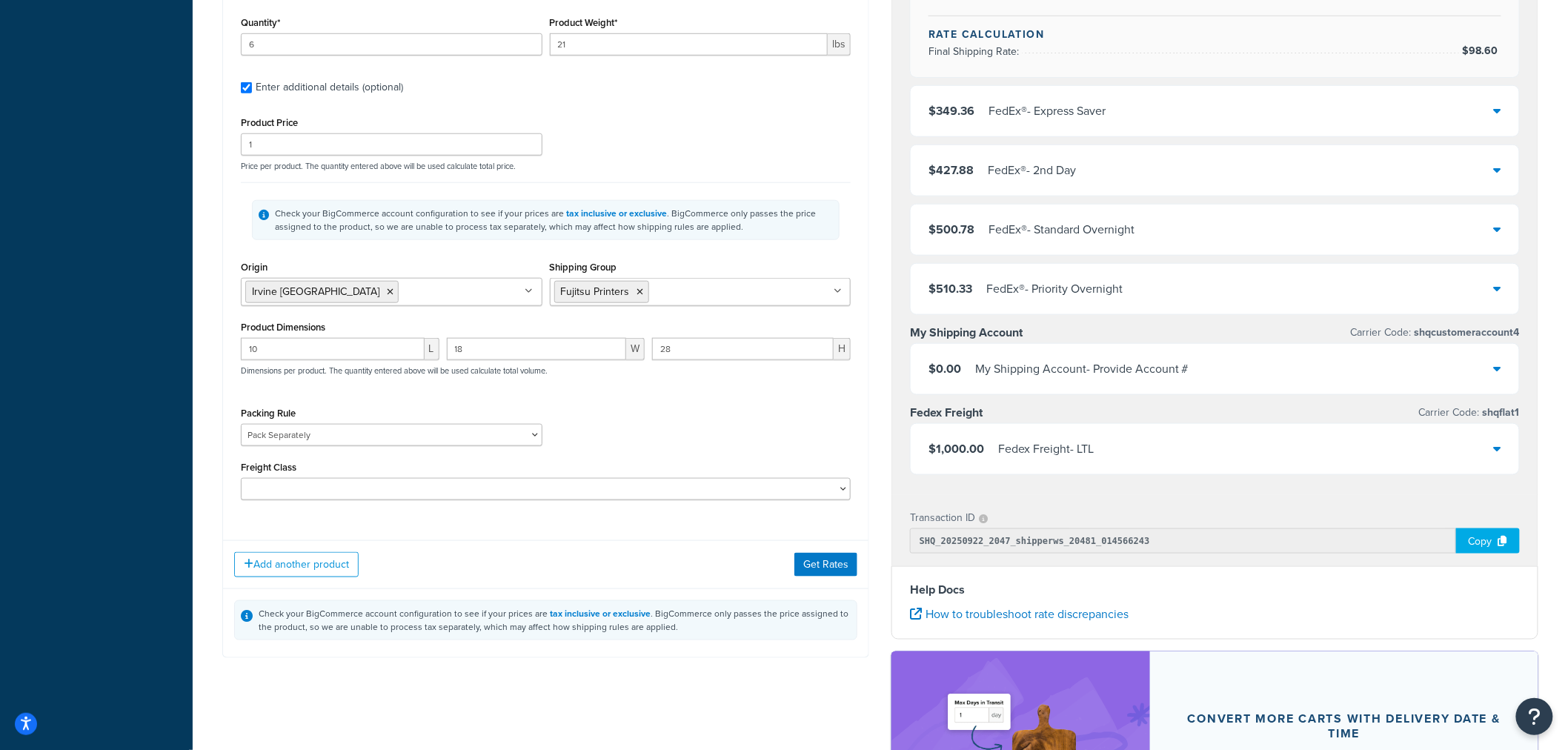
scroll to position [494, 0]
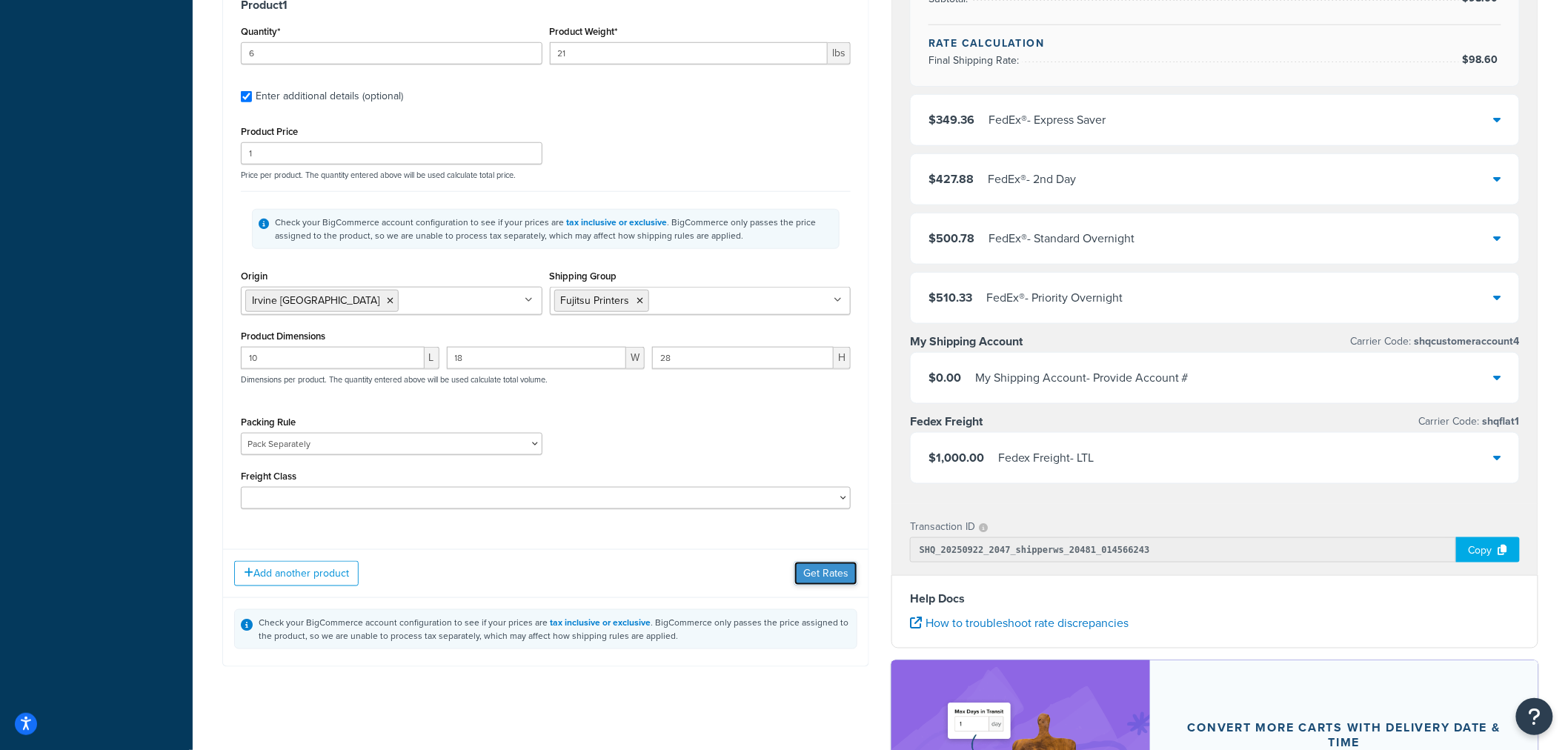
click at [811, 577] on button "Get Rates" at bounding box center [826, 573] width 63 height 24
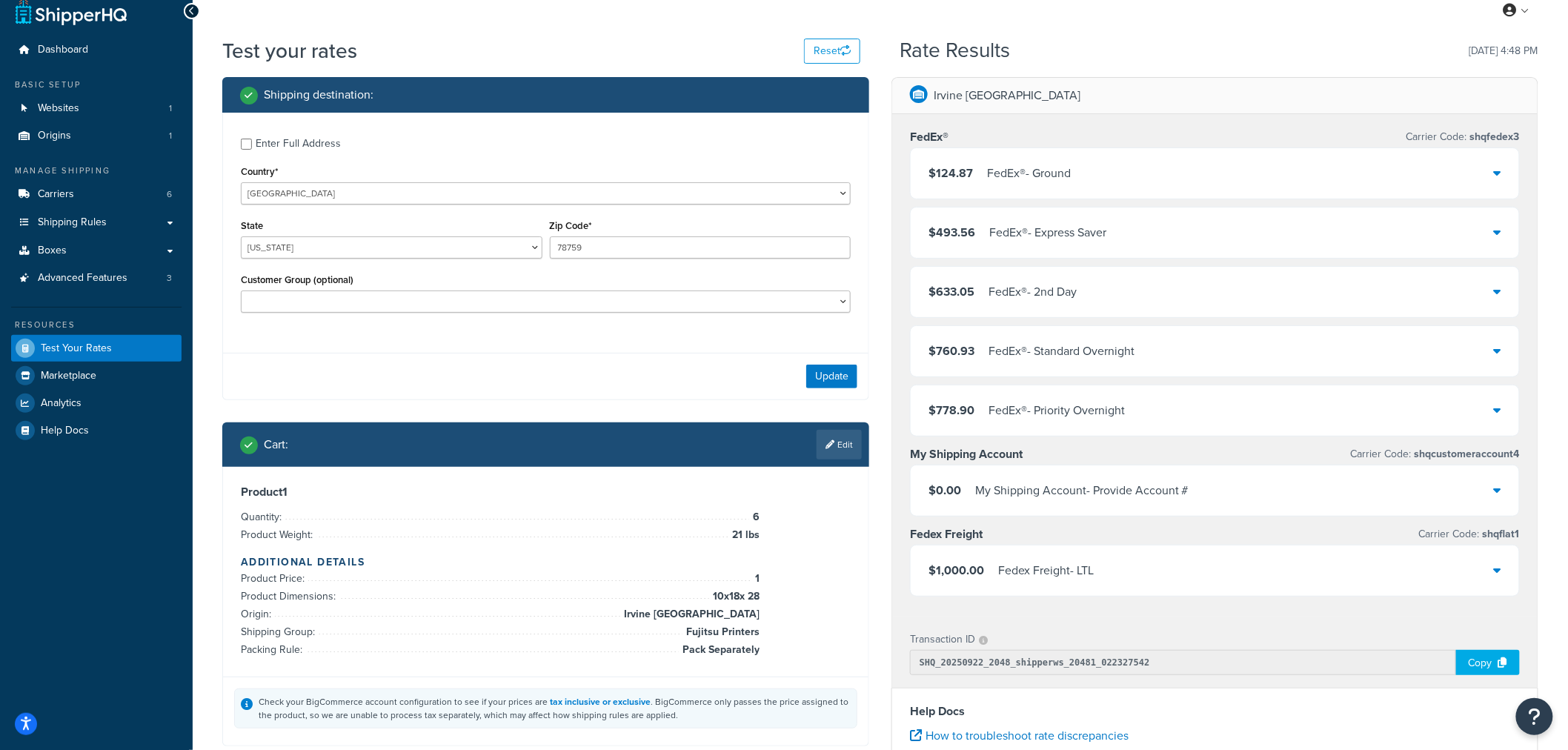
scroll to position [0, 0]
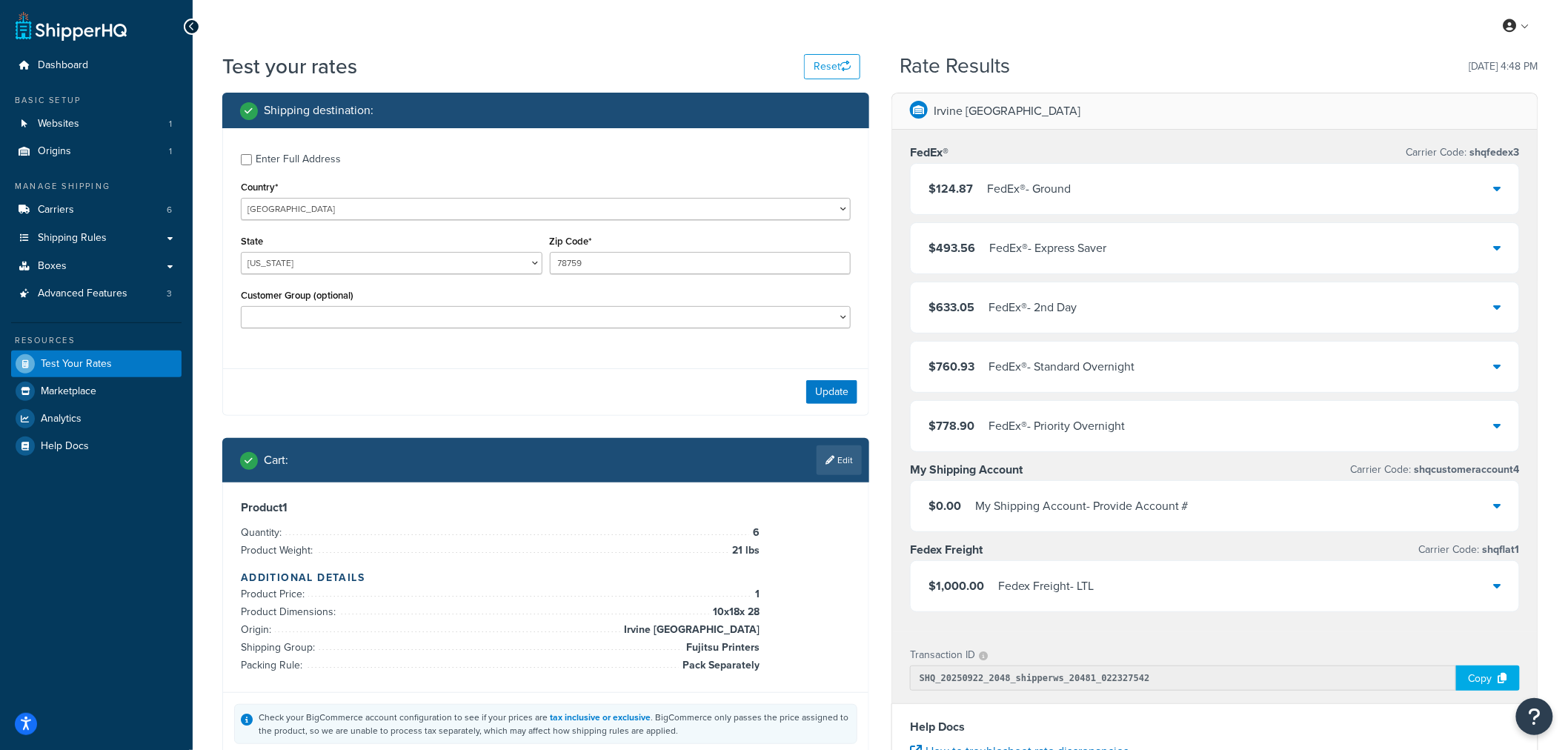
click at [1257, 183] on div "$124.87 FedEx® - Ground" at bounding box center [1215, 189] width 609 height 51
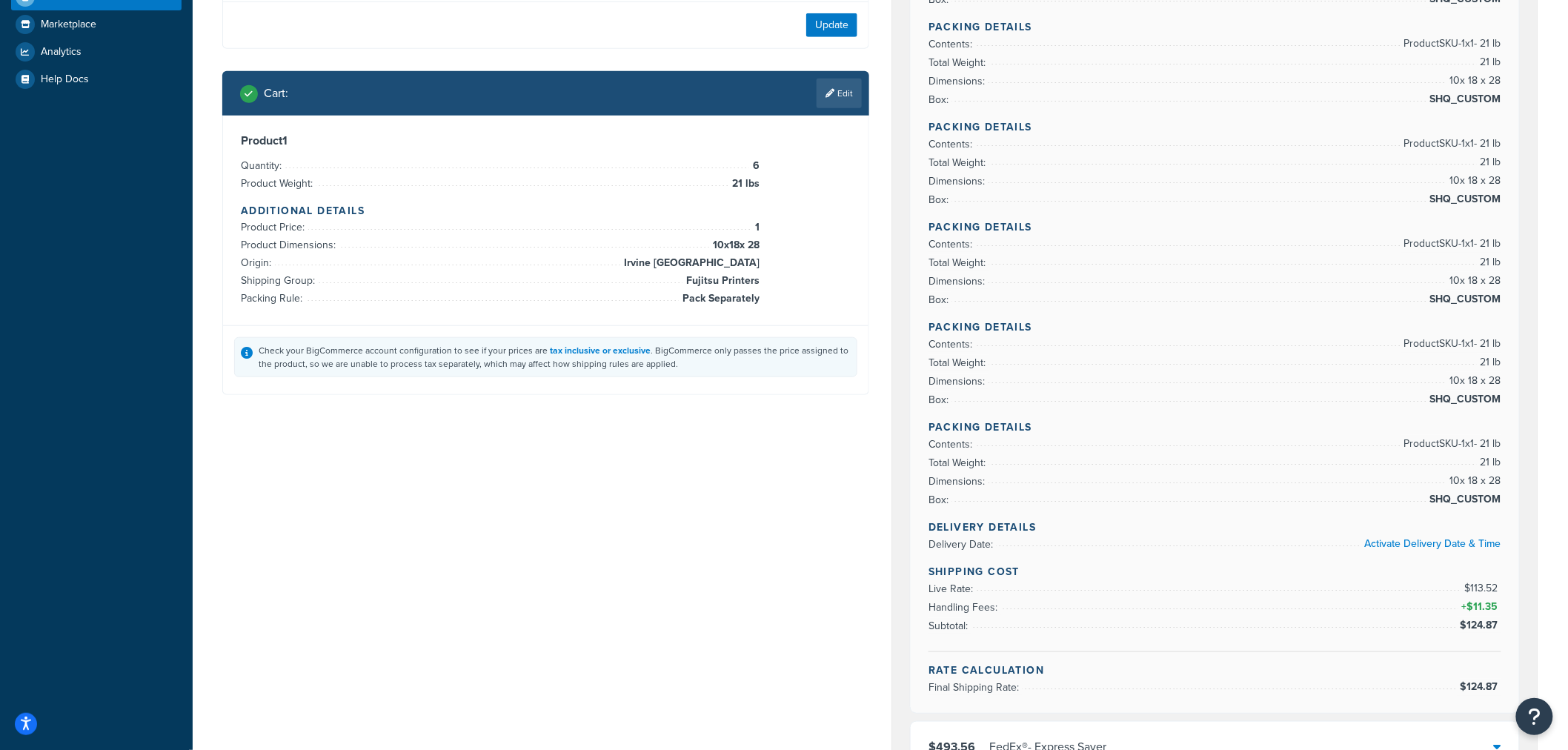
scroll to position [247, 0]
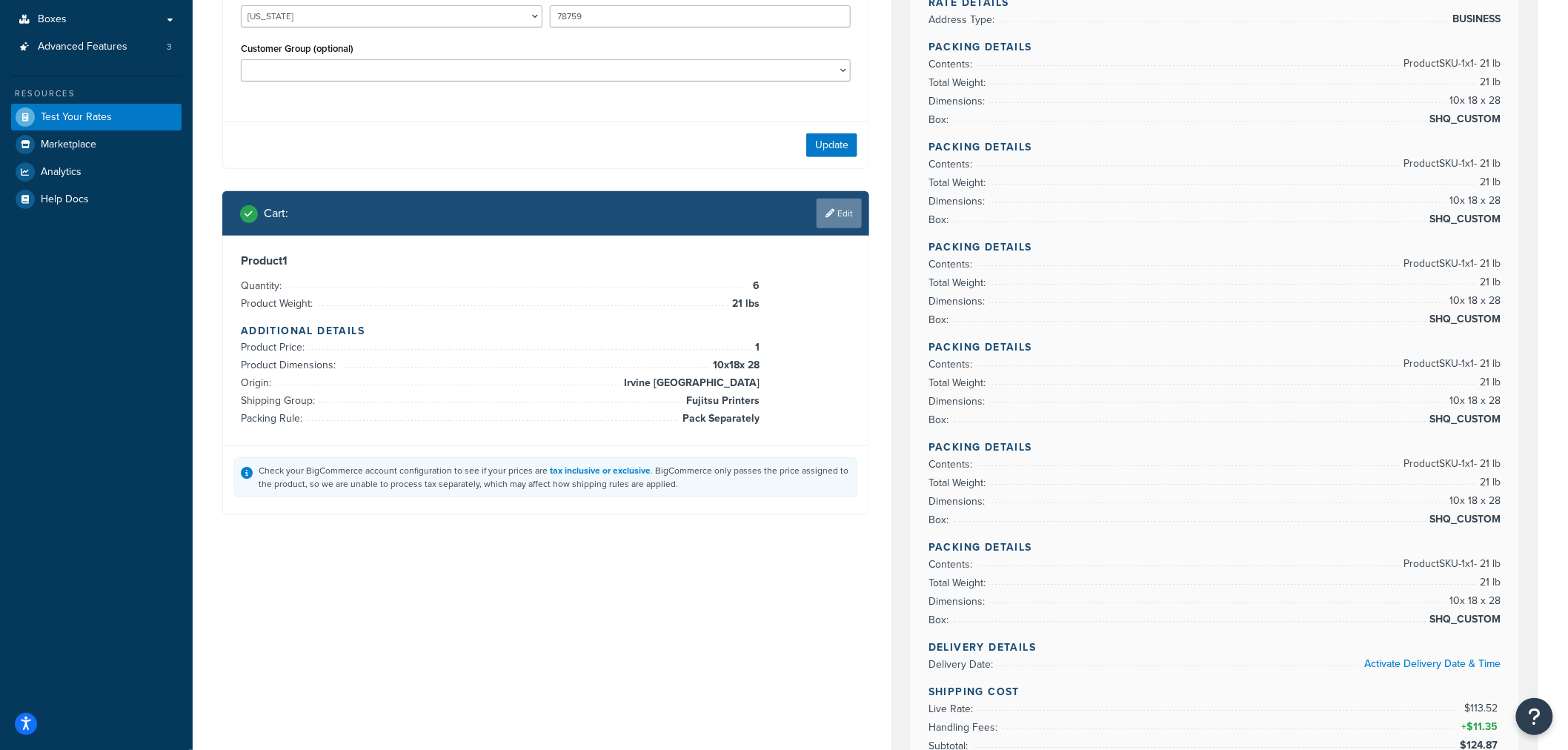
click at [836, 223] on link "Edit" at bounding box center [839, 214] width 46 height 30
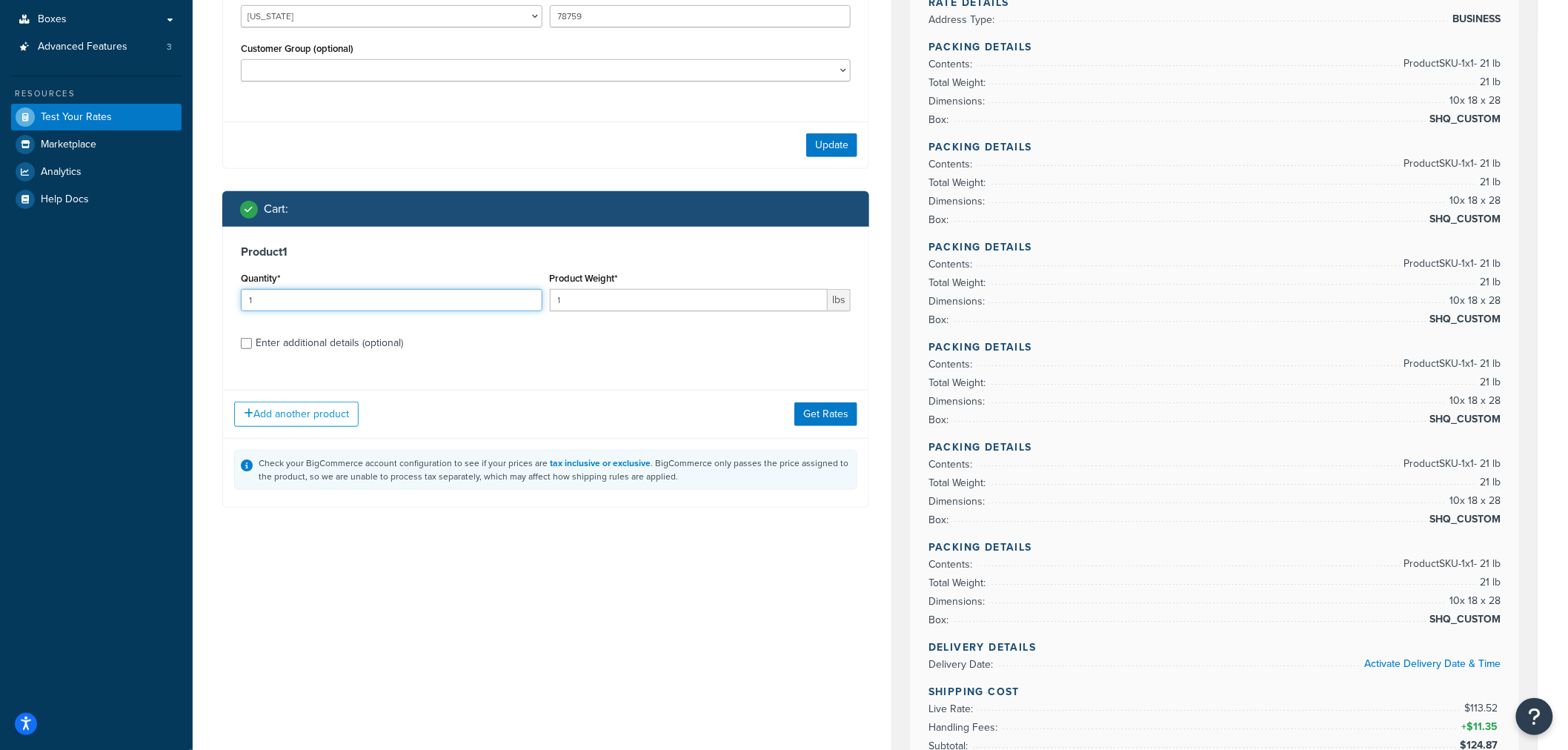
drag, startPoint x: 395, startPoint y: 301, endPoint x: -68, endPoint y: 302, distance: 463.0
click at [0, 302] on html "Accessibility Screen-Reader Guide, Feedback, and Issue Reporting | New window S…" at bounding box center [784, 751] width 1568 height 1997
type input "6"
type input "21"
click at [382, 344] on div "Enter additional details (optional)" at bounding box center [329, 343] width 147 height 21
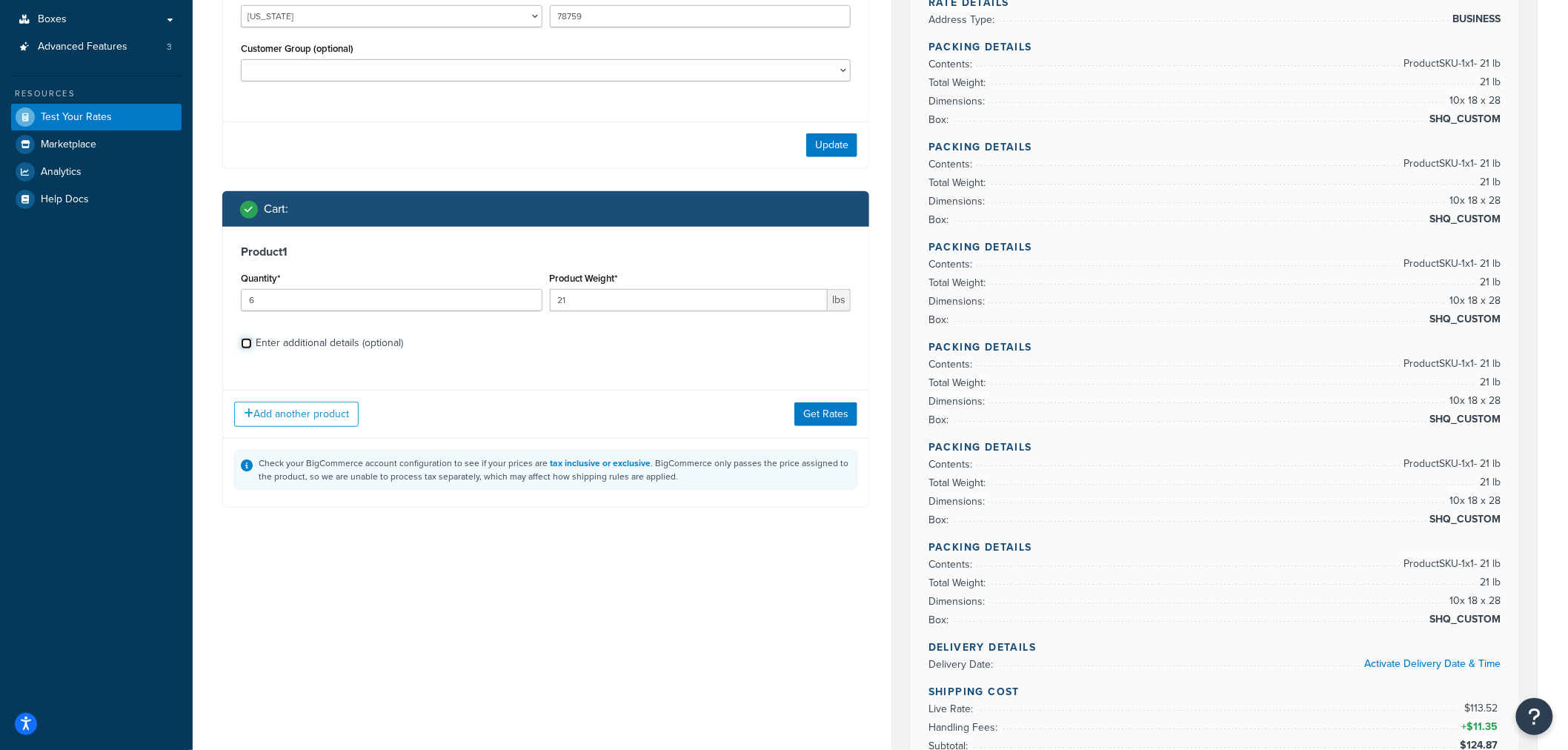
click at [252, 344] on input "Enter additional details (optional)" at bounding box center [246, 343] width 11 height 11
checkbox input "true"
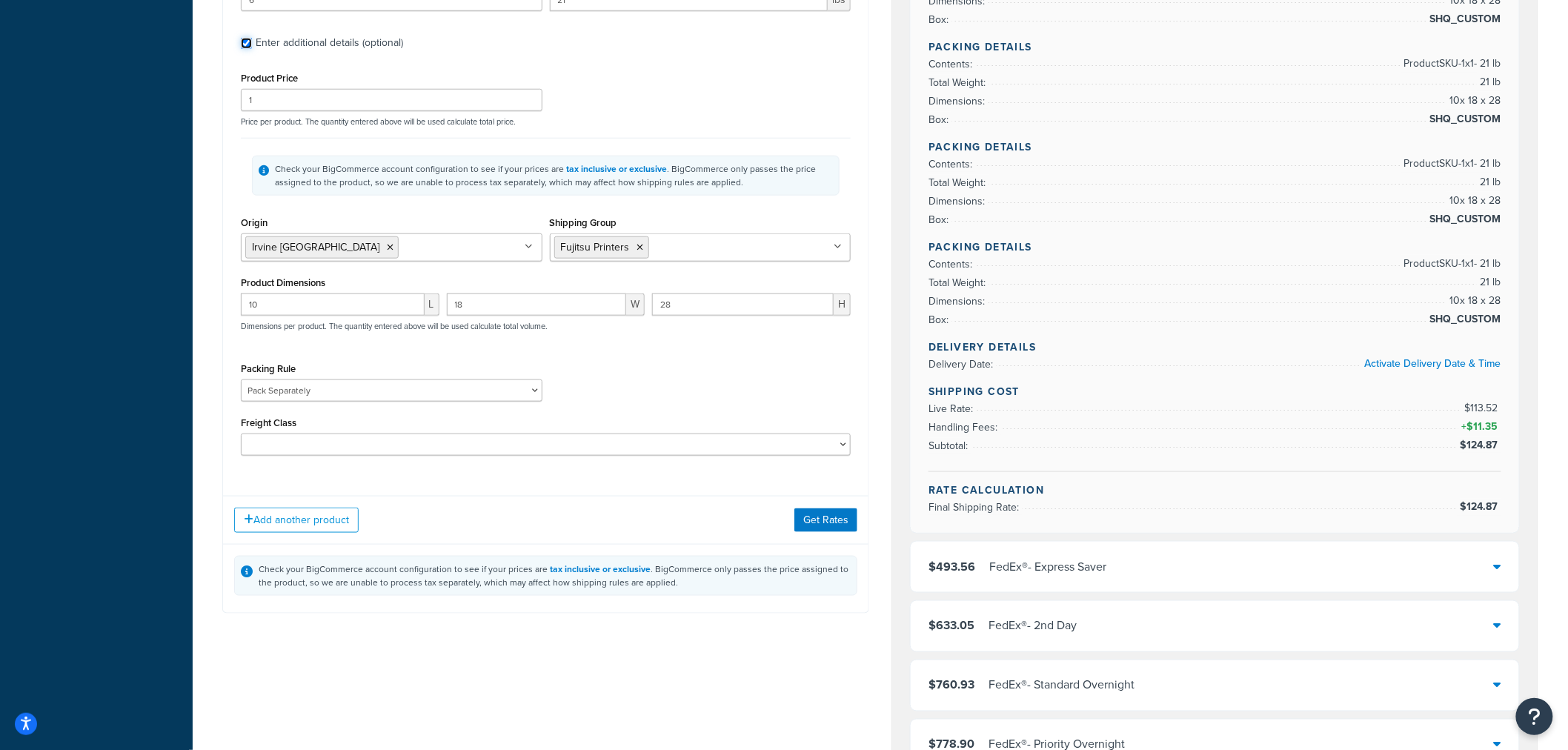
scroll to position [576, 0]
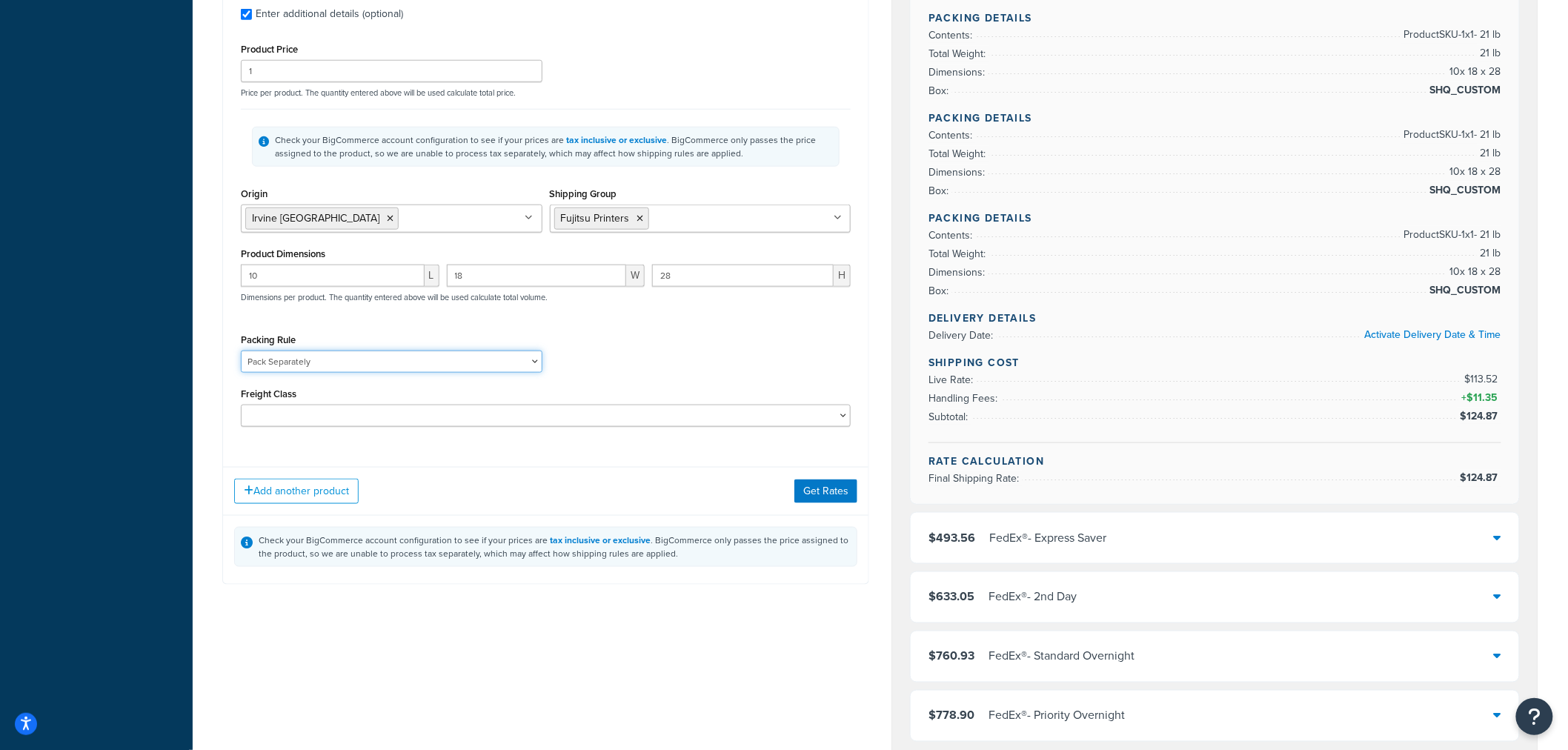
click at [377, 364] on select "Kent Test Pack Separately Test Test (V 22x8x9)" at bounding box center [392, 361] width 301 height 22
select select "86028"
click at [241, 353] on select "Kent Test Pack Separately Test Test (V 22x8x9)" at bounding box center [392, 361] width 301 height 22
click at [820, 494] on button "Get Rates" at bounding box center [826, 491] width 63 height 24
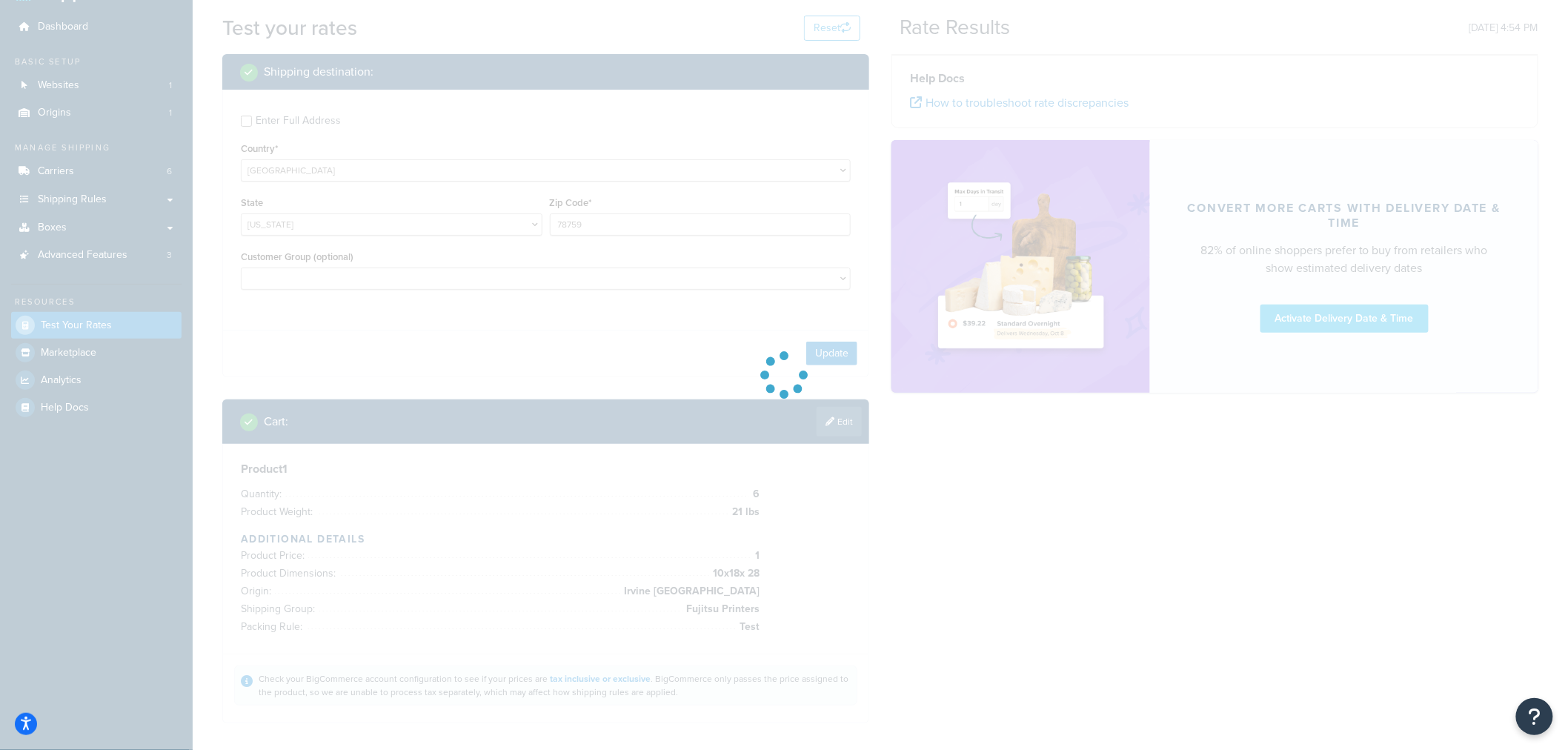
scroll to position [0, 0]
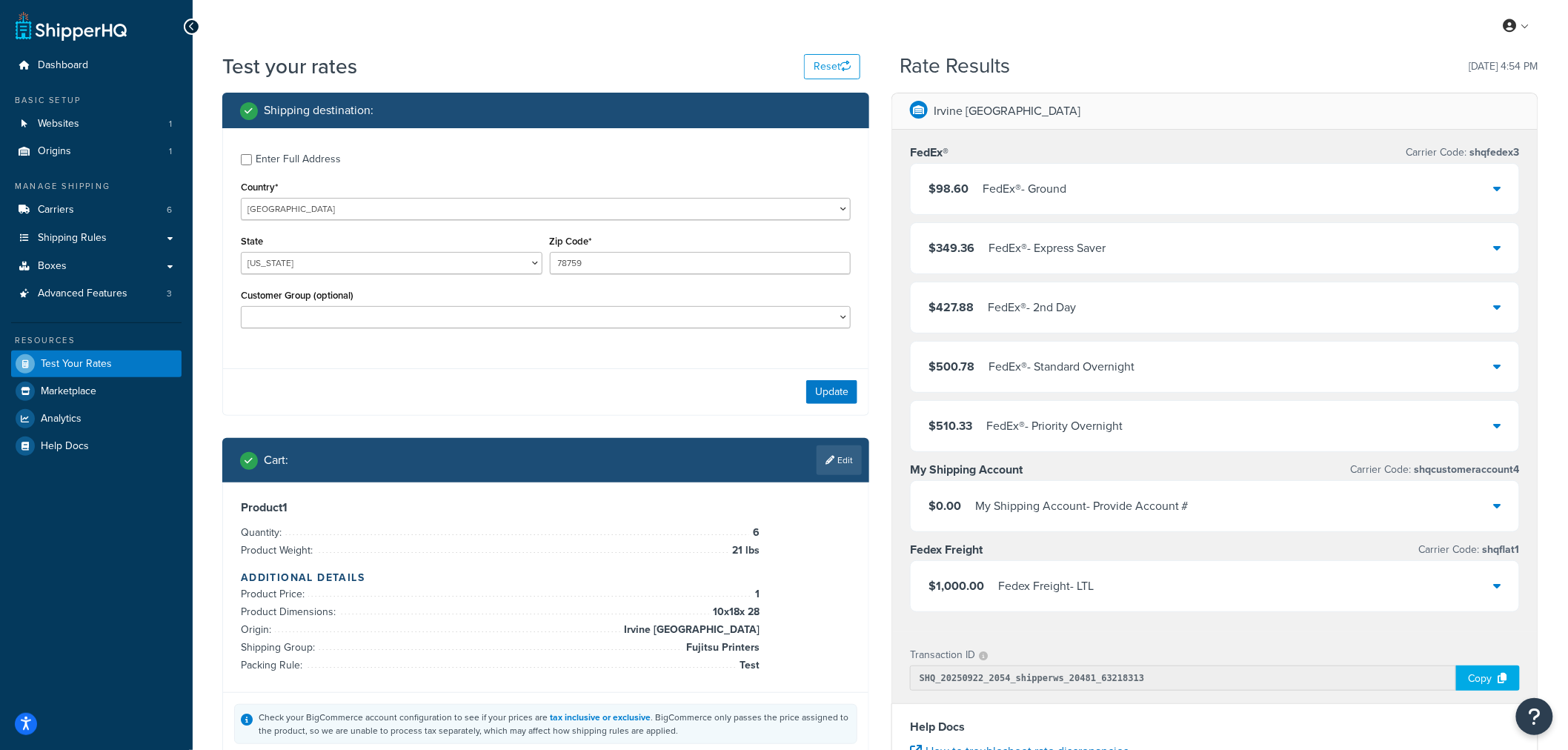
click at [1168, 204] on div "$98.60 FedEx® - Ground" at bounding box center [1215, 189] width 609 height 51
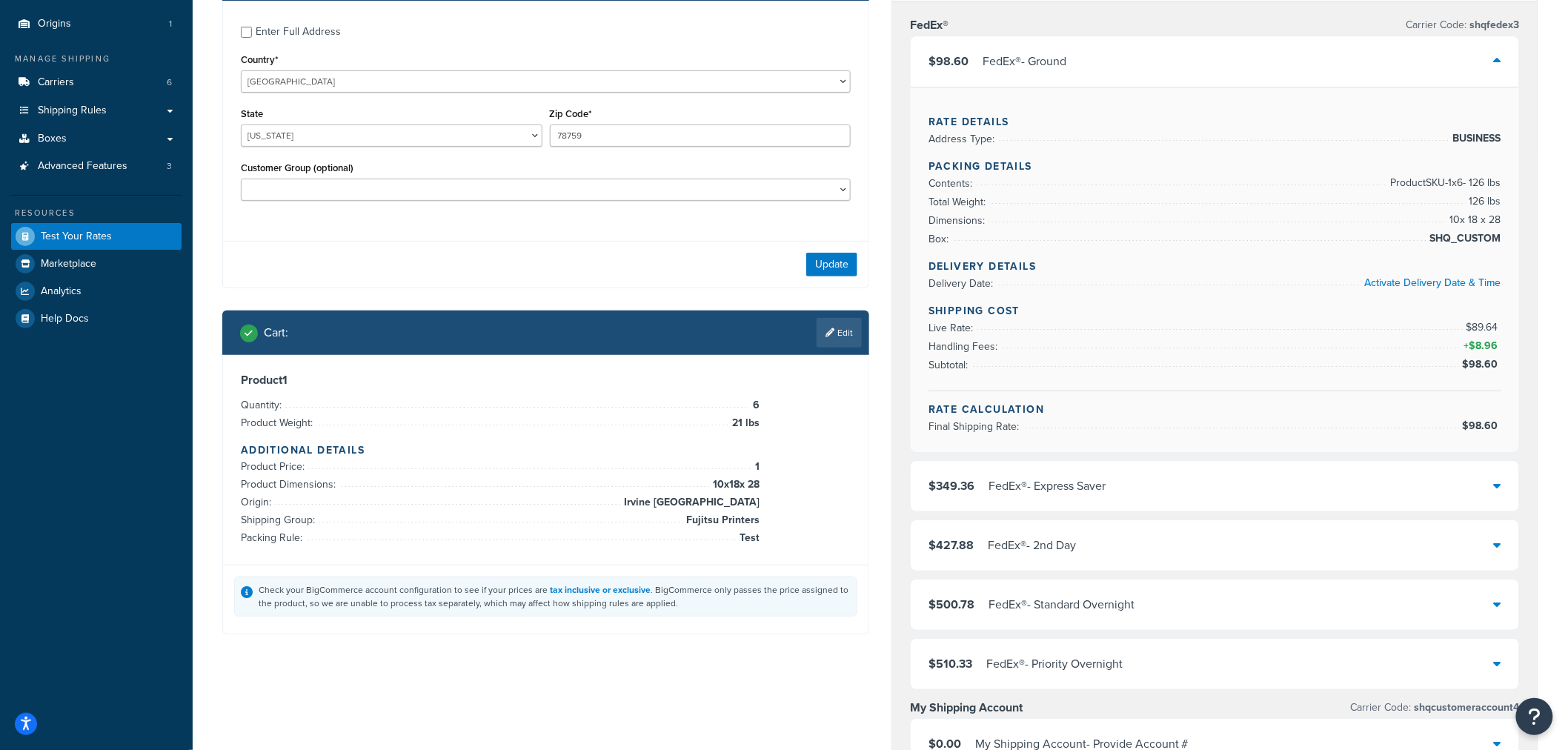
scroll to position [165, 0]
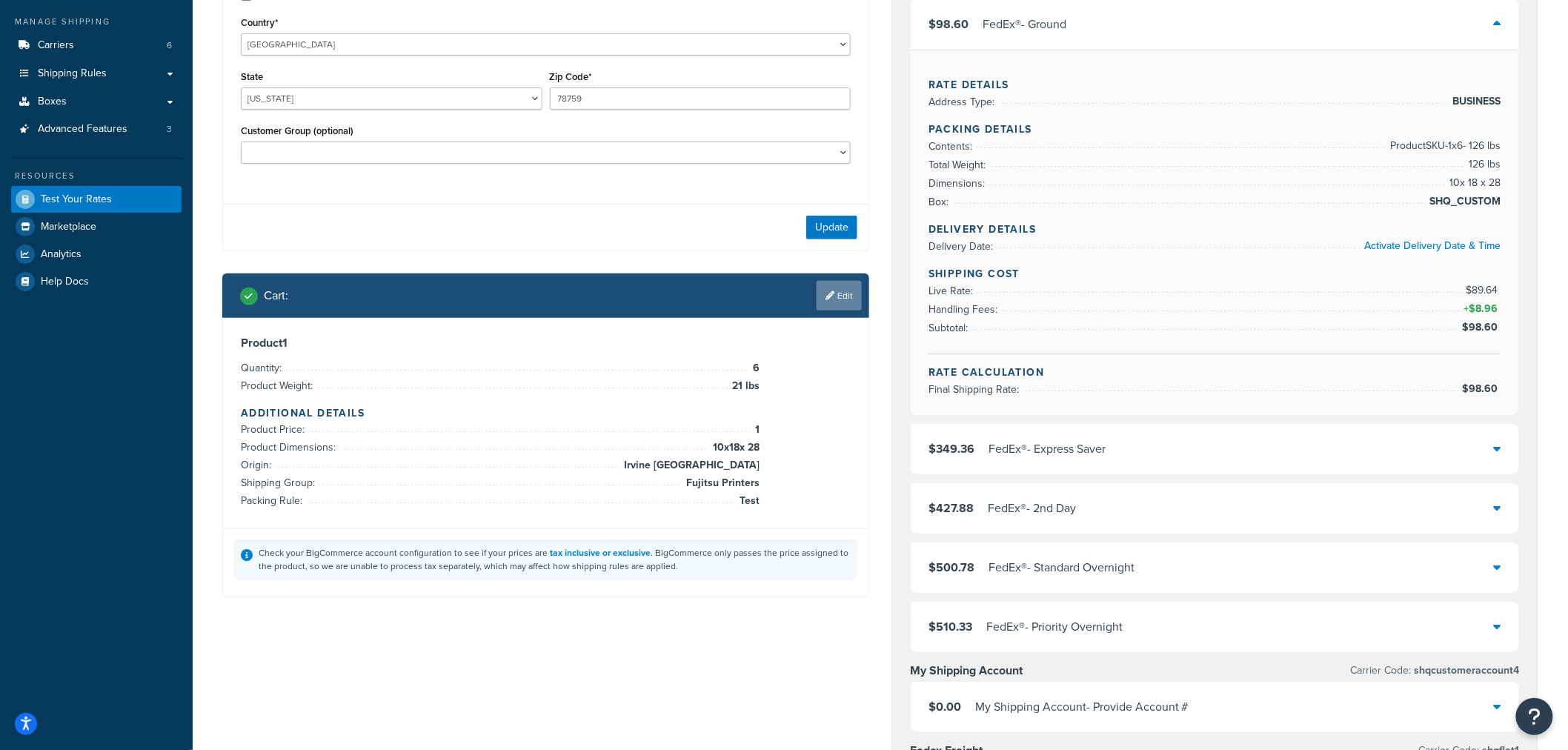
click at [843, 300] on link "Edit" at bounding box center [839, 296] width 46 height 30
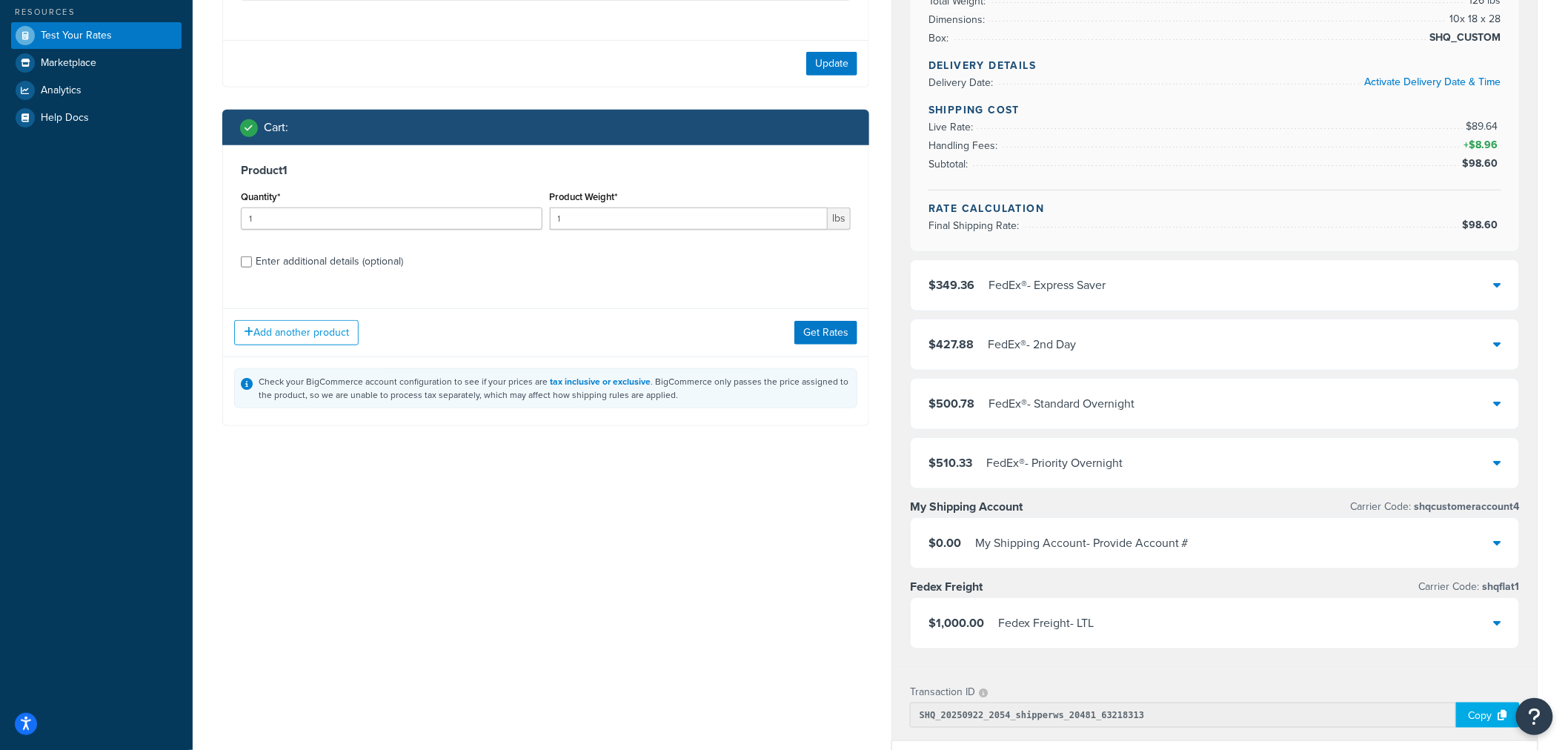
scroll to position [329, 0]
drag, startPoint x: 375, startPoint y: 221, endPoint x: 30, endPoint y: 209, distance: 345.2
click at [30, 209] on div "Dashboard Basic Setup Websites 1 Origins 1 Manage Shipping Carriers 6 Shipping …" at bounding box center [784, 419] width 1568 height 1496
type input "5"
type input "7"
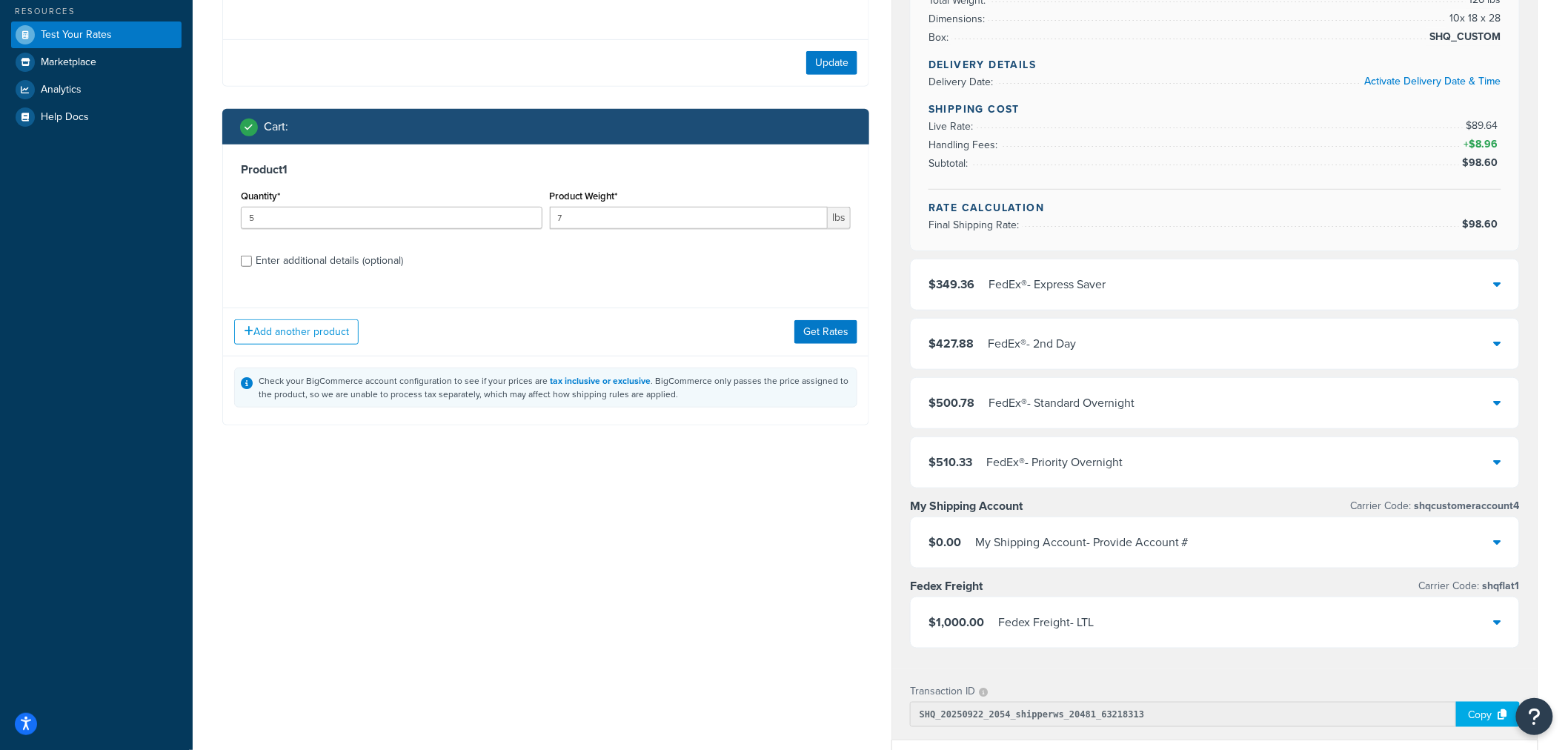
click at [397, 265] on div "Enter additional details (optional)" at bounding box center [329, 261] width 147 height 21
click at [252, 265] on input "Enter additional details (optional)" at bounding box center [246, 261] width 11 height 11
checkbox input "true"
select select "86028"
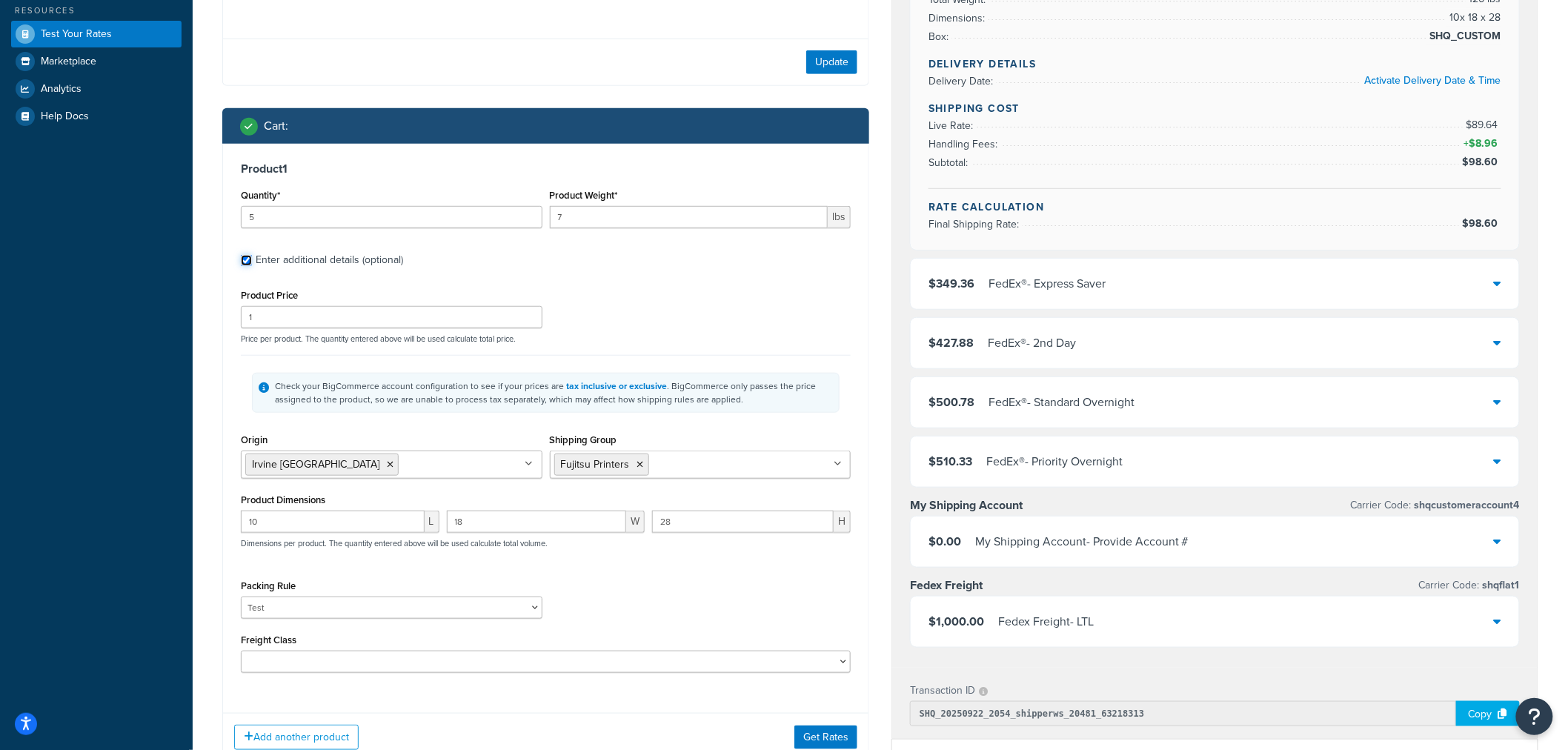
scroll to position [494, 0]
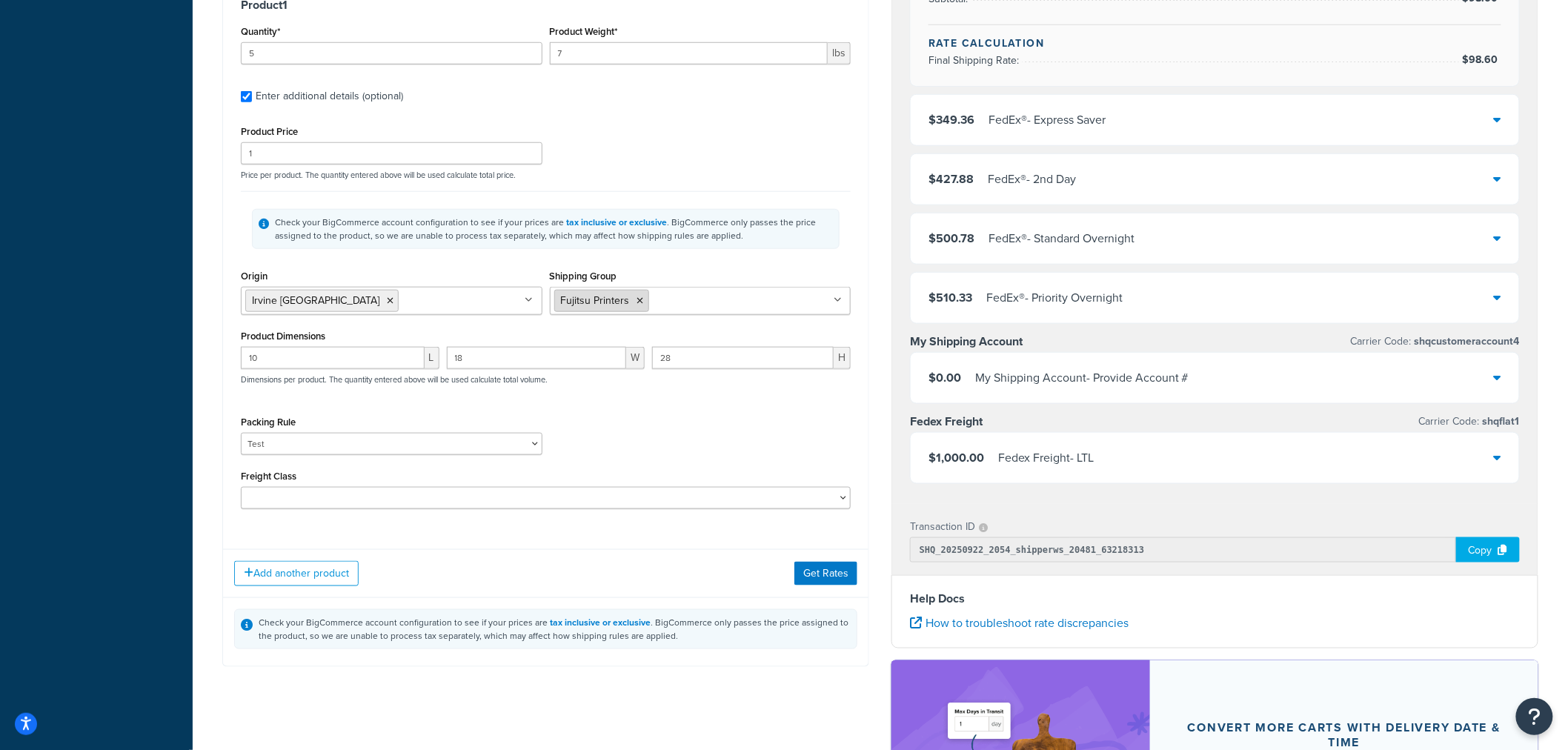
click at [642, 305] on li "Fujitsu Printers" at bounding box center [602, 301] width 95 height 22
click at [639, 302] on icon at bounding box center [641, 301] width 7 height 9
click at [706, 265] on div "Check your BigCommerce account configuration to see if your prices are tax incl…" at bounding box center [546, 228] width 610 height 74
drag, startPoint x: 342, startPoint y: 356, endPoint x: 22, endPoint y: 357, distance: 320.0
click at [22, 357] on div "Dashboard Basic Setup Websites 1 Origins 1 Manage Shipping Carriers 6 Shipping …" at bounding box center [784, 254] width 1568 height 1496
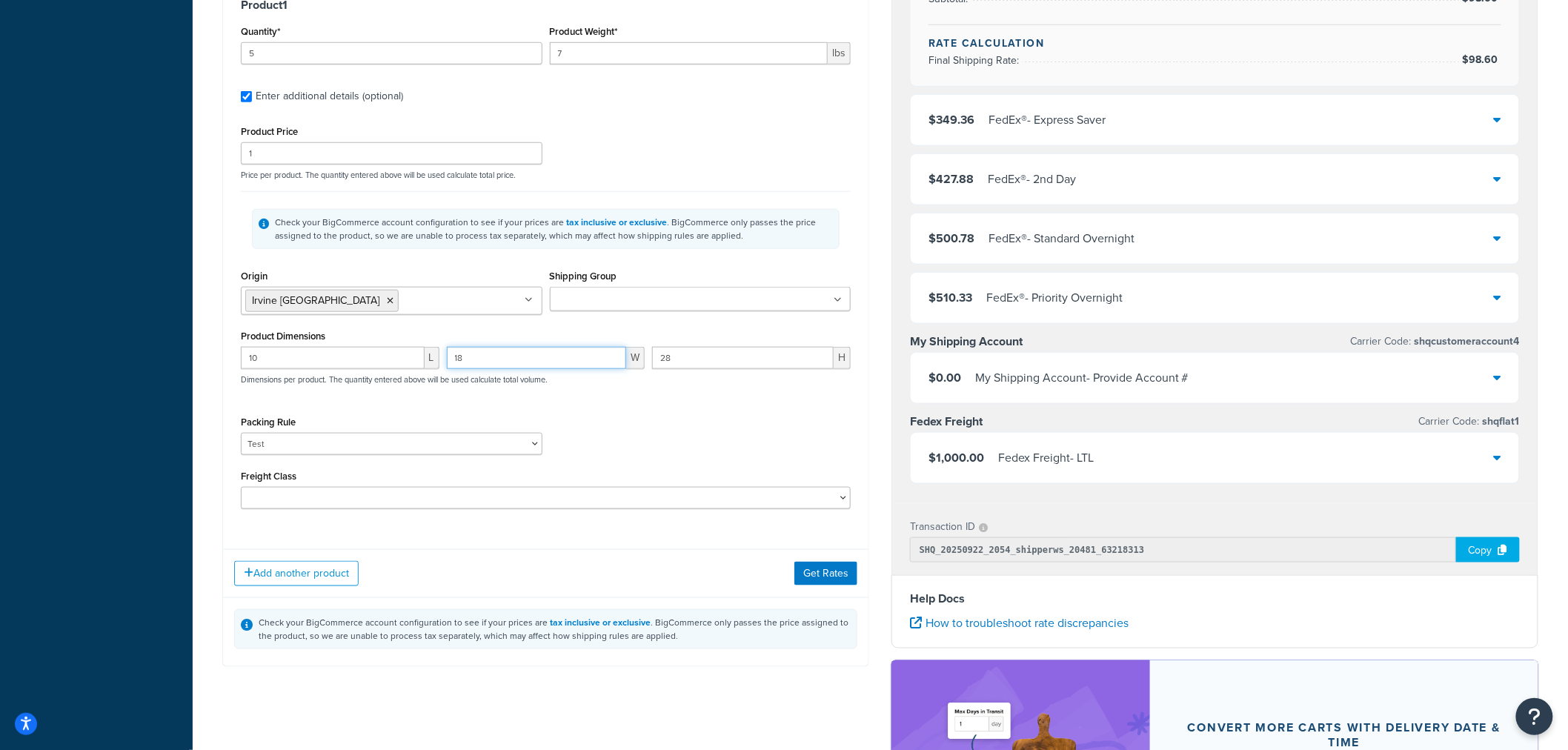
drag, startPoint x: 473, startPoint y: 361, endPoint x: 341, endPoint y: 357, distance: 132.1
click at [341, 357] on div "10 L 18 W 28 H Dimensions per product. The quantity entered above will be used …" at bounding box center [546, 374] width 618 height 54
type input "8"
type input "9"
drag, startPoint x: 253, startPoint y: 358, endPoint x: 118, endPoint y: 357, distance: 135.0
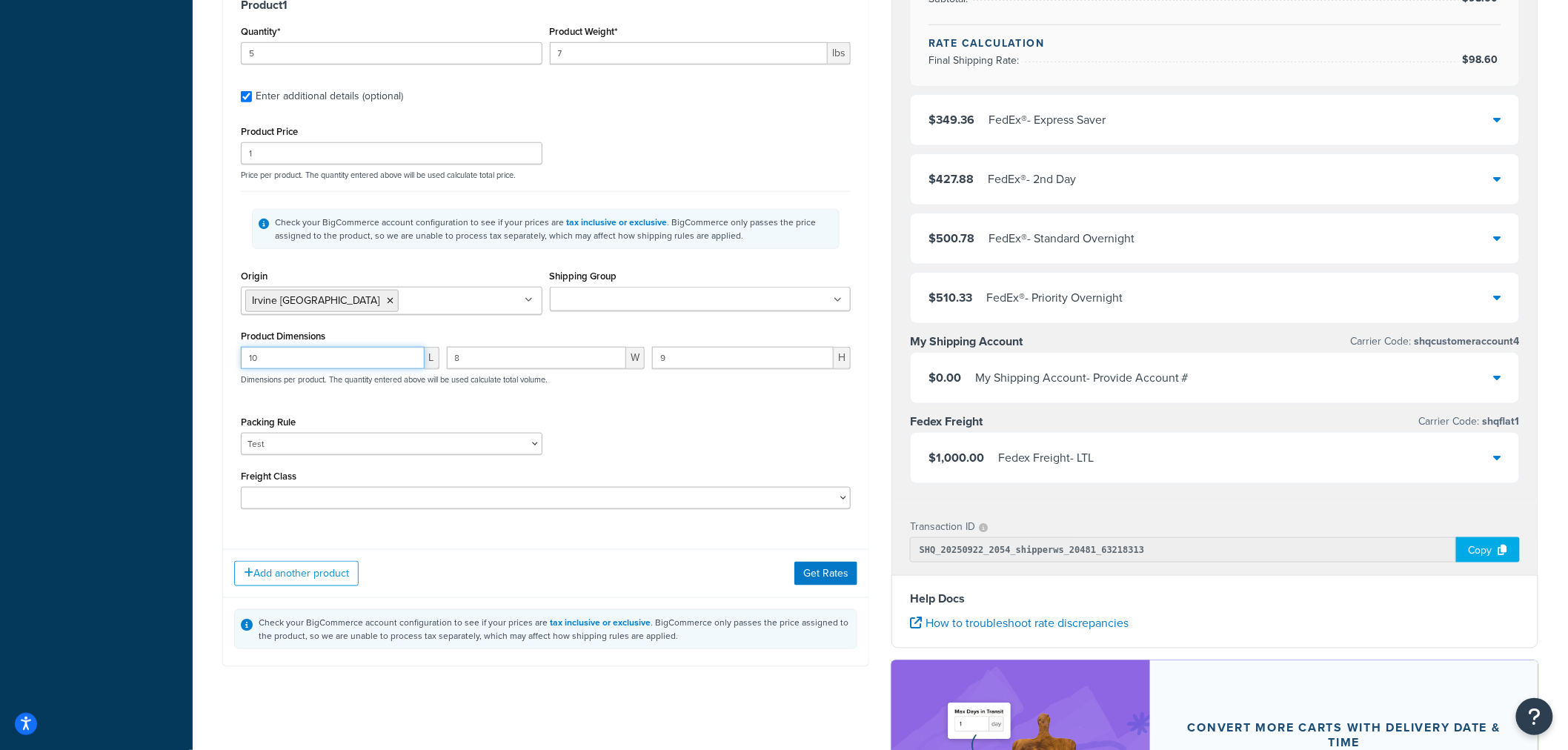
click at [138, 357] on div "Dashboard Basic Setup Websites 1 Origins 1 Manage Shipping Carriers 6 Shipping …" at bounding box center [784, 254] width 1568 height 1496
type input "22"
click at [728, 456] on div "Packing Rule Kent Test Pack Separately Test Test (V 22x8x9)" at bounding box center [546, 439] width 618 height 54
click at [537, 442] on select "Kent Test Pack Separately Test Test (V 22x8x9)" at bounding box center [392, 443] width 301 height 22
select select "86030"
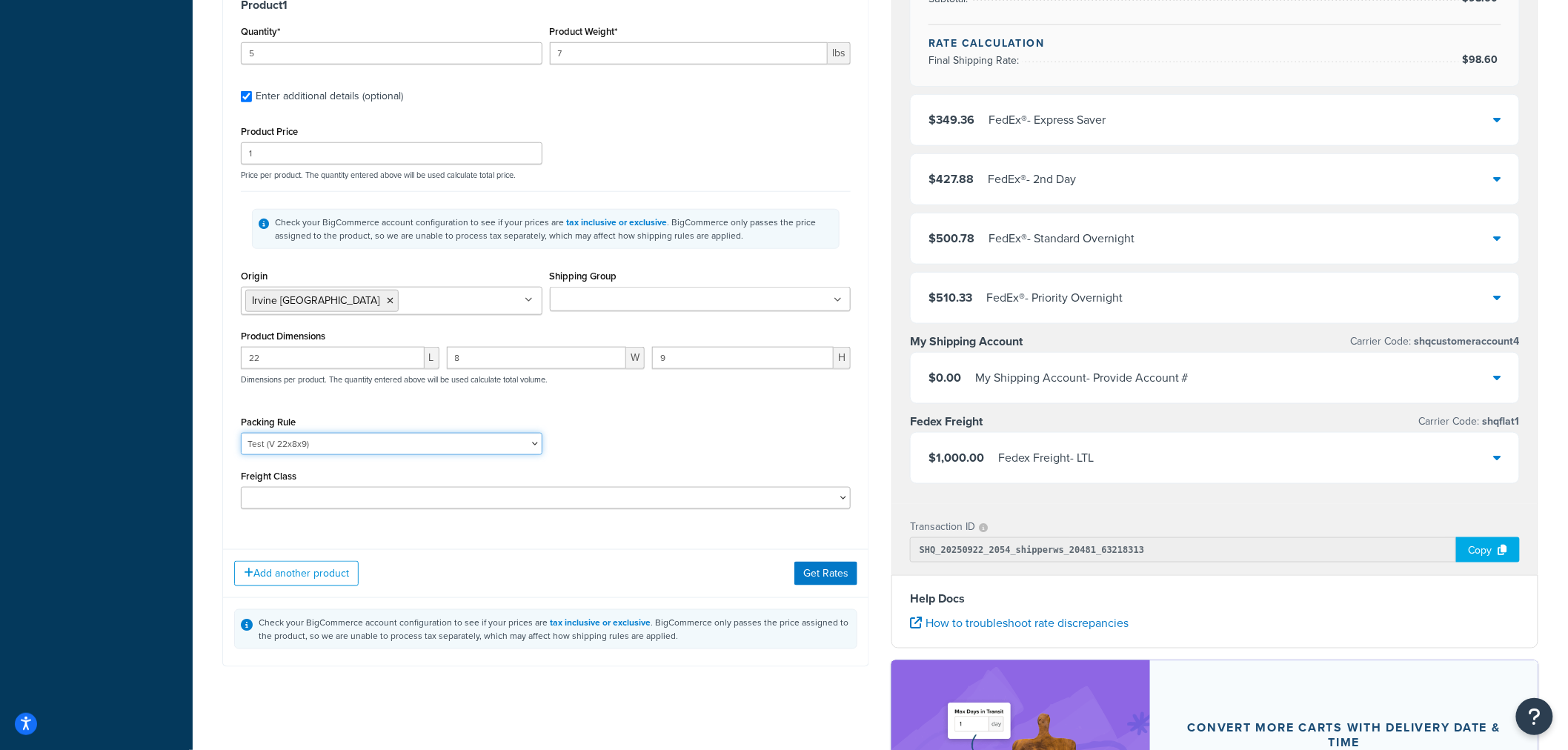
click at [241, 435] on select "Kent Test Pack Separately Test Test (V 22x8x9)" at bounding box center [392, 443] width 301 height 22
click at [759, 449] on div "Packing Rule Kent Test Pack Separately Test Test (V 22x8x9)" at bounding box center [546, 439] width 618 height 54
click at [830, 584] on button "Get Rates" at bounding box center [826, 573] width 63 height 24
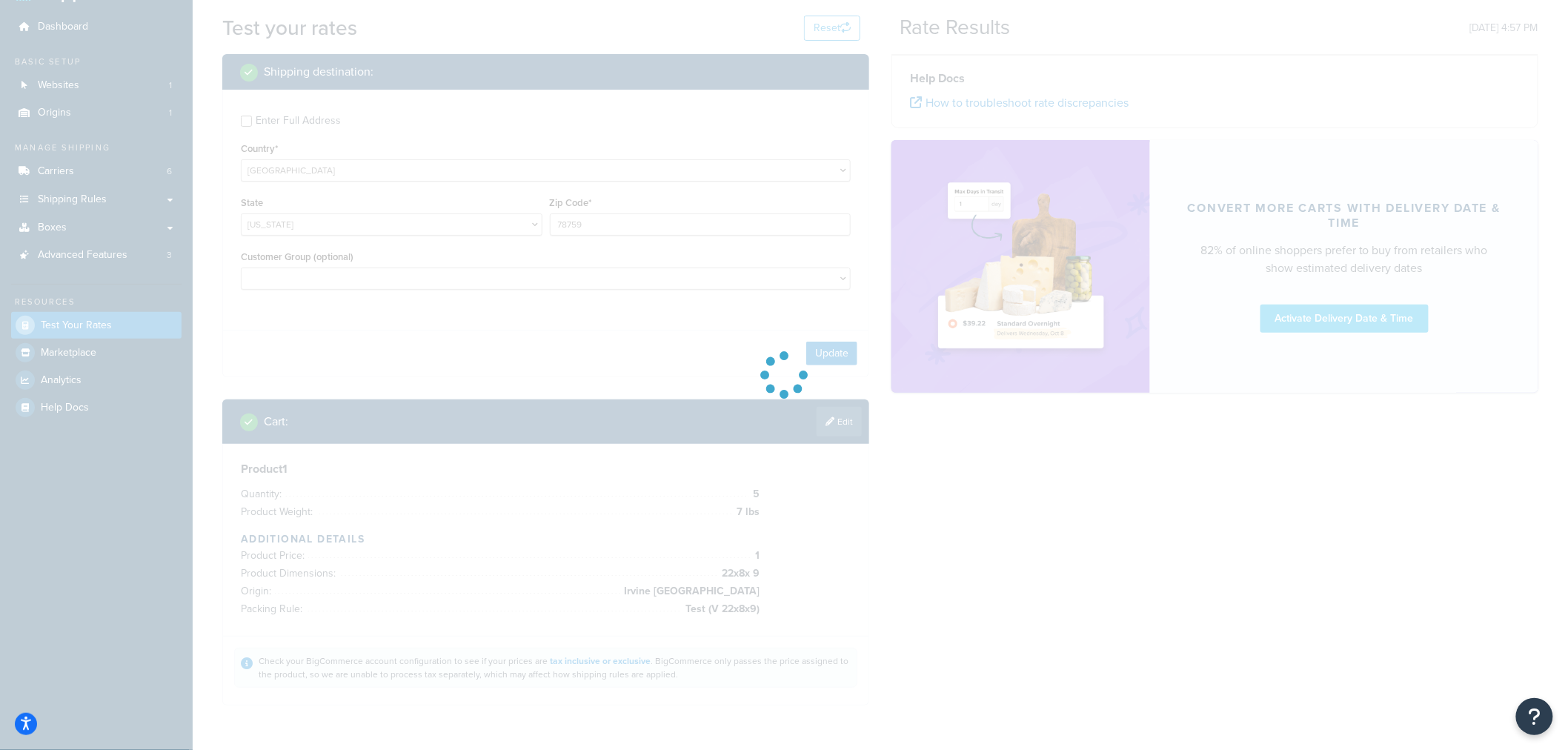
scroll to position [0, 0]
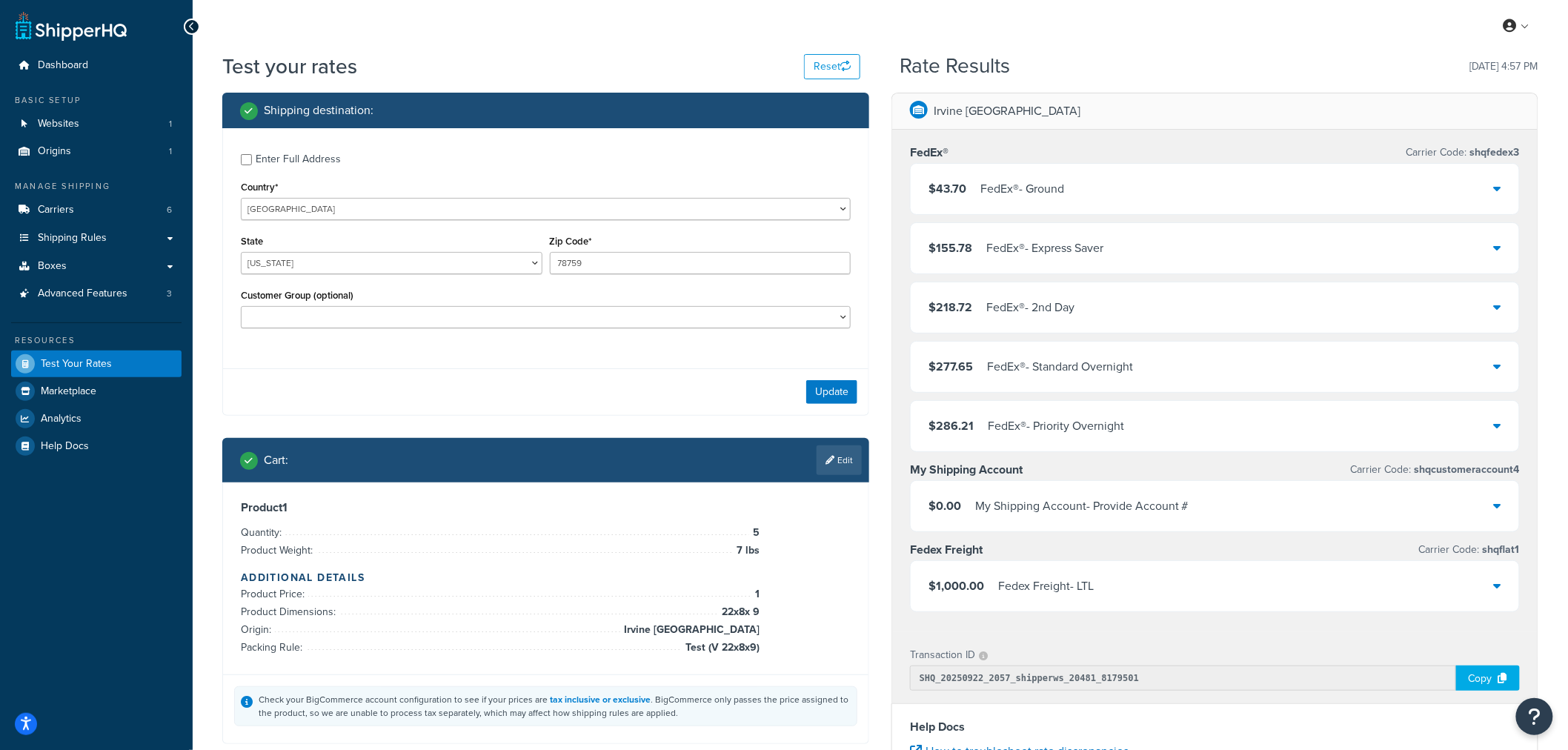
click at [1258, 184] on div "$43.70 FedEx® - Ground" at bounding box center [1215, 189] width 609 height 51
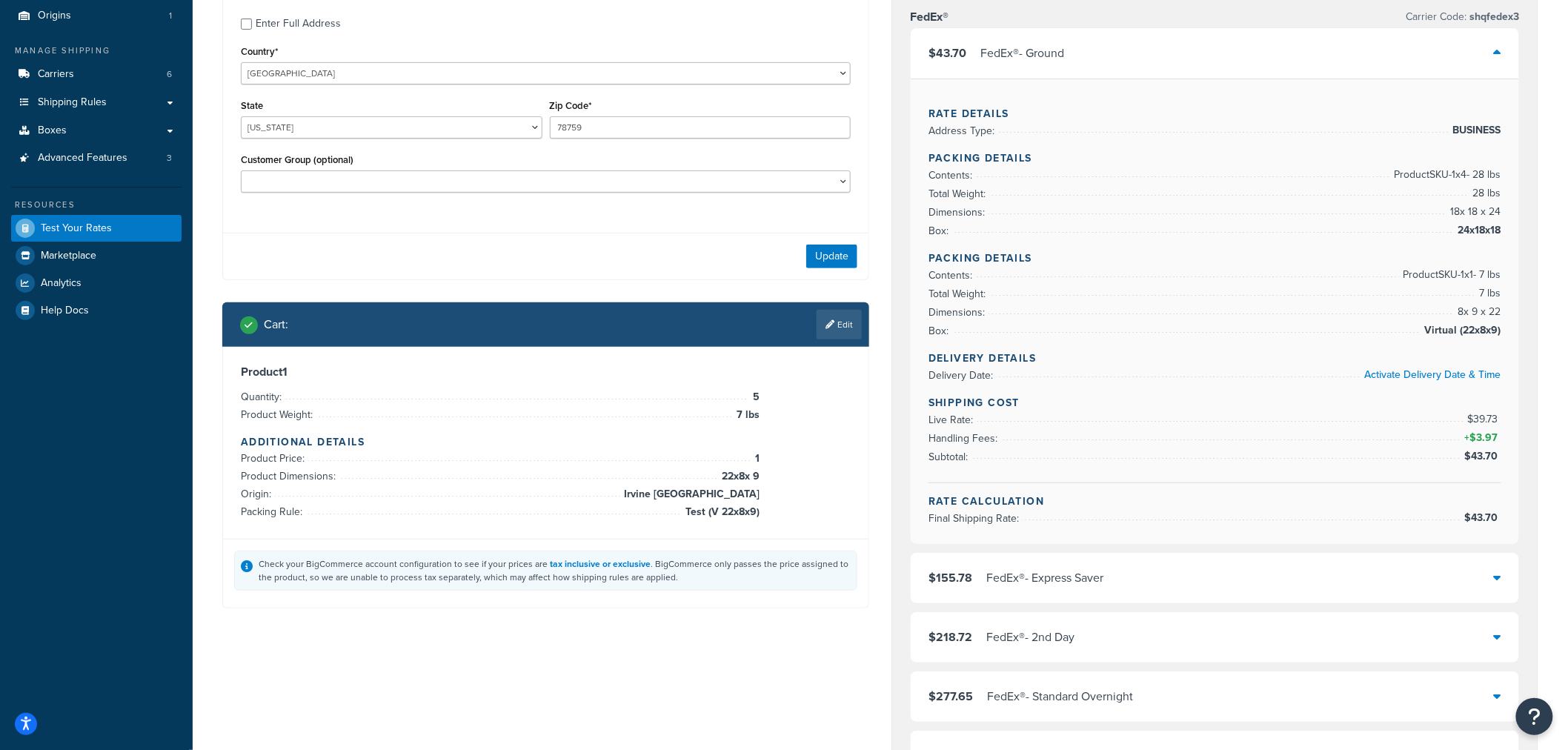
scroll to position [165, 0]
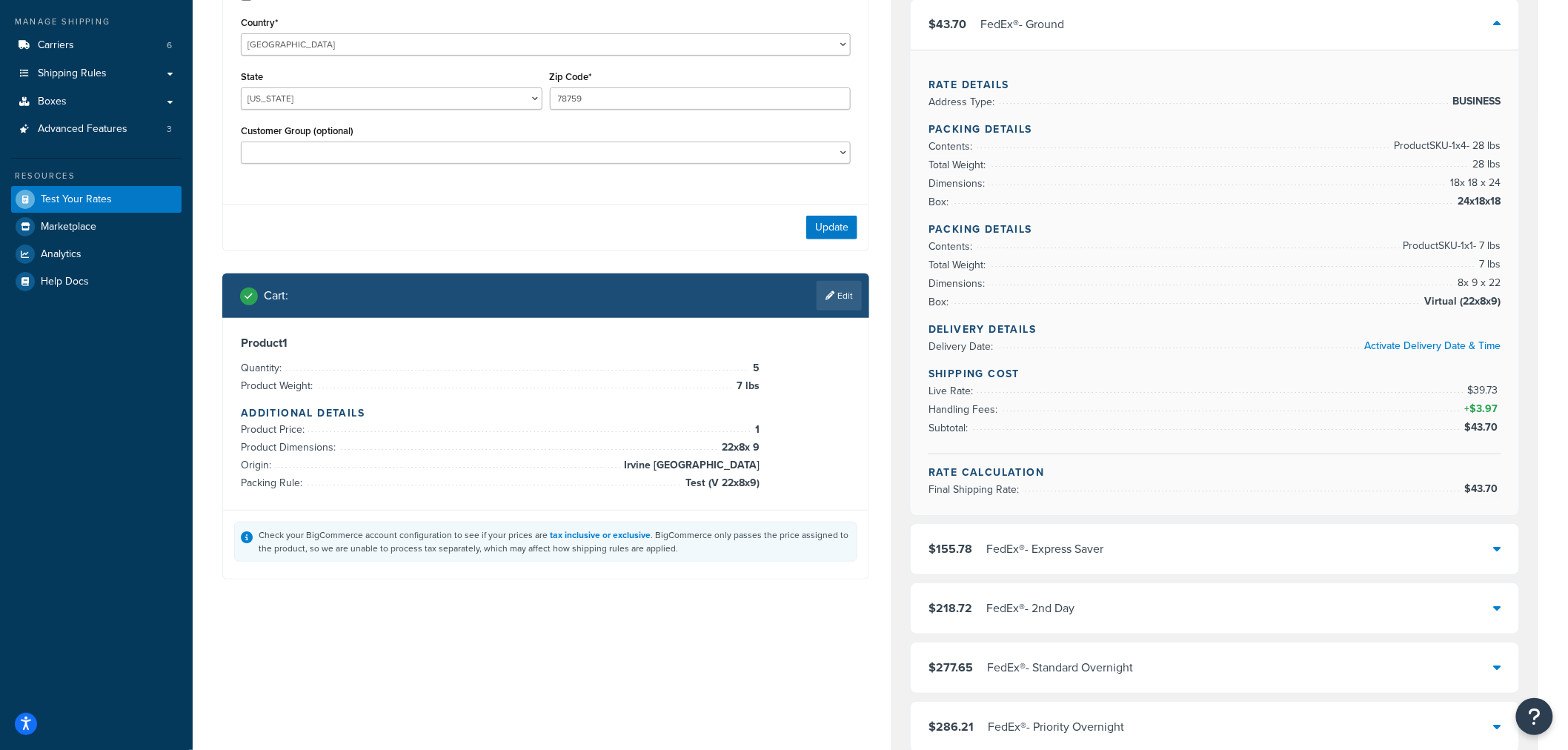
click at [836, 293] on link "Edit" at bounding box center [839, 296] width 46 height 30
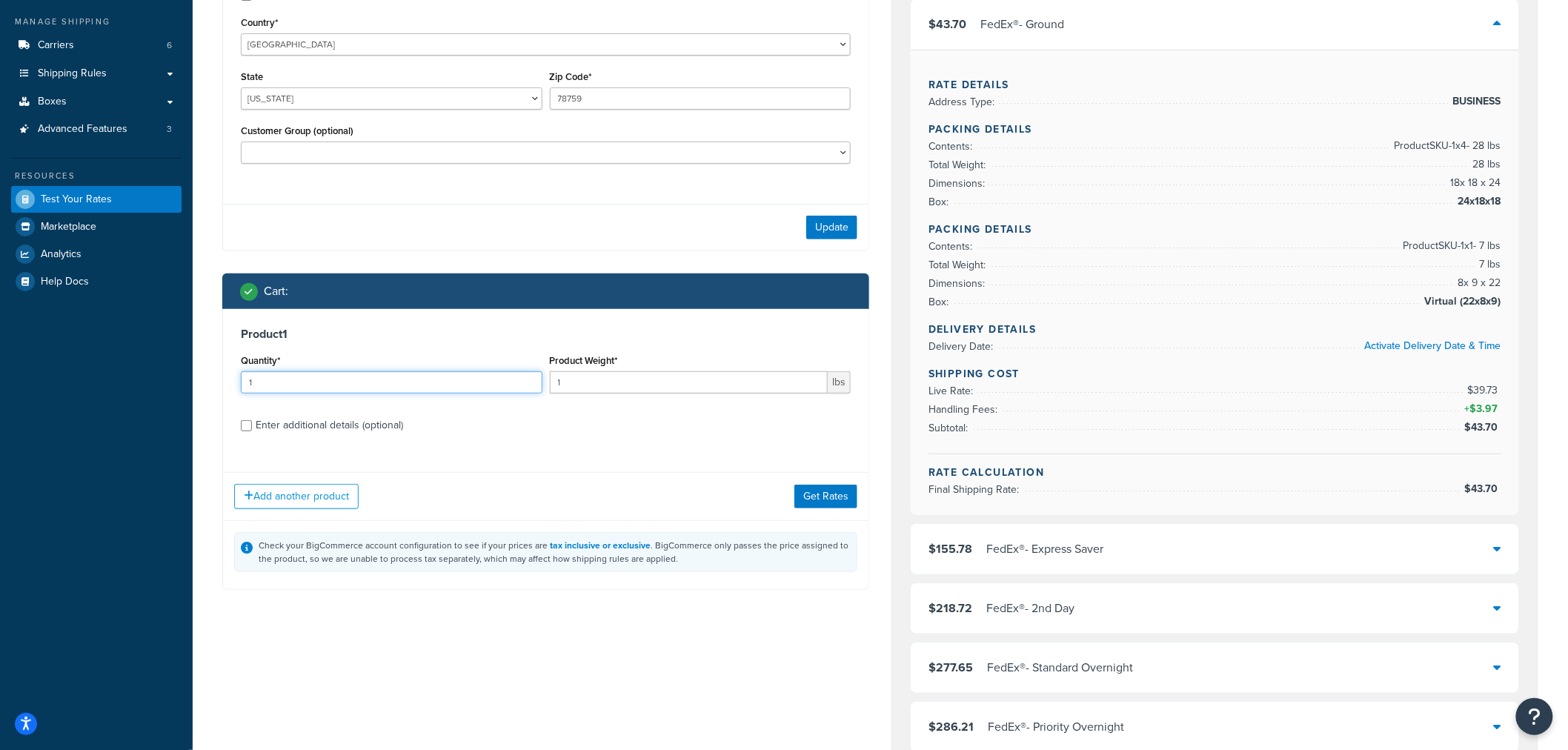
drag, startPoint x: 300, startPoint y: 387, endPoint x: -60, endPoint y: 374, distance: 360.2
click at [0, 374] on html "Accessibility Screen-Reader Guide, Feedback, and Issue Reporting | New window S…" at bounding box center [784, 633] width 1568 height 1596
type input "5"
type input "7"
click at [338, 432] on div "Enter additional details (optional)" at bounding box center [329, 426] width 147 height 21
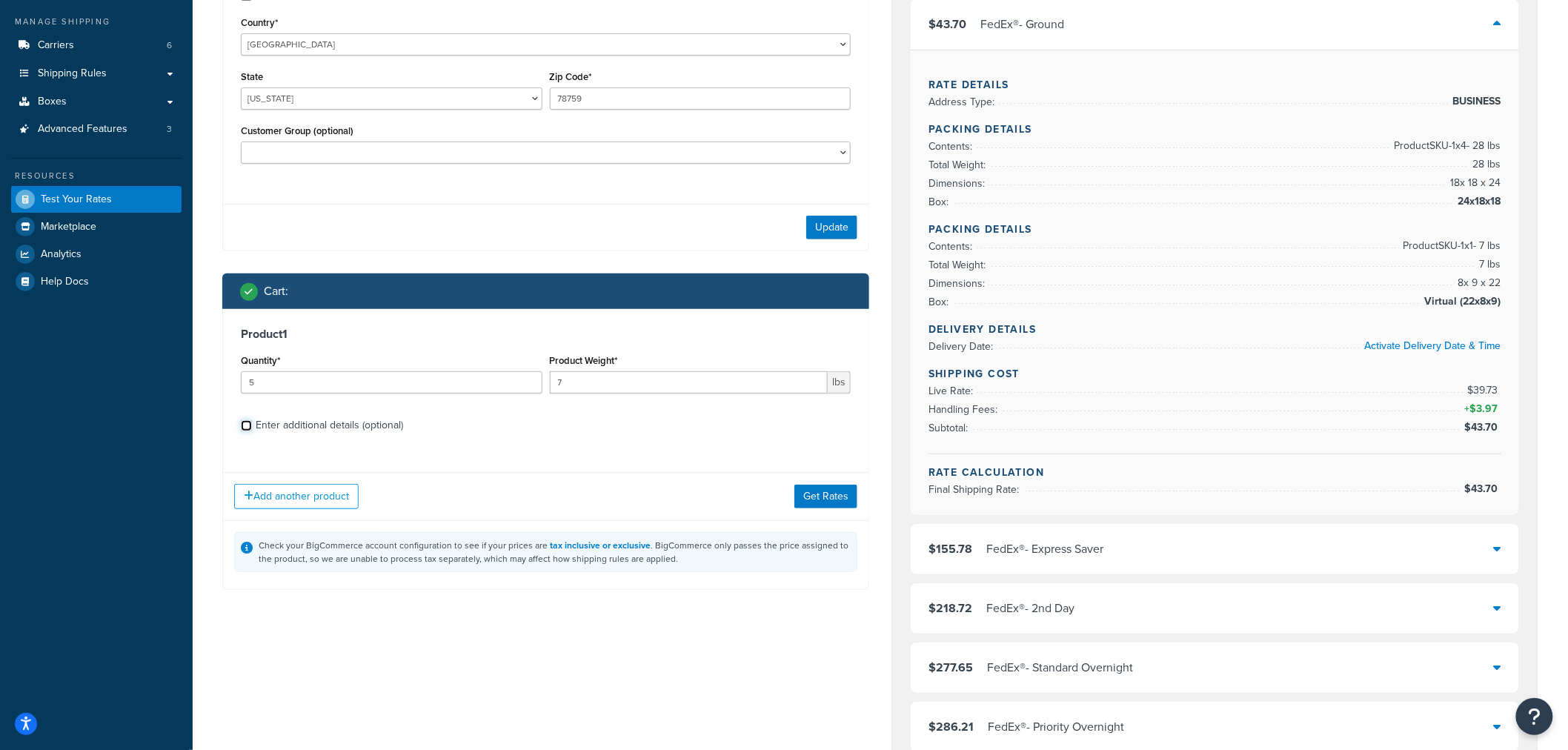
click at [252, 431] on input "Enter additional details (optional)" at bounding box center [246, 426] width 11 height 11
checkbox input "true"
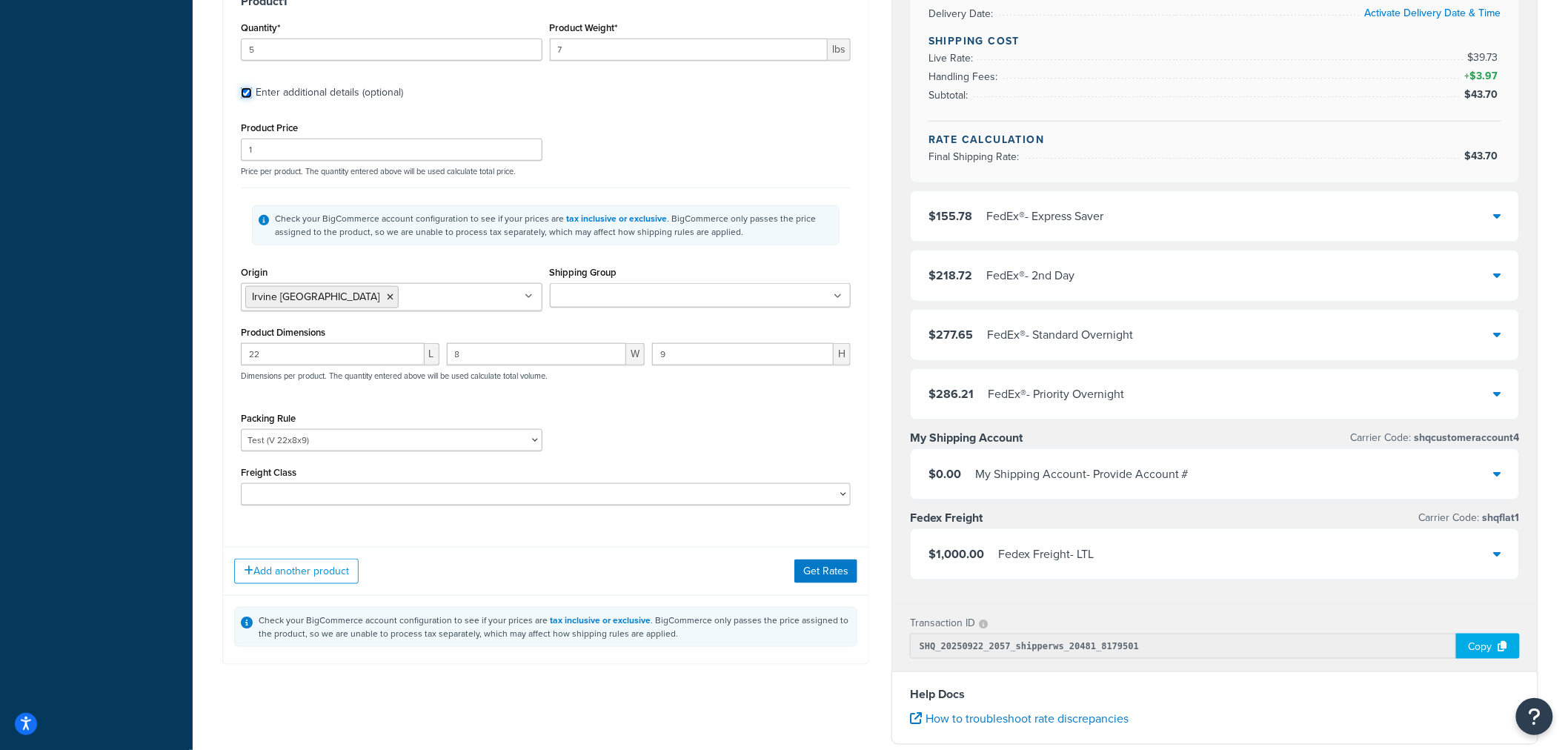
scroll to position [576, 0]
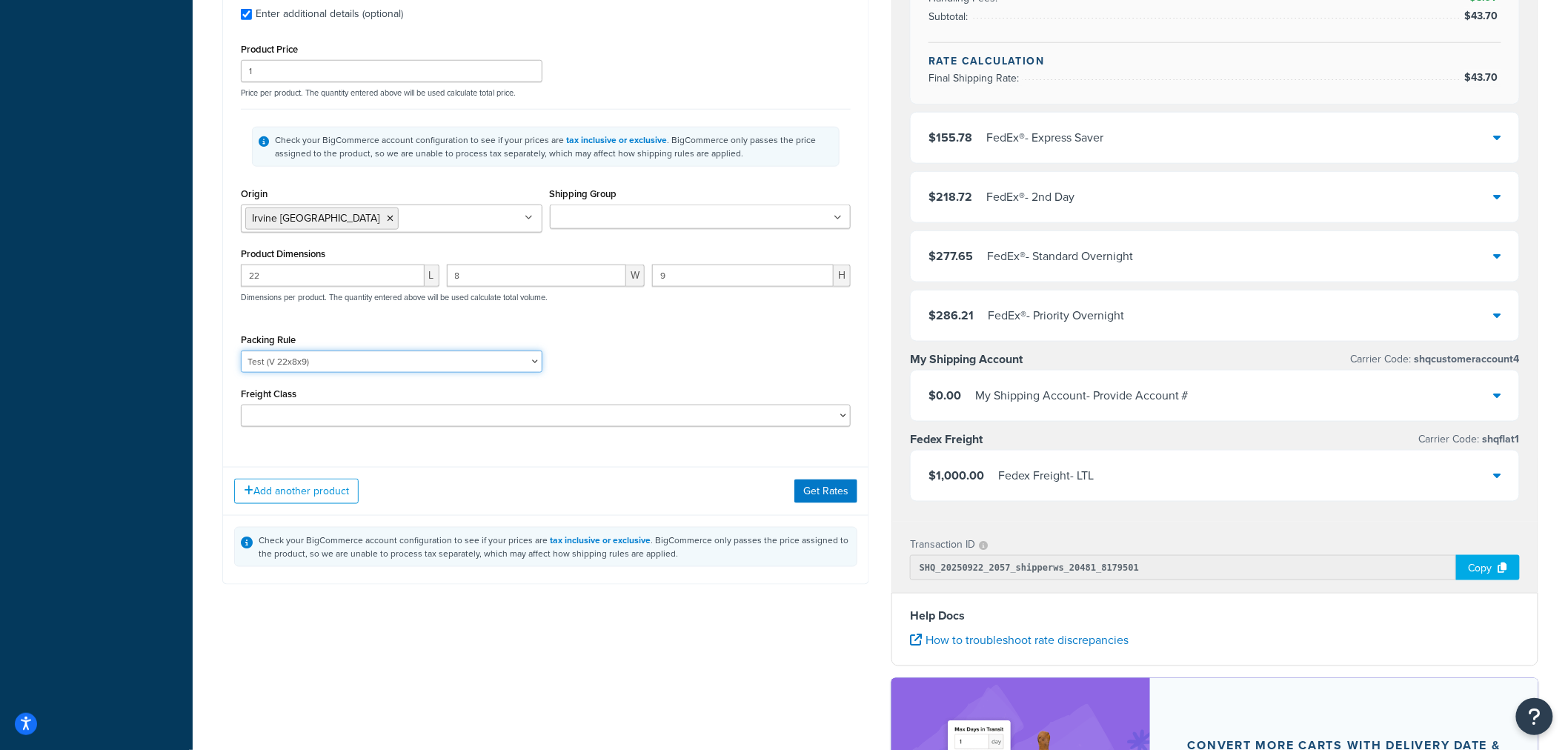
click at [314, 361] on select "Kent Test Pack Separately Test Test (V 22x8x9)" at bounding box center [392, 361] width 301 height 22
select select "86028"
click at [241, 353] on select "Kent Test Pack Separately Test Test (V 22x8x9)" at bounding box center [392, 361] width 301 height 22
click at [597, 366] on div "Packing Rule Kent Test Pack Separately Test Test (V 22x8x9)" at bounding box center [546, 357] width 618 height 54
click at [823, 499] on button "Get Rates" at bounding box center [826, 491] width 63 height 24
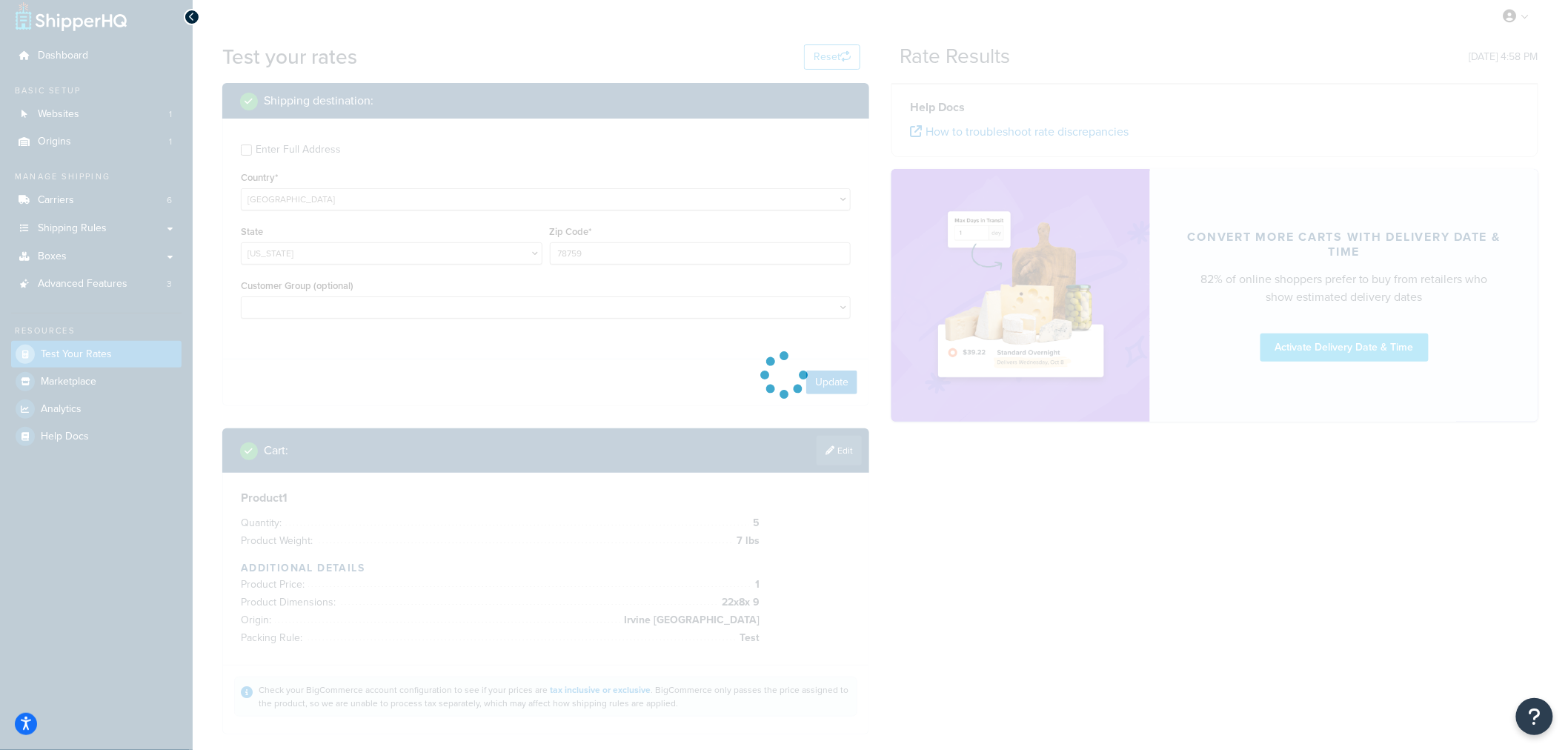
scroll to position [0, 0]
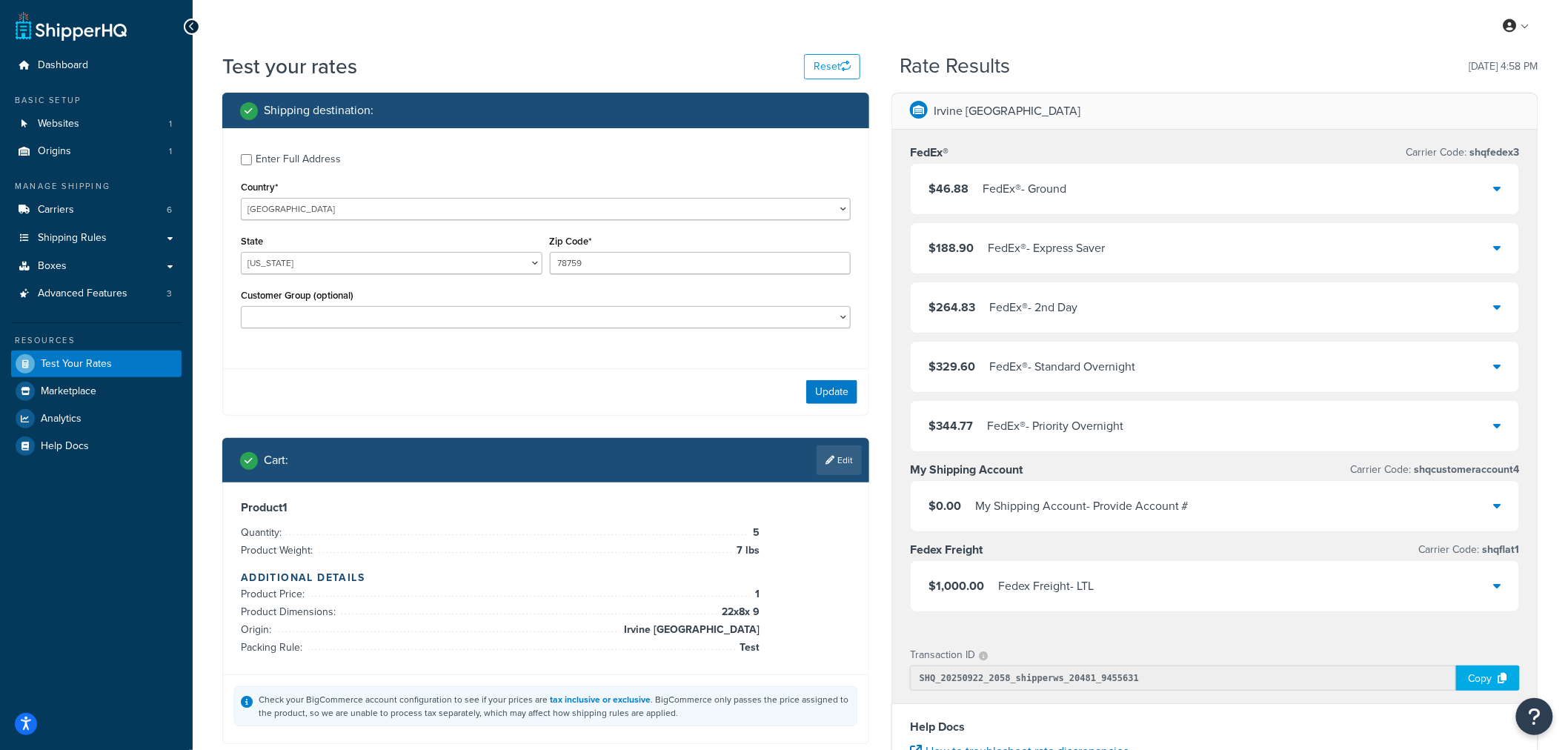
click at [1173, 183] on div "$46.88 FedEx® - Ground" at bounding box center [1215, 189] width 609 height 51
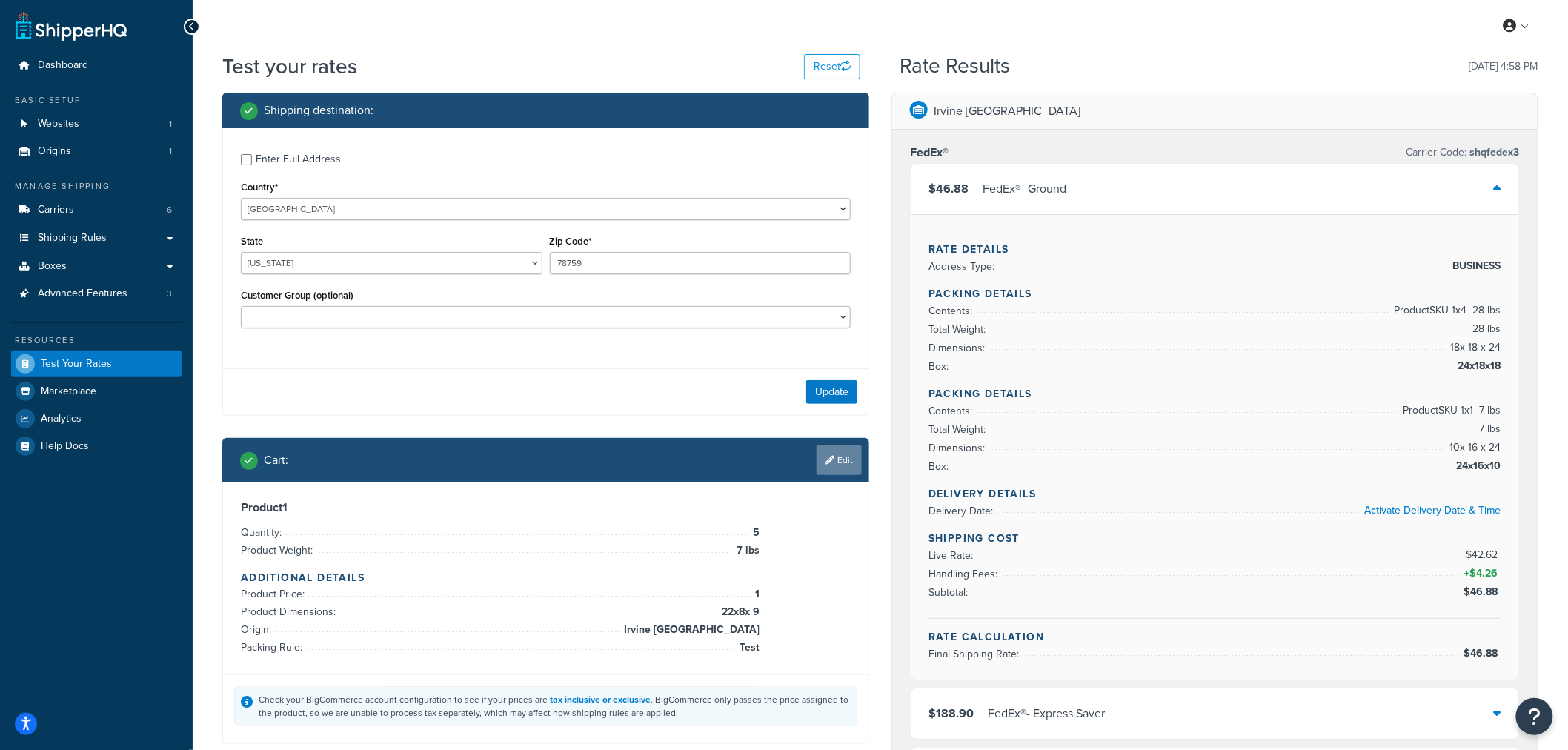
click at [845, 460] on link "Edit" at bounding box center [839, 461] width 46 height 30
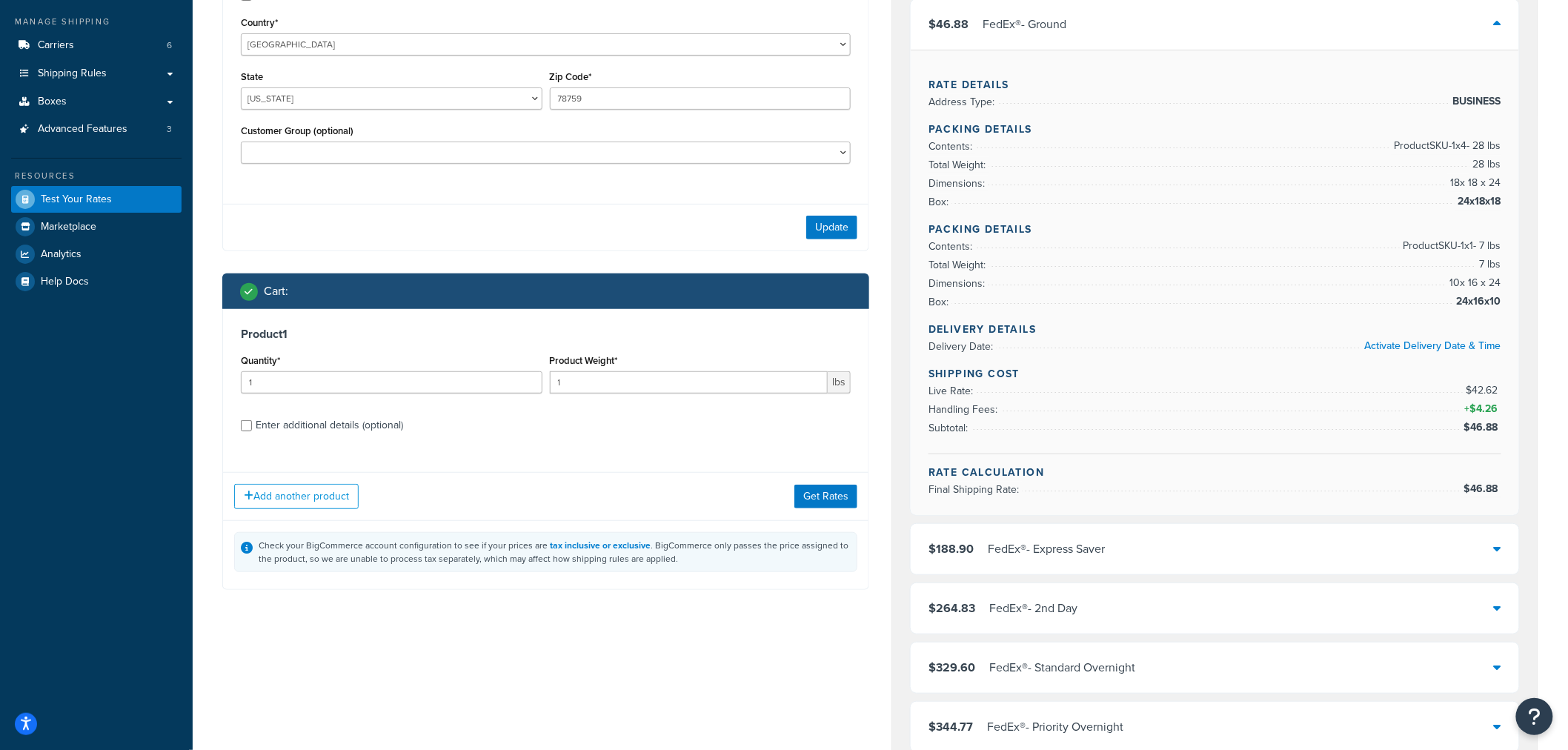
scroll to position [247, 0]
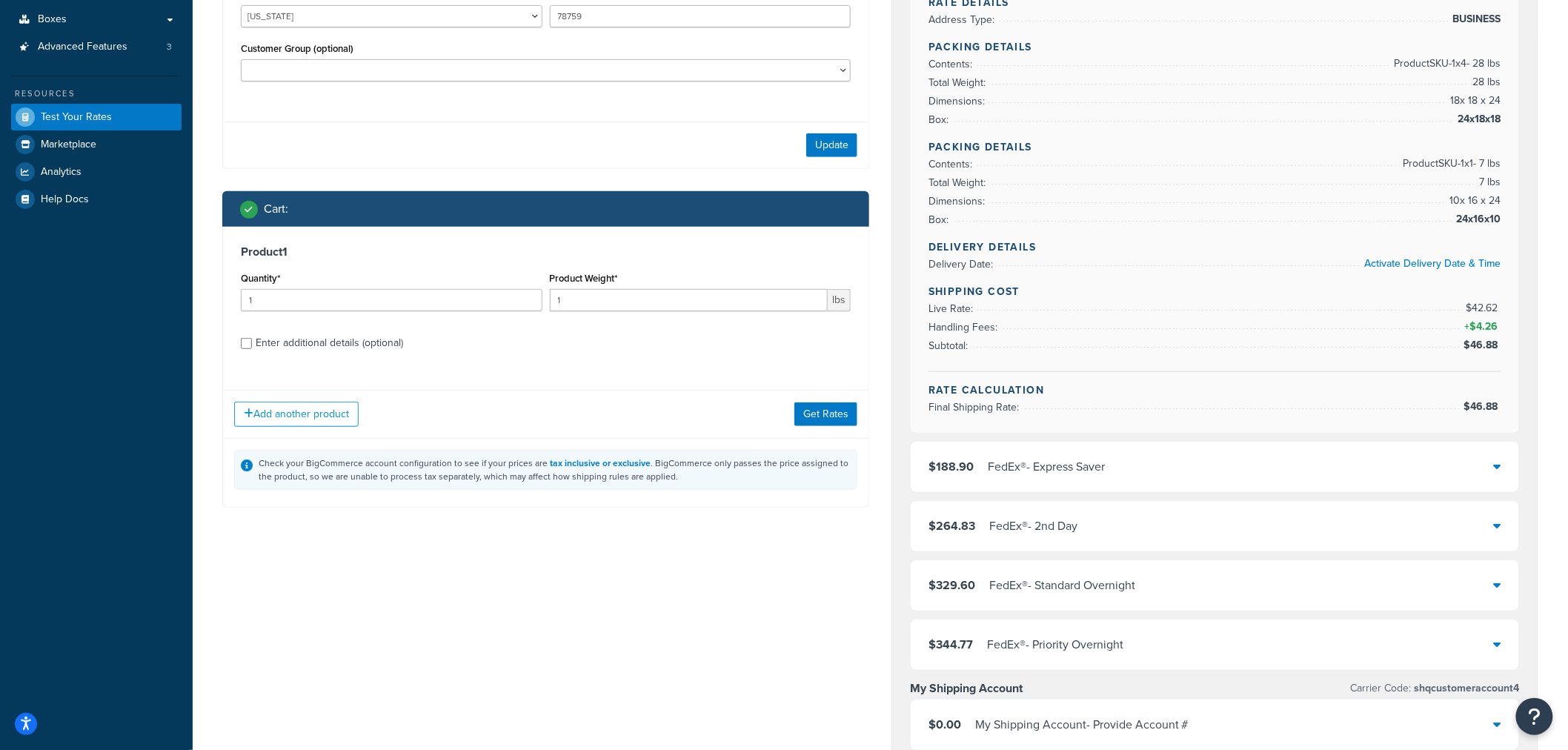
click at [383, 346] on div "Enter additional details (optional)" at bounding box center [329, 343] width 147 height 21
click at [252, 346] on input "Enter additional details (optional)" at bounding box center [246, 343] width 11 height 11
checkbox input "true"
select select "86028"
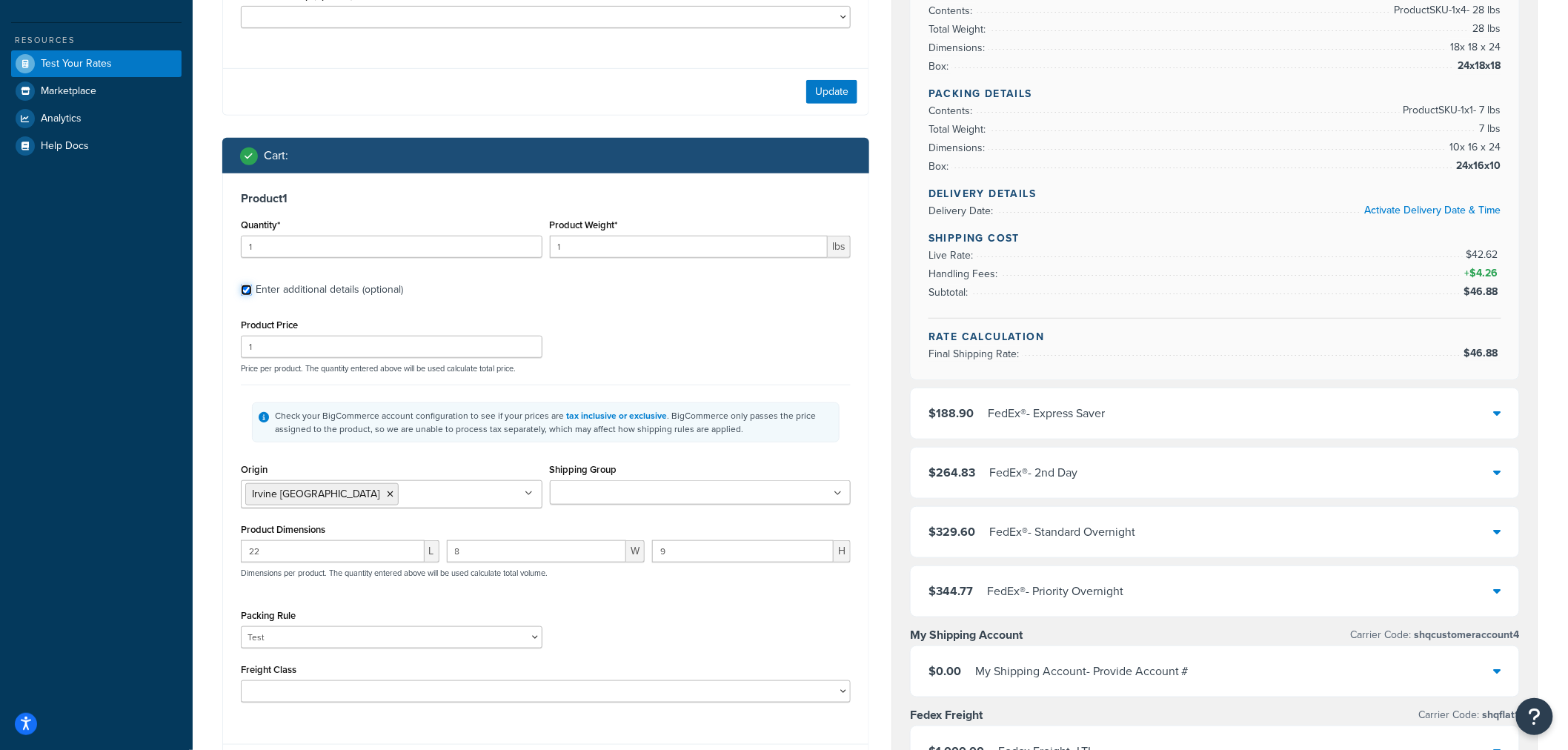
scroll to position [329, 0]
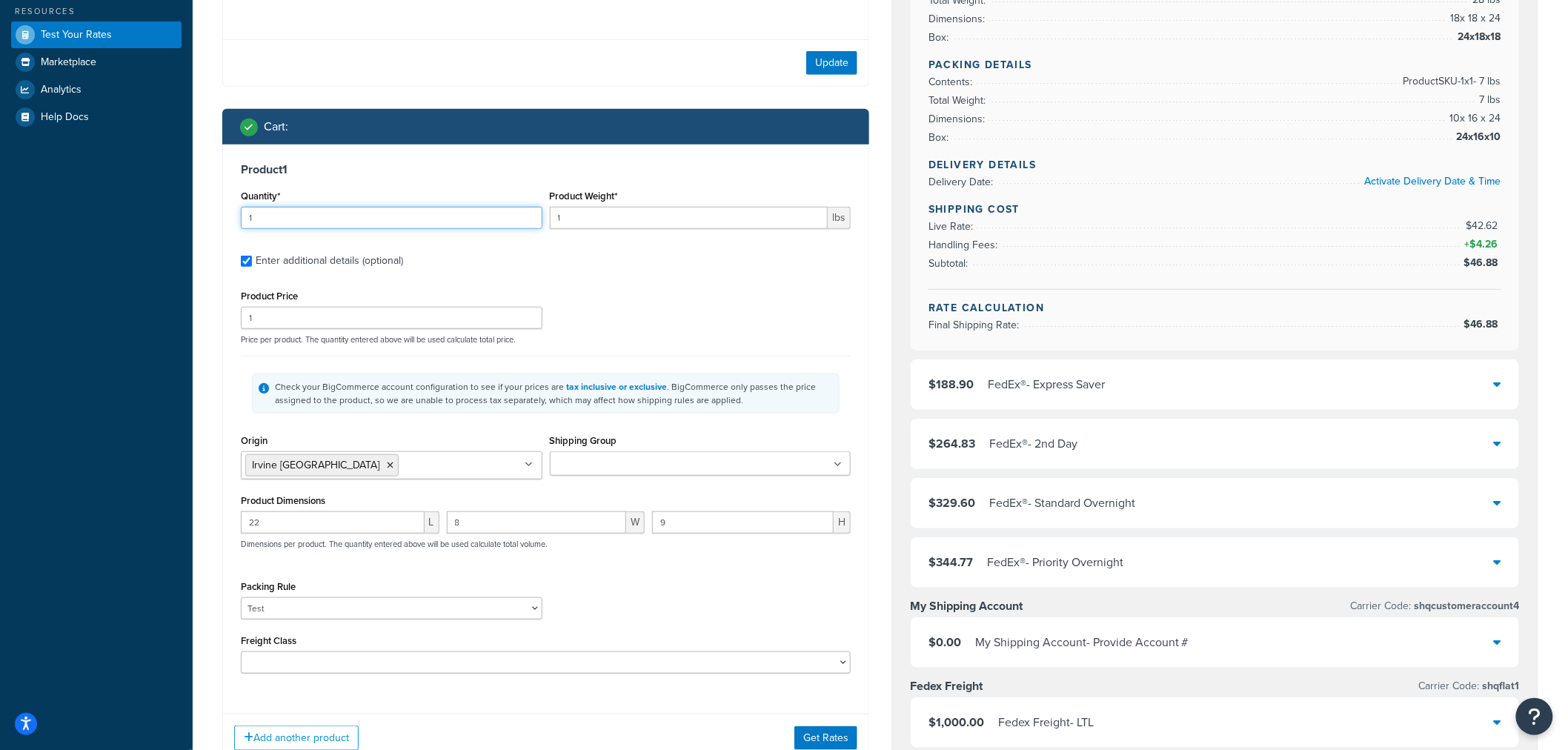
drag, startPoint x: 439, startPoint y: 224, endPoint x: 101, endPoint y: 180, distance: 340.9
click at [103, 180] on div "Dashboard Basic Setup Websites 1 Origins 1 Manage Shipping Carriers 6 Shipping …" at bounding box center [784, 469] width 1568 height 1596
type input "10"
drag, startPoint x: 581, startPoint y: 218, endPoint x: 476, endPoint y: 212, distance: 105.2
click at [478, 214] on div "Quantity* 10 Product Weight* 1 lbs" at bounding box center [546, 213] width 618 height 54
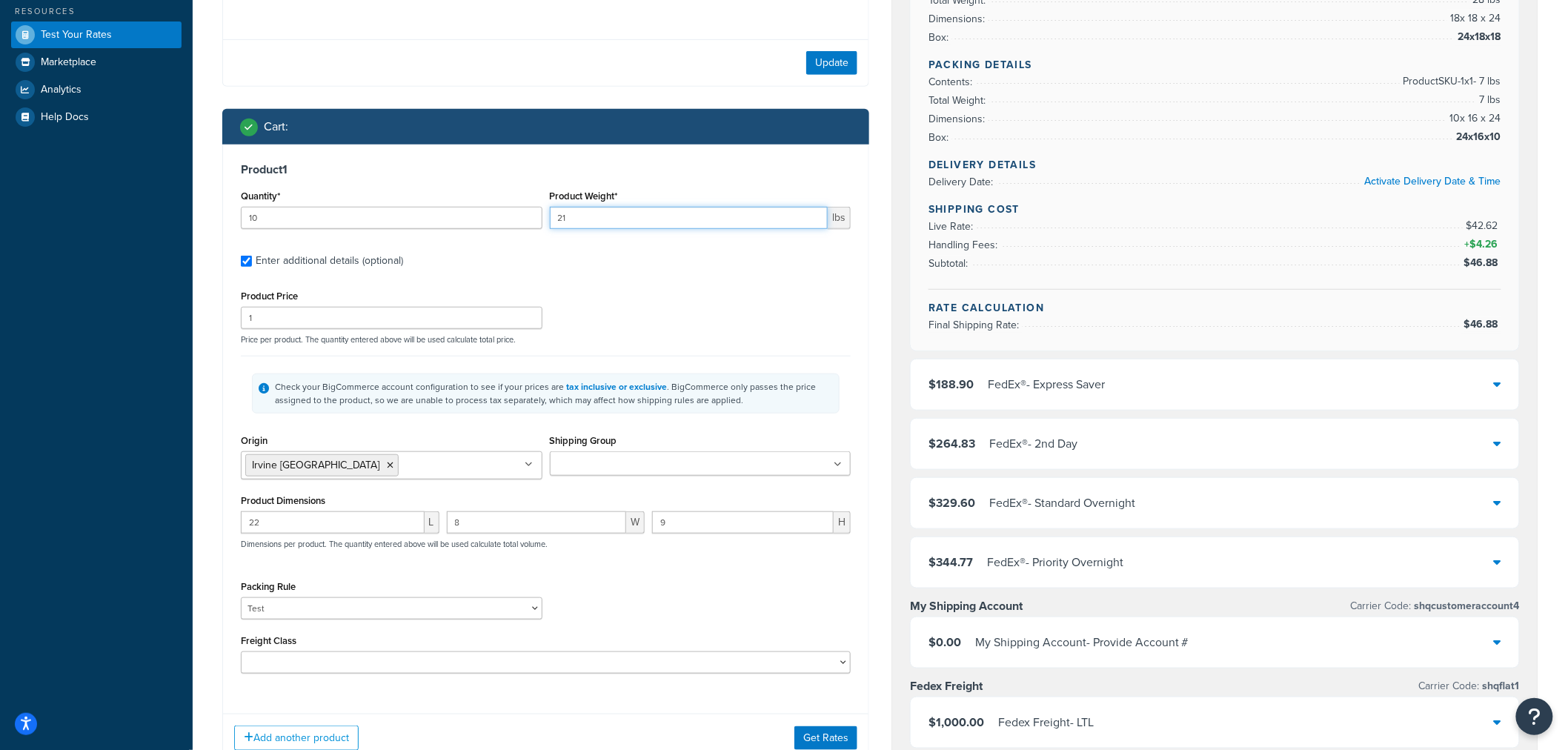
type input "21"
click at [586, 470] on input "Shipping Group" at bounding box center [620, 464] width 131 height 17
click at [629, 428] on div "Check your BigCommerce account configuration to see if your prices are tax incl…" at bounding box center [546, 393] width 610 height 74
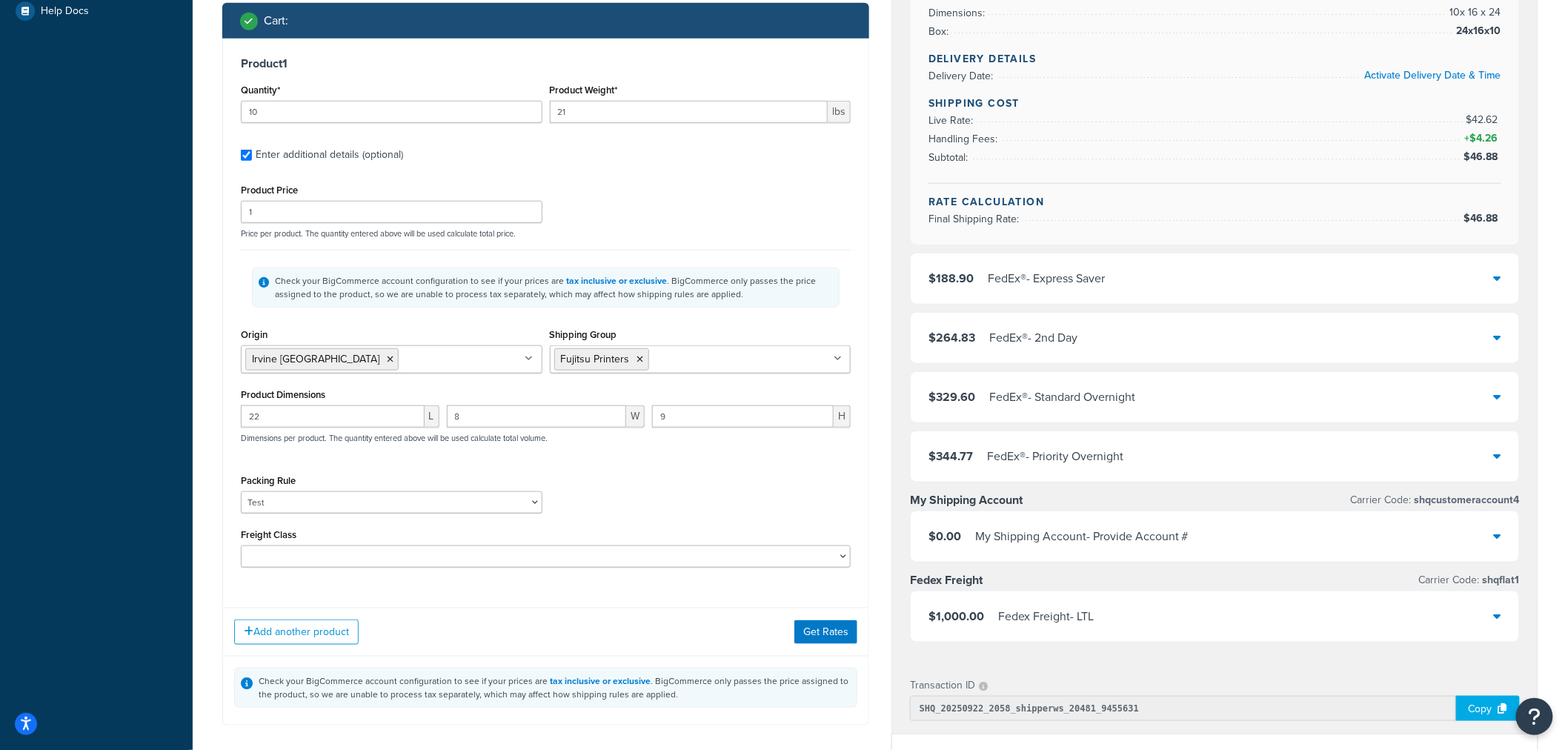
scroll to position [494, 0]
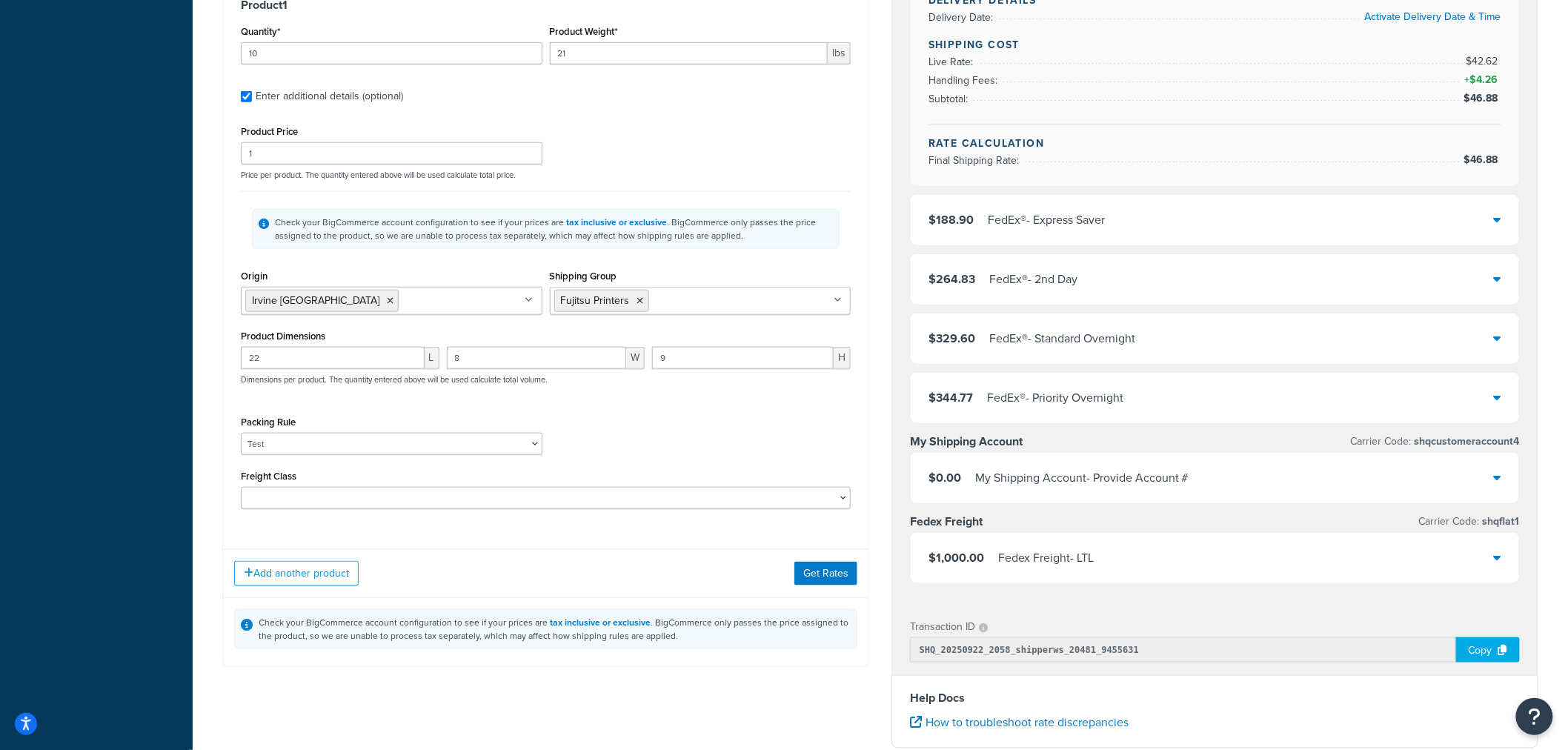
click at [836, 595] on div "Add another product Get Rates" at bounding box center [546, 573] width 646 height 48
click at [836, 581] on button "Get Rates" at bounding box center [826, 573] width 63 height 24
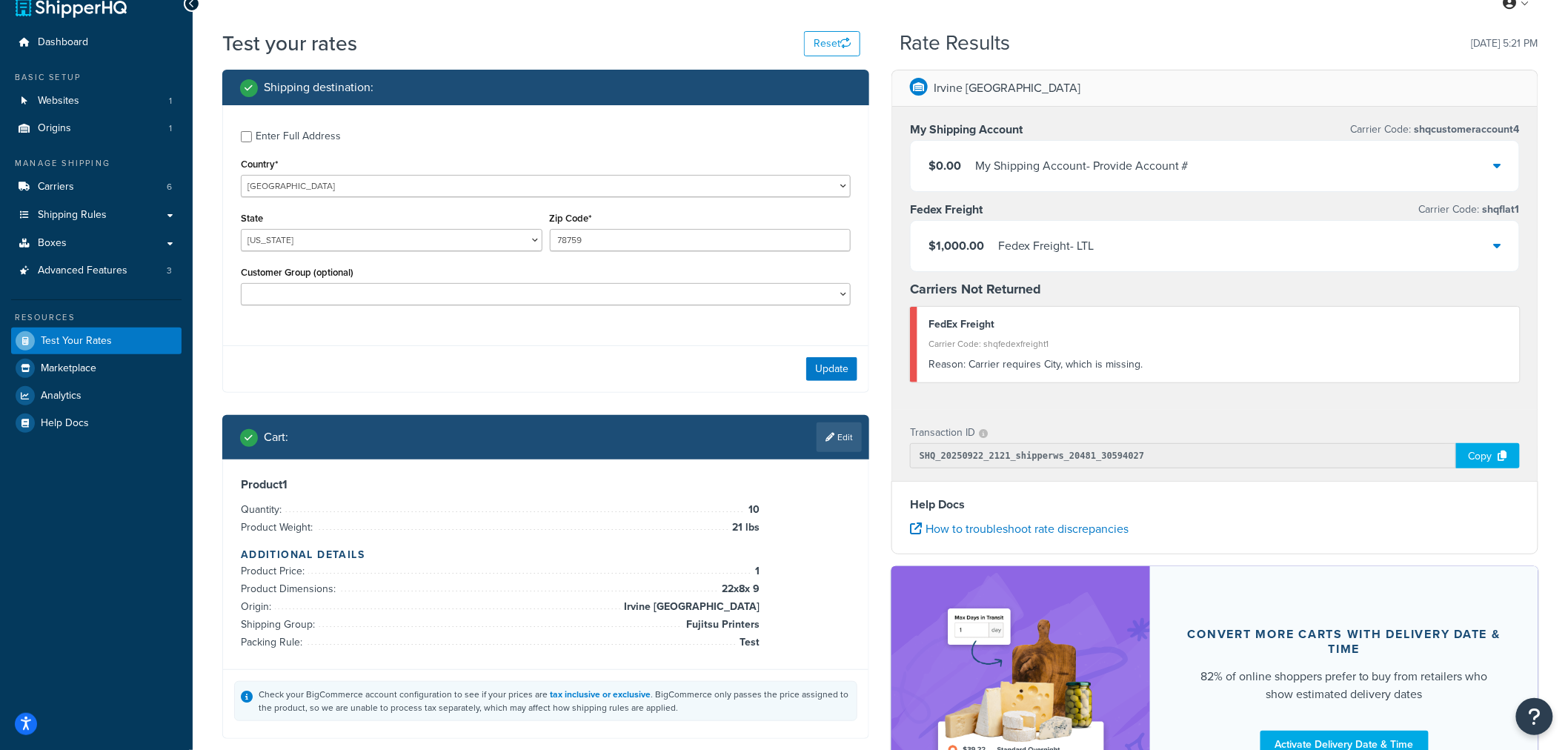
scroll to position [17, 0]
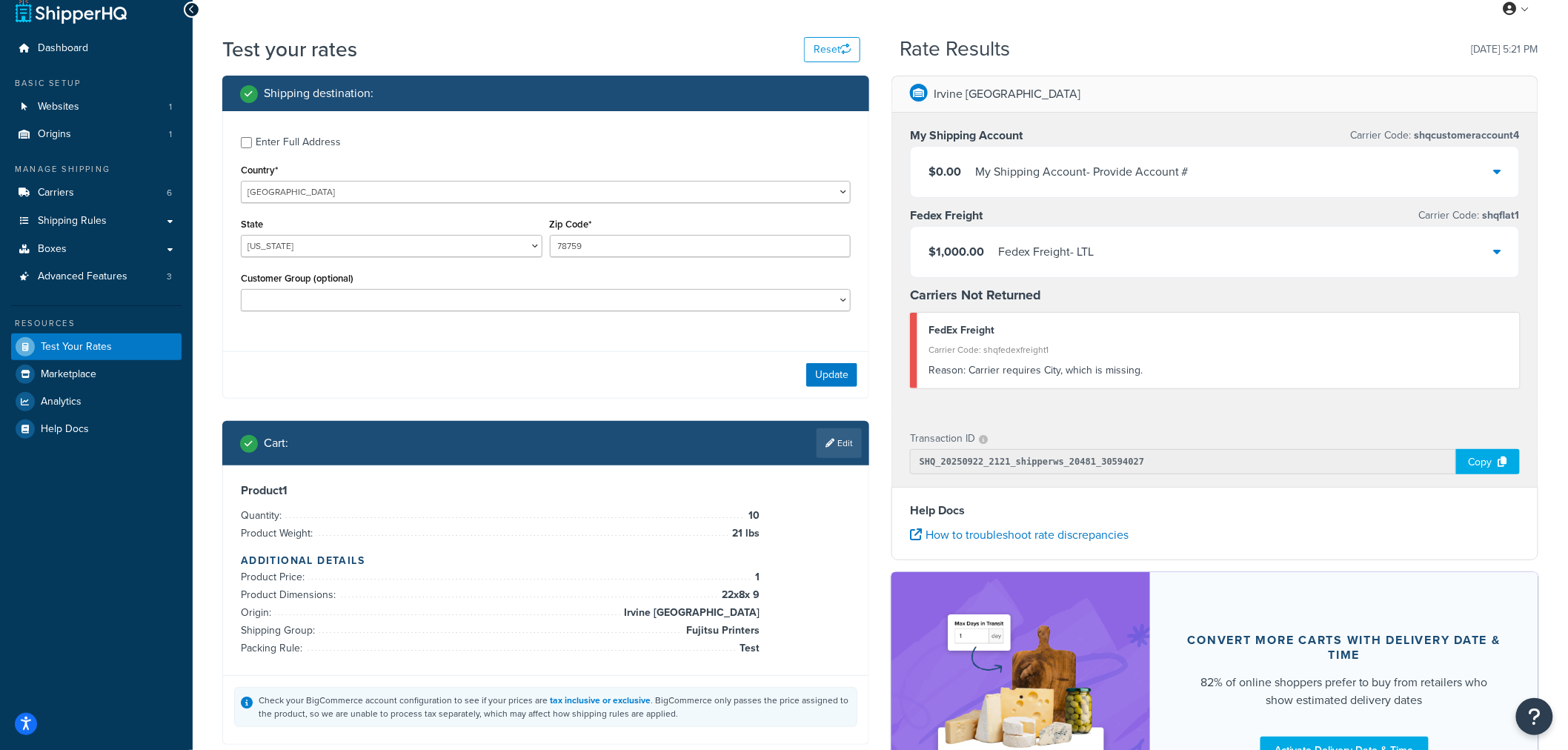
click at [315, 141] on div "Enter Full Address" at bounding box center [298, 143] width 85 height 21
click at [252, 141] on input "Enter Full Address" at bounding box center [246, 143] width 11 height 11
checkbox input "true"
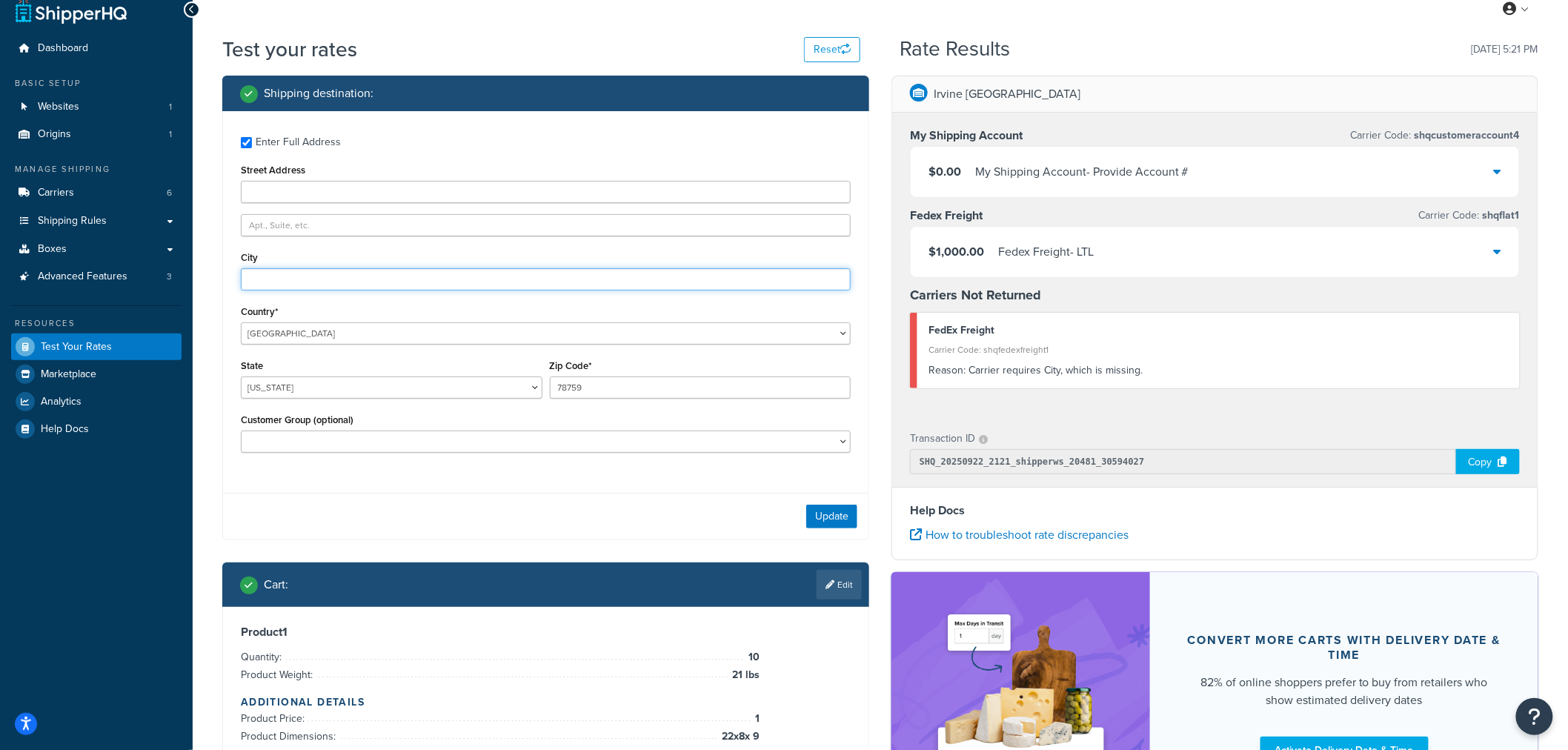
click at [268, 277] on input "City" at bounding box center [546, 279] width 610 height 22
type input "Austin"
click at [224, 277] on div "Enter Full Address Street Address City Austin Country* United States United Kin…" at bounding box center [546, 296] width 646 height 371
click at [826, 520] on button "Update" at bounding box center [832, 516] width 51 height 24
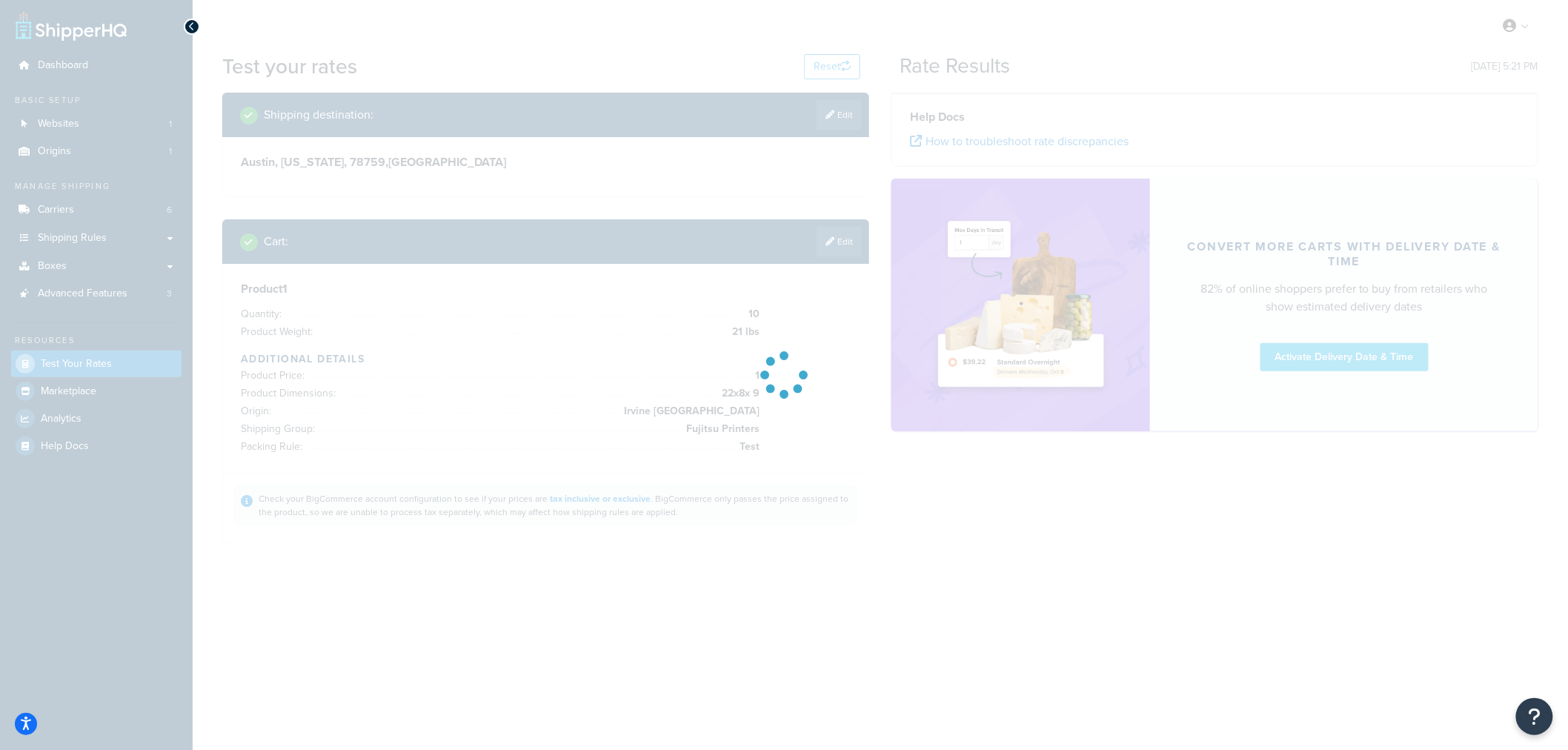
scroll to position [0, 0]
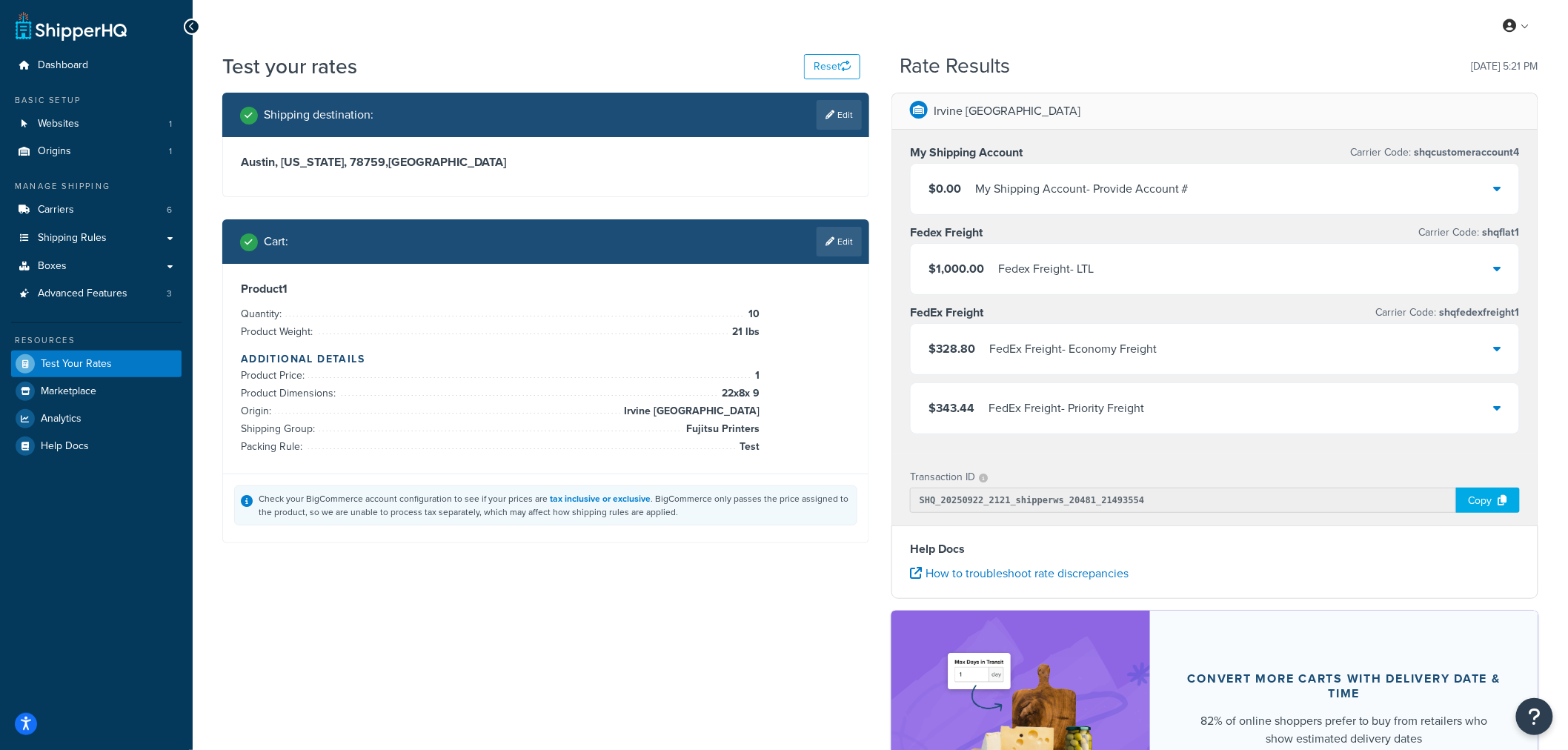
click at [1180, 364] on div "$328.80 FedEx Freight - Economy Freight" at bounding box center [1215, 350] width 609 height 51
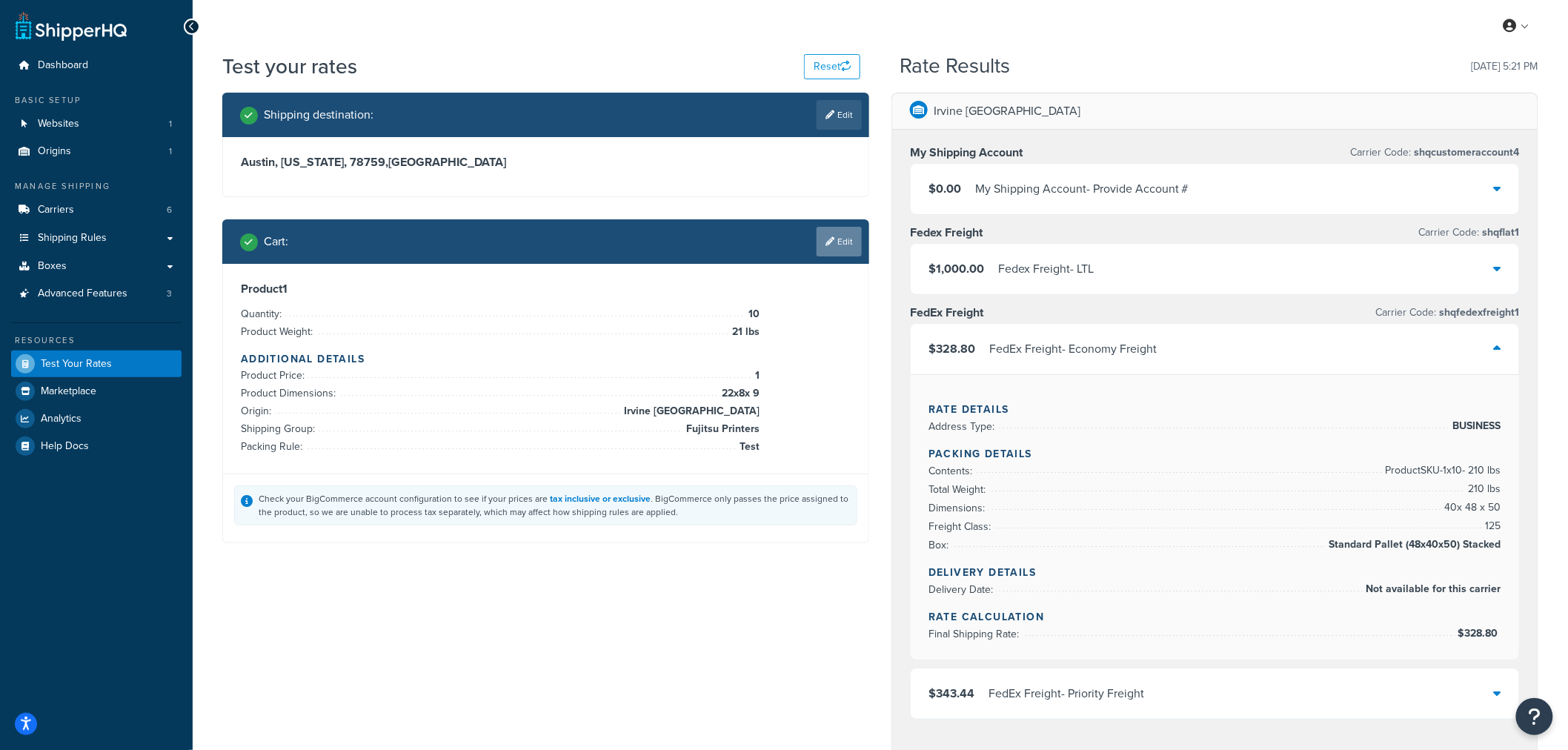
click at [843, 241] on link "Edit" at bounding box center [839, 242] width 46 height 30
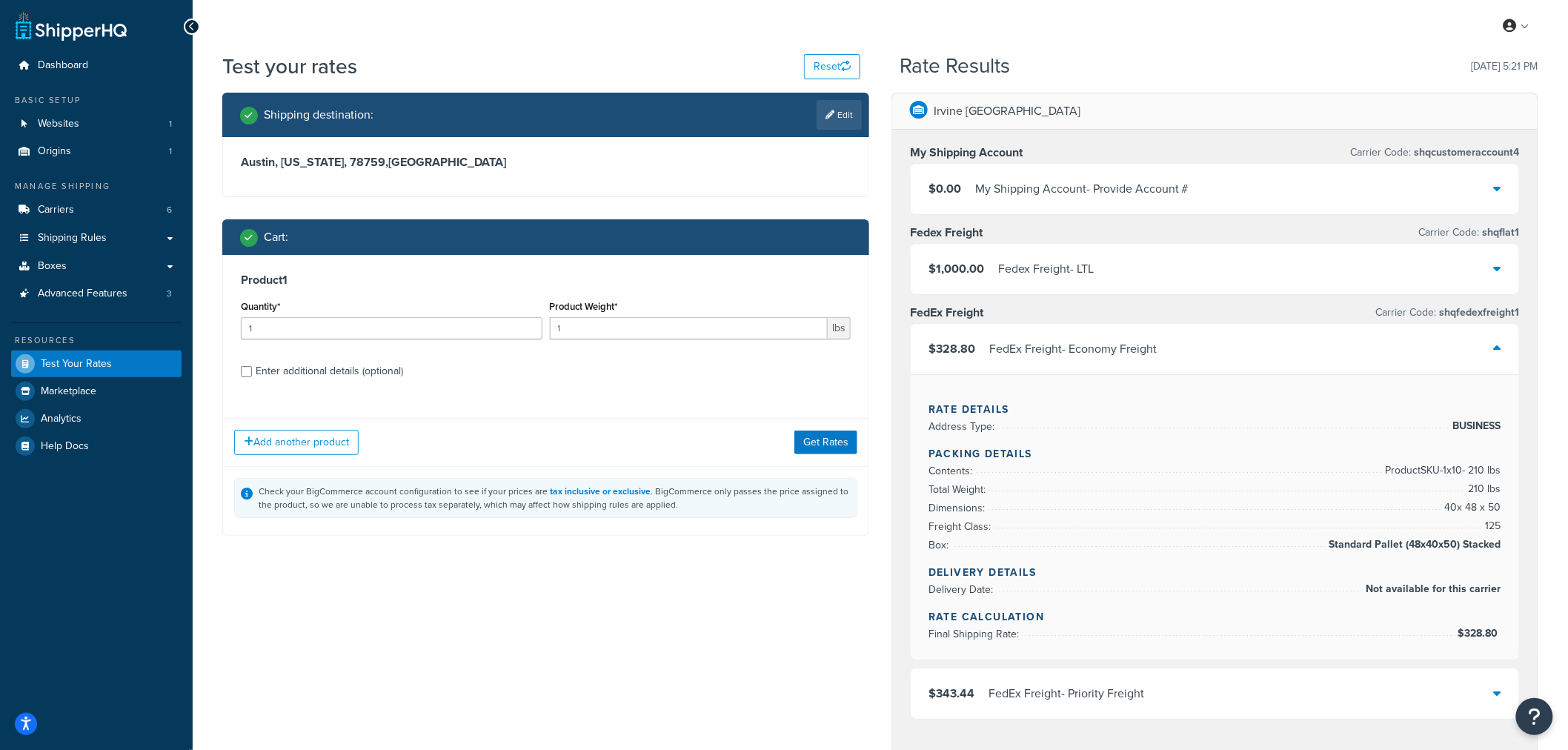
click at [359, 373] on div "Enter additional details (optional)" at bounding box center [329, 371] width 147 height 21
click at [252, 373] on input "Enter additional details (optional)" at bounding box center [246, 371] width 11 height 11
checkbox input "true"
select select "86028"
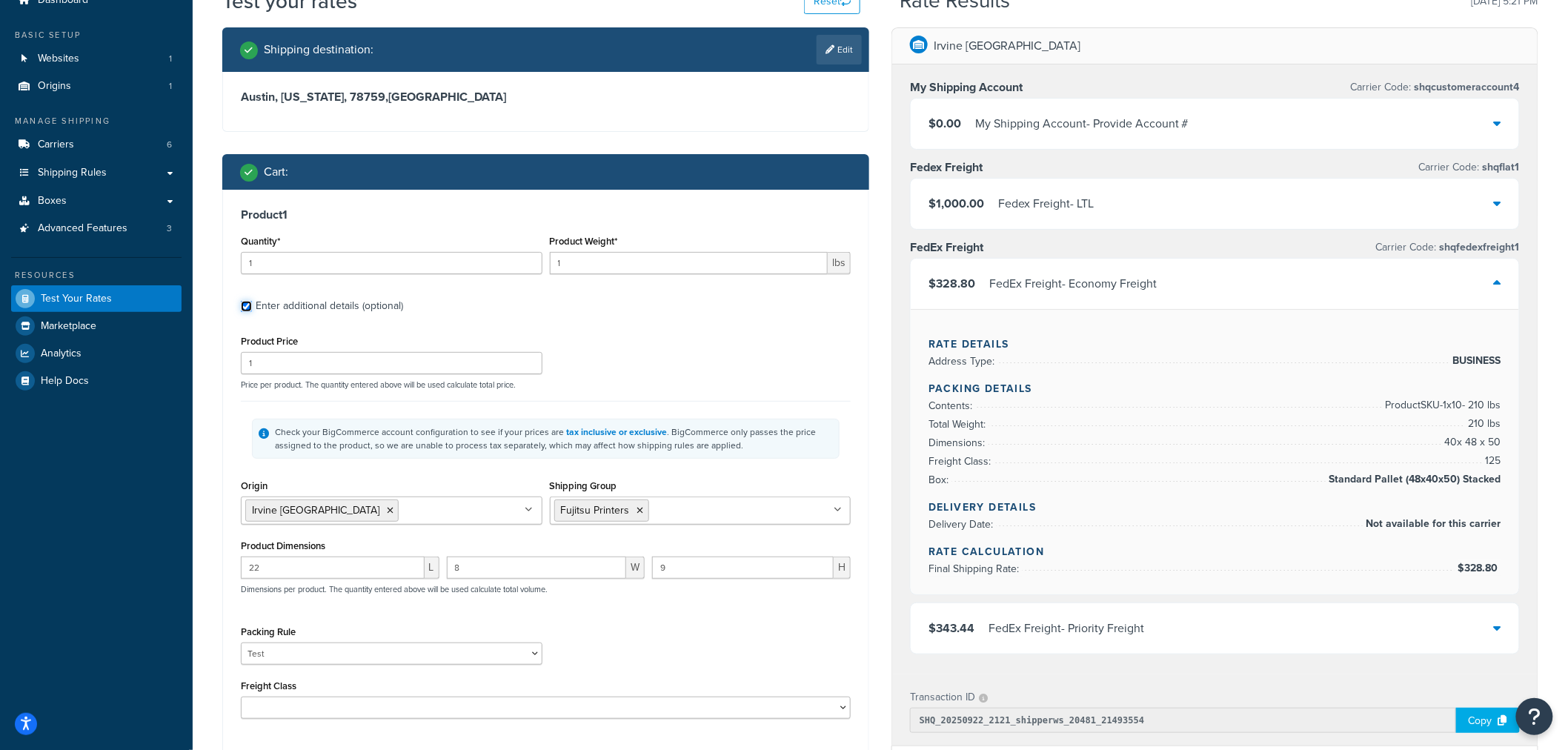
scroll to position [165, 0]
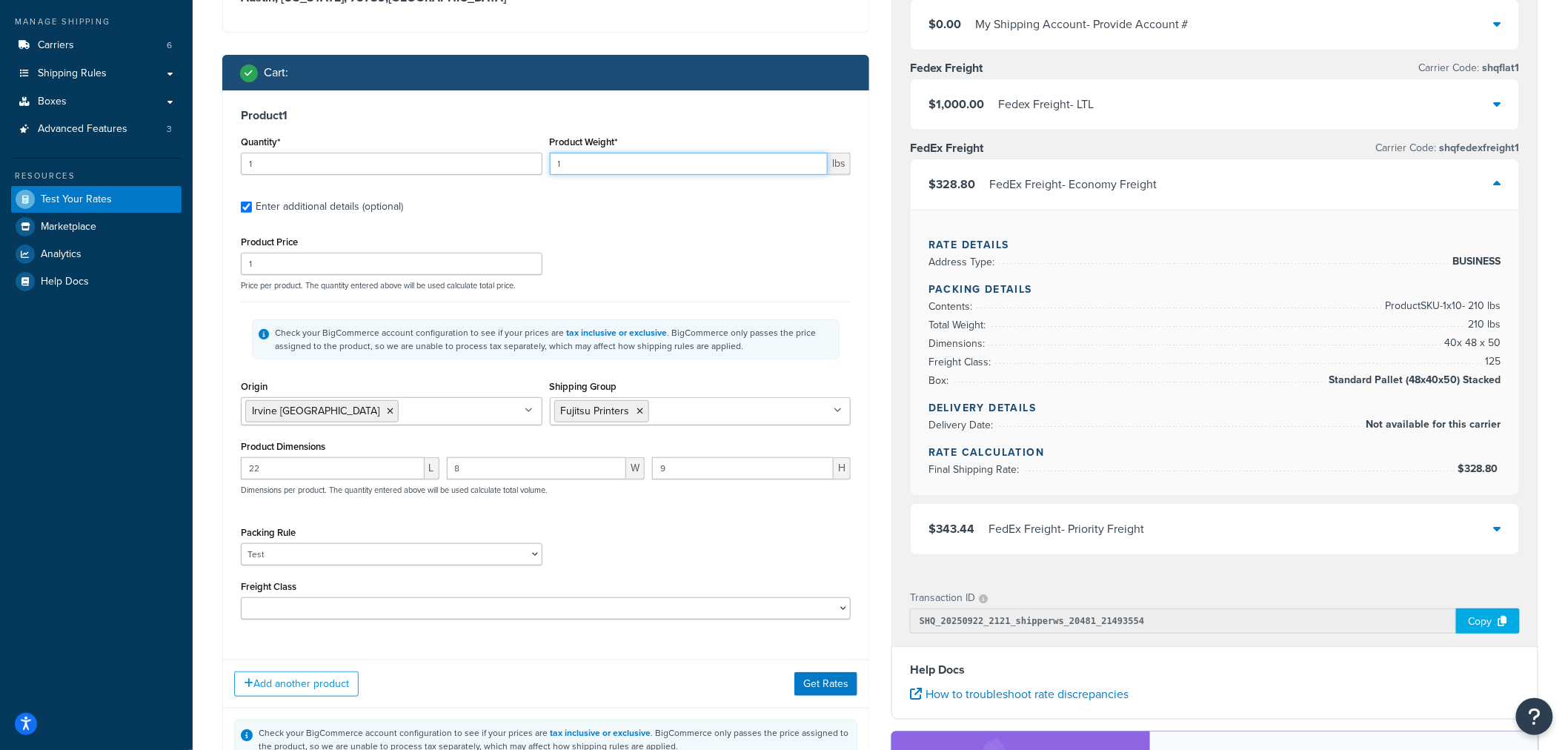
drag, startPoint x: 571, startPoint y: 169, endPoint x: 470, endPoint y: 151, distance: 102.6
click at [470, 151] on div "Quantity* 1 Product Weight* 1 lbs" at bounding box center [546, 159] width 618 height 54
type input "200"
click at [285, 598] on div "Freight Class 50 55 60 65 70 77.5 85 92.5 100 110 125 150 175 200 250 300 400 5…" at bounding box center [546, 598] width 610 height 43
click at [280, 617] on select "50 55 60 65 70 77.5 85 92.5 100 110 125 150 175 200 250 300 400 500" at bounding box center [546, 608] width 610 height 22
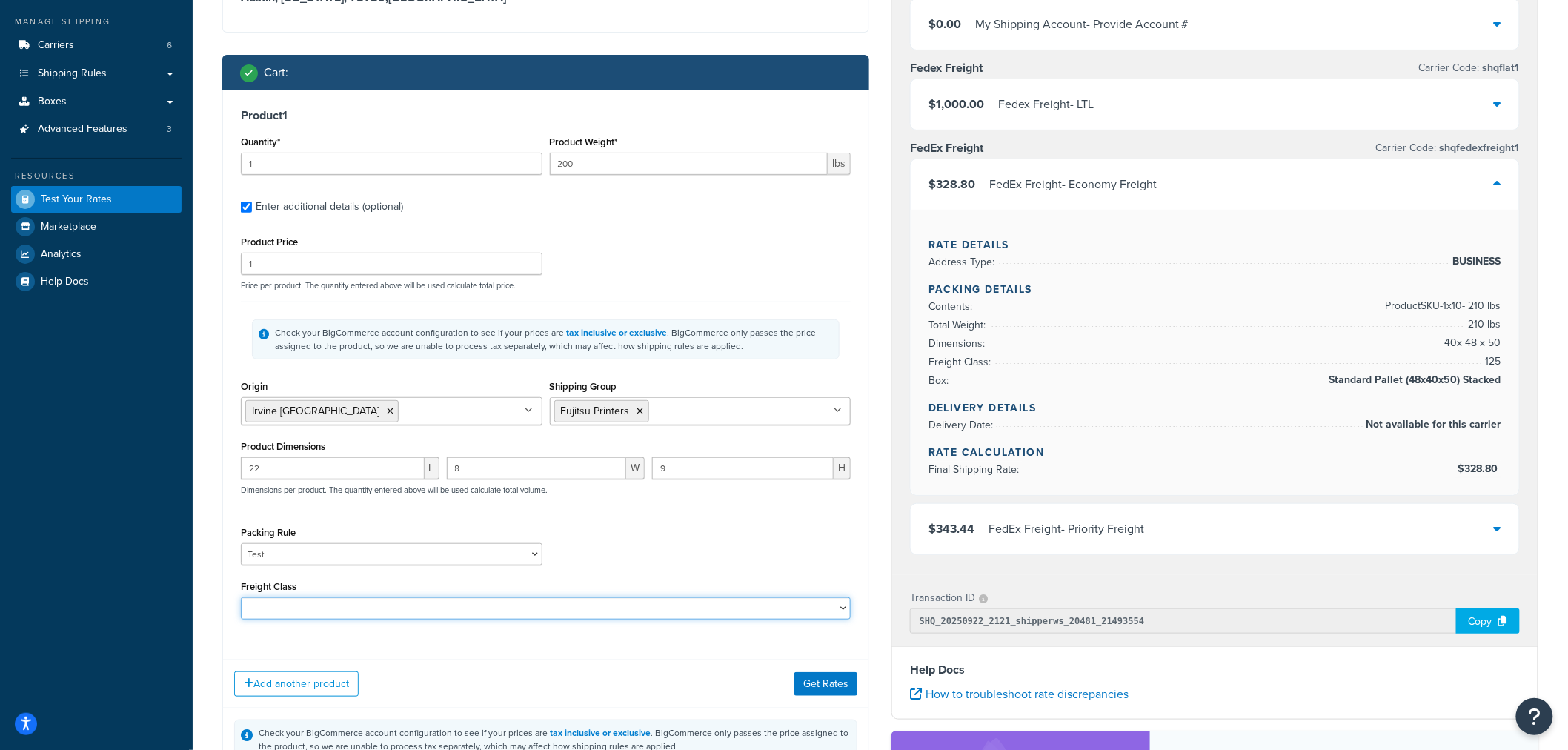
select select "150"
click at [241, 599] on select "50 55 60 65 70 77.5 85 92.5 100 110 125 150 175 200 250 300 400 500" at bounding box center [546, 608] width 610 height 22
click at [420, 641] on div "Product 1 Quantity* 1 Product Weight* 200 lbs Enter additional details (optiona…" at bounding box center [546, 369] width 646 height 558
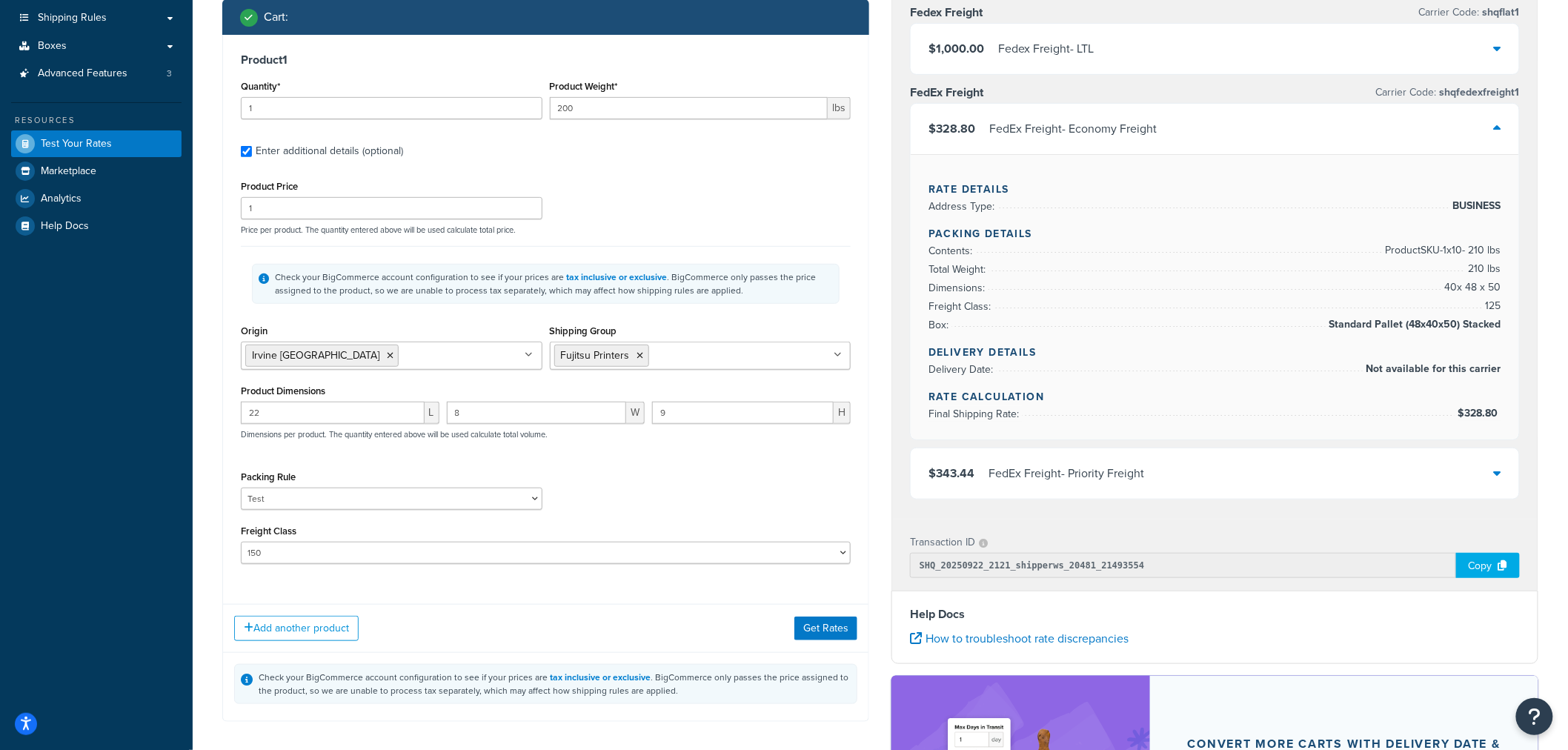
scroll to position [247, 0]
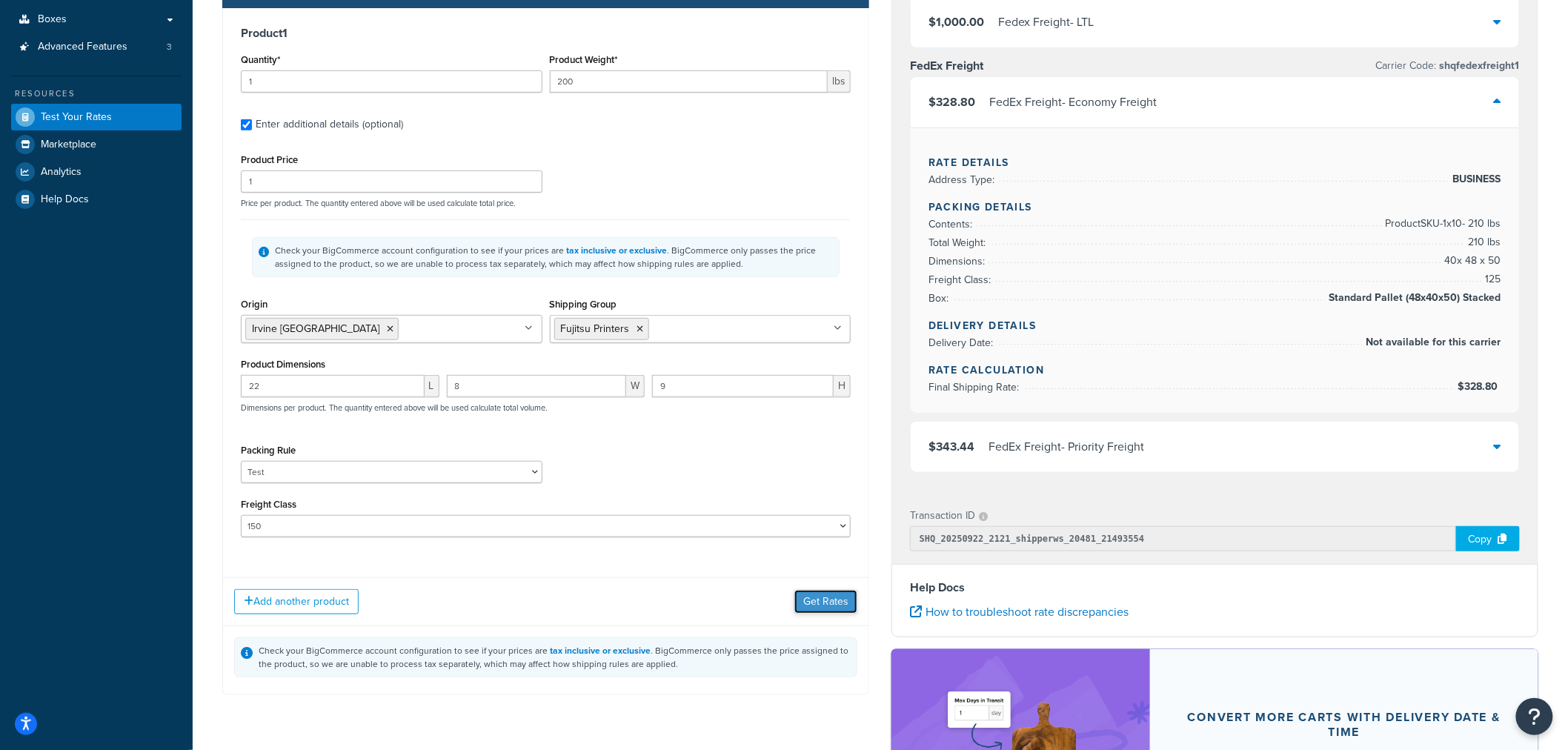
click at [821, 611] on button "Get Rates" at bounding box center [826, 602] width 63 height 24
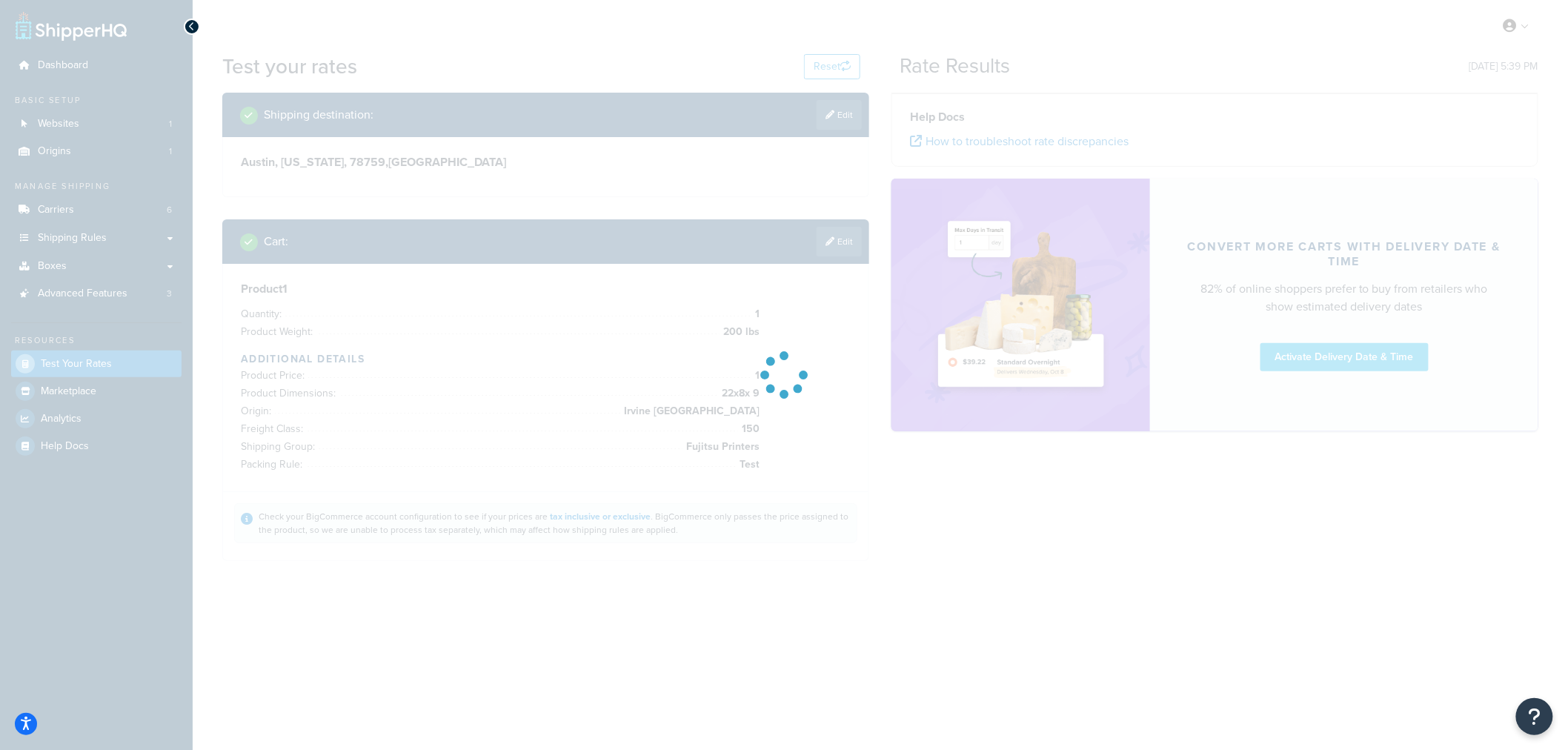
scroll to position [0, 0]
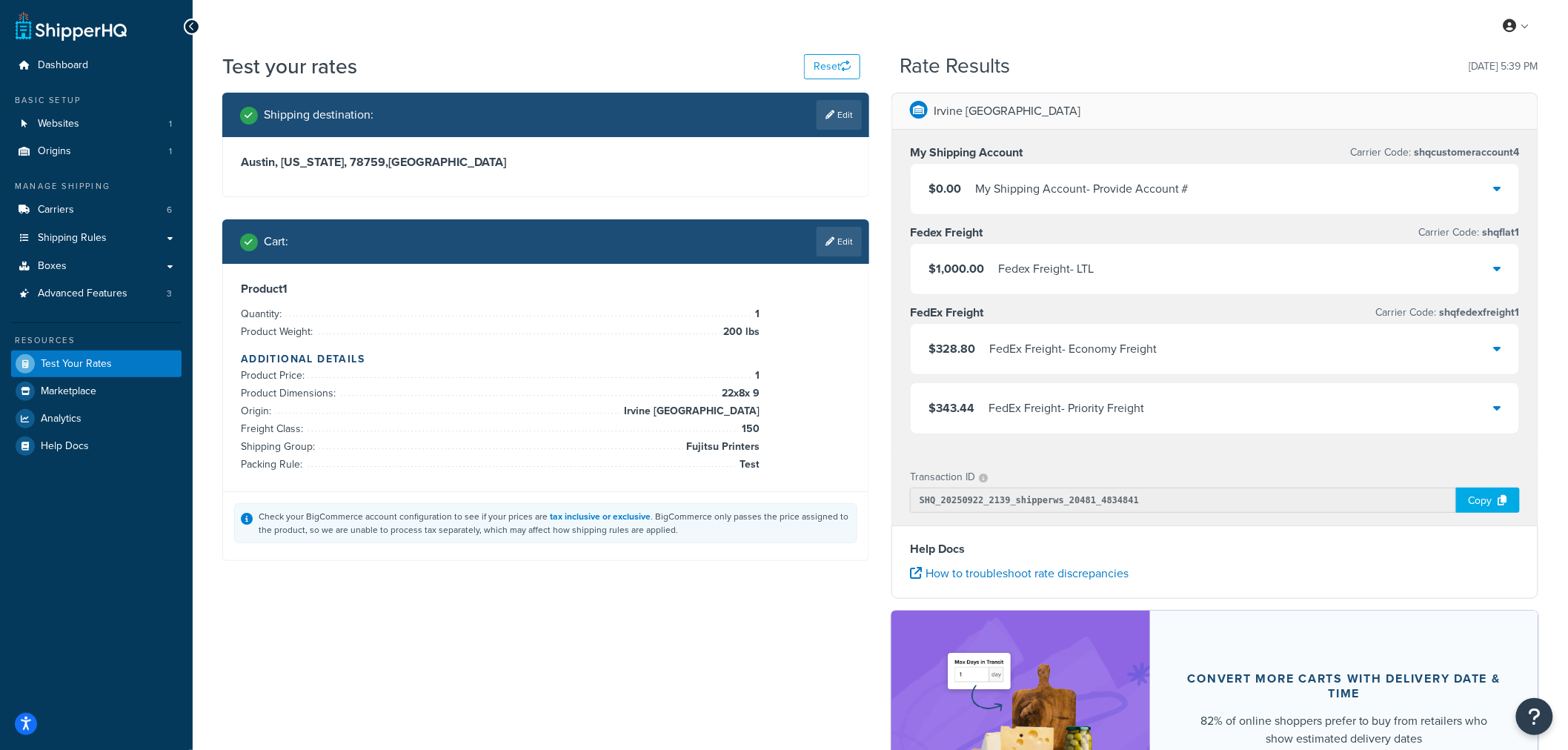
click at [1062, 352] on div "FedEx Freight - Economy Freight" at bounding box center [1073, 350] width 167 height 21
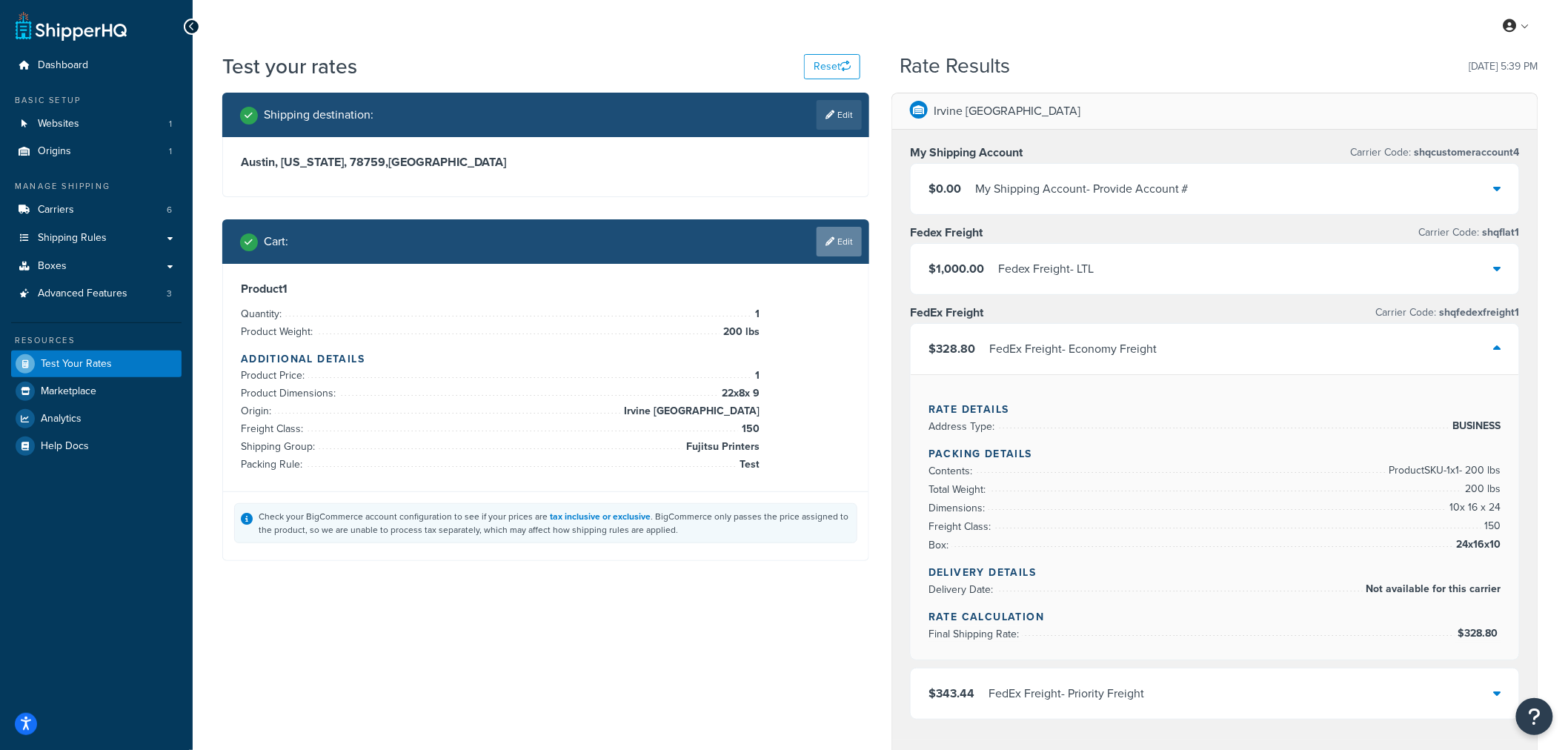
click at [832, 246] on link "Edit" at bounding box center [839, 242] width 46 height 30
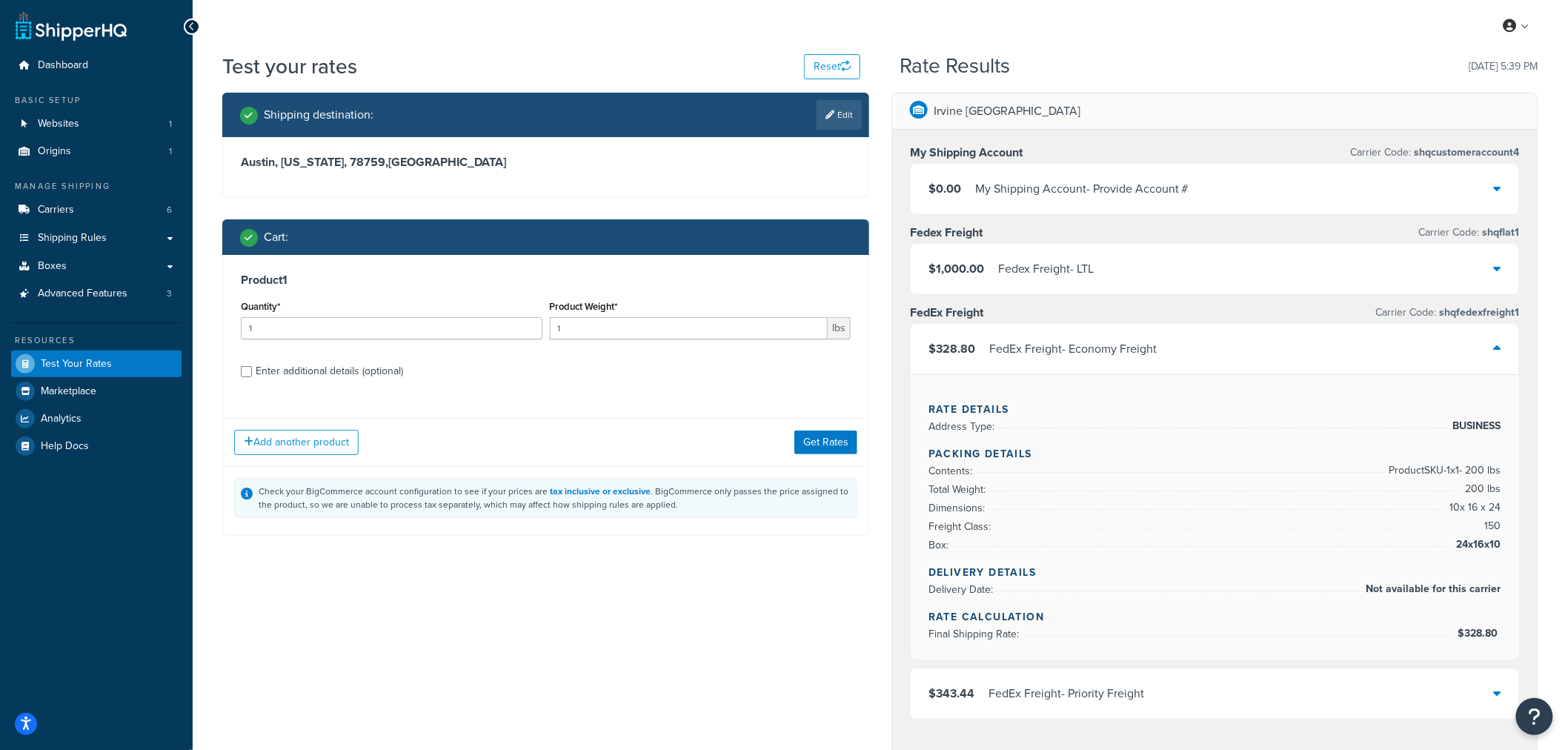
click at [344, 371] on div "Enter additional details (optional)" at bounding box center [329, 371] width 147 height 21
click at [252, 371] on input "Enter additional details (optional)" at bounding box center [246, 371] width 11 height 11
checkbox input "true"
select select "86028"
select select "150"
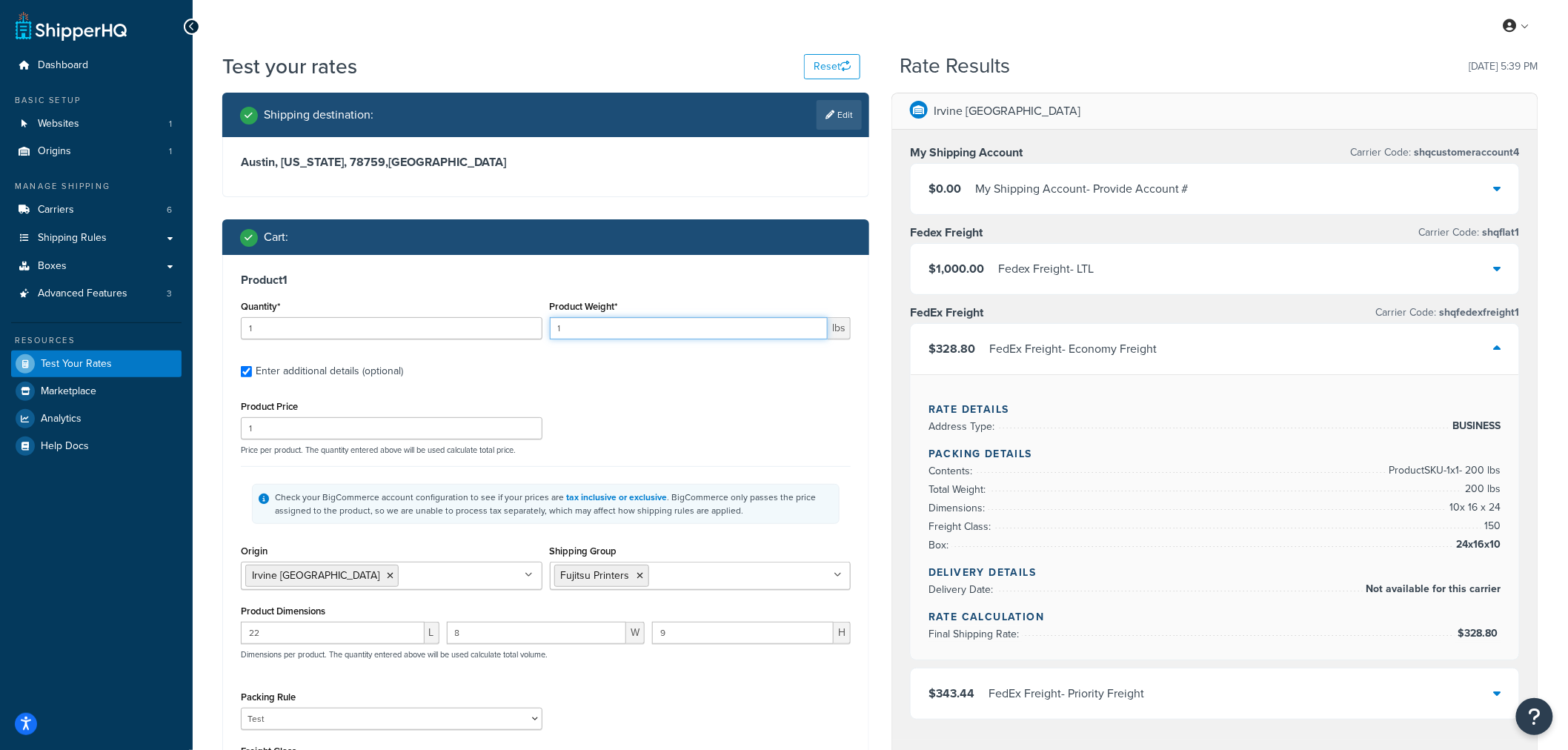
drag, startPoint x: 581, startPoint y: 335, endPoint x: 395, endPoint y: 322, distance: 186.5
click at [402, 329] on div "Quantity* 1 Product Weight* 1 lbs" at bounding box center [546, 323] width 618 height 54
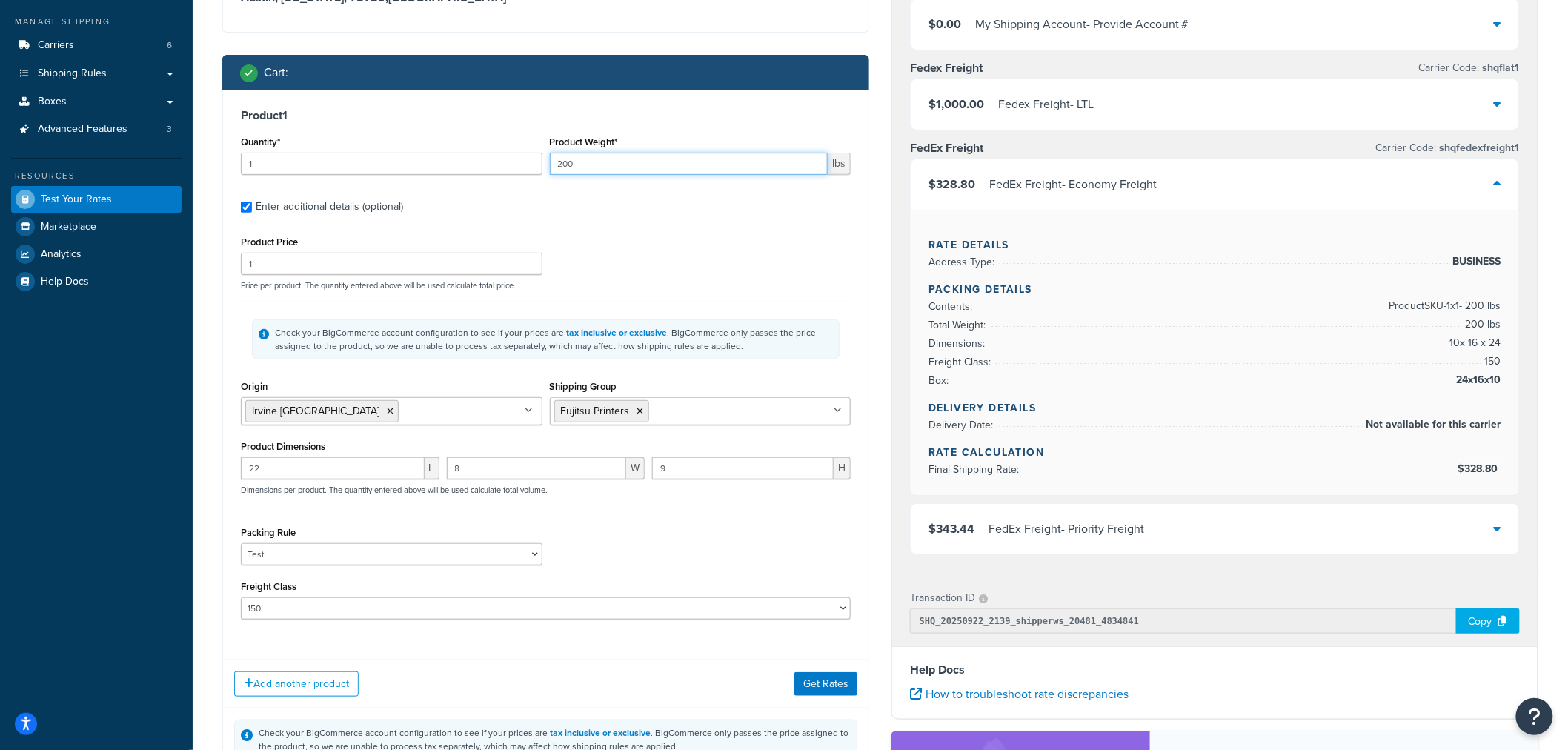
scroll to position [247, 0]
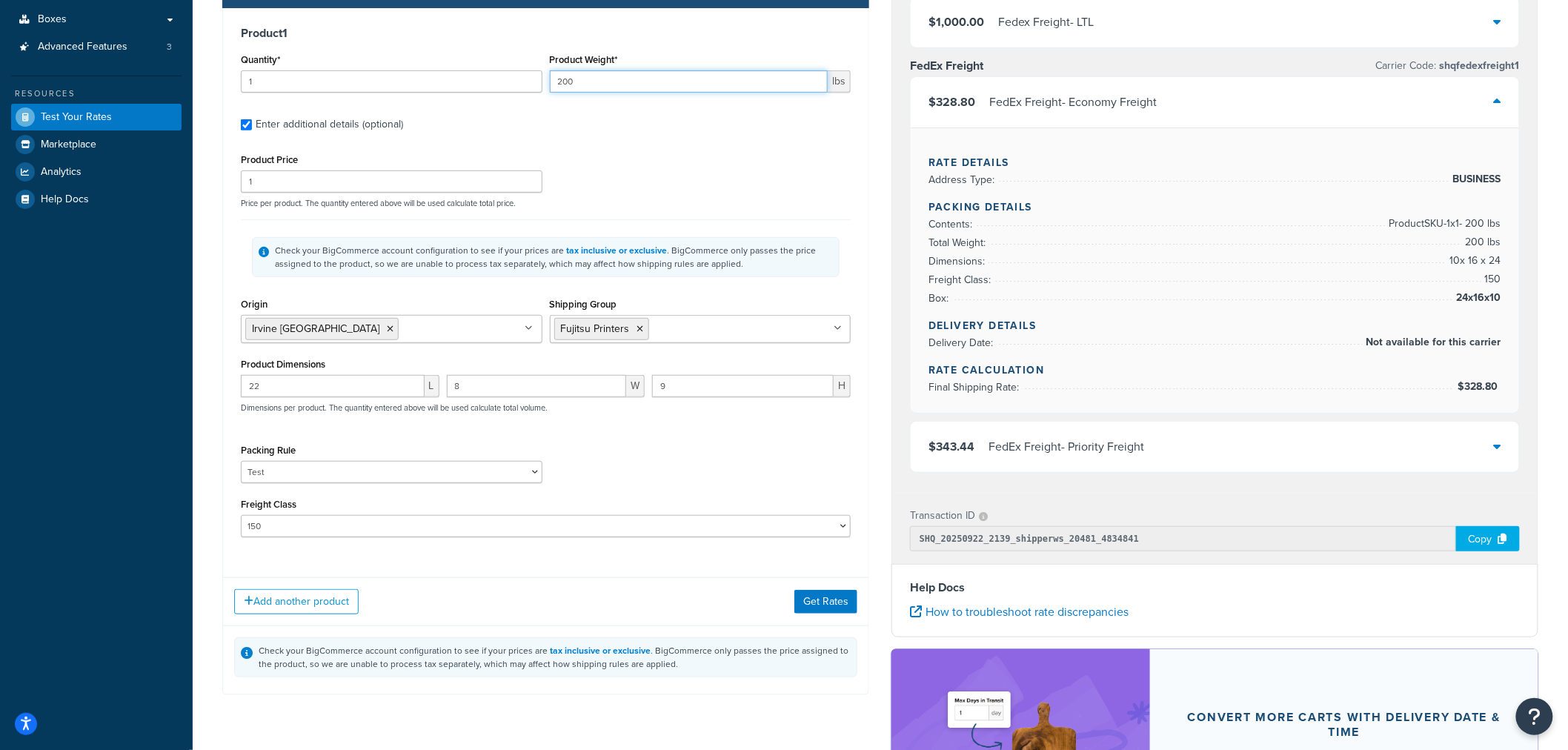
type input "200"
click at [275, 528] on select "50 55 60 65 70 77.5 85 92.5 100 110 125 150 175 200 250 300 400 500" at bounding box center [546, 526] width 610 height 22
select select "70"
click at [241, 517] on select "50 55 60 65 70 77.5 85 92.5 100 110 125 150 175 200 250 300 400 500" at bounding box center [546, 526] width 610 height 22
click at [817, 604] on button "Get Rates" at bounding box center [826, 602] width 63 height 24
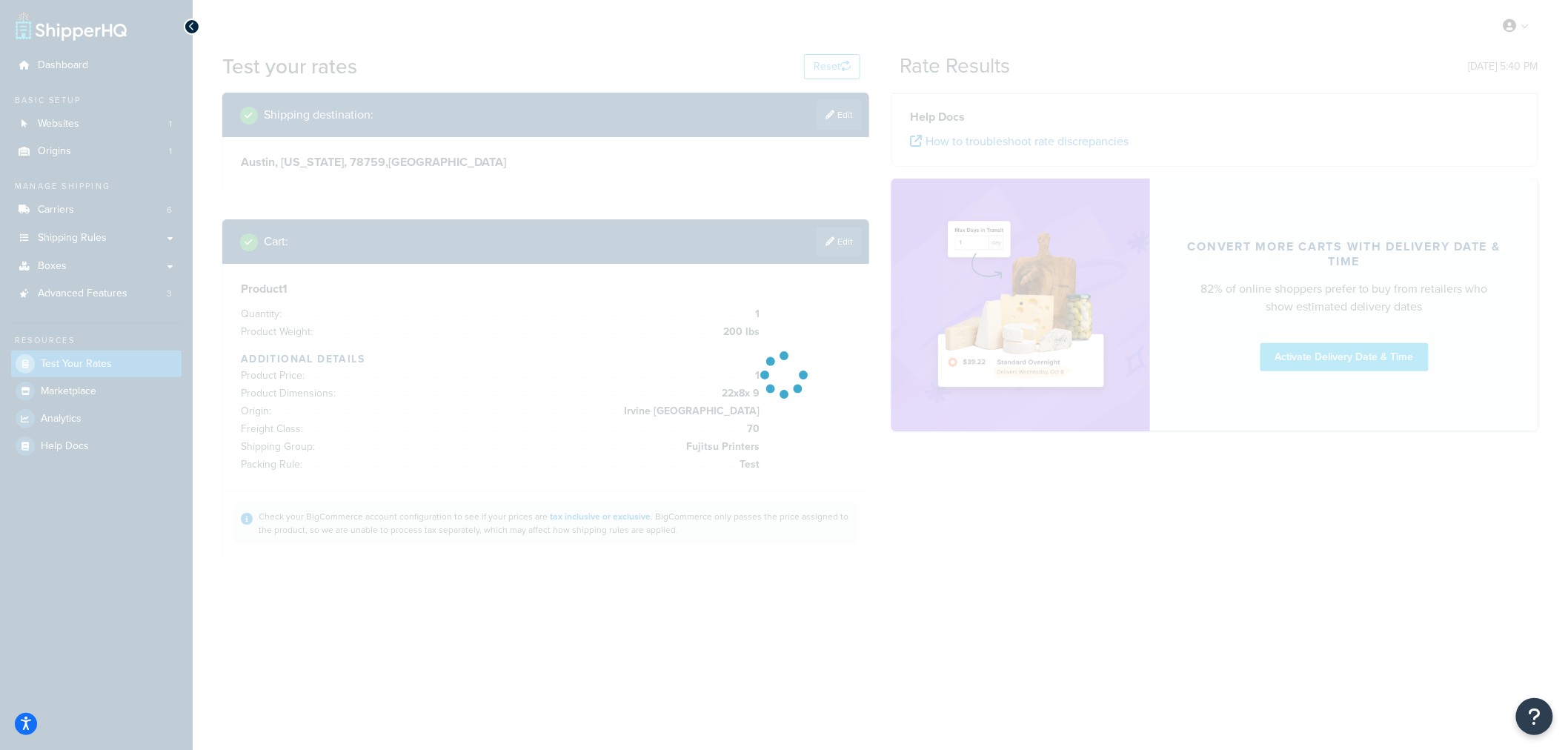
scroll to position [0, 0]
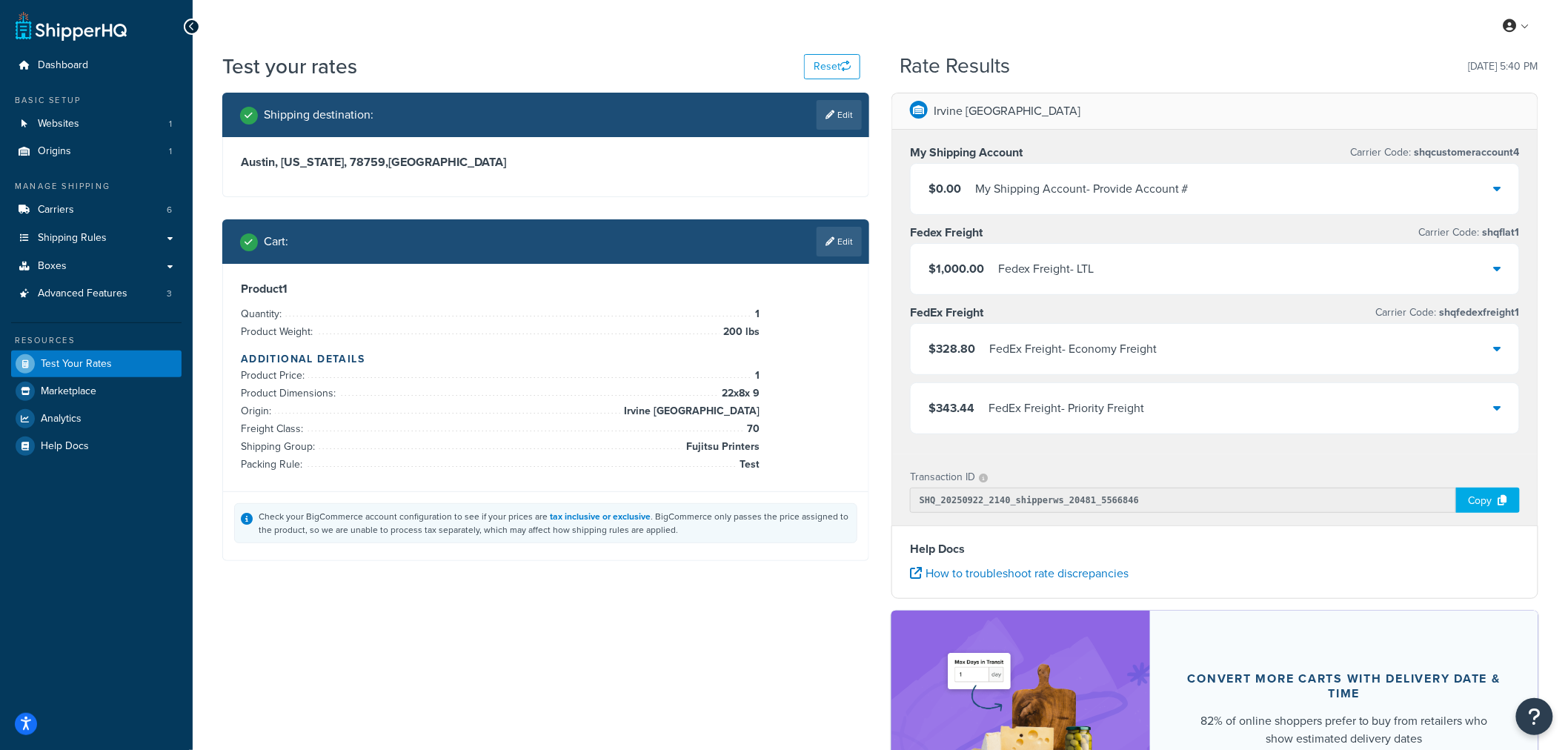
click at [1067, 350] on div "FedEx Freight - Economy Freight" at bounding box center [1073, 350] width 167 height 21
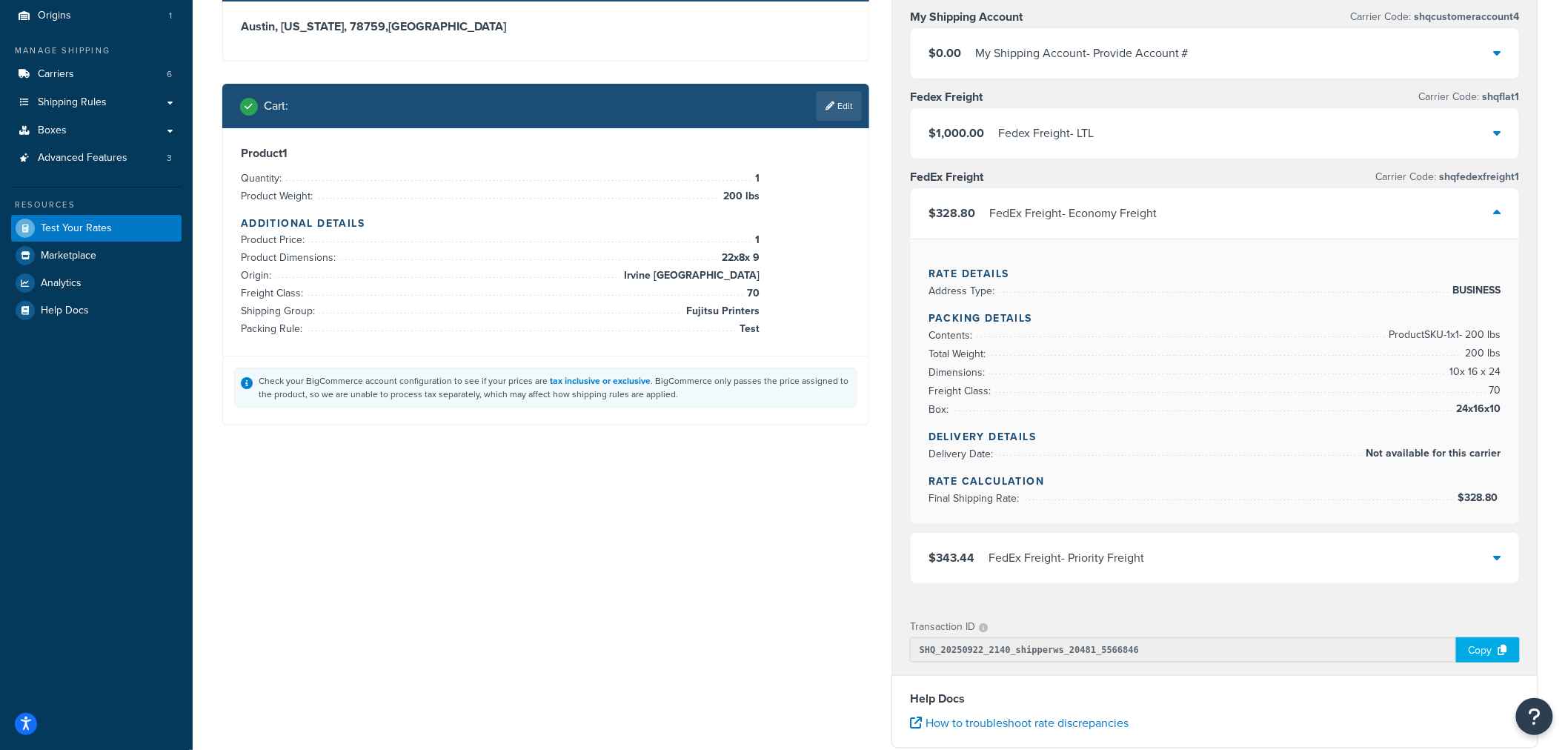
scroll to position [165, 0]
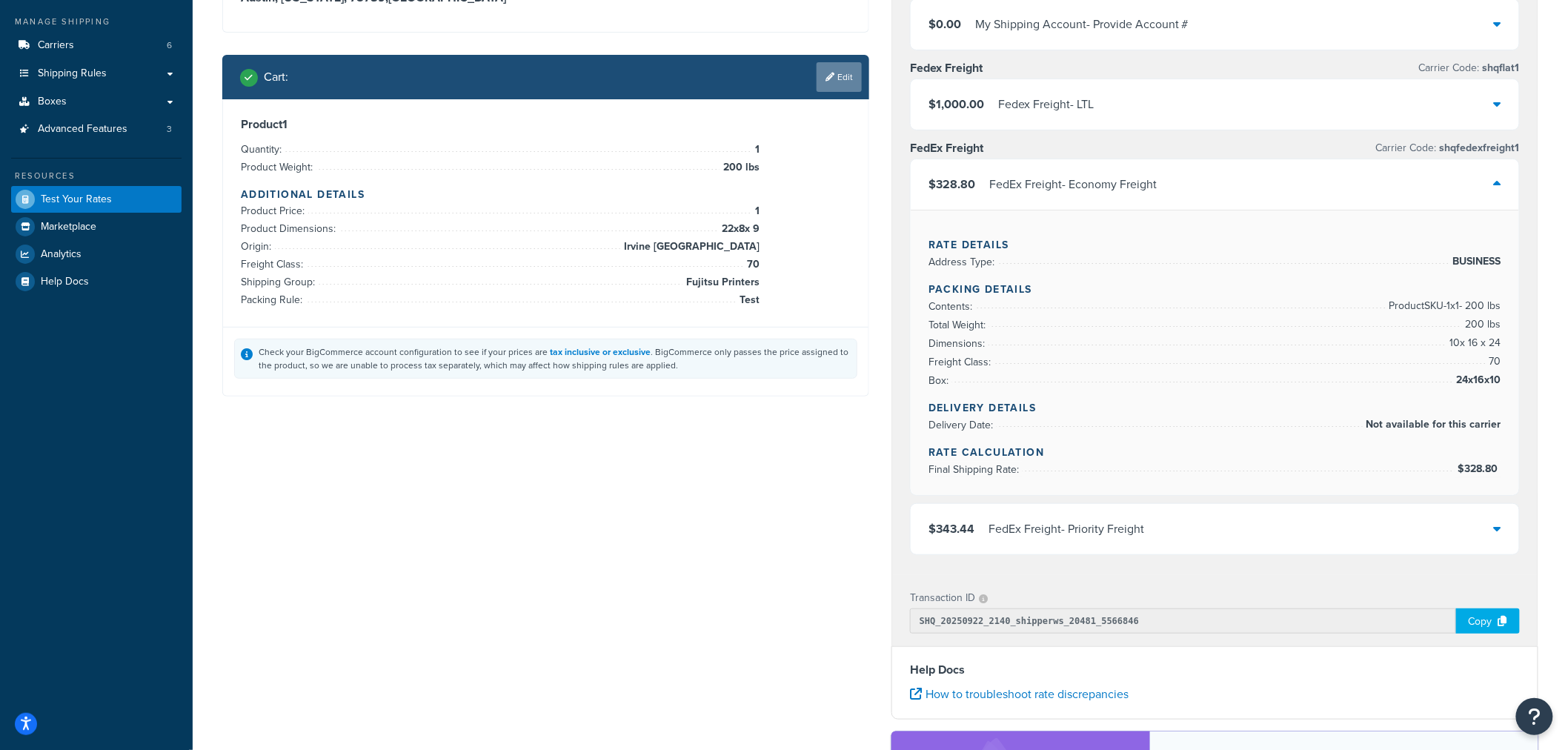
click at [854, 80] on link "Edit" at bounding box center [839, 77] width 46 height 30
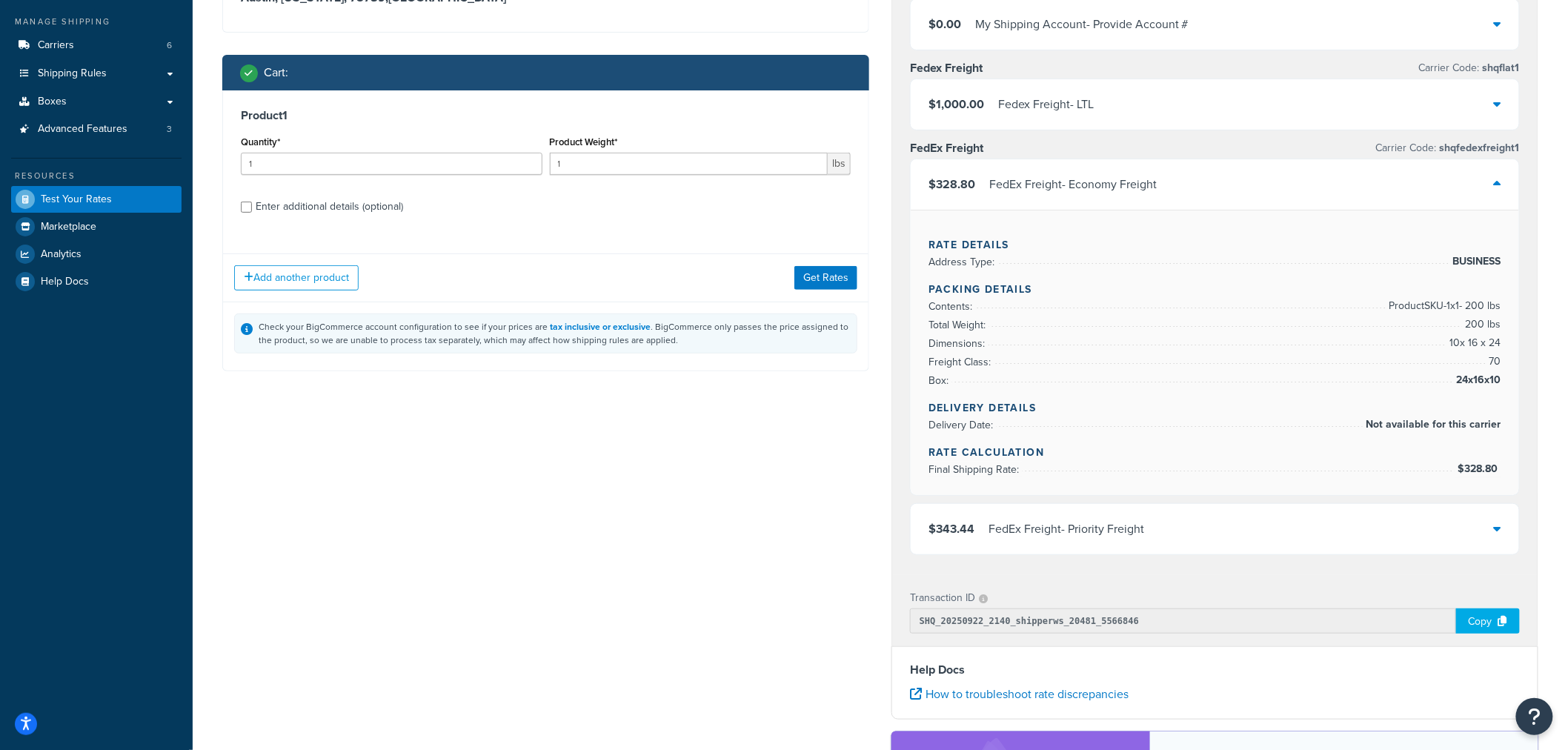
click at [317, 209] on div "Enter additional details (optional)" at bounding box center [329, 207] width 147 height 21
click at [252, 209] on input "Enter additional details (optional)" at bounding box center [246, 207] width 11 height 11
checkbox input "true"
select select "86028"
select select "70"
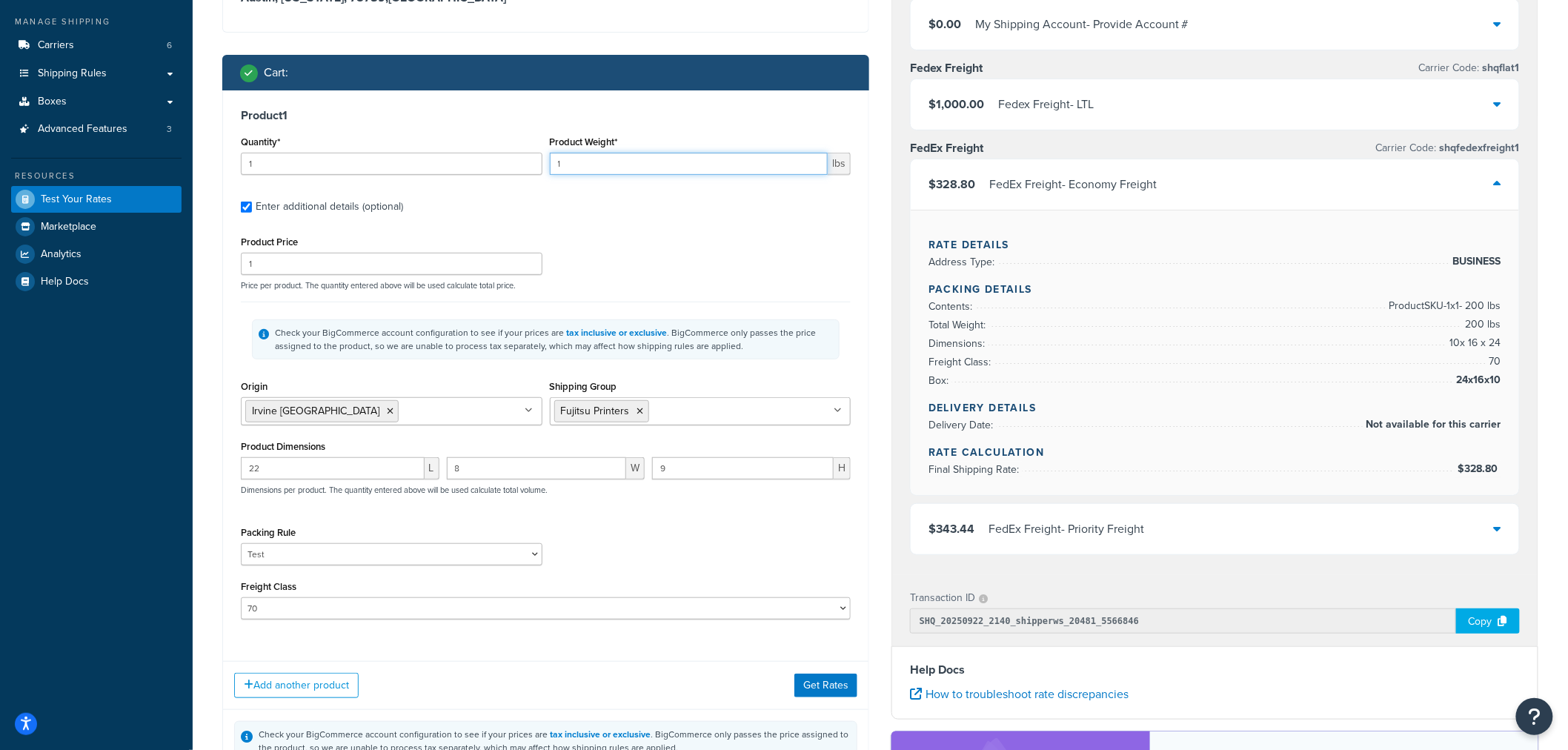
drag, startPoint x: 599, startPoint y: 169, endPoint x: 379, endPoint y: 148, distance: 221.0
click at [386, 150] on div "Quantity* 1 Product Weight* 1 lbs" at bounding box center [546, 159] width 618 height 54
type input "200"
drag, startPoint x: 275, startPoint y: 161, endPoint x: 0, endPoint y: 138, distance: 276.0
click at [0, 138] on div "Dashboard Basic Setup Websites 1 Origins 1 Manage Shipping Carriers 6 Shipping …" at bounding box center [784, 454] width 1568 height 1238
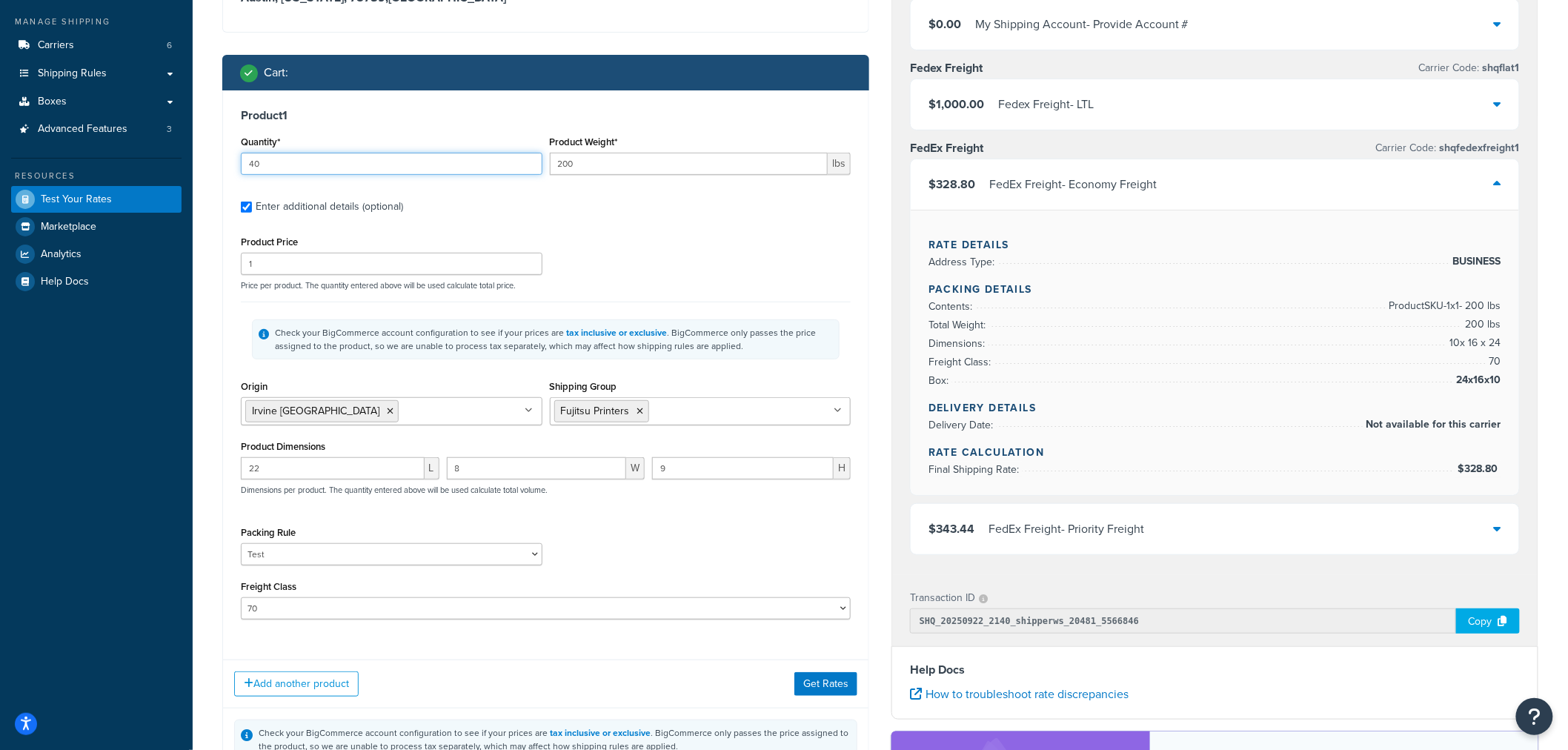
type input "40"
drag, startPoint x: 576, startPoint y: 167, endPoint x: 502, endPoint y: 156, distance: 74.8
click at [505, 158] on div "Quantity* 40 Product Weight* 200 lbs" at bounding box center [546, 159] width 618 height 54
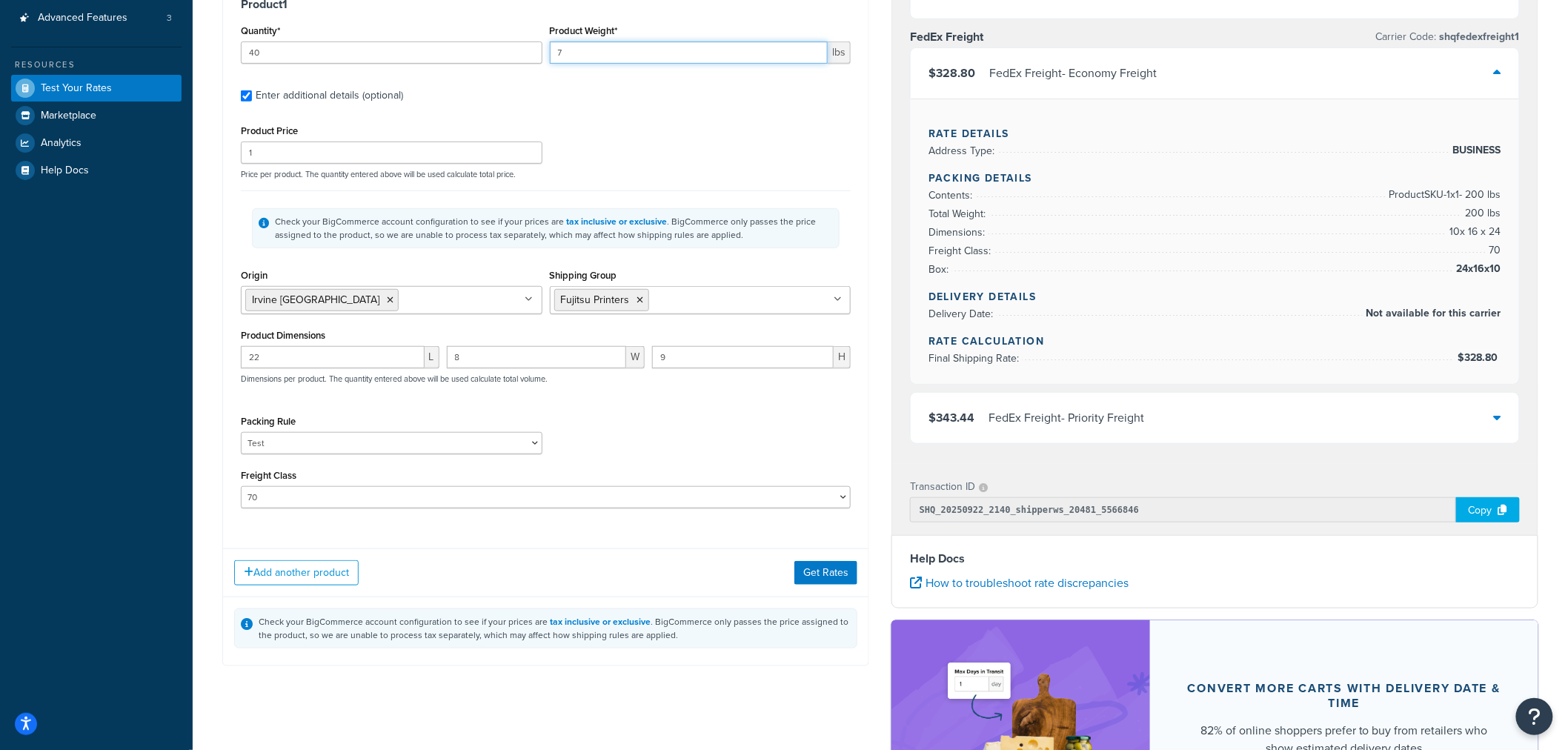
scroll to position [247, 0]
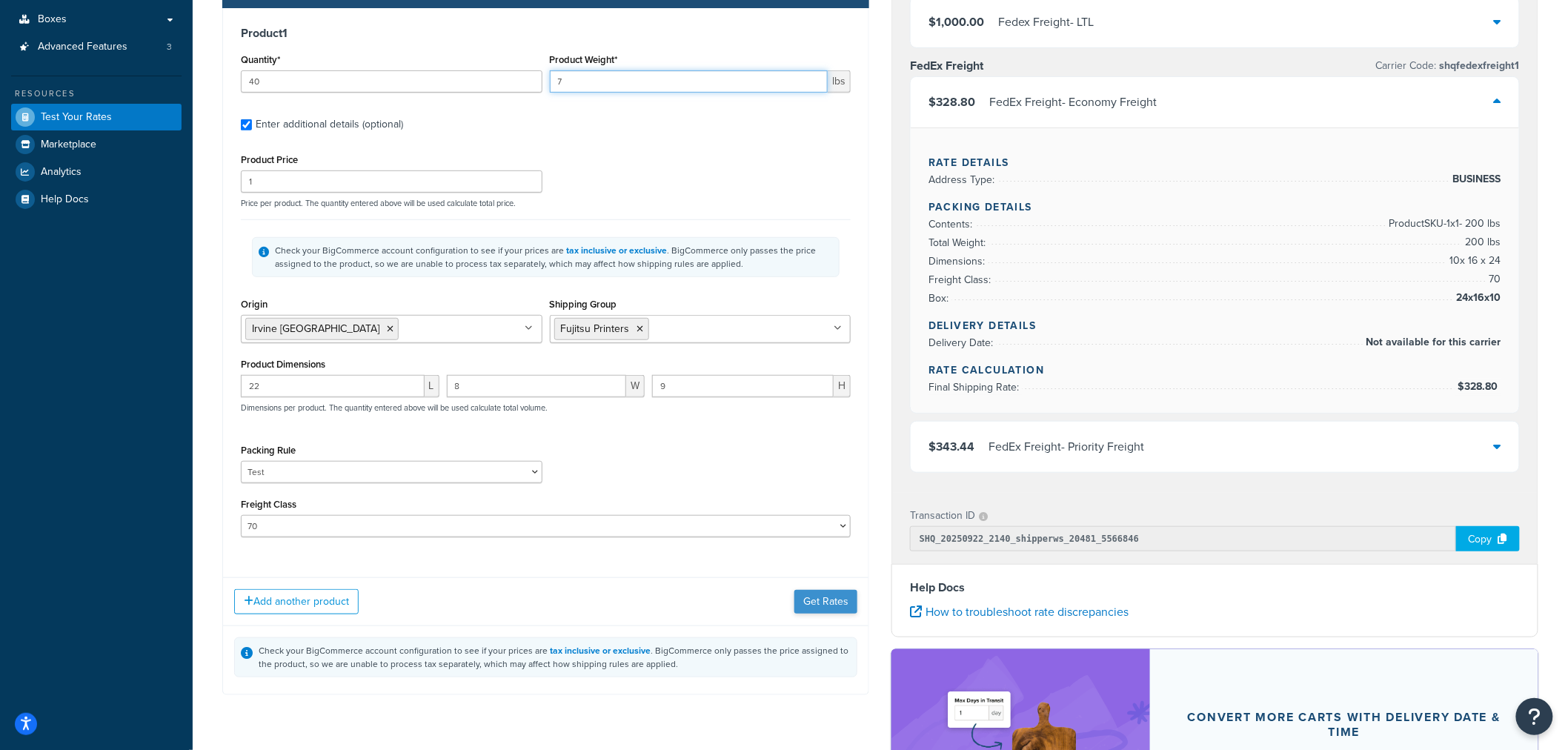
type input "7"
click at [828, 606] on button "Get Rates" at bounding box center [826, 602] width 63 height 24
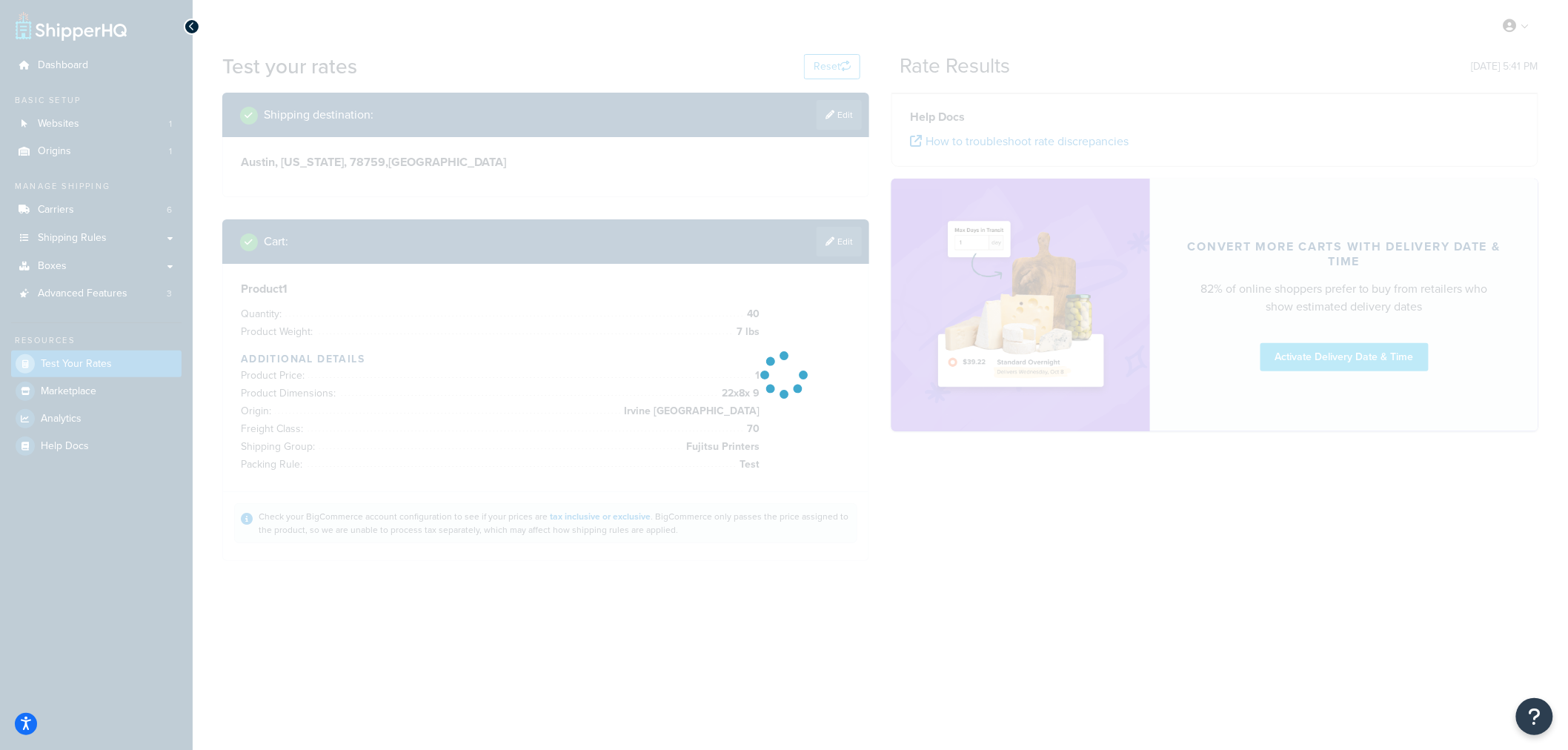
scroll to position [0, 0]
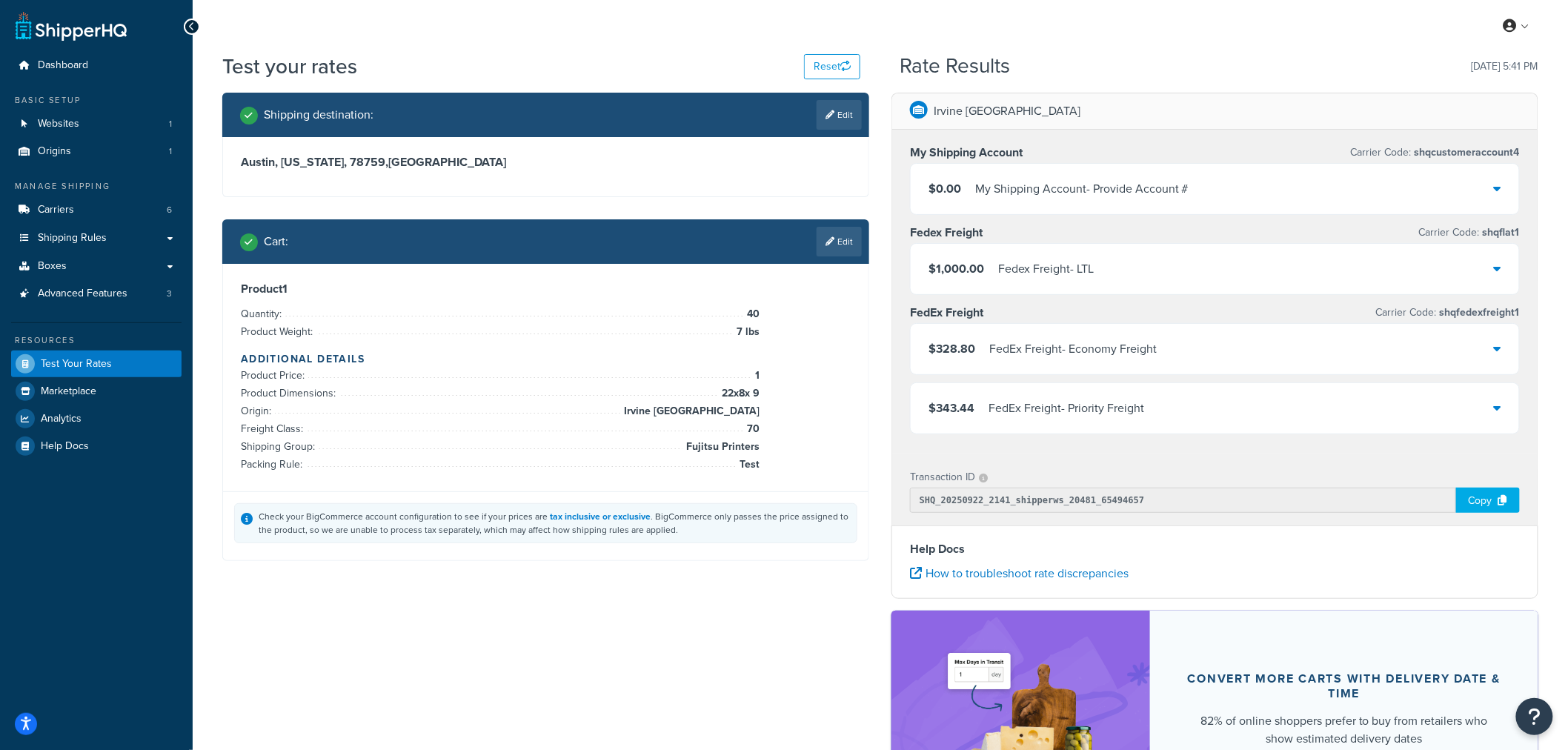
click at [1024, 347] on div "FedEx Freight - Economy Freight" at bounding box center [1073, 350] width 167 height 21
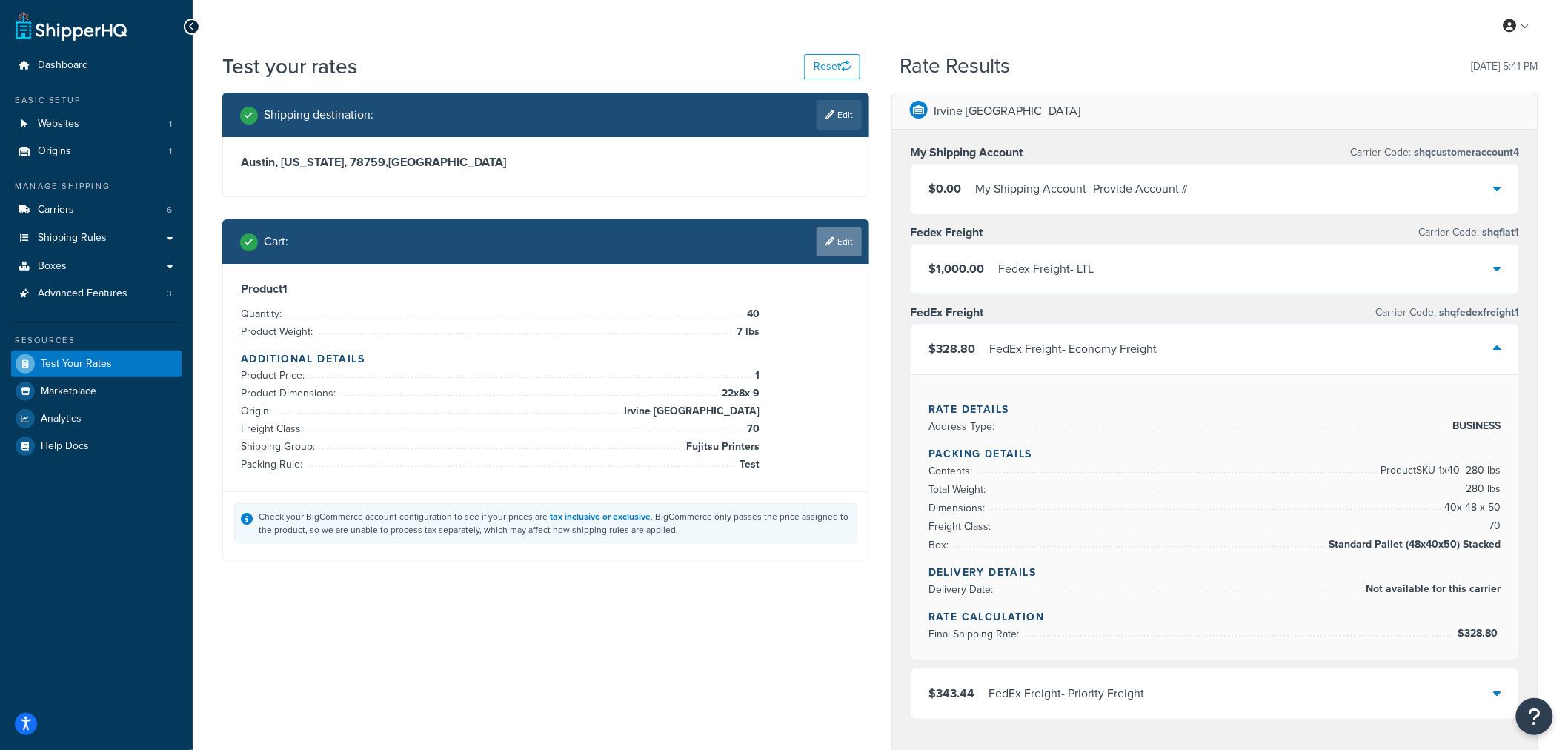
click at [836, 245] on link "Edit" at bounding box center [839, 242] width 46 height 30
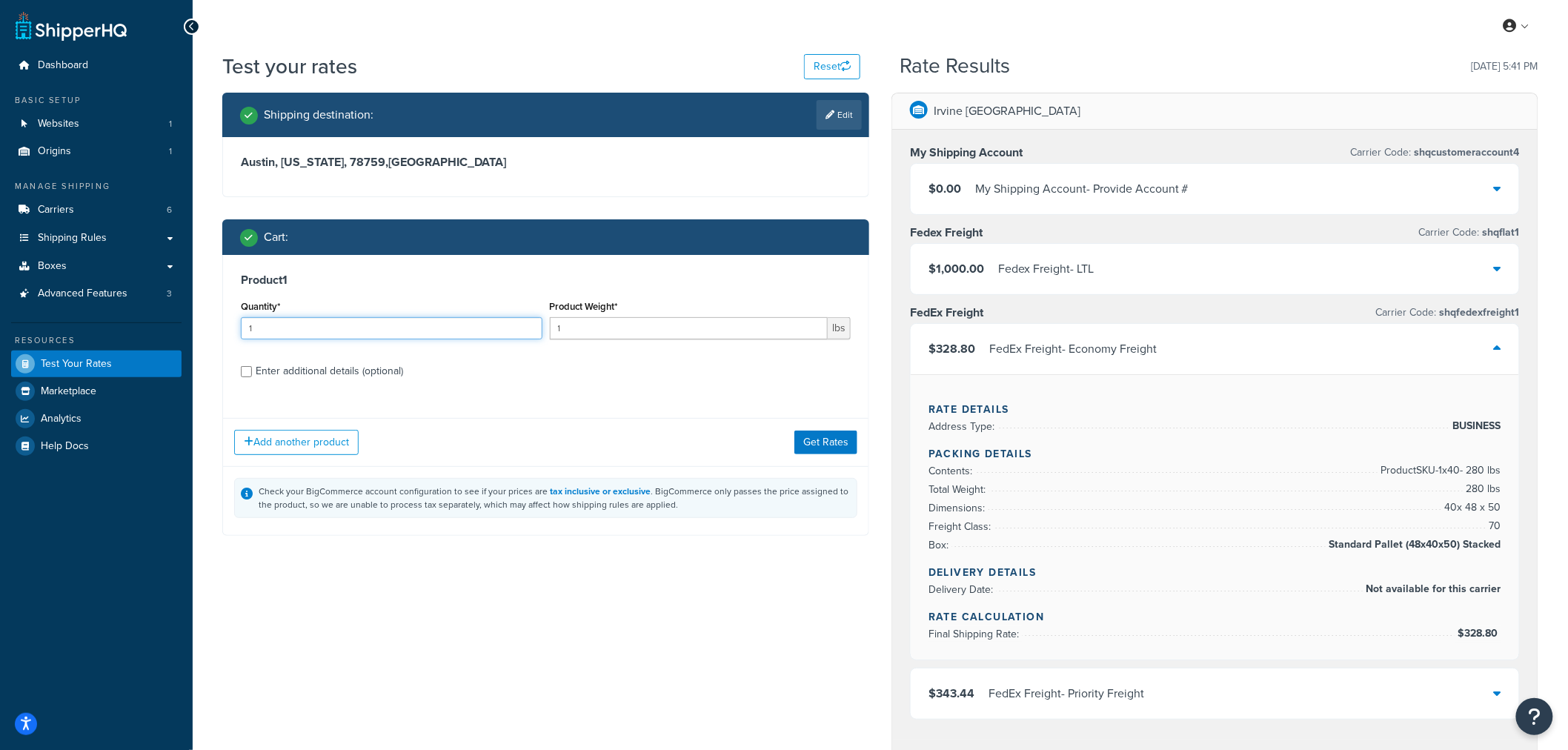
drag, startPoint x: 261, startPoint y: 330, endPoint x: 138, endPoint y: 319, distance: 123.5
click at [138, 319] on div "Dashboard Basic Setup Websites 1 Origins 1 Manage Shipping Carriers 6 Shipping …" at bounding box center [784, 619] width 1568 height 1238
type input "40"
type input "70"
click at [373, 369] on div "Enter additional details (optional)" at bounding box center [329, 371] width 147 height 21
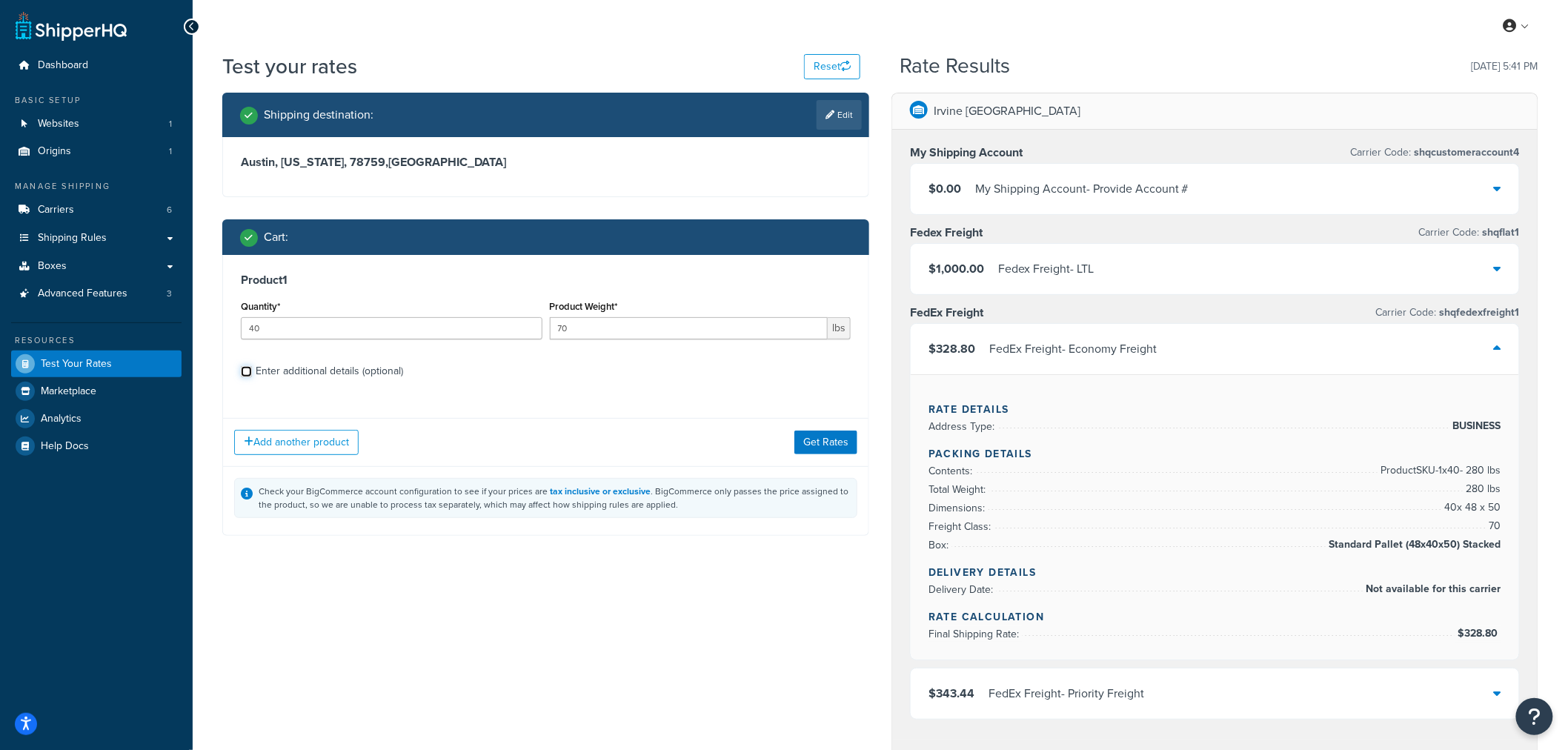
click at [252, 369] on input "Enter additional details (optional)" at bounding box center [246, 371] width 11 height 11
checkbox input "true"
select select "86028"
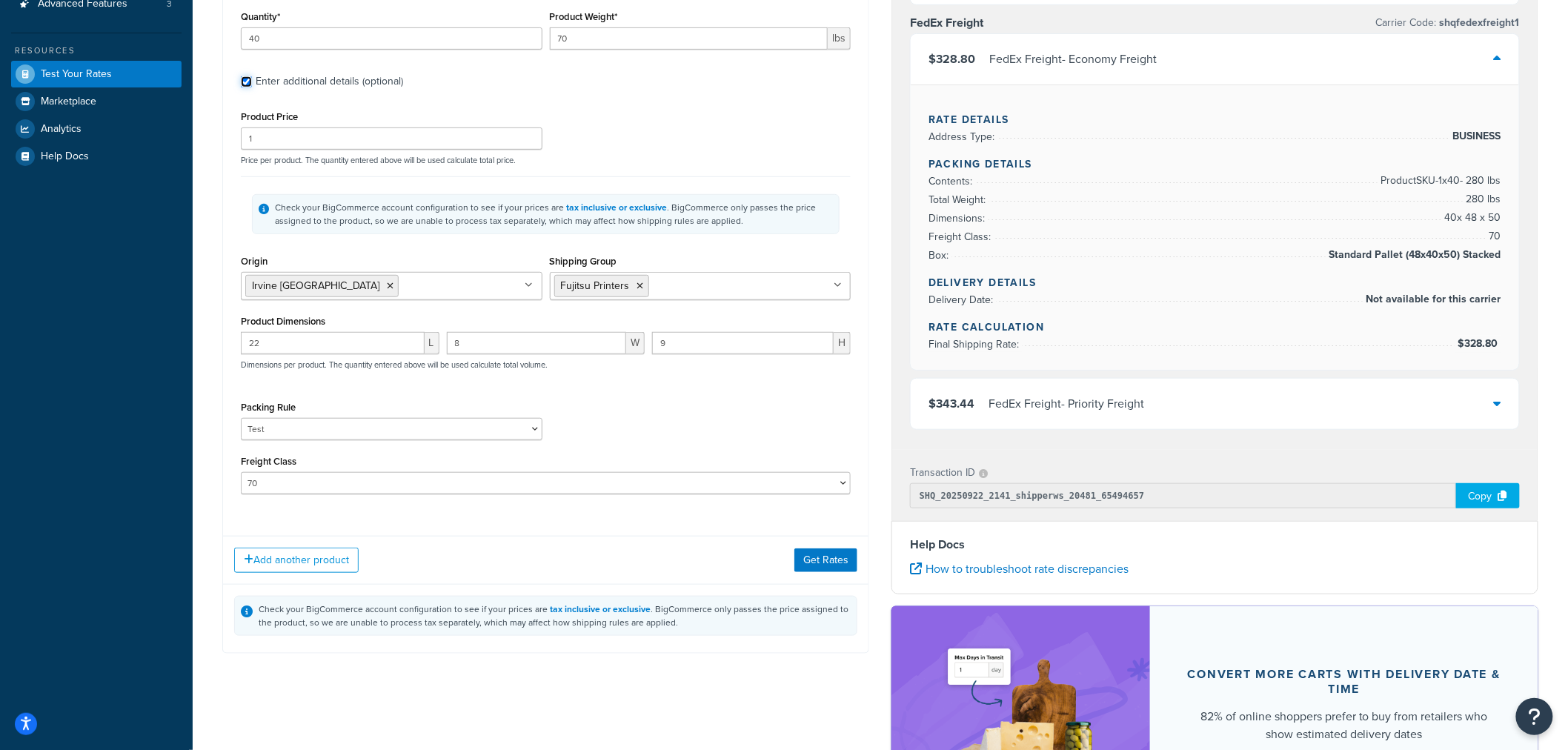
scroll to position [329, 0]
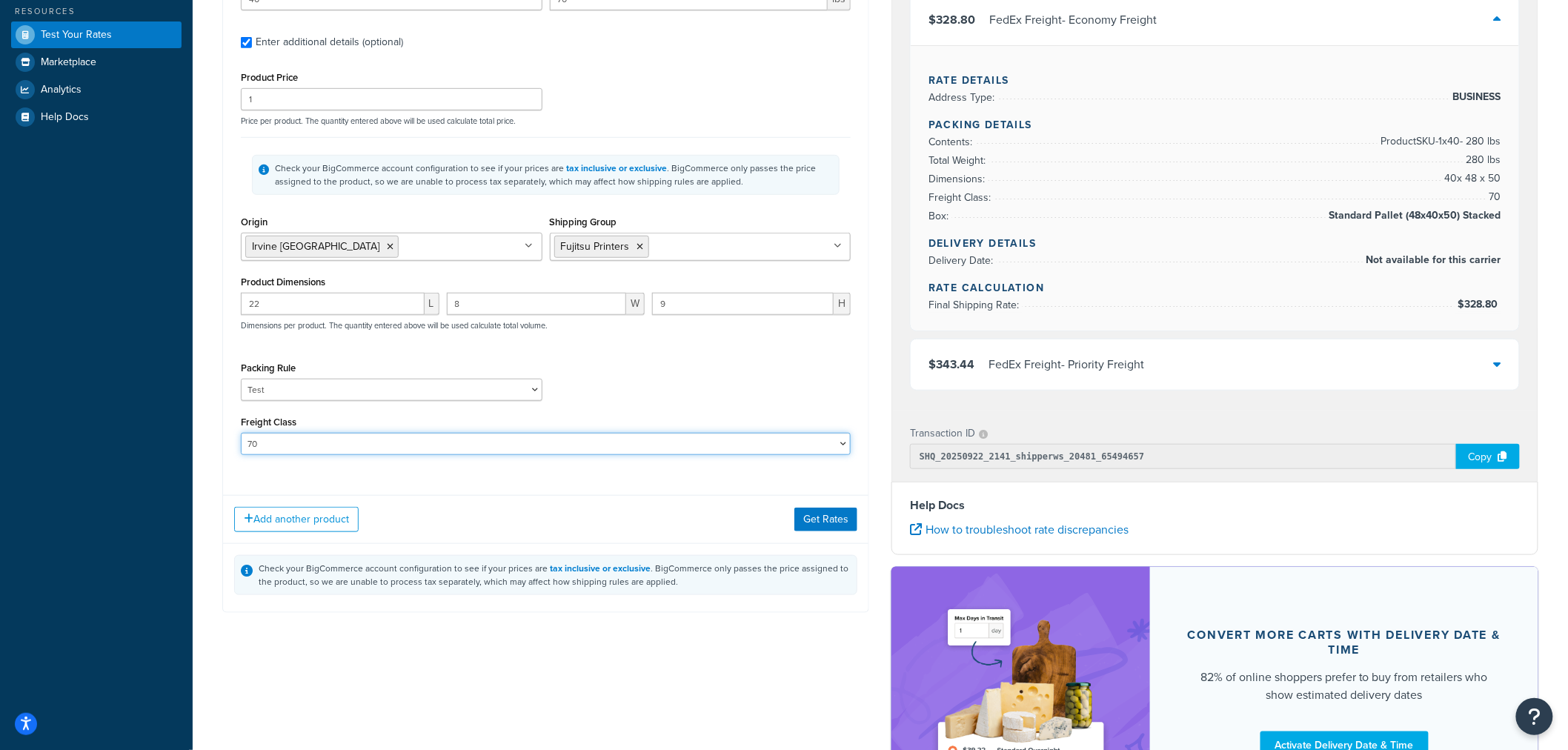
click at [282, 452] on select "50 55 60 65 70 77.5 85 92.5 100 110 125 150 175 200 250 300 400 500" at bounding box center [546, 443] width 610 height 22
select select "150"
click at [241, 435] on select "50 55 60 65 70 77.5 85 92.5 100 110 125 150 175 200 250 300 400 500" at bounding box center [546, 443] width 610 height 22
click at [831, 518] on button "Get Rates" at bounding box center [826, 520] width 63 height 24
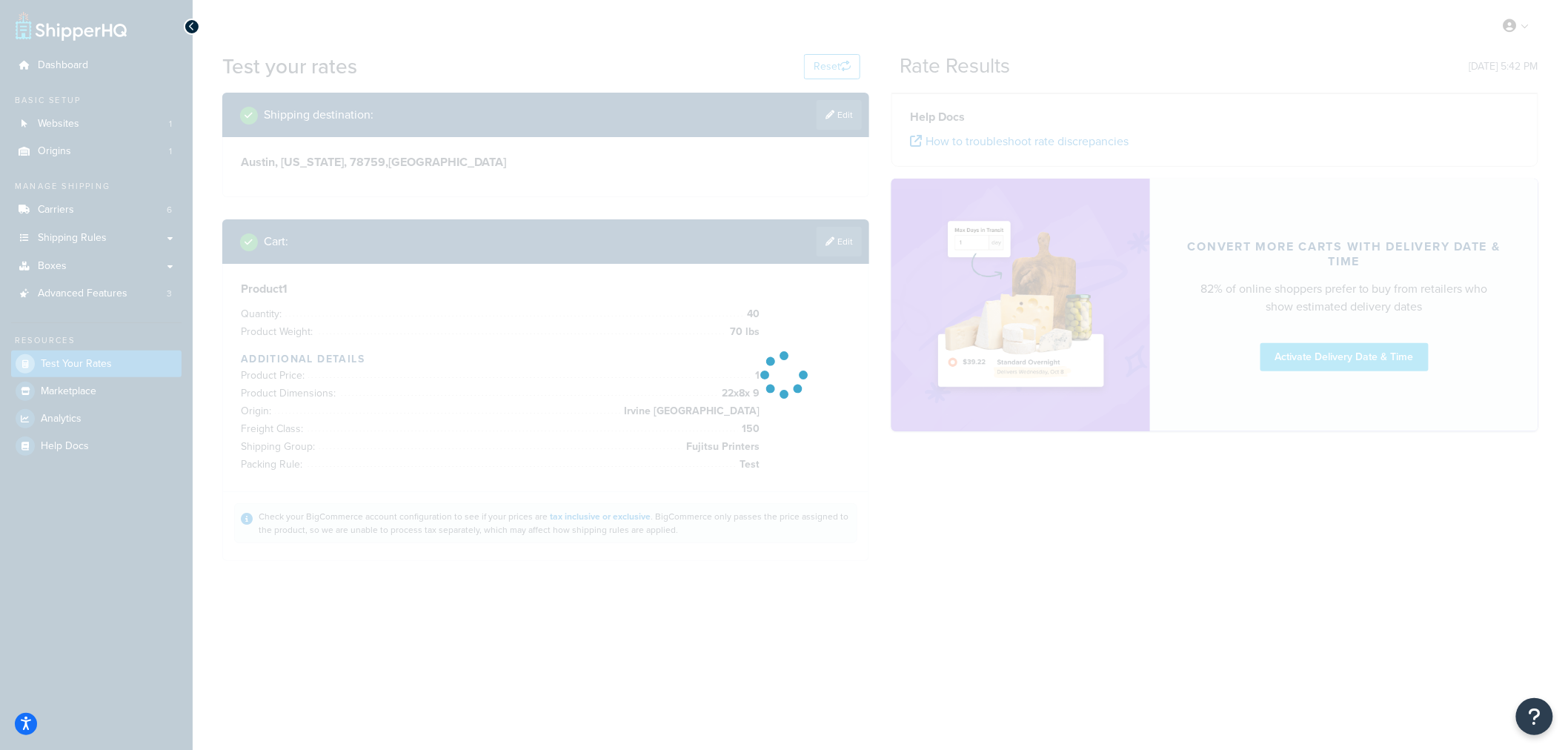
scroll to position [0, 0]
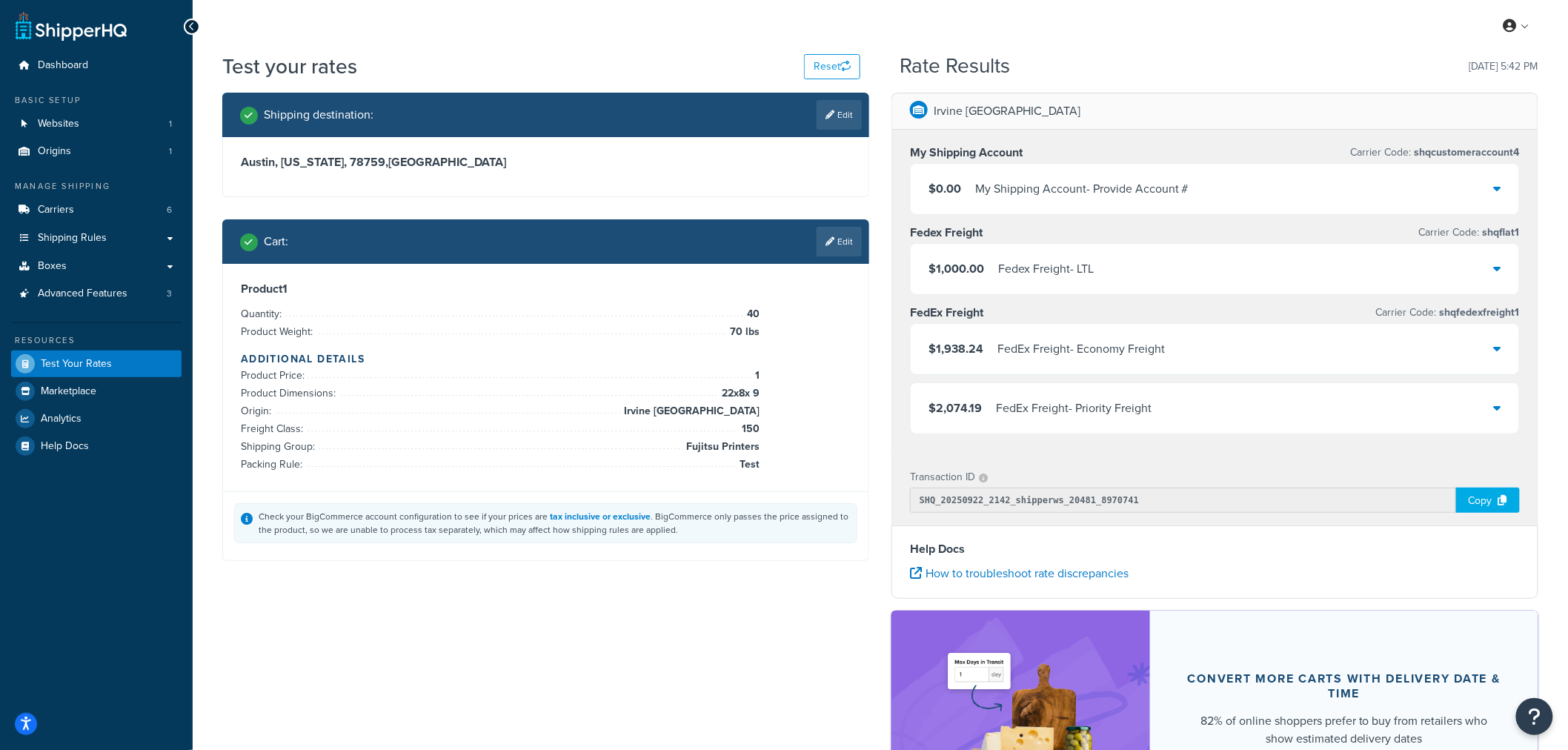
click at [1048, 362] on div "$1,938.24 FedEx Freight - Economy Freight" at bounding box center [1215, 350] width 609 height 51
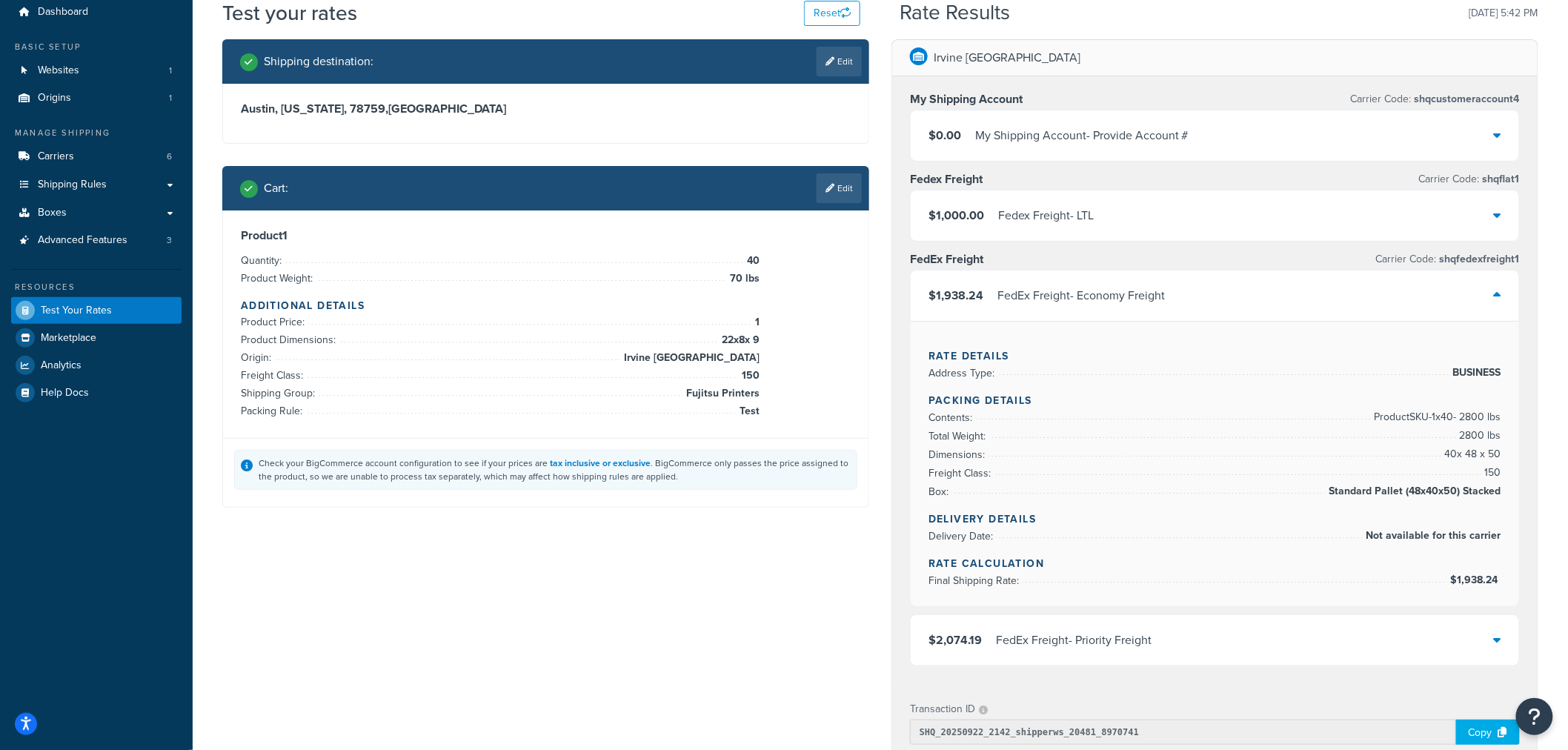
scroll to position [82, 0]
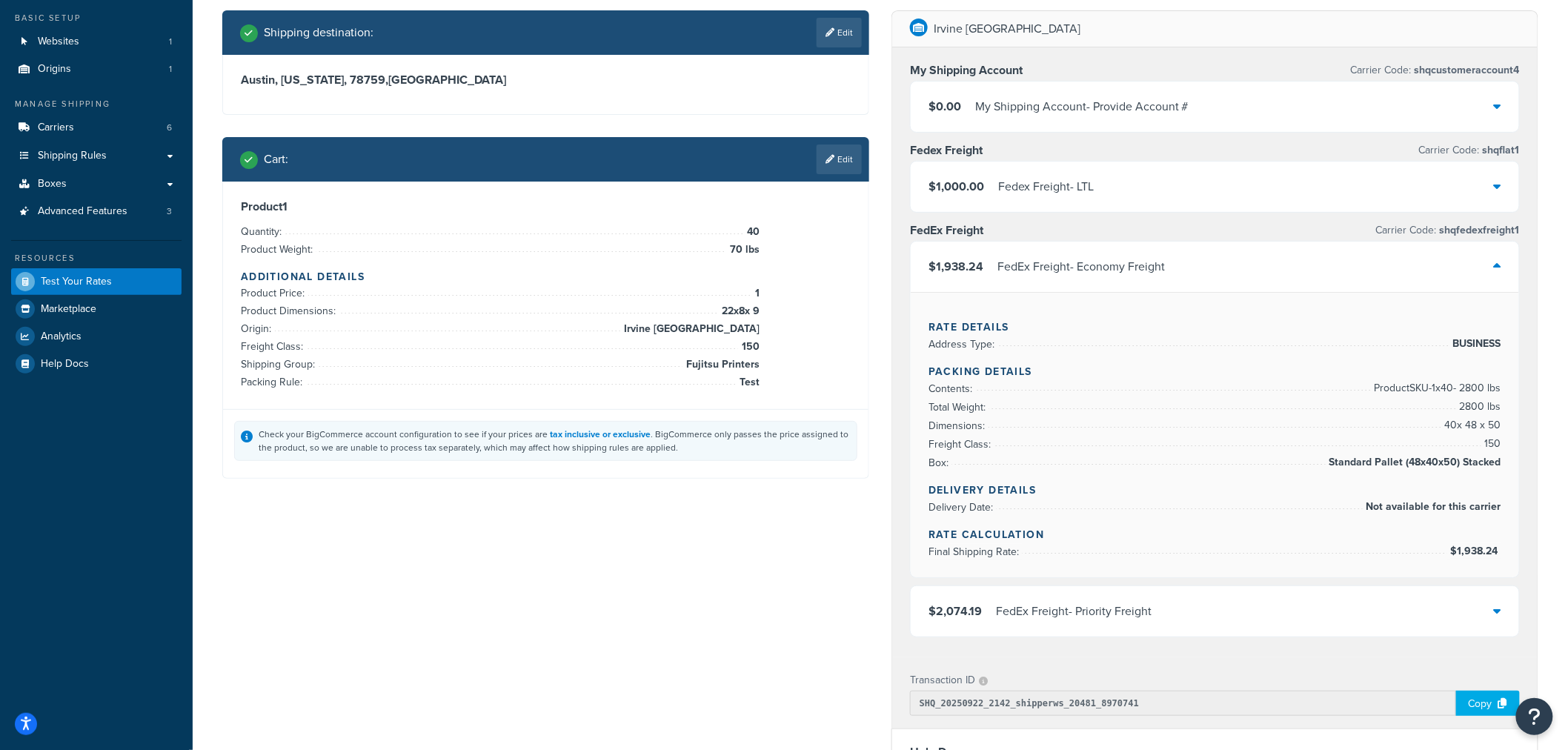
click at [843, 159] on link "Edit" at bounding box center [839, 159] width 46 height 30
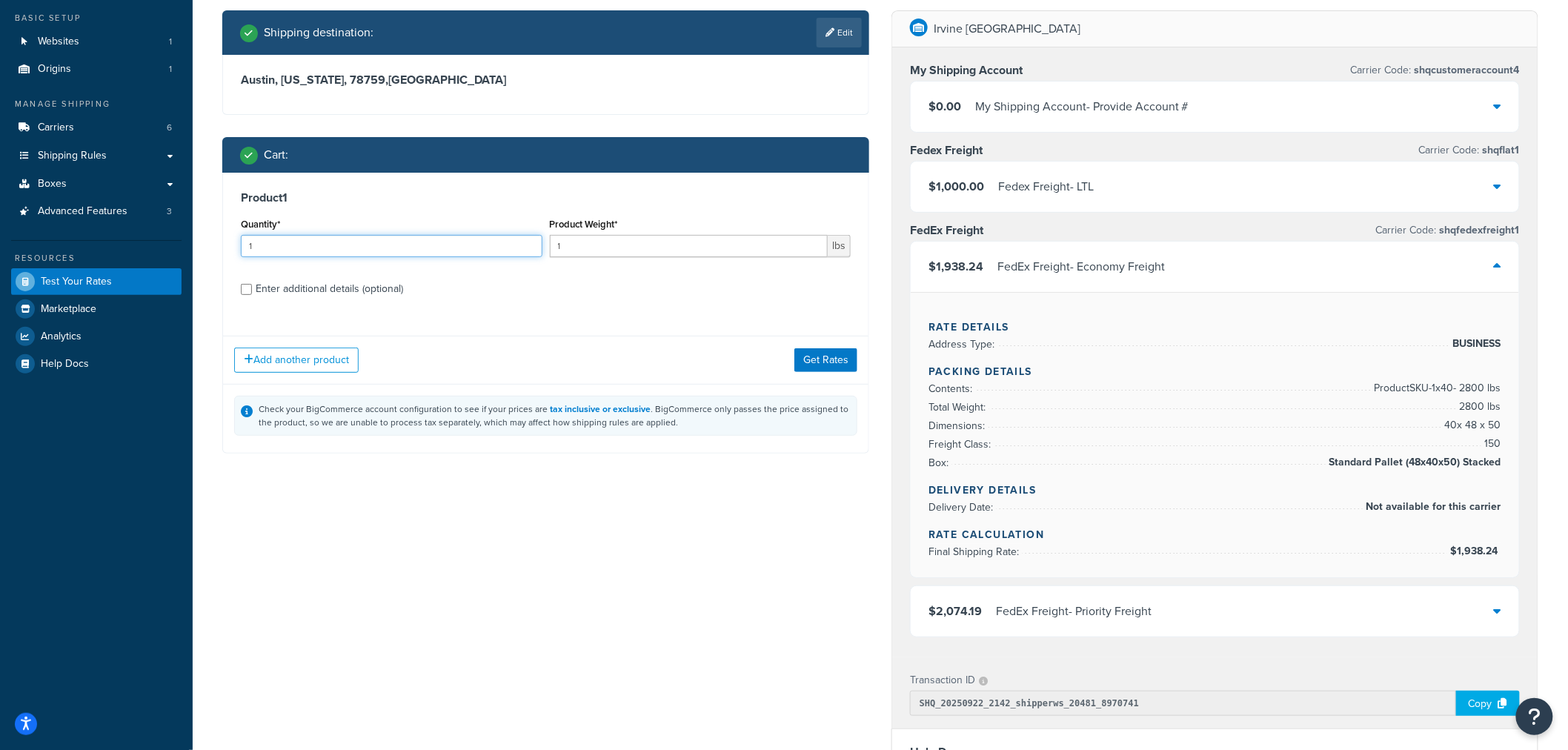
drag, startPoint x: 272, startPoint y: 253, endPoint x: 216, endPoint y: 247, distance: 56.3
click at [216, 247] on div "Shipping destination : Edit Austin, Texas, 78759 , United States Cart : Product…" at bounding box center [546, 243] width 669 height 465
click at [292, 245] on input "1" at bounding box center [392, 245] width 301 height 22
click at [269, 244] on input "1" at bounding box center [392, 245] width 301 height 22
drag, startPoint x: 268, startPoint y: 244, endPoint x: 194, endPoint y: 239, distance: 74.2
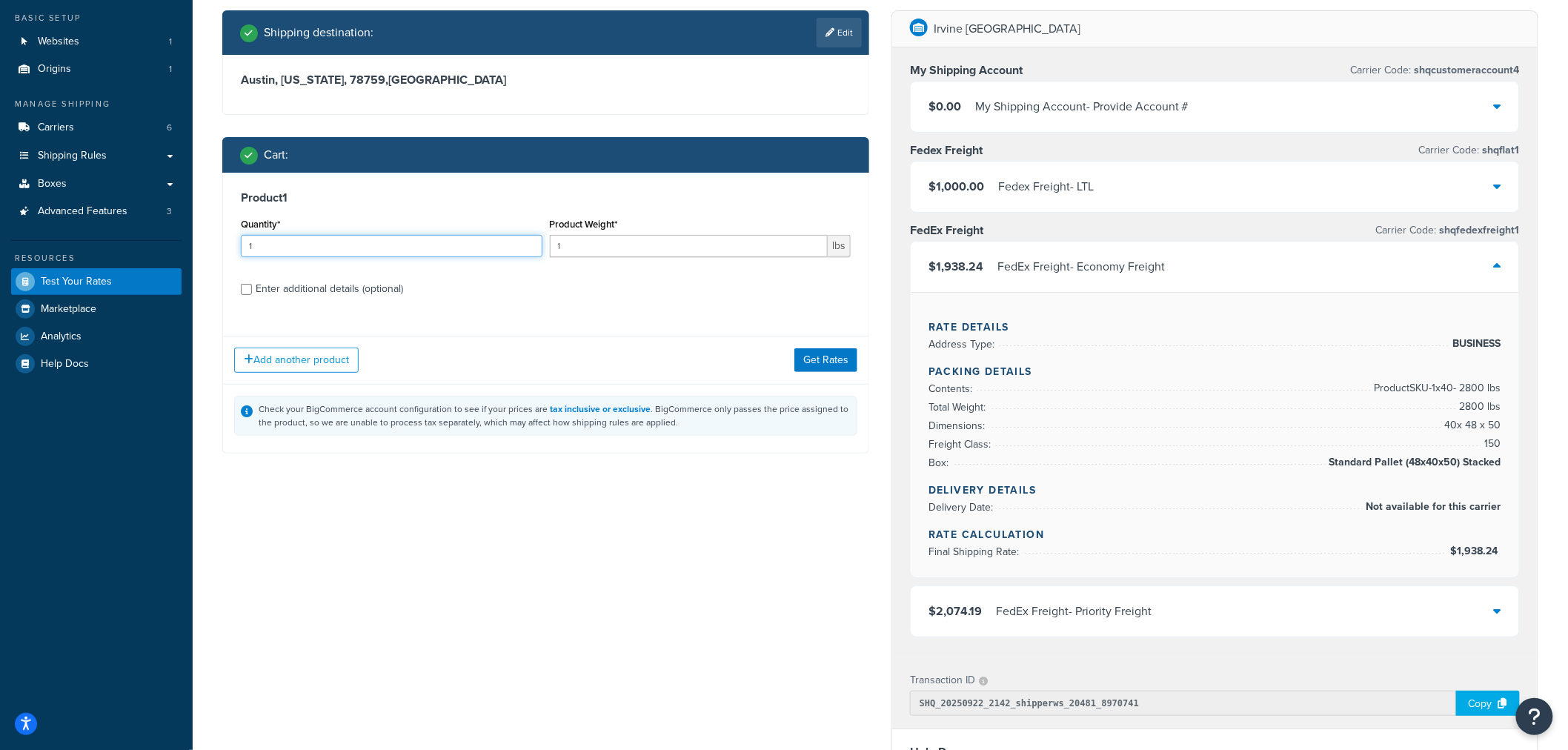
click at [195, 239] on div "Test your rates Reset Rate Results 09/22/2025, 5:42 PM Shipping destination : E…" at bounding box center [880, 544] width 1375 height 1150
type input "40"
type input "7"
click at [321, 286] on div "Enter additional details (optional)" at bounding box center [329, 289] width 147 height 21
click at [252, 286] on input "Enter additional details (optional)" at bounding box center [246, 289] width 11 height 11
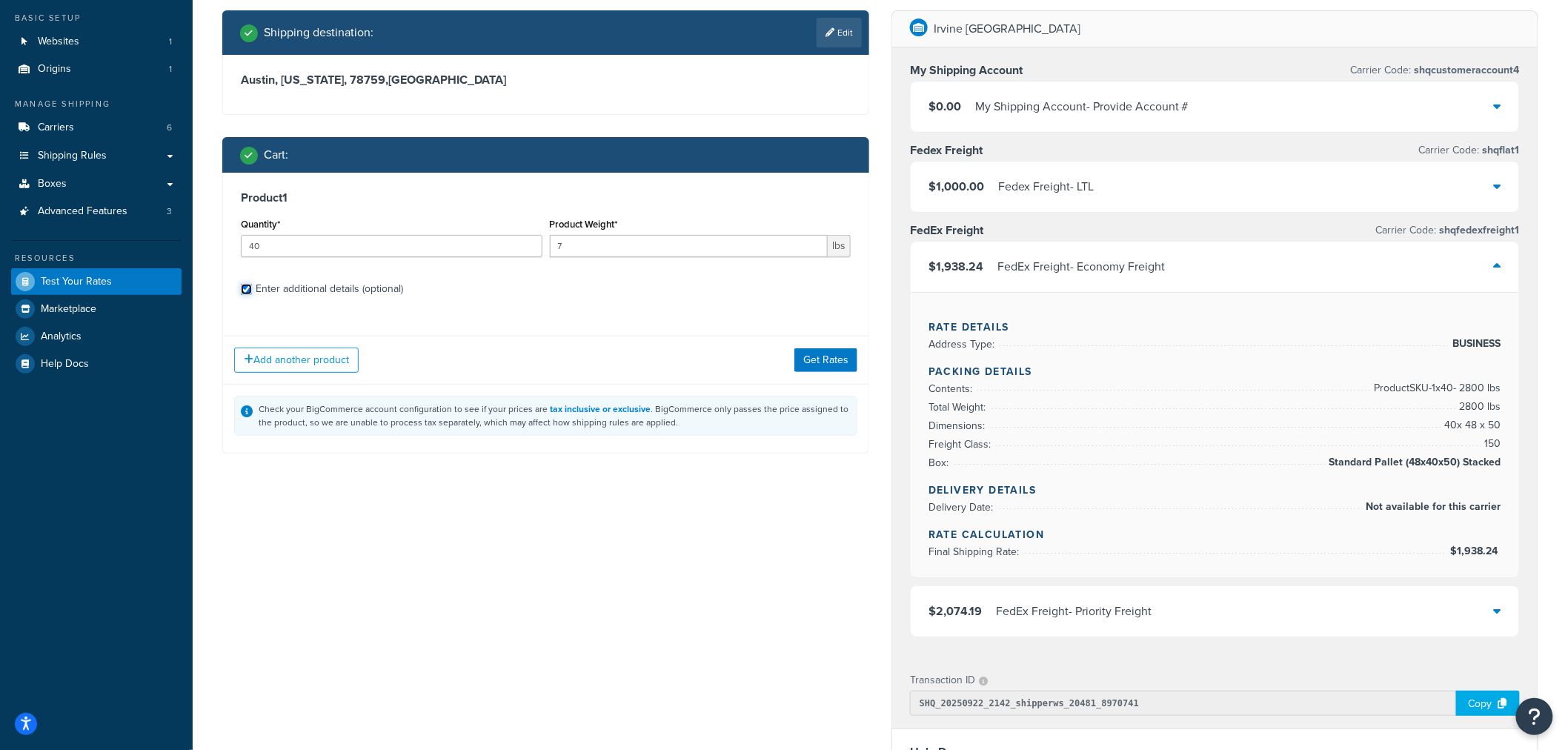
checkbox input "true"
select select "86028"
select select "150"
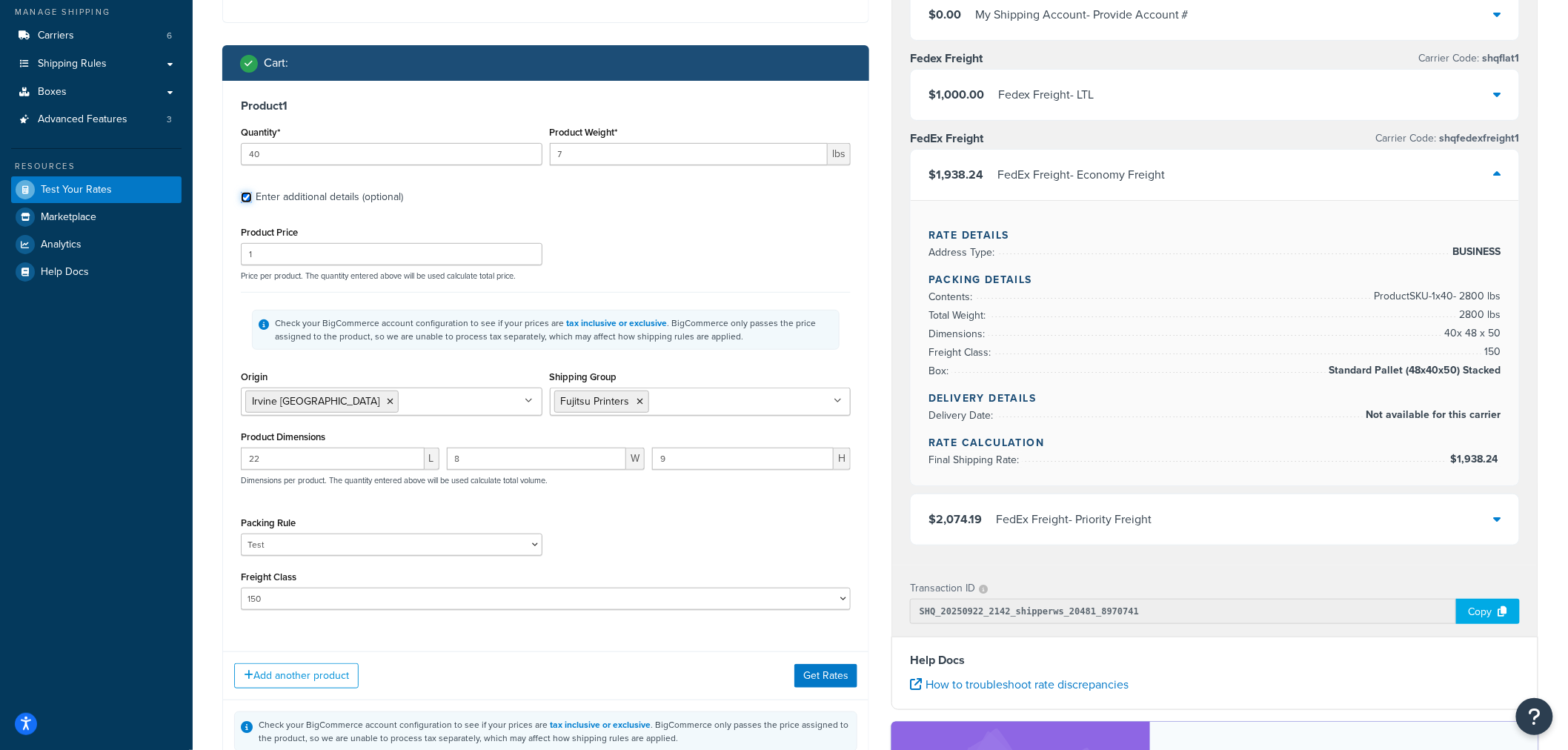
scroll to position [247, 0]
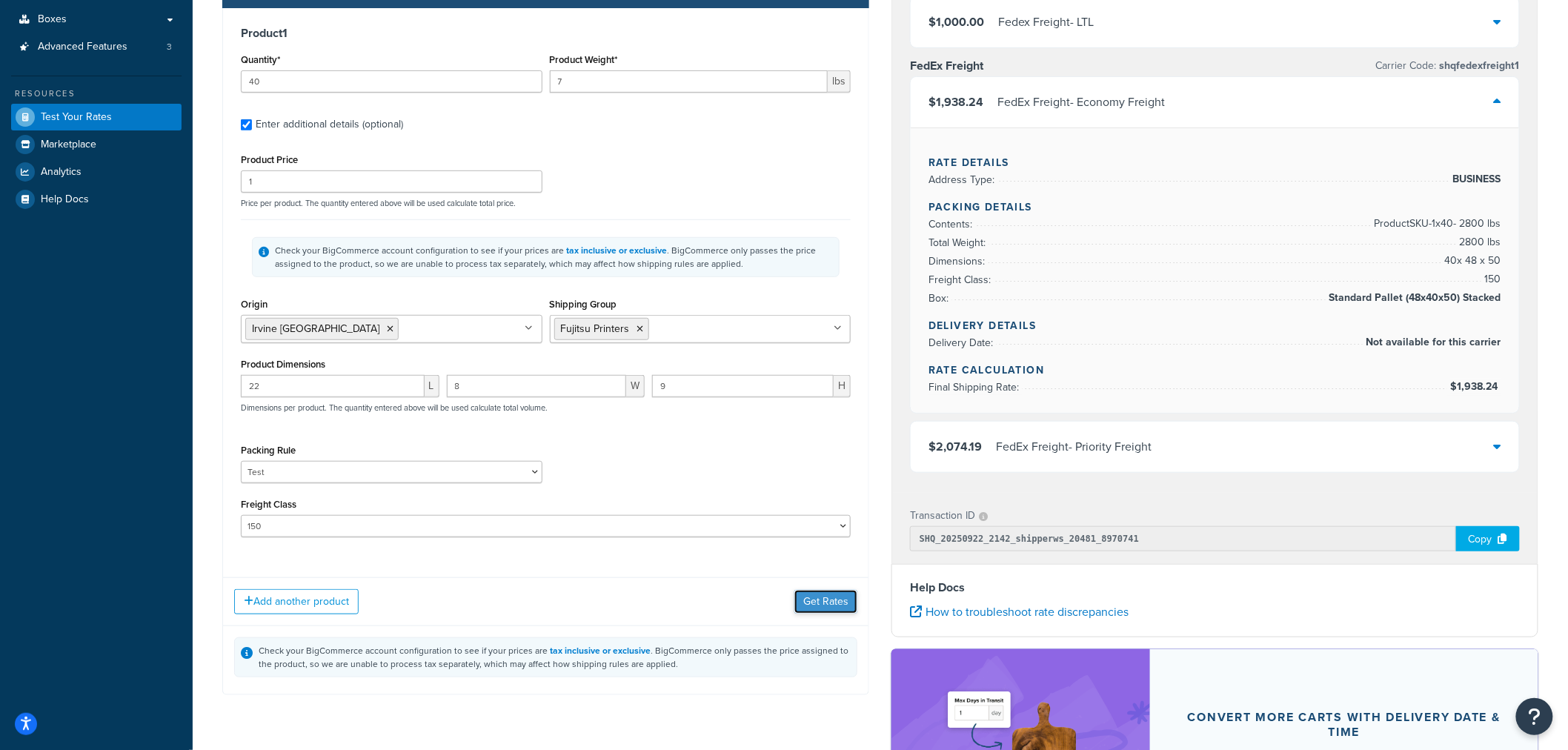
click at [831, 611] on button "Get Rates" at bounding box center [826, 602] width 63 height 24
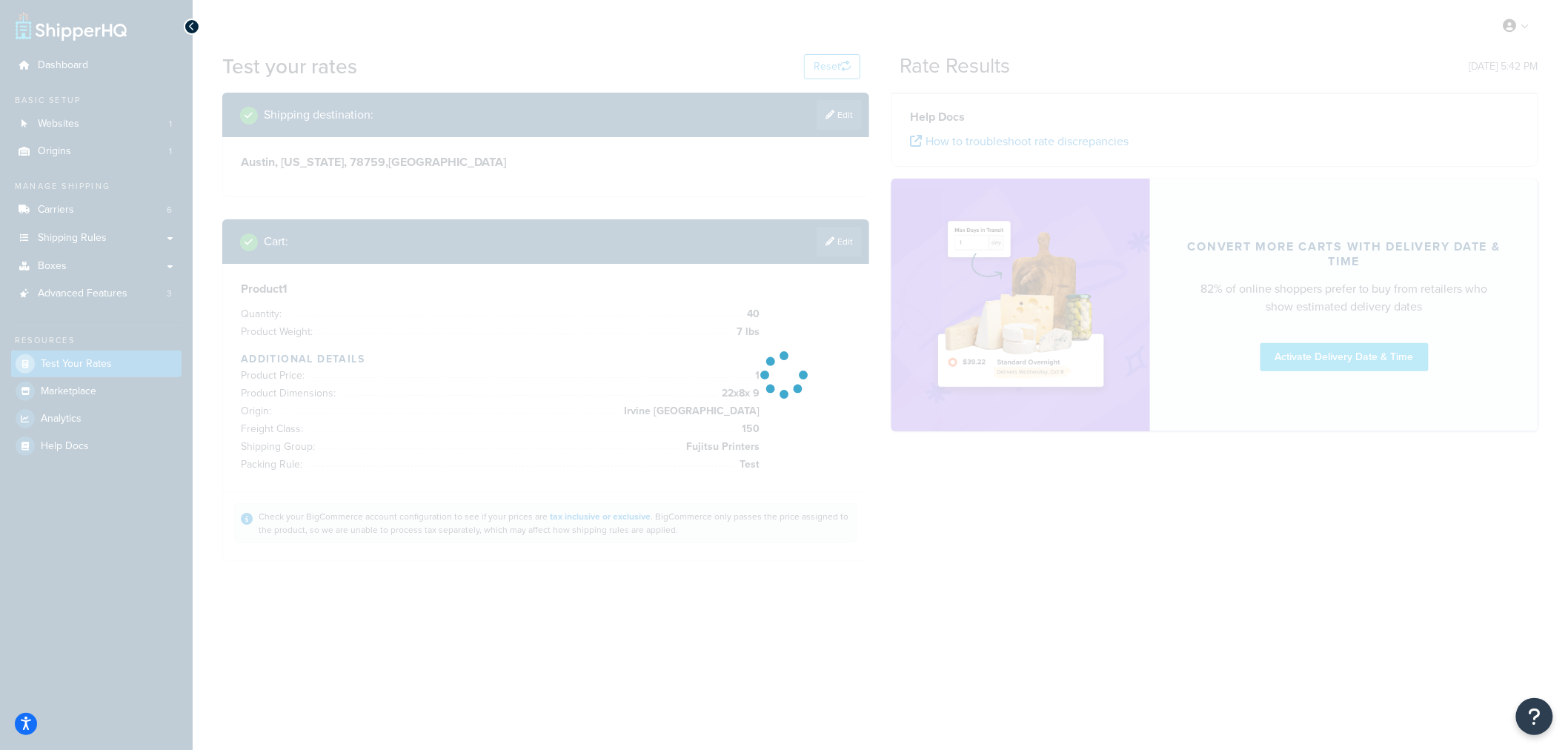
scroll to position [0, 0]
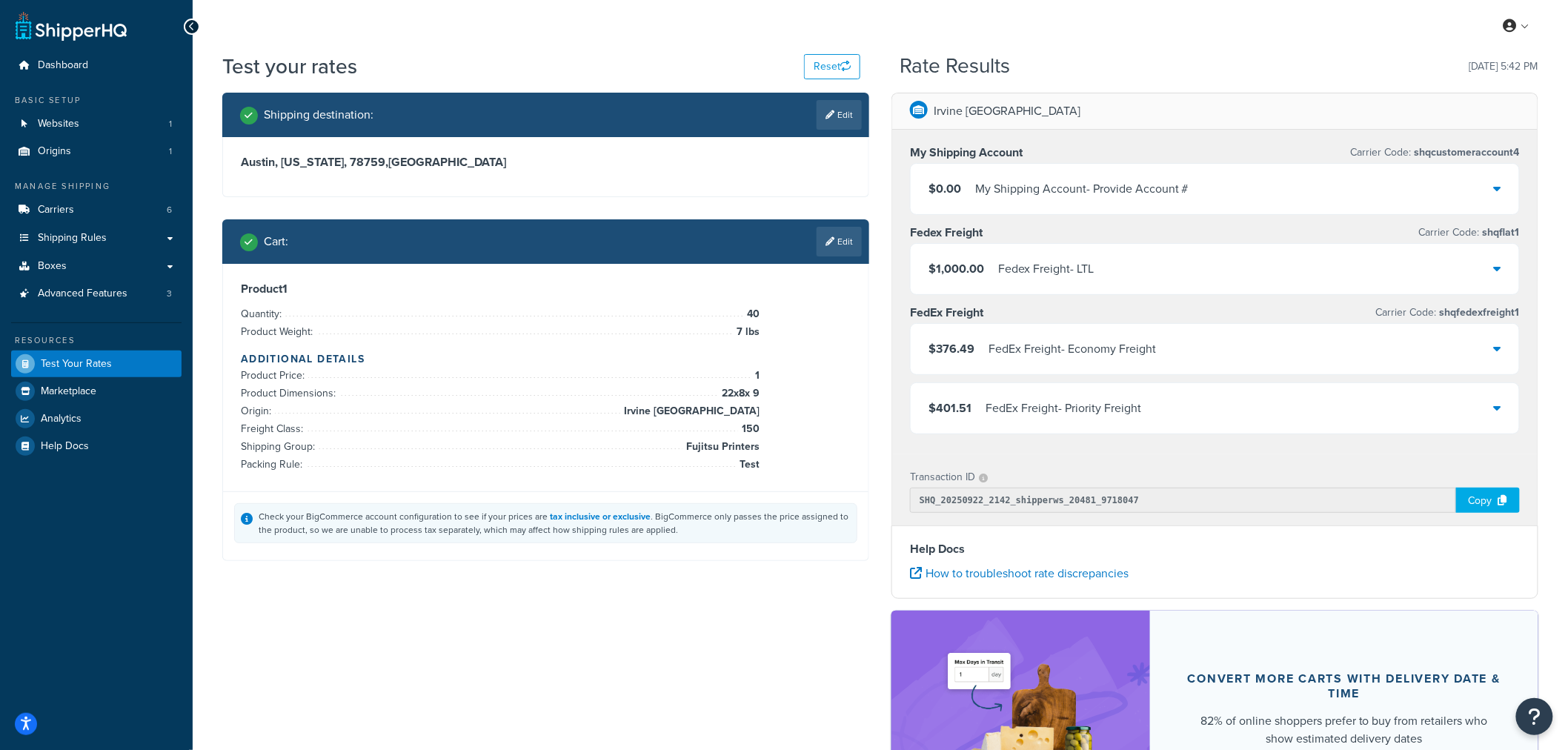
click at [1423, 344] on icon at bounding box center [1498, 349] width 7 height 12
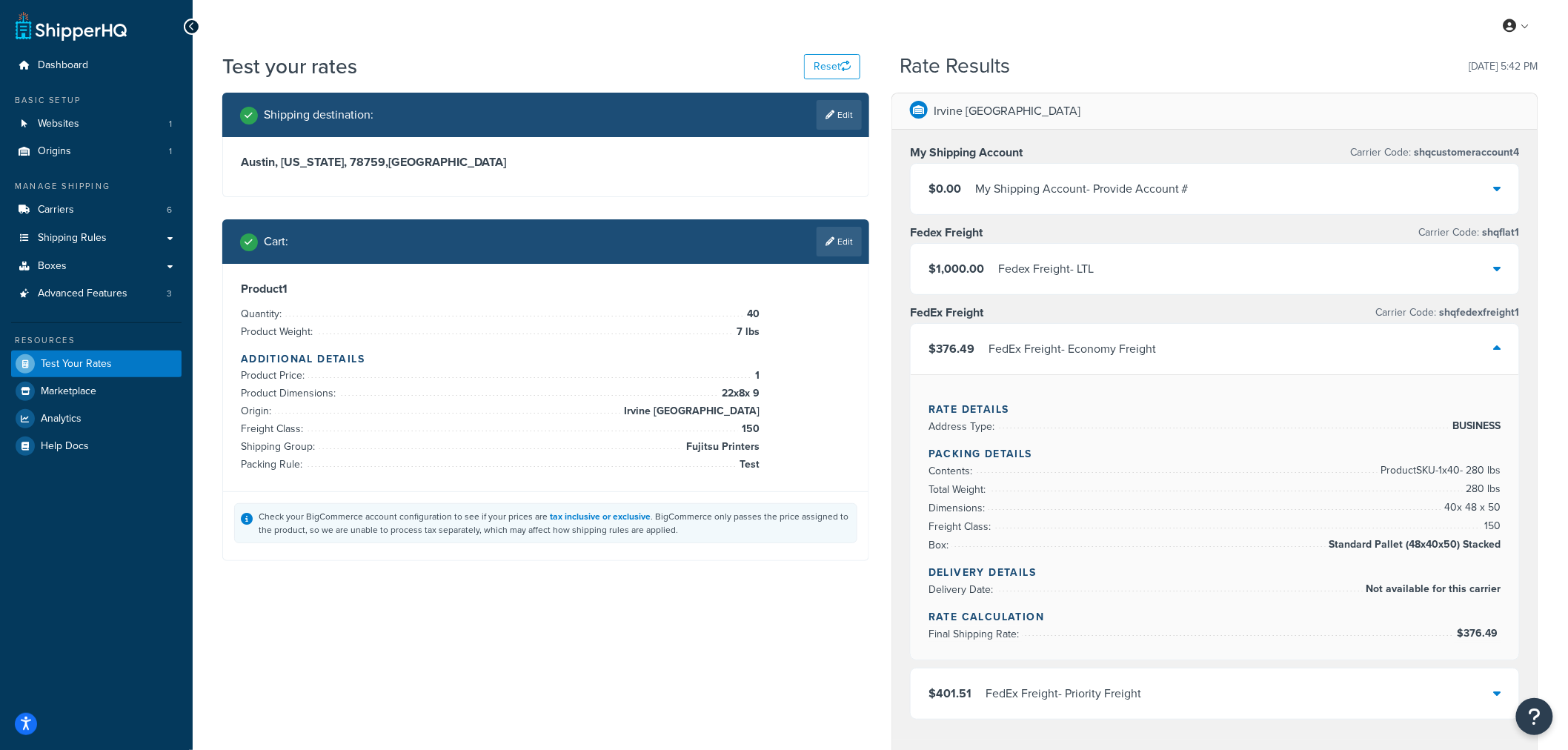
click at [811, 242] on div "Cart : Edit" at bounding box center [551, 242] width 622 height 30
click at [834, 236] on link "Edit" at bounding box center [839, 242] width 46 height 30
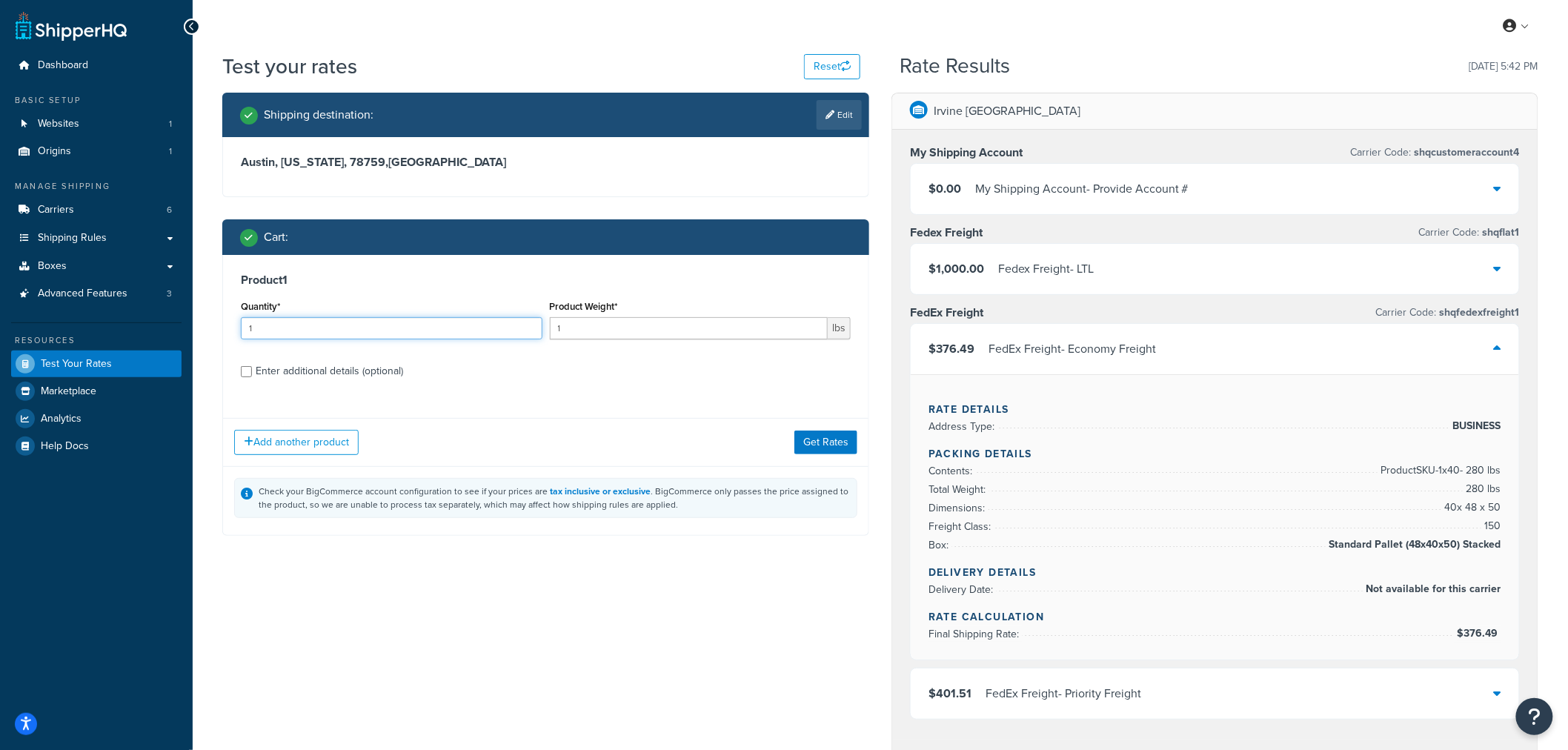
drag, startPoint x: 286, startPoint y: 323, endPoint x: 167, endPoint y: 325, distance: 119.0
click at [169, 325] on div "Dashboard Basic Setup Websites 1 Origins 1 Manage Shipping Carriers 6 Shipping …" at bounding box center [784, 619] width 1568 height 1238
type input "40"
type input "7"
click at [291, 371] on div "Enter additional details (optional)" at bounding box center [329, 371] width 147 height 21
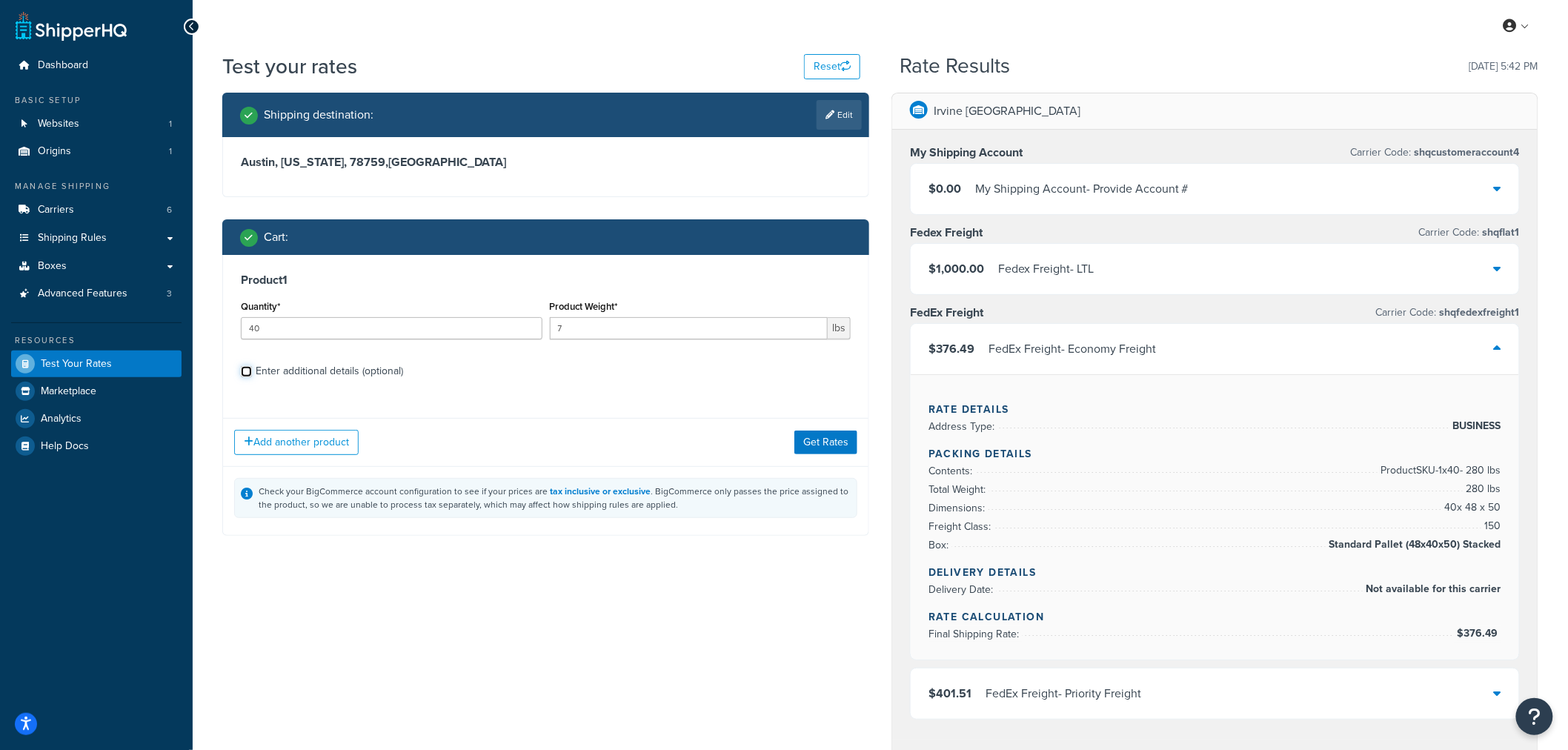
click at [252, 371] on input "Enter additional details (optional)" at bounding box center [246, 371] width 11 height 11
checkbox input "true"
select select "86028"
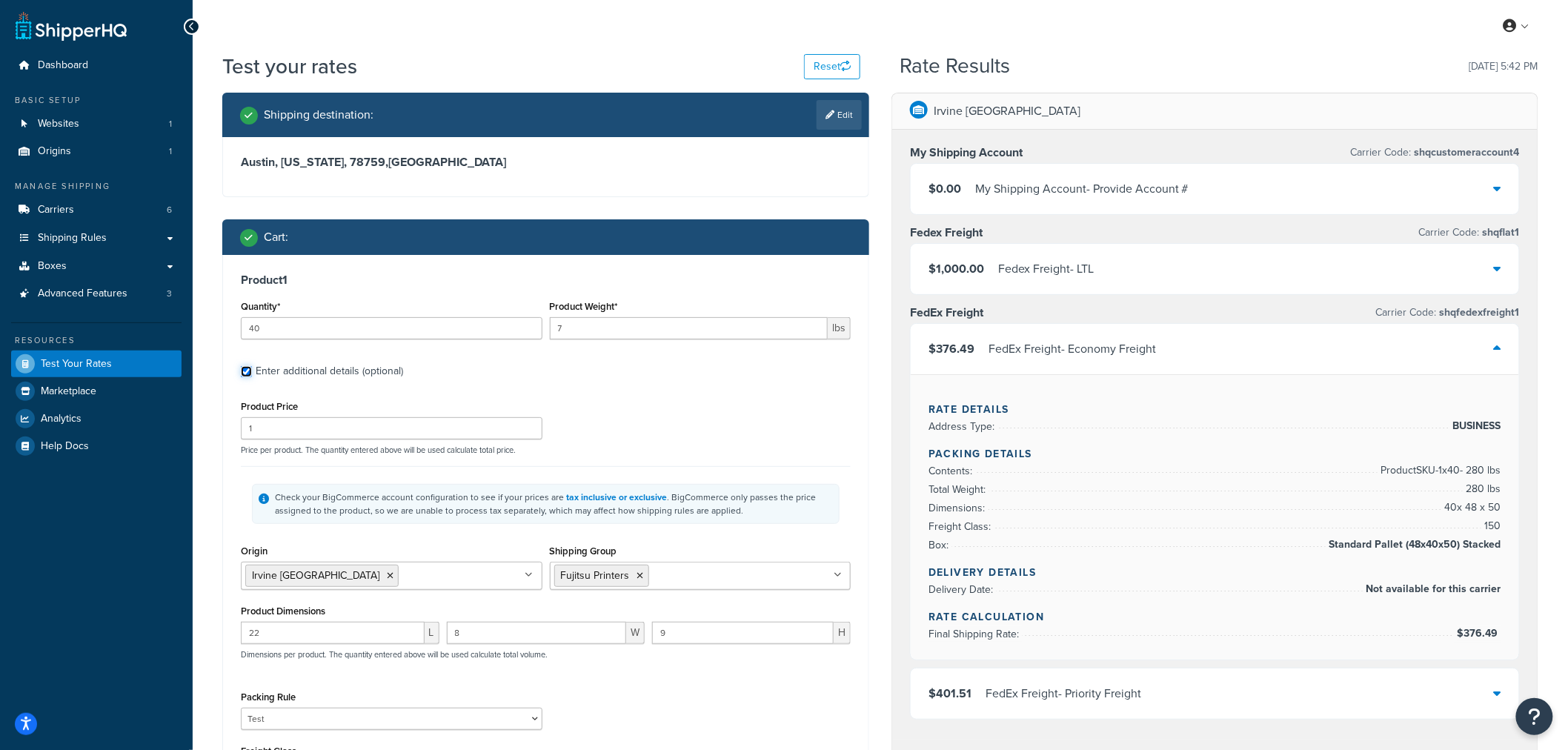
scroll to position [329, 0]
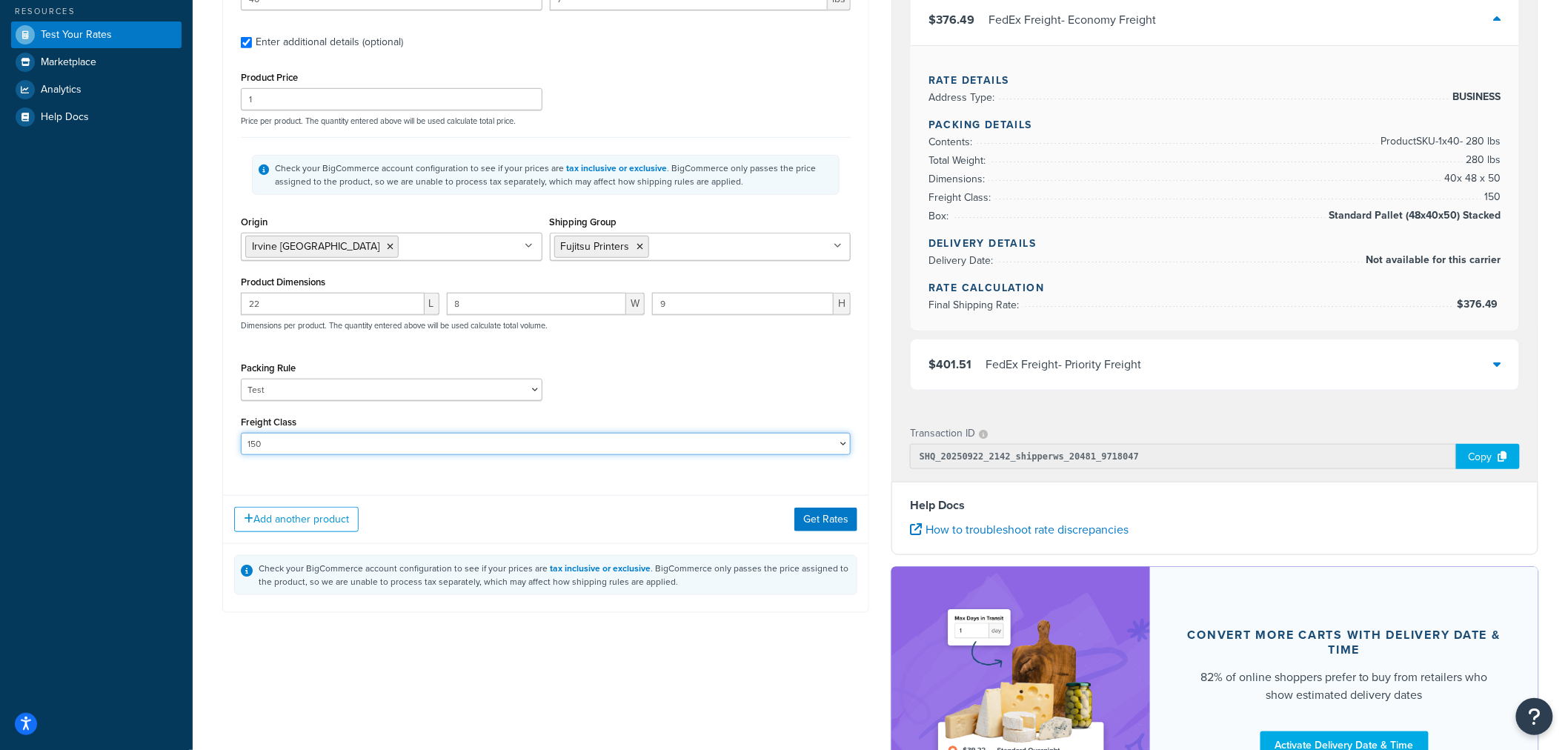
click at [336, 436] on select "50 55 60 65 70 77.5 85 92.5 100 110 125 150 175 200 250 300 400 500" at bounding box center [546, 443] width 610 height 22
select select "200"
click at [241, 435] on select "50 55 60 65 70 77.5 85 92.5 100 110 125 150 175 200 250 300 400 500" at bounding box center [546, 443] width 610 height 22
click at [796, 527] on button "Get Rates" at bounding box center [826, 520] width 63 height 24
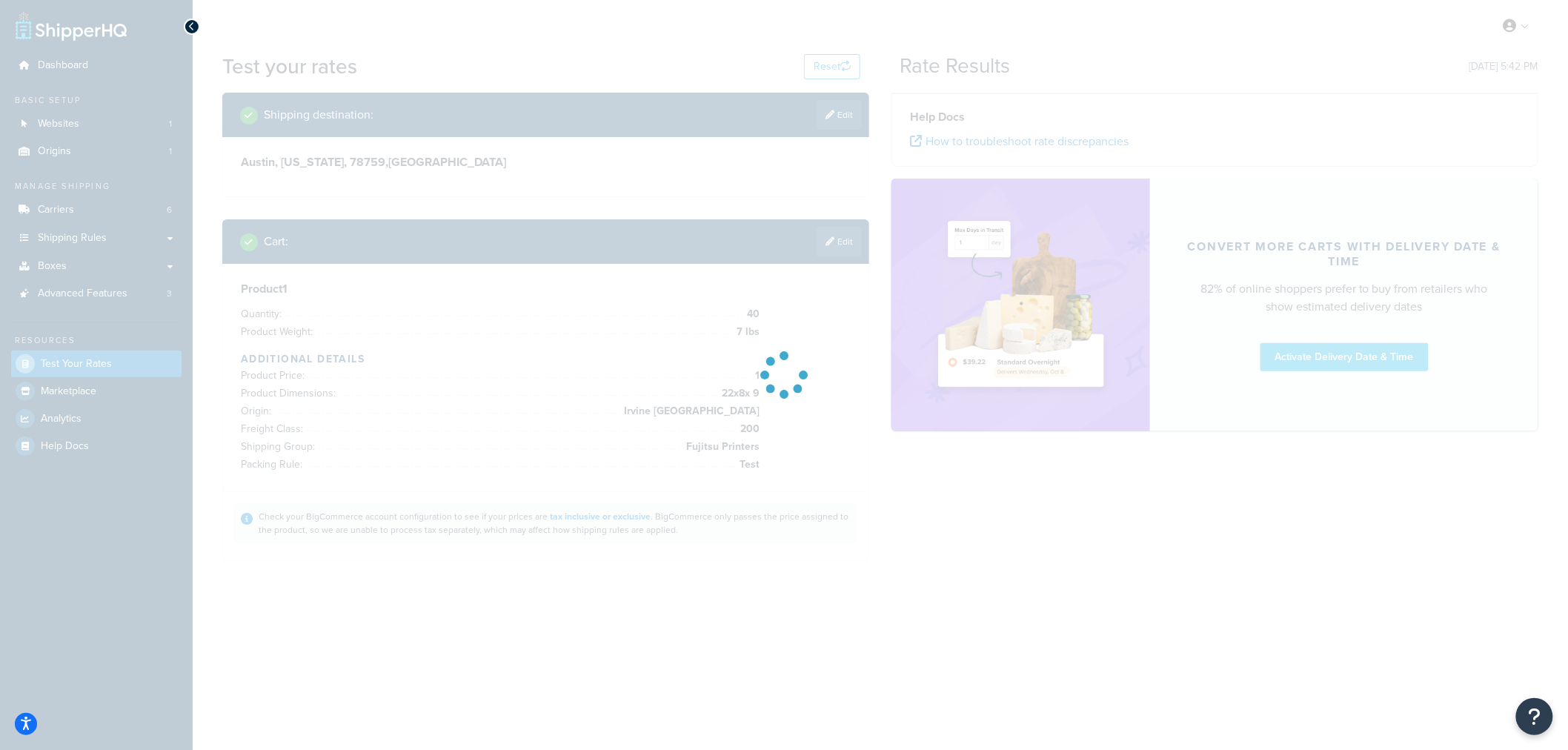
scroll to position [0, 0]
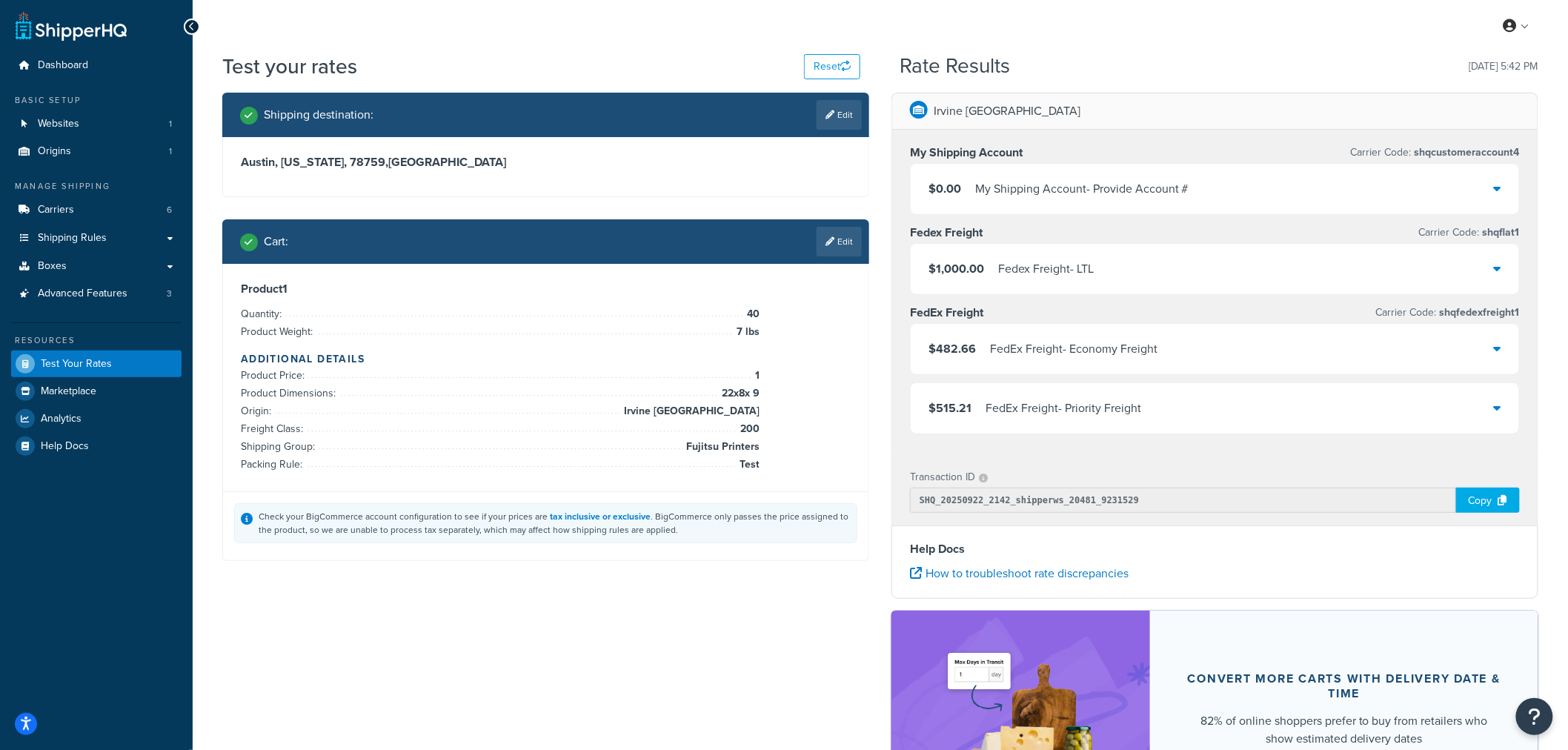
click at [1423, 350] on div "$482.66 FedEx Freight - Economy Freight" at bounding box center [1215, 350] width 609 height 51
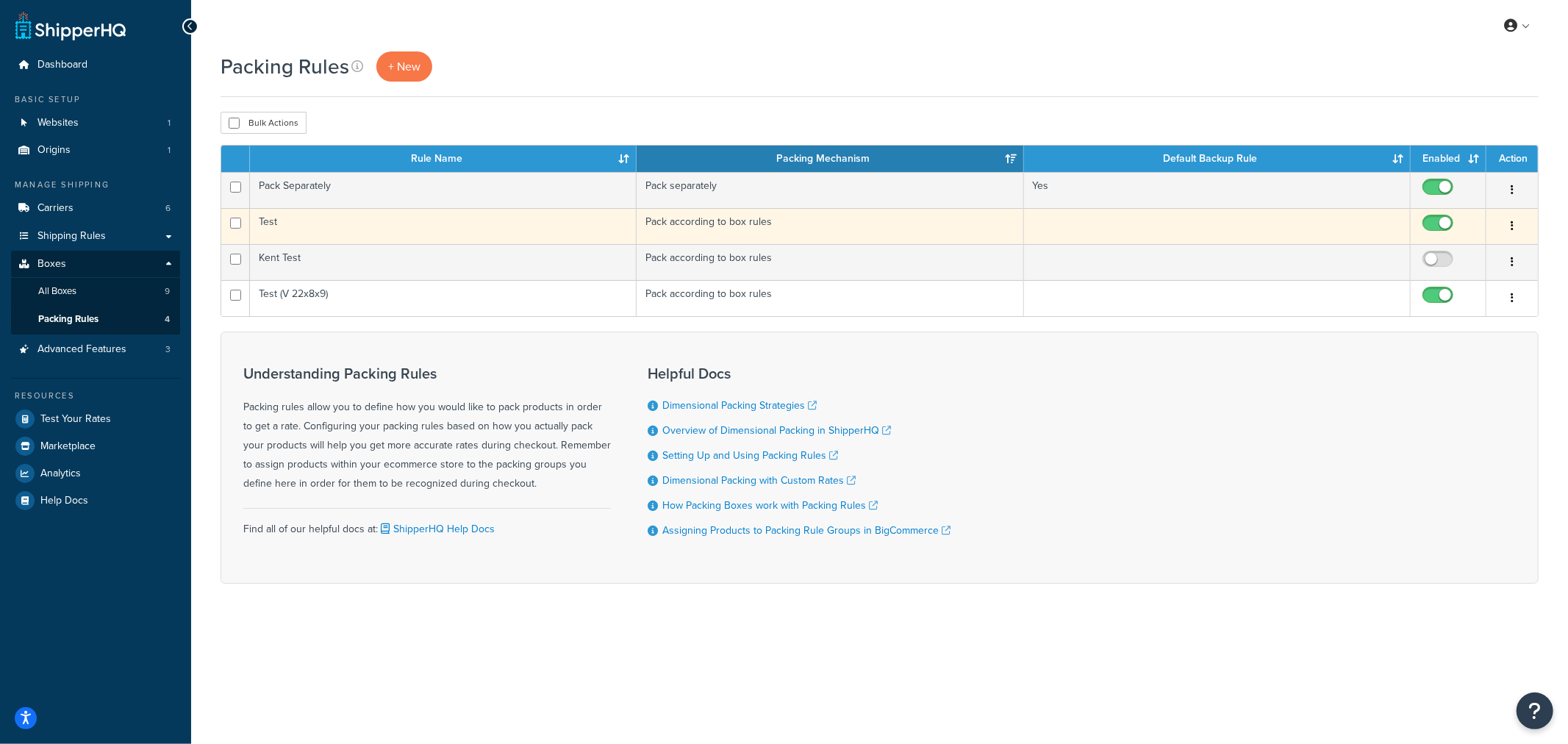
click at [384, 226] on td "Test" at bounding box center [443, 225] width 387 height 36
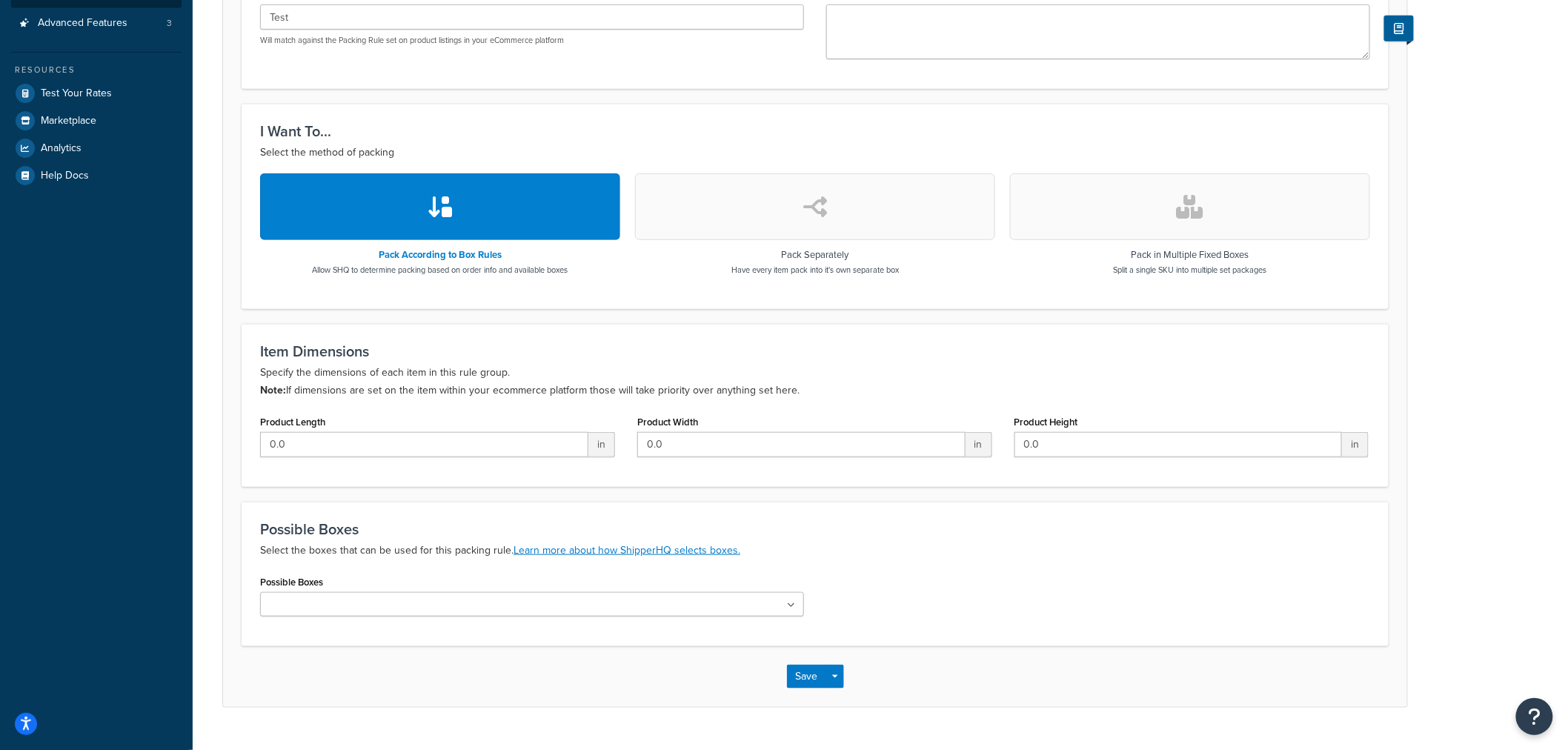
scroll to position [362, 0]
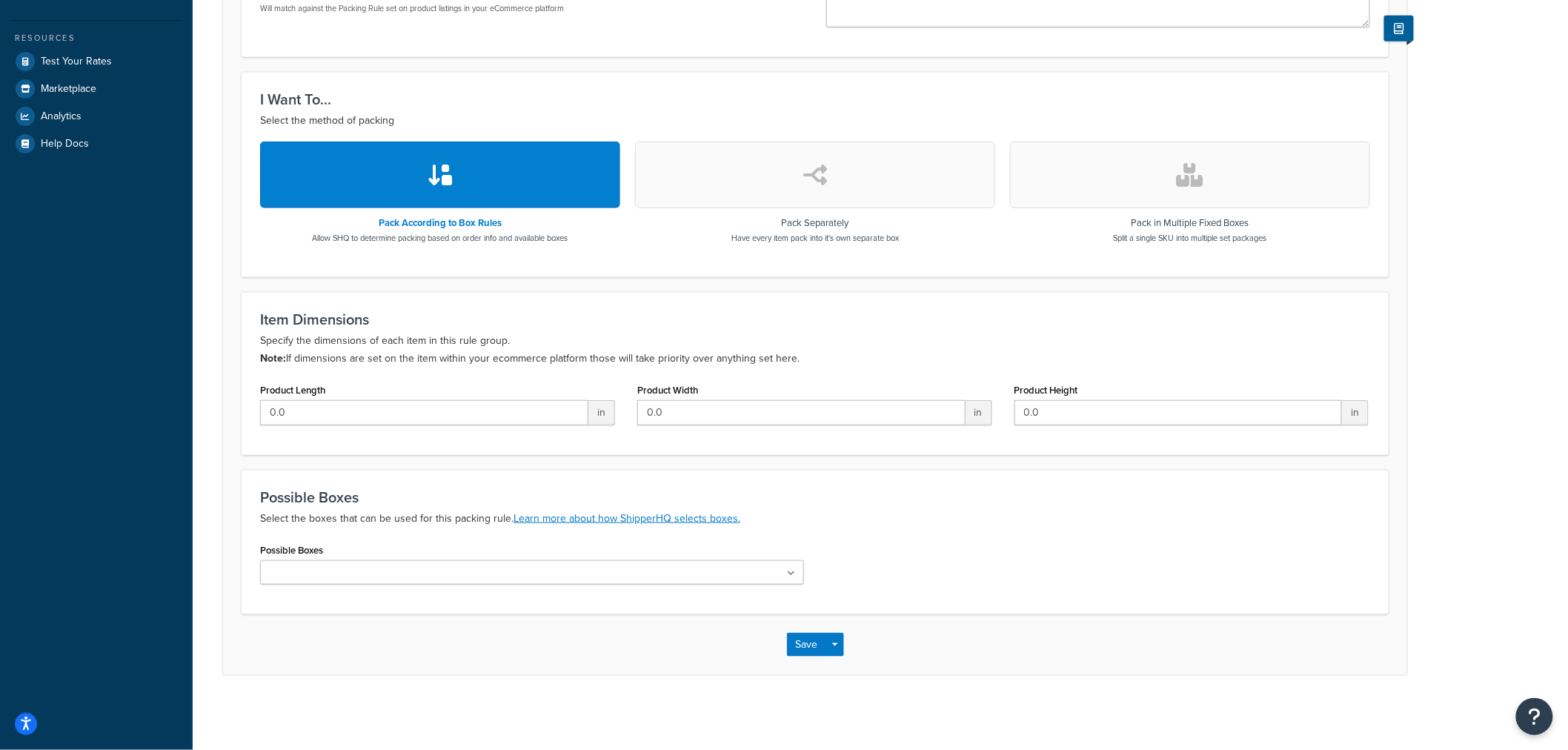
click at [313, 579] on input "Possible Boxes" at bounding box center [330, 574] width 131 height 17
click at [373, 540] on div "Possible Boxes Virtual (22x8x9)" at bounding box center [532, 562] width 544 height 46
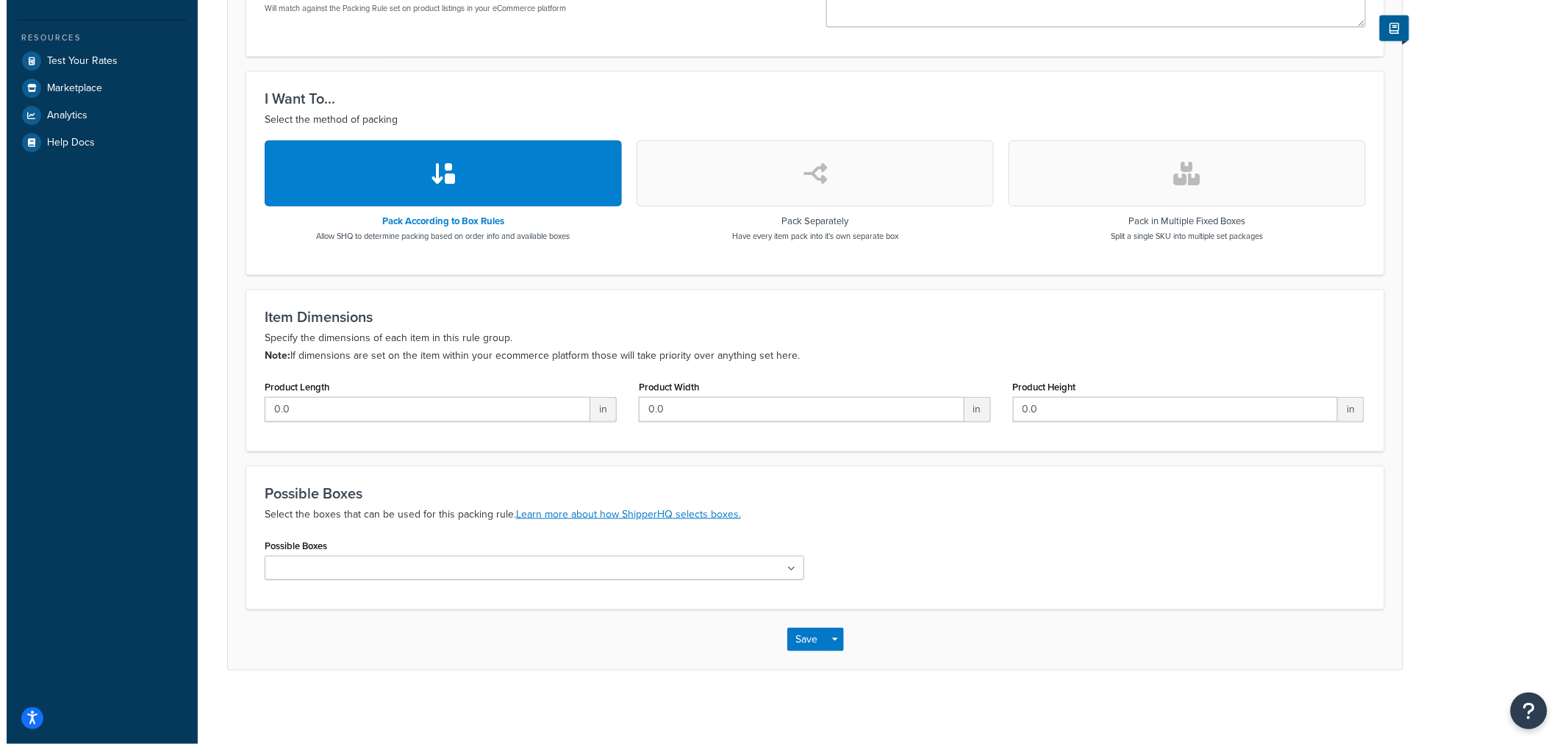
scroll to position [0, 0]
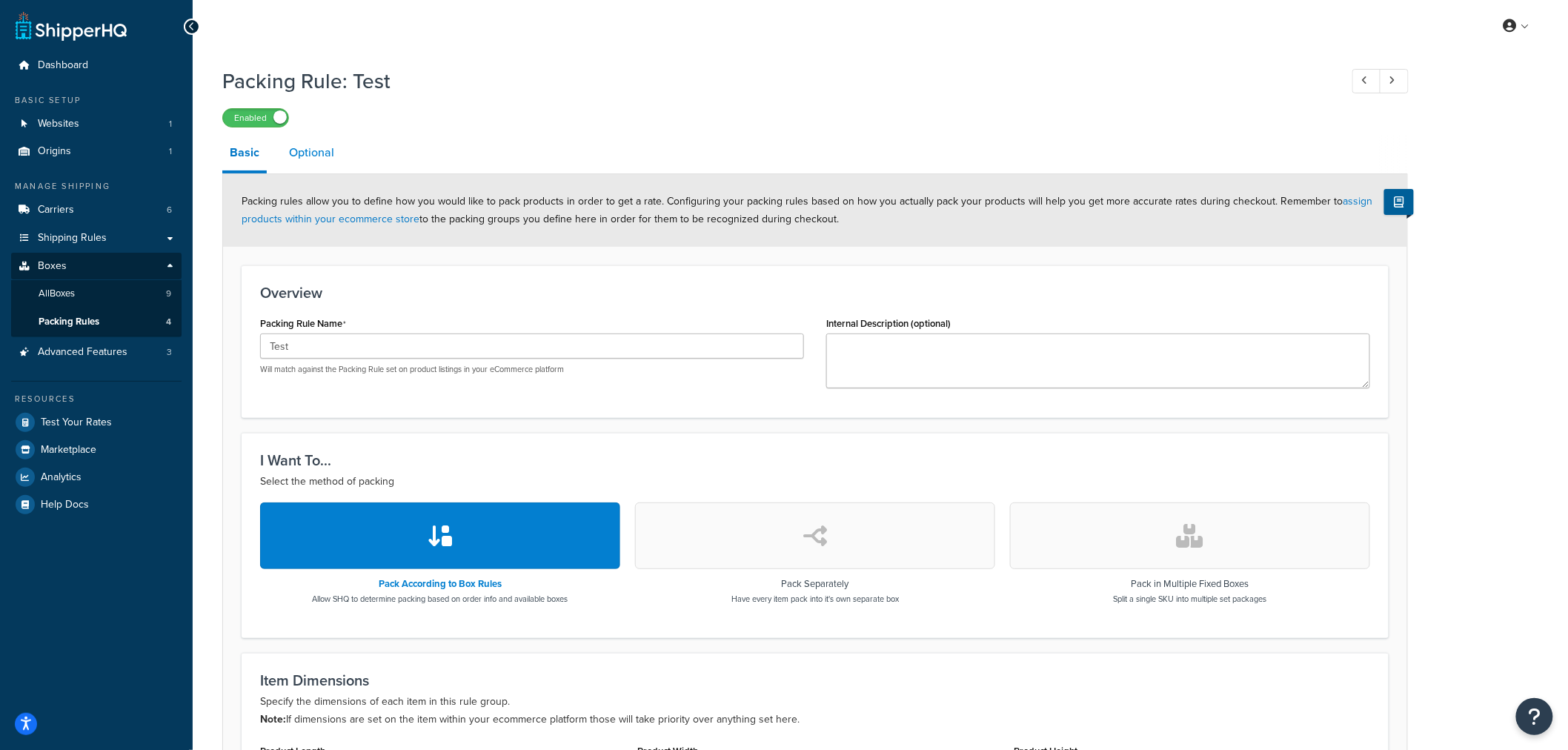
click at [300, 159] on link "Optional" at bounding box center [312, 152] width 60 height 36
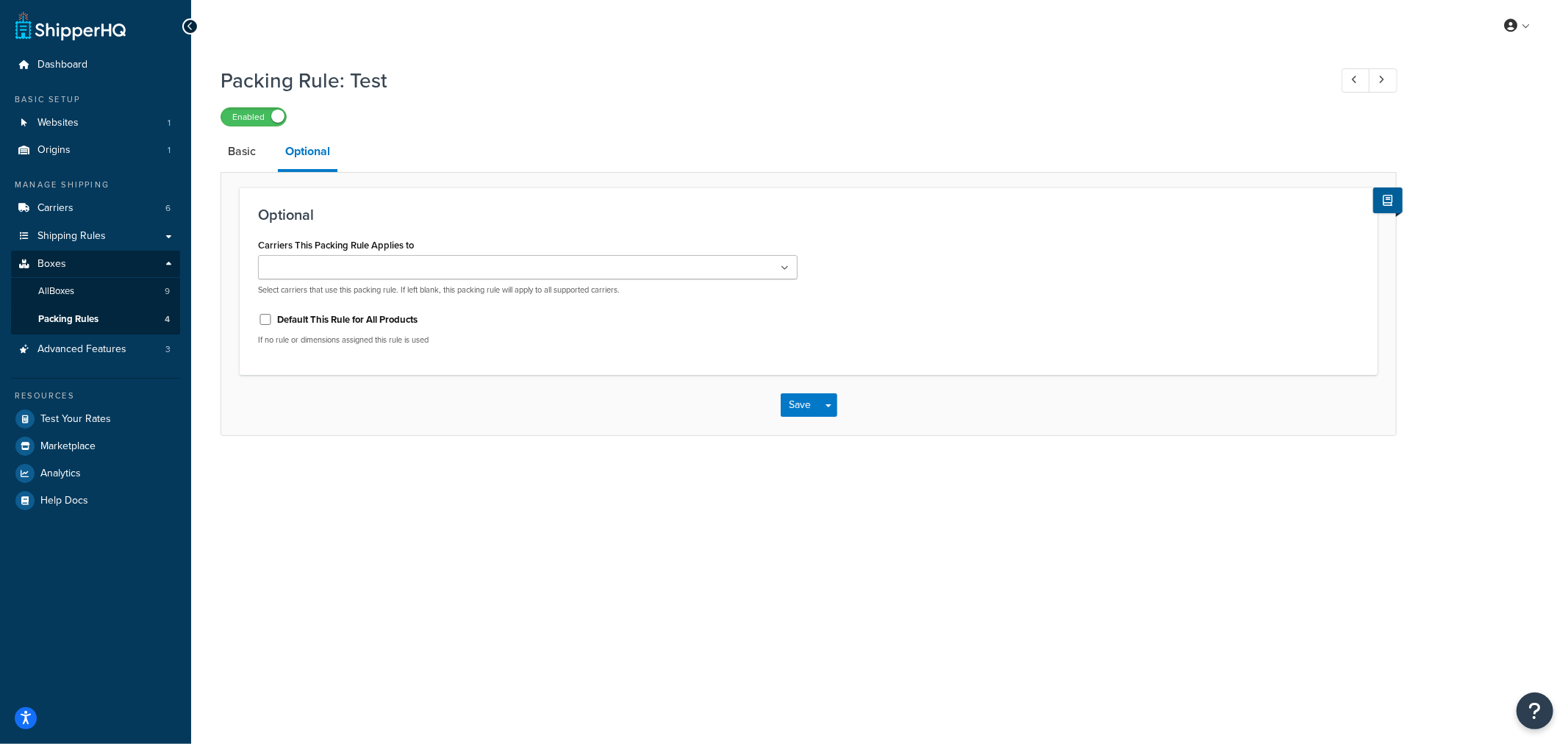
click at [299, 275] on input "Carriers This Packing Rule Applies to" at bounding box center [327, 269] width 130 height 17
click at [903, 215] on h3 "Optional" at bounding box center [809, 215] width 1102 height 17
click at [246, 146] on link "Basic" at bounding box center [241, 151] width 43 height 36
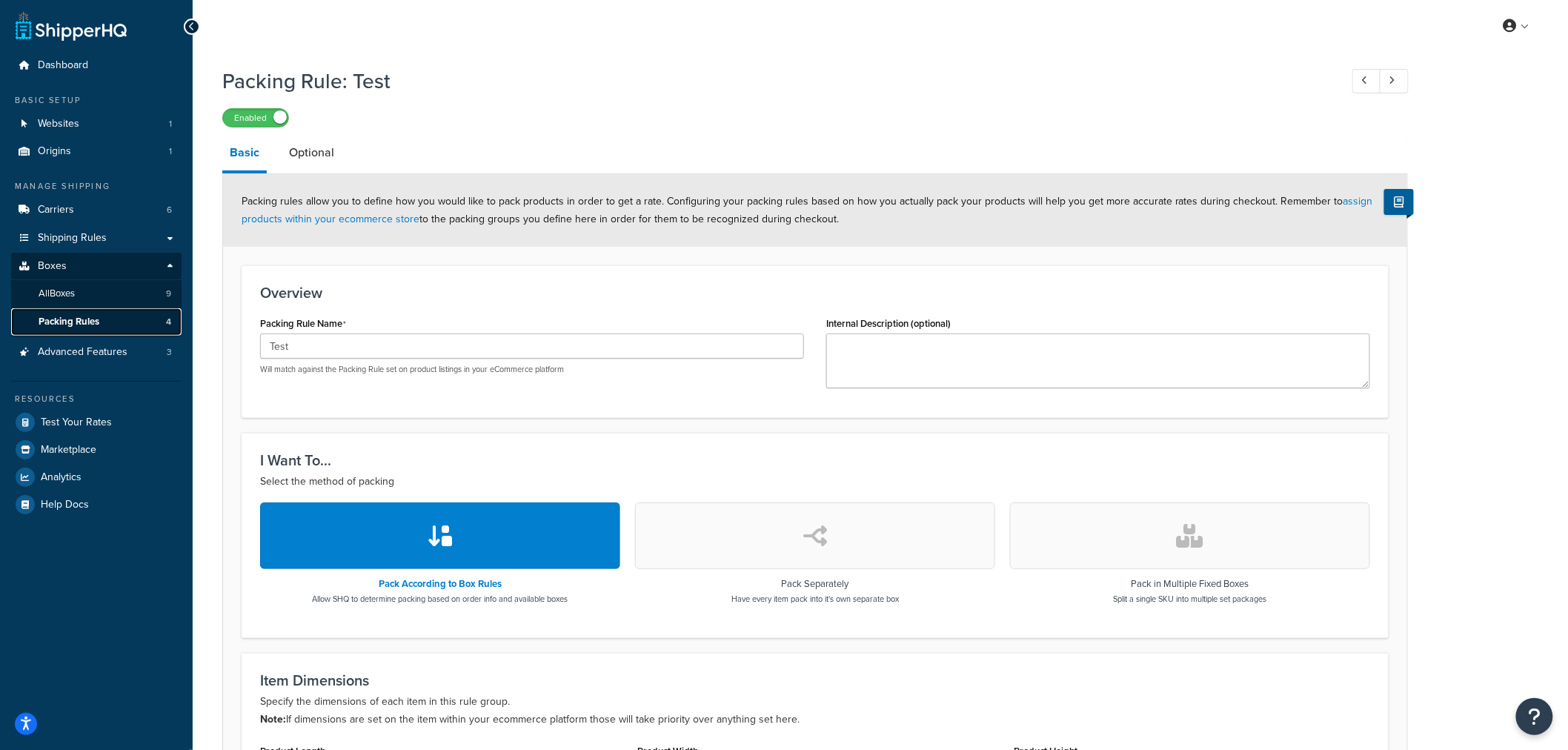
click at [71, 321] on span "Packing Rules" at bounding box center [68, 322] width 60 height 12
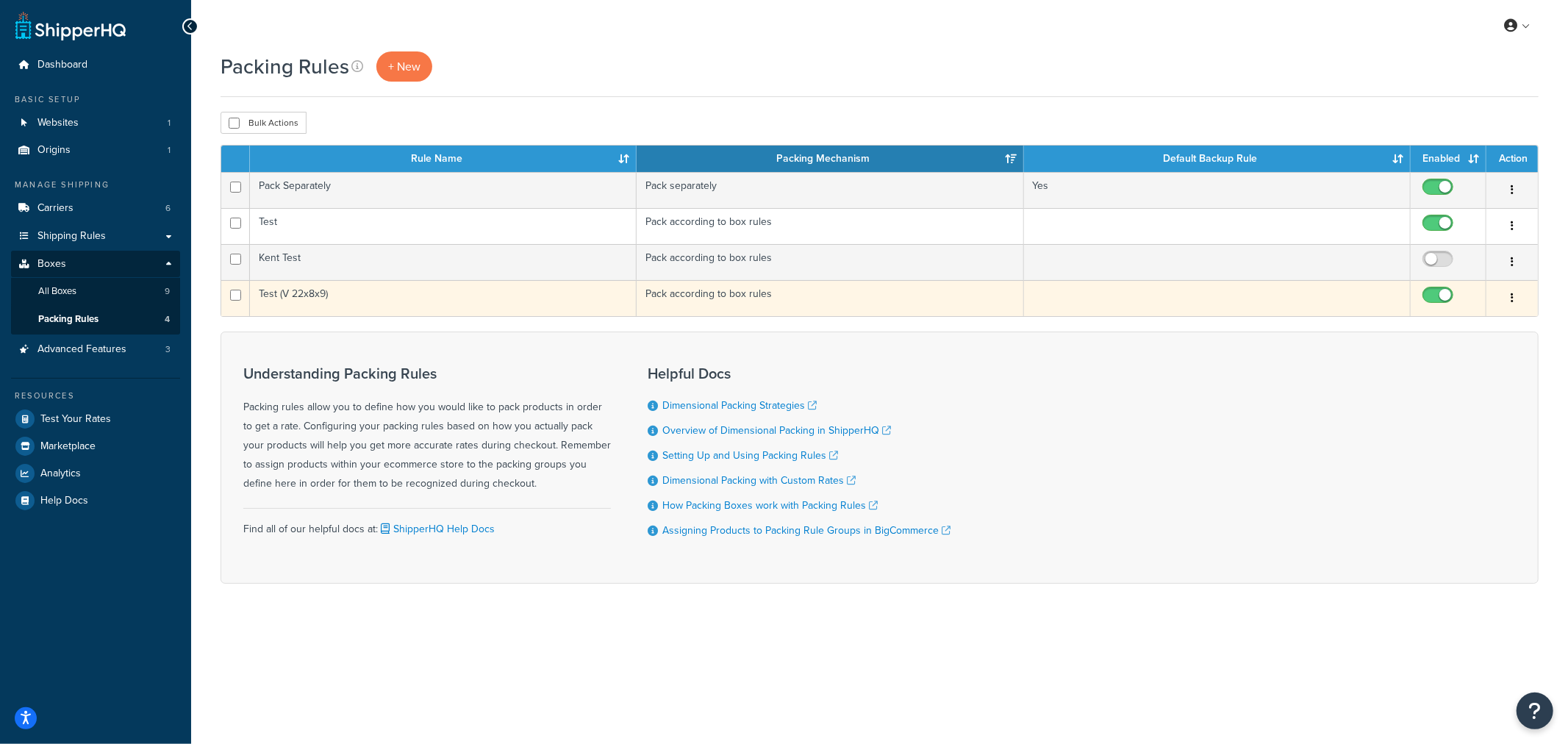
click at [304, 298] on td "Test (V 22x8x9)" at bounding box center [443, 297] width 387 height 36
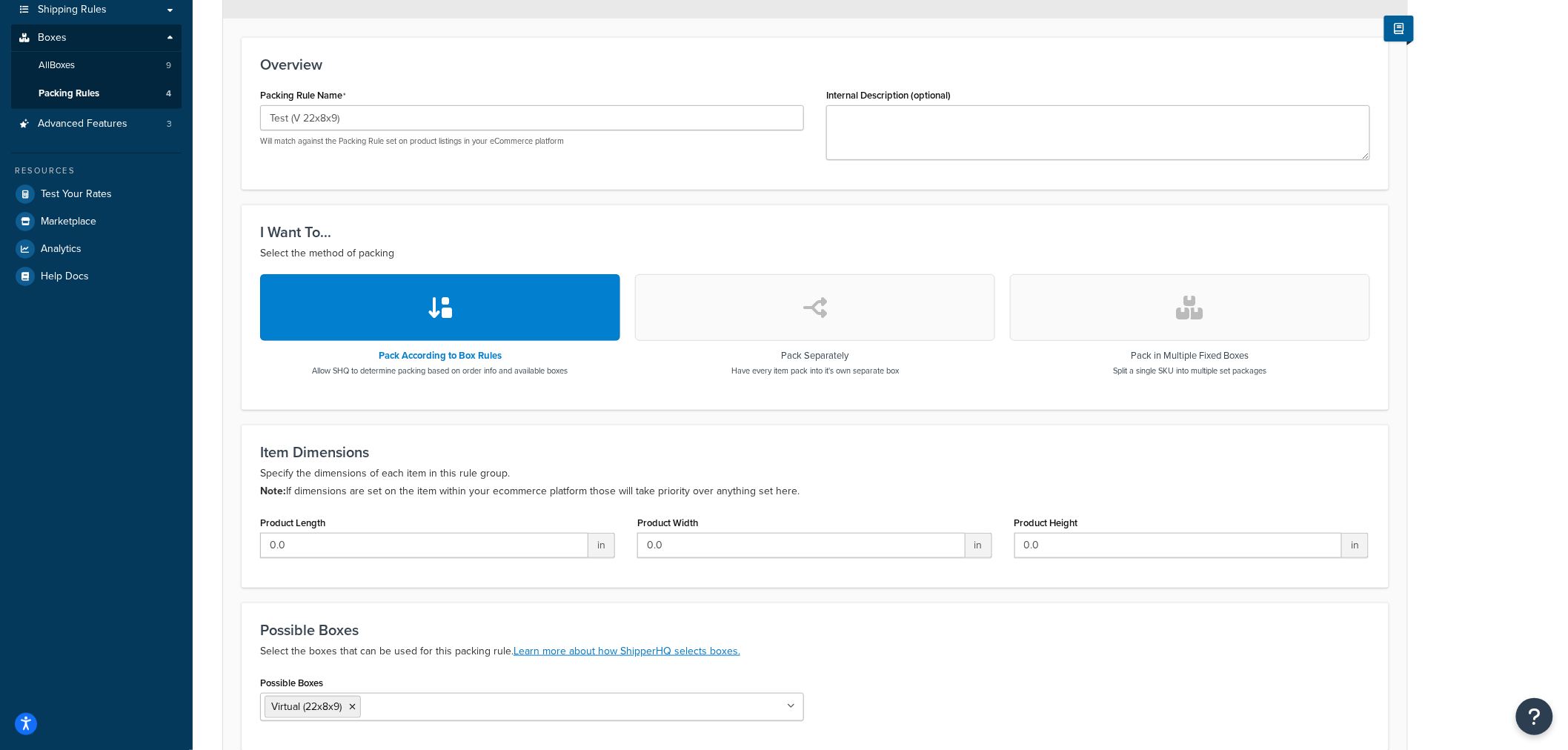
scroll to position [247, 0]
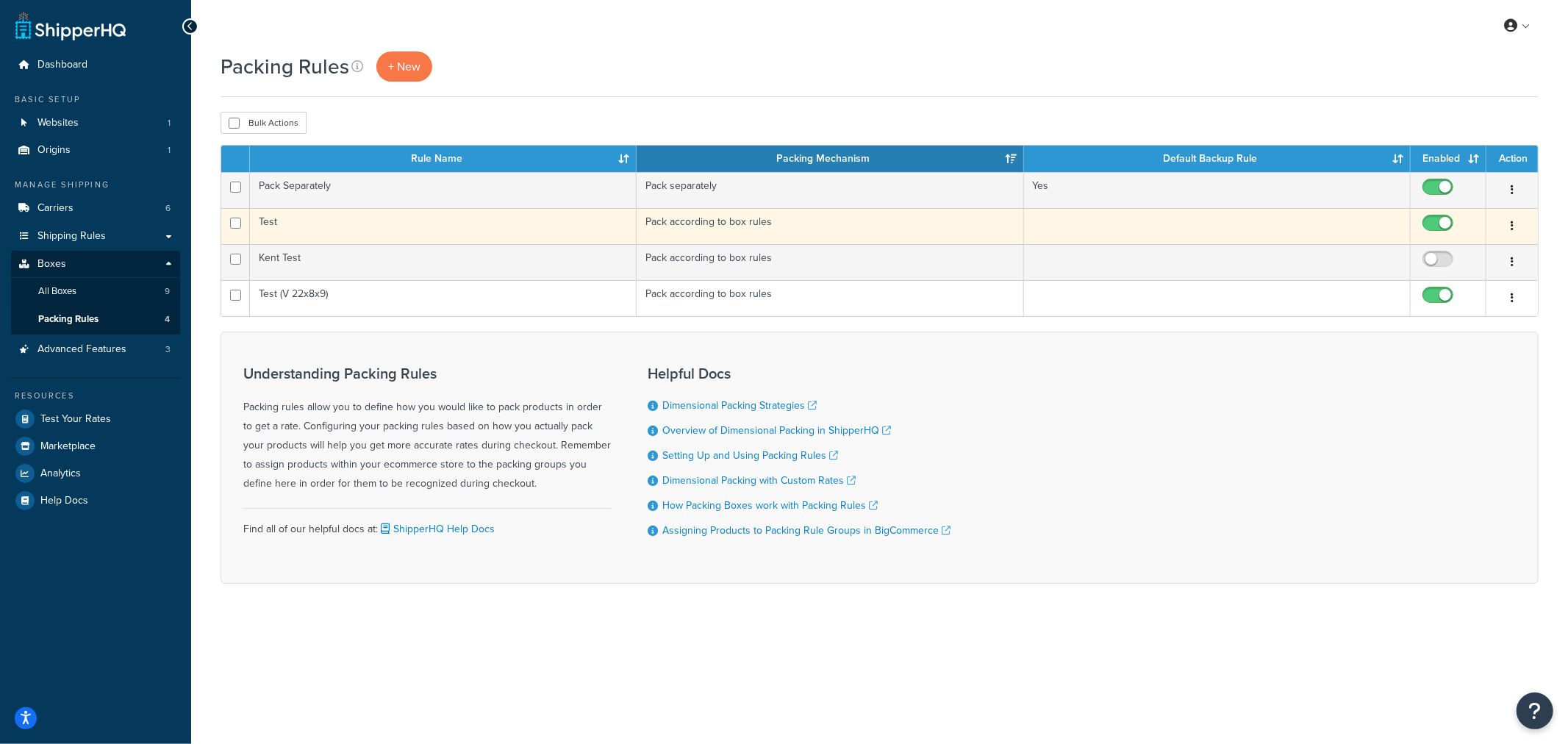
click at [267, 223] on td "Test" at bounding box center [443, 225] width 387 height 36
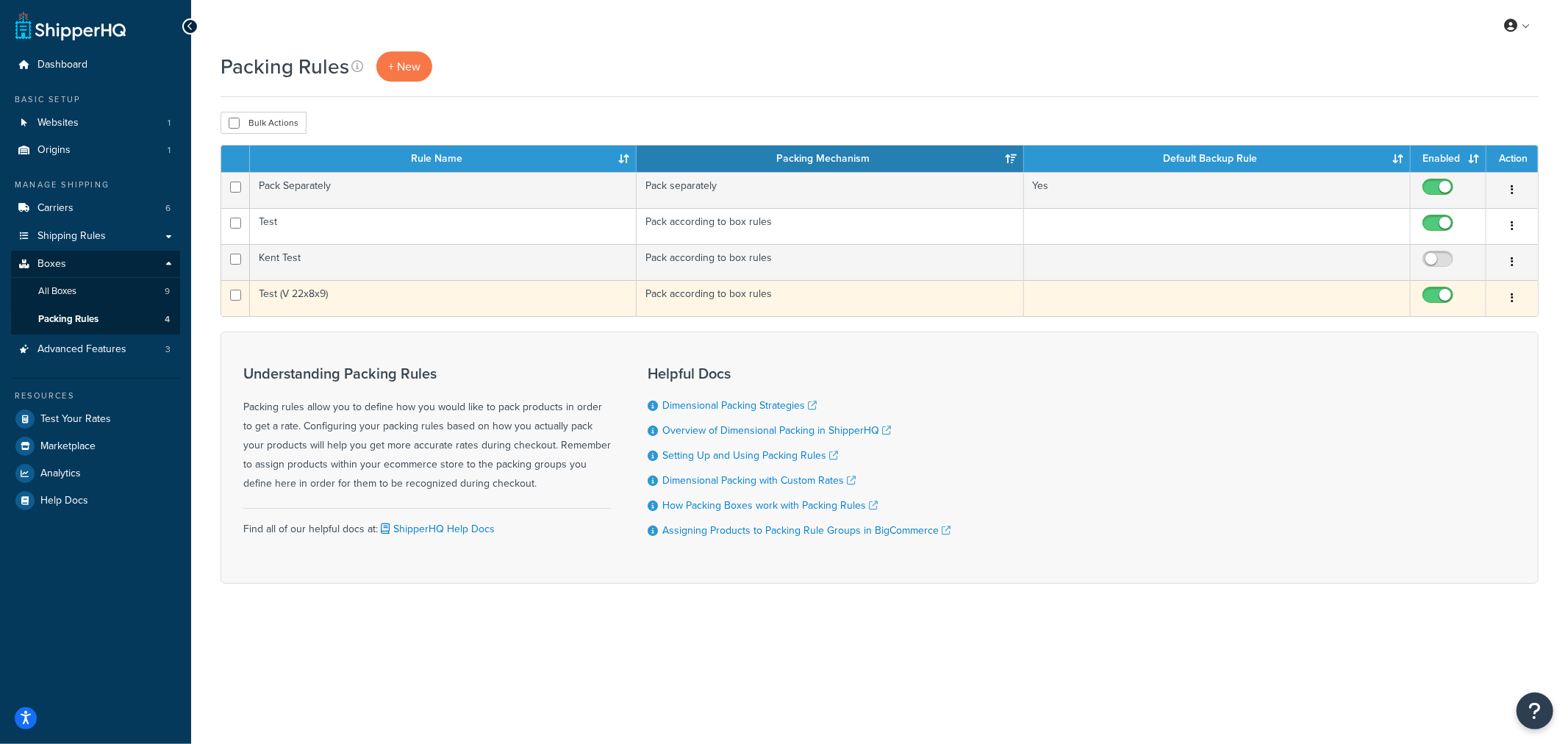
click at [298, 303] on td "Test (V 22x8x9)" at bounding box center [443, 297] width 387 height 36
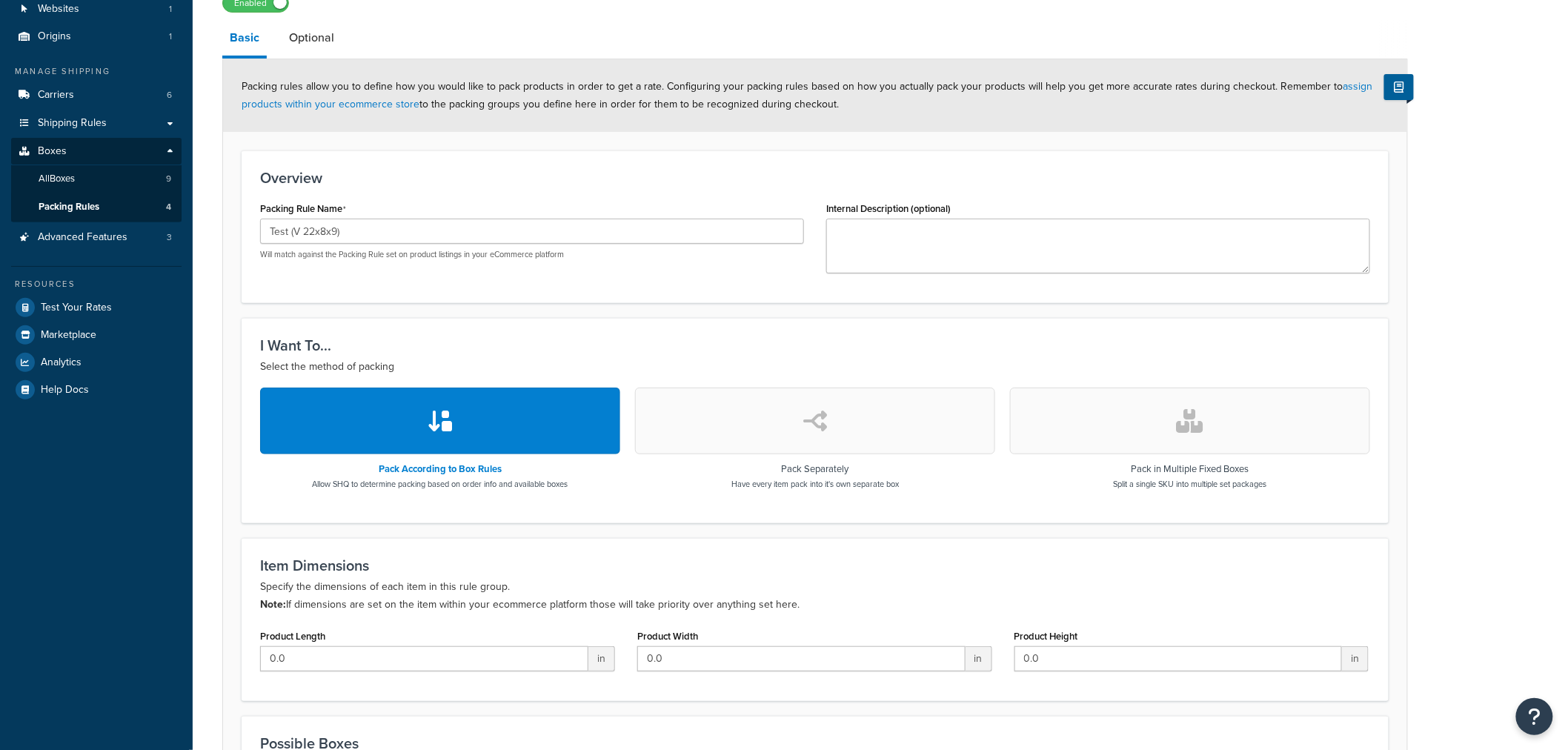
scroll to position [165, 0]
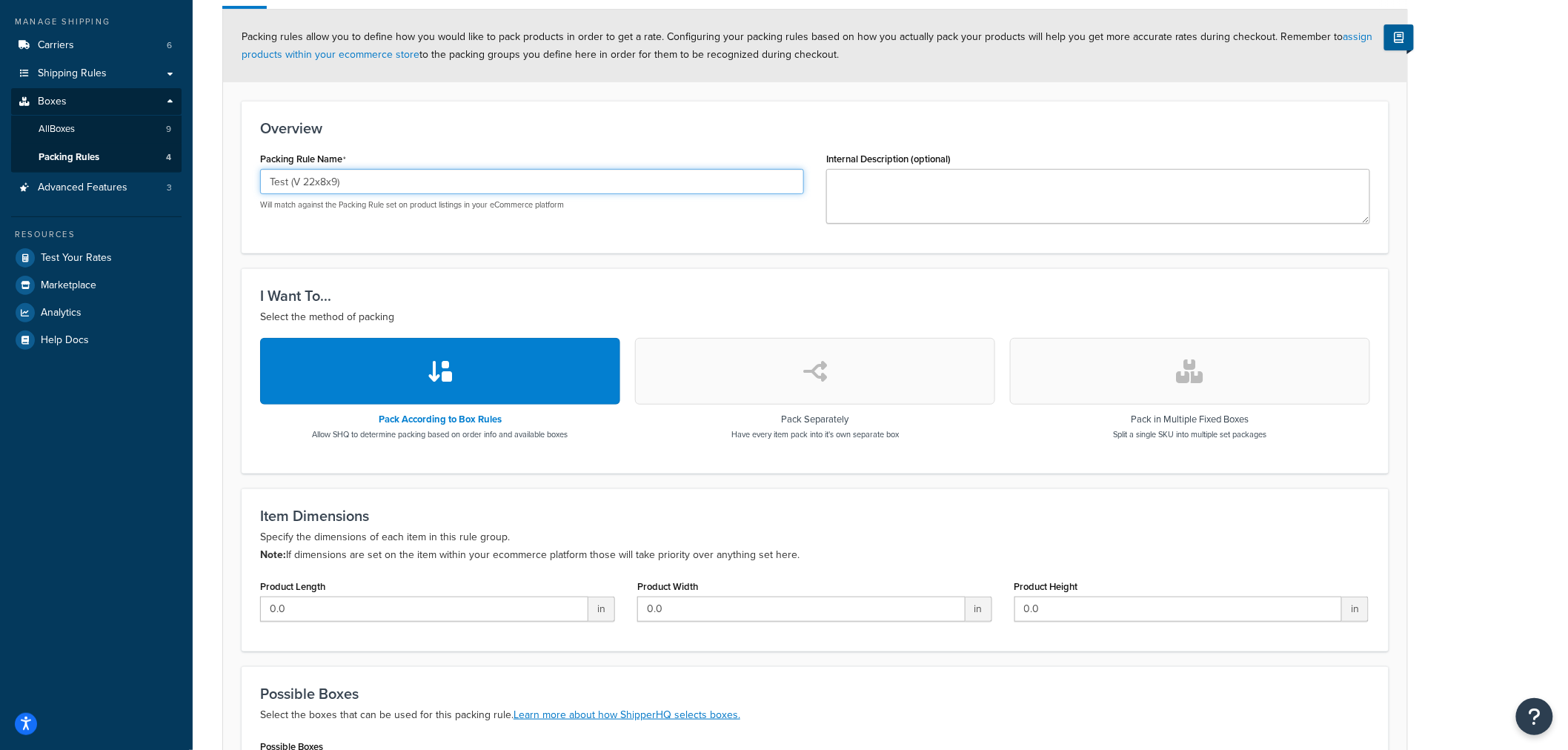
drag, startPoint x: 289, startPoint y: 180, endPoint x: 228, endPoint y: 176, distance: 61.1
click at [238, 180] on form "Packing rules allow you to define how you would like to pack products in order …" at bounding box center [816, 442] width 1184 height 865
click at [321, 182] on input "Ribbons (V 22x8x9)" at bounding box center [532, 181] width 544 height 25
click at [321, 180] on input "Ribbons (V 22x8x9)" at bounding box center [532, 181] width 544 height 25
drag, startPoint x: 366, startPoint y: 187, endPoint x: 70, endPoint y: 169, distance: 296.5
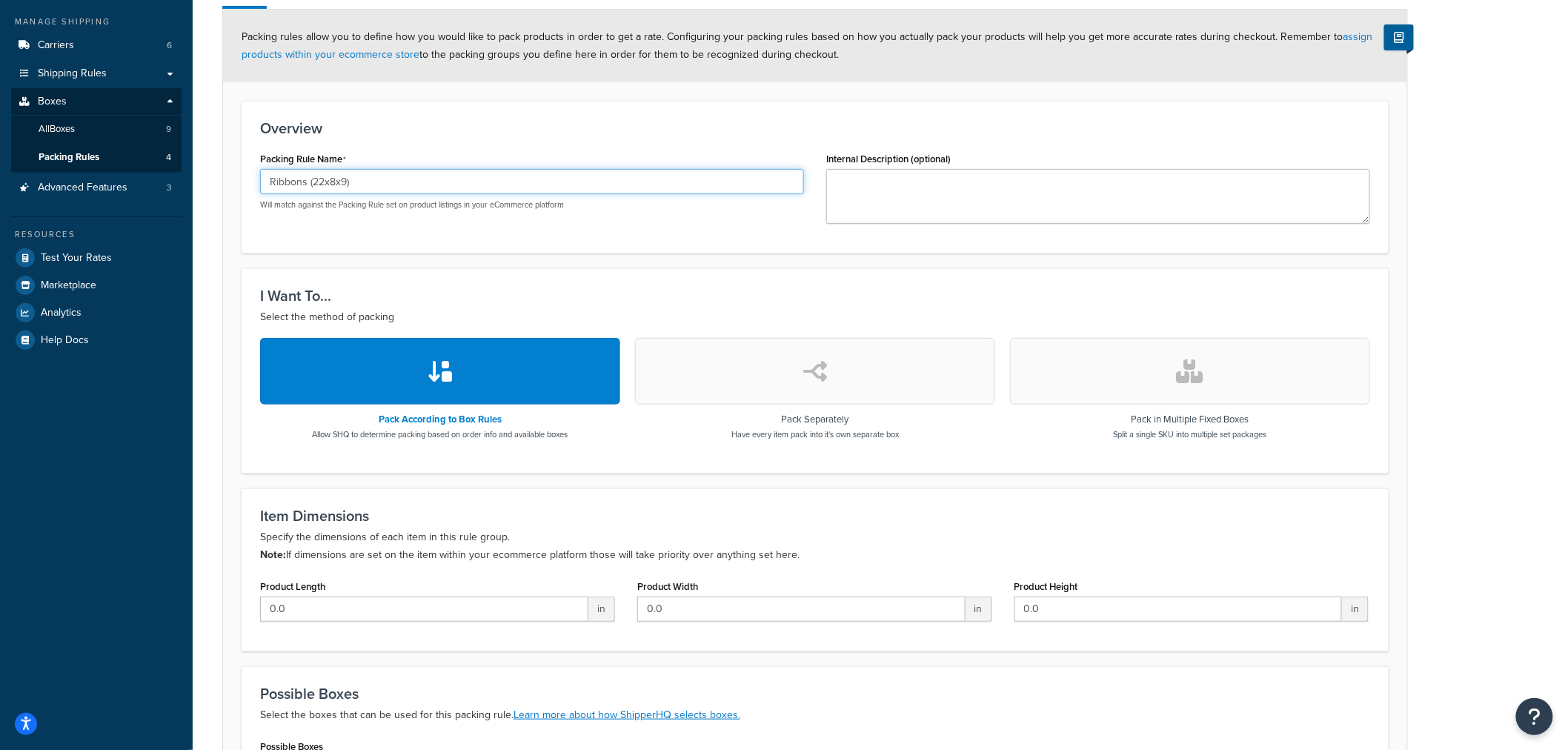
click at [70, 169] on div "Dashboard Basic Setup Websites 1 Origins 1 Manage Shipping Carriers 6 Shipping …" at bounding box center [784, 393] width 1568 height 1115
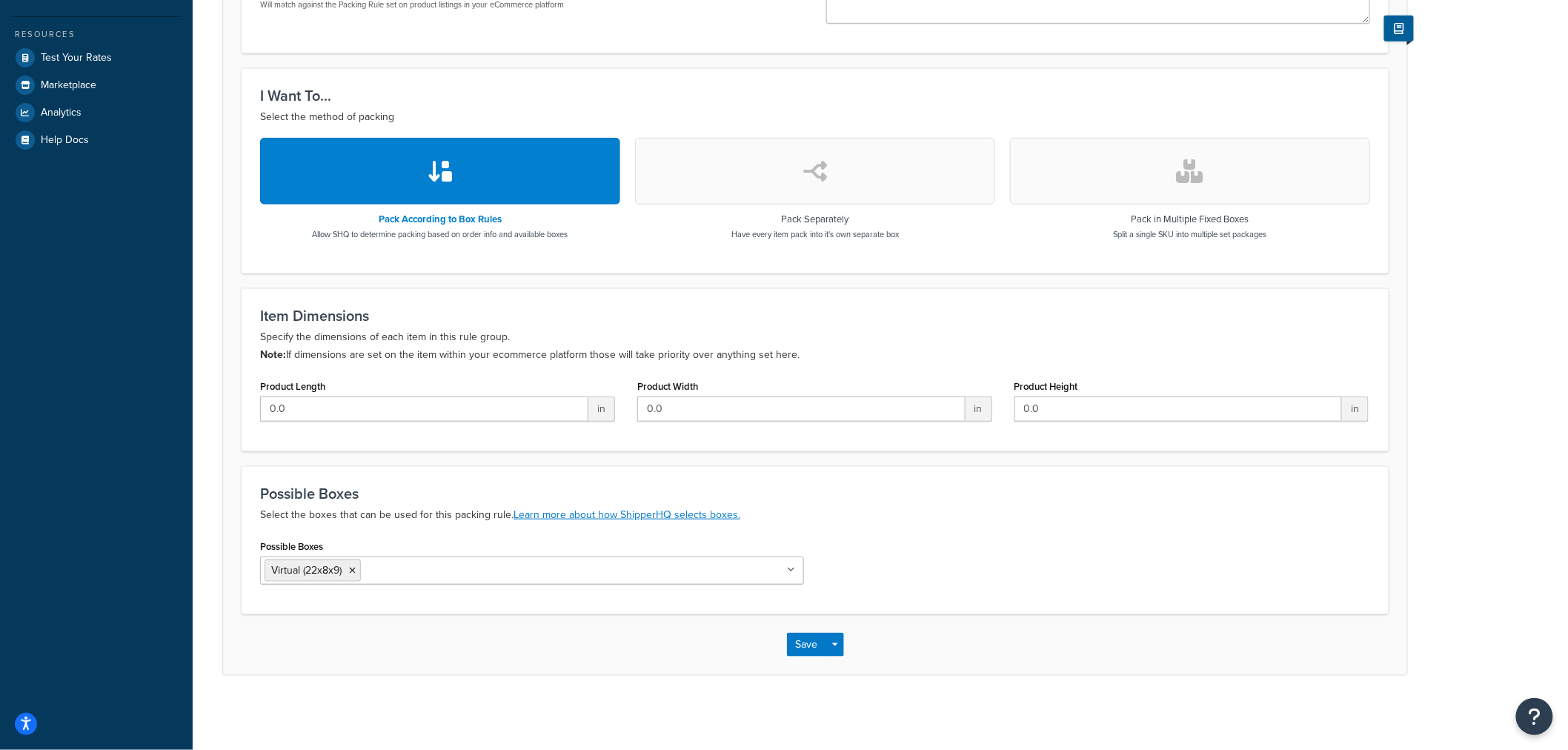
scroll to position [366, 0]
type input "Ribbons (22x8x9)"
click at [796, 648] on button "Save" at bounding box center [808, 645] width 40 height 24
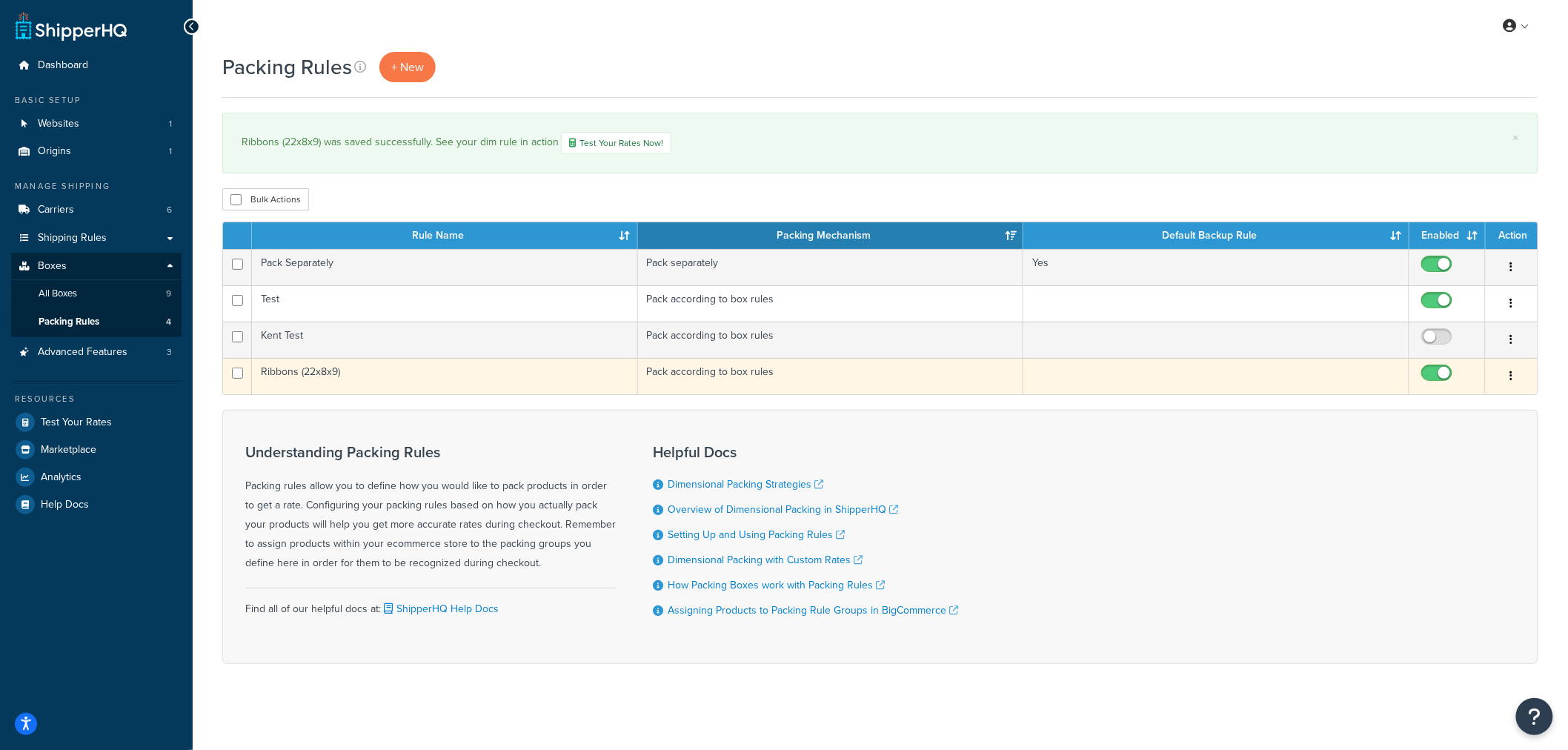
click at [286, 373] on td "Ribbons (22x8x9)" at bounding box center [445, 376] width 386 height 36
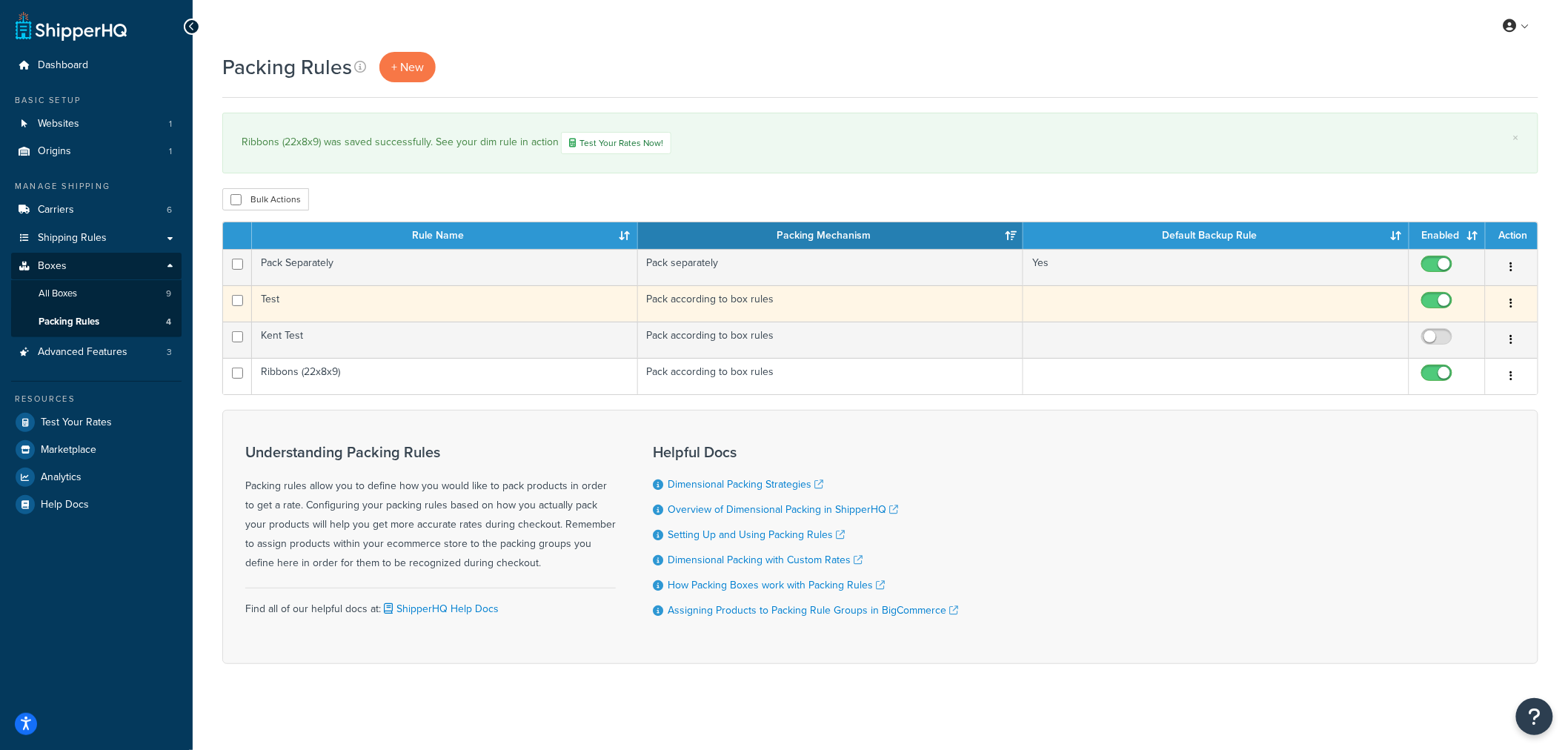
click at [277, 304] on td "Test" at bounding box center [445, 303] width 386 height 36
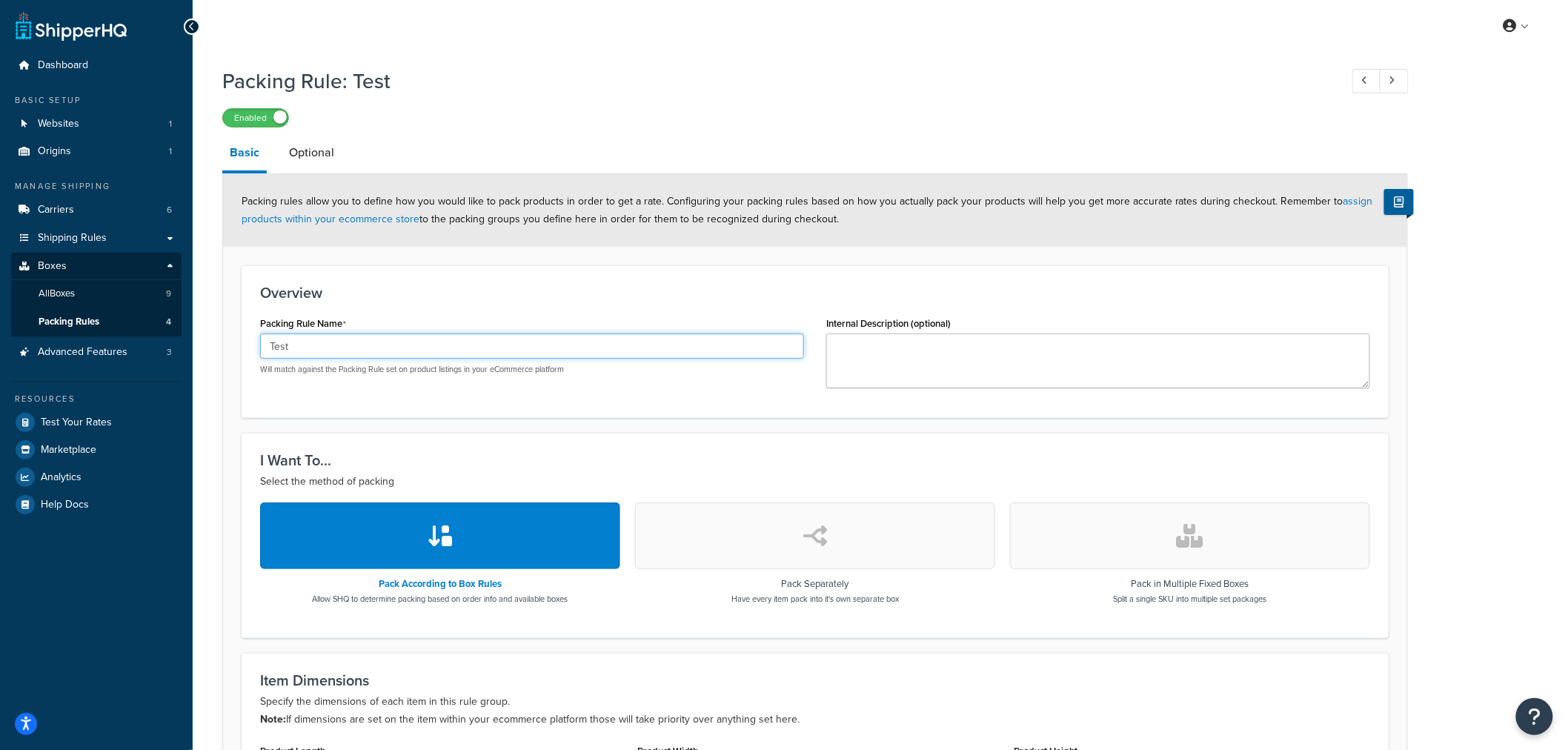
drag, startPoint x: 304, startPoint y: 346, endPoint x: 85, endPoint y: 310, distance: 221.9
click at [219, 325] on div "Packing Rule: Test Enabled Basic Optional Packing rules allow you to define how…" at bounding box center [880, 567] width 1375 height 1015
type input "Standard Pack"
click at [533, 279] on div "Overview Packing Rule Name Standard Pack Will match against the Packing Rule se…" at bounding box center [816, 342] width 1148 height 152
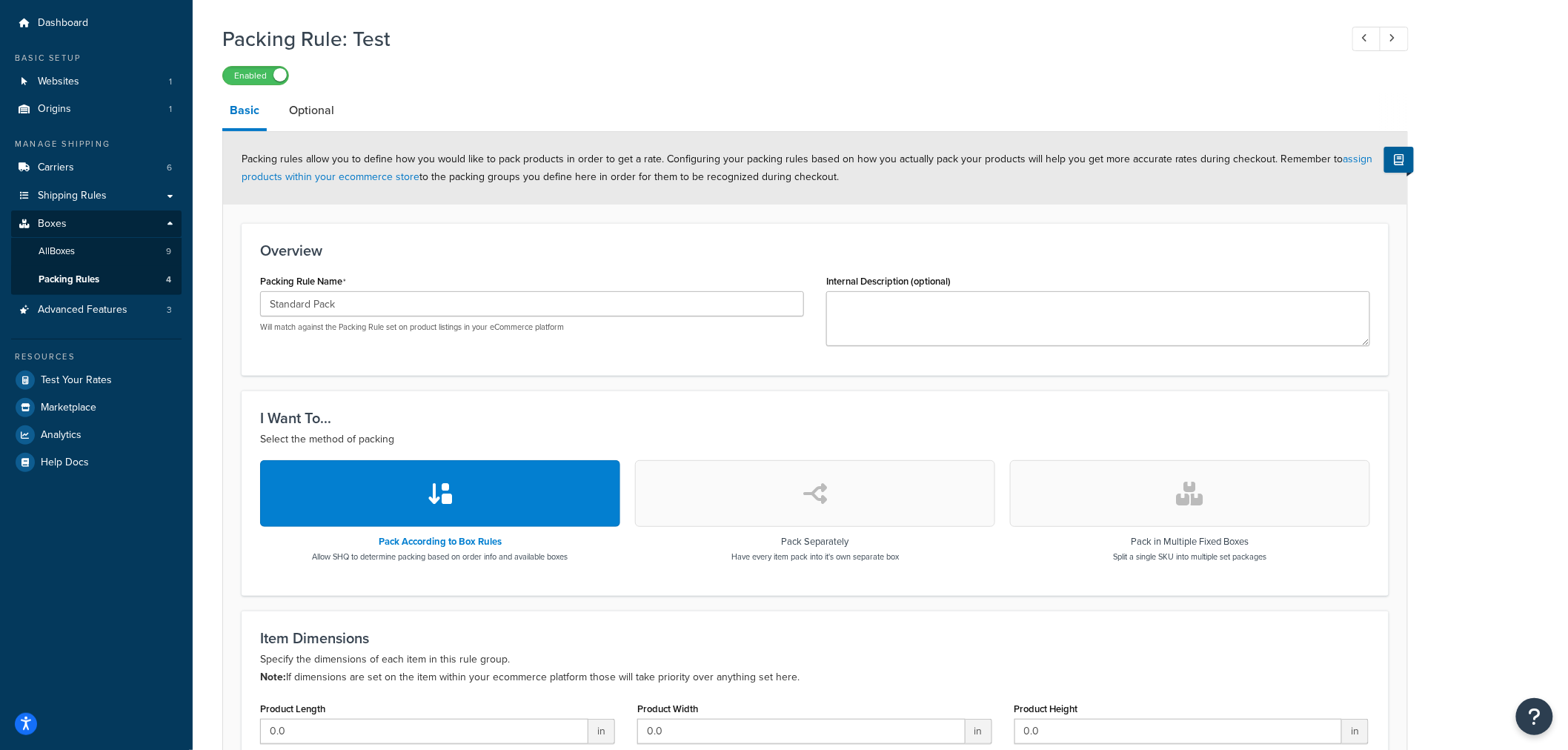
scroll to position [82, 0]
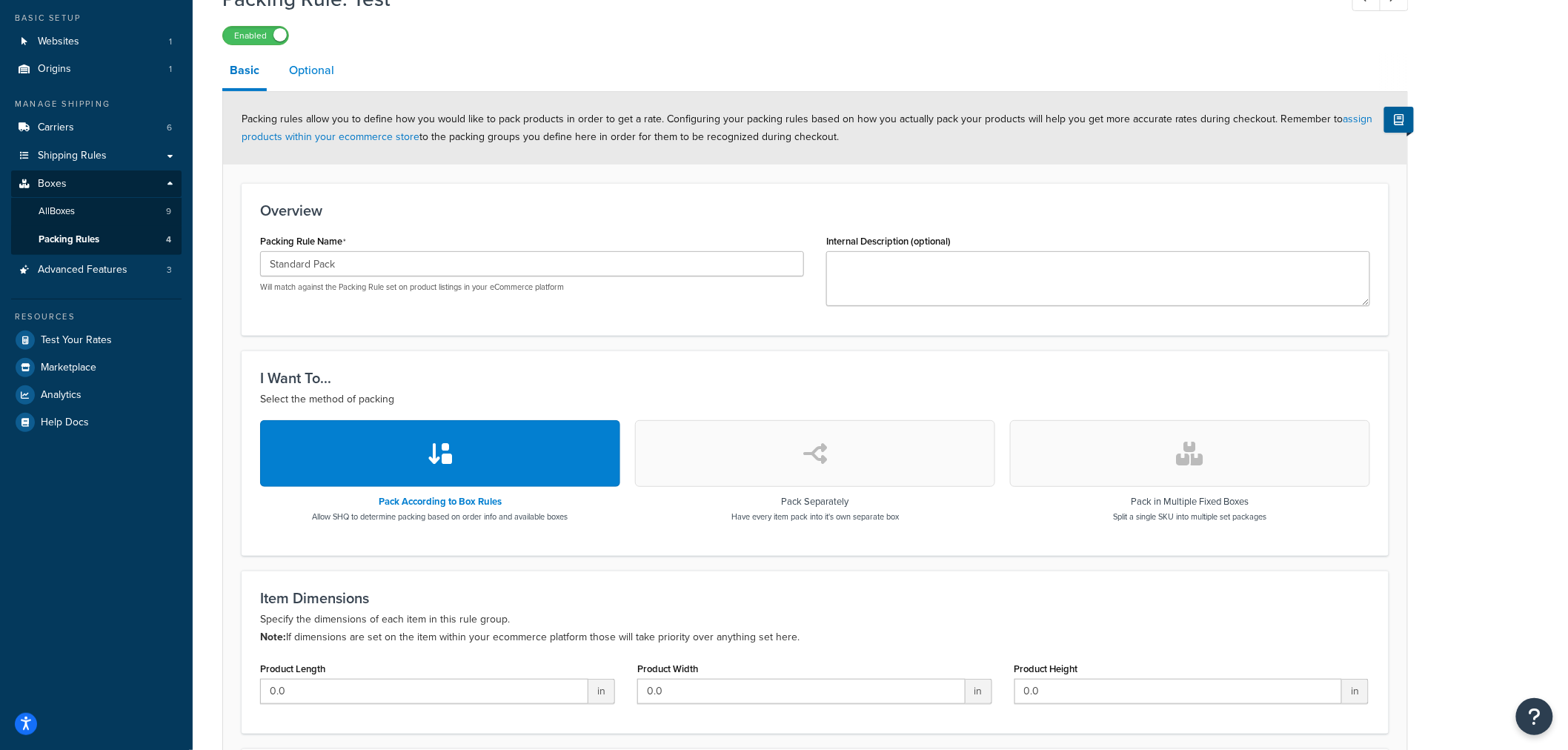
click at [310, 61] on link "Optional" at bounding box center [312, 70] width 60 height 36
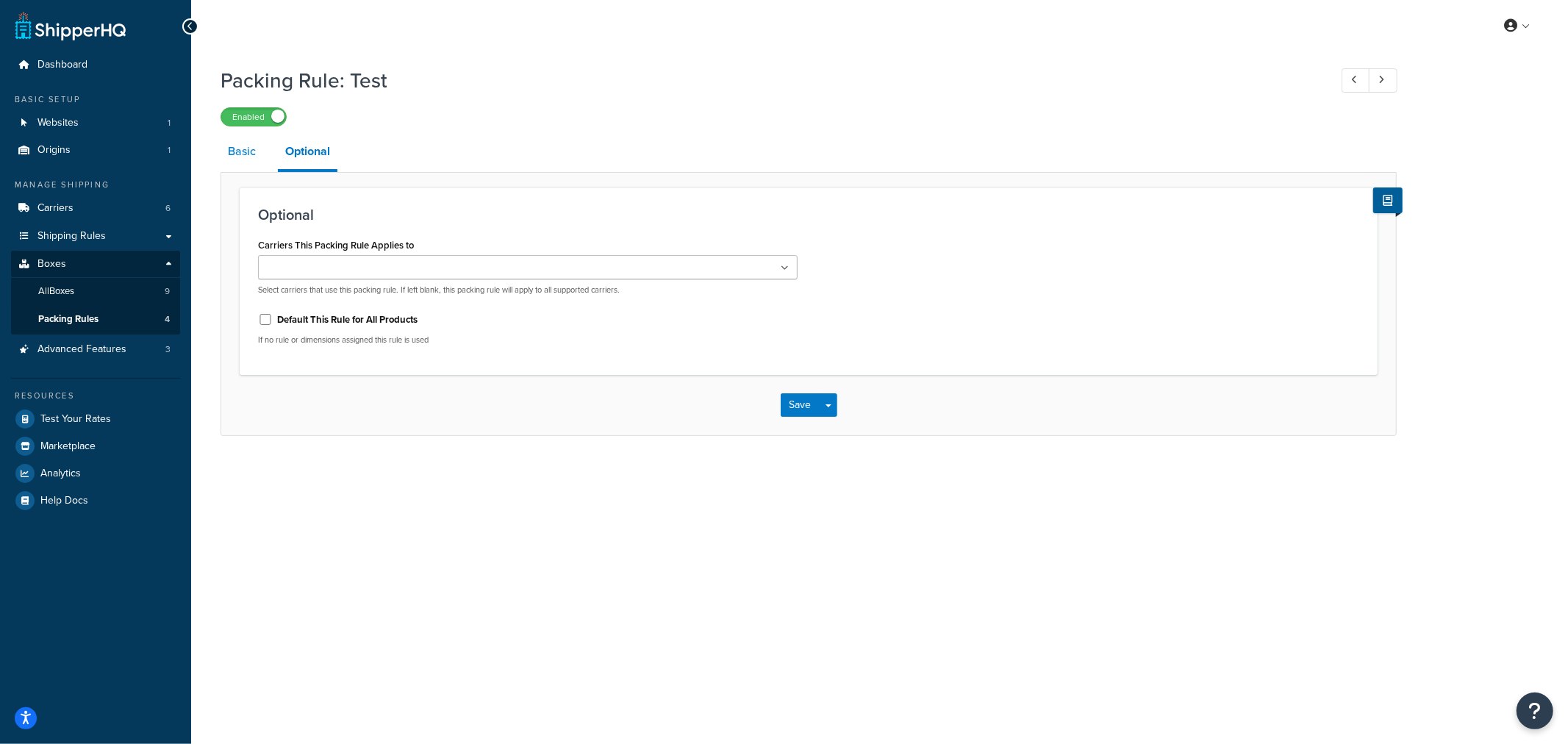
click at [244, 165] on link "Basic" at bounding box center [241, 151] width 43 height 36
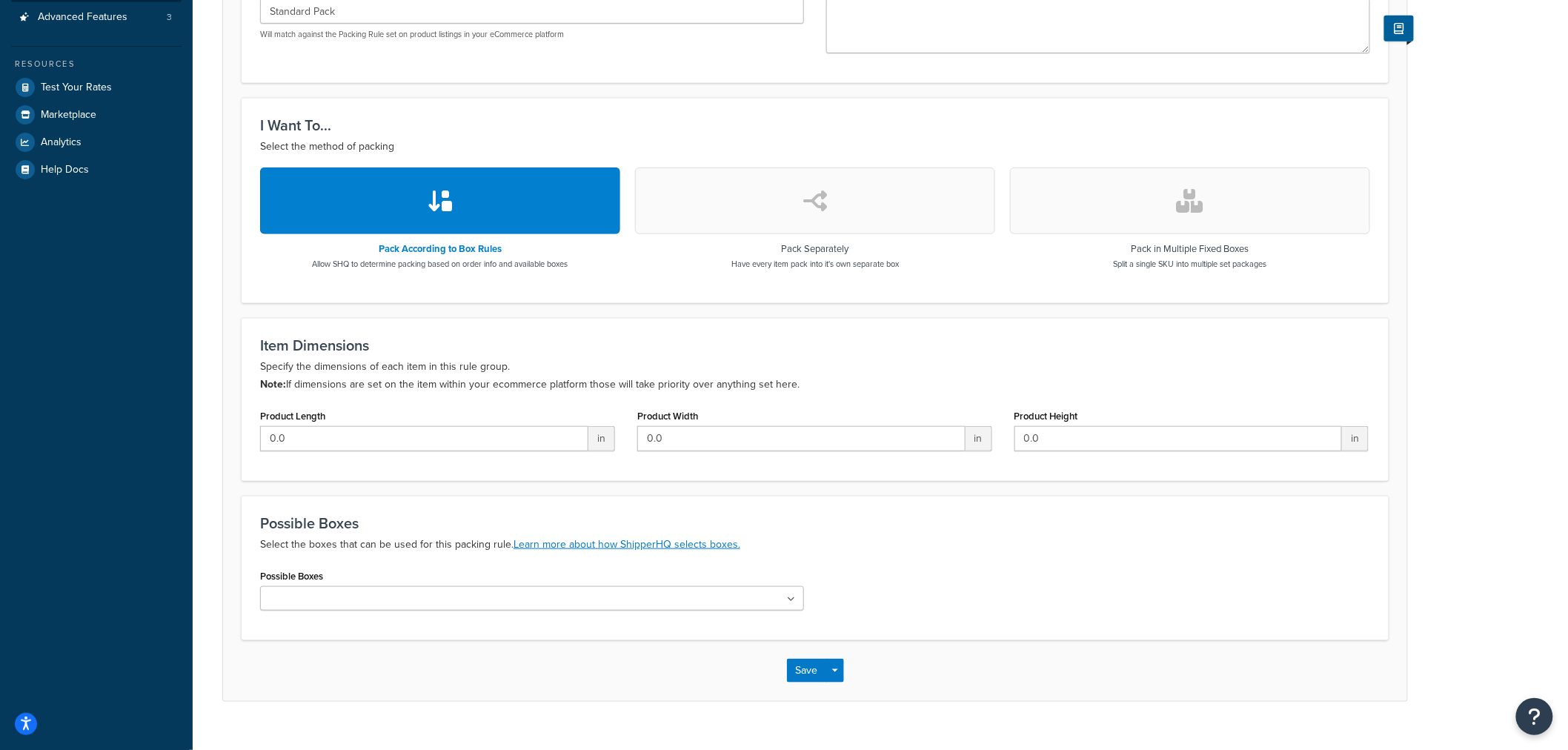
scroll to position [362, 0]
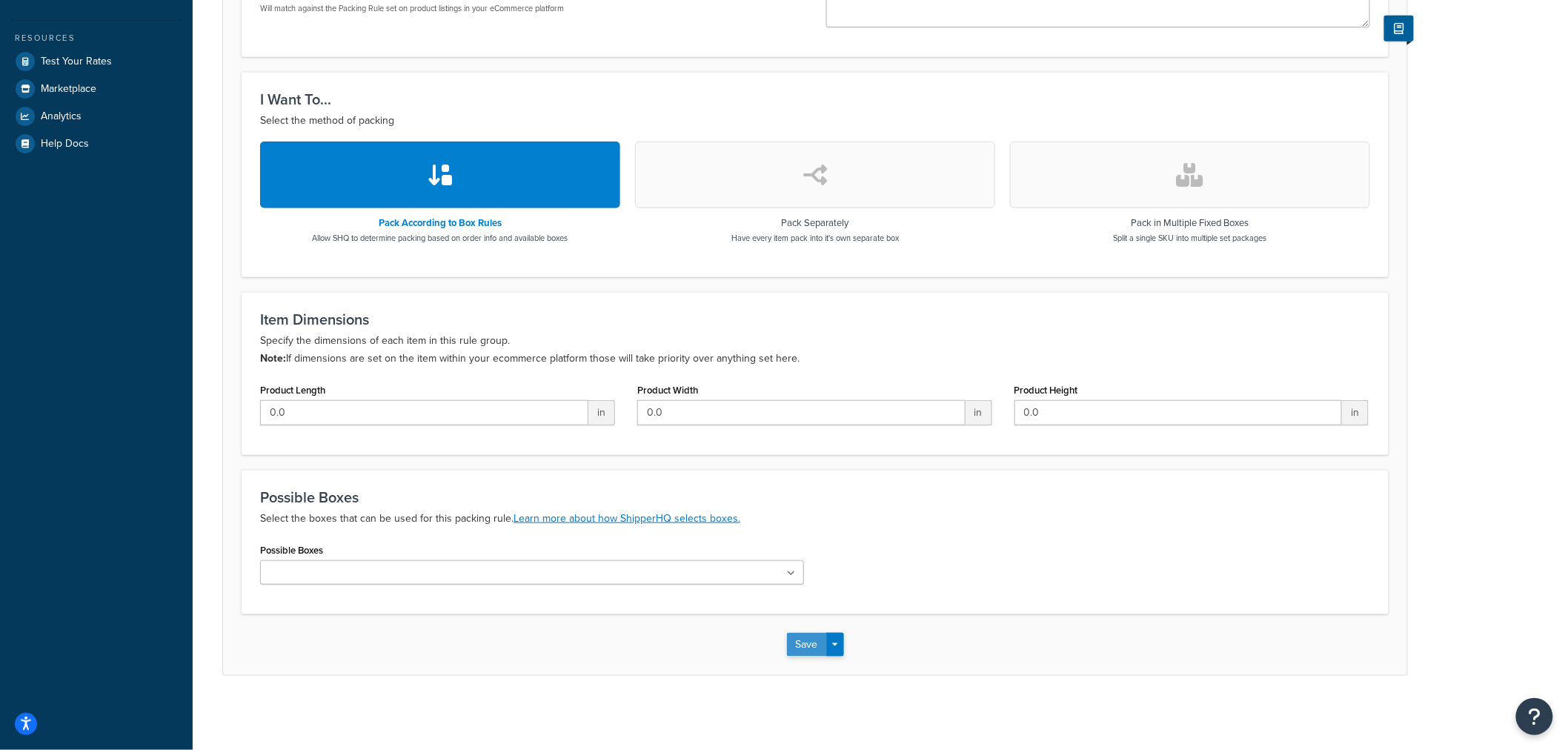
click at [812, 640] on button "Save" at bounding box center [808, 645] width 40 height 24
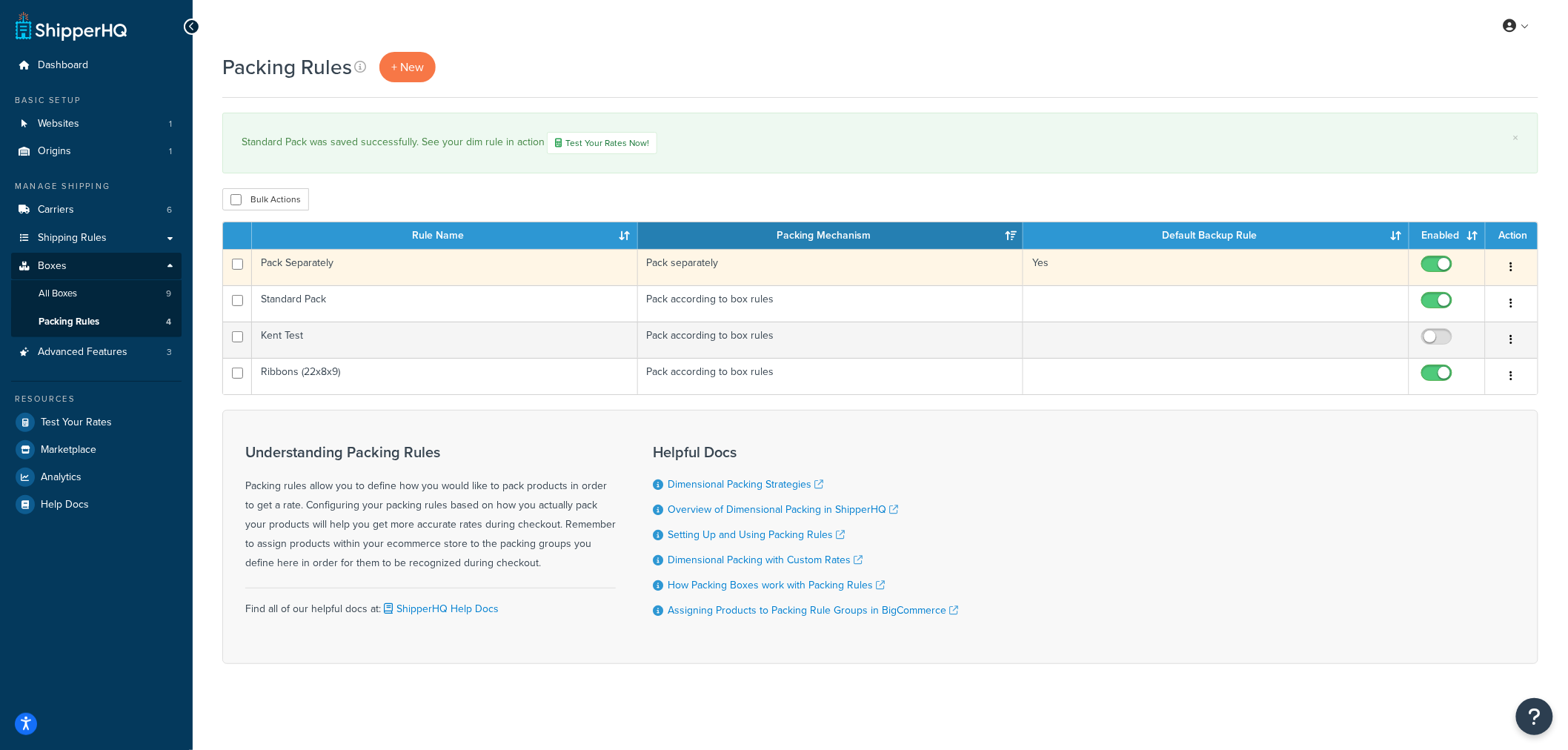
click at [1510, 271] on icon "button" at bounding box center [1511, 267] width 3 height 11
click at [1470, 298] on link "Edit" at bounding box center [1453, 299] width 117 height 31
click at [1470, 298] on td at bounding box center [1447, 303] width 76 height 36
click at [350, 265] on td "Pack Separately" at bounding box center [445, 266] width 386 height 36
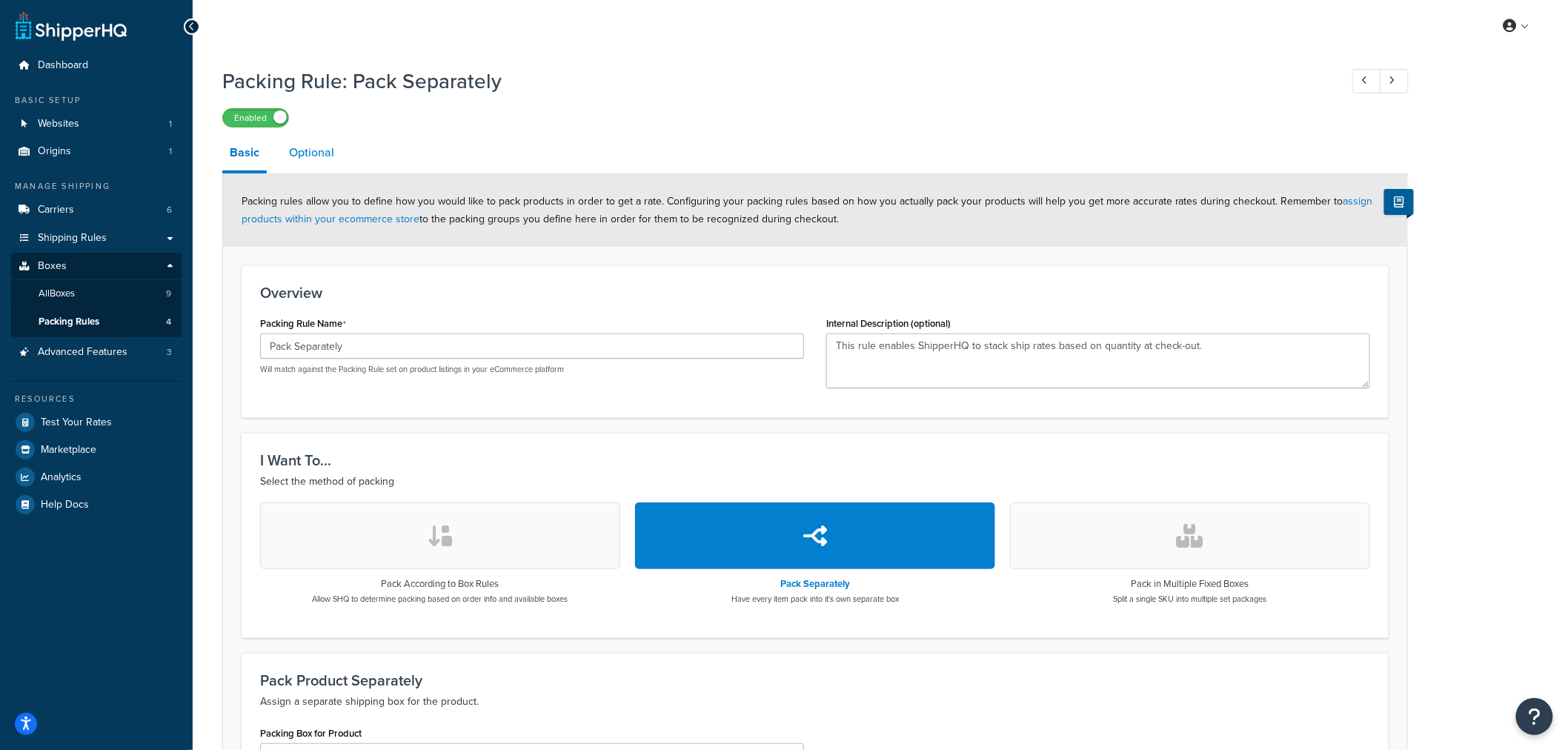
click at [306, 157] on link "Optional" at bounding box center [312, 152] width 60 height 36
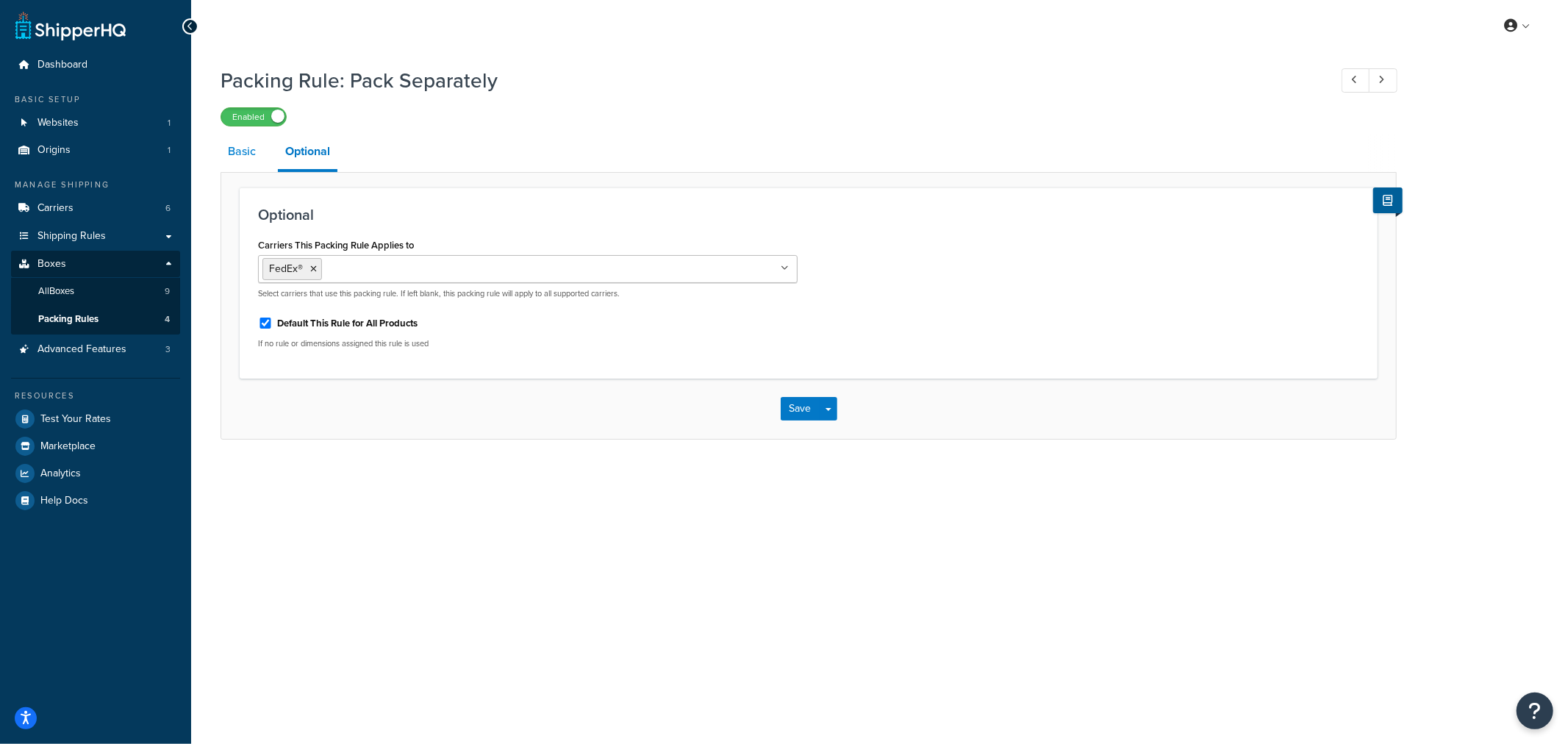
click at [251, 163] on link "Basic" at bounding box center [241, 151] width 43 height 36
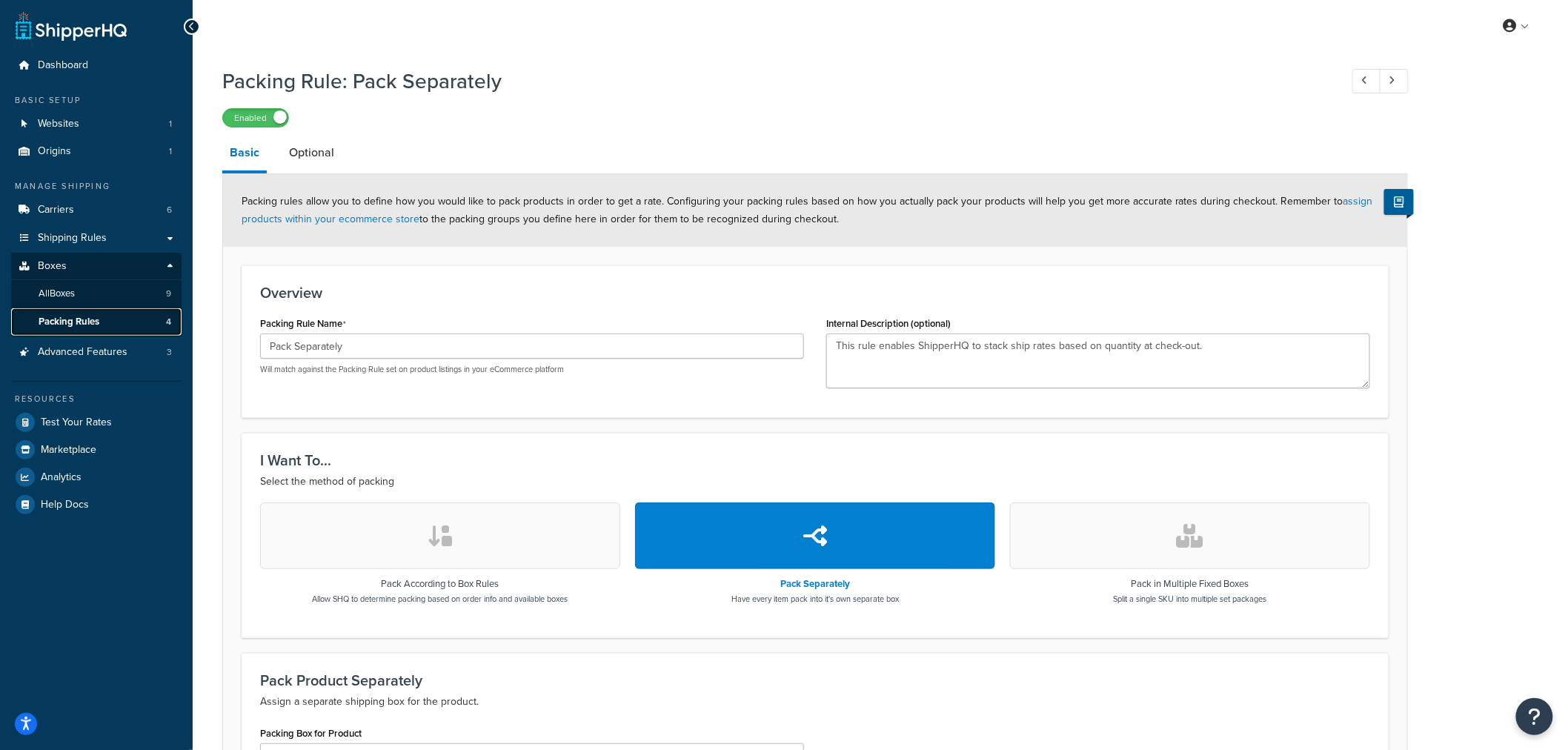
click at [74, 320] on span "Packing Rules" at bounding box center [68, 322] width 60 height 12
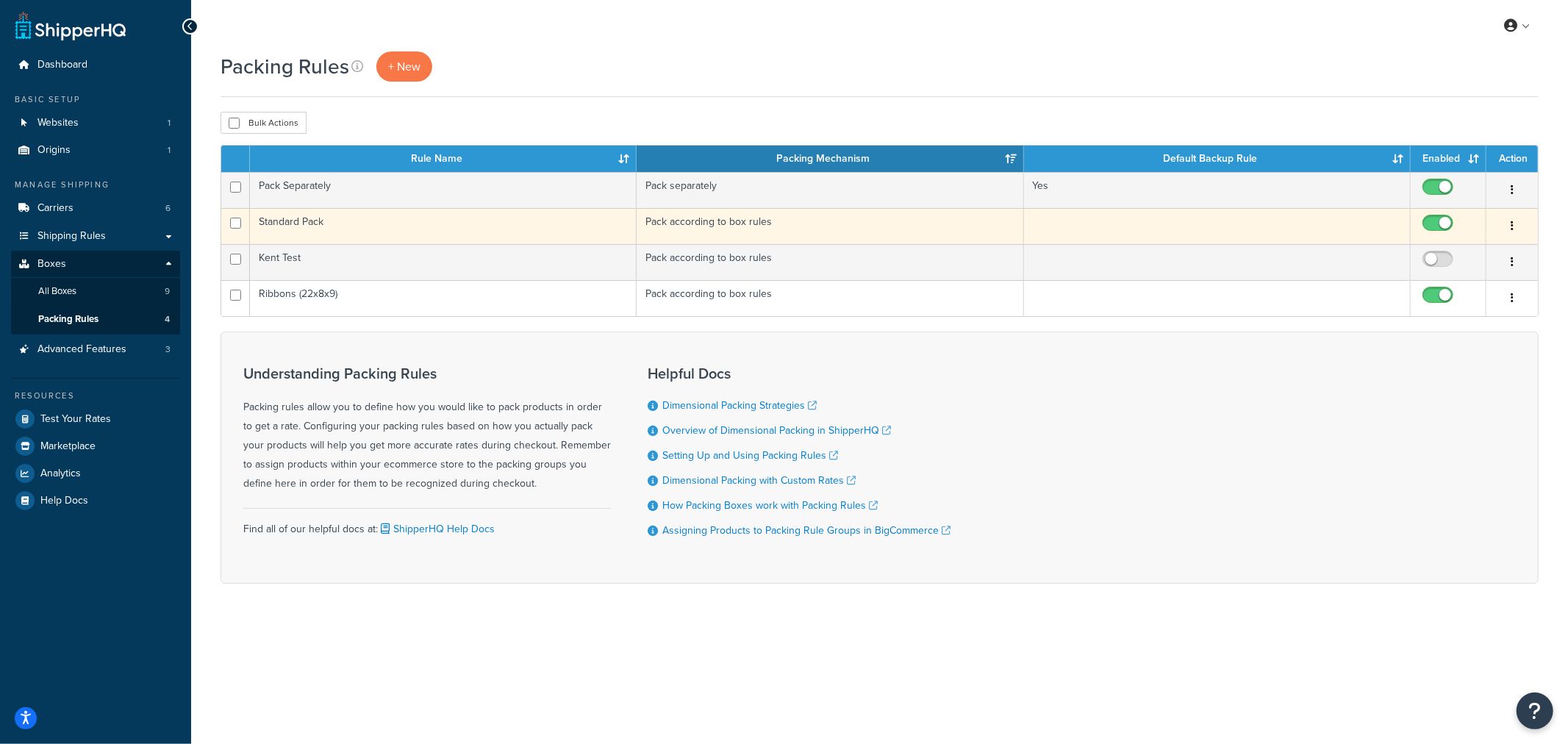
click at [283, 231] on td "Standard Pack" at bounding box center [443, 225] width 387 height 36
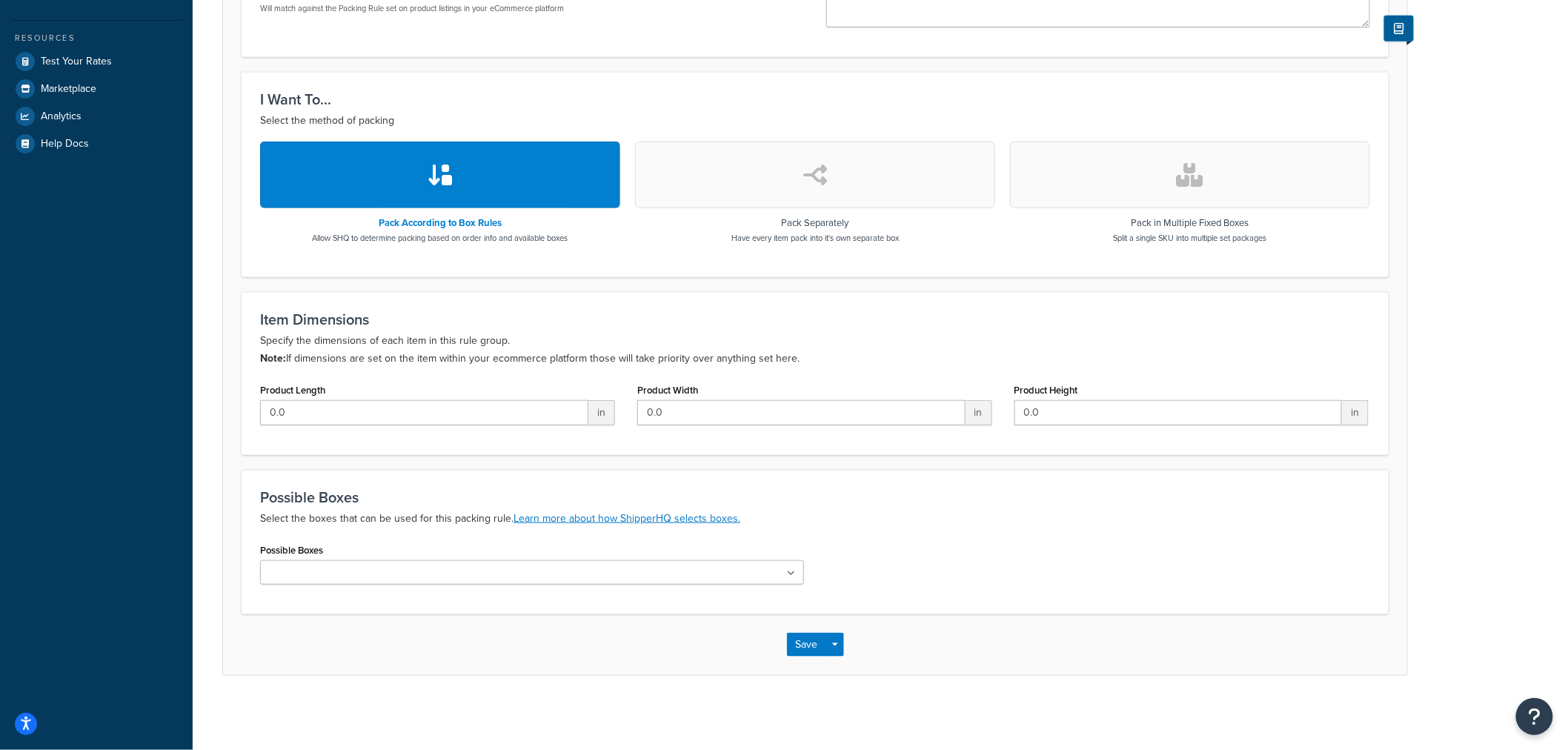
scroll to position [32, 0]
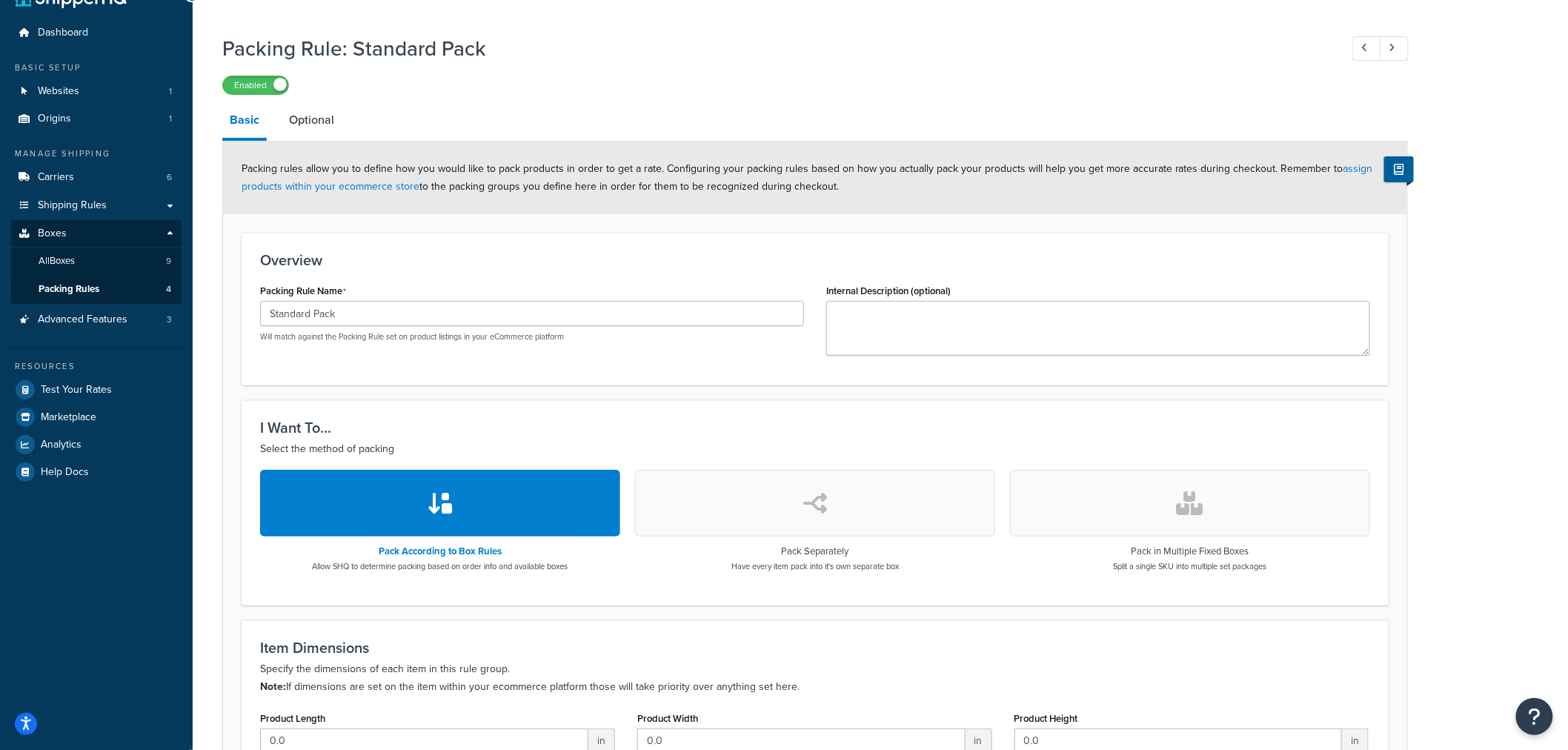
click at [309, 128] on link "Optional" at bounding box center [312, 120] width 60 height 36
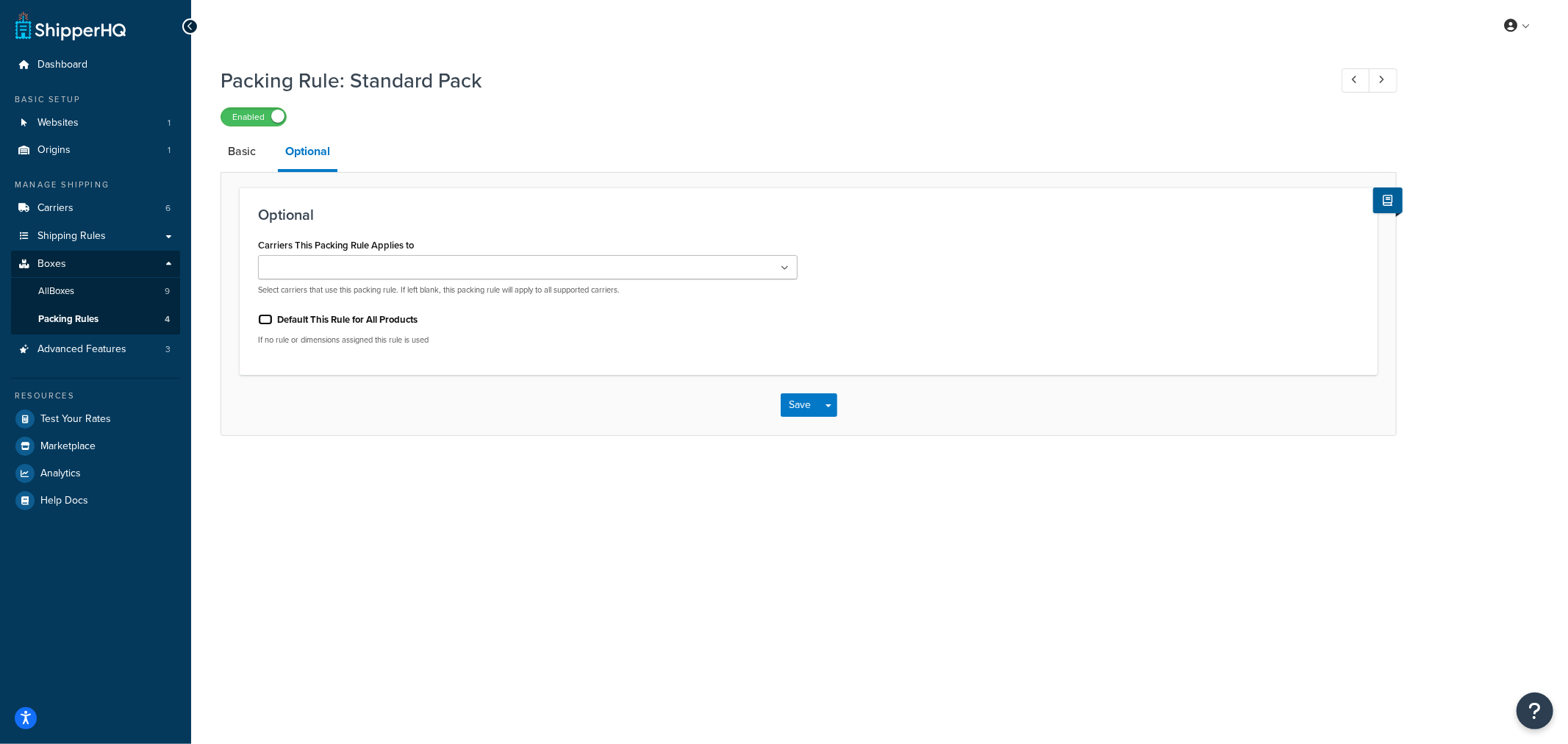
click at [267, 322] on input "Default This Rule for All Products" at bounding box center [265, 319] width 15 height 11
checkbox input "true"
drag, startPoint x: 805, startPoint y: 400, endPoint x: 590, endPoint y: 471, distance: 226.4
click at [590, 471] on div "Packing Rule: Standard Pack Enabled Basic Optional Optional Carriers This Packi…" at bounding box center [879, 266] width 1377 height 414
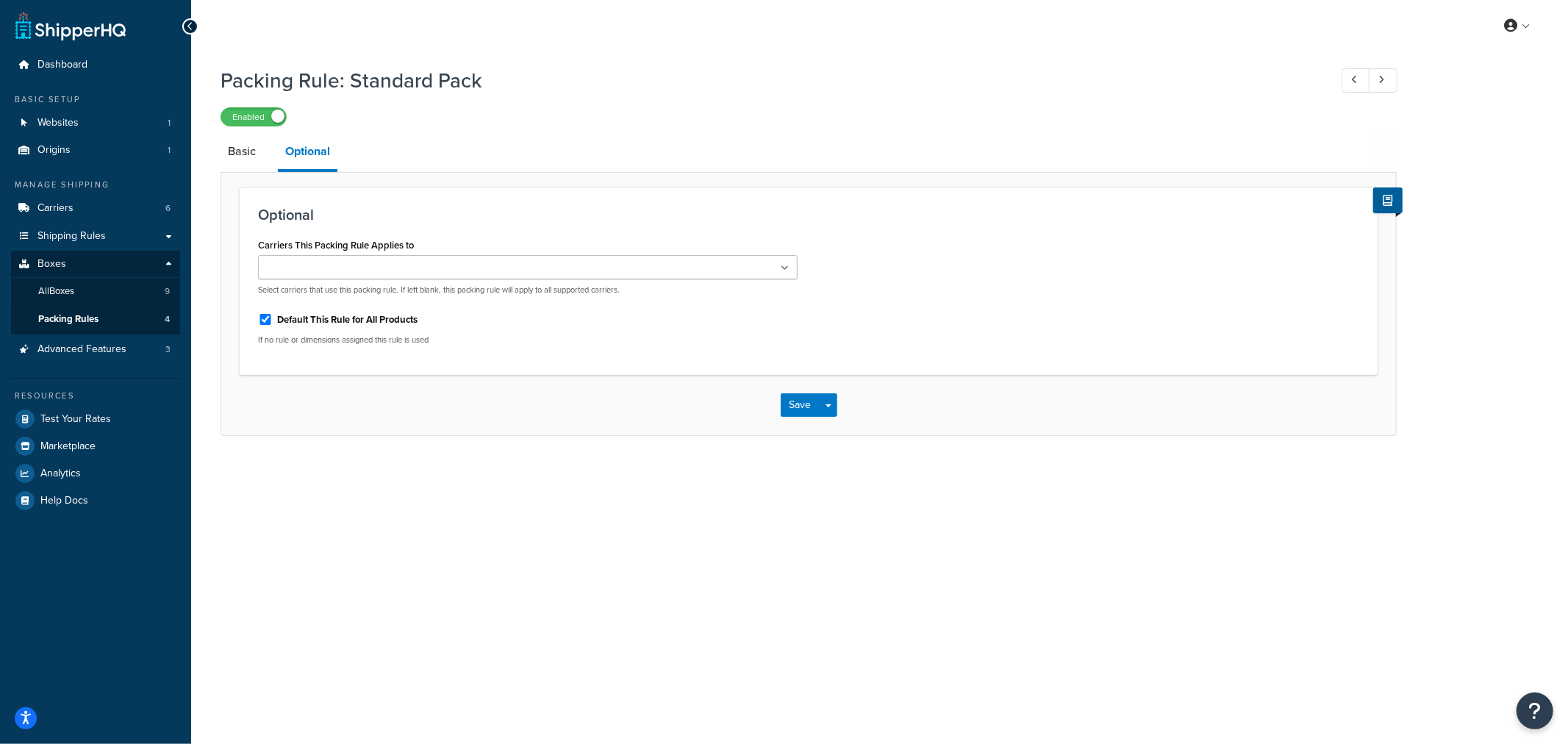
click at [592, 269] on ul at bounding box center [527, 268] width 539 height 24
click at [1020, 296] on div "Carriers This Packing Rule Applies to FedEx® My Shipping Account (Provide Accou…" at bounding box center [808, 296] width 1123 height 122
click at [804, 409] on button "Save" at bounding box center [801, 405] width 40 height 23
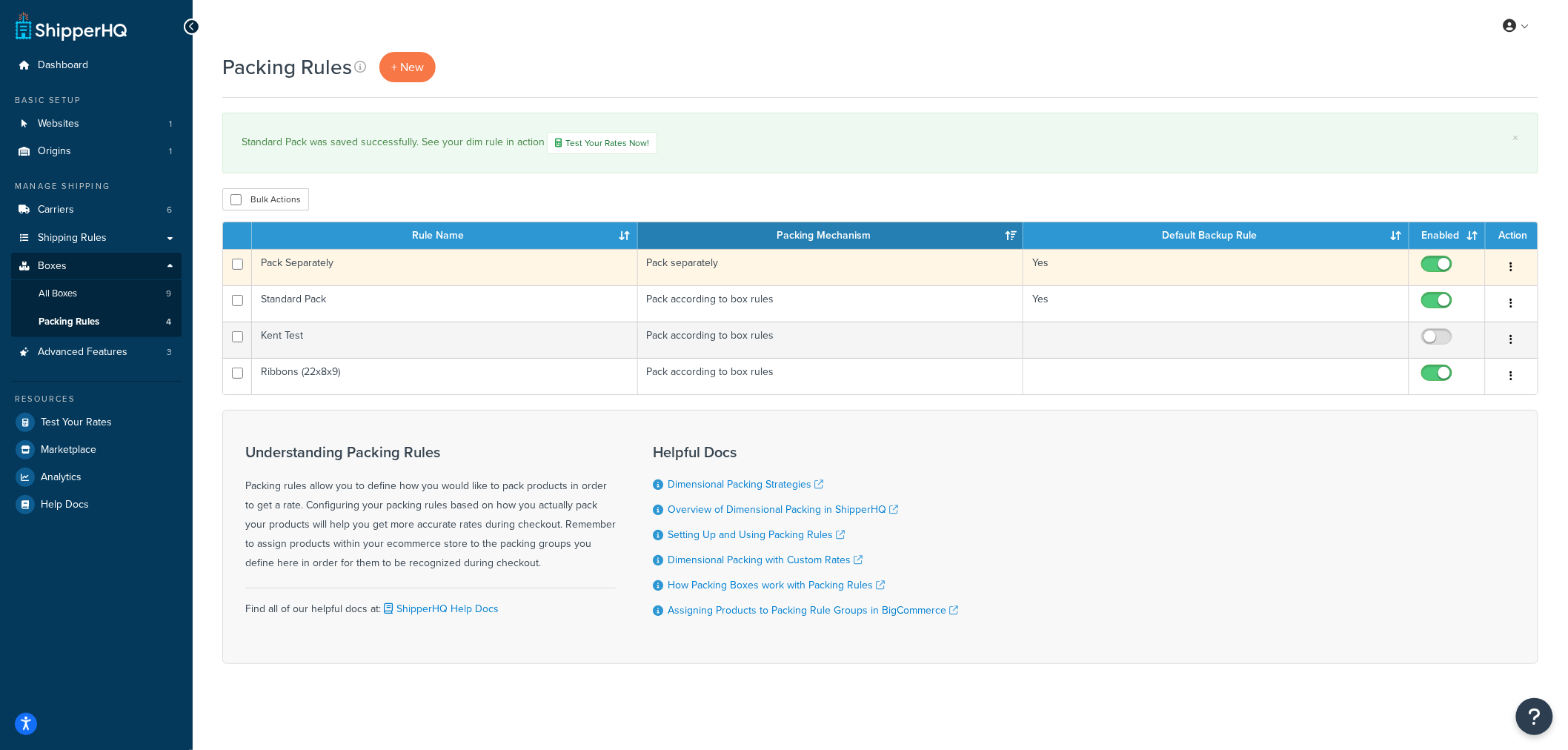
click at [351, 272] on td "Pack Separately" at bounding box center [445, 266] width 386 height 36
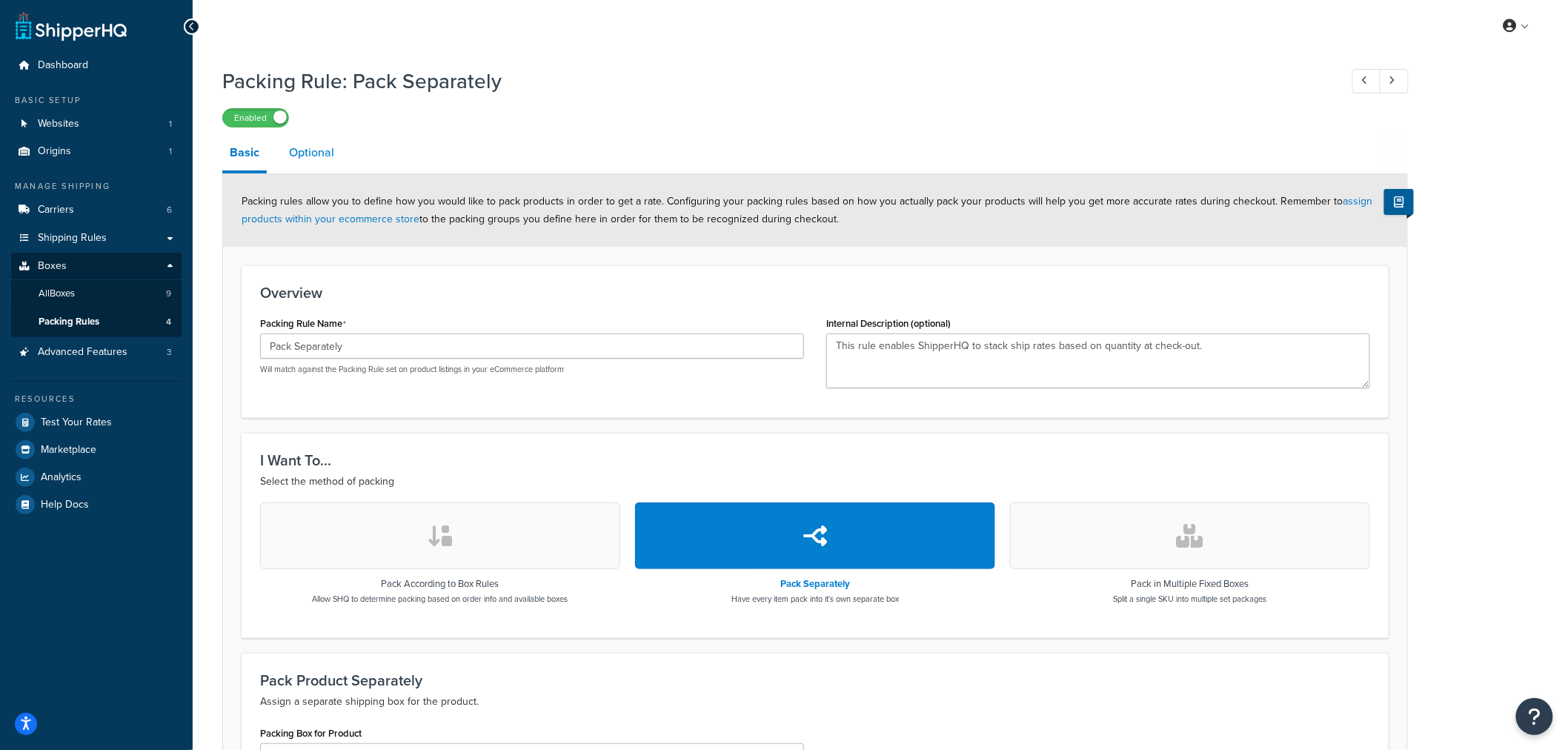
click at [328, 165] on link "Optional" at bounding box center [312, 152] width 60 height 36
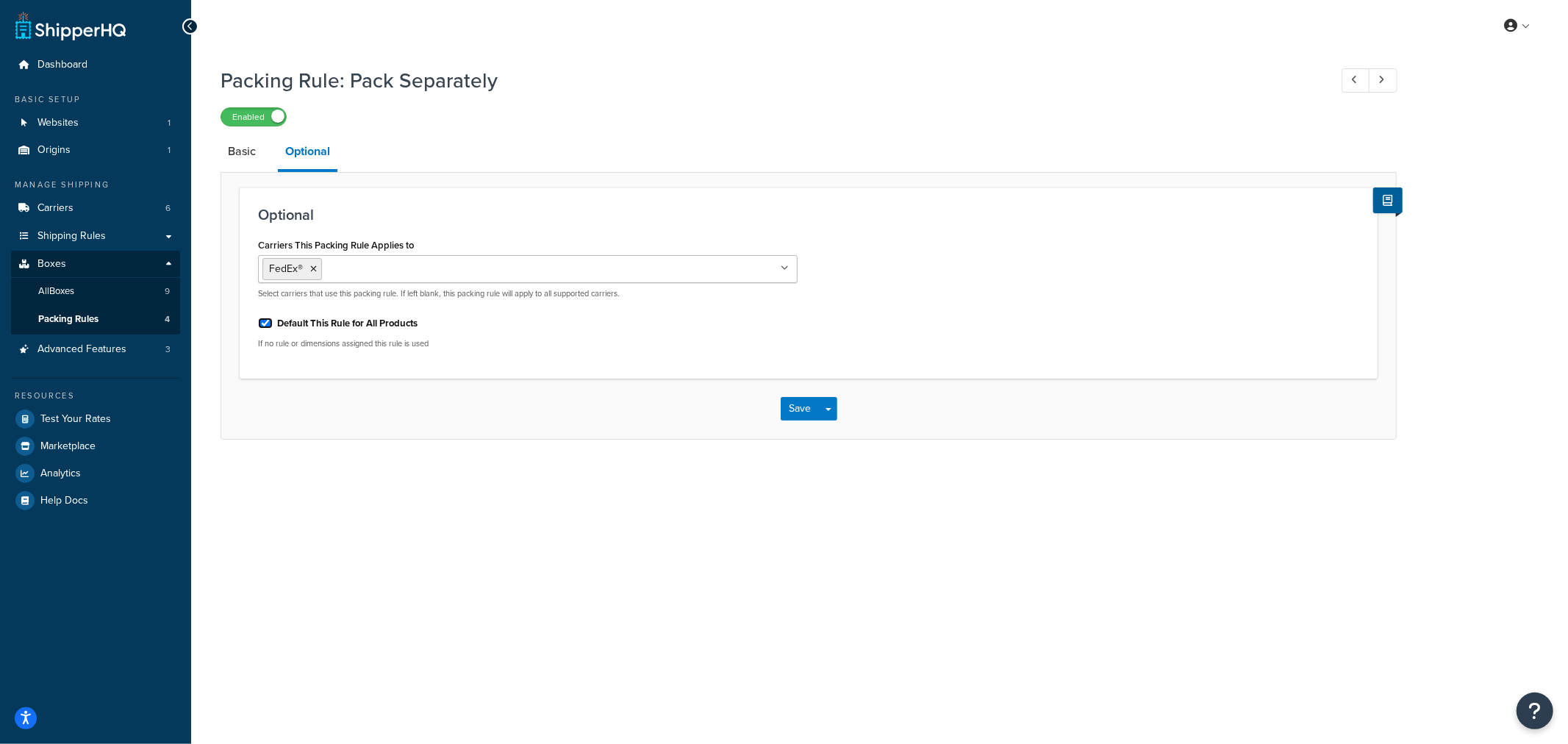
click at [266, 328] on input "Default This Rule for All Products" at bounding box center [265, 323] width 15 height 11
checkbox input "false"
click at [666, 468] on div "Packing Rule: Pack Separately Enabled Basic Optional Optional Carriers This Pac…" at bounding box center [879, 268] width 1377 height 418
click at [439, 269] on input "Carriers This Packing Rule Applies to" at bounding box center [391, 269] width 130 height 17
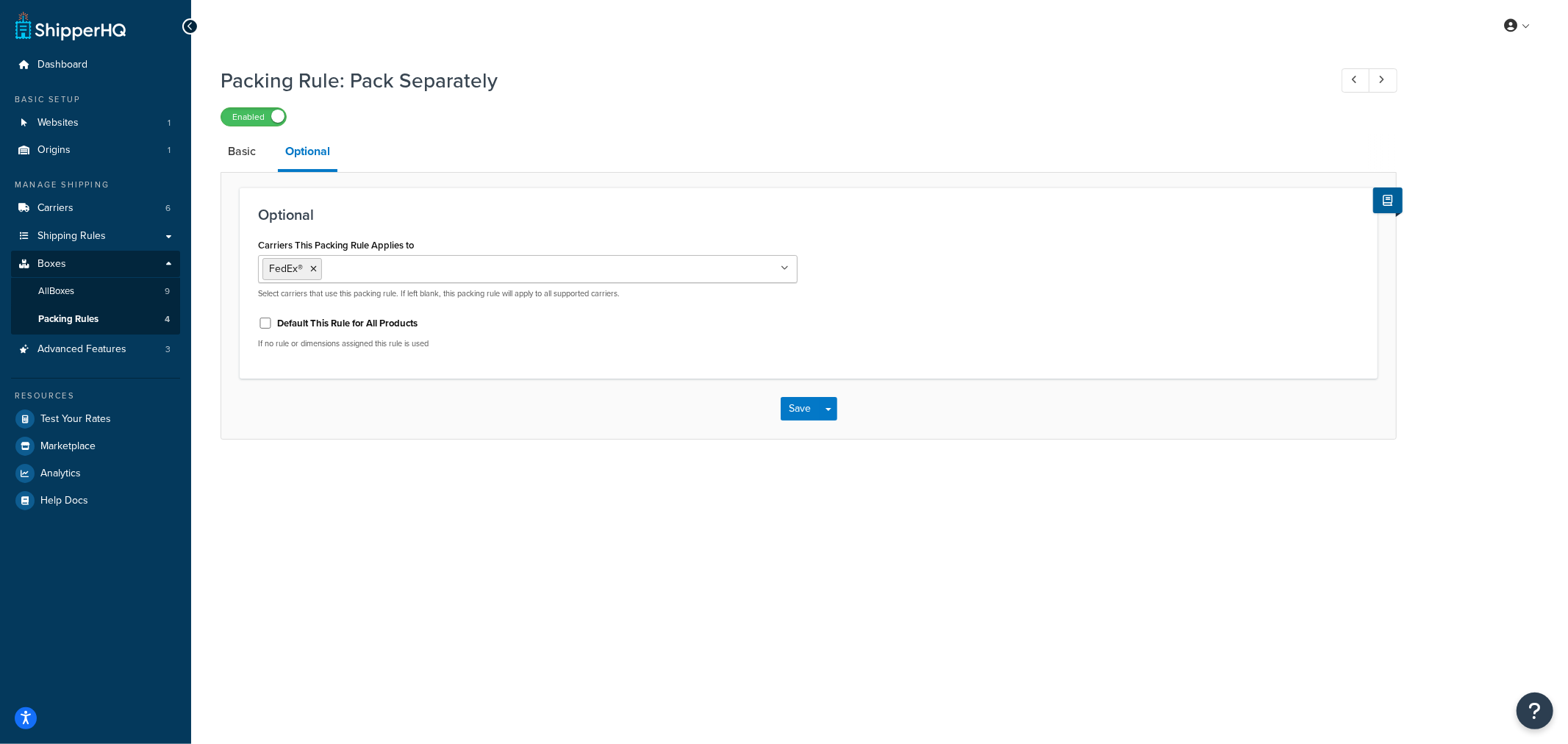
click at [902, 474] on div "Packing Rule: Pack Separately Enabled Basic Optional Optional Carriers This Pac…" at bounding box center [879, 268] width 1377 height 418
click at [650, 275] on ul "FedEx®" at bounding box center [527, 269] width 539 height 28
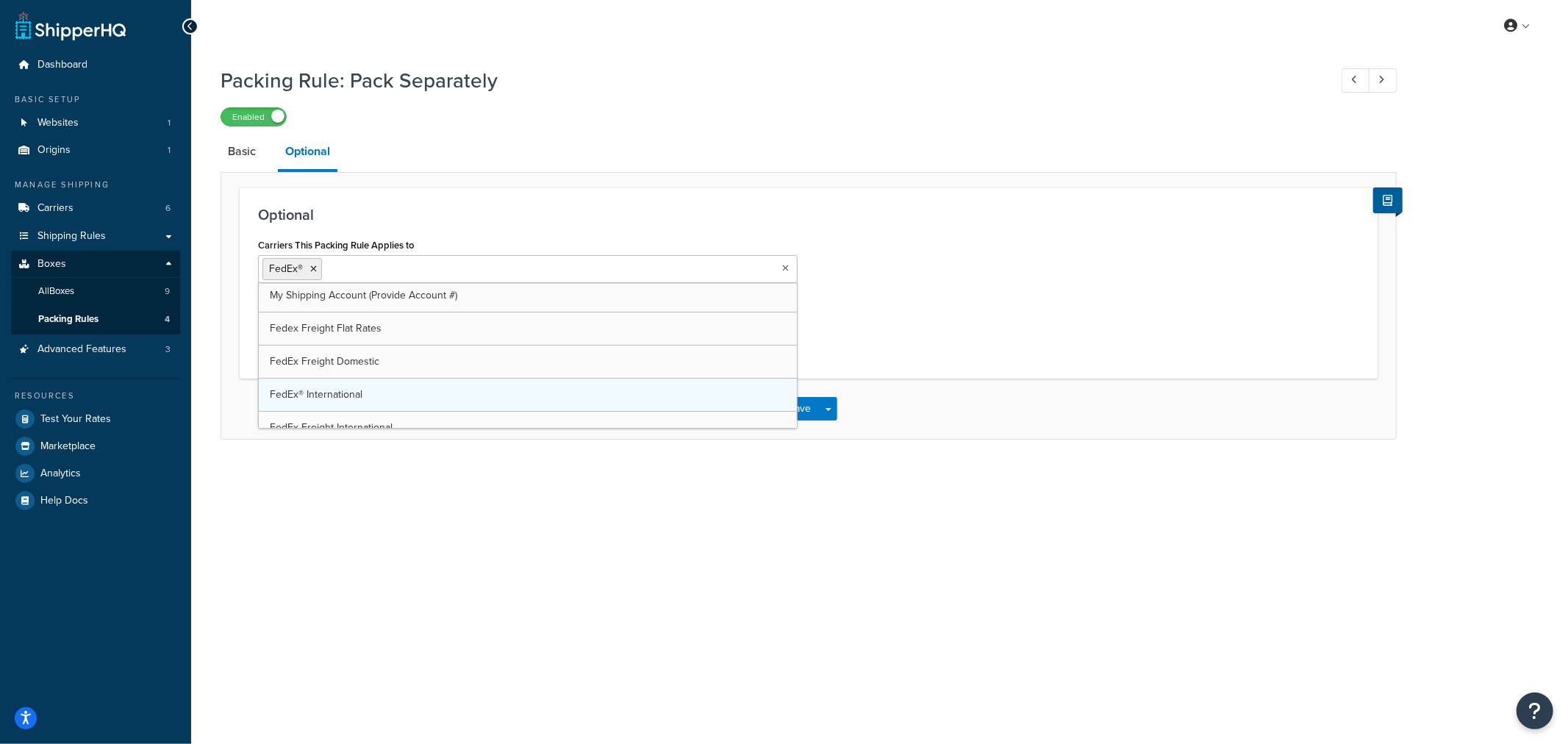
scroll to position [0, 0]
click at [563, 494] on div "My Profile Billing Global Settings Contact Us Logout Packing Rule: Pack Separat…" at bounding box center [879, 372] width 1377 height 744
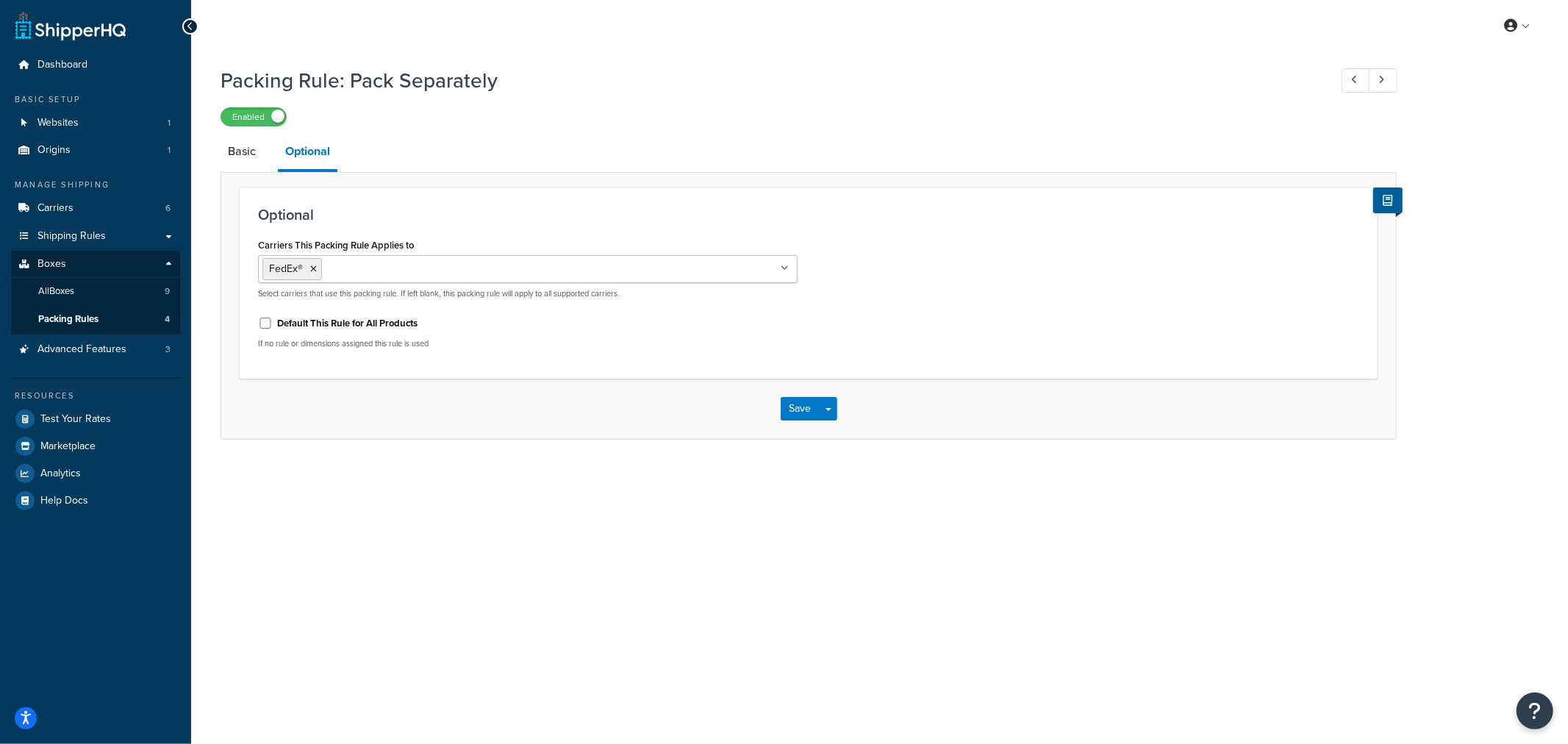
click at [376, 414] on div "Save Save Dropdown Save and Edit Save and Duplicate Save and Create New" at bounding box center [809, 409] width 1174 height 60
click at [713, 76] on h1 "Packing Rule: Pack Separately" at bounding box center [767, 80] width 1094 height 29
click at [361, 265] on input "Carriers This Packing Rule Applies to" at bounding box center [391, 269] width 130 height 17
click at [923, 237] on div "Carriers This Packing Rule Applies to FedEx® My Shipping Account (Provide Accou…" at bounding box center [808, 297] width 1123 height 126
click at [164, 233] on link "Shipping Rules" at bounding box center [96, 236] width 169 height 27
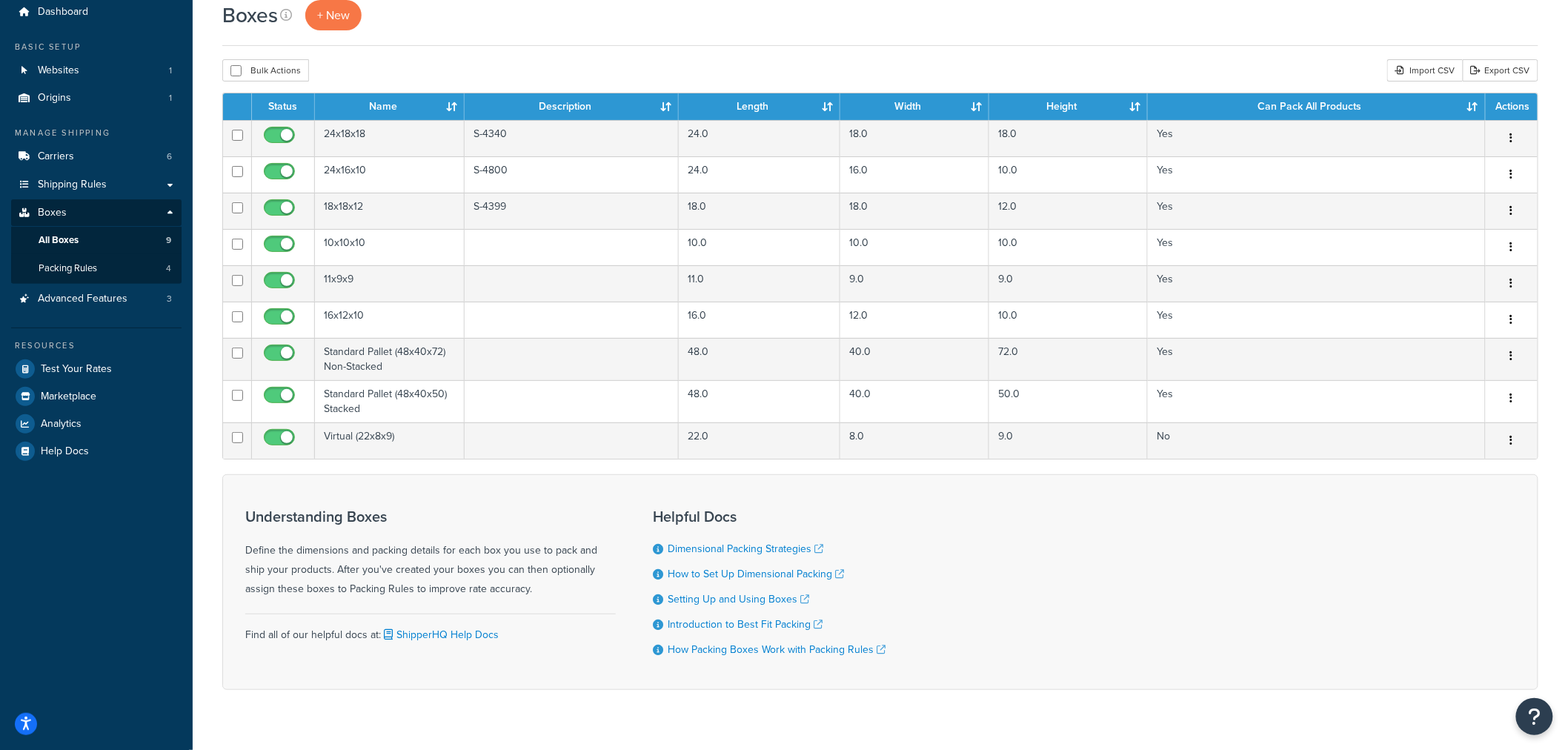
scroll to position [82, 0]
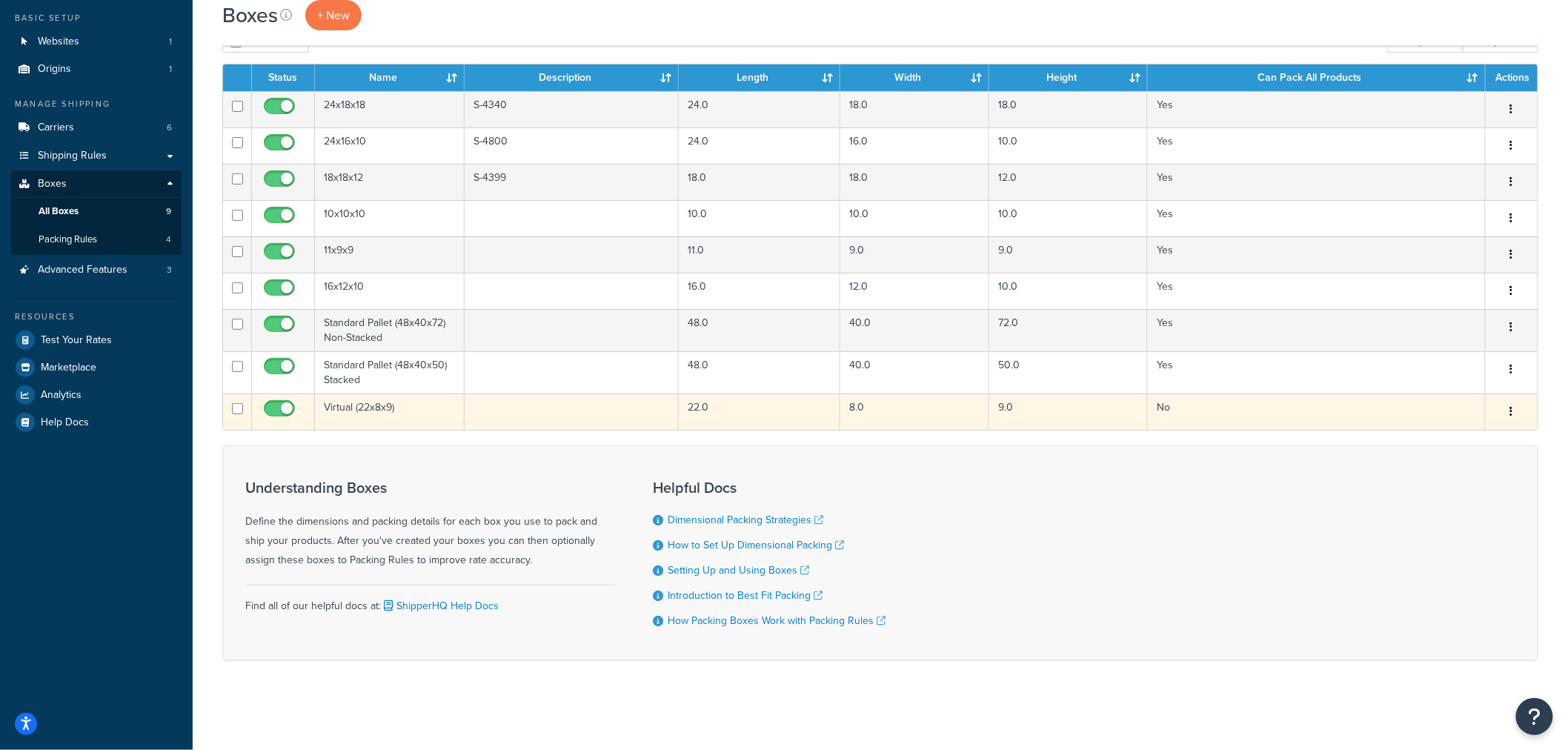
click at [344, 407] on td "Virtual (22x8x9)" at bounding box center [390, 411] width 150 height 36
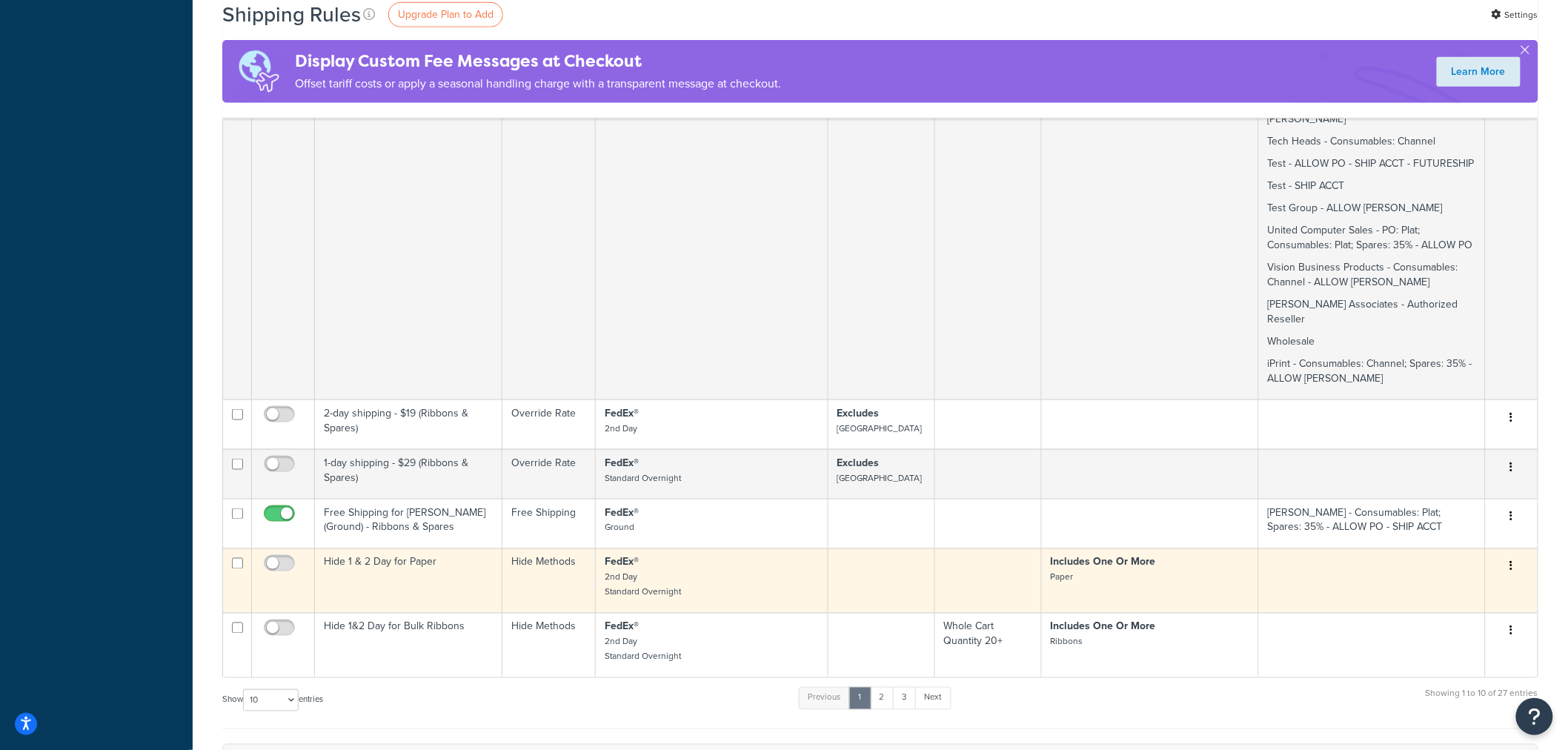
scroll to position [2991, 0]
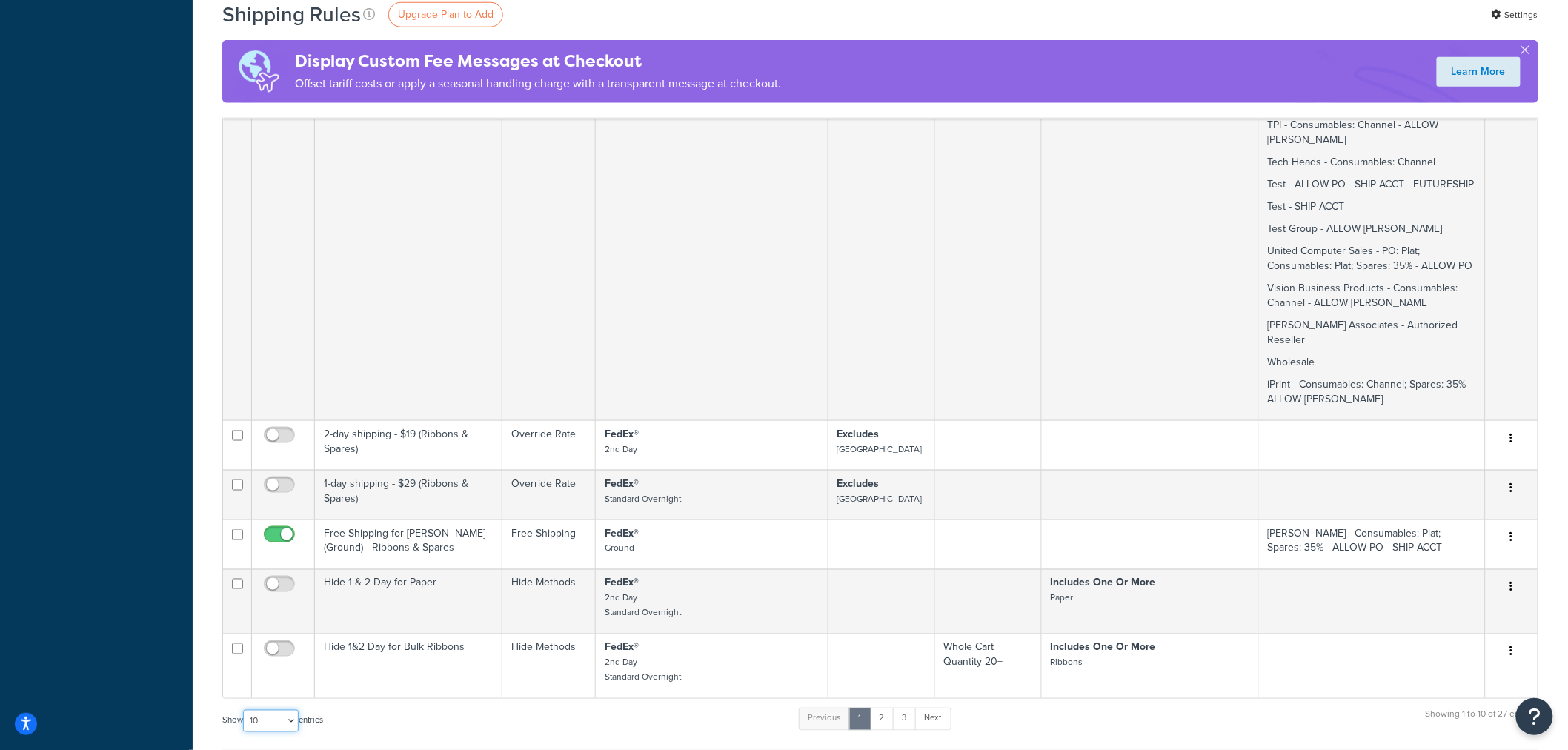
click at [289, 711] on select "10 15 25 50 100 1000" at bounding box center [271, 721] width 55 height 22
select select "1000"
click at [244, 711] on select "10 15 25 50 100 1000" at bounding box center [271, 721] width 55 height 22
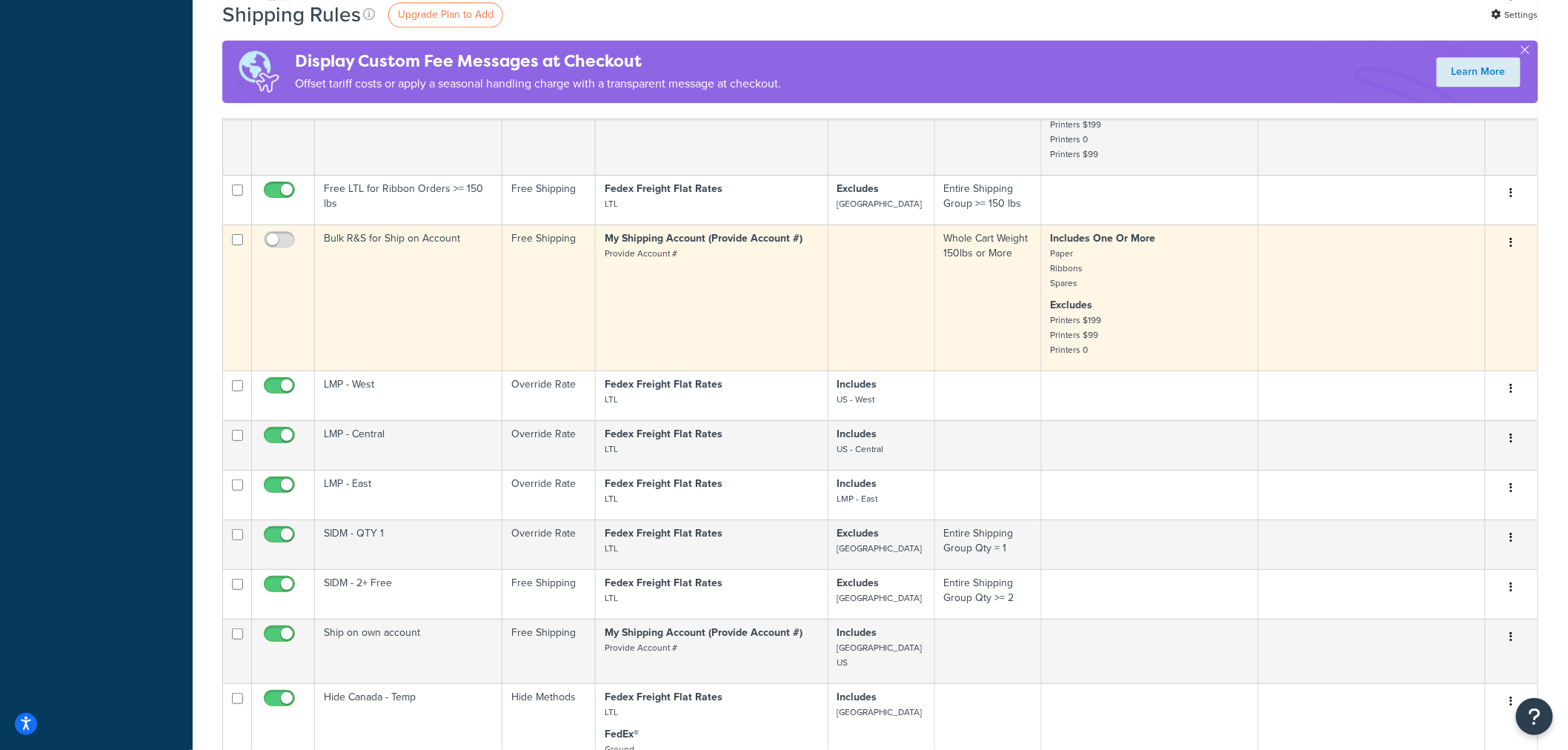
scroll to position [3789, 0]
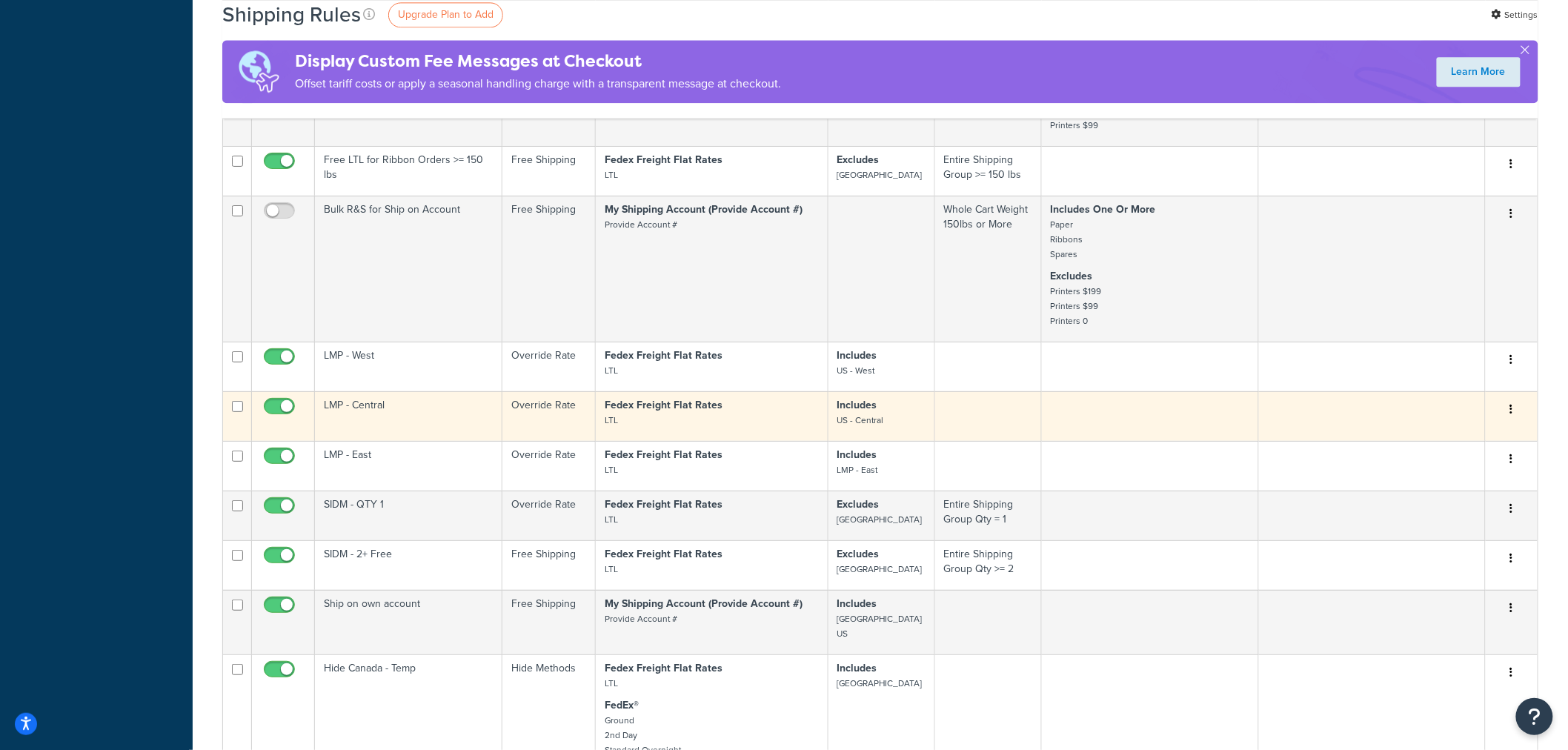
click at [415, 392] on td "LMP - Central" at bounding box center [409, 416] width 187 height 50
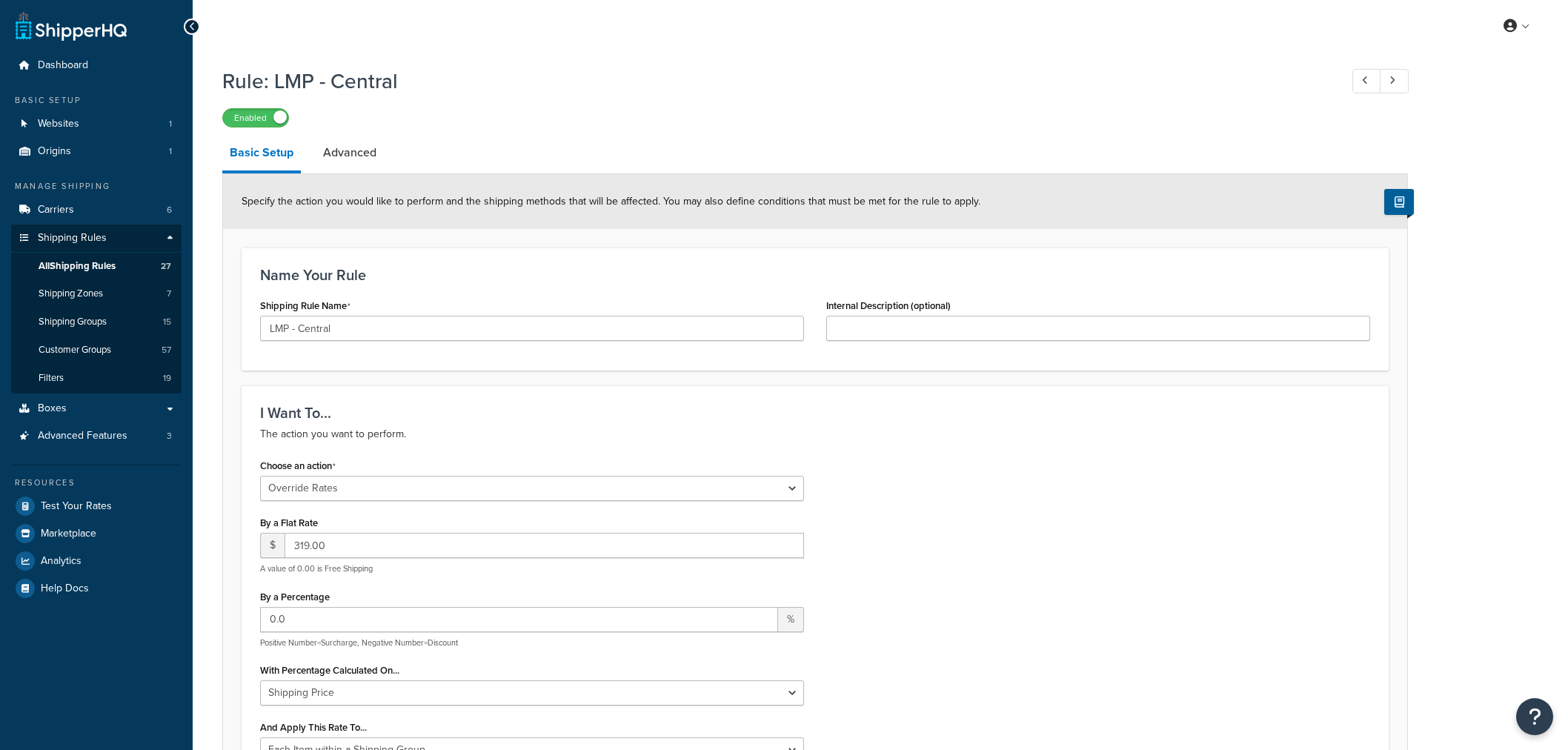
select select "OVERRIDE"
select select "ITEM"
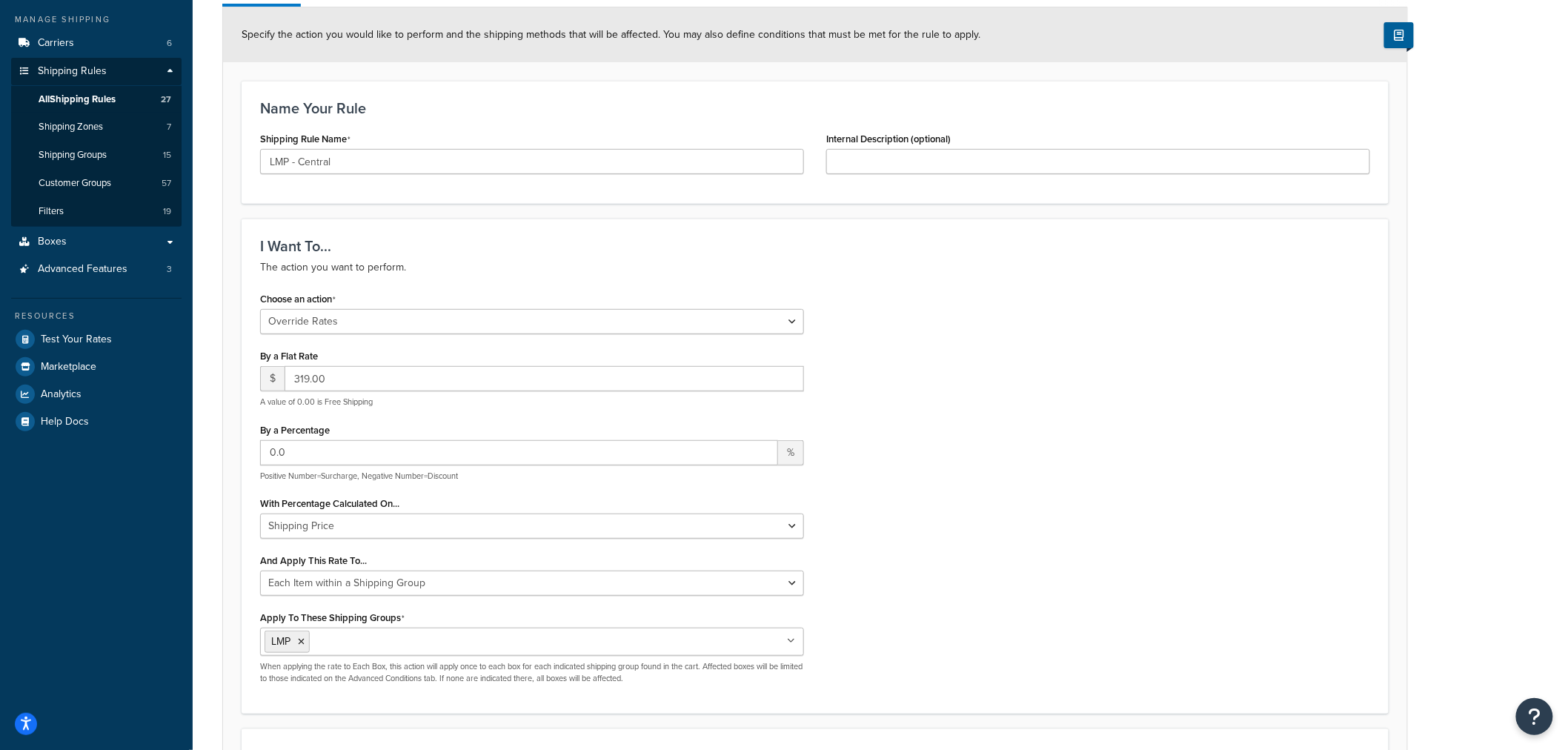
scroll to position [247, 0]
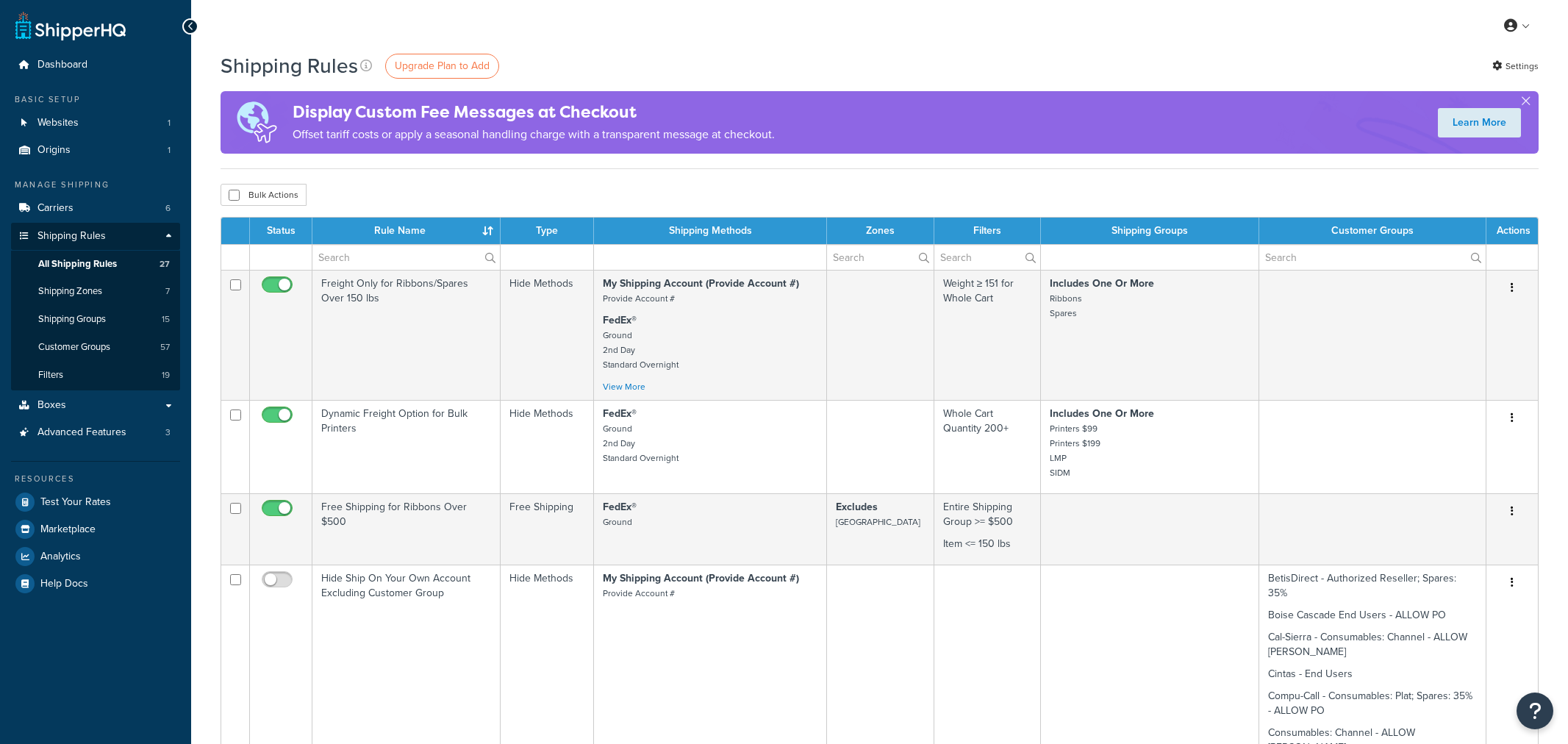
select select "1000"
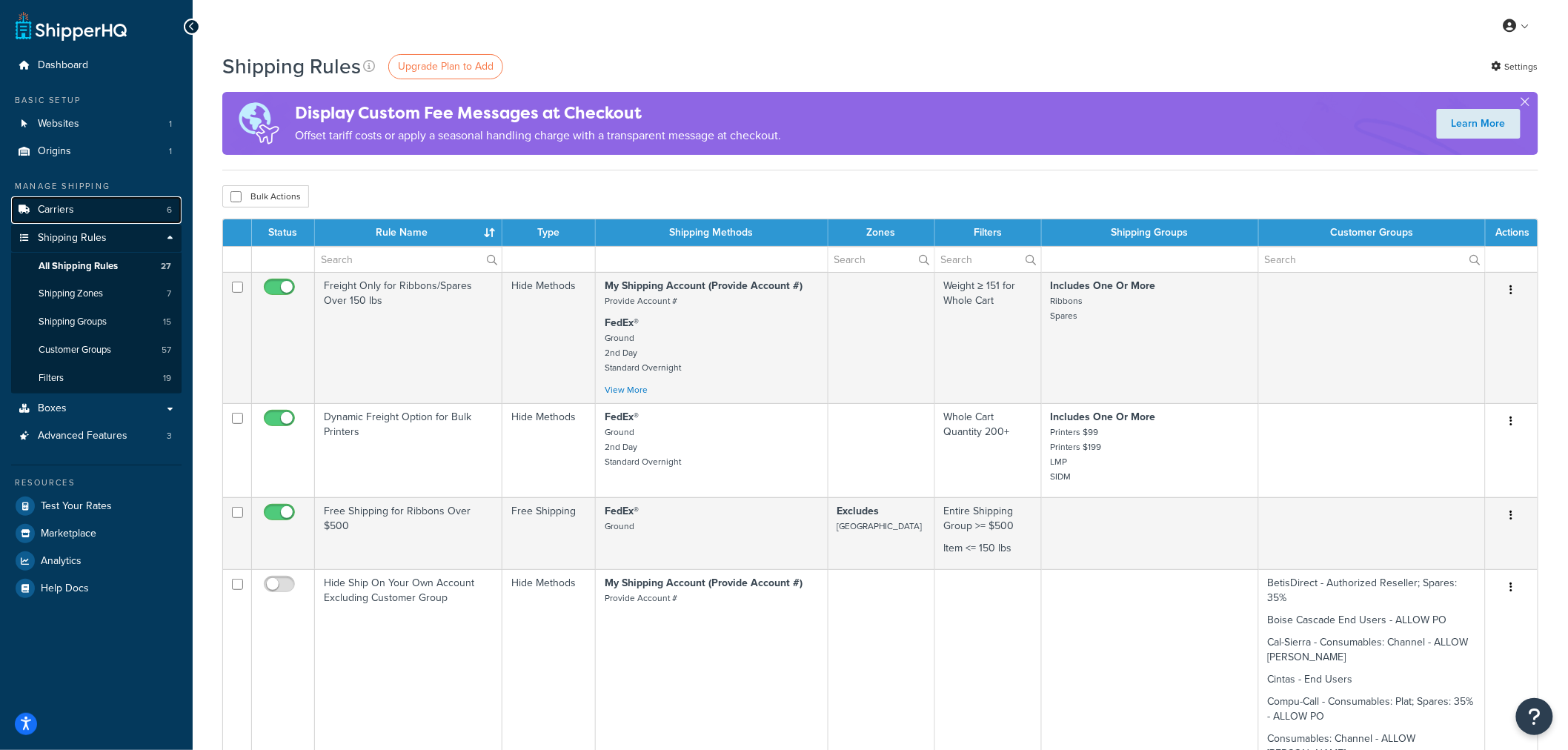
click at [62, 210] on span "Carriers" at bounding box center [55, 210] width 36 height 12
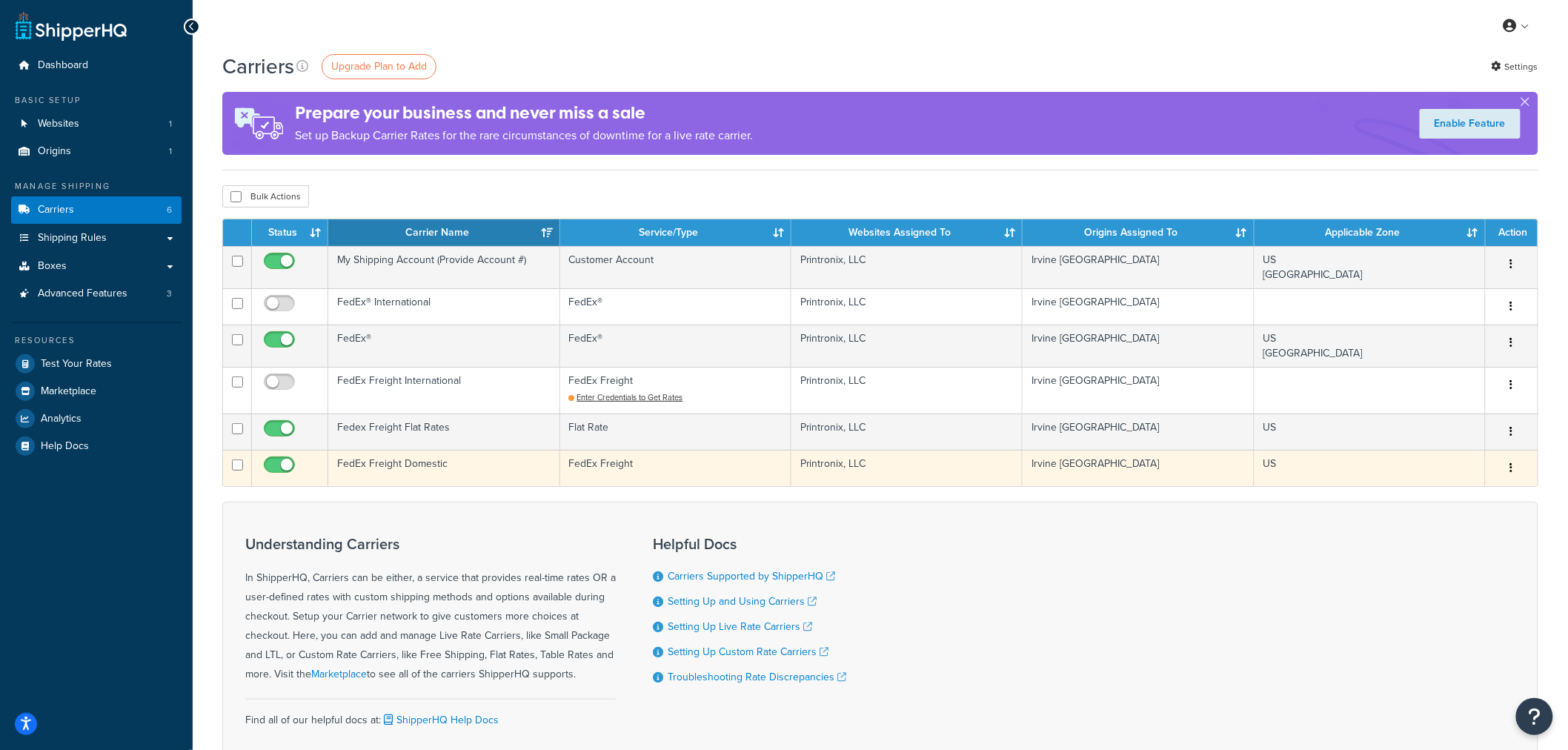
click at [390, 472] on td "FedEx Freight Domestic" at bounding box center [444, 468] width 231 height 36
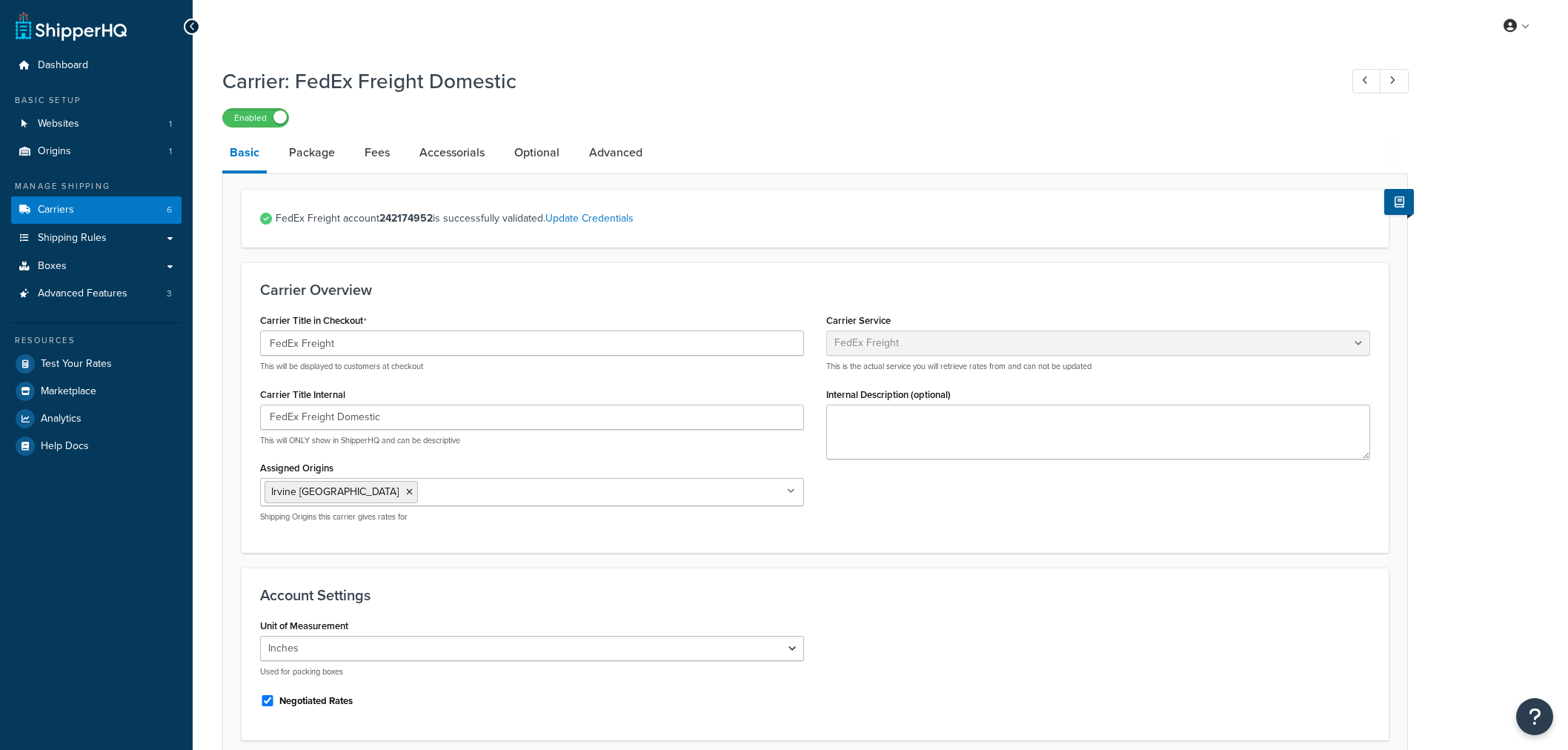
select select "fedExFreight"
click at [327, 150] on link "Package" at bounding box center [312, 152] width 60 height 36
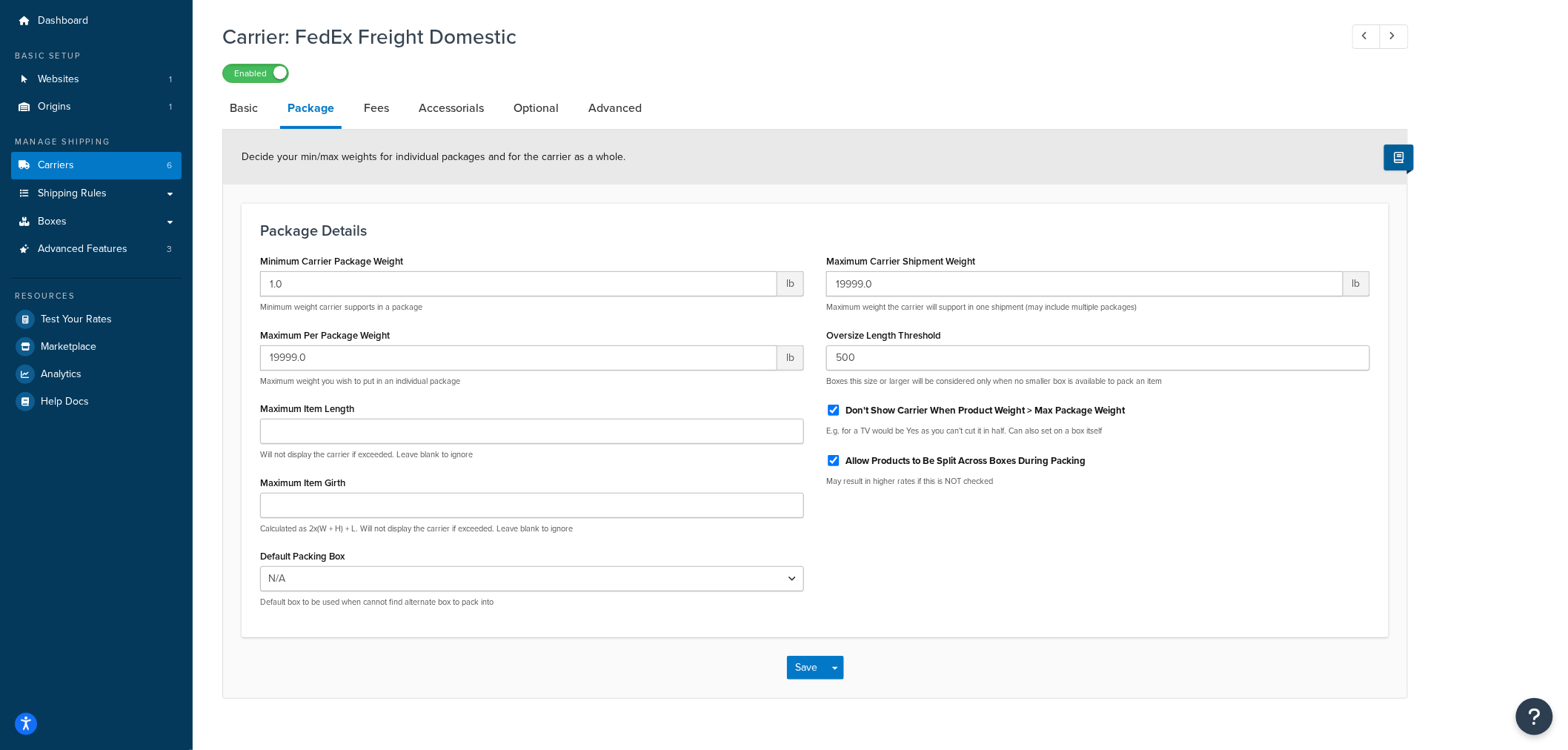
scroll to position [69, 0]
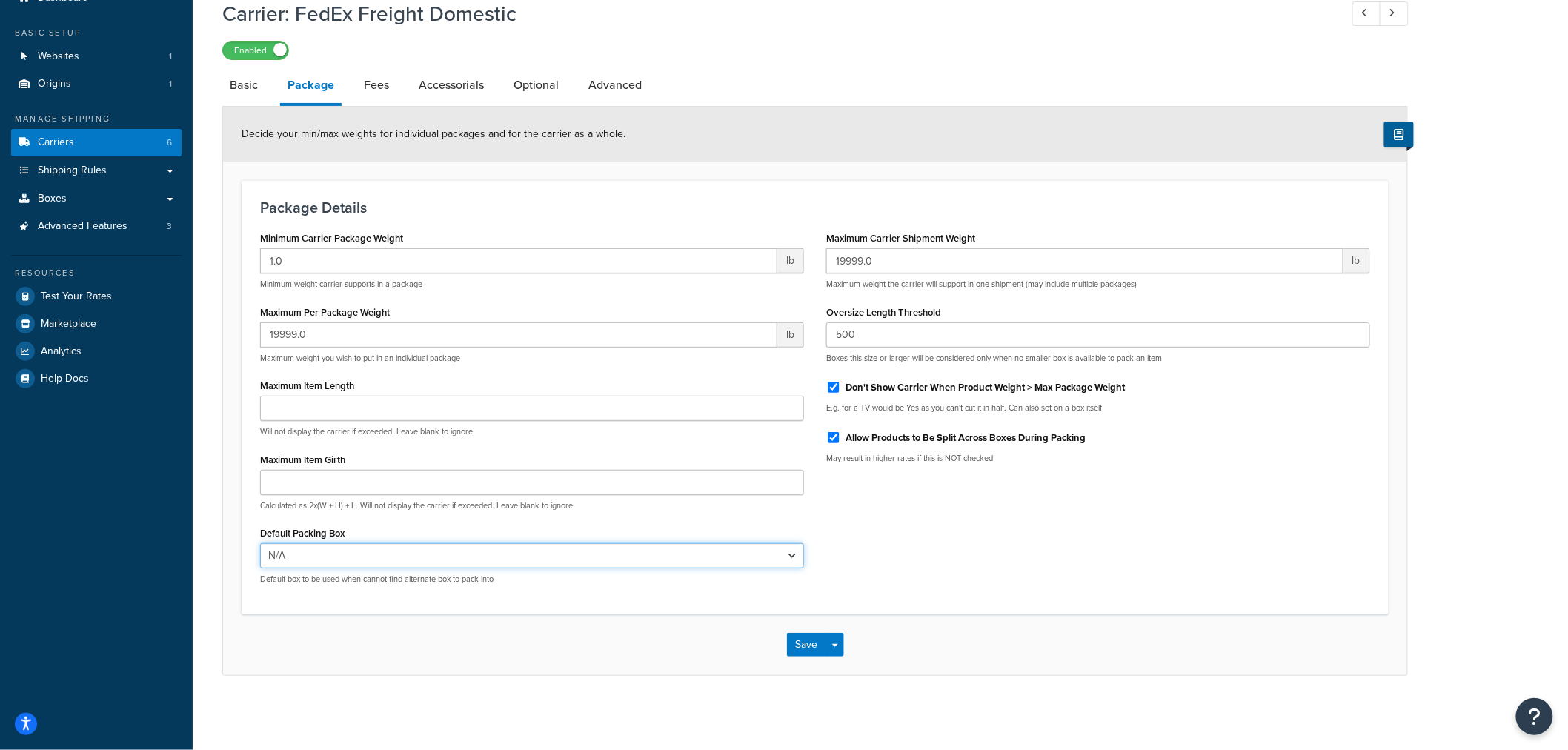
click at [277, 564] on select "N/A Virtual (22x8x9)" at bounding box center [532, 555] width 544 height 25
click at [885, 565] on div "Minimum Carrier Package Weight 1.0 lb Minimum weight carrier supports in a pack…" at bounding box center [815, 412] width 1133 height 369
click at [382, 94] on link "Fees" at bounding box center [377, 85] width 40 height 36
select select "AFTER"
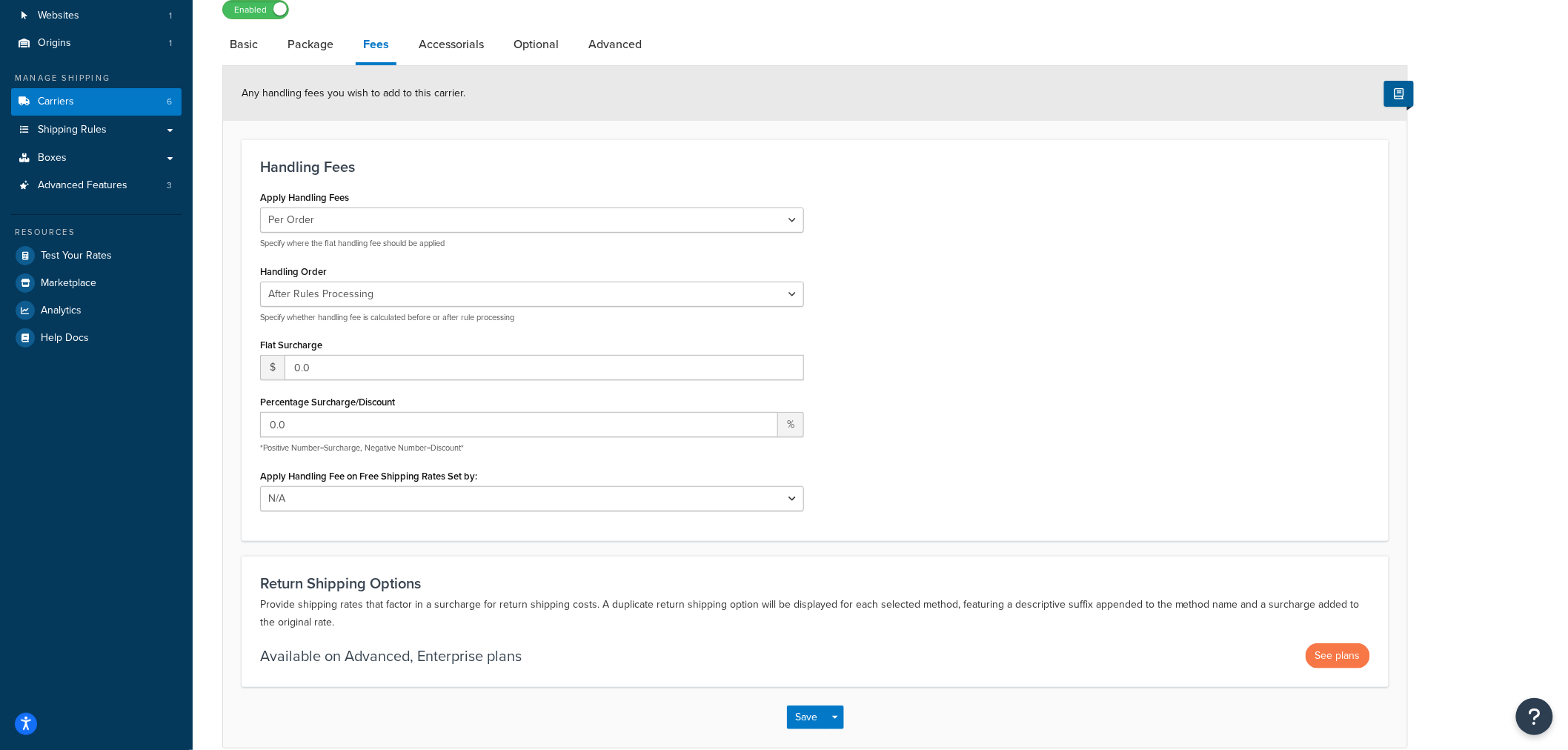
scroll to position [69, 0]
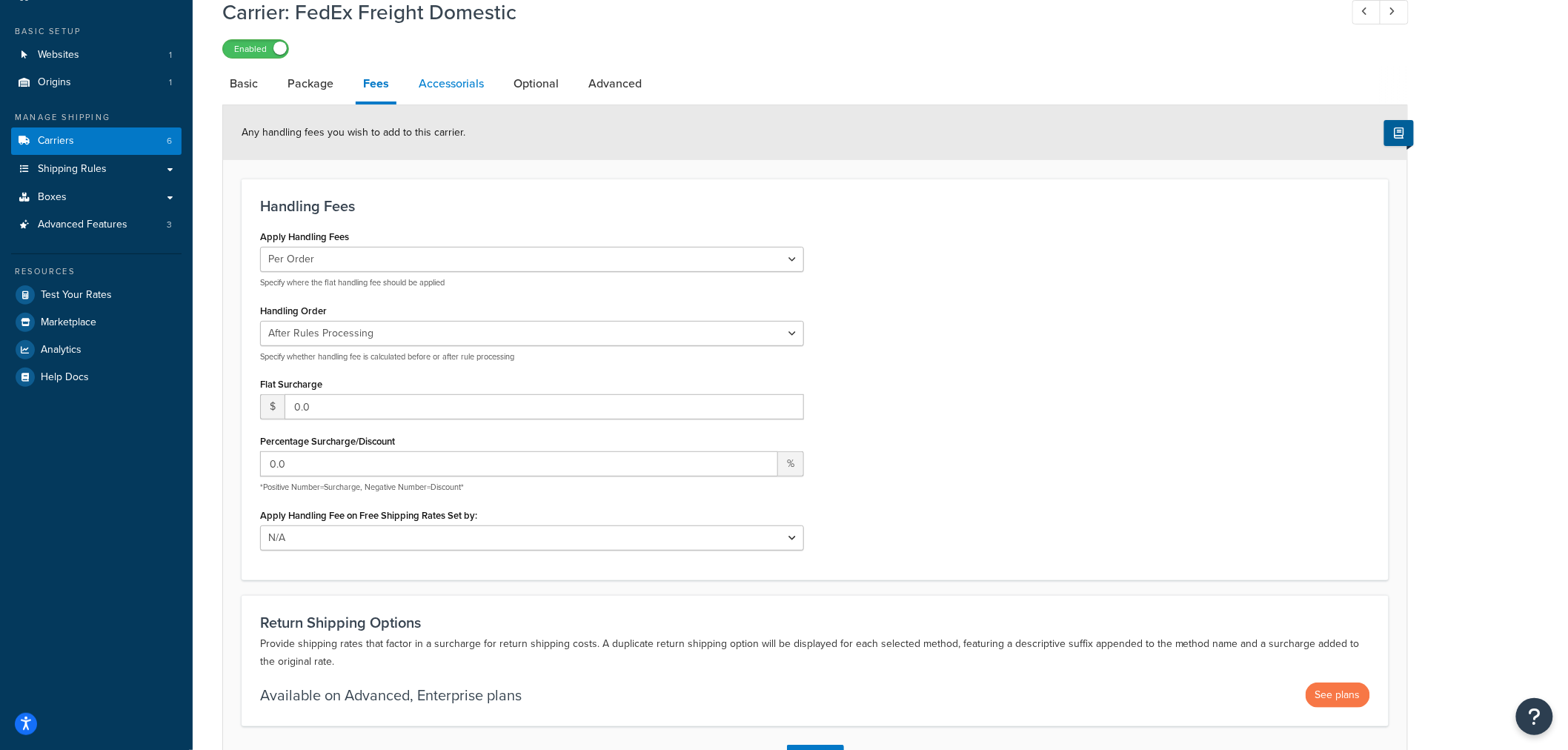
click at [450, 74] on link "Accessorials" at bounding box center [451, 83] width 80 height 36
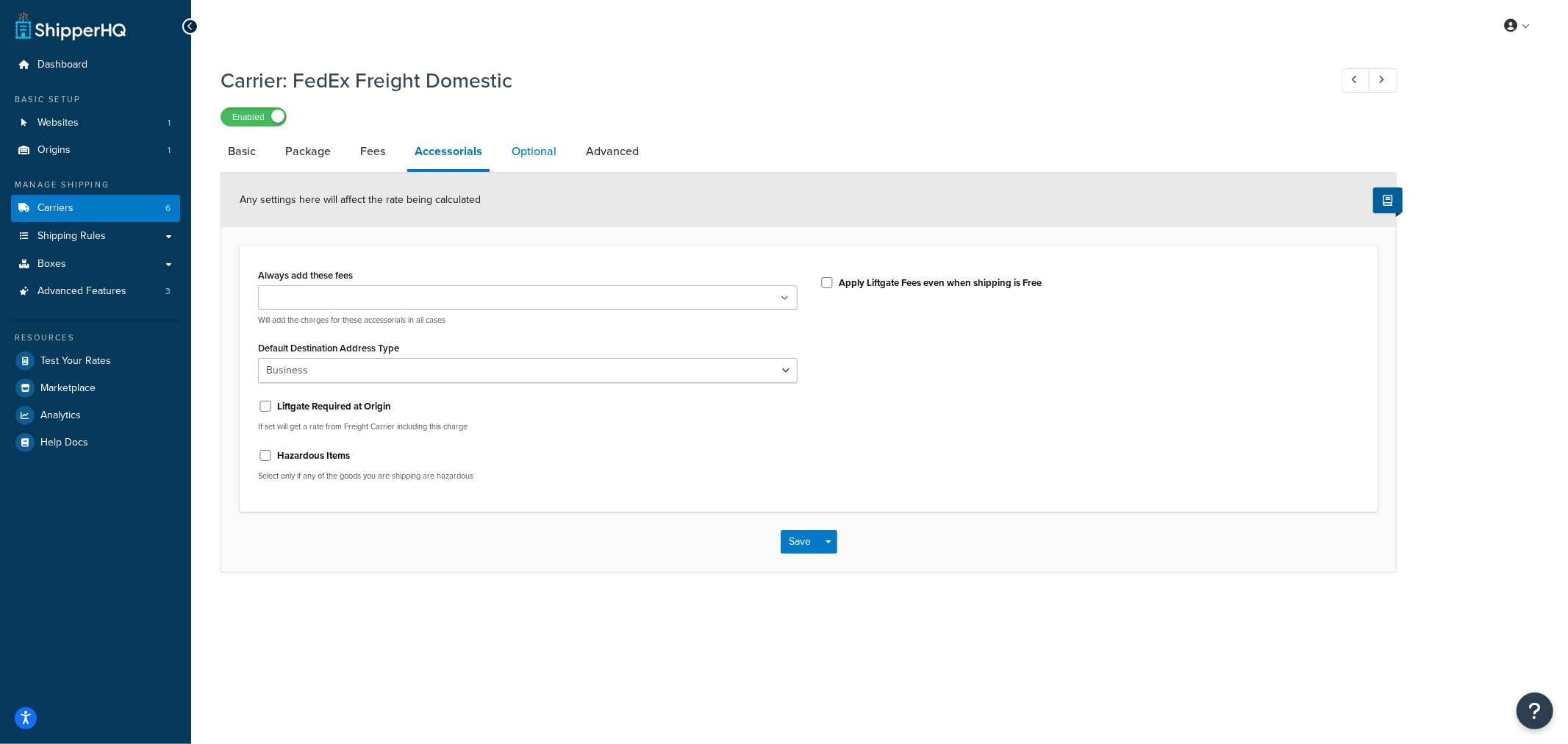
click at [533, 158] on link "Optional" at bounding box center [533, 151] width 60 height 36
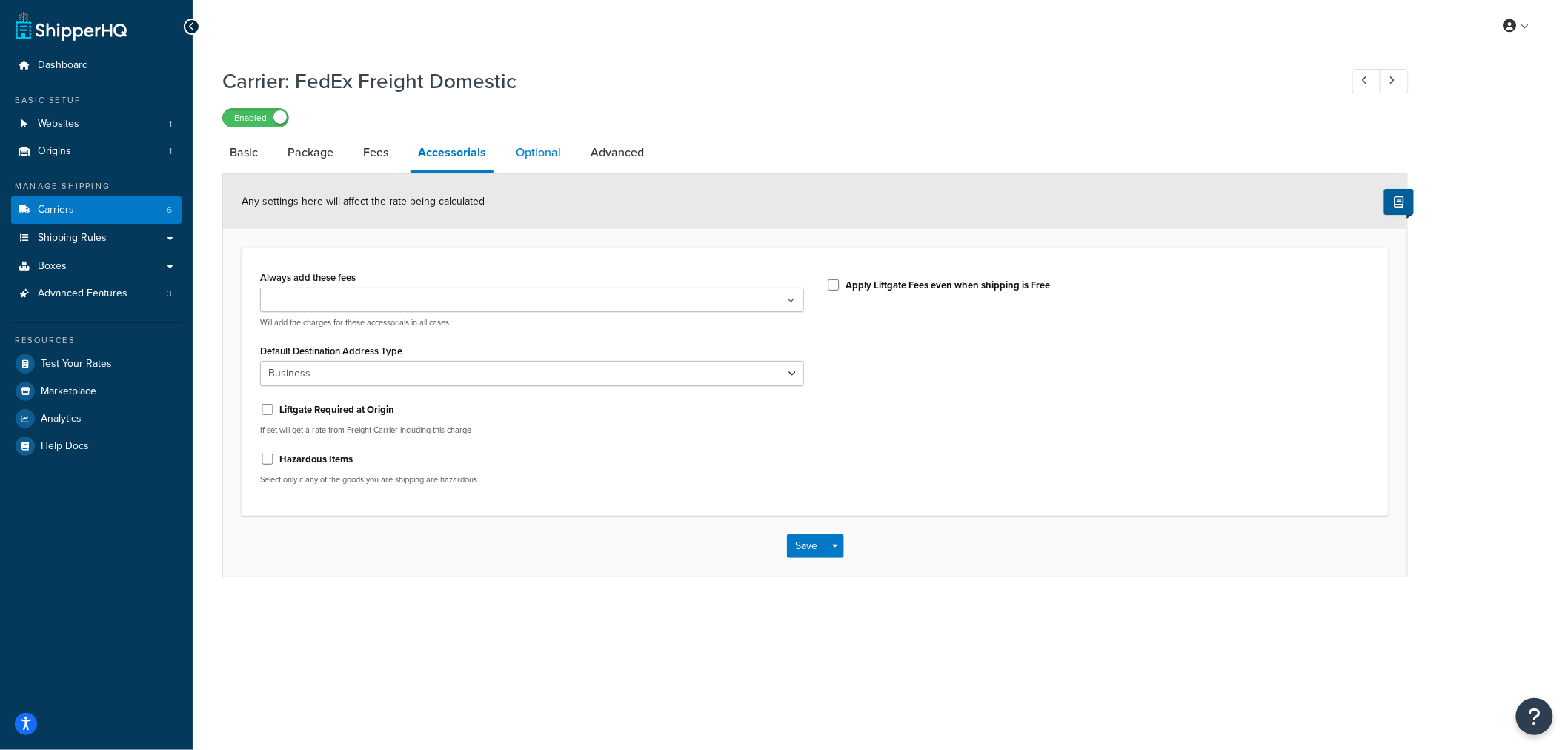
select select "125"
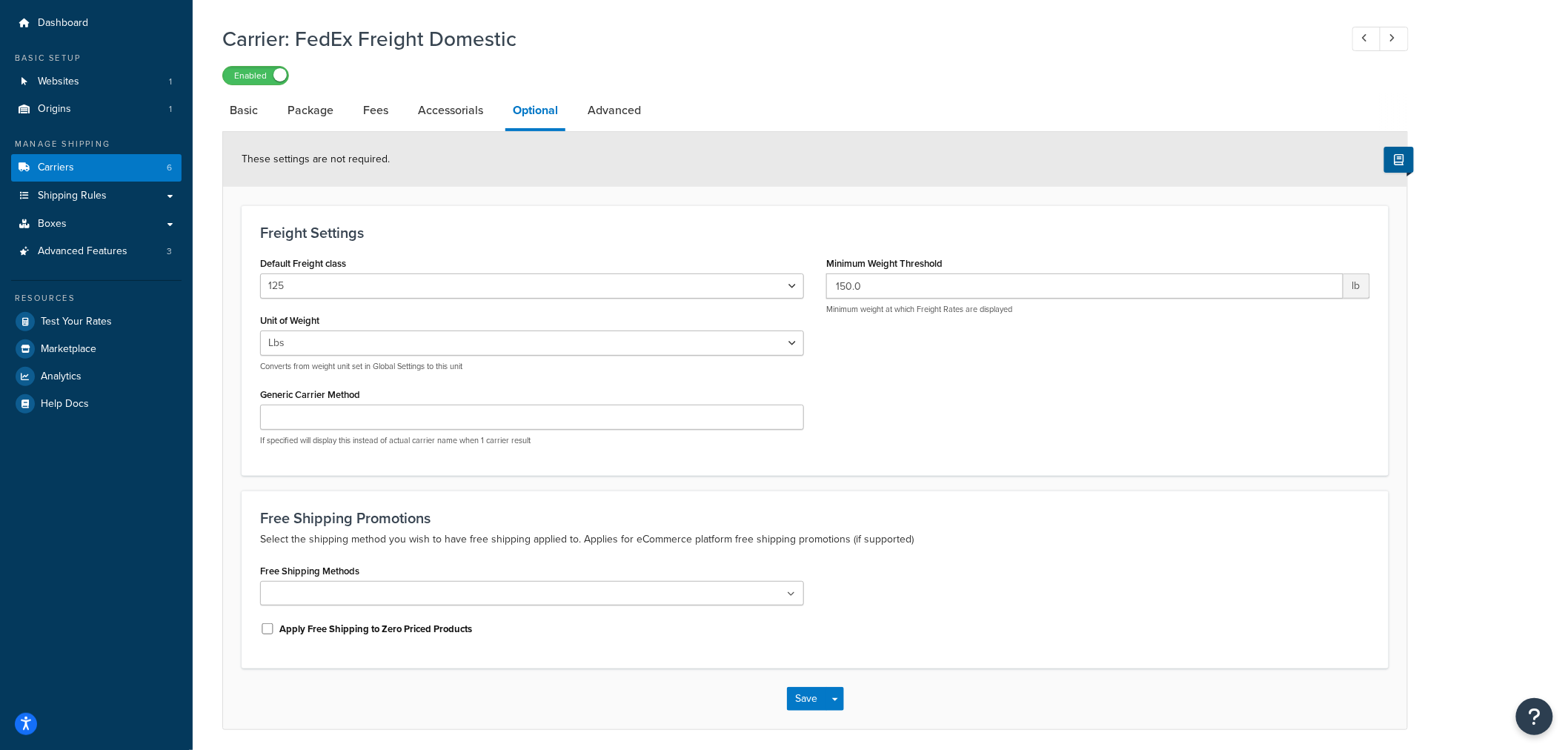
scroll to position [82, 0]
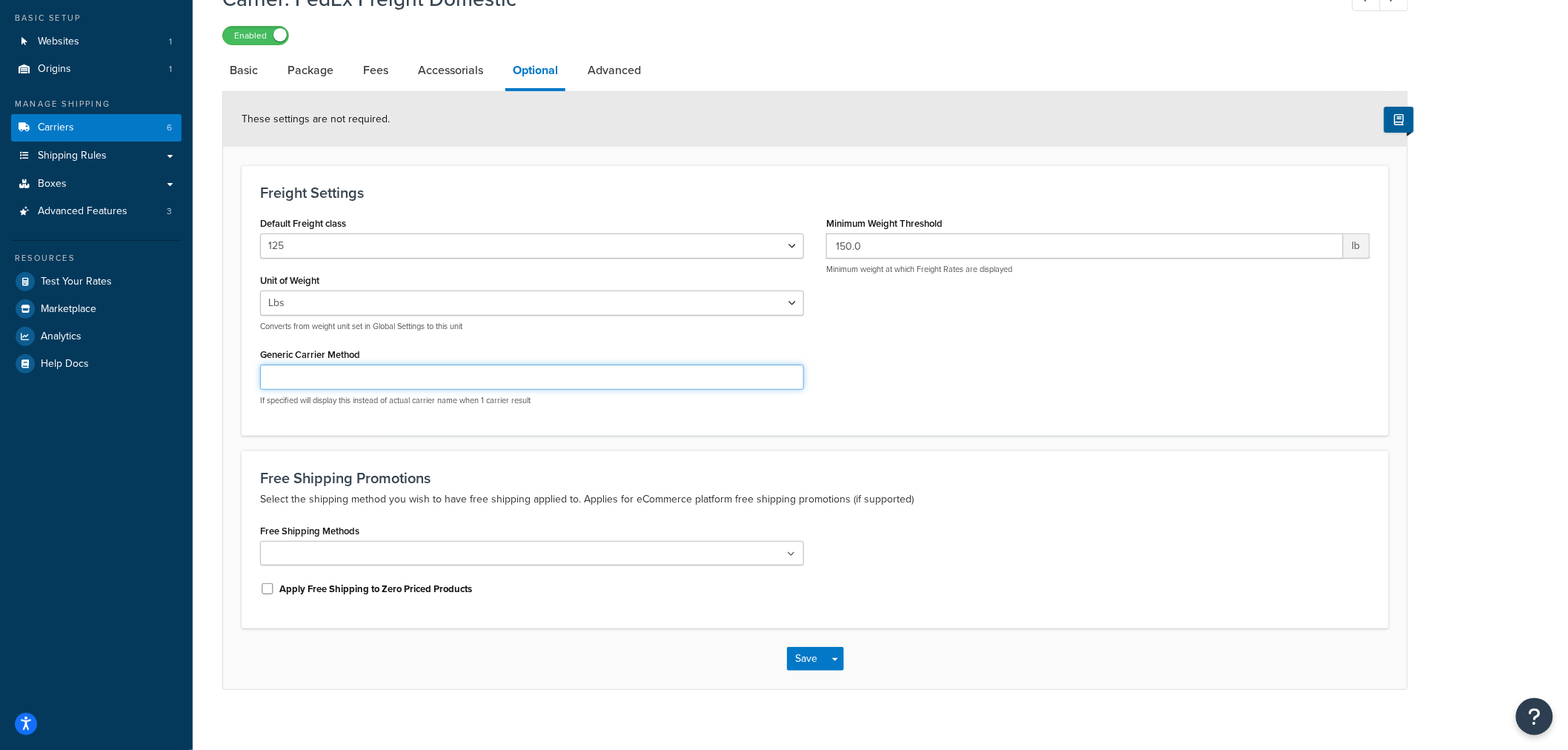
click at [723, 382] on input "Generic Carrier Method" at bounding box center [532, 377] width 544 height 25
click at [1002, 354] on div "Default Freight class 50 55 60 65 70 77.5 85 92.5 100 110 125 150 175 200 250 3…" at bounding box center [815, 315] width 1133 height 205
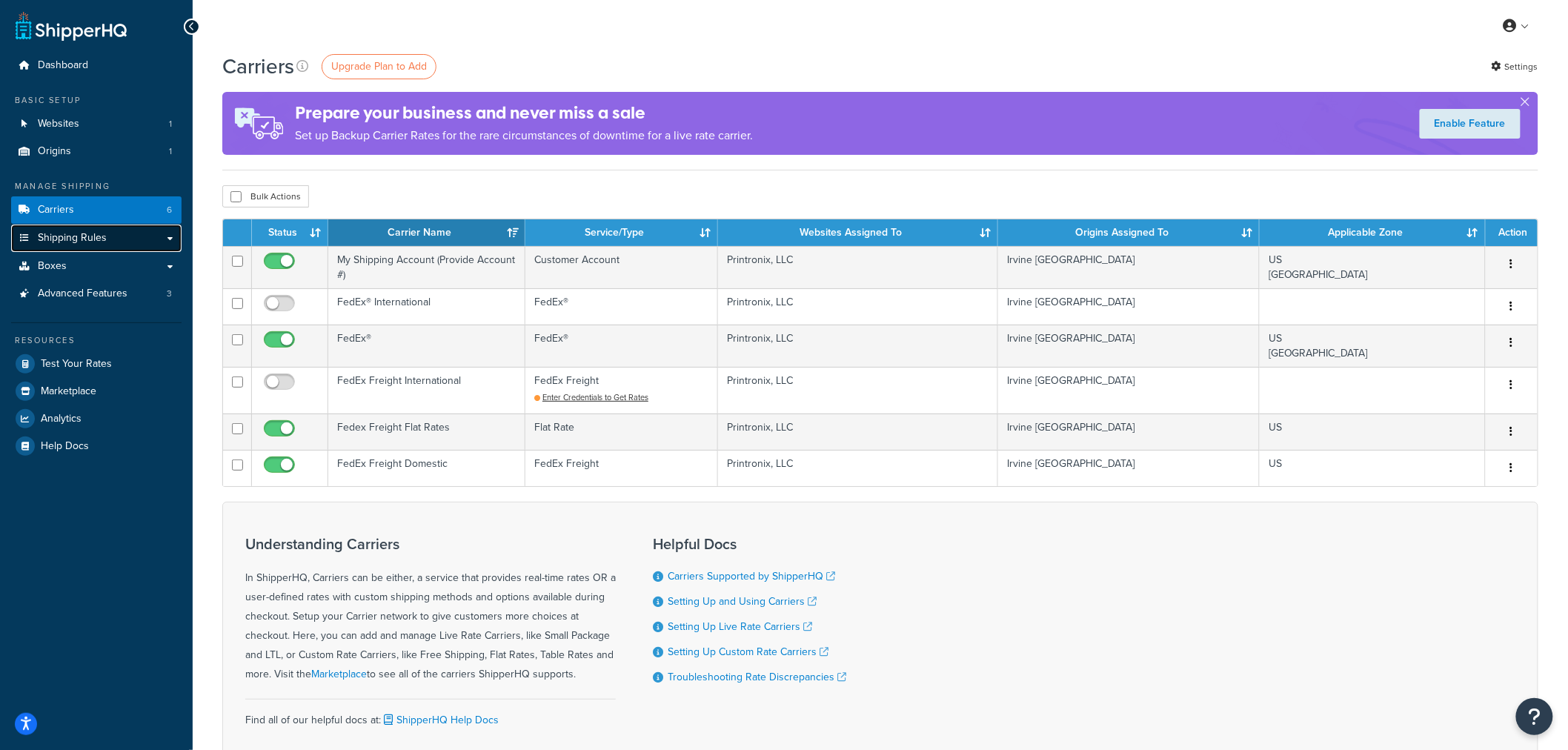
click at [102, 243] on span "Shipping Rules" at bounding box center [72, 238] width 69 height 12
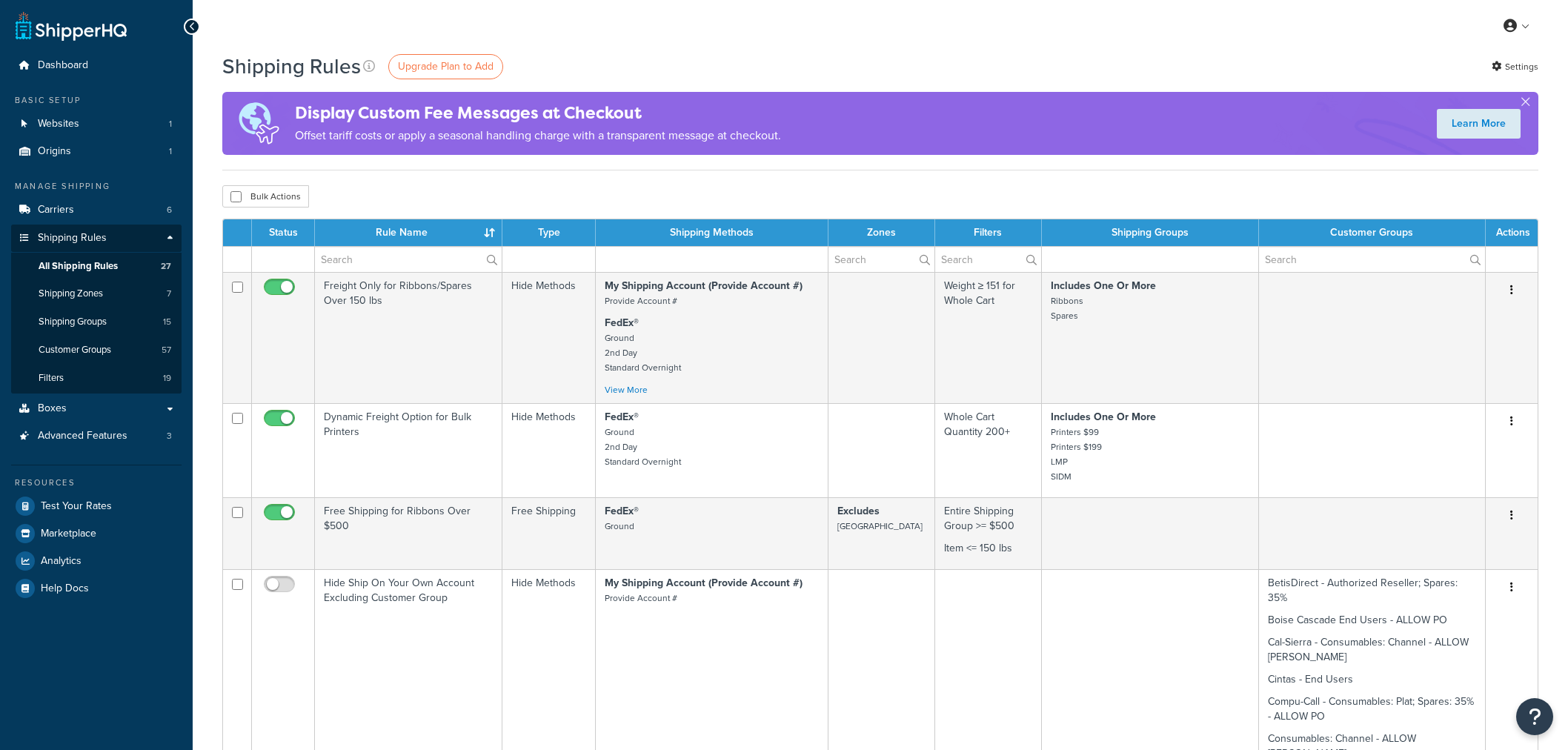
select select "1000"
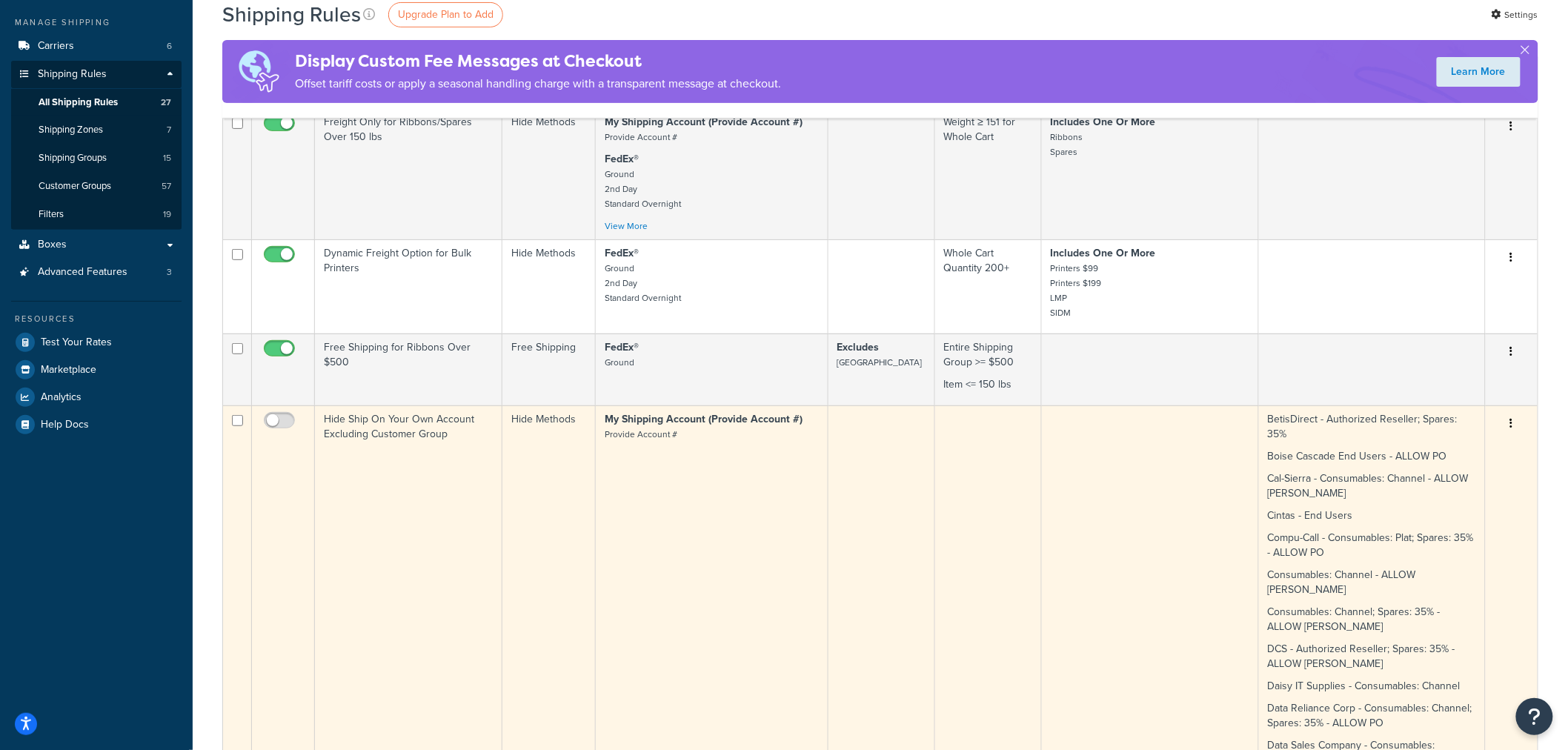
scroll to position [165, 0]
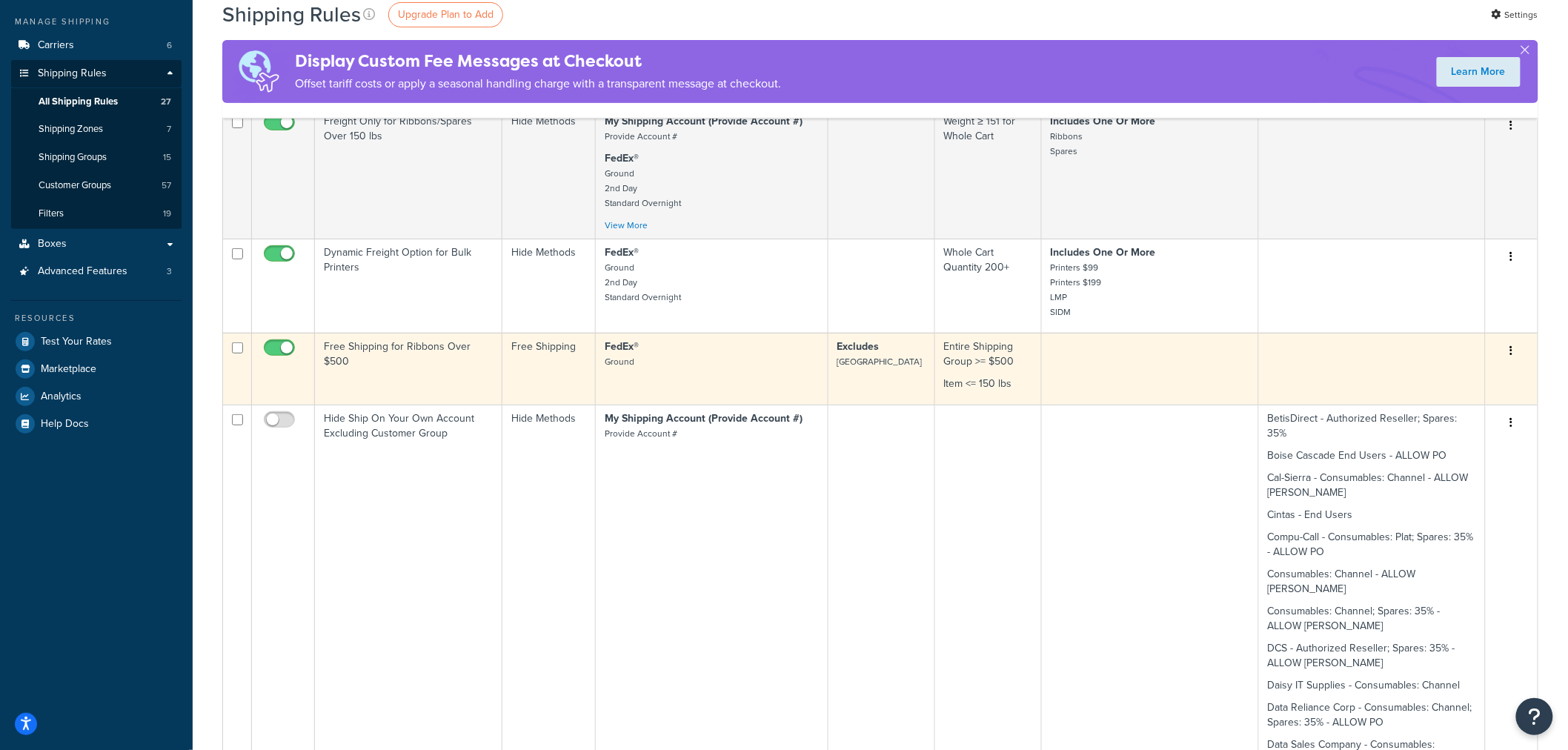
click at [394, 359] on td "Free Shipping for Ribbons Over $500" at bounding box center [409, 369] width 187 height 72
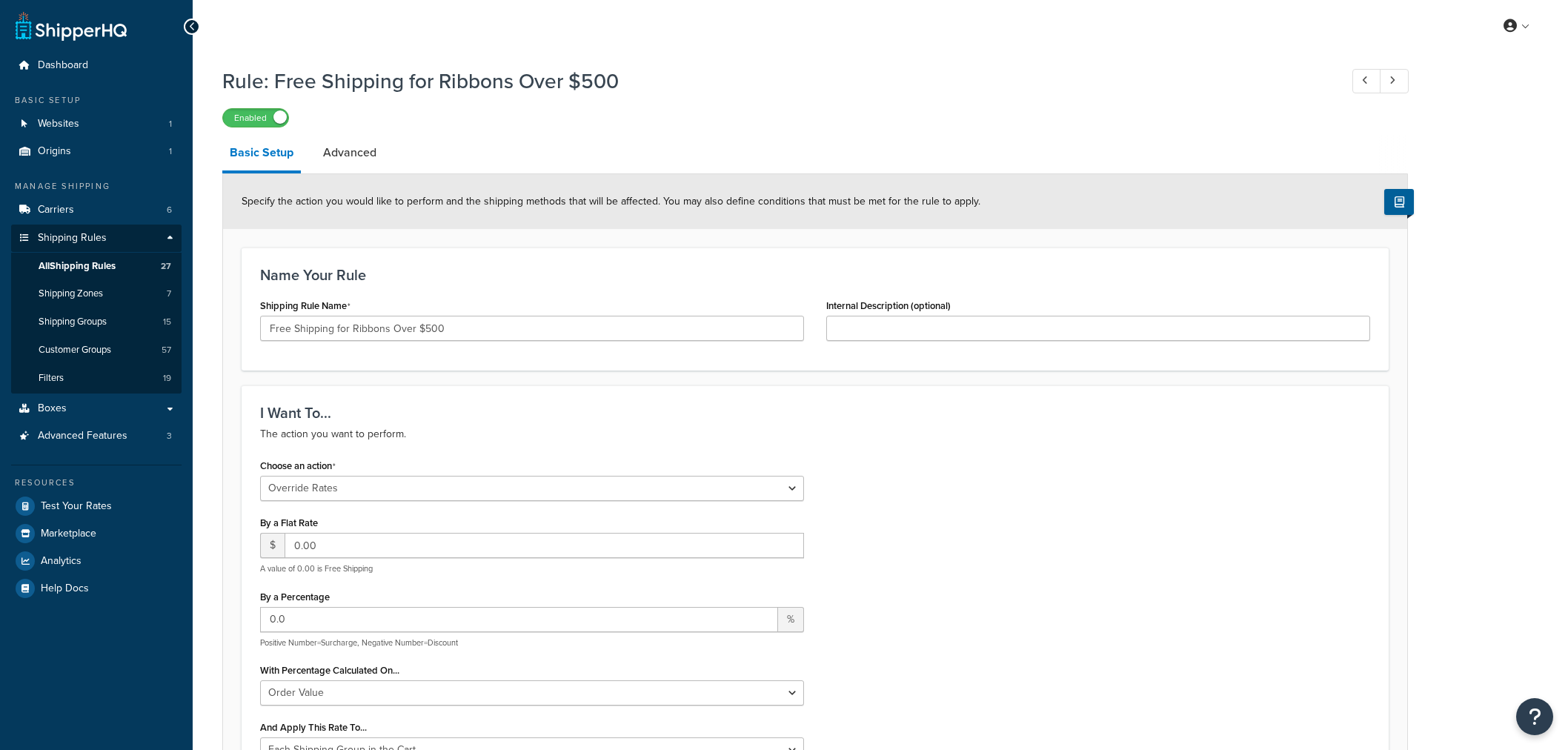
select select "OVERRIDE"
select select "SHIPPING_GROUP"
drag, startPoint x: 320, startPoint y: 149, endPoint x: 364, endPoint y: 152, distance: 44.1
click at [320, 149] on link "Advanced" at bounding box center [350, 152] width 68 height 36
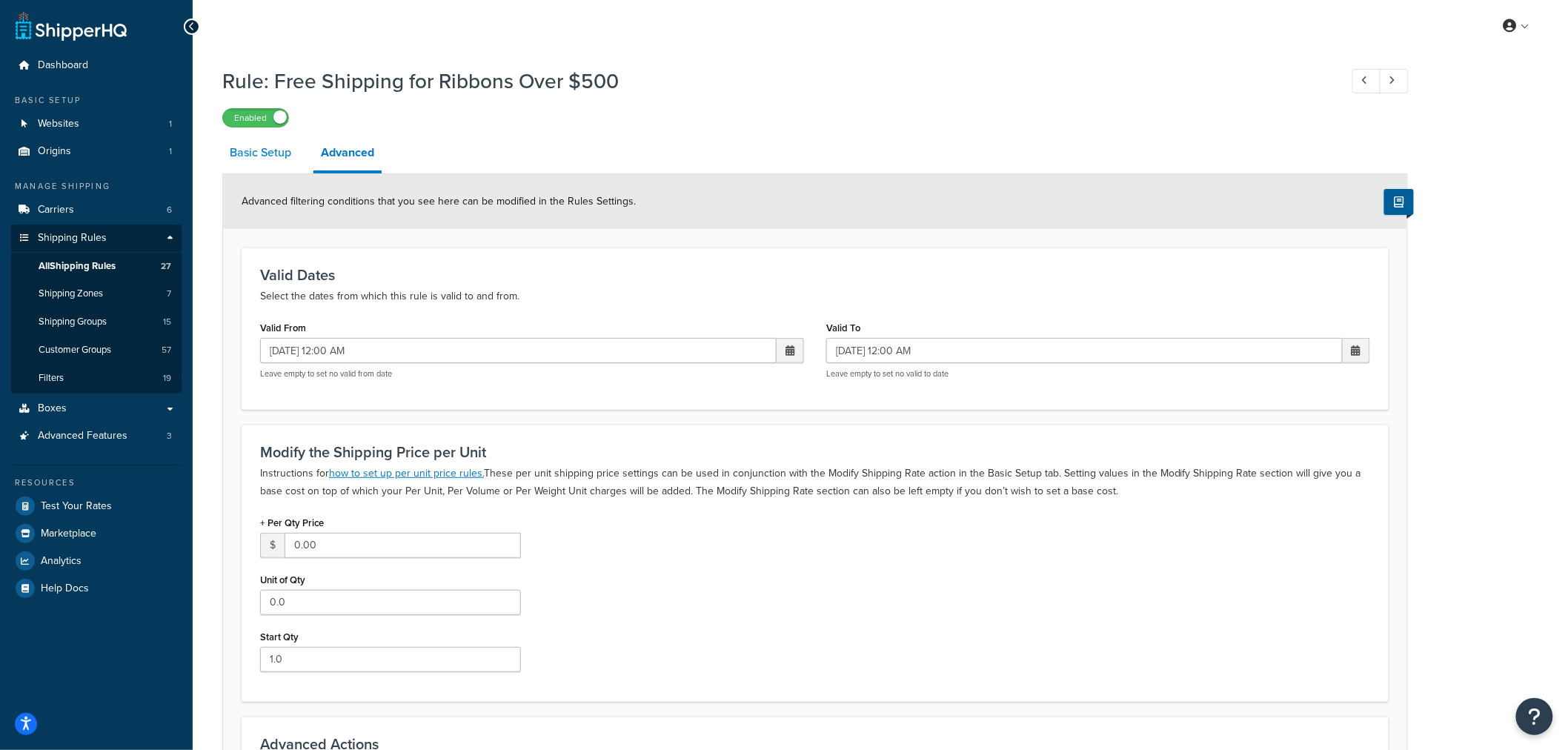
click at [270, 159] on link "Basic Setup" at bounding box center [260, 152] width 76 height 36
select select "OVERRIDE"
select select "SHIPPING_GROUP"
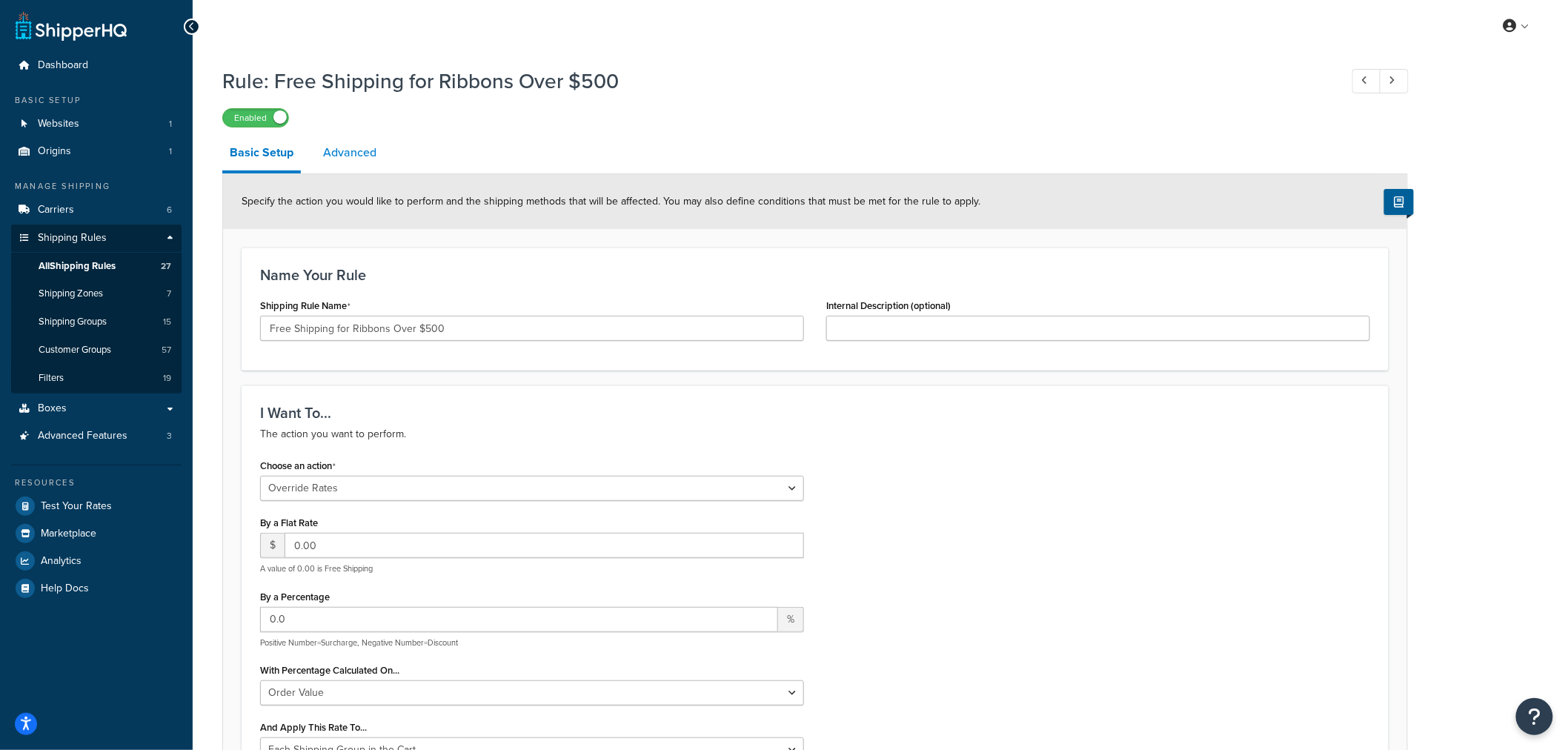
click at [366, 145] on link "Advanced" at bounding box center [350, 152] width 68 height 36
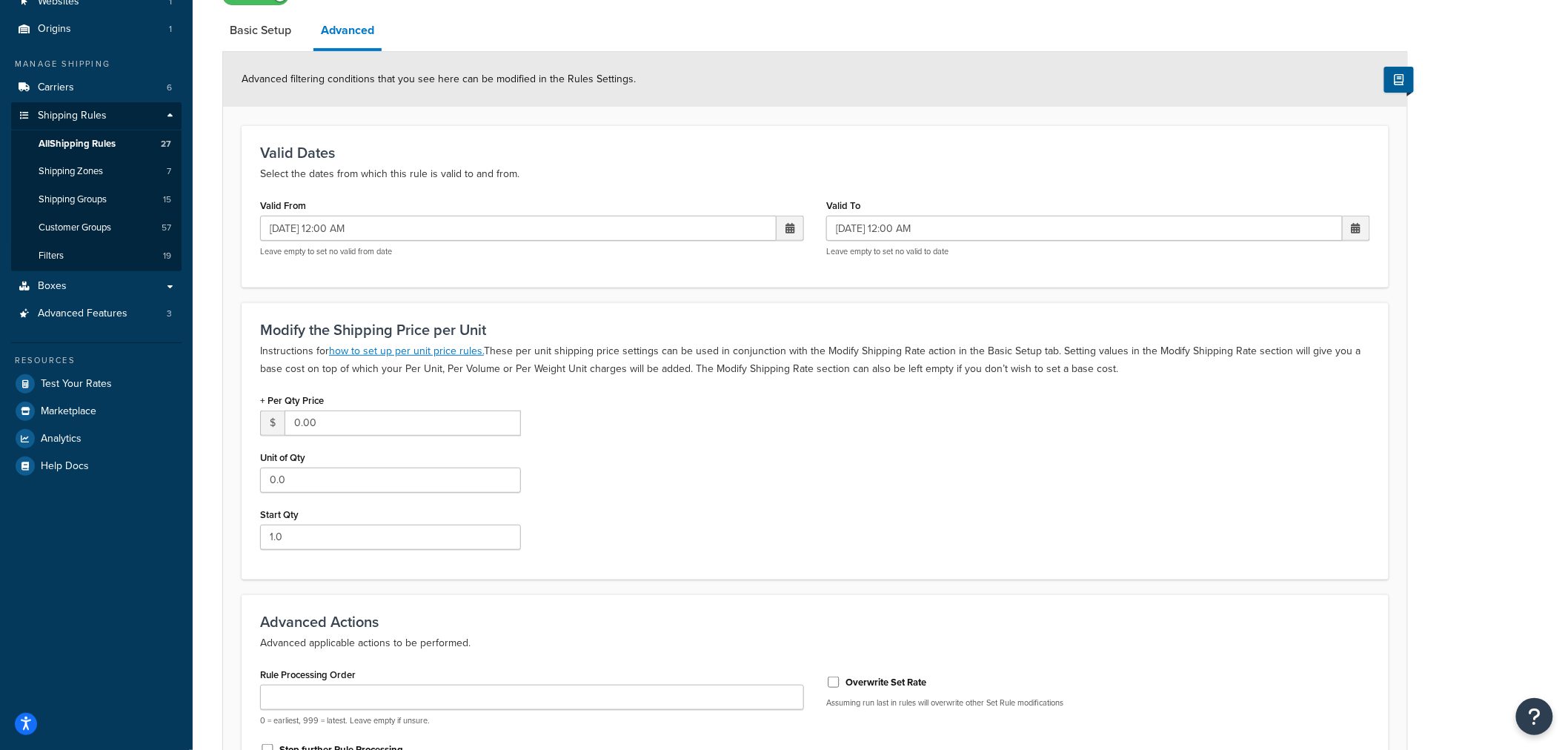
scroll to position [315, 0]
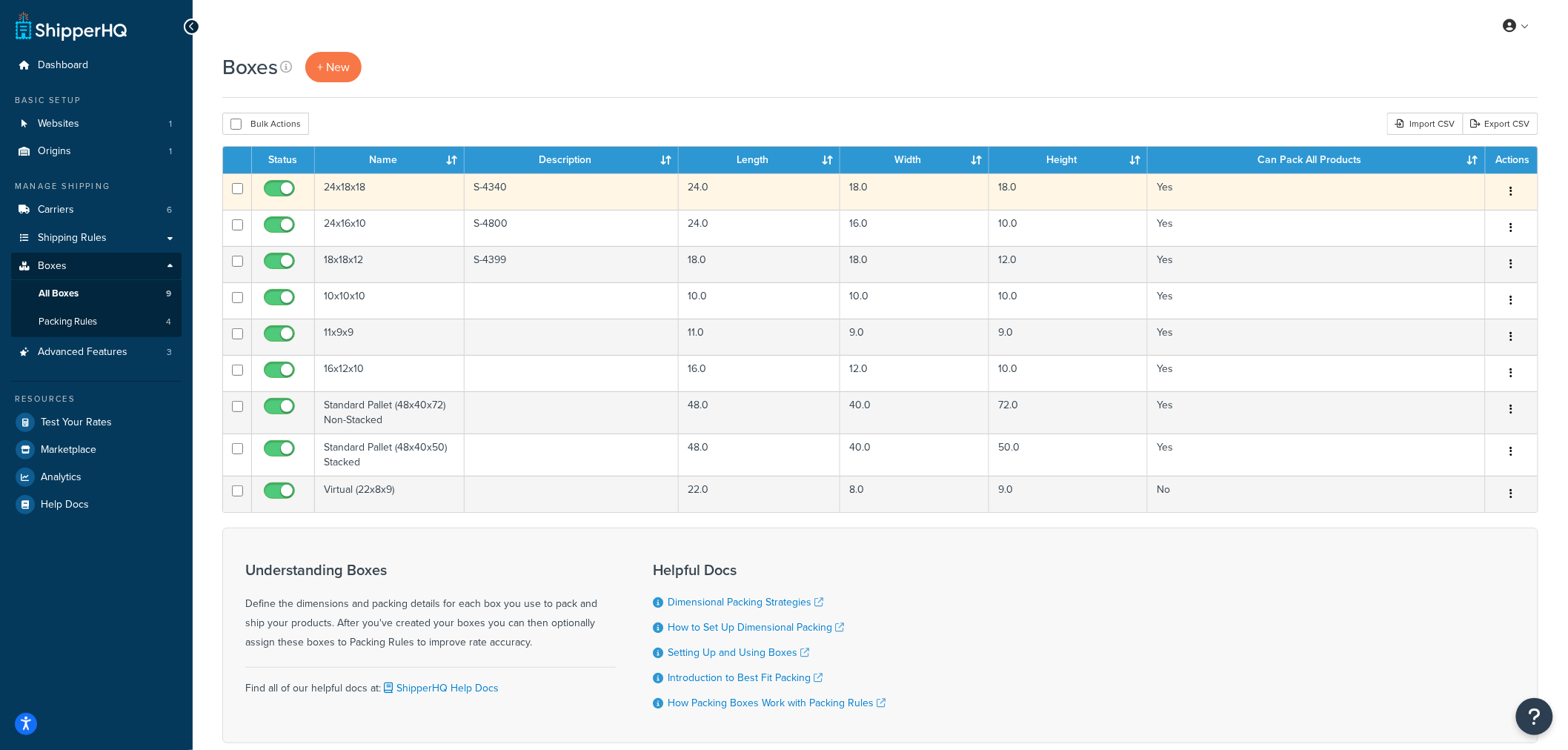
click at [395, 190] on td "24x18x18" at bounding box center [390, 191] width 150 height 36
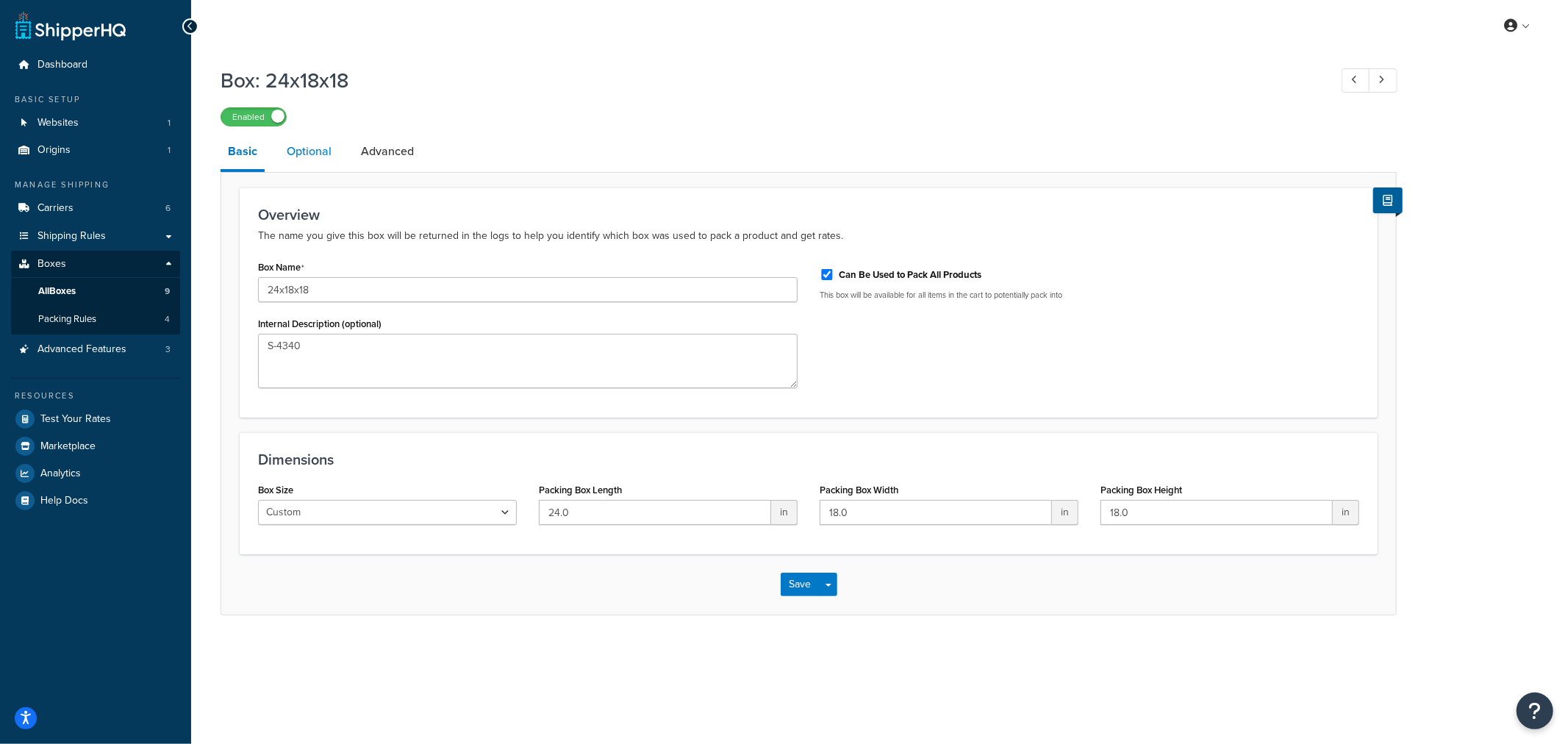
click at [320, 156] on link "Optional" at bounding box center [309, 151] width 60 height 36
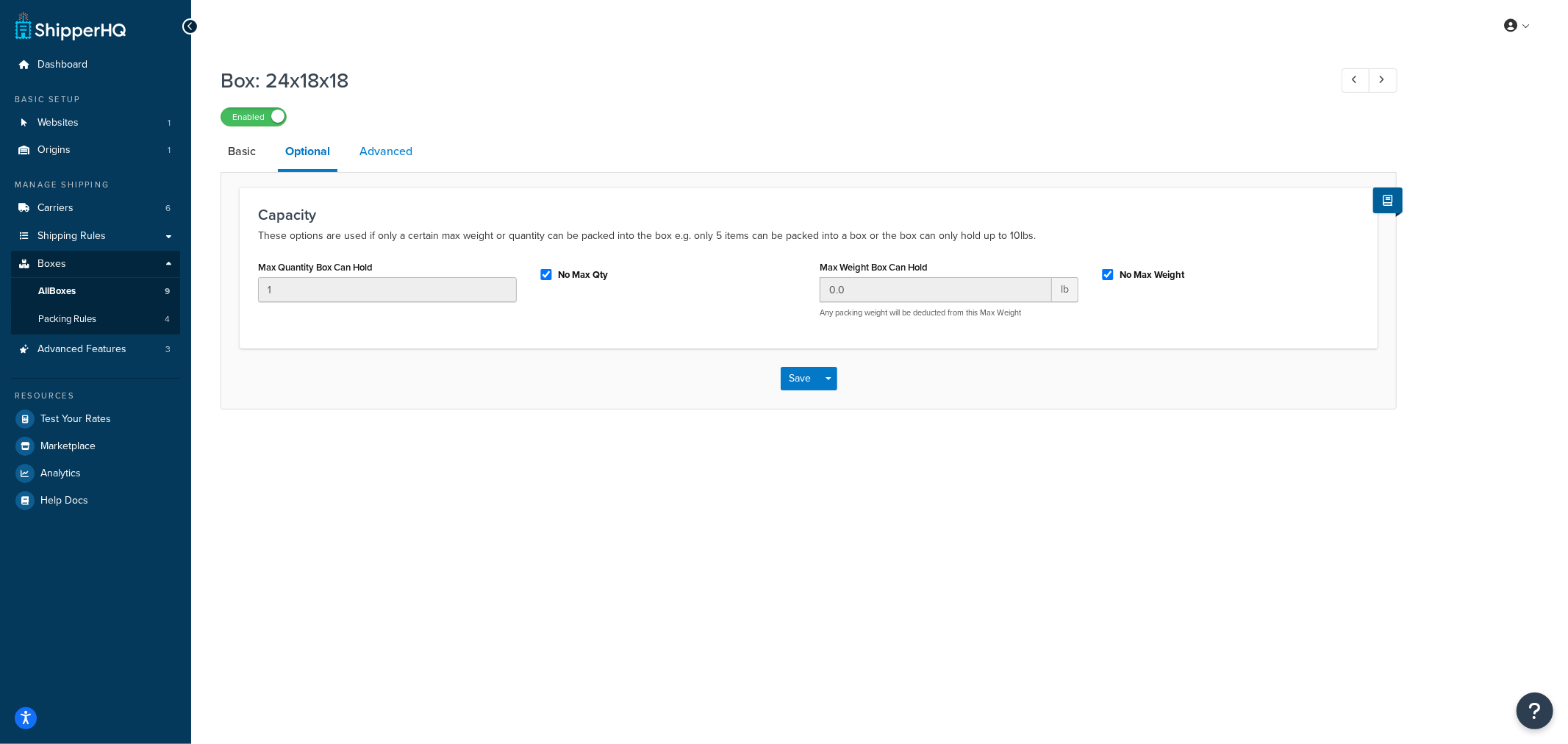
click at [387, 159] on link "Advanced" at bounding box center [386, 151] width 68 height 36
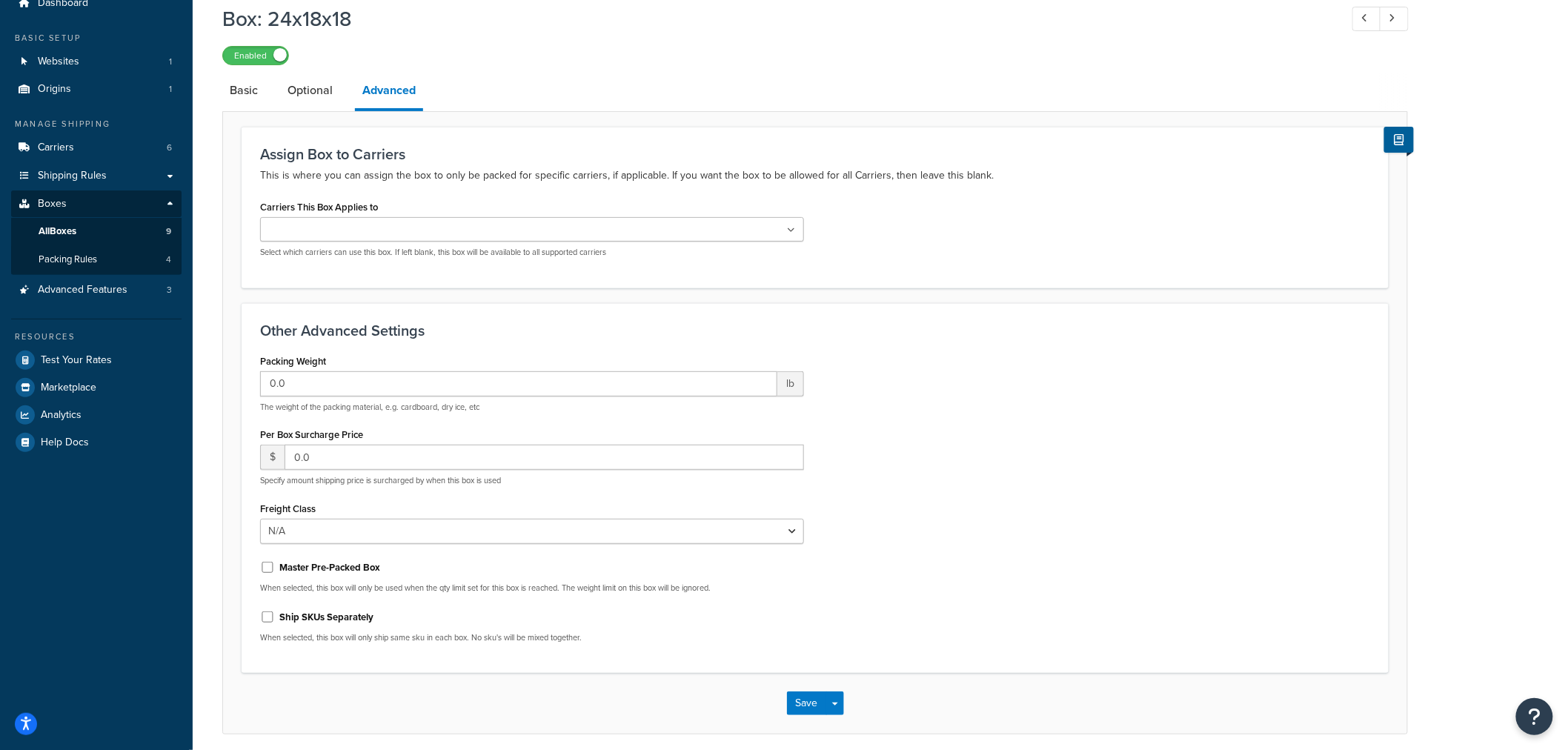
scroll to position [123, 0]
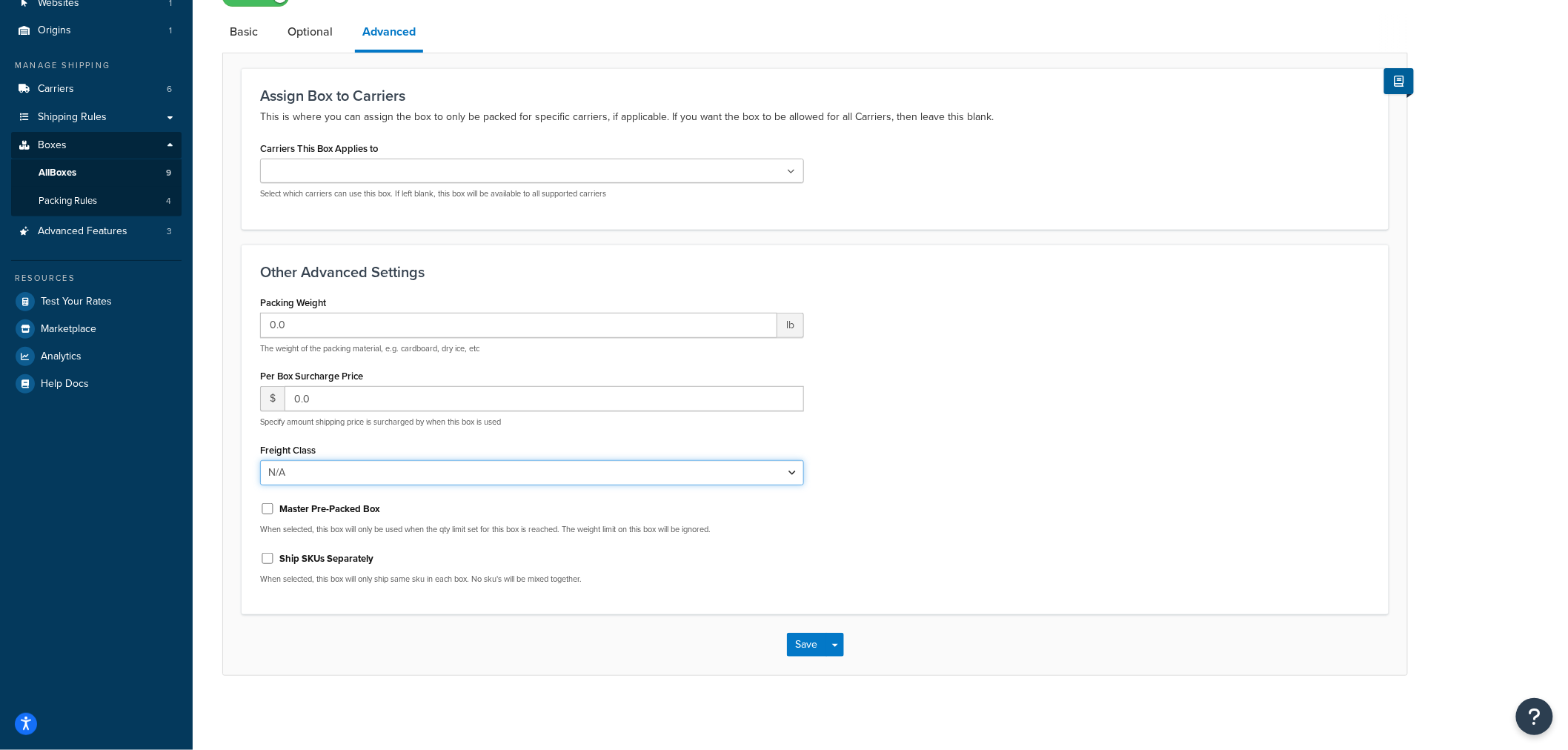
click at [295, 468] on select "N/A 50 55 60 65 70 77.5 85 92.5 100 110 125 150 175 200 250 300 400 500" at bounding box center [532, 472] width 544 height 25
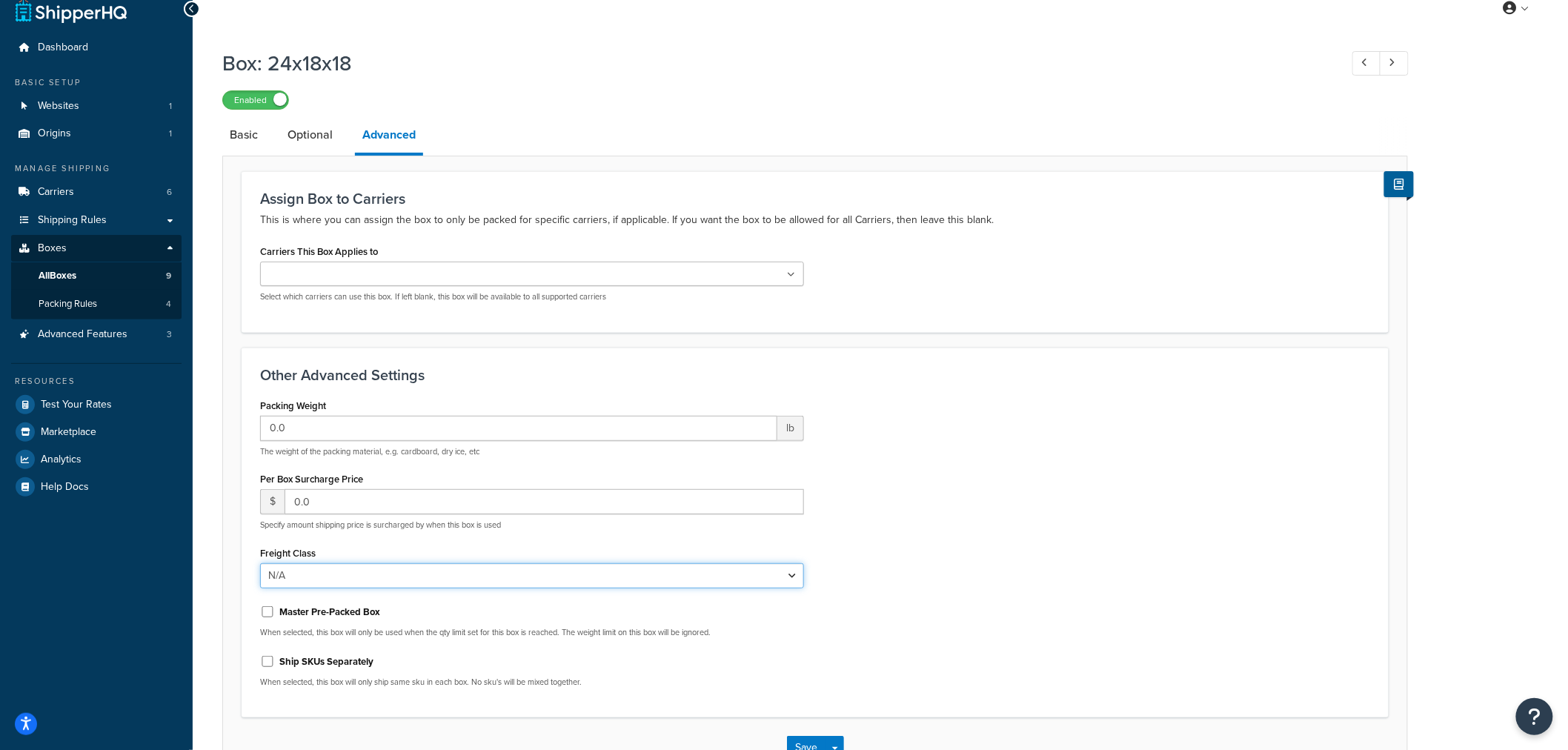
scroll to position [0, 0]
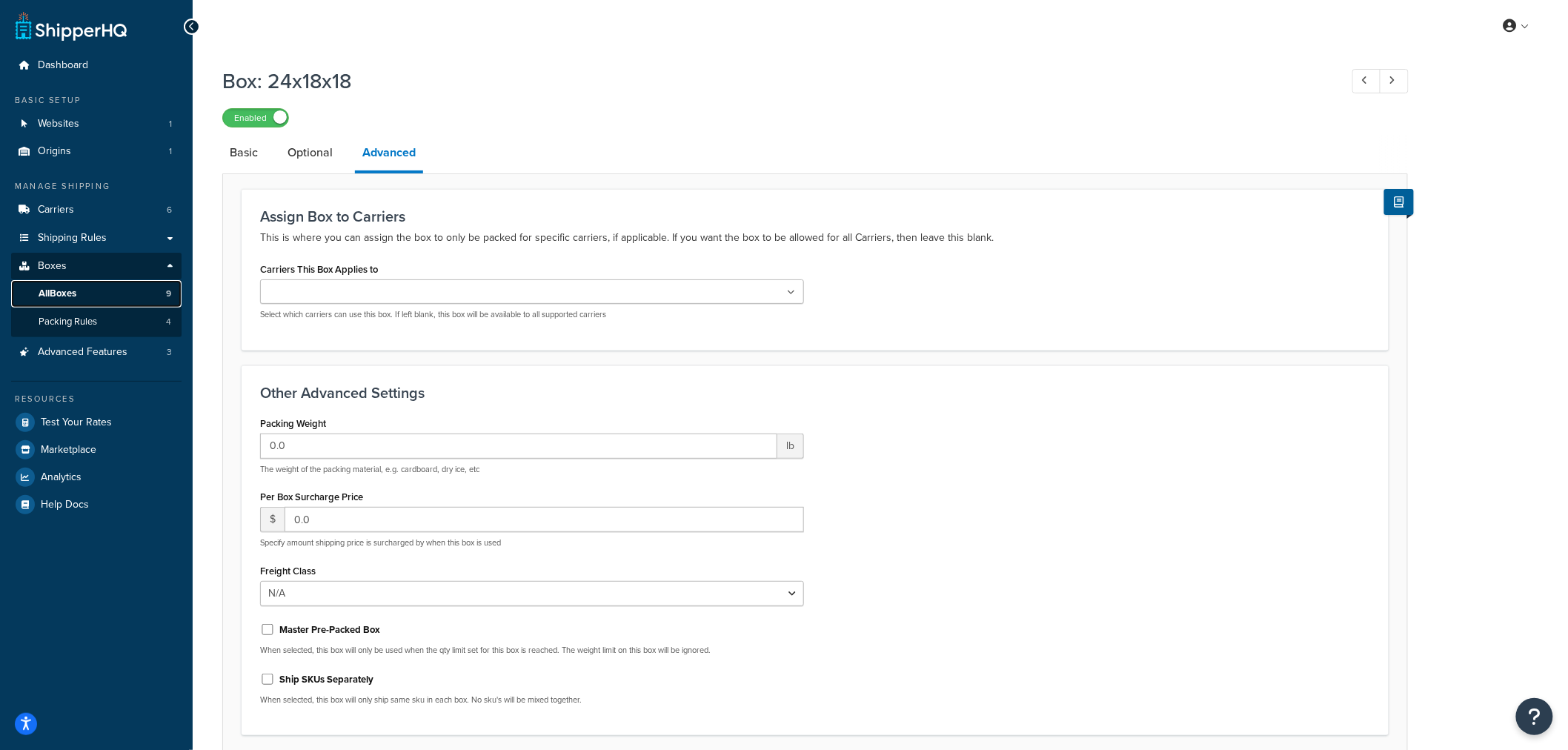
click at [95, 287] on link "All Boxes 9" at bounding box center [96, 294] width 171 height 27
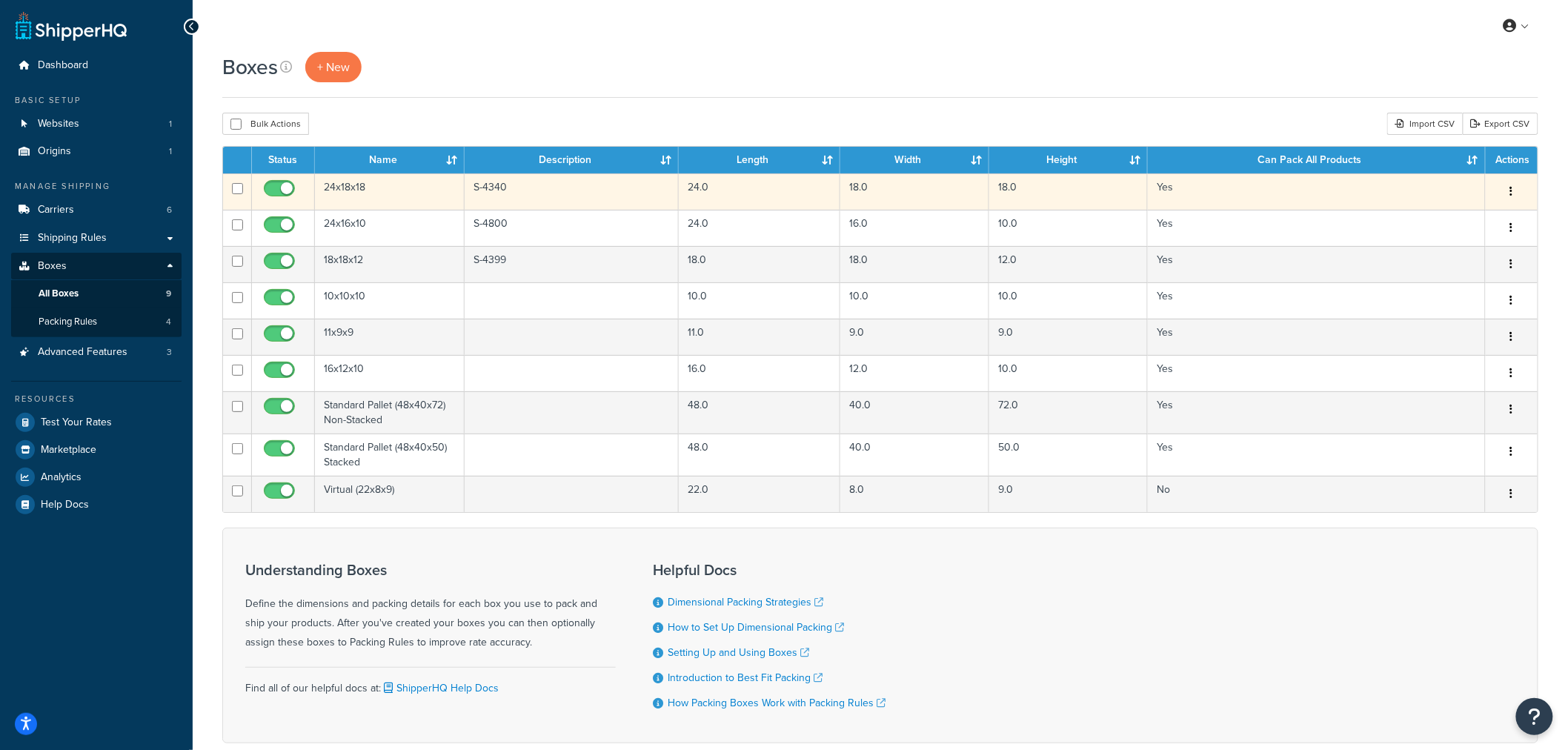
click at [1513, 190] on icon "button" at bounding box center [1511, 191] width 3 height 11
click at [1469, 249] on link "Duplicate" at bounding box center [1463, 250] width 117 height 31
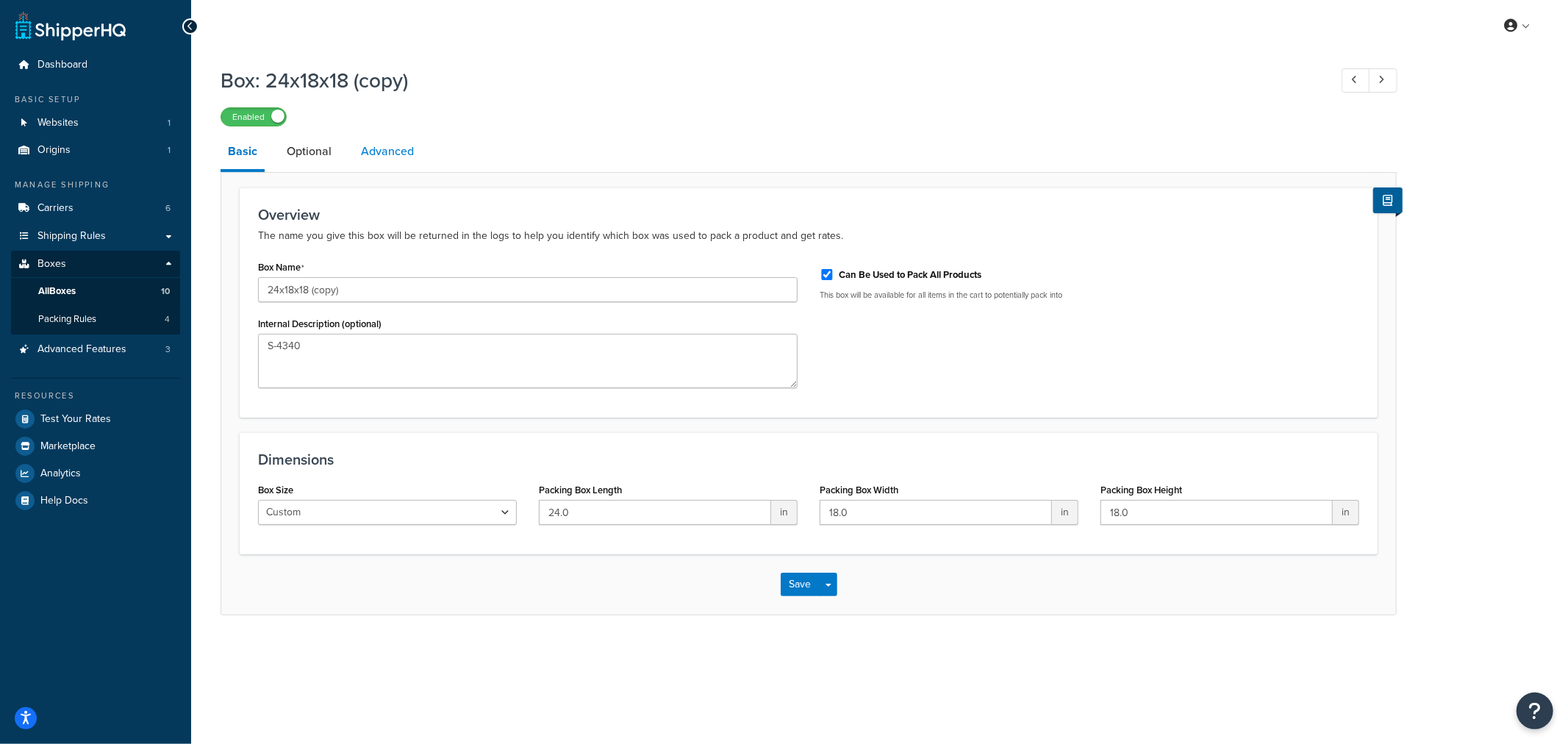
click at [385, 153] on link "Advanced" at bounding box center [387, 151] width 68 height 36
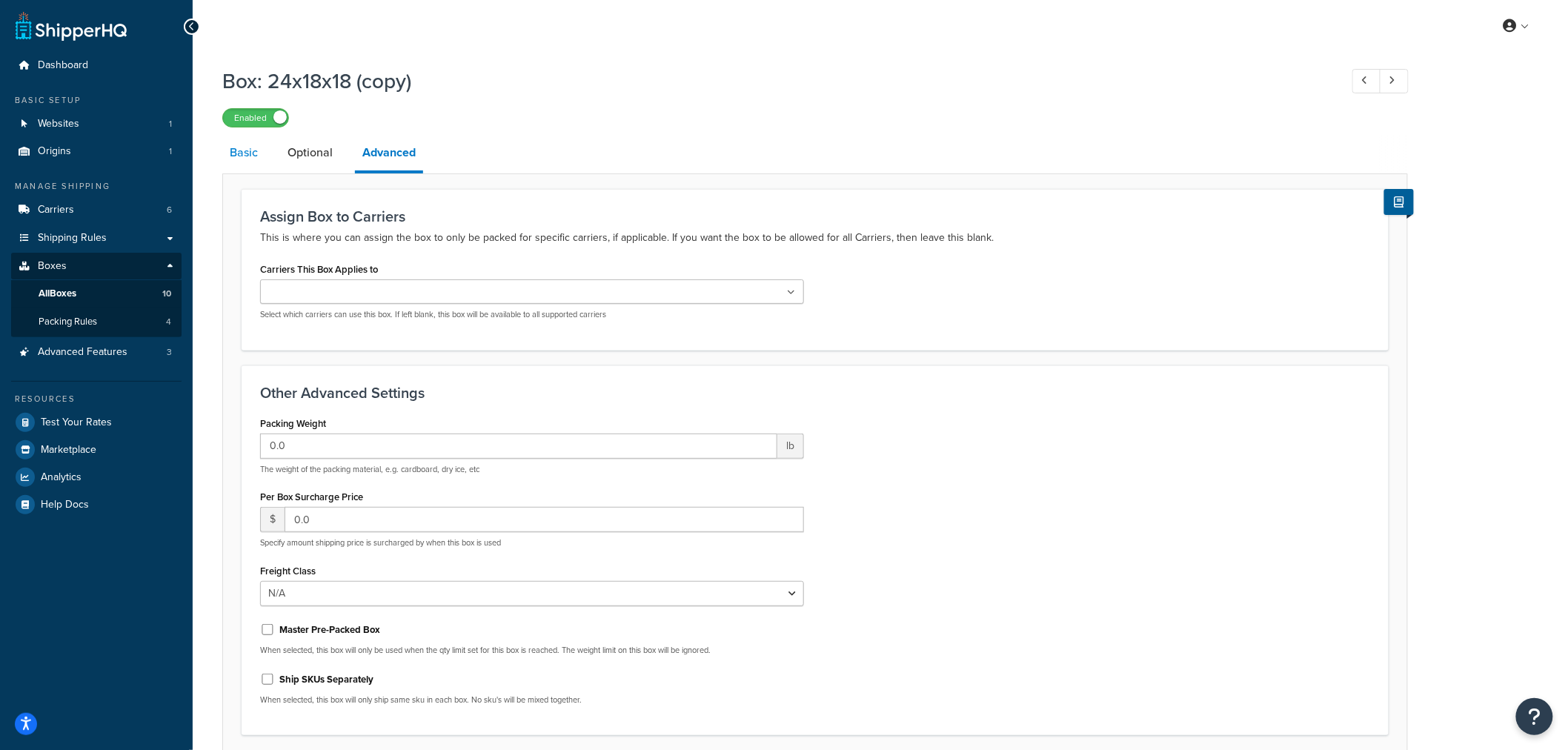
click at [238, 157] on link "Basic" at bounding box center [244, 152] width 43 height 36
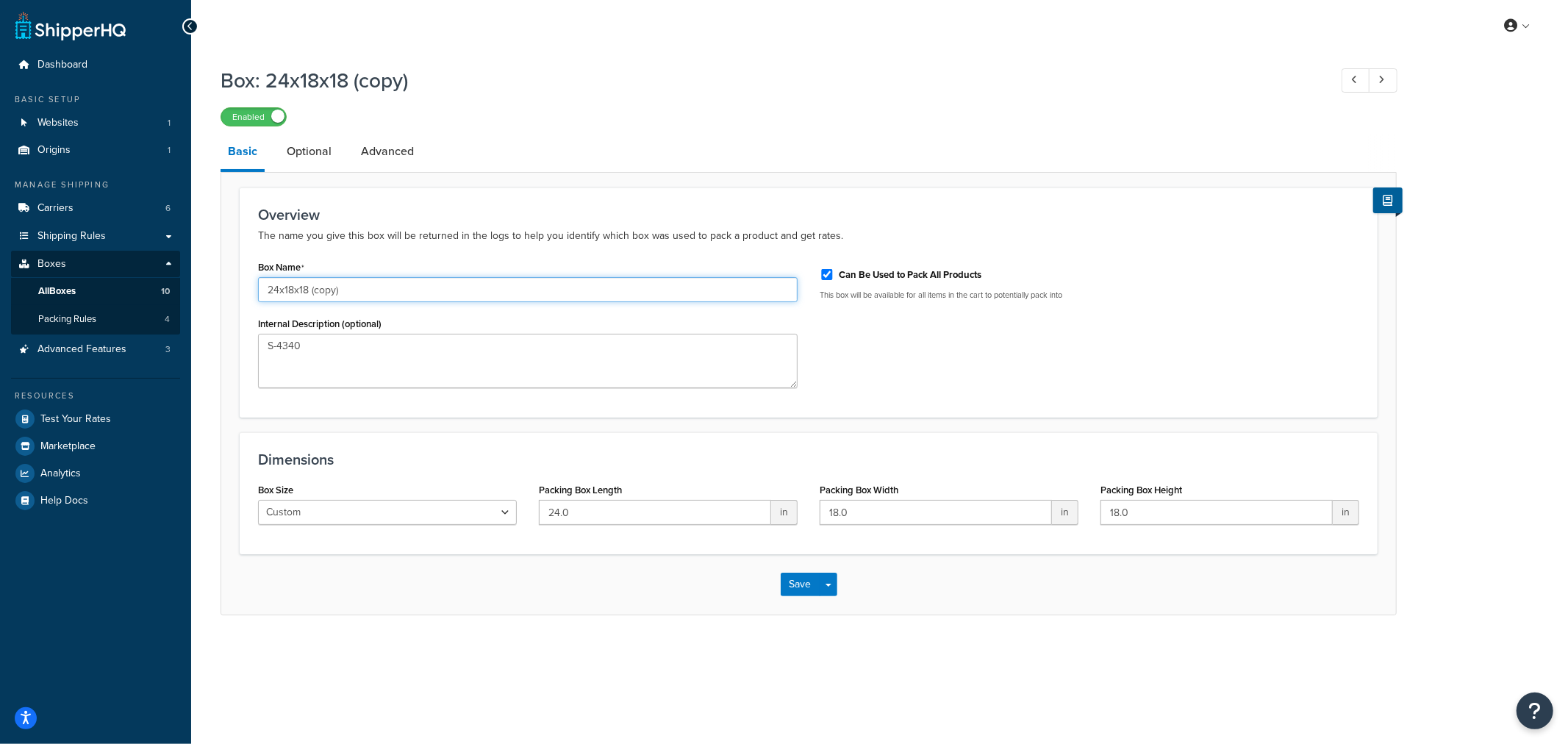
drag, startPoint x: 313, startPoint y: 289, endPoint x: 334, endPoint y: 289, distance: 21.0
click at [334, 289] on input "24x18x18 (copy)" at bounding box center [527, 289] width 539 height 25
click at [354, 289] on input "24x18x18 (255048/255049)" at bounding box center [527, 289] width 539 height 25
type input "24x18x18 (255048 & 255049)"
click at [703, 576] on div "Save Save Dropdown Save and Edit Save and Duplicate Save and Create New" at bounding box center [809, 584] width 1174 height 60
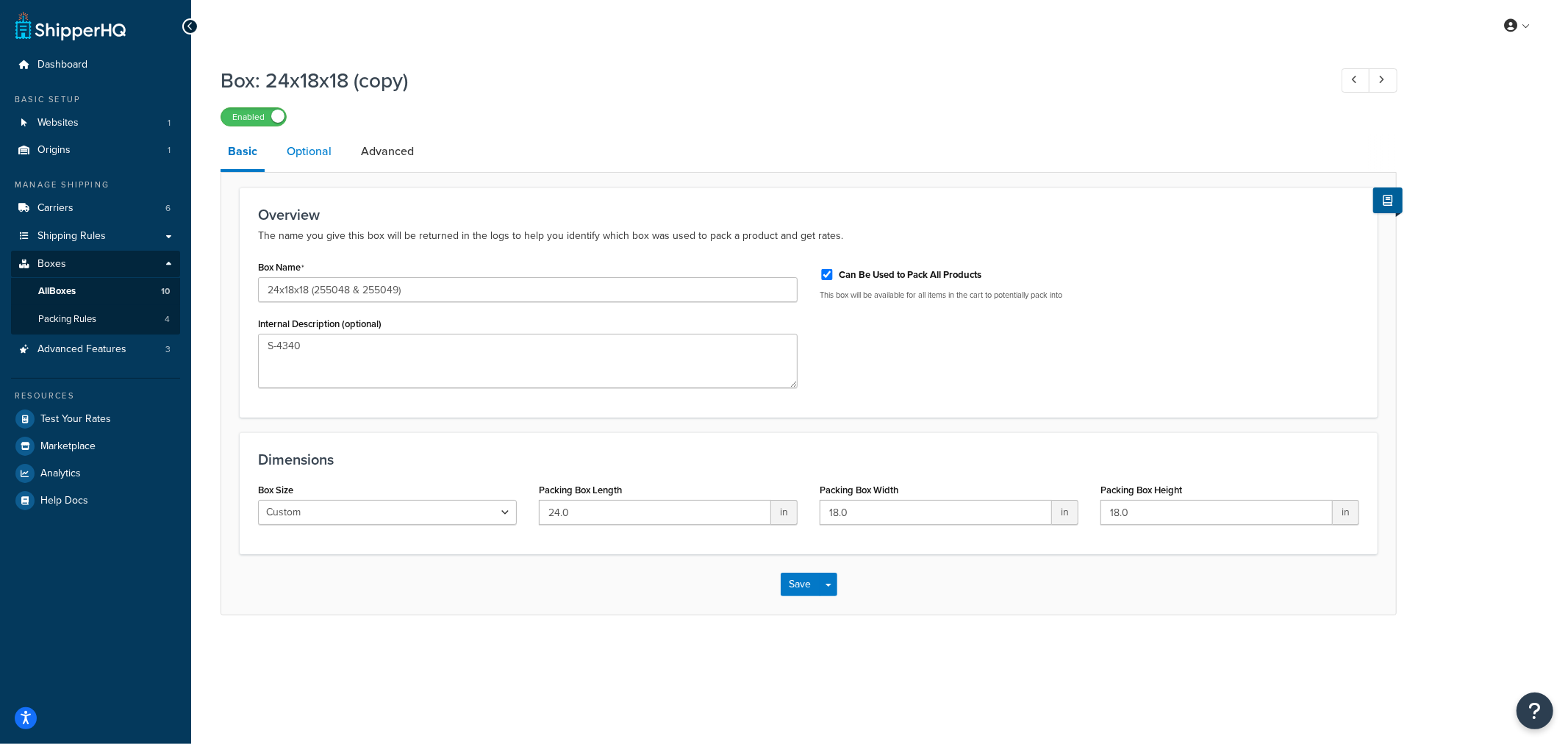
click at [327, 150] on link "Optional" at bounding box center [309, 151] width 60 height 36
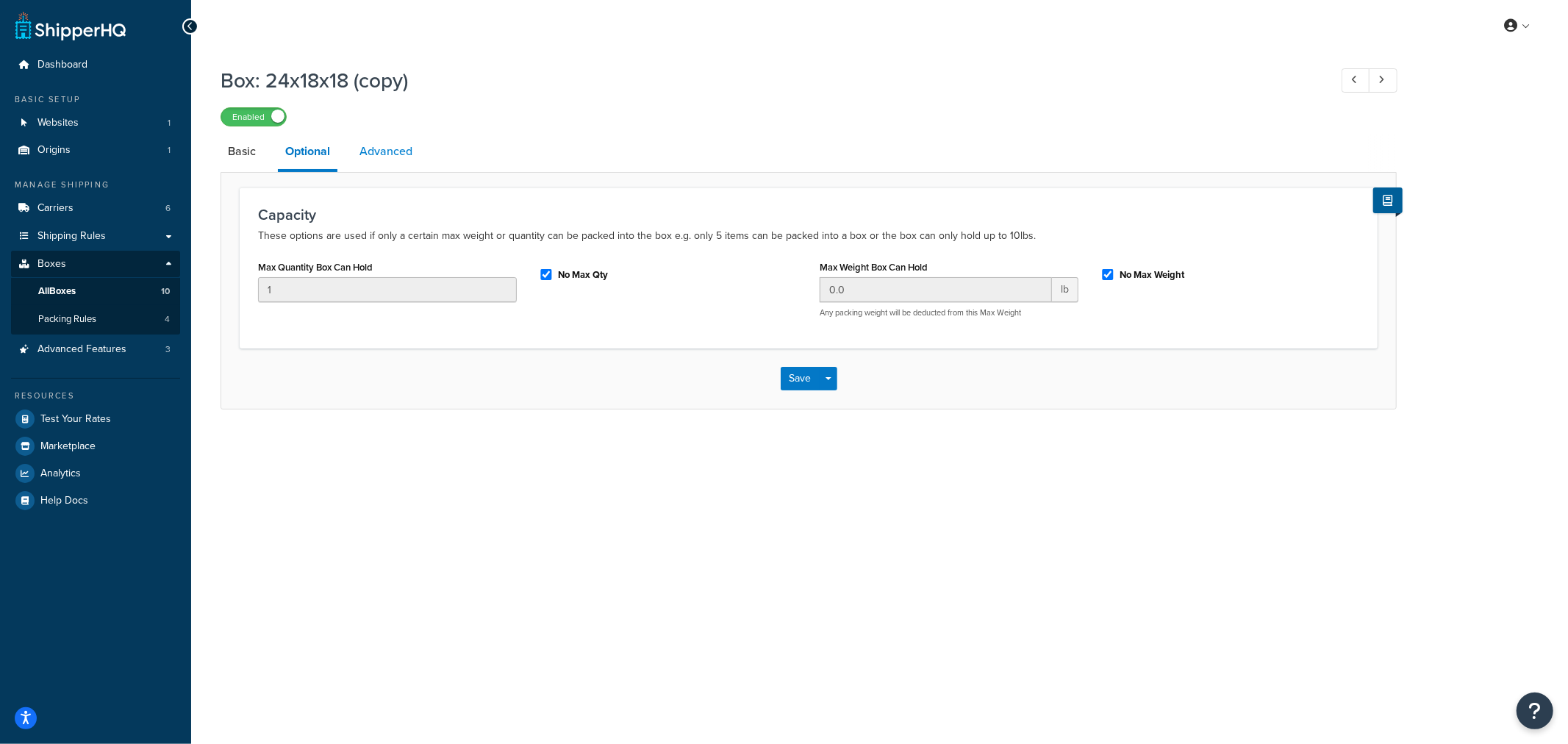
click at [385, 151] on link "Advanced" at bounding box center [386, 151] width 68 height 36
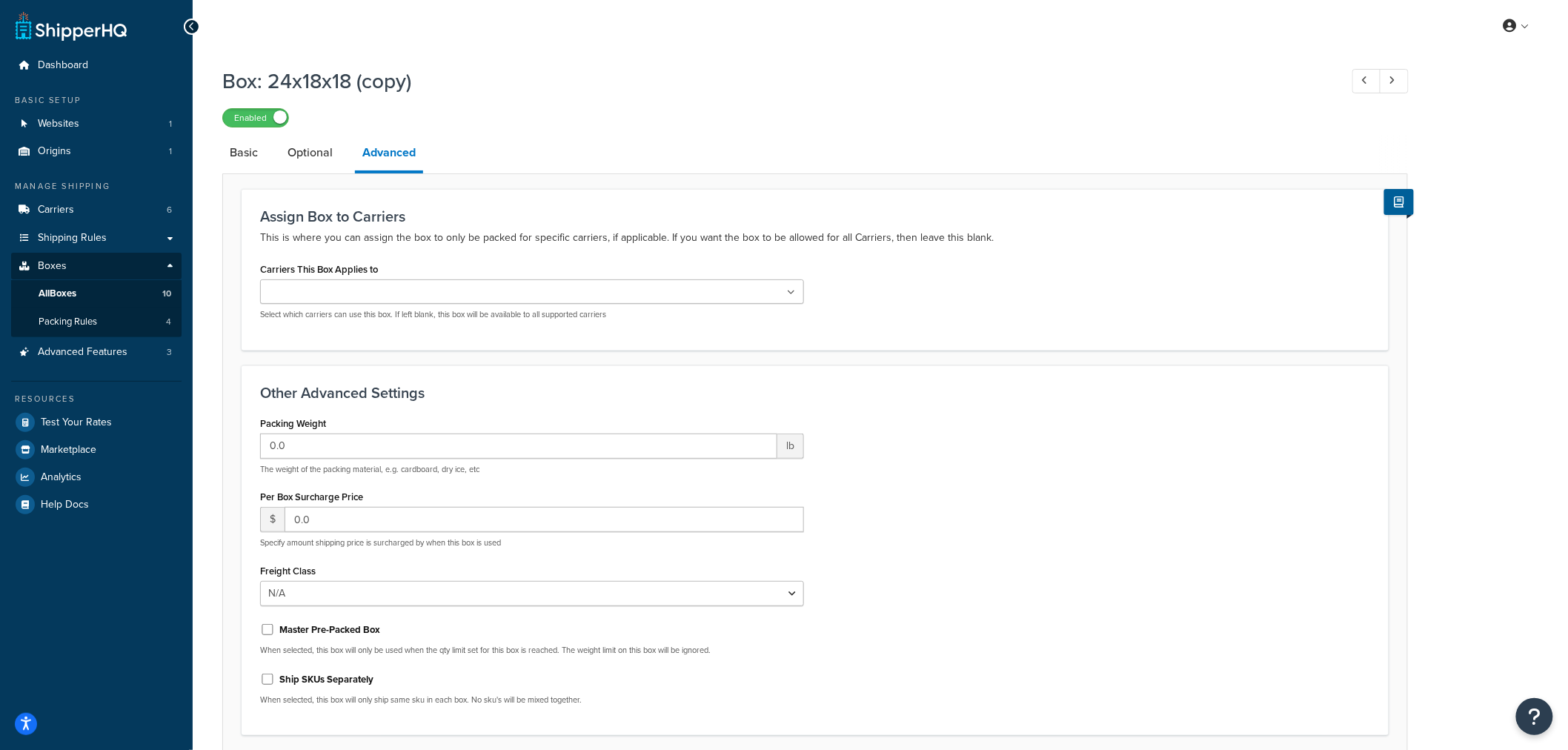
click at [272, 149] on li "Basic" at bounding box center [251, 152] width 58 height 36
click at [244, 151] on link "Basic" at bounding box center [244, 152] width 43 height 36
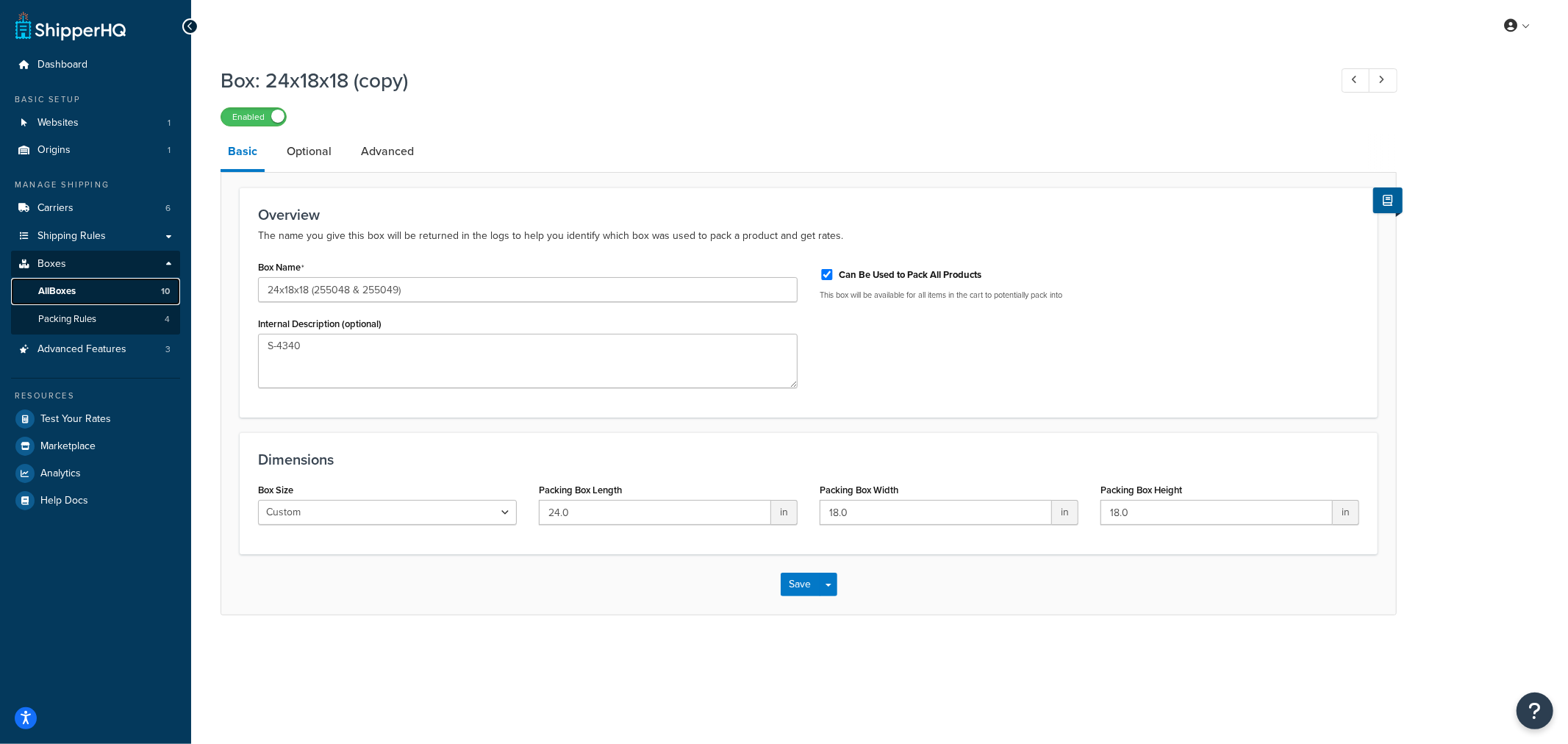
click at [74, 293] on span "All Boxes" at bounding box center [56, 291] width 37 height 12
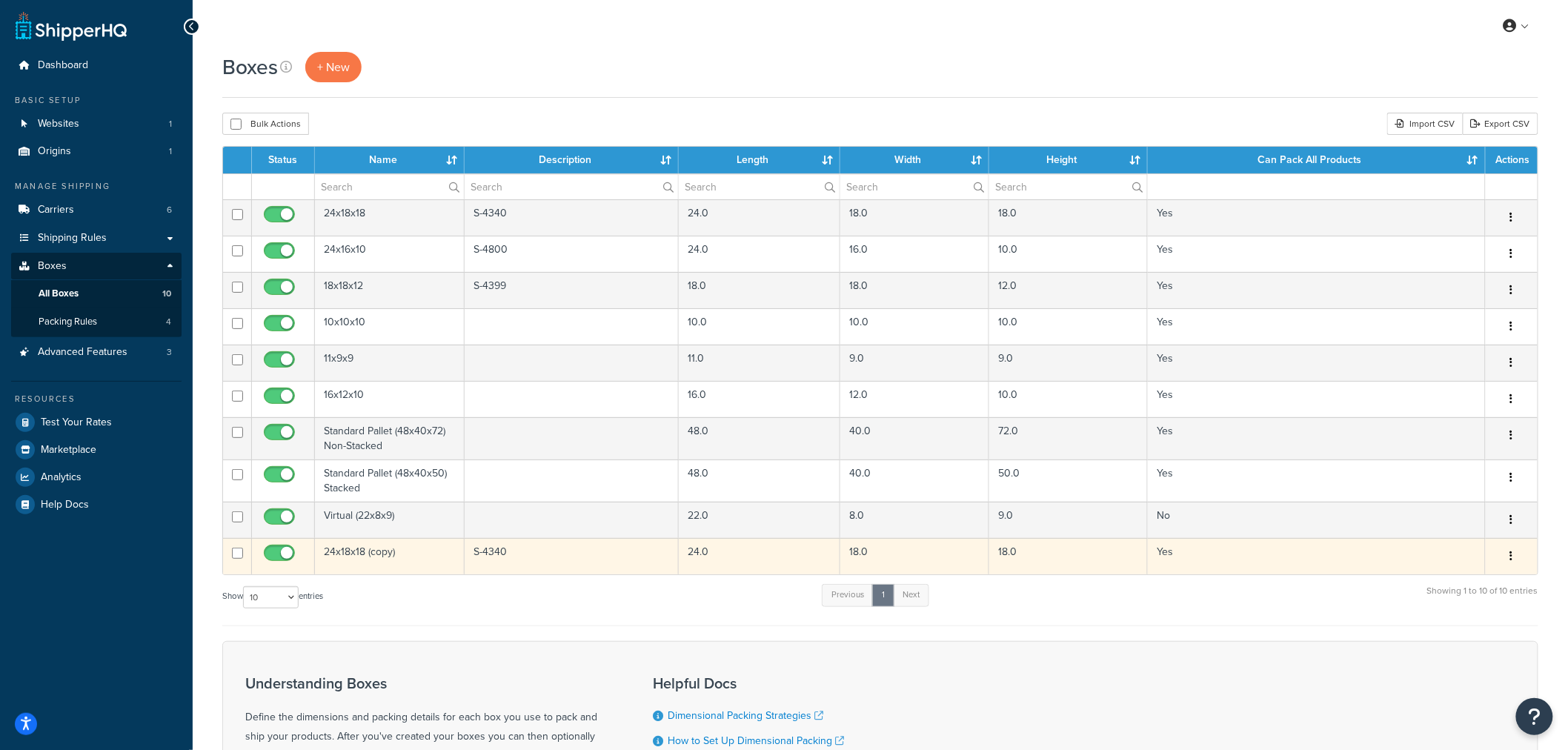
click at [1523, 559] on div "Edit Duplicate Delete" at bounding box center [1512, 556] width 34 height 24
click at [1510, 559] on icon "button" at bounding box center [1511, 556] width 3 height 11
click at [1455, 646] on link "Delete" at bounding box center [1463, 645] width 117 height 31
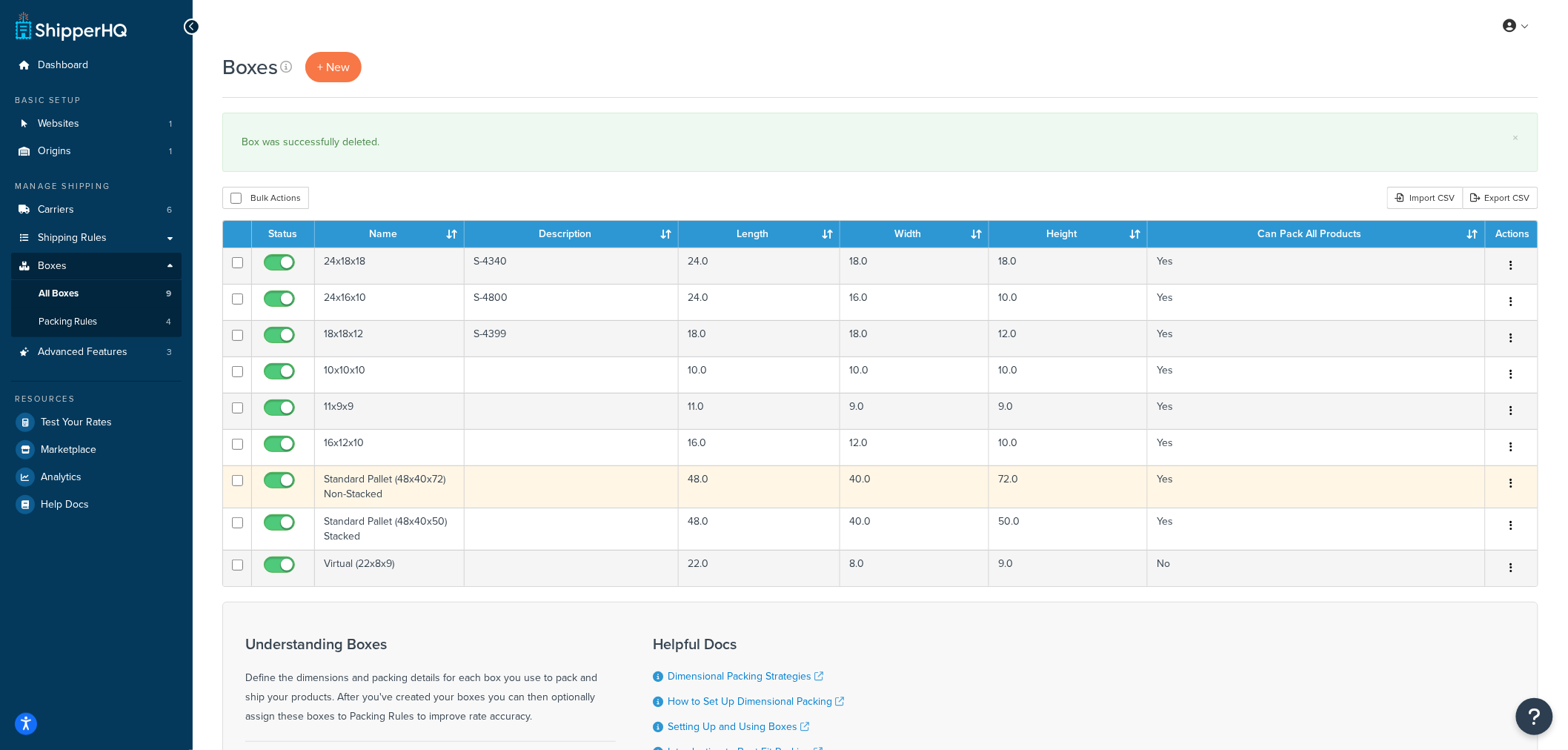
click at [1515, 484] on button "button" at bounding box center [1512, 484] width 21 height 24
click at [1461, 541] on link "Duplicate" at bounding box center [1463, 542] width 117 height 31
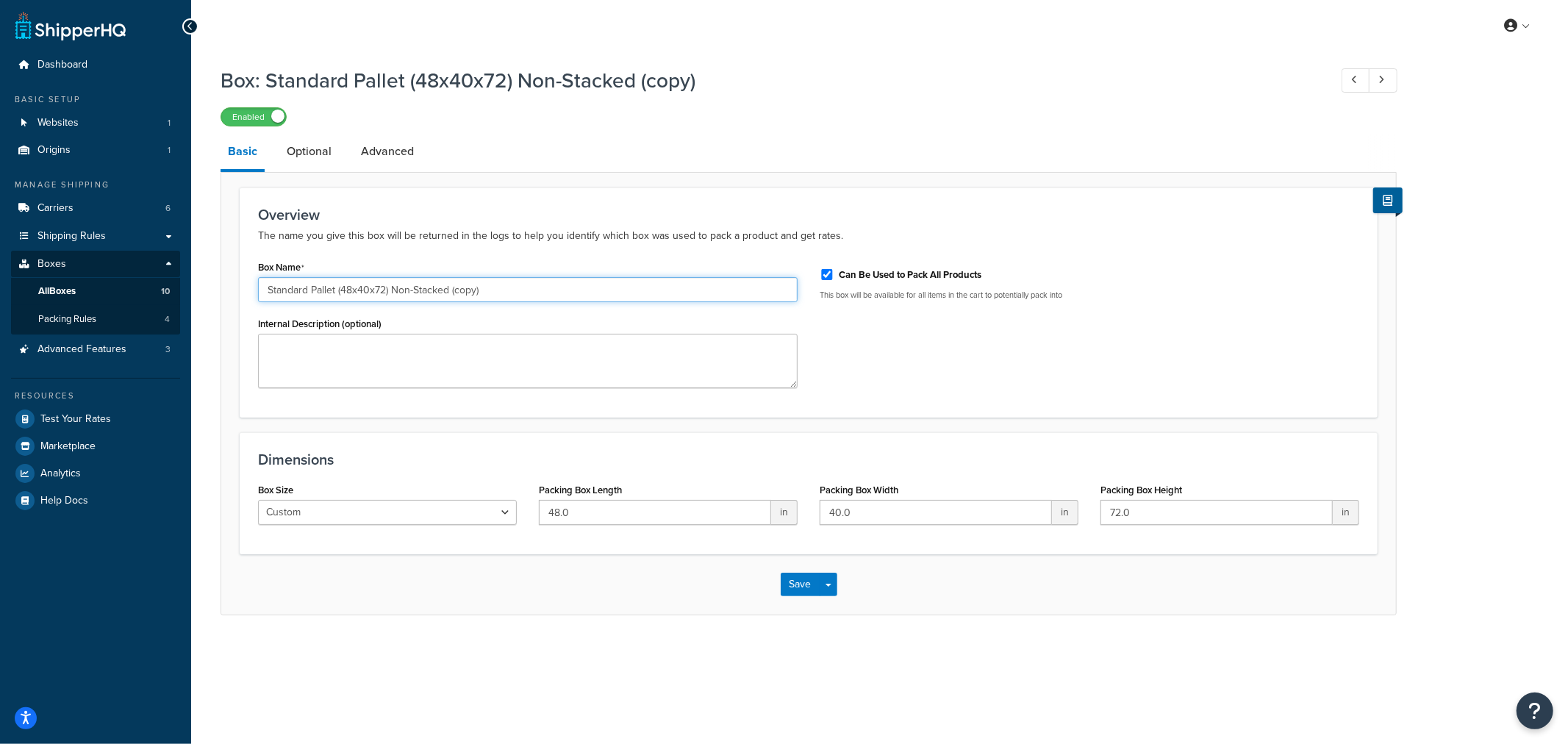
drag, startPoint x: 456, startPoint y: 294, endPoint x: 475, endPoint y: 290, distance: 19.4
click at [475, 290] on input "Standard Pallet (48x40x72) Non-Stacked (copy)" at bounding box center [527, 289] width 539 height 25
type input "Standard Pallet (48x40x72) Non-Stacked (255048 & 255049)"
click at [877, 369] on div "Box Name Standard Pallet (48x40x72) Non-Stacked (255048 & 255049) Internal Desc…" at bounding box center [808, 328] width 1123 height 143
click at [801, 585] on button "Save" at bounding box center [801, 584] width 40 height 23
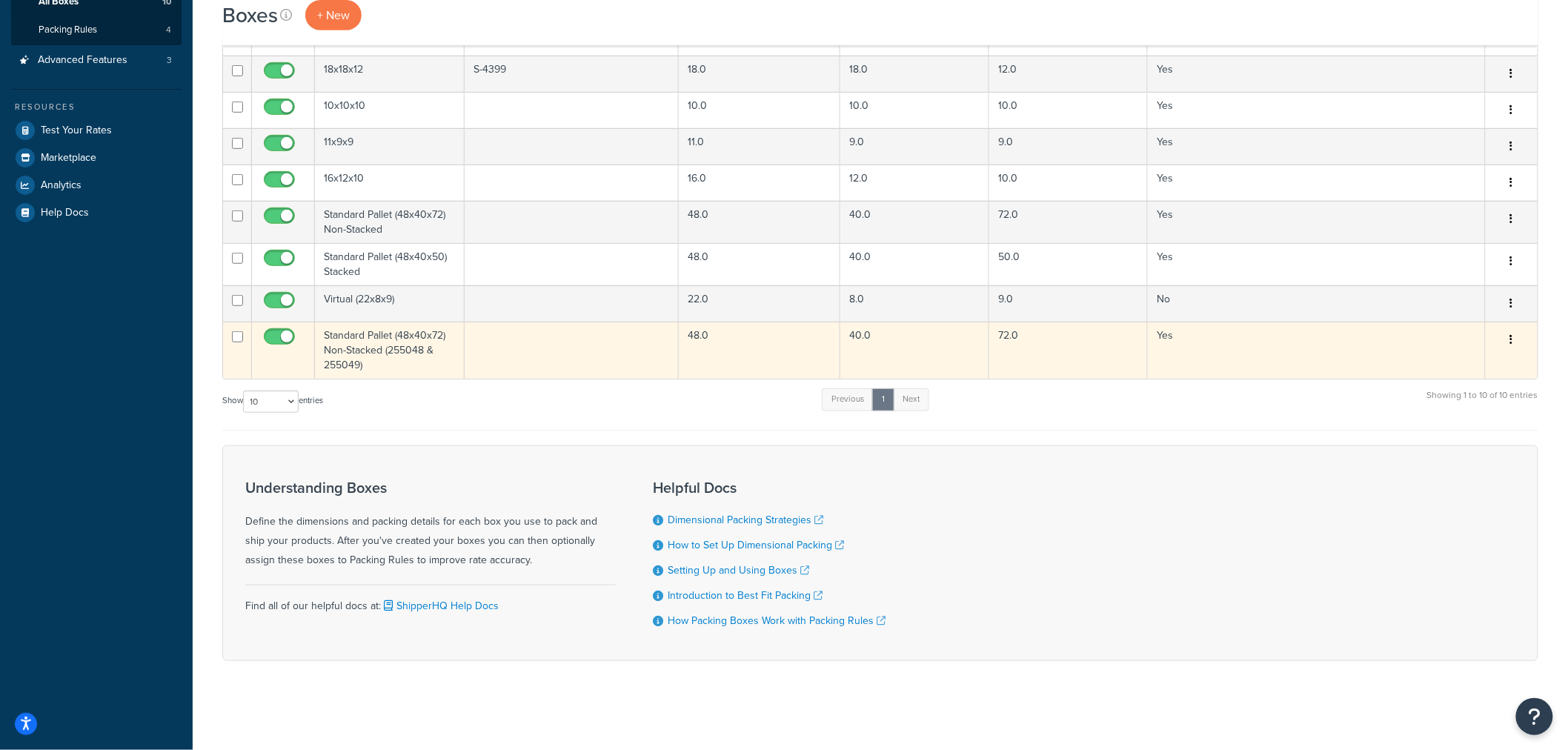
click at [356, 344] on td "Standard Pallet (48x40x72) Non-Stacked (255048 & 255049)" at bounding box center [390, 350] width 150 height 57
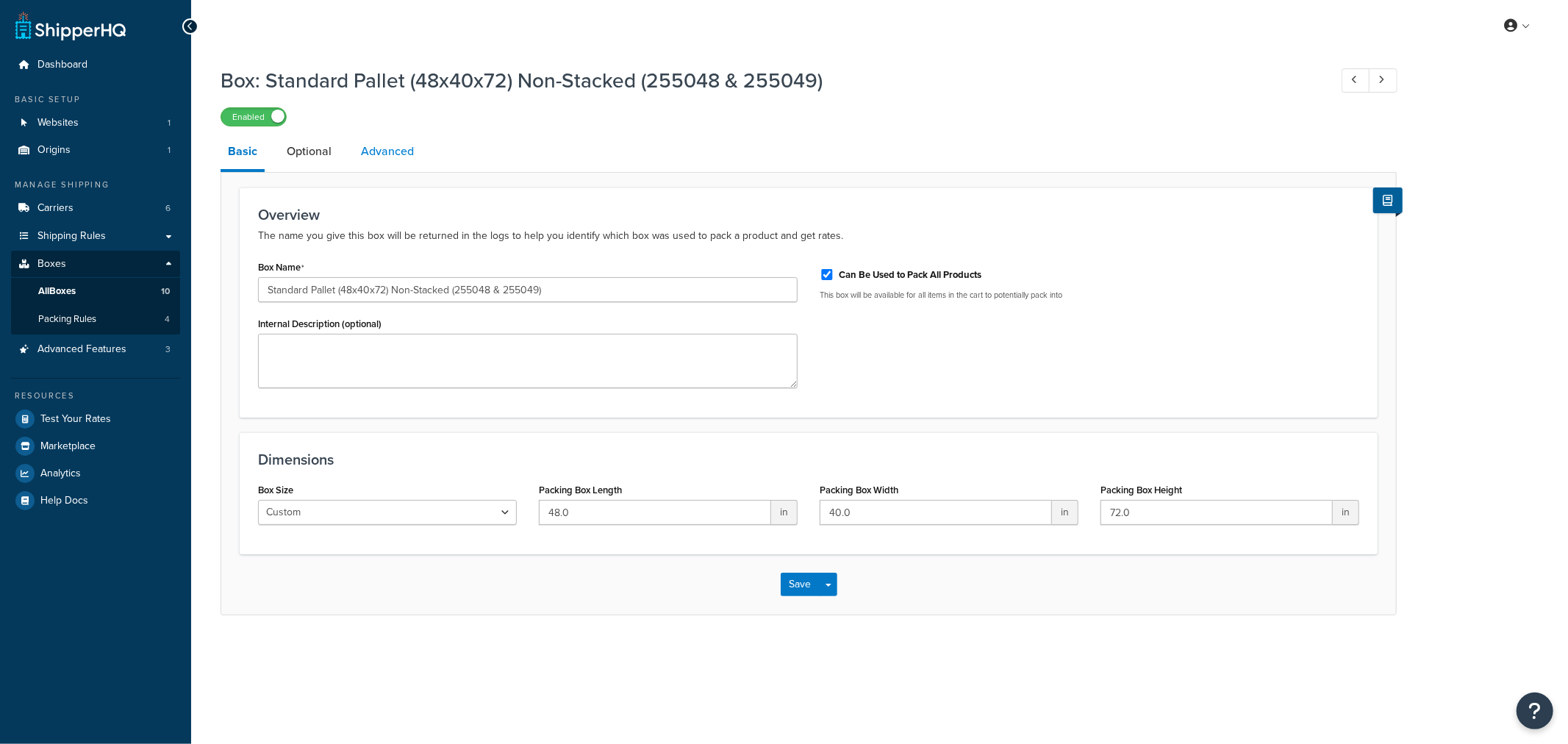
click at [366, 156] on link "Advanced" at bounding box center [387, 151] width 68 height 36
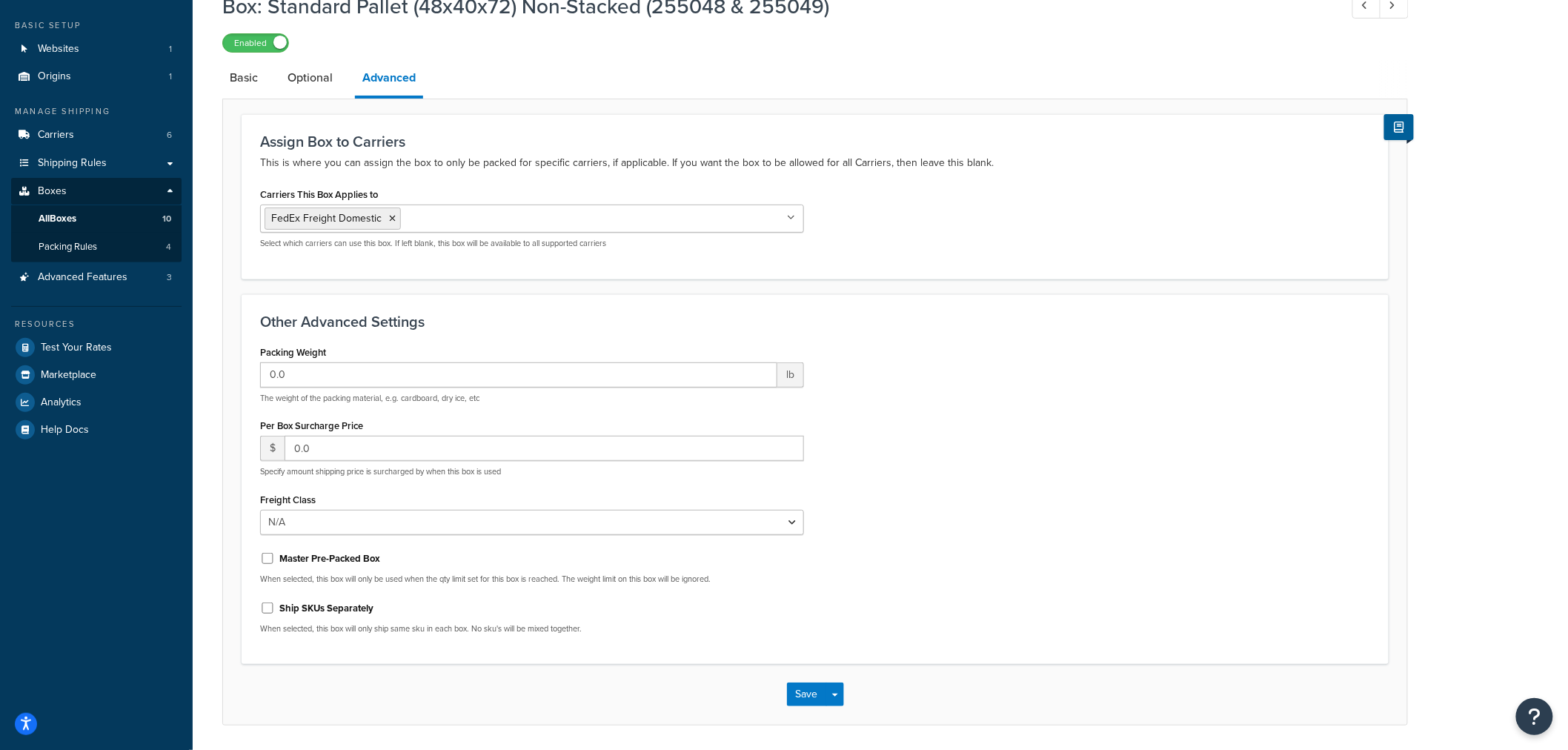
scroll to position [126, 0]
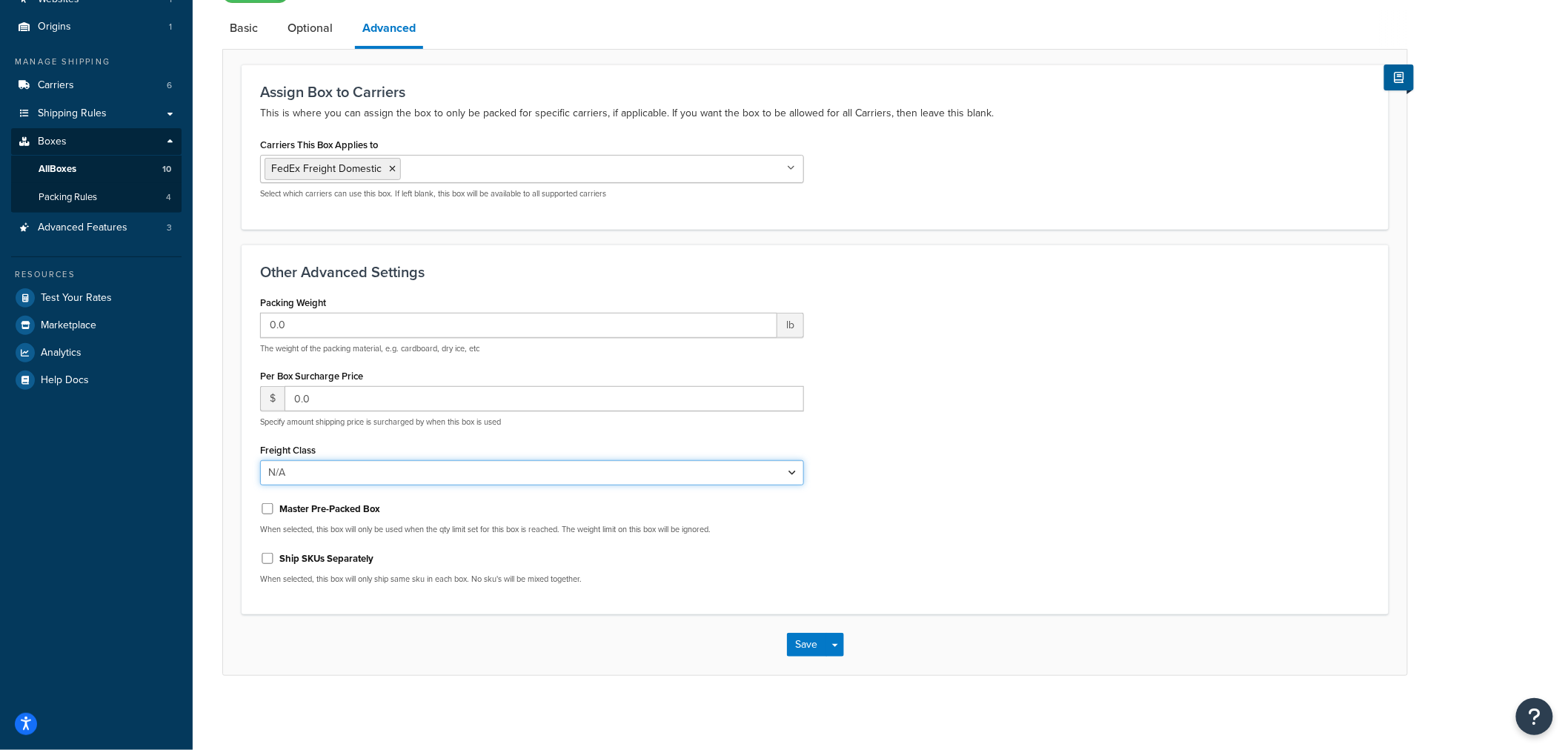
click at [328, 472] on select "N/A 50 55 60 65 70 77.5 85 92.5 100 110 125 150 175 200 250 300 400 500" at bounding box center [532, 472] width 544 height 25
select select "150"
click at [260, 460] on select "N/A 50 55 60 65 70 77.5 85 92.5 100 110 125 150 175 200 250 300 400 500" at bounding box center [532, 472] width 544 height 25
click at [1199, 465] on div "Packing Weight 0.0 lb The weight of the packing material, e.g. cardboard, dry i…" at bounding box center [815, 444] width 1133 height 305
click at [809, 648] on button "Save" at bounding box center [808, 645] width 40 height 24
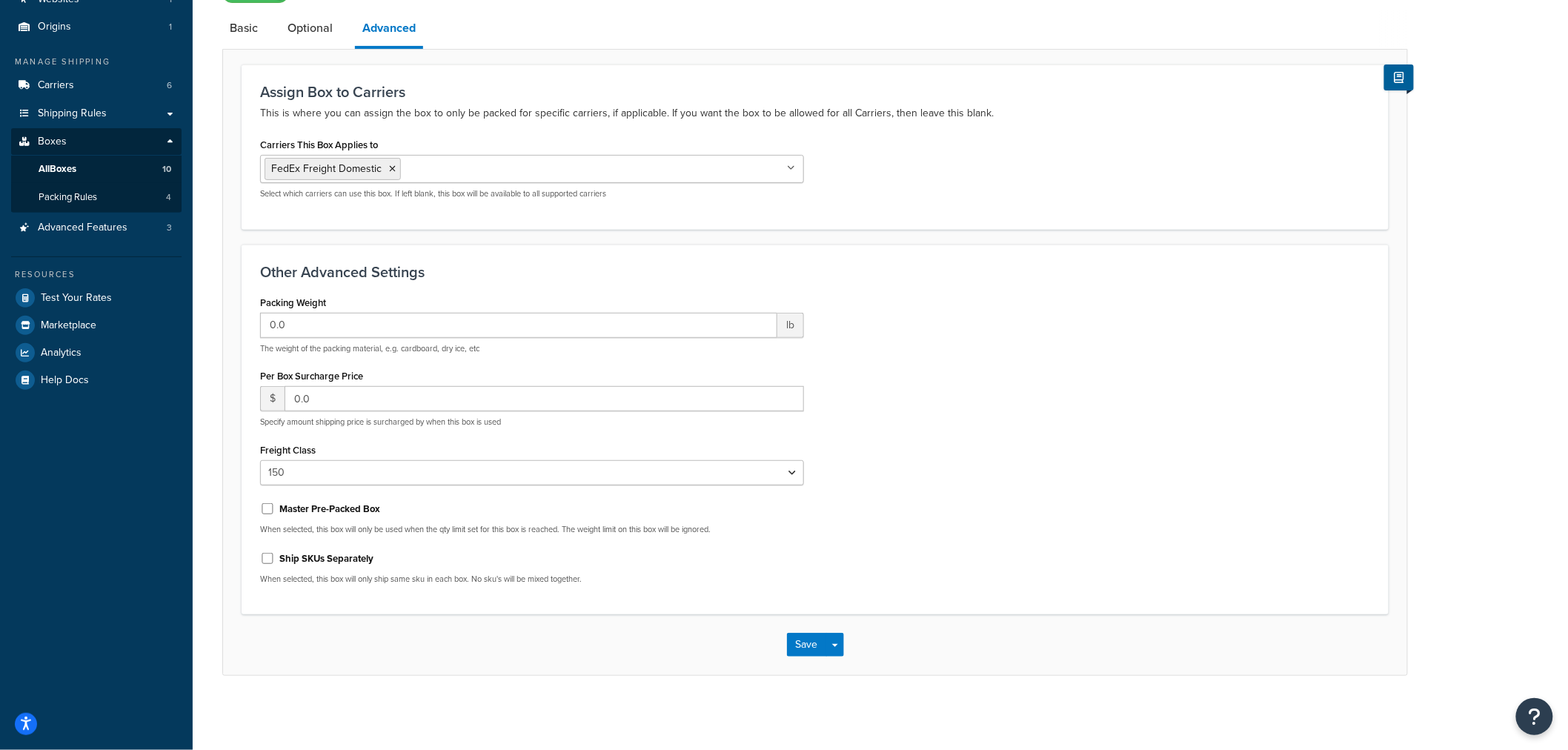
scroll to position [0, 0]
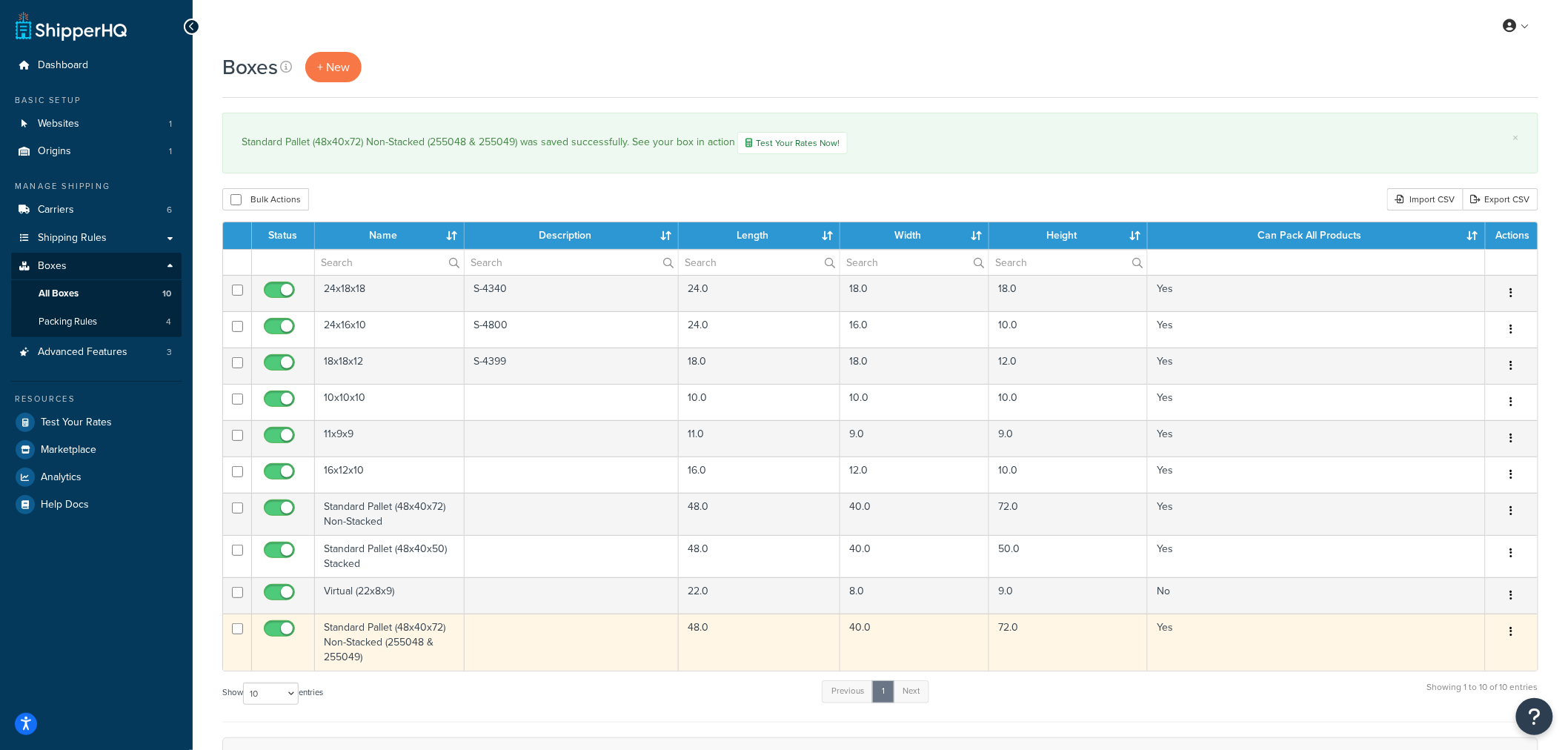
click at [1218, 647] on td "Yes" at bounding box center [1317, 642] width 338 height 57
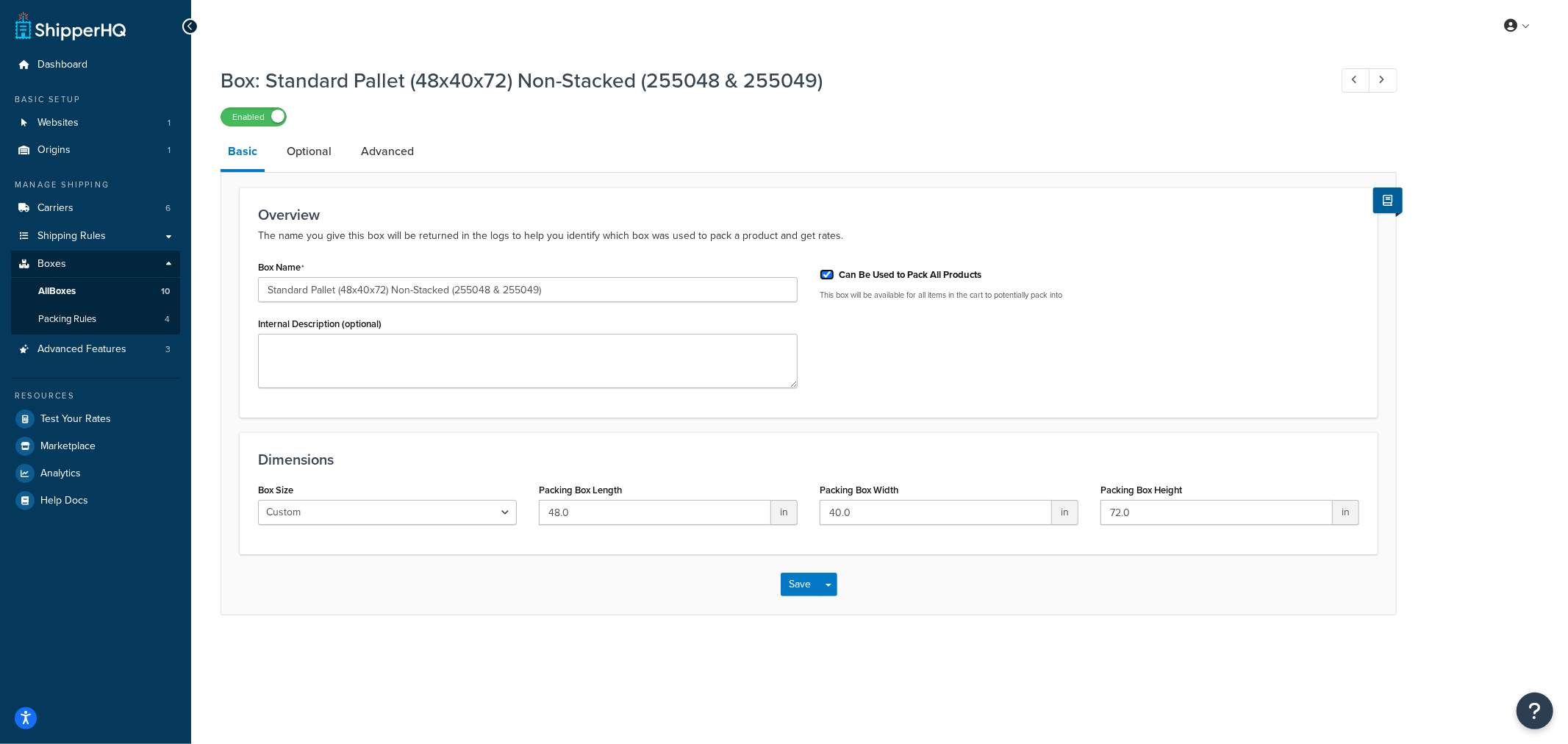
click at [828, 275] on input "Can Be Used to Pack All Products" at bounding box center [826, 275] width 15 height 11
checkbox input "false"
click at [797, 581] on button "Save" at bounding box center [801, 584] width 40 height 23
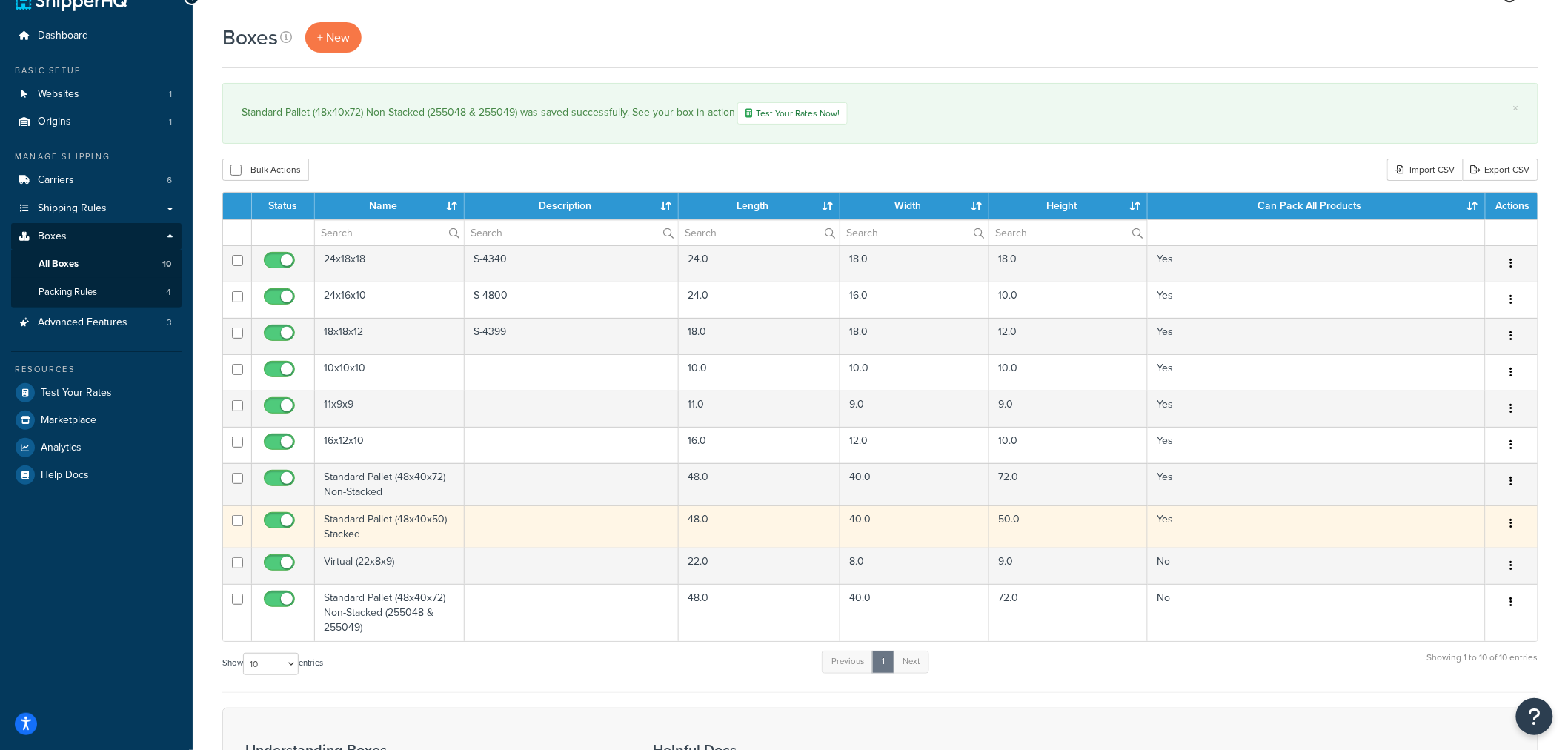
scroll to position [82, 0]
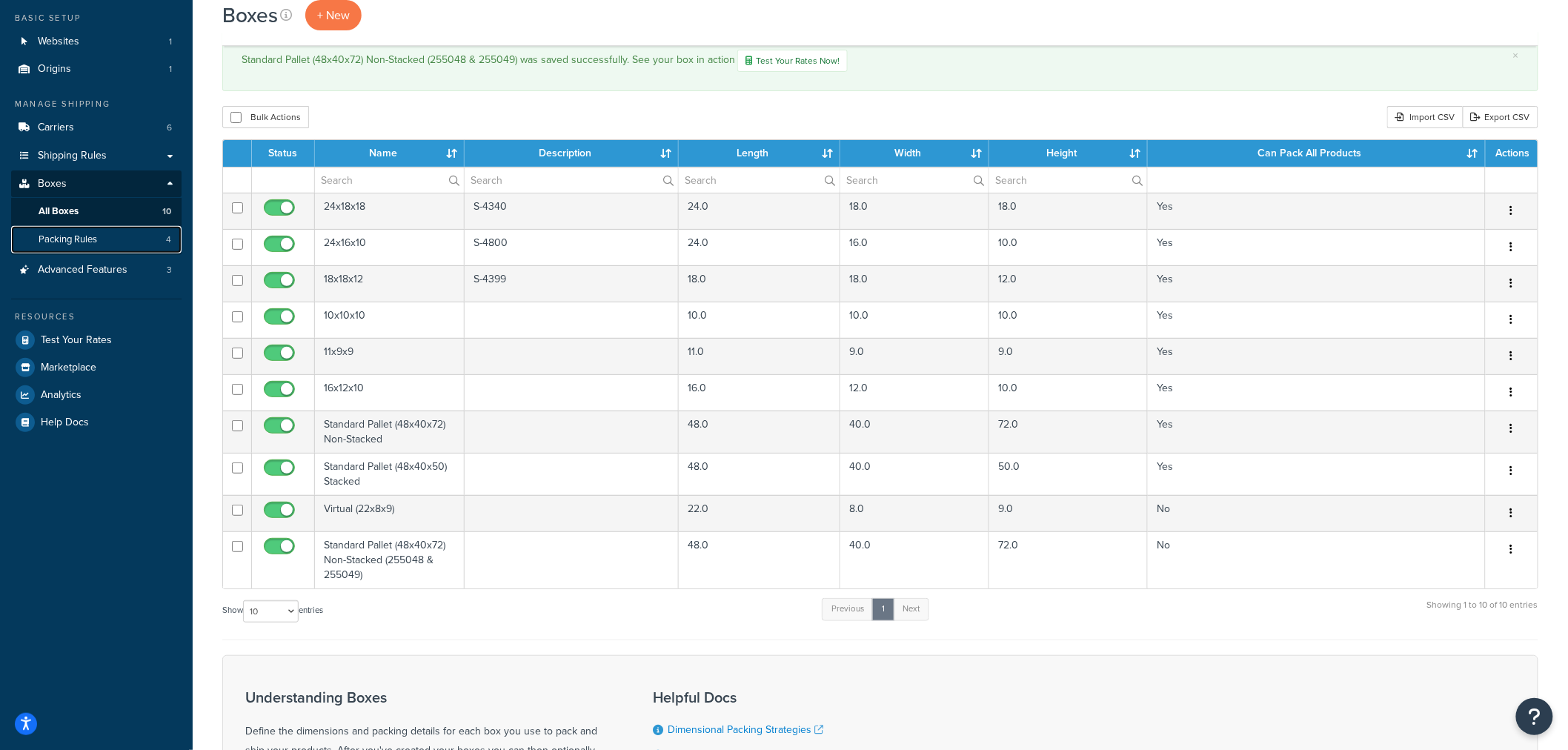
click at [65, 245] on span "Packing Rules" at bounding box center [67, 240] width 59 height 12
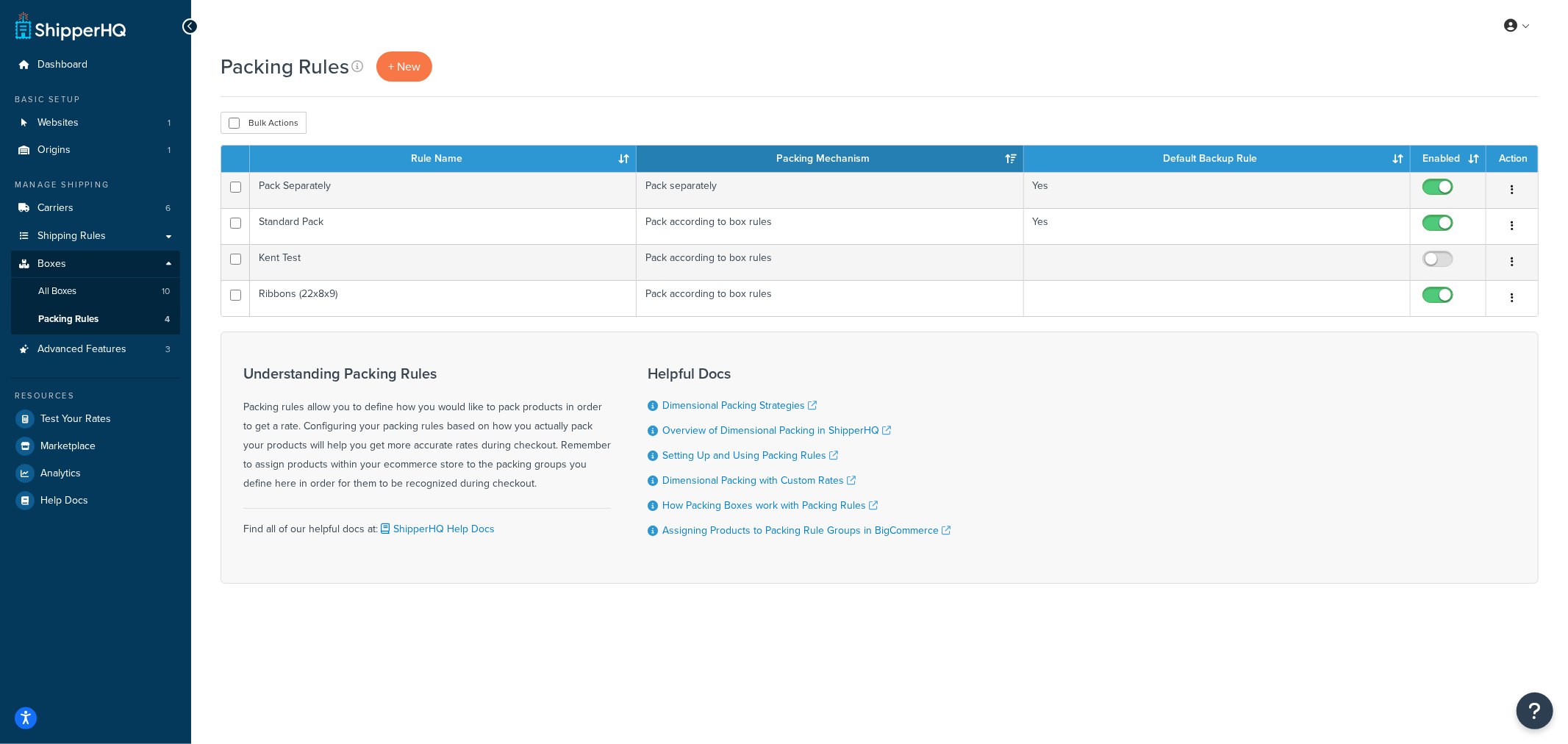
click at [494, 74] on div "Packing Rules + New" at bounding box center [879, 66] width 1318 height 30
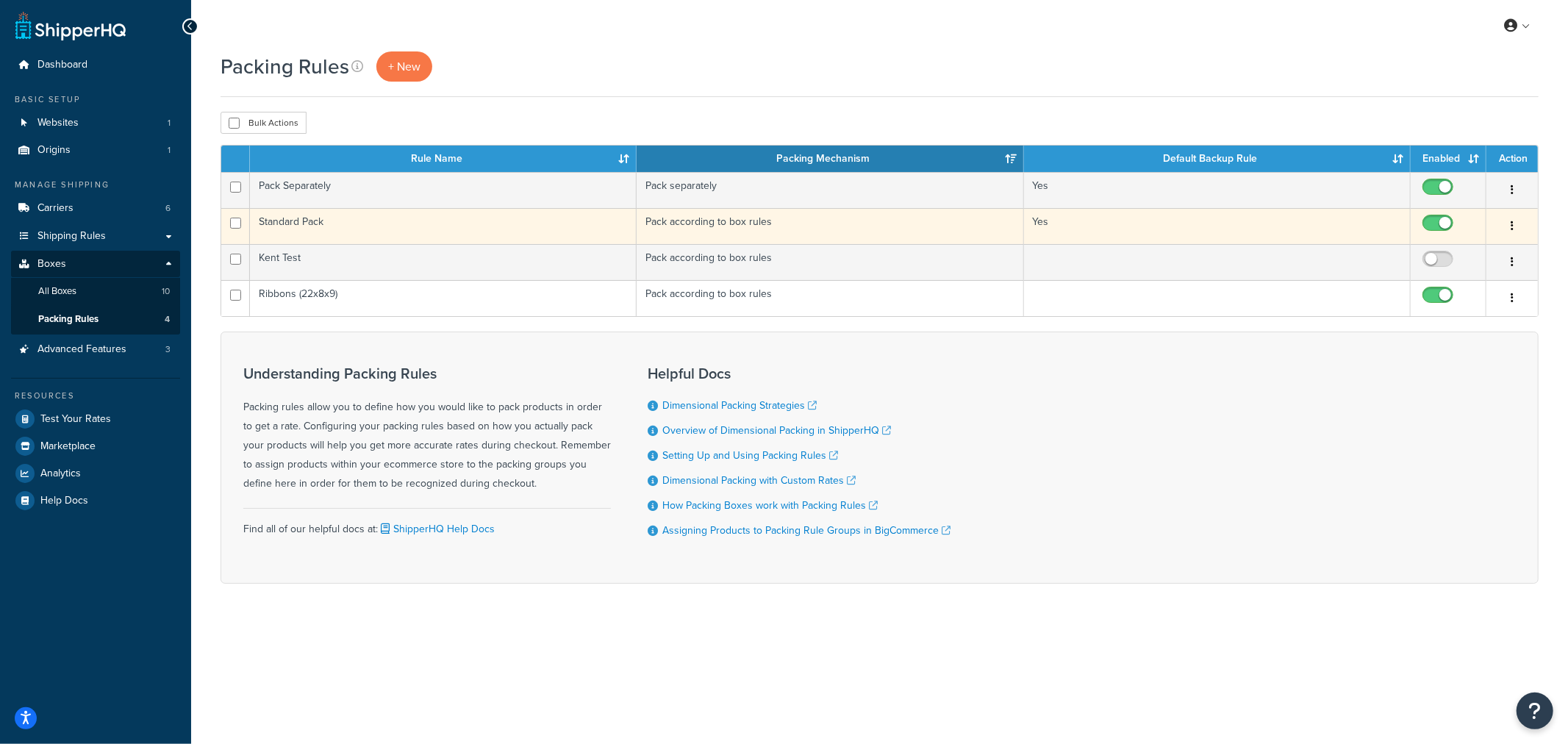
click at [1514, 226] on button "button" at bounding box center [1512, 226] width 21 height 23
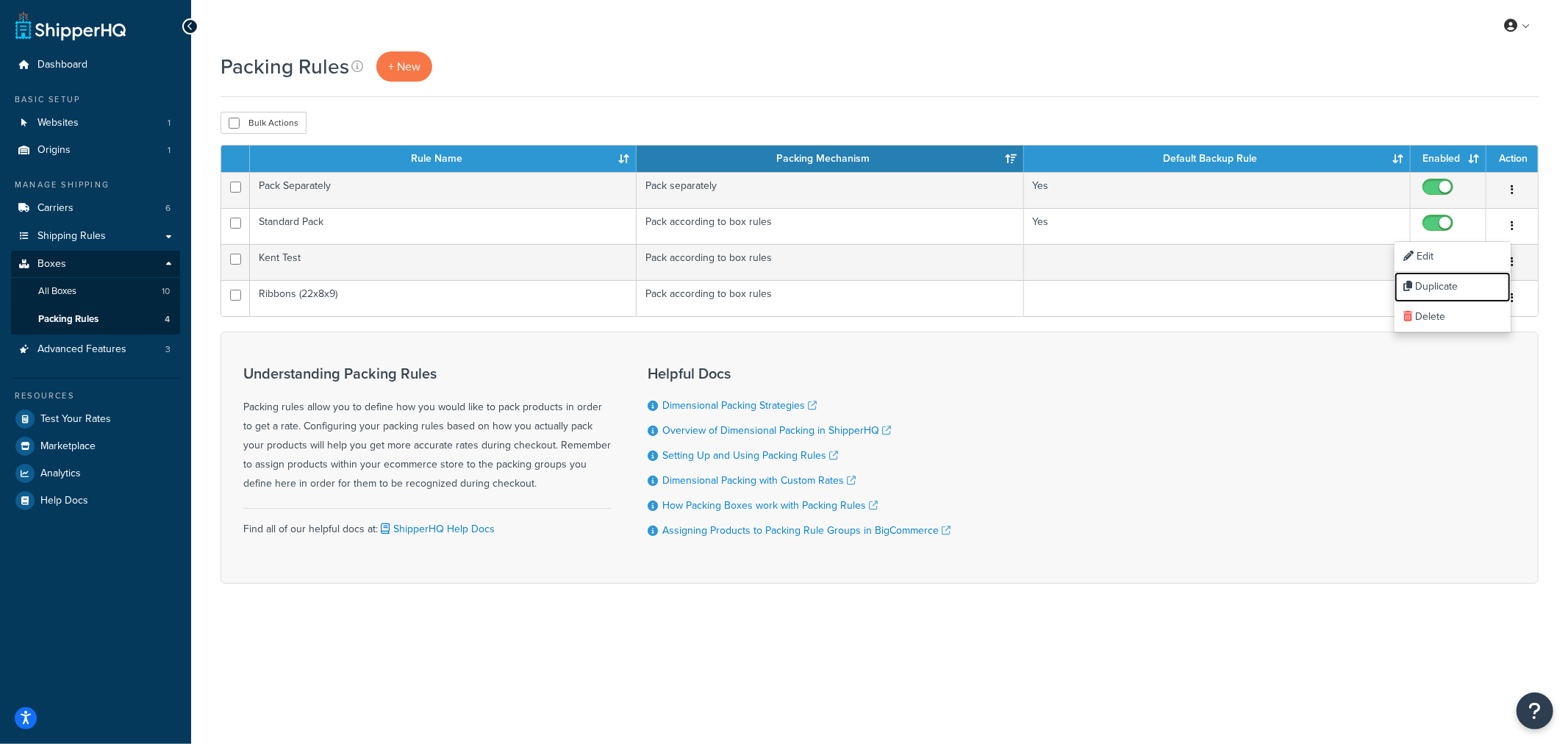
drag, startPoint x: 1440, startPoint y: 284, endPoint x: 863, endPoint y: 51, distance: 622.3
click at [1440, 284] on link "Duplicate" at bounding box center [1452, 287] width 116 height 30
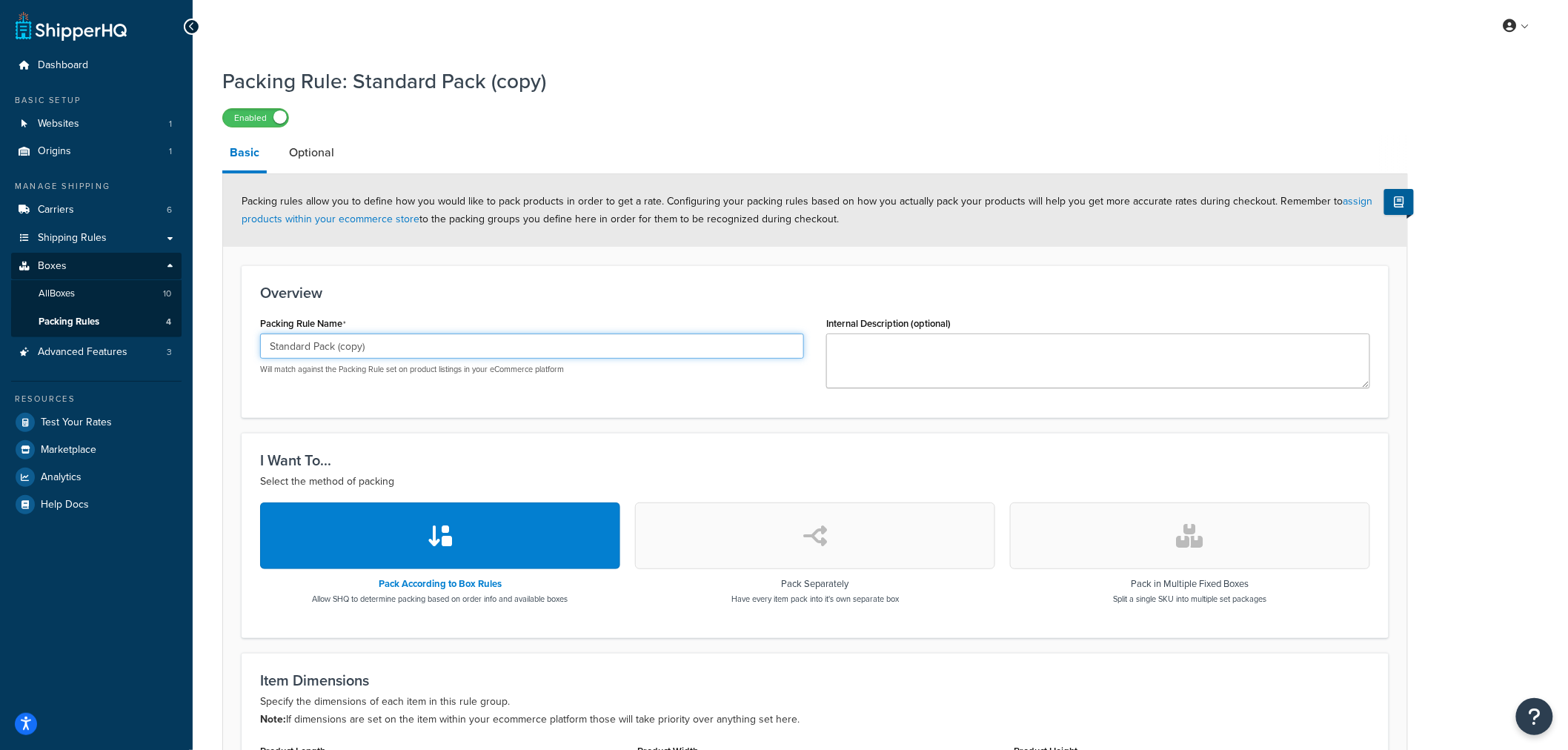
click at [347, 349] on input "Standard Pack (copy)" at bounding box center [532, 346] width 544 height 25
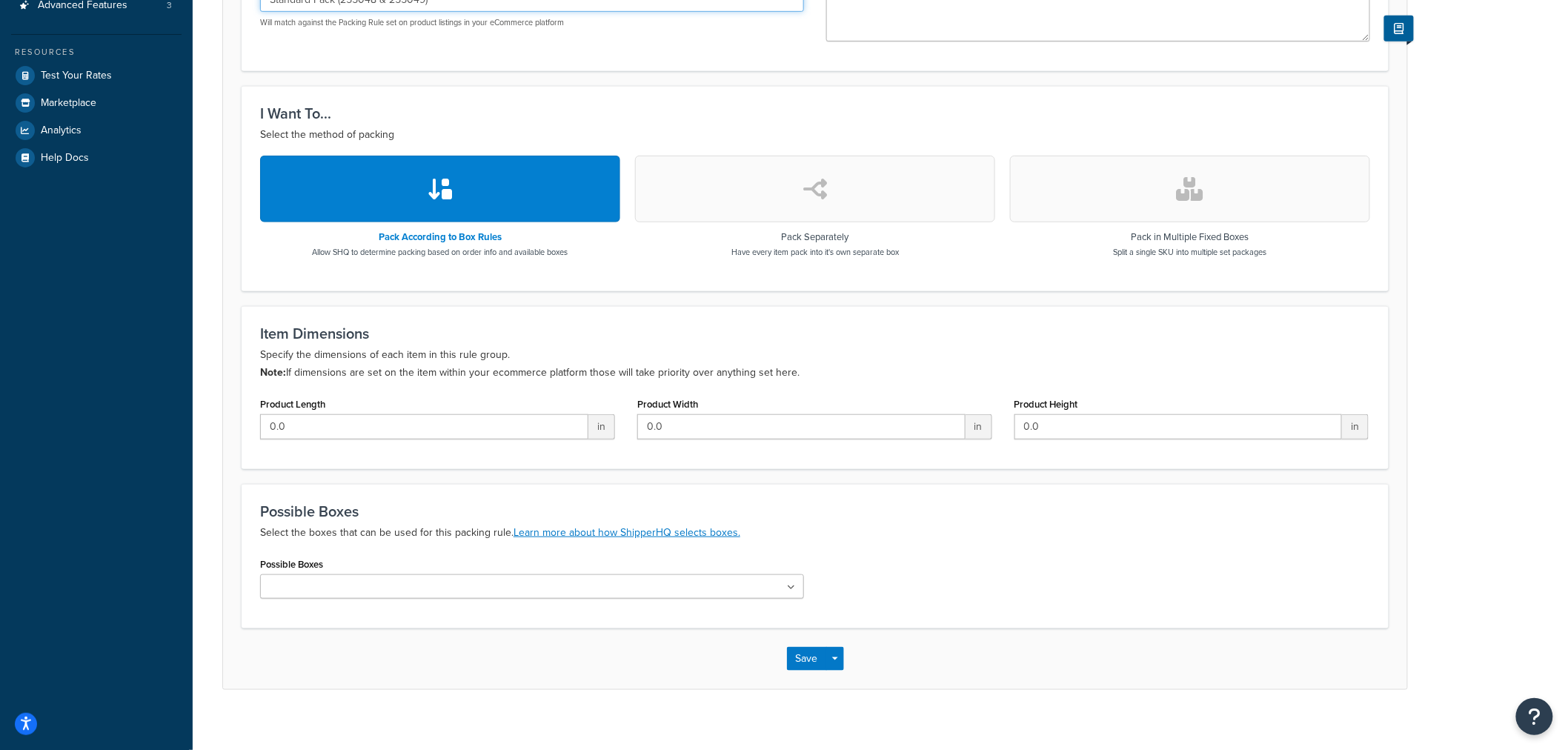
scroll to position [362, 0]
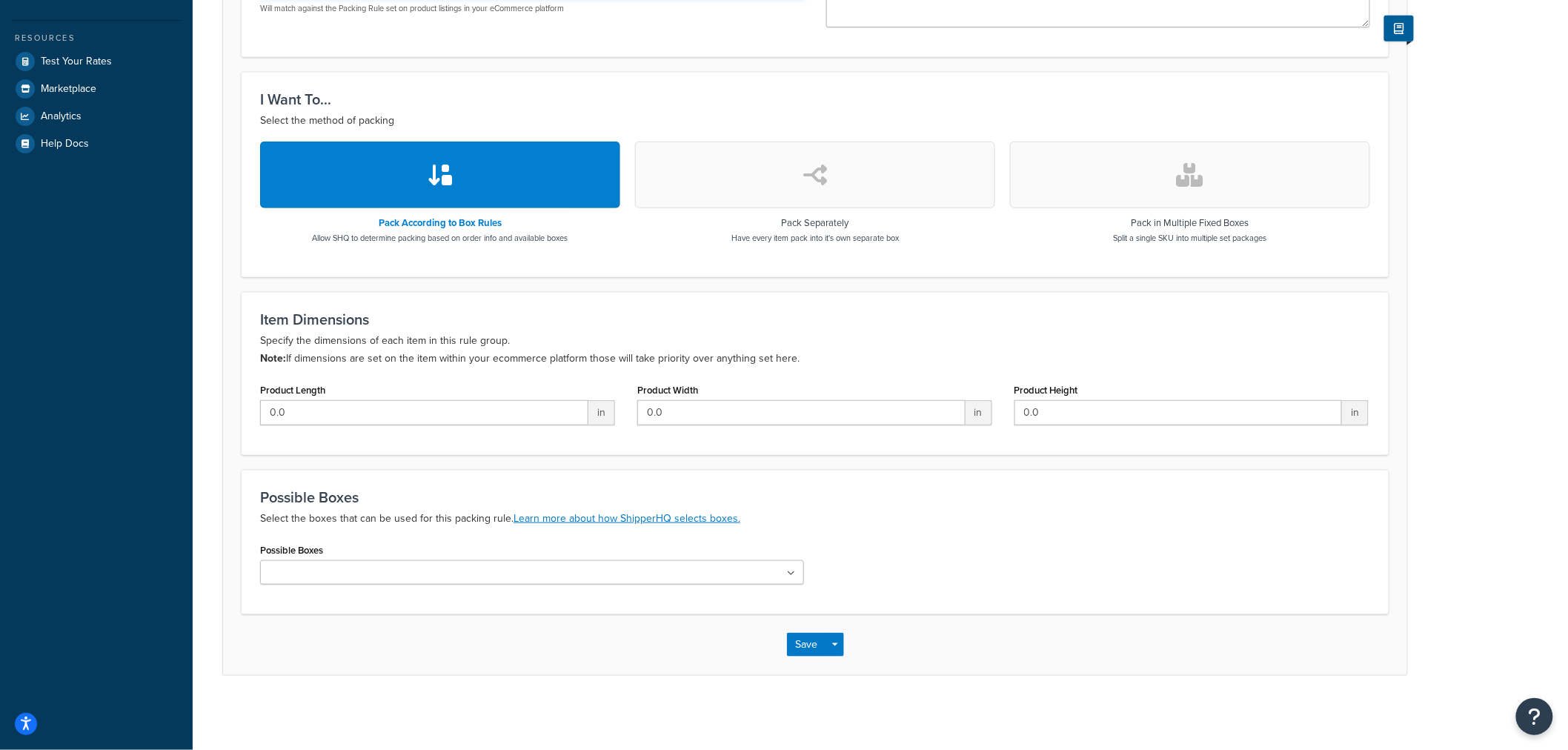
type input "Standard Pack (255048 & 255049)"
click at [354, 571] on input "Possible Boxes" at bounding box center [330, 574] width 131 height 17
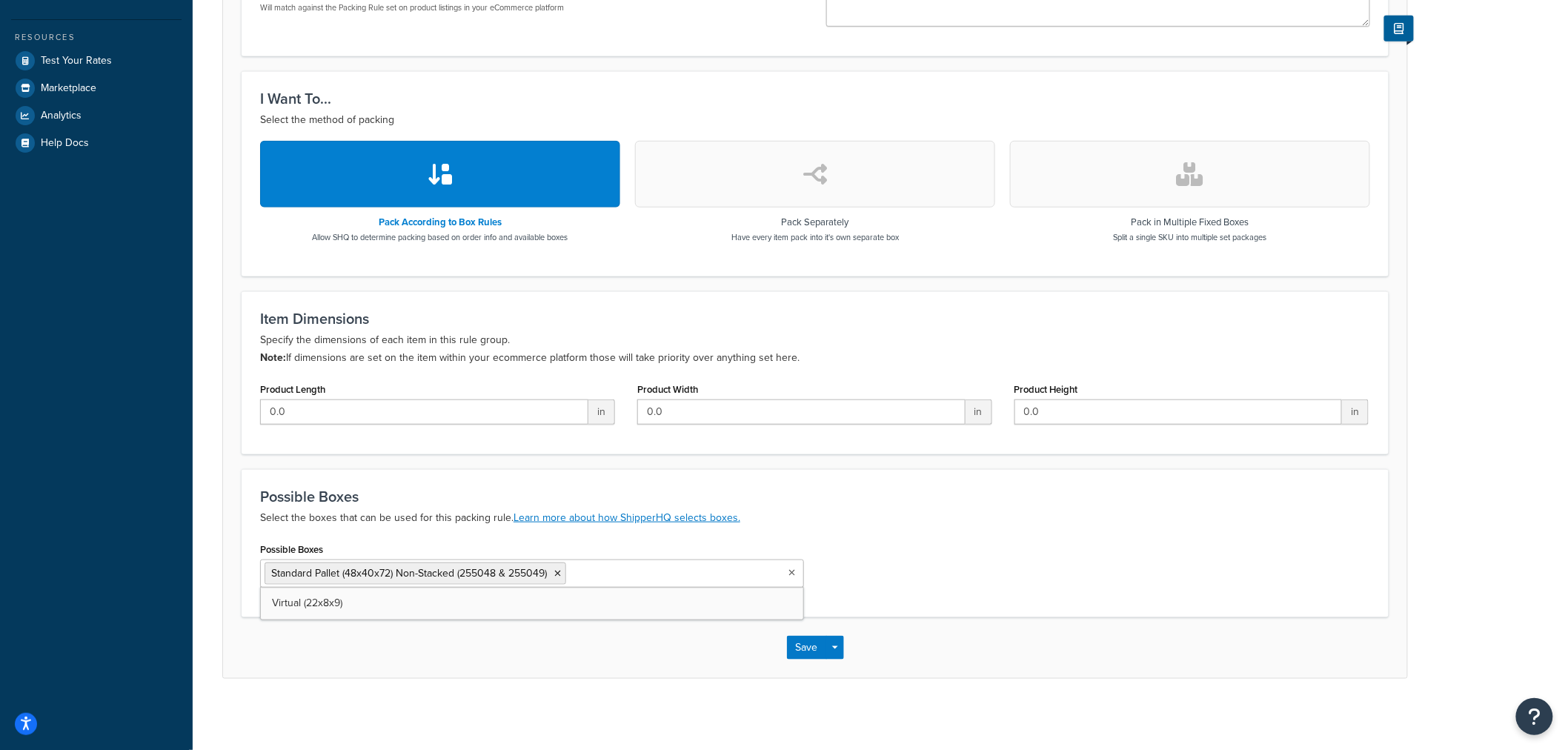
click at [329, 651] on div "Save Save Dropdown Save and Edit Save and Duplicate Save and Create New" at bounding box center [816, 647] width 1184 height 60
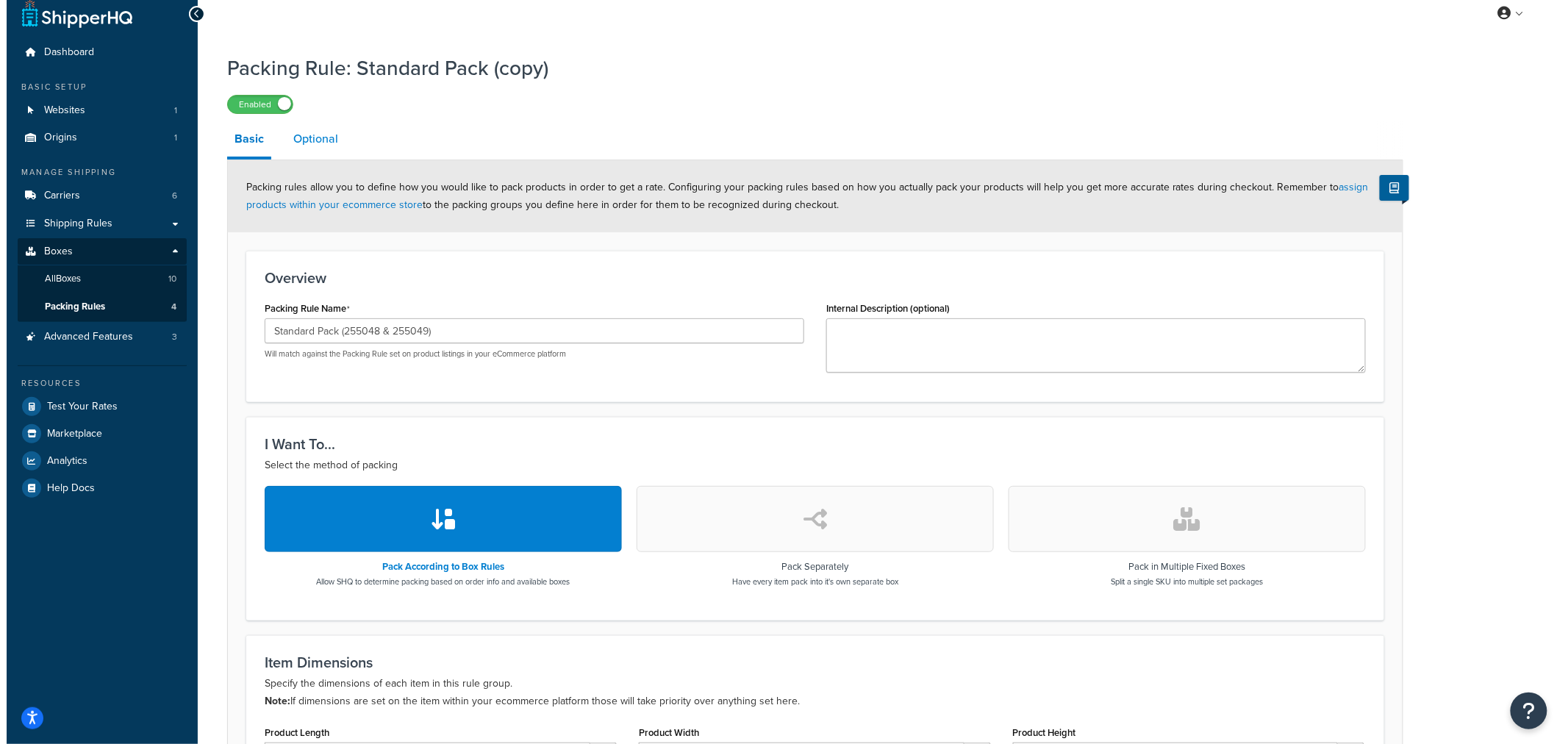
scroll to position [0, 0]
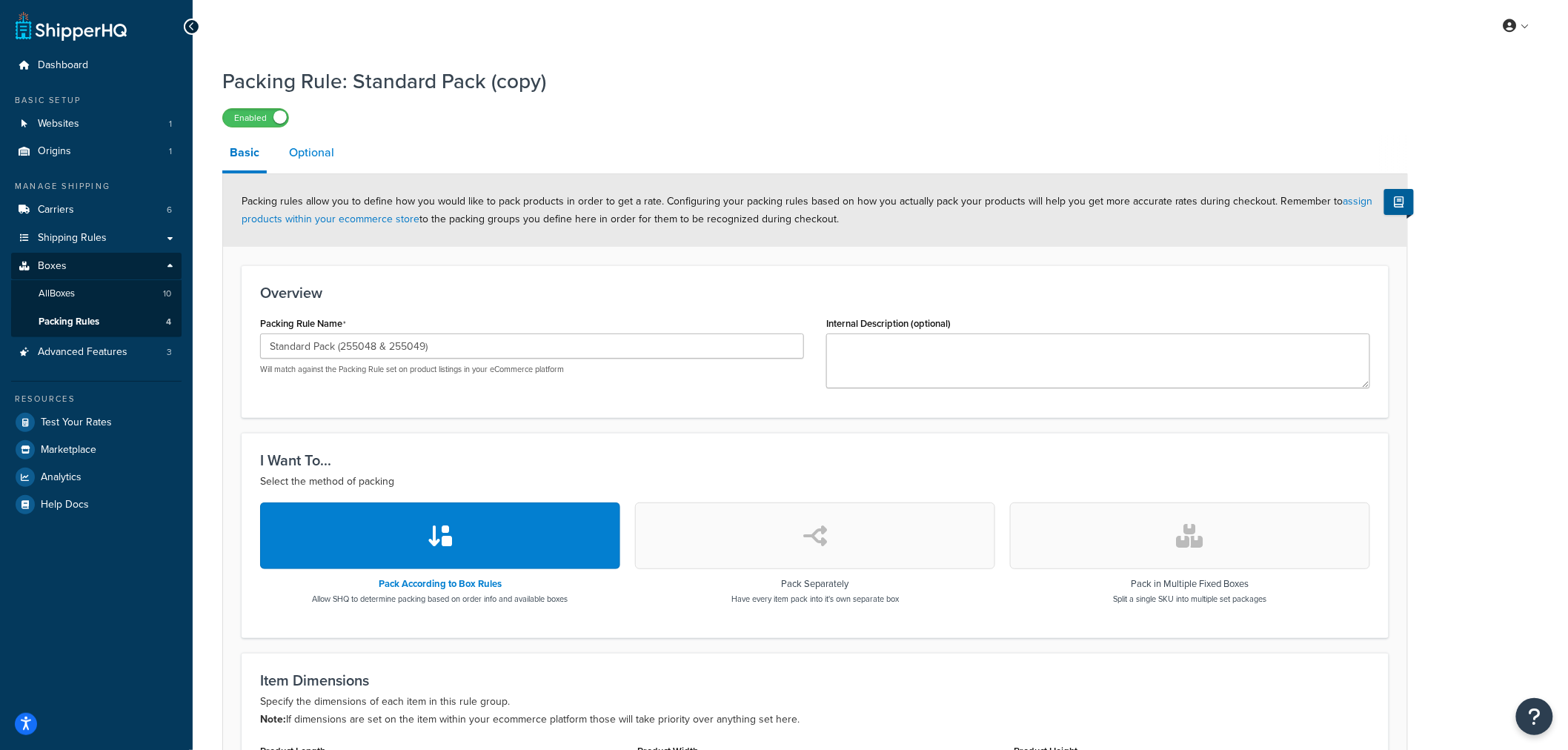
click at [302, 159] on link "Optional" at bounding box center [312, 152] width 60 height 36
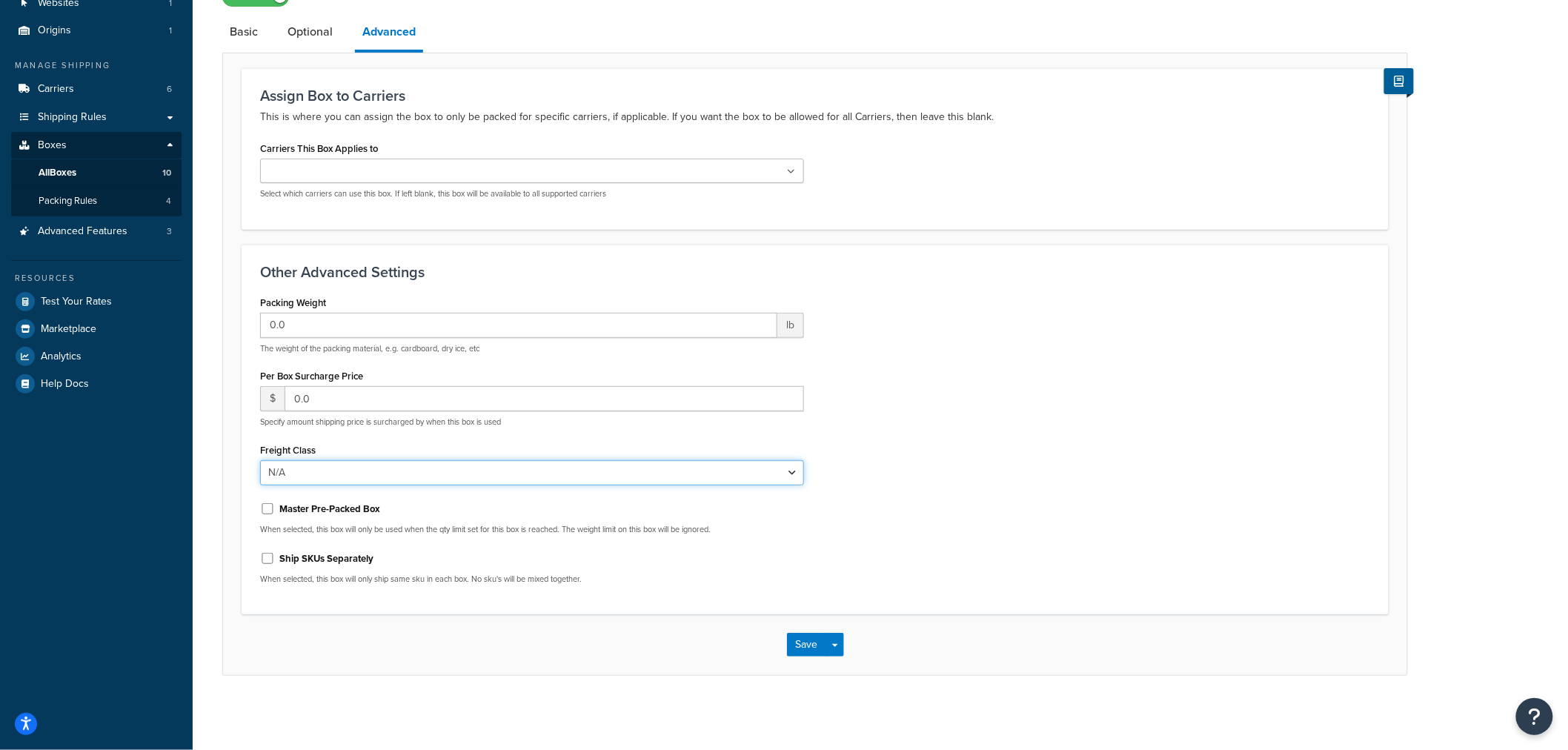
click at [315, 468] on select "N/A 50 55 60 65 70 77.5 85 92.5 100 110 125 150 175 200 250 300 400 500" at bounding box center [532, 472] width 544 height 25
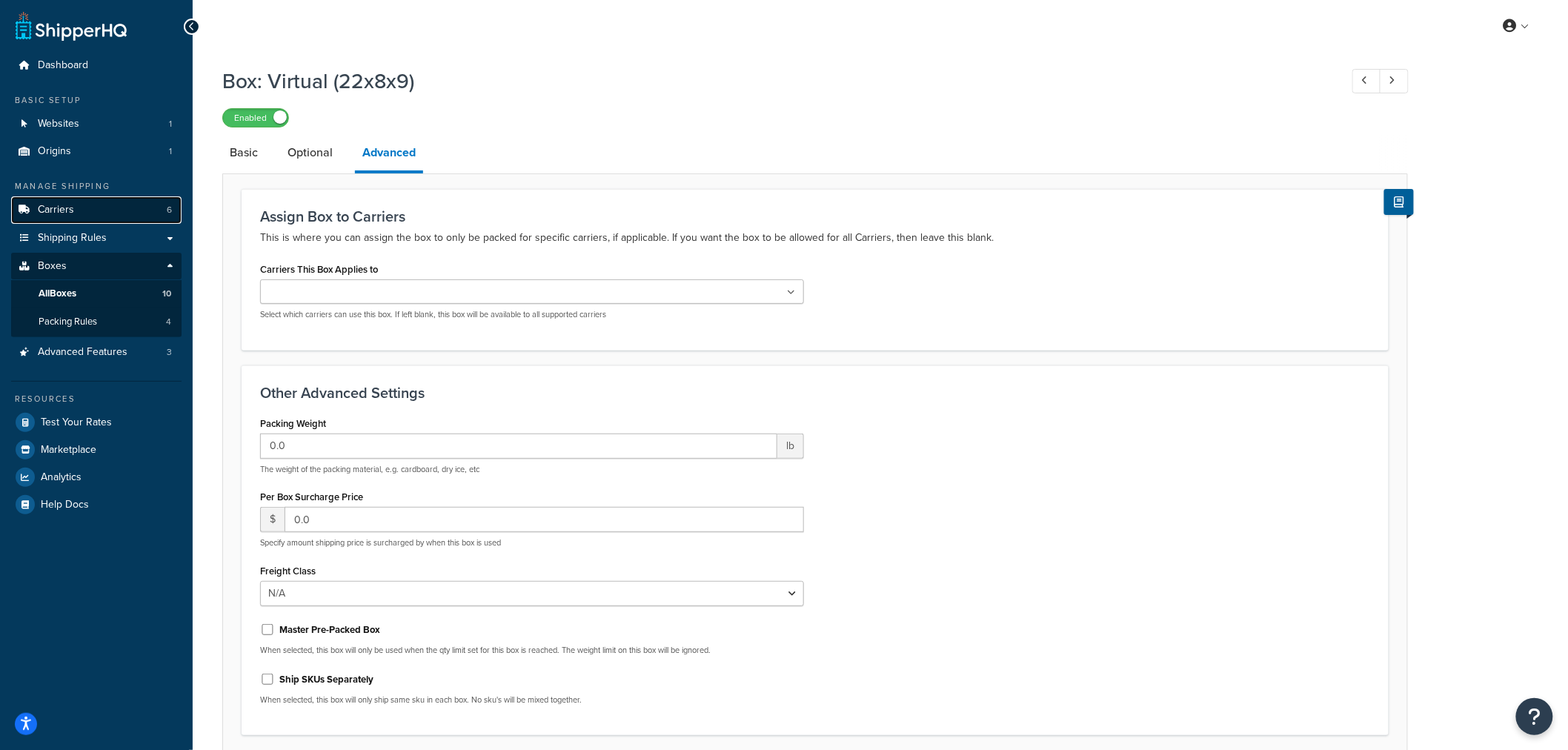
click at [78, 217] on link "Carriers 6" at bounding box center [96, 209] width 171 height 27
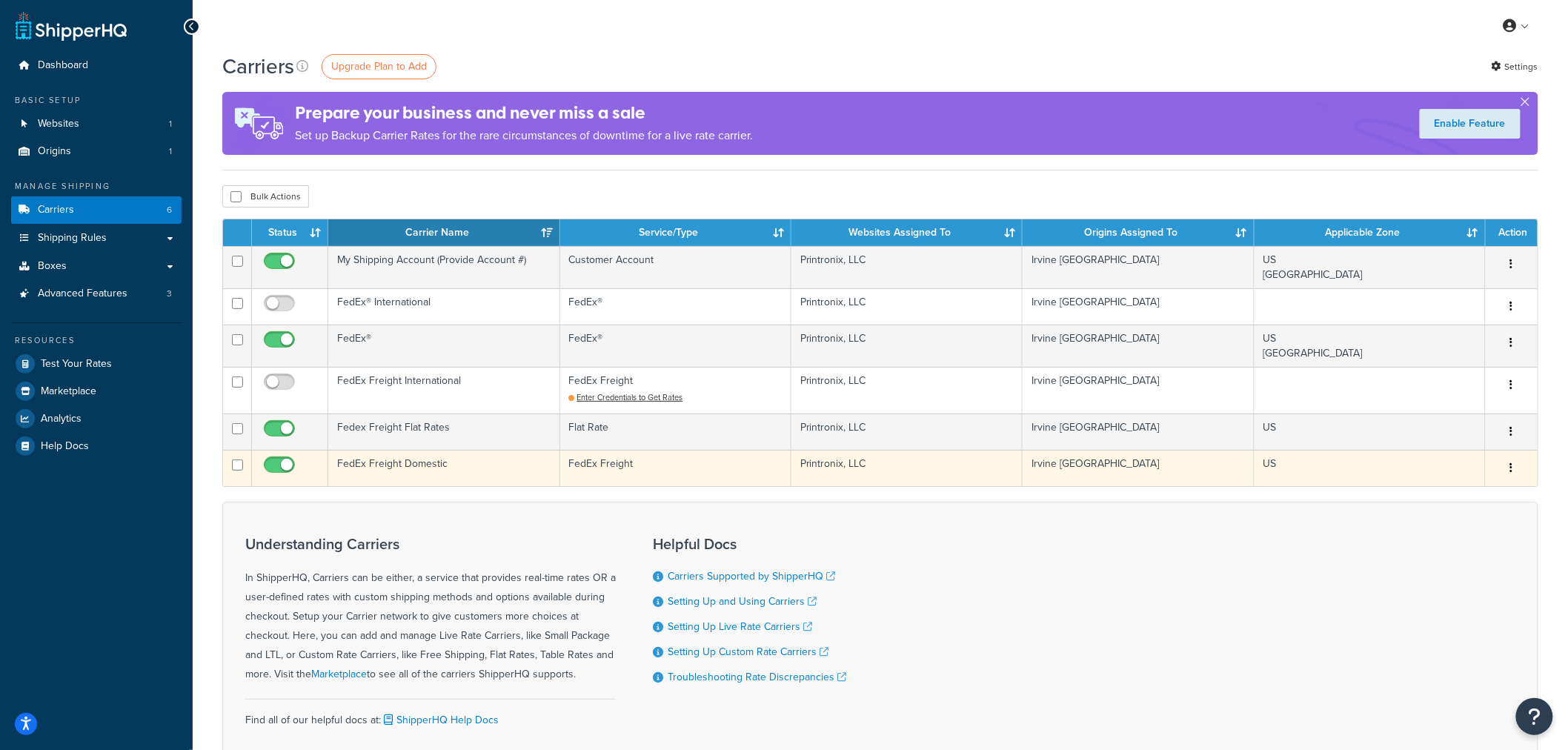
click at [364, 469] on td "FedEx Freight Domestic" at bounding box center [444, 468] width 231 height 36
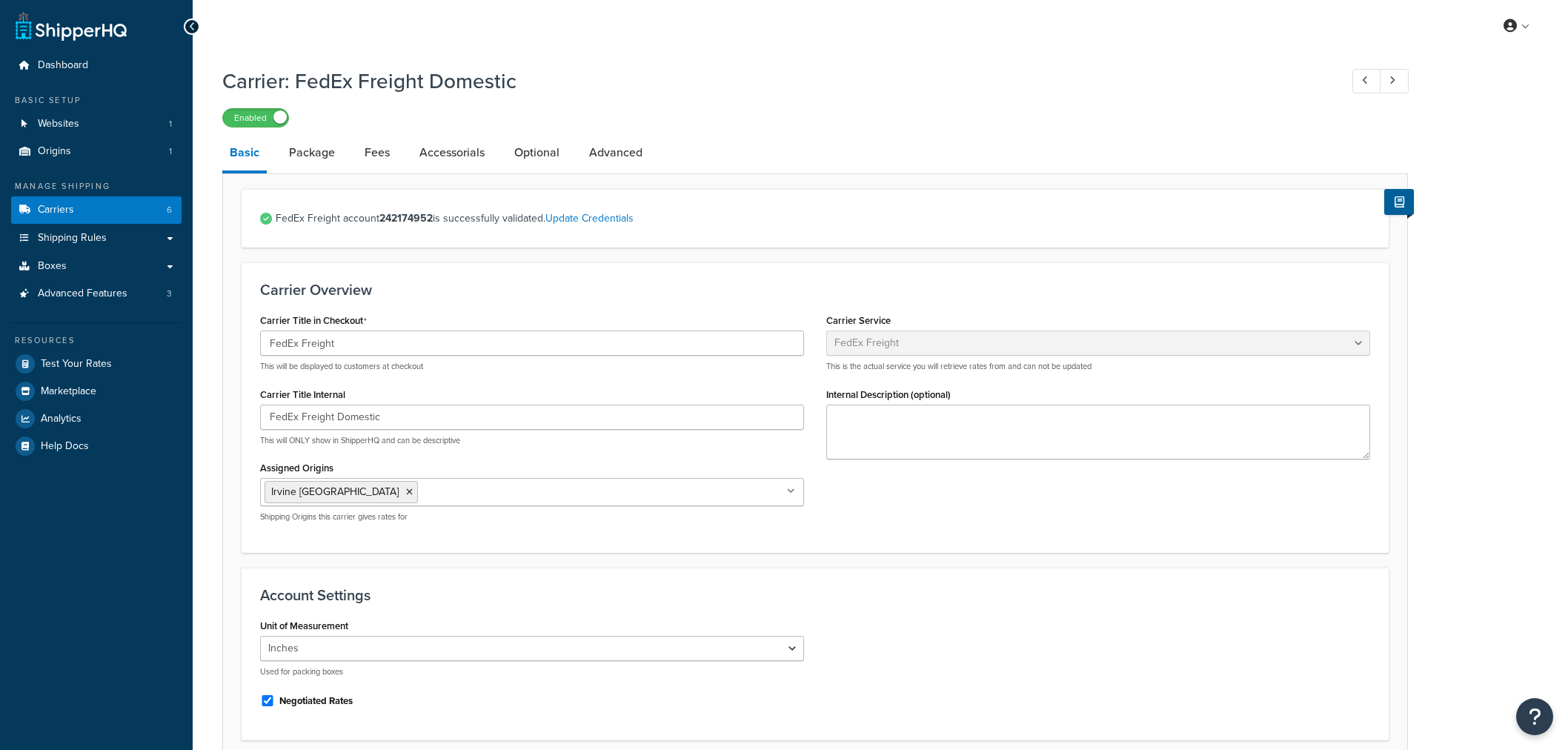
select select "fedExFreight"
click at [321, 167] on link "Package" at bounding box center [312, 152] width 60 height 36
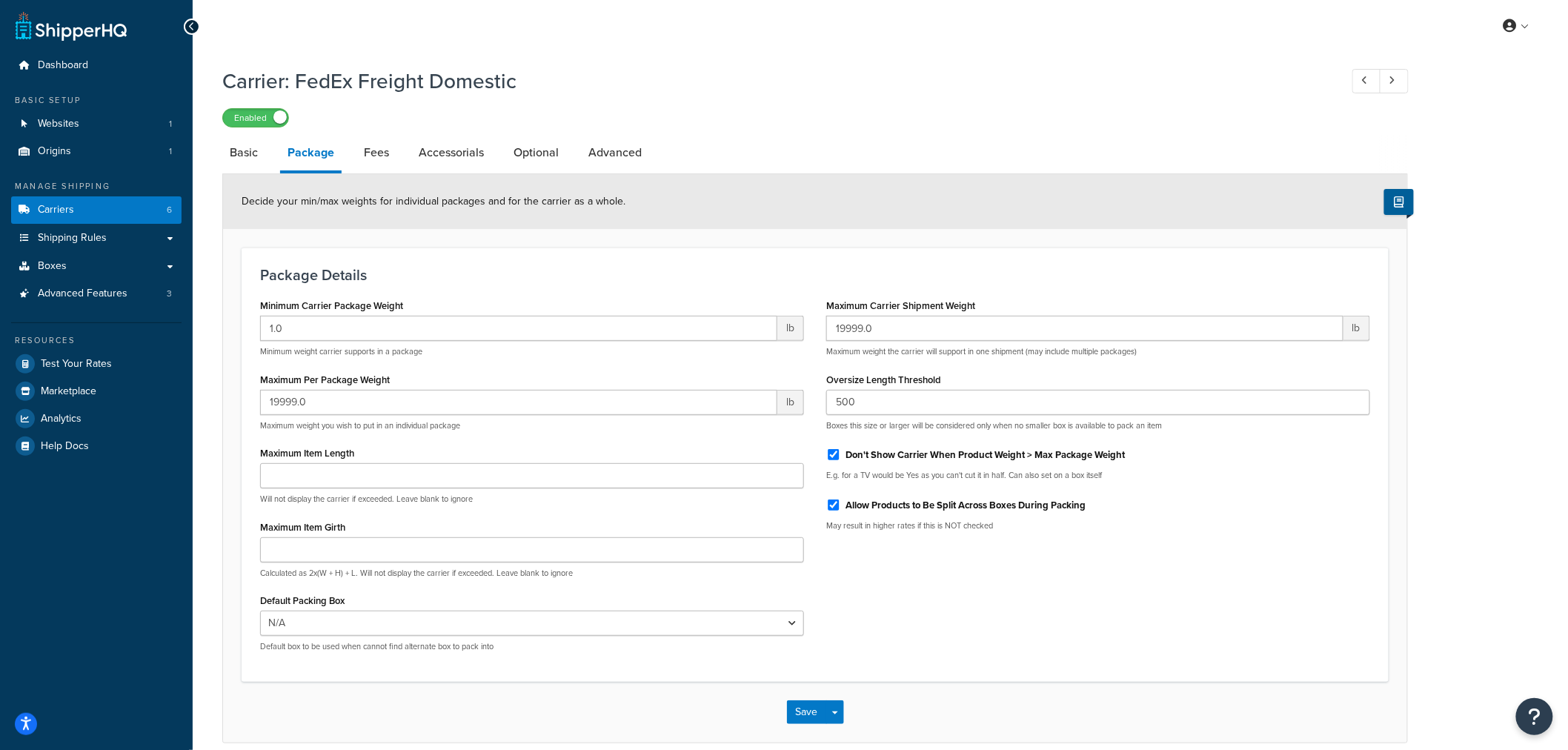
click at [1396, 23] on div "My Profile Billing Global Settings Contact Us Logout" at bounding box center [880, 25] width 1375 height 52
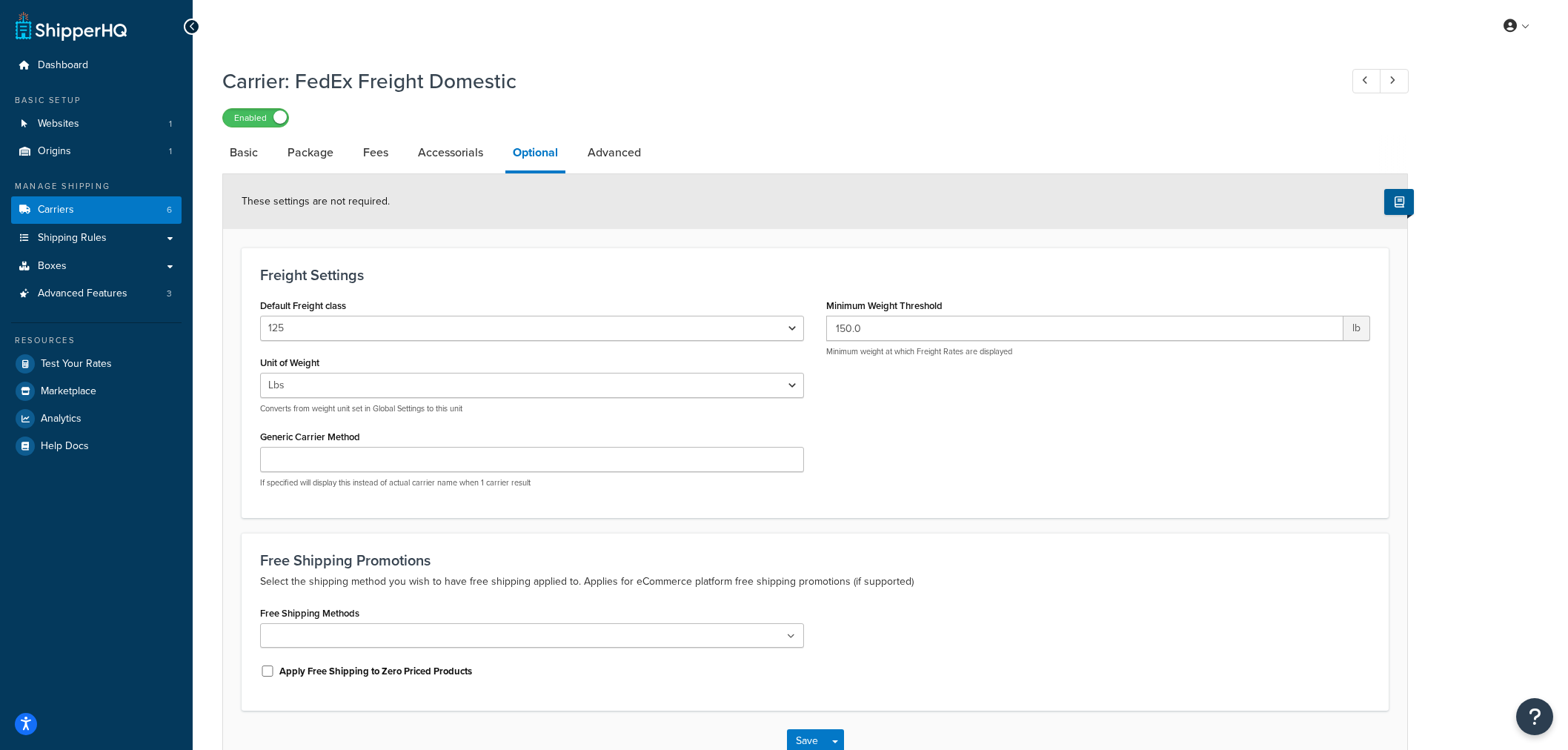
select select "125"
